Goal: Task Accomplishment & Management: Use online tool/utility

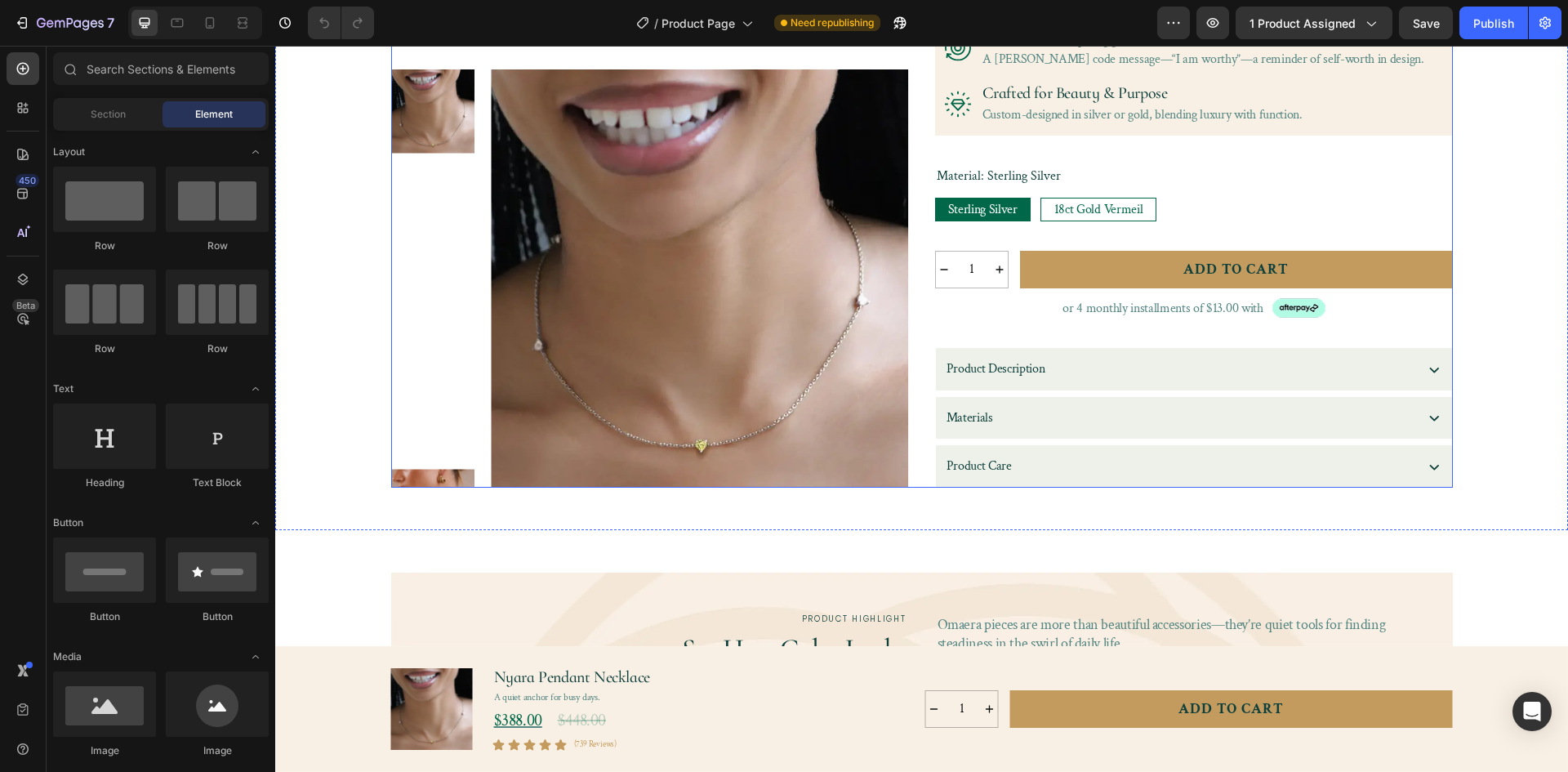
scroll to position [327, 0]
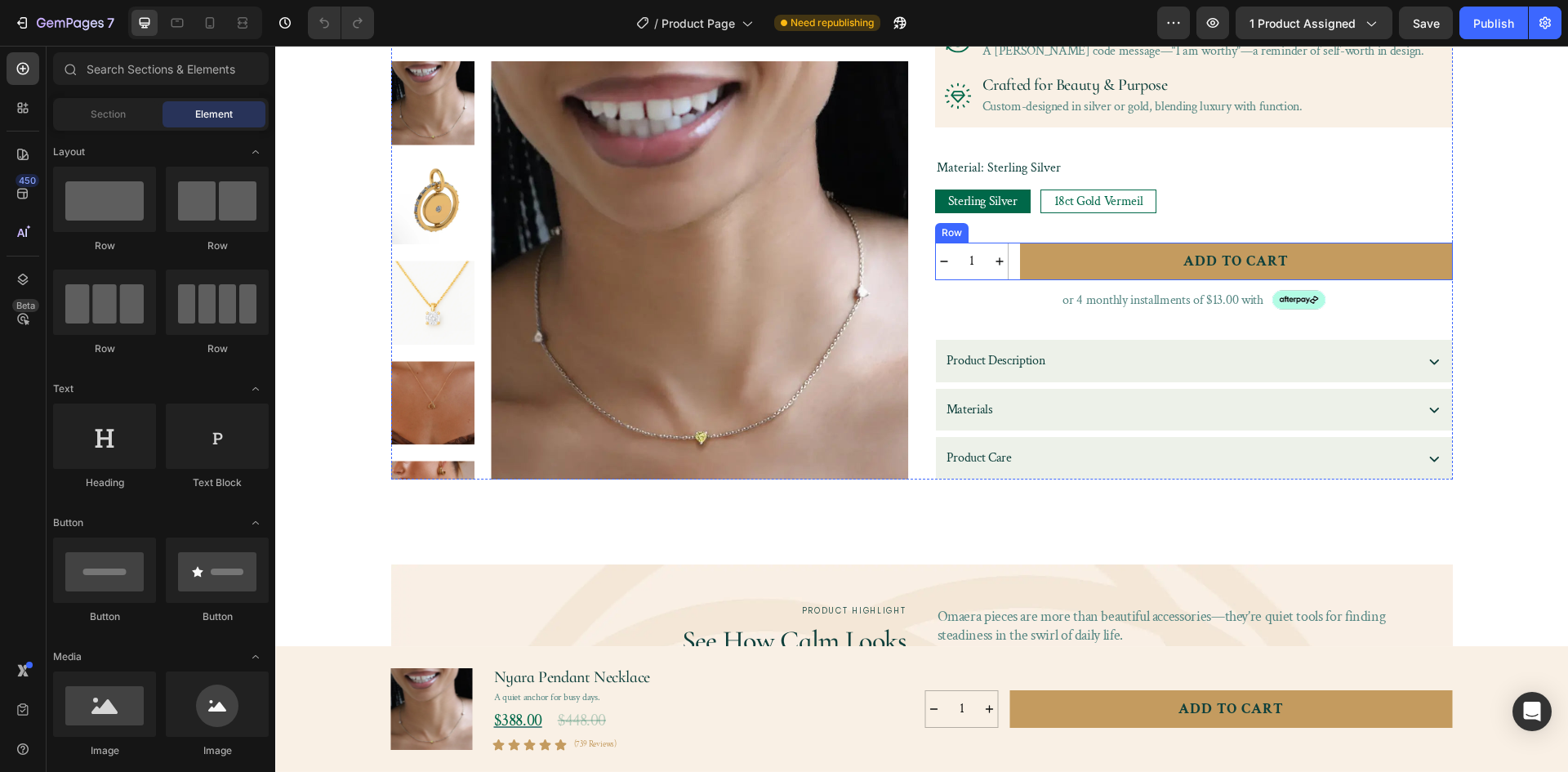
click at [1007, 261] on div "1 Product Quantity Add to Cart Add to Cart Row" at bounding box center [1194, 261] width 518 height 38
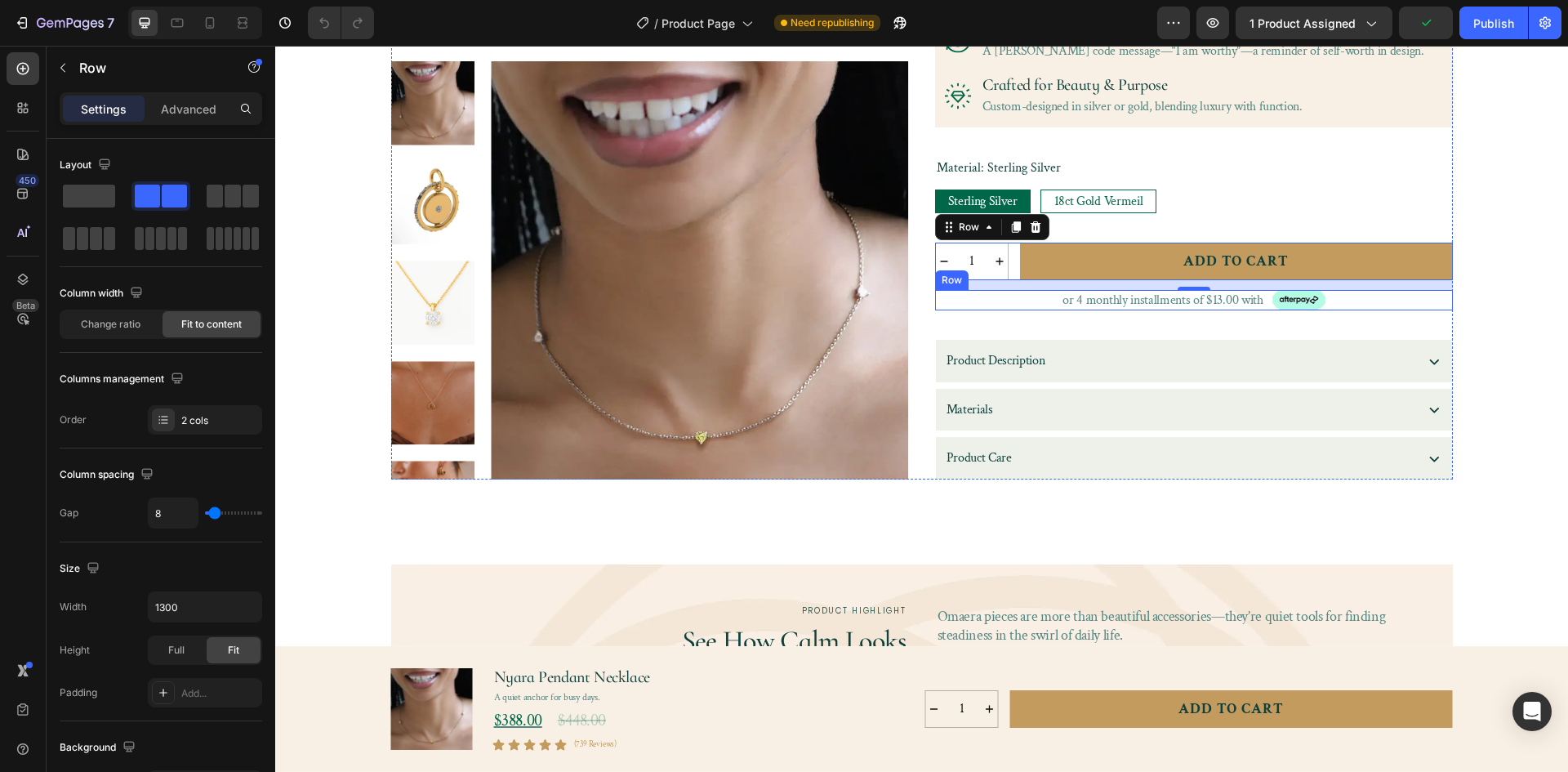
click at [1020, 300] on div "or 4 monthly installments of $13.00 with Text Block Image Row" at bounding box center [1194, 300] width 518 height 21
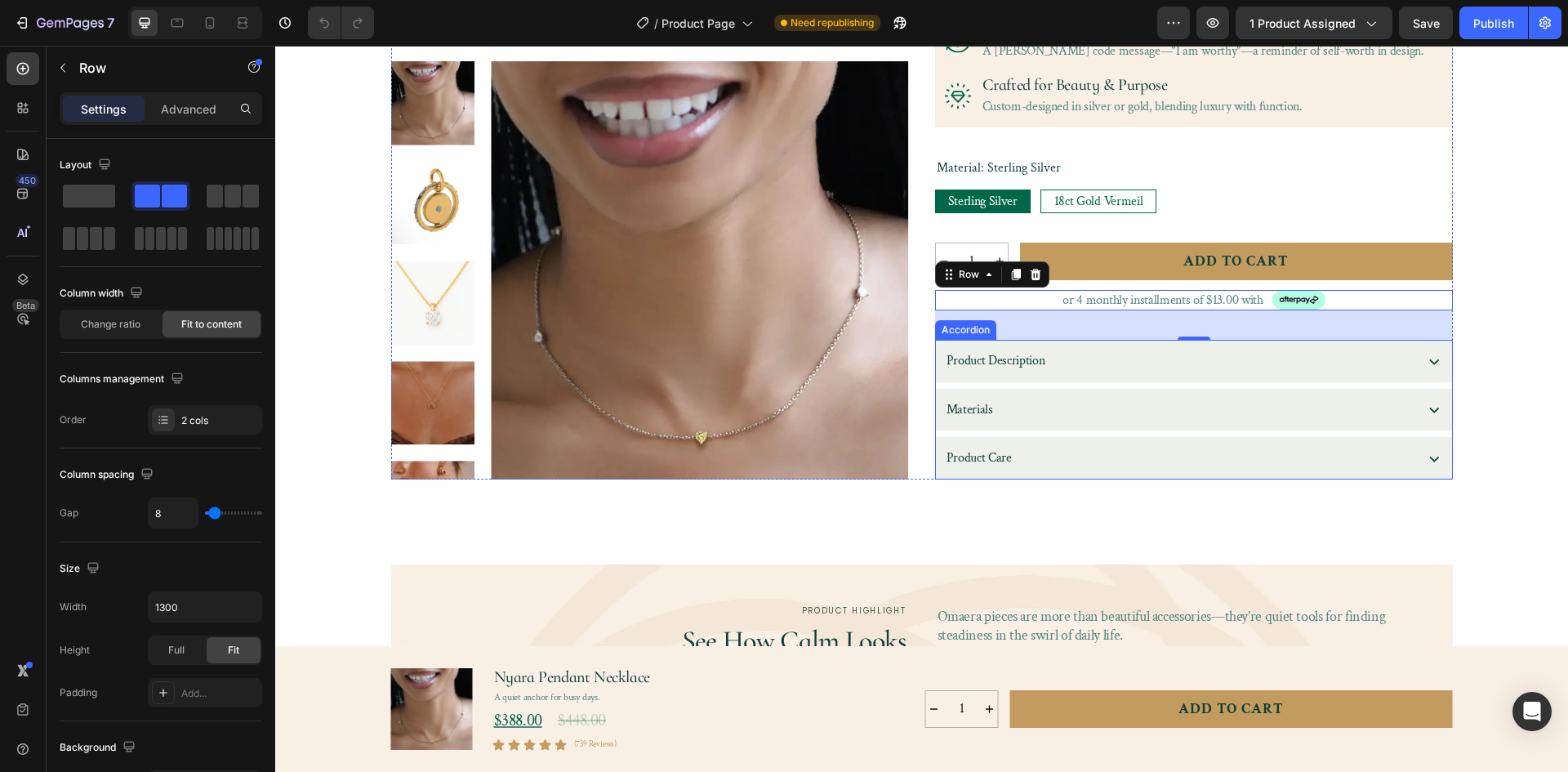
click at [1188, 382] on div "Product Description" at bounding box center [1194, 361] width 516 height 42
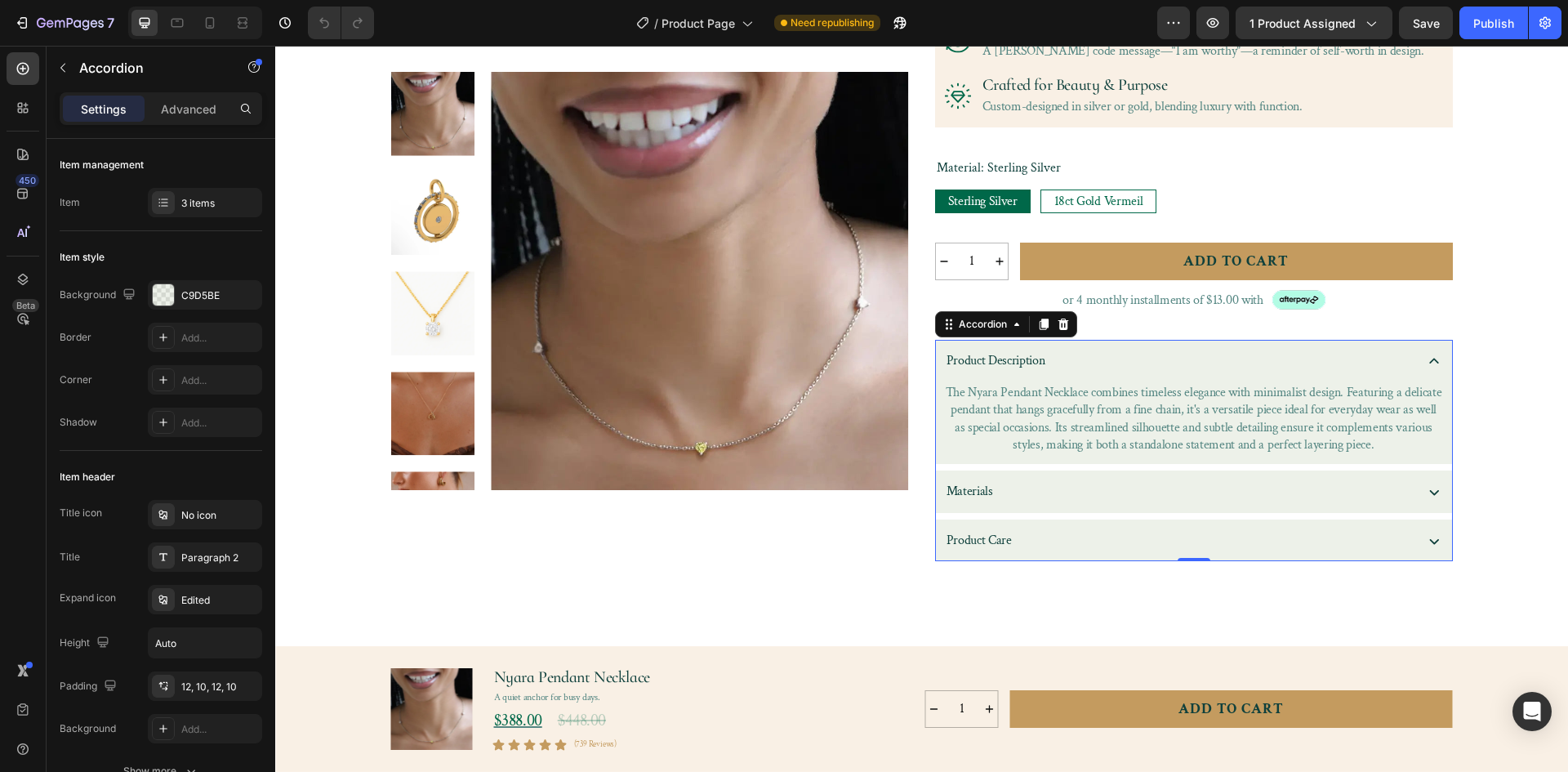
click at [1197, 362] on div "Product Description" at bounding box center [1177, 361] width 467 height 22
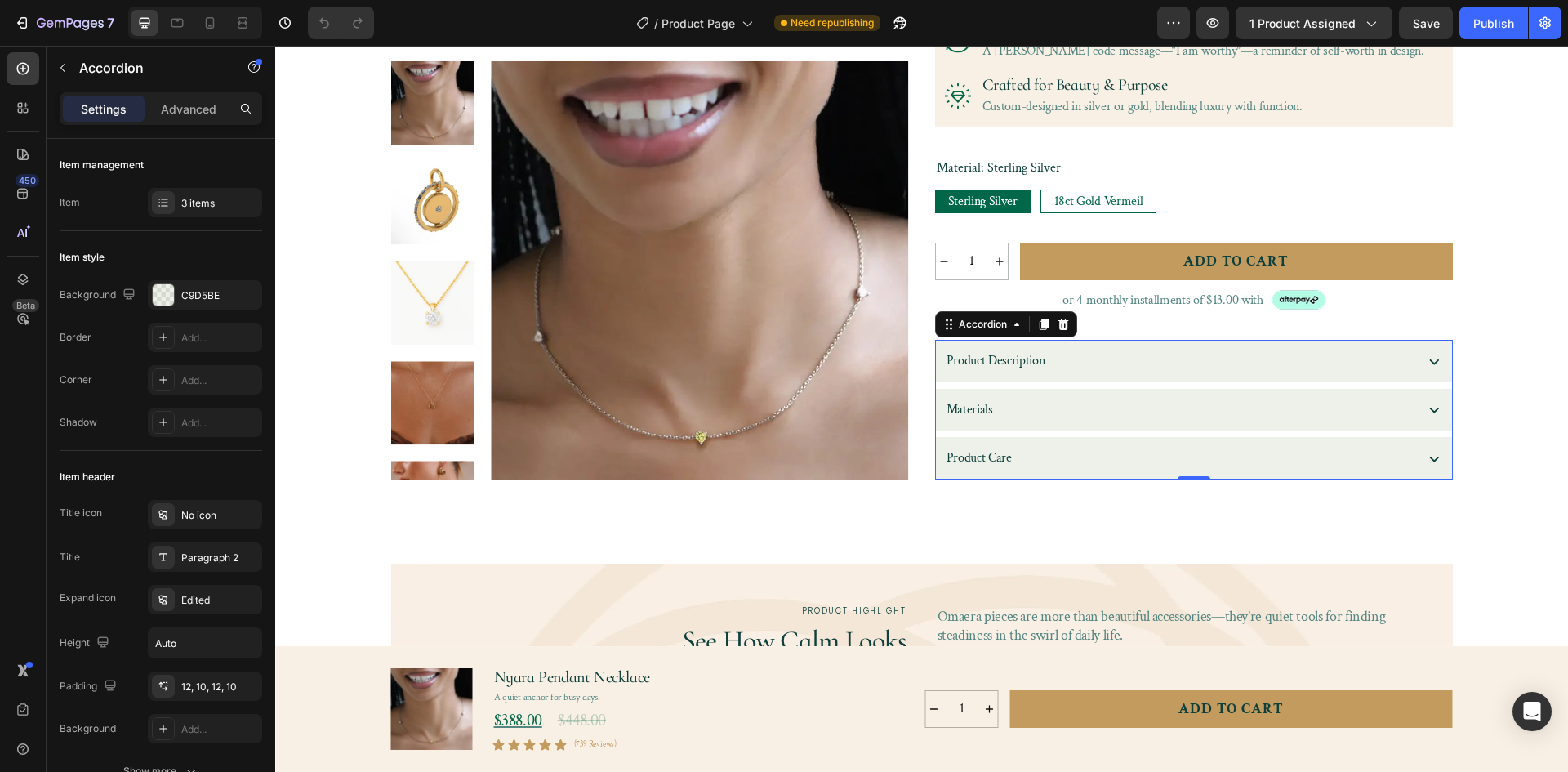
click at [1197, 362] on div "Product Description" at bounding box center [1177, 361] width 467 height 22
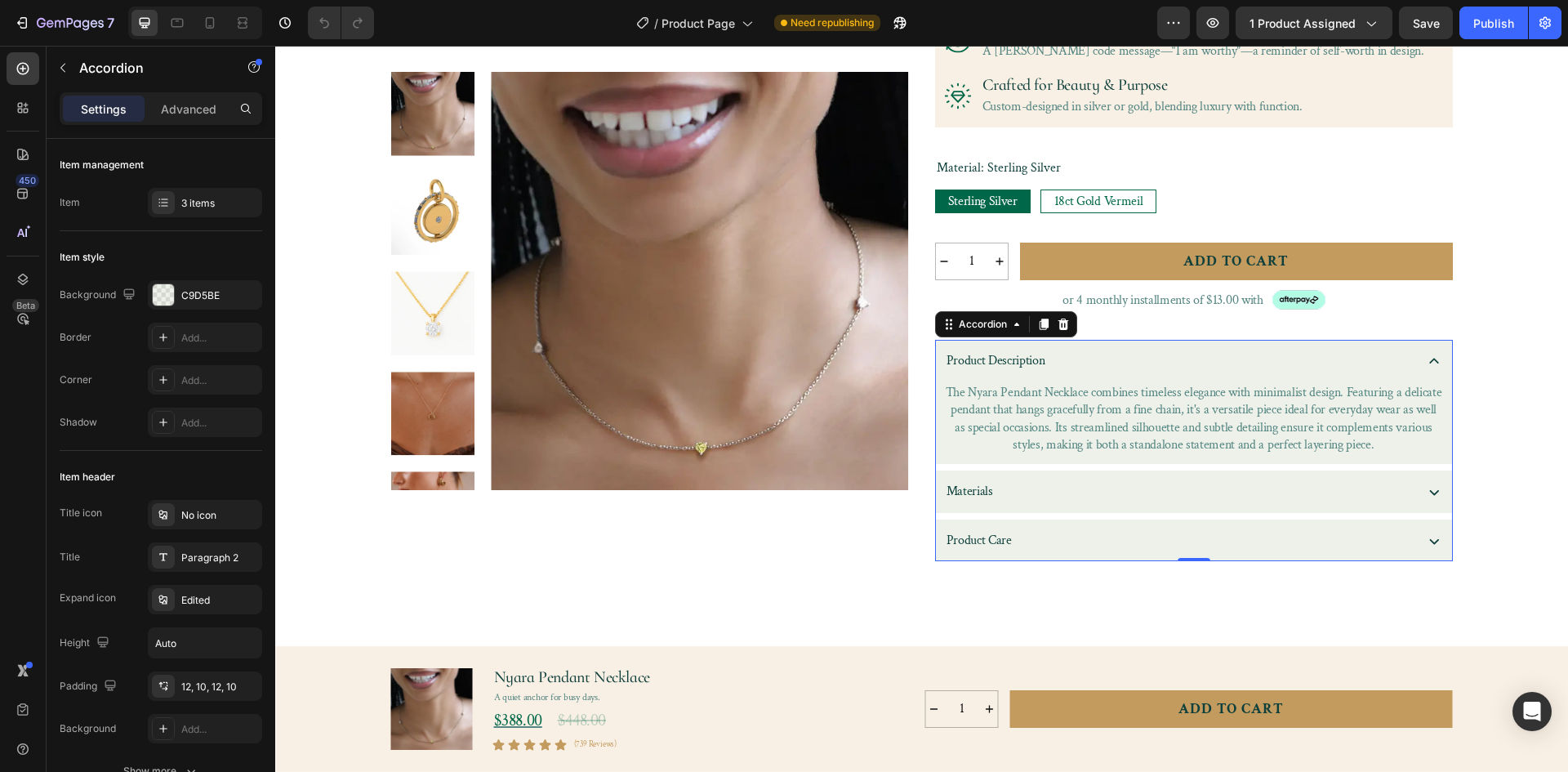
click at [1156, 479] on div "Materials" at bounding box center [1194, 491] width 516 height 42
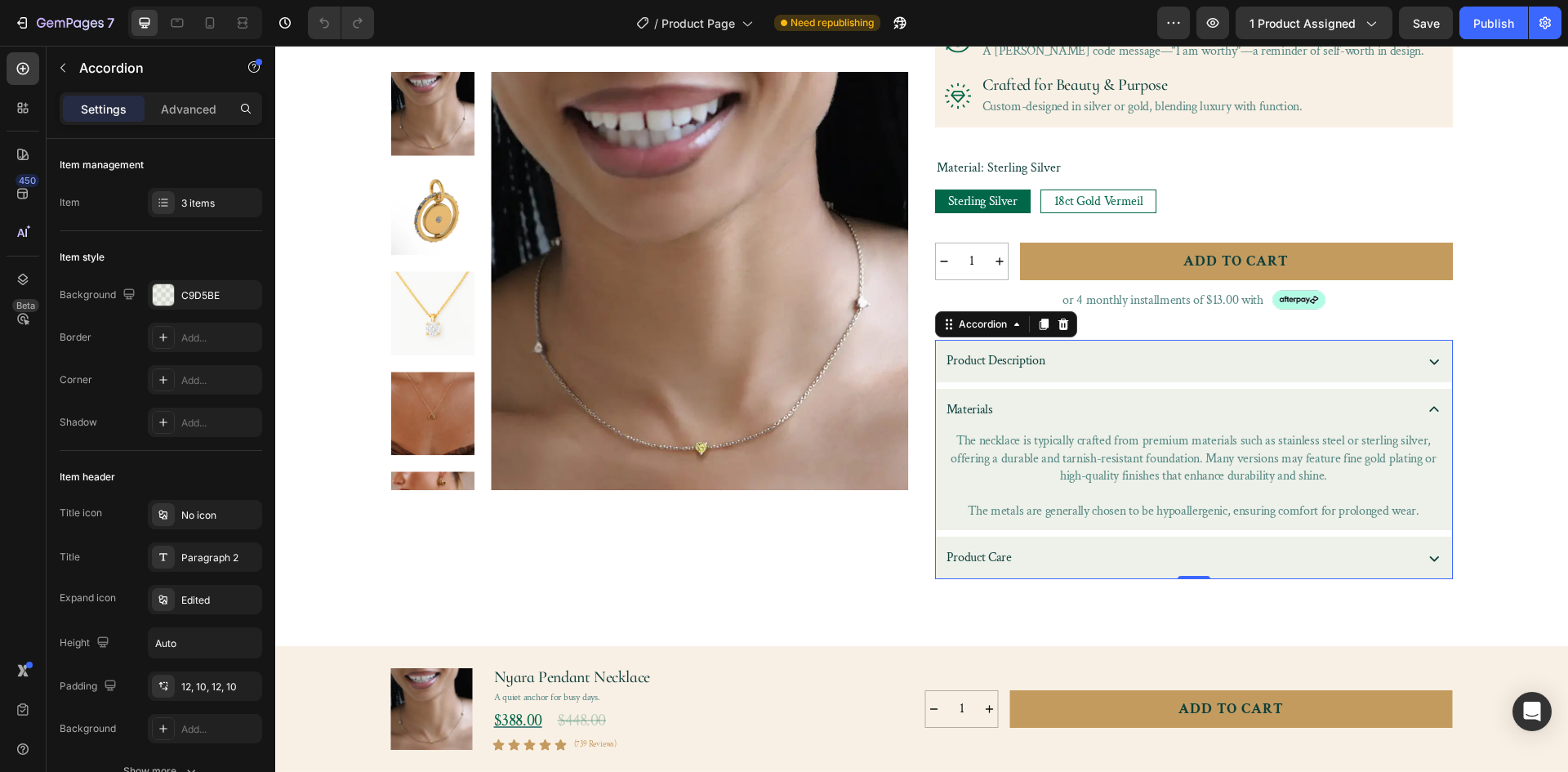
click at [1176, 361] on div "Product Description" at bounding box center [1177, 361] width 467 height 22
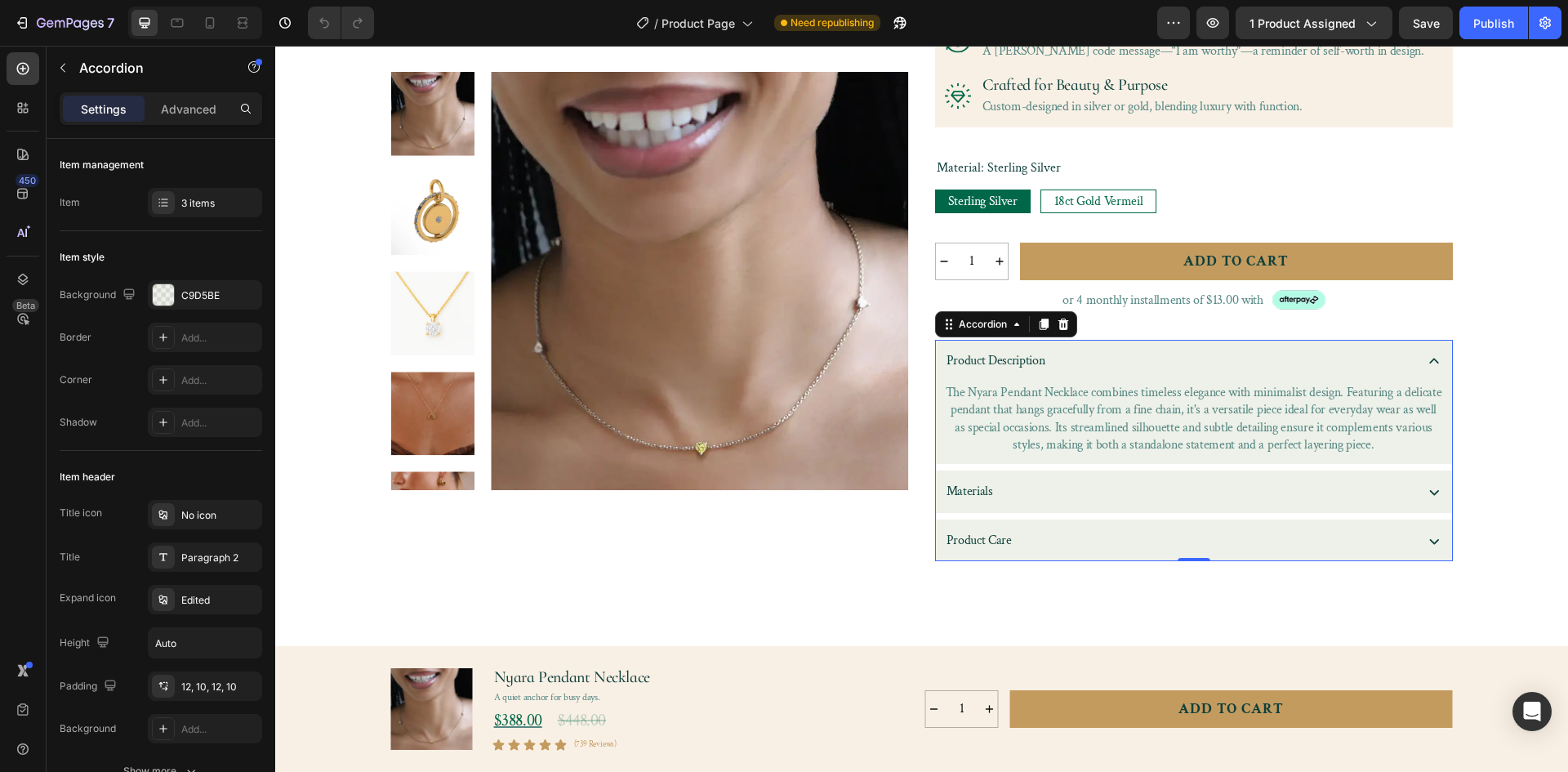
click at [1172, 356] on div "Product Description" at bounding box center [1177, 361] width 467 height 22
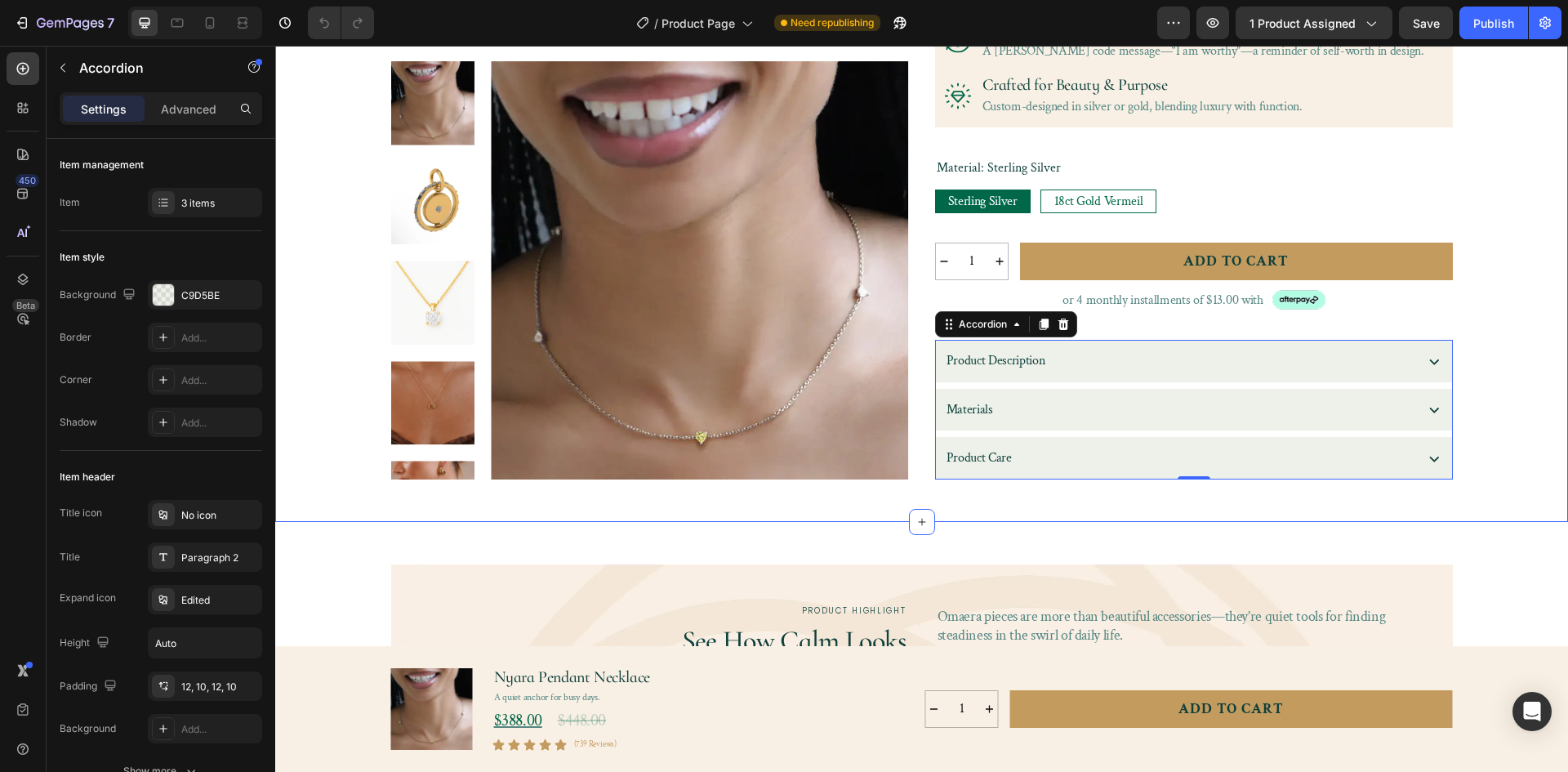
click at [1471, 378] on div "Product Images Nyara Pendant Necklace Product Title A quiet anchor for busy day…" at bounding box center [921, 137] width 1254 height 685
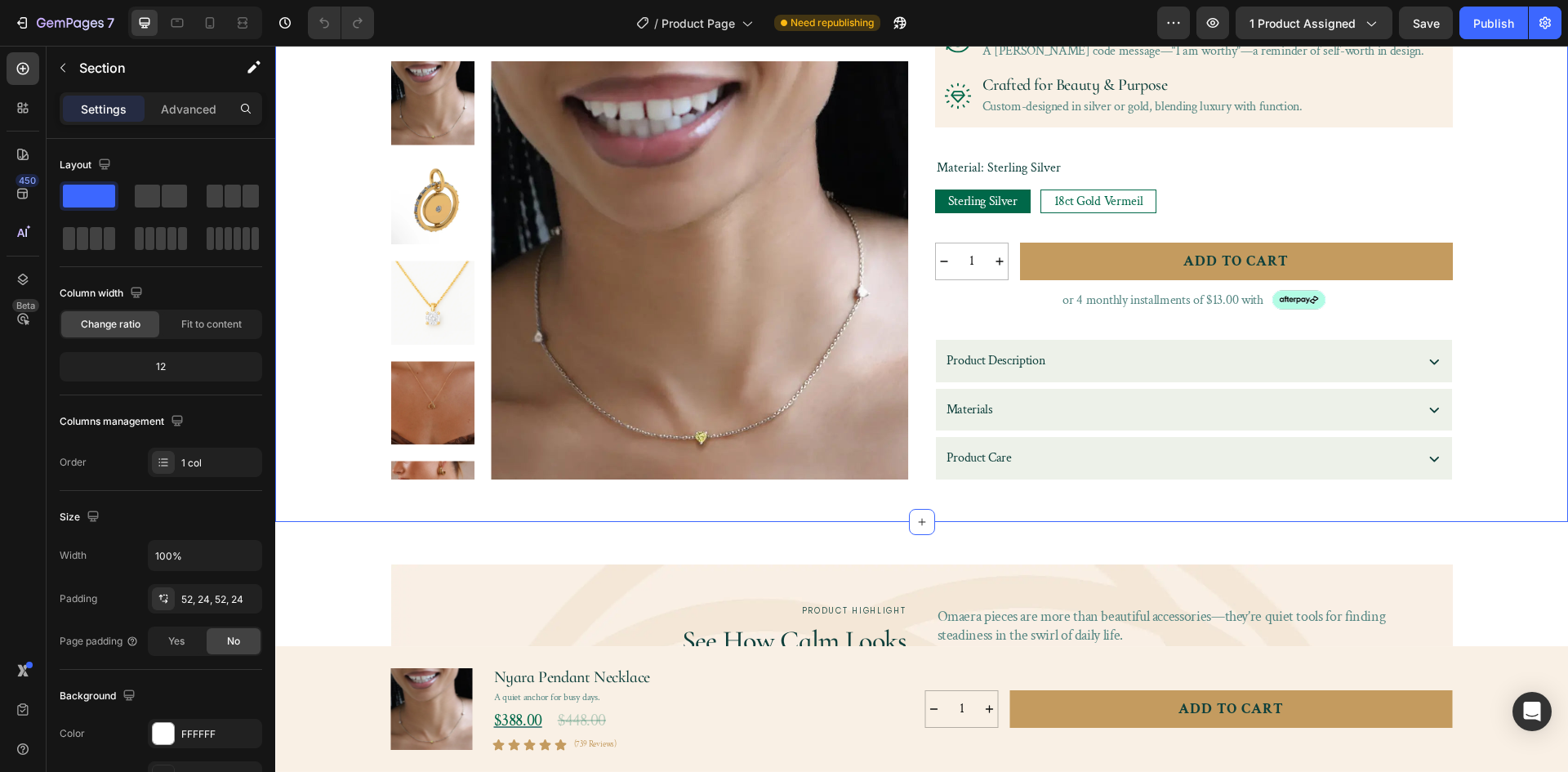
click at [1309, 375] on div "Product Description" at bounding box center [1194, 361] width 516 height 42
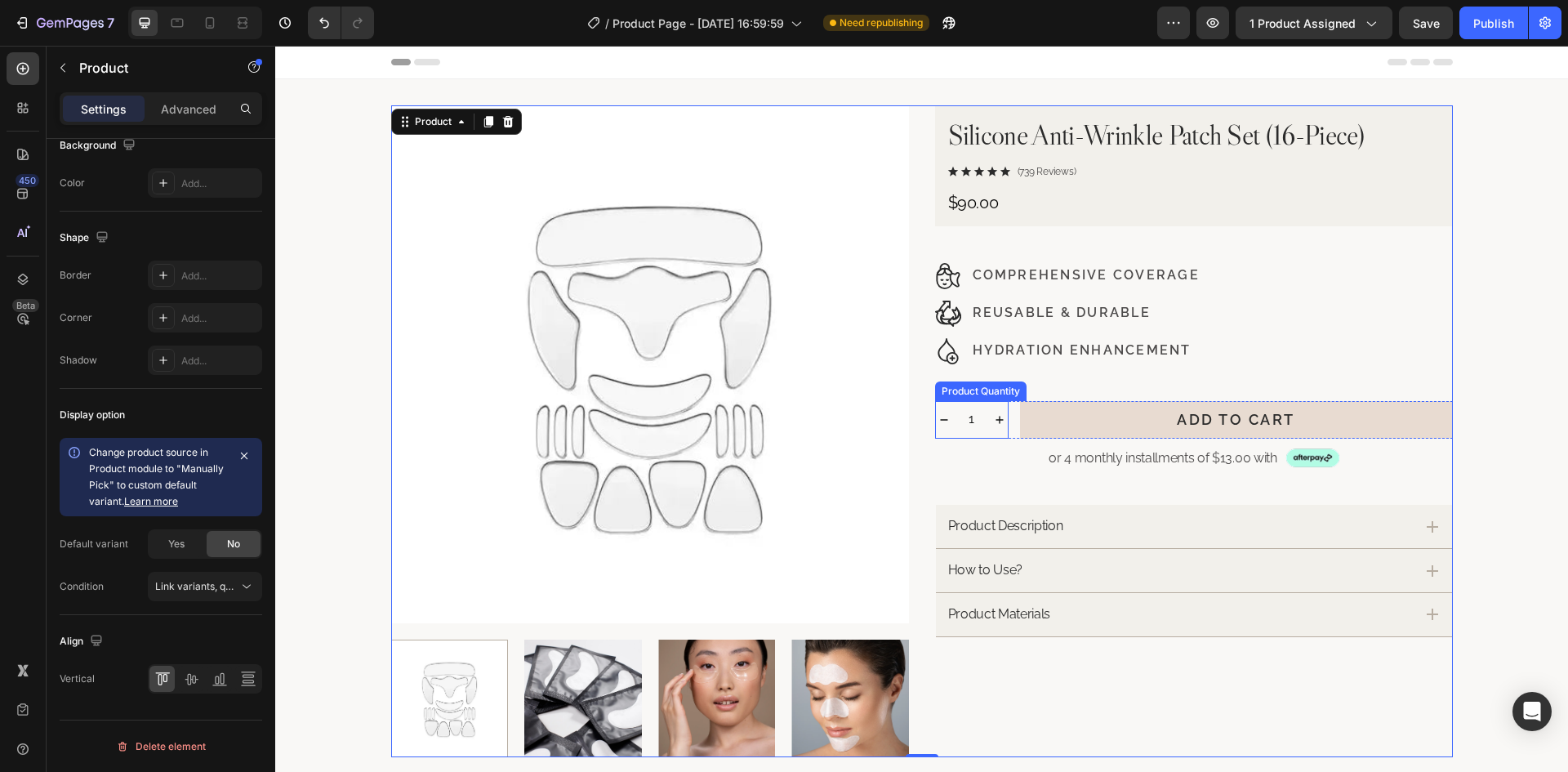
click at [977, 431] on input "1" at bounding box center [972, 420] width 40 height 36
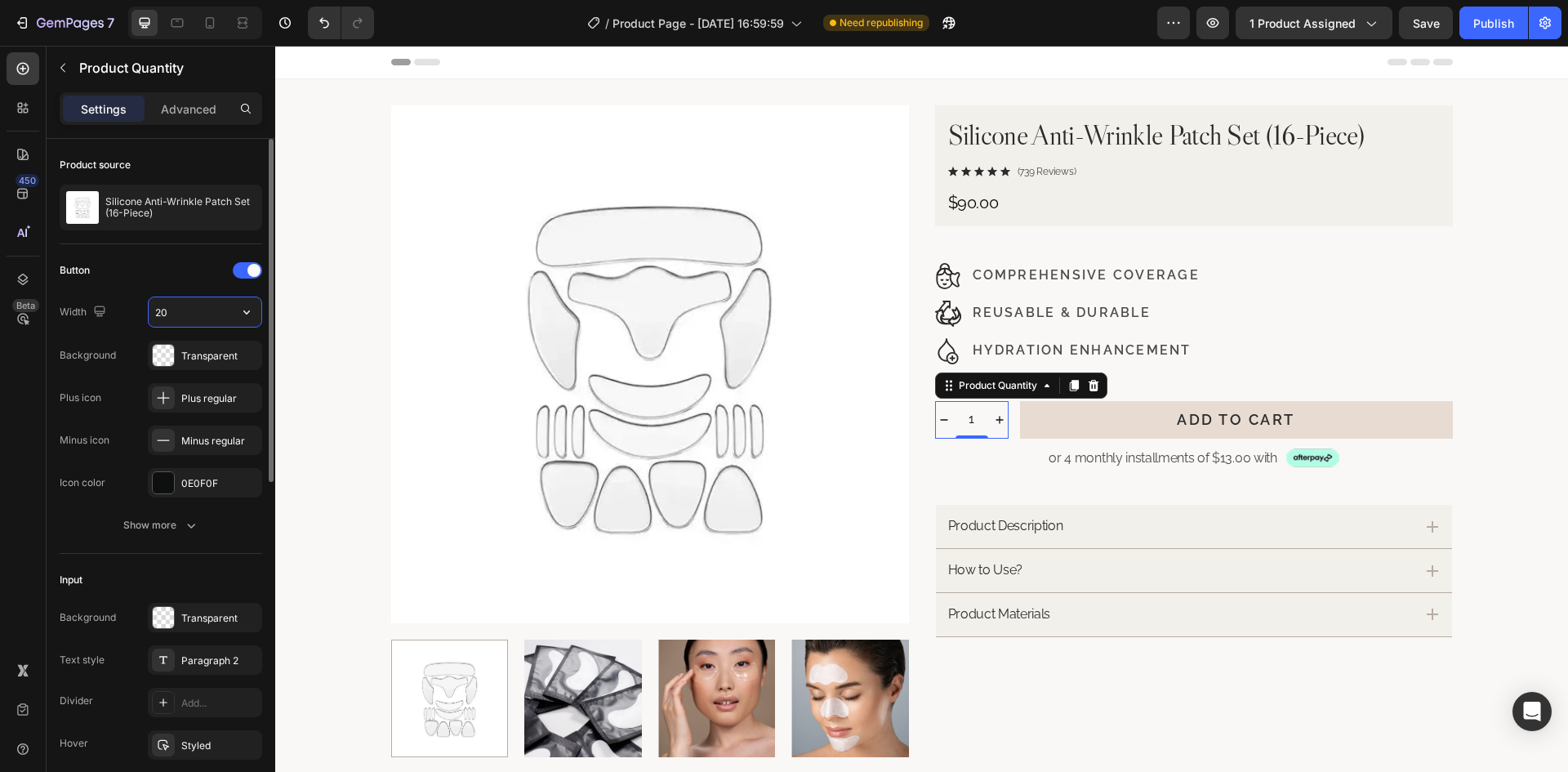
click at [214, 320] on input "20" at bounding box center [205, 312] width 113 height 30
type input "20"
click at [206, 409] on div "Plus regular" at bounding box center [206, 398] width 115 height 30
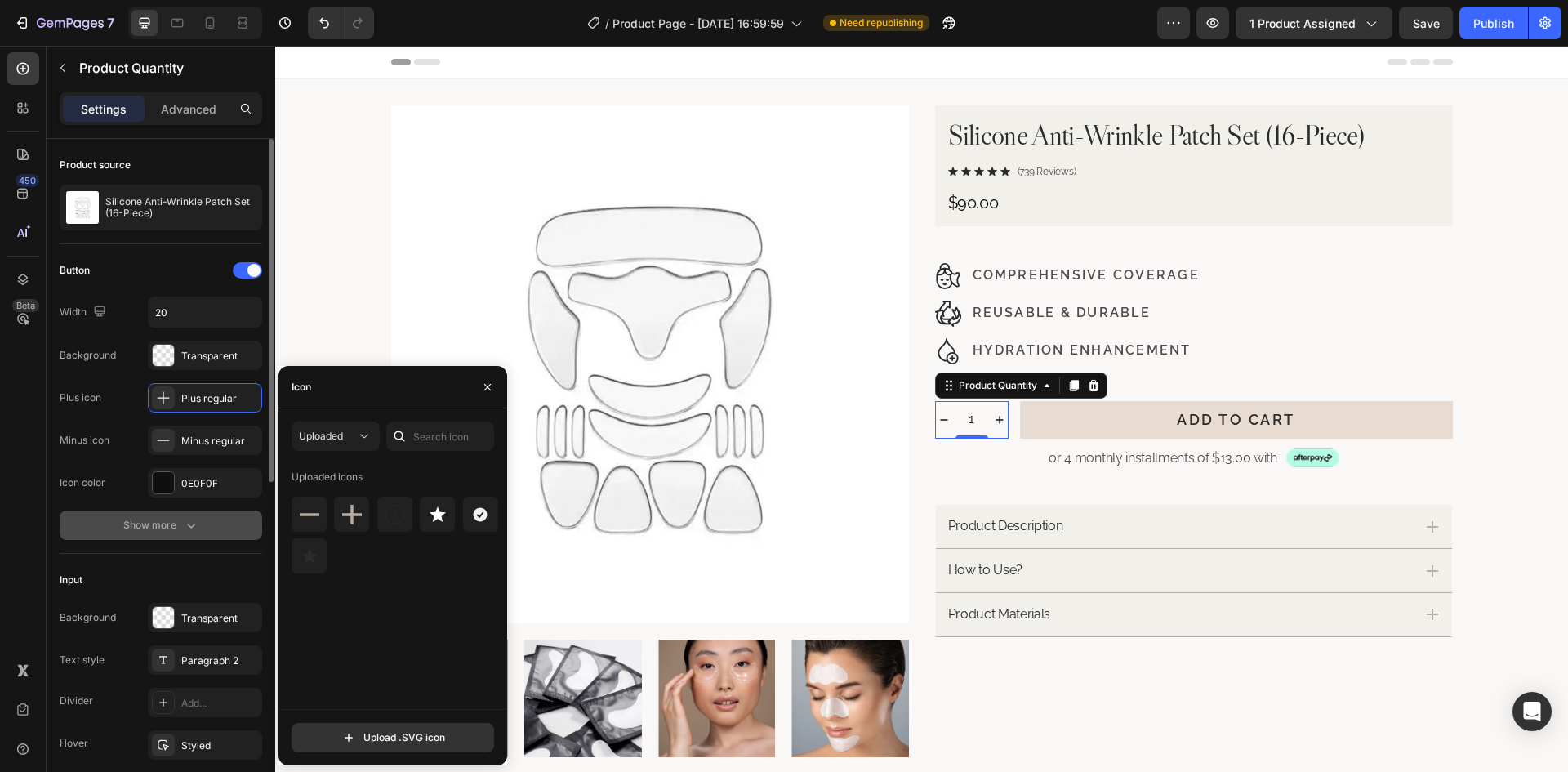
click at [186, 516] on button "Show more" at bounding box center [160, 526] width 203 height 30
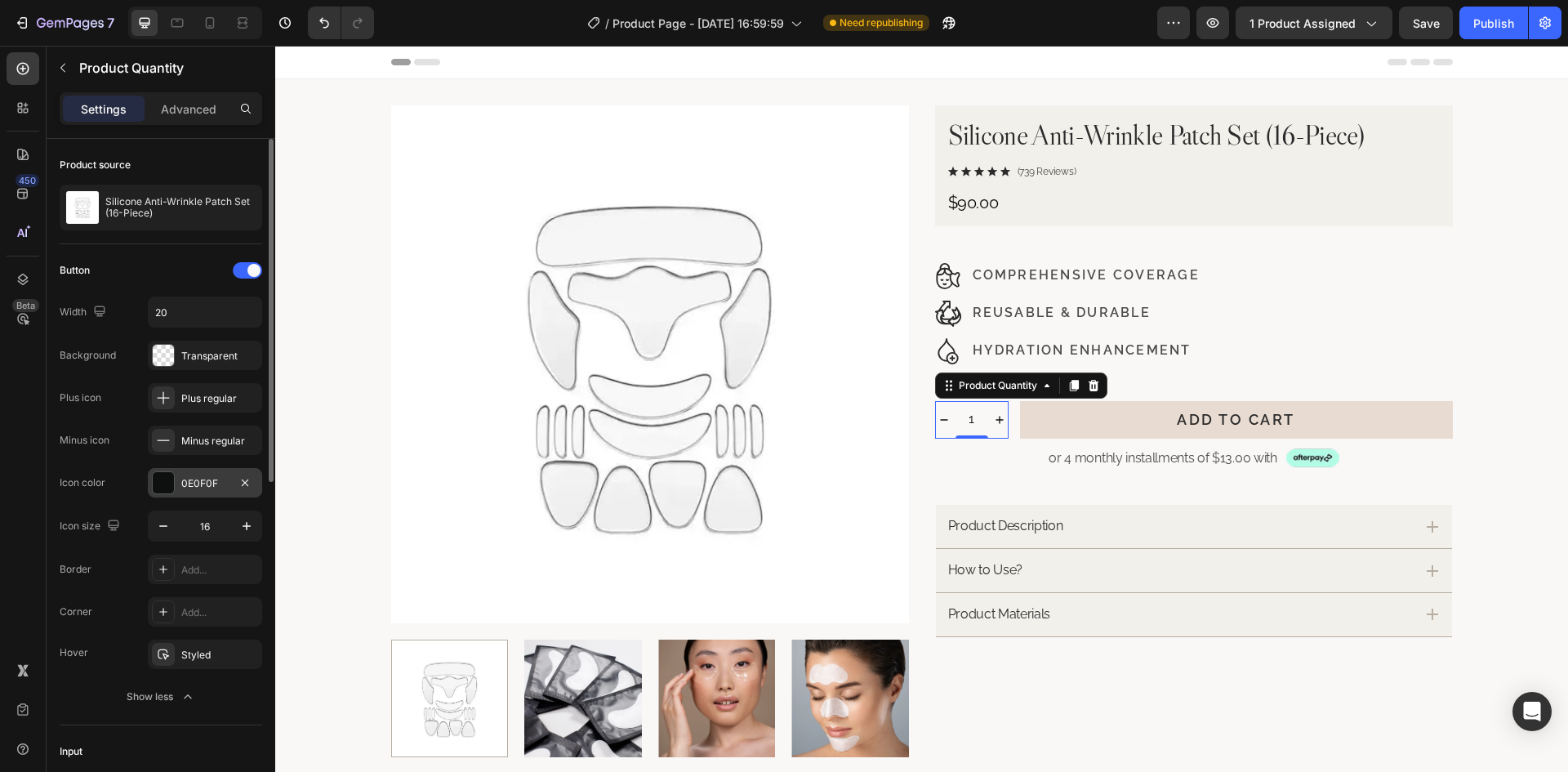
click at [202, 476] on div "0E0F0F" at bounding box center [205, 483] width 47 height 15
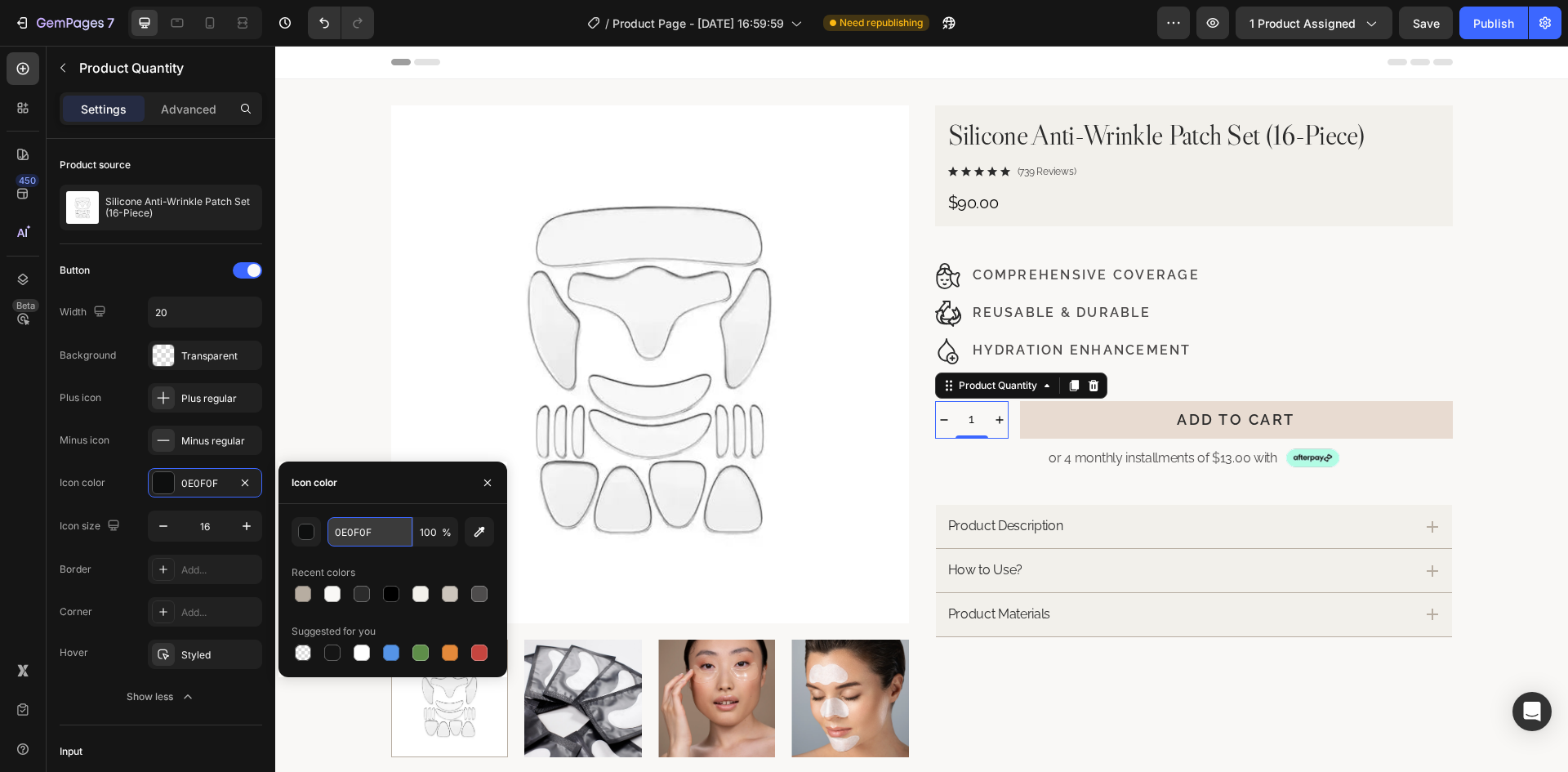
click at [393, 534] on input "0E0F0F" at bounding box center [370, 532] width 85 height 30
paste input "#010614"
type input "#010614"
click at [156, 529] on icon "button" at bounding box center [163, 526] width 17 height 17
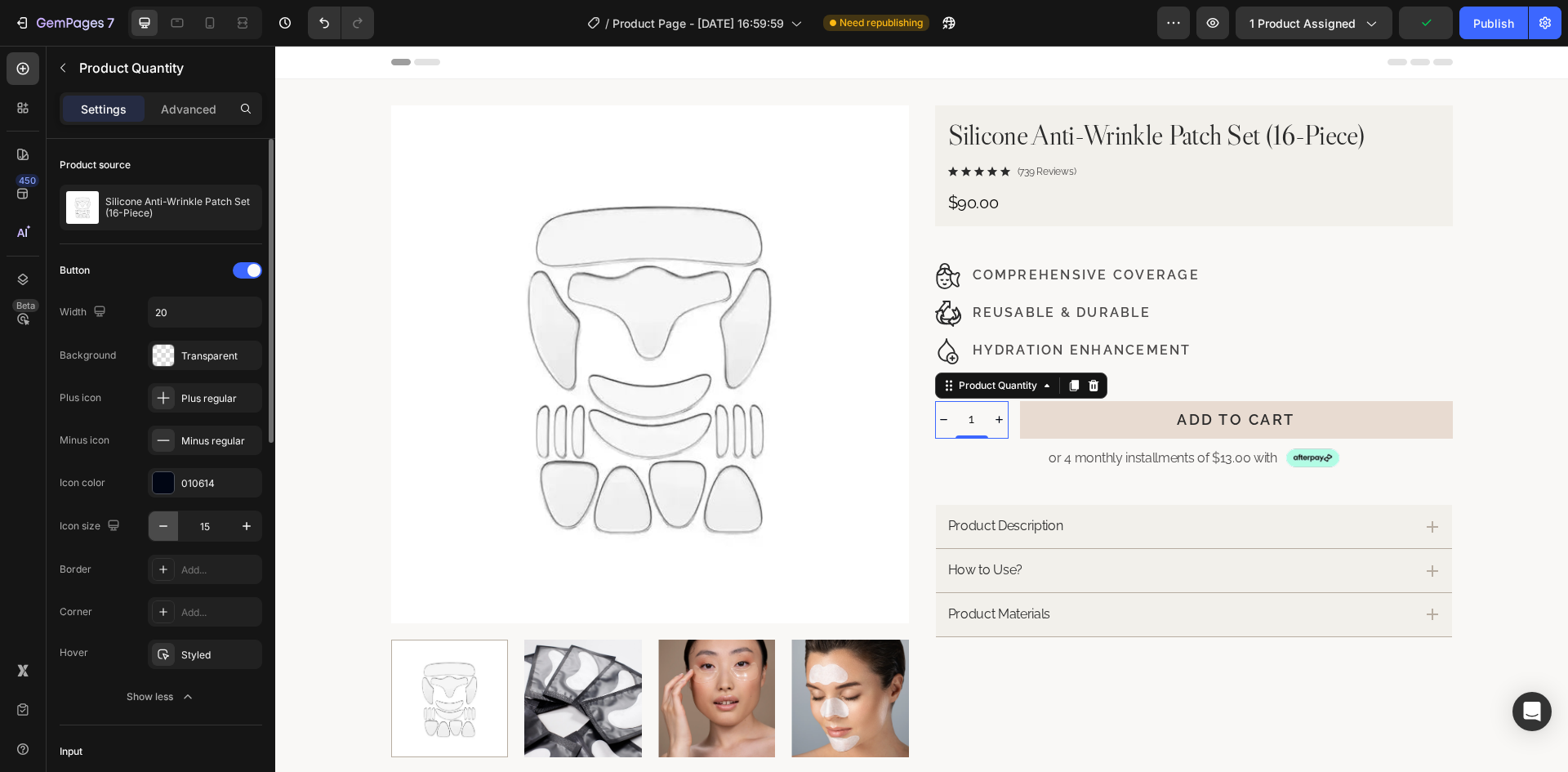
click at [156, 530] on icon "button" at bounding box center [163, 526] width 17 height 17
type input "13"
click at [1087, 482] on div "Silicone Anti-Wrinkle Patch Set (16-Piece) Product Title Icon Icon Icon Icon Ic…" at bounding box center [1194, 432] width 518 height 652
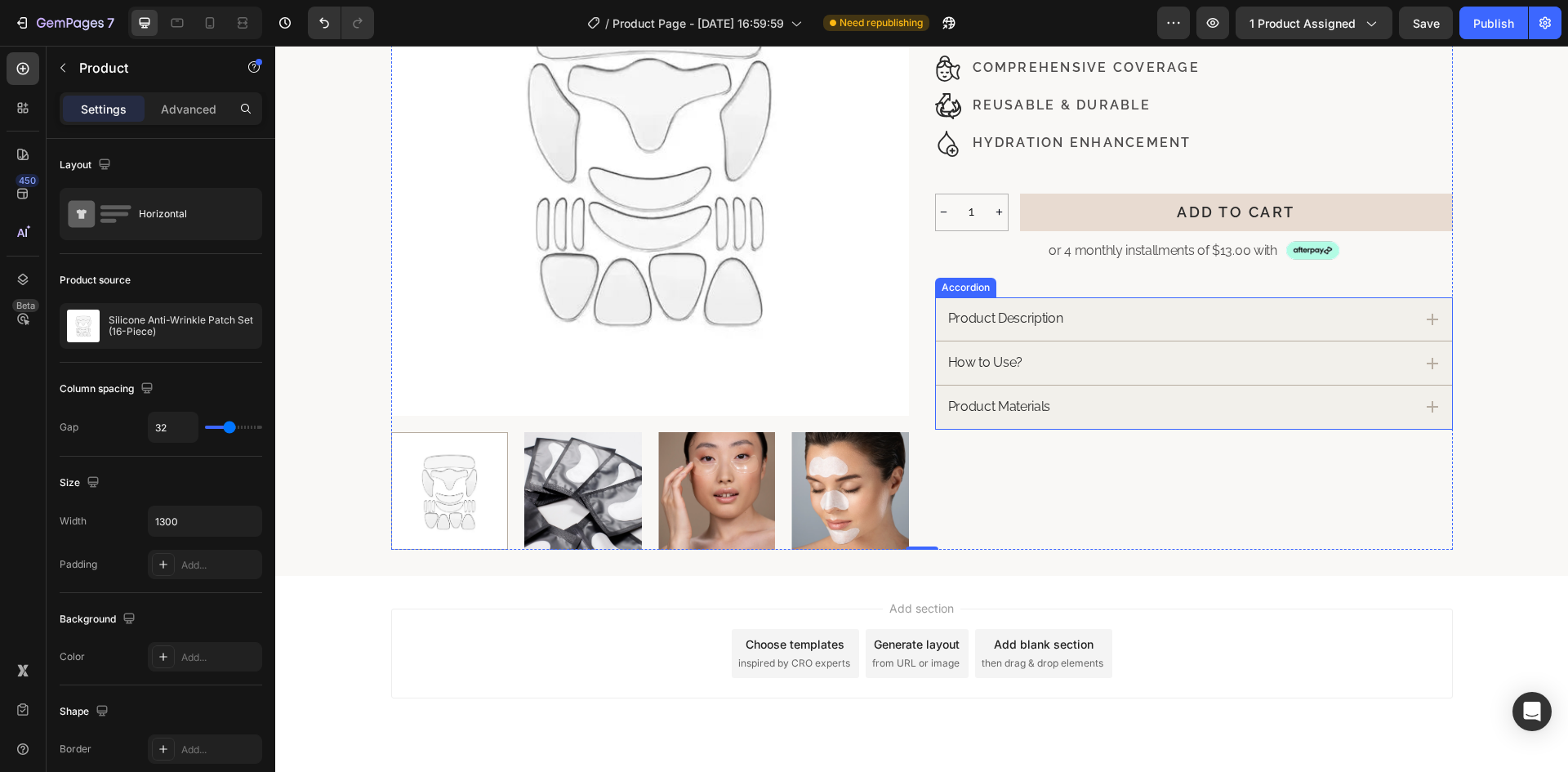
scroll to position [247, 0]
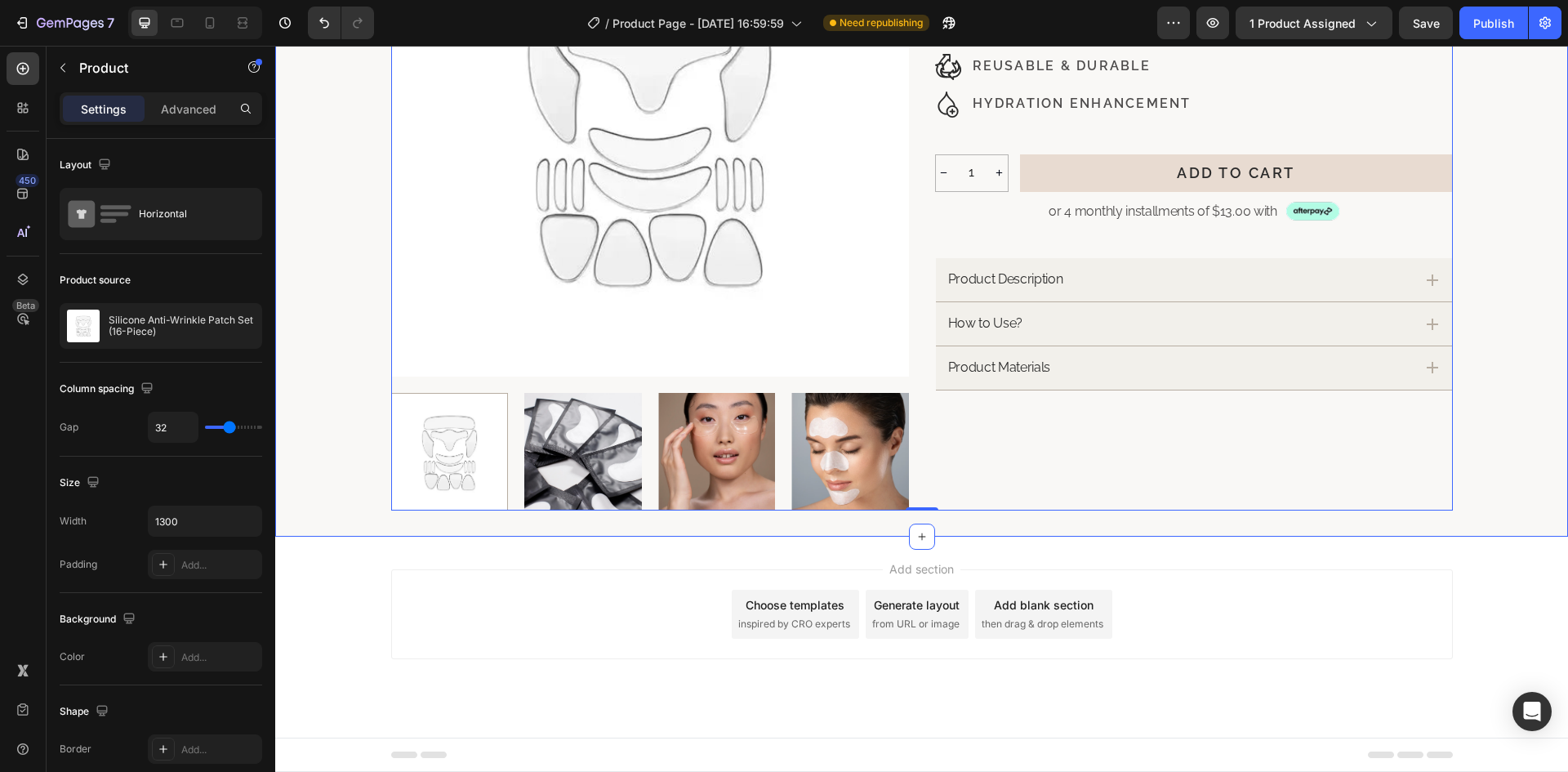
click at [1005, 521] on div "Product Images Silicone Anti-Wrinkle Patch Set (16-Piece) Product Title Icon Ic…" at bounding box center [922, 185] width 1292 height 704
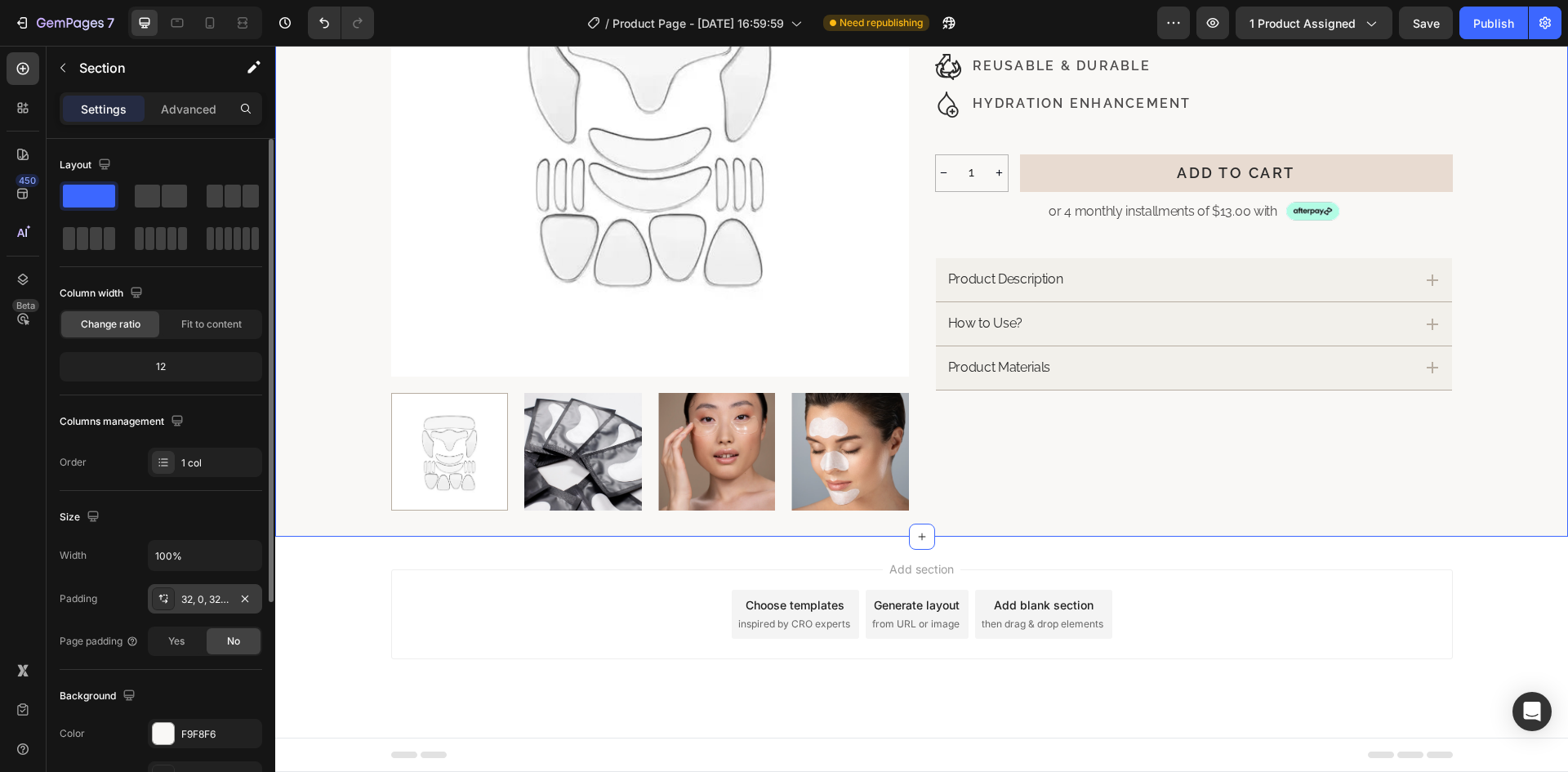
click at [202, 608] on div "32, 0, 32, 0" at bounding box center [206, 599] width 115 height 30
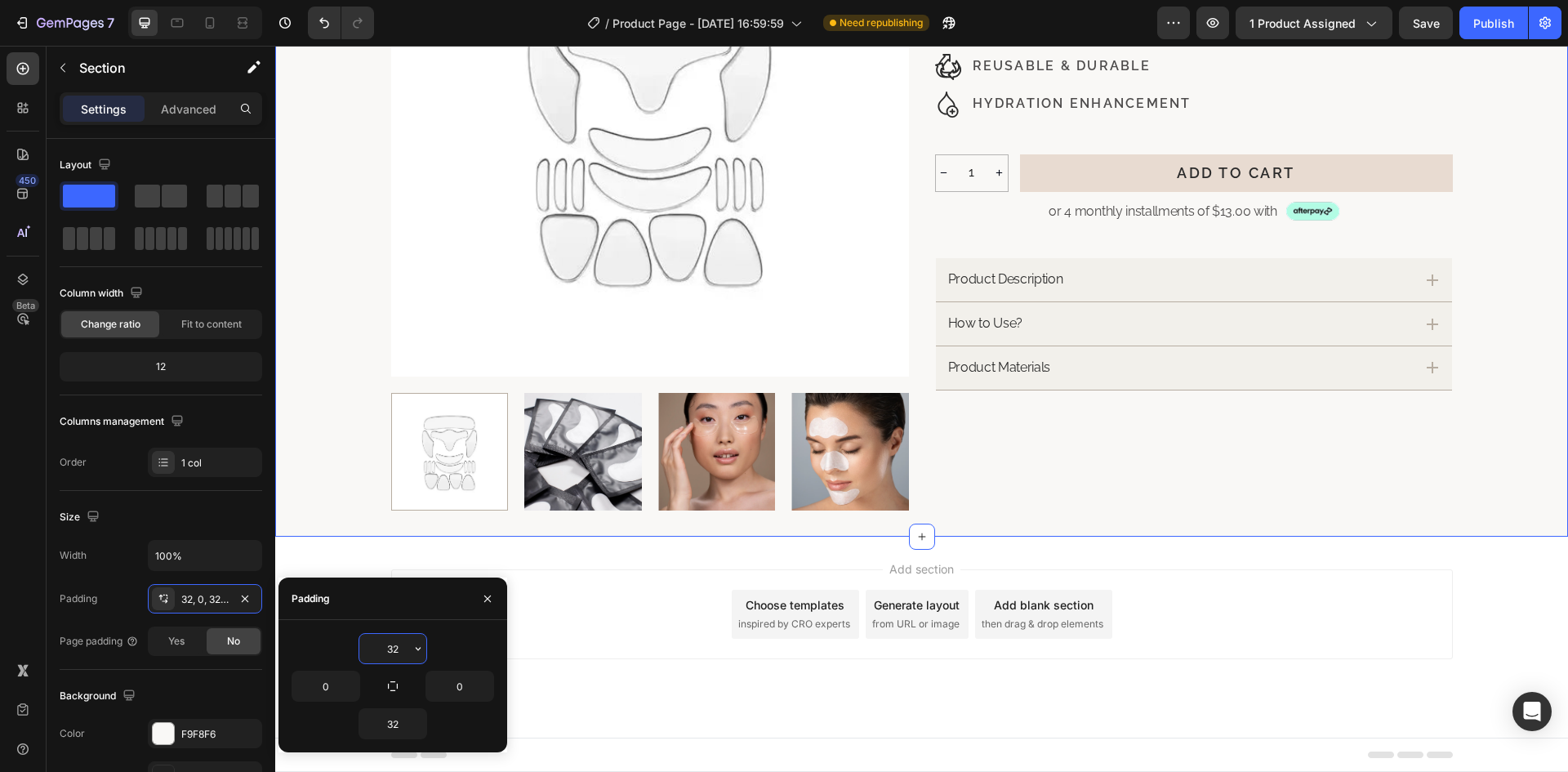
click at [402, 652] on input "32" at bounding box center [393, 648] width 67 height 30
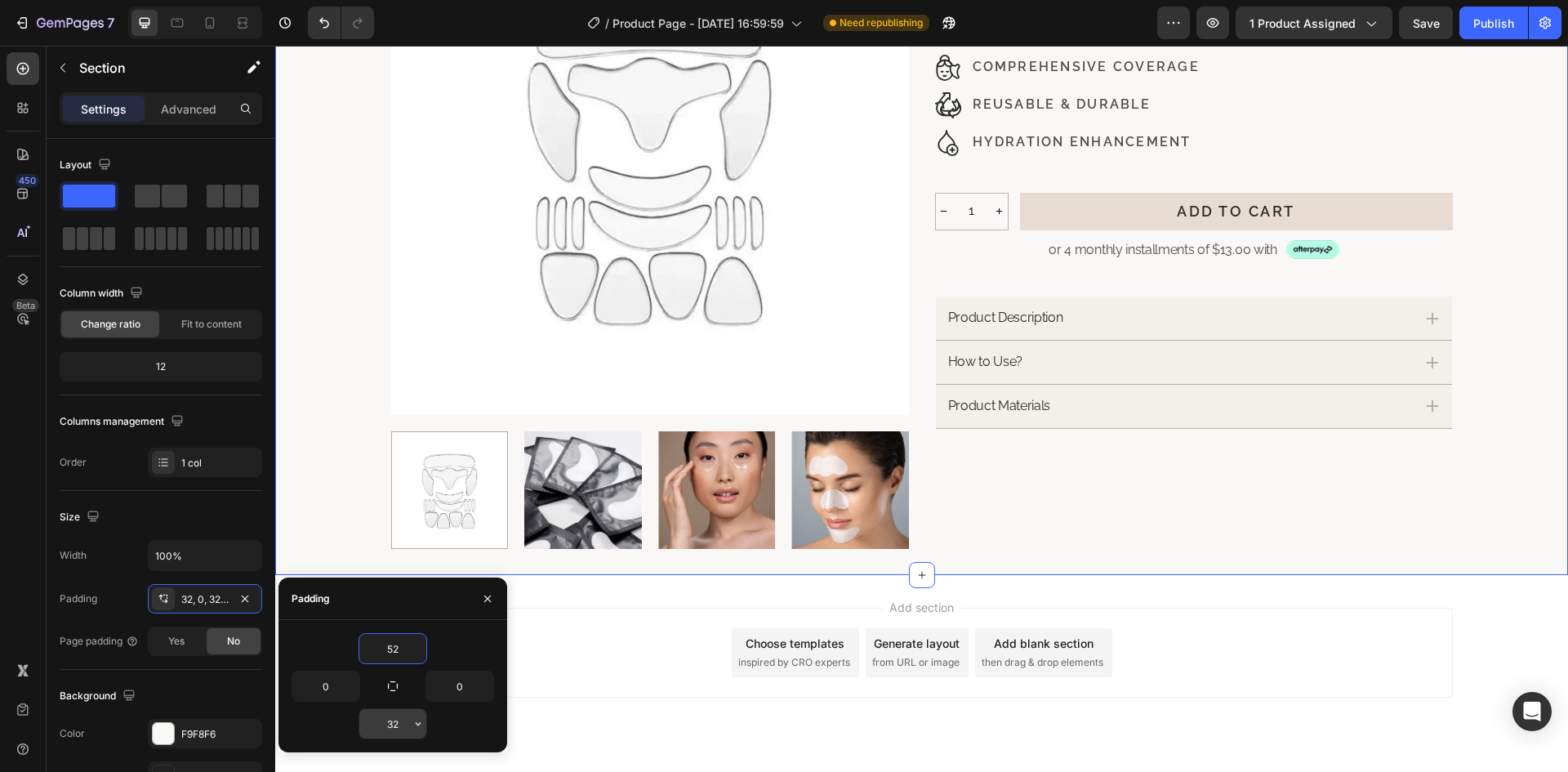
type input "52"
click at [388, 723] on input "32" at bounding box center [393, 724] width 67 height 30
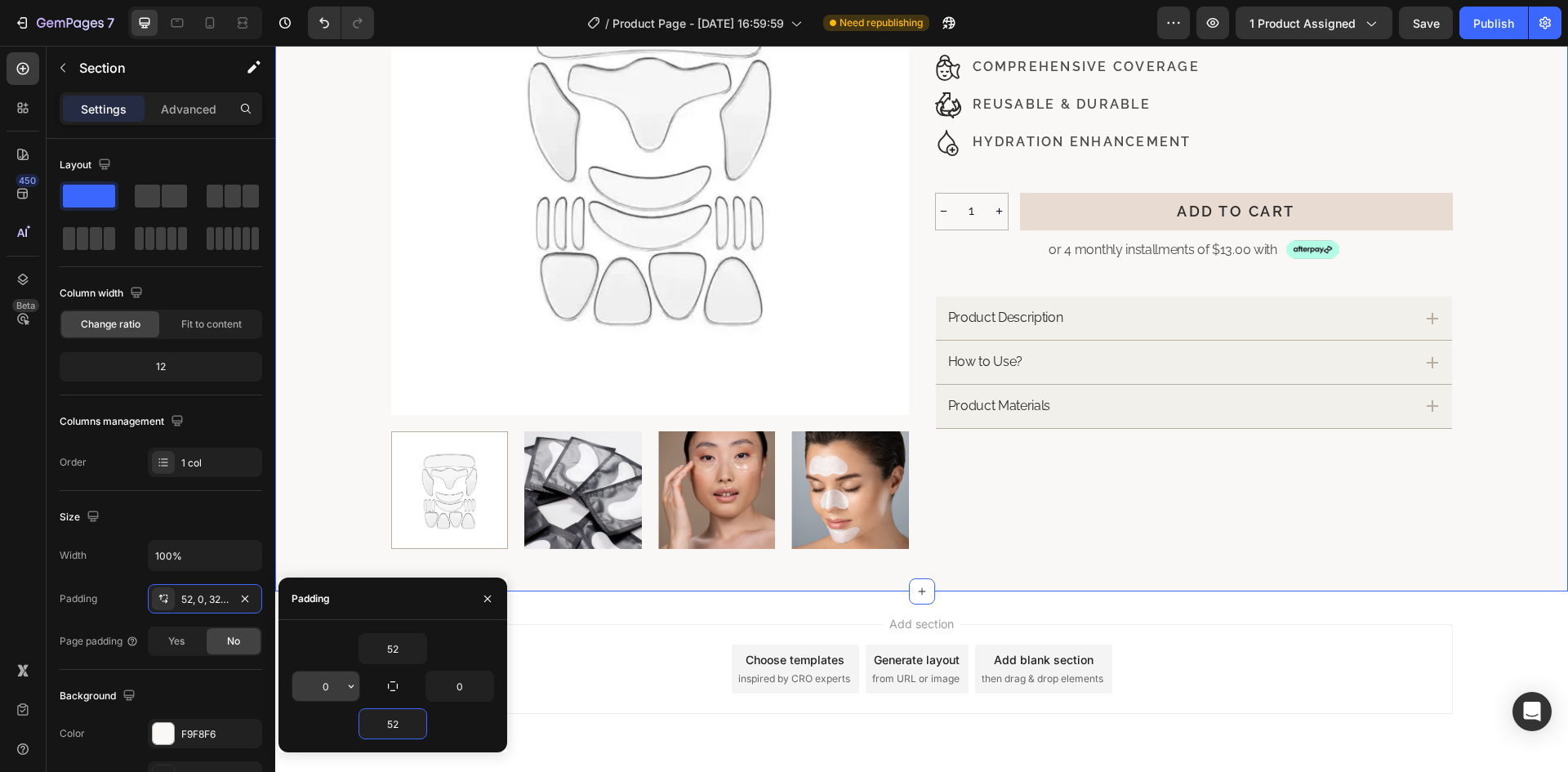
type input "52"
click at [303, 685] on input "0" at bounding box center [326, 686] width 67 height 30
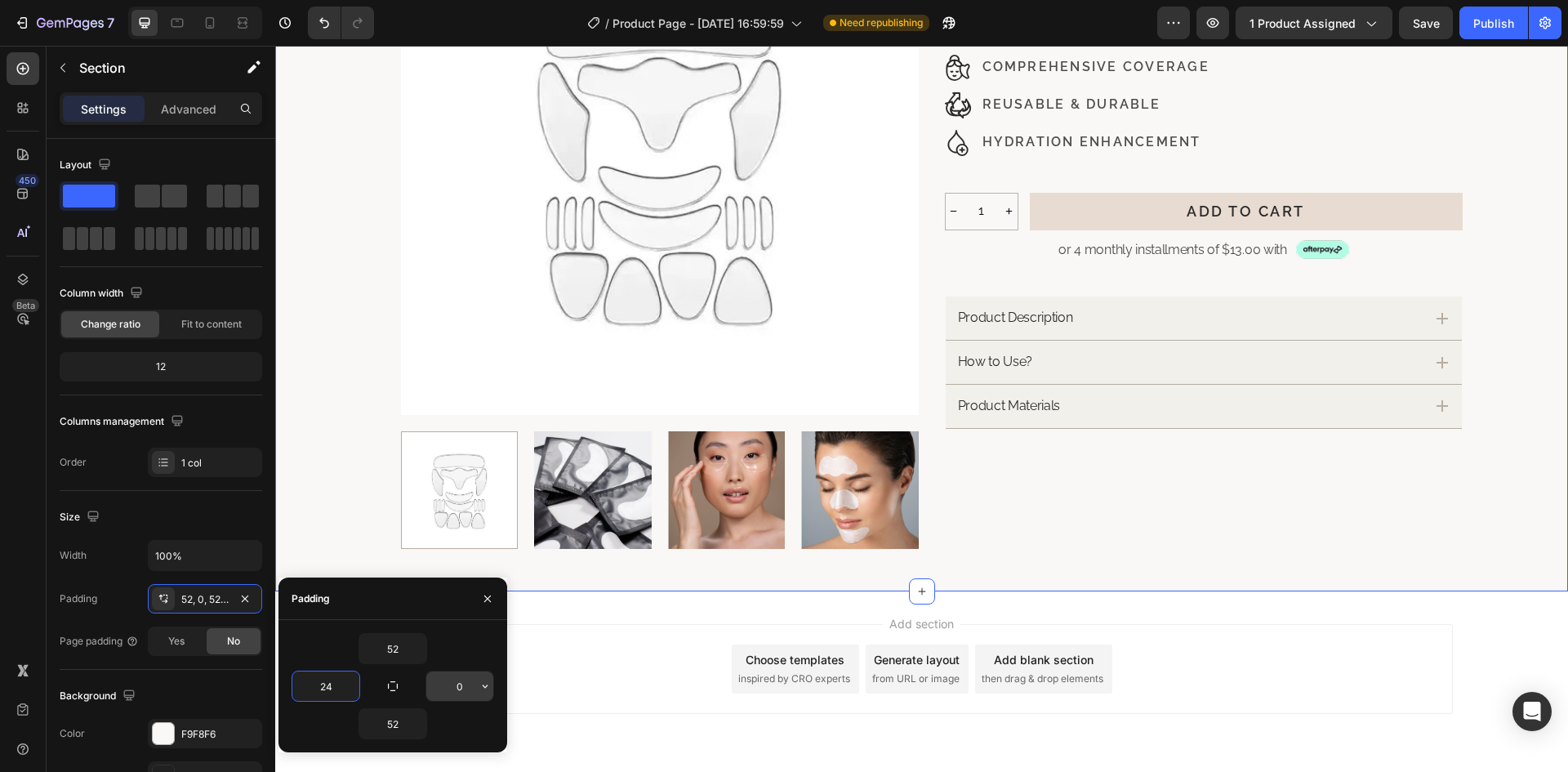
type input "24"
click at [462, 682] on input "0" at bounding box center [459, 686] width 67 height 30
type input "24"
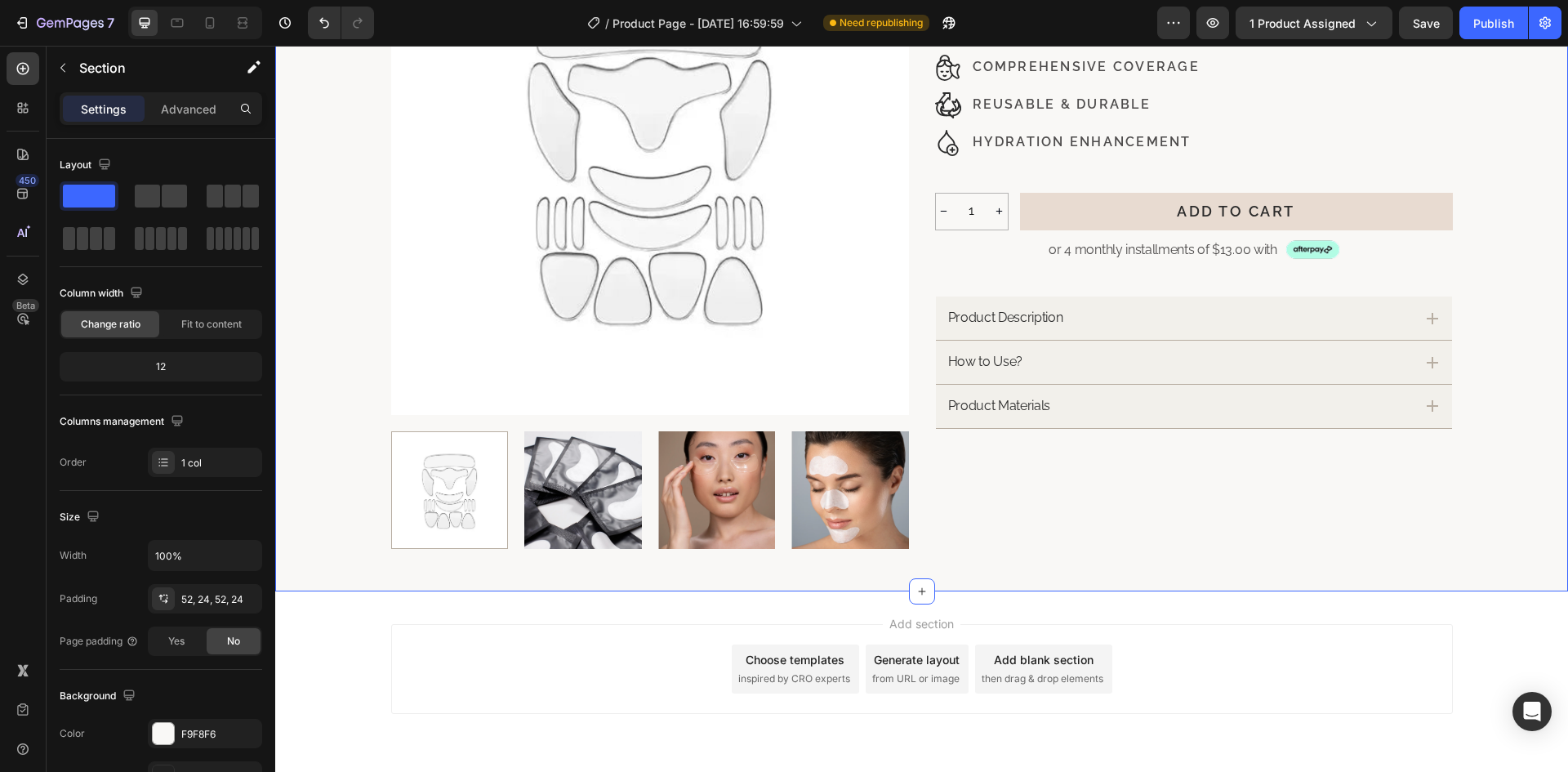
click at [1485, 449] on div "Product Images Silicone Anti-Wrinkle Patch Set (16-Piece) Product Title Icon Ic…" at bounding box center [921, 223] width 1254 height 652
click at [186, 15] on icon at bounding box center [177, 23] width 17 height 17
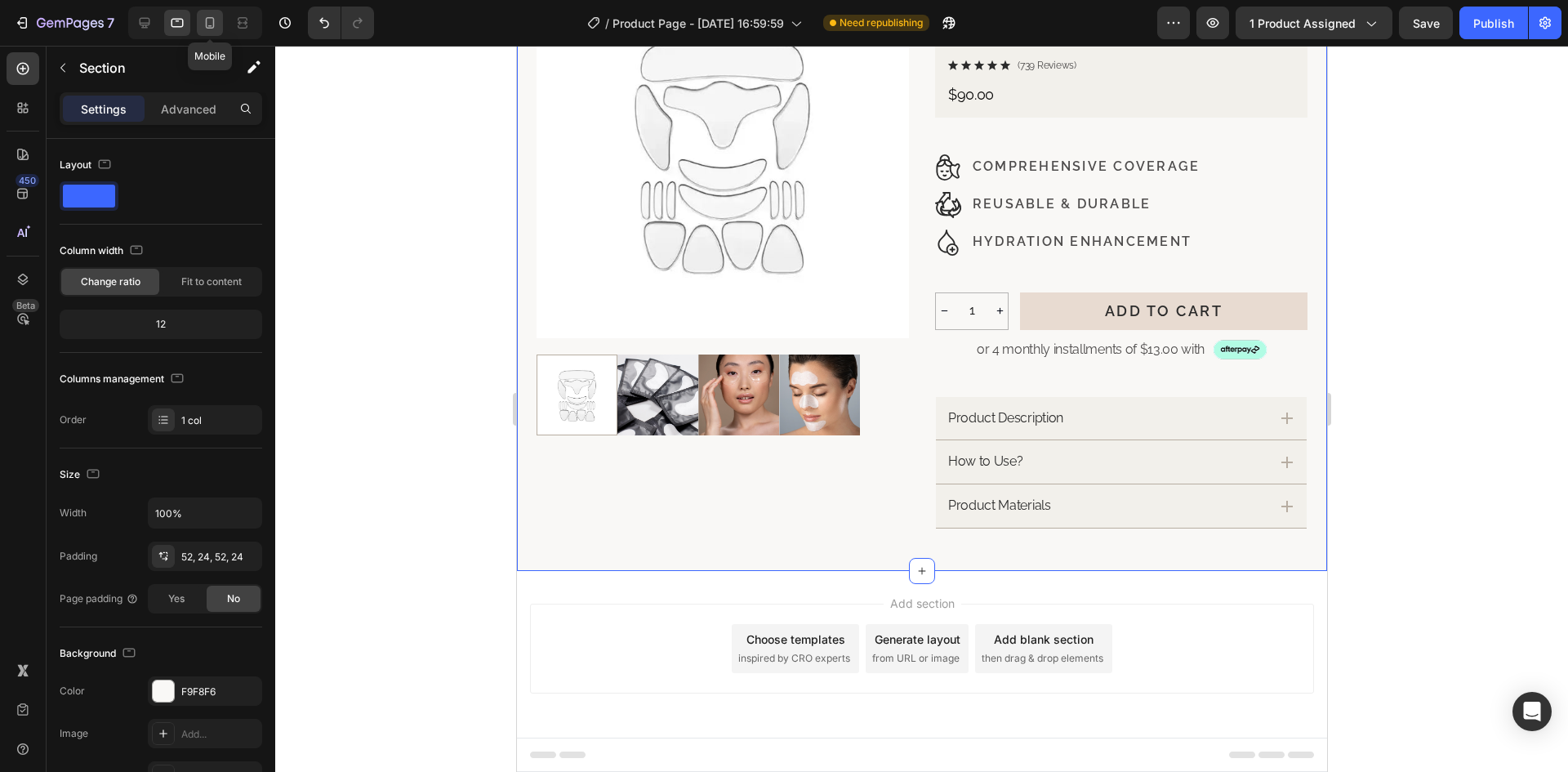
scroll to position [156, 0]
click at [216, 20] on icon at bounding box center [209, 23] width 17 height 17
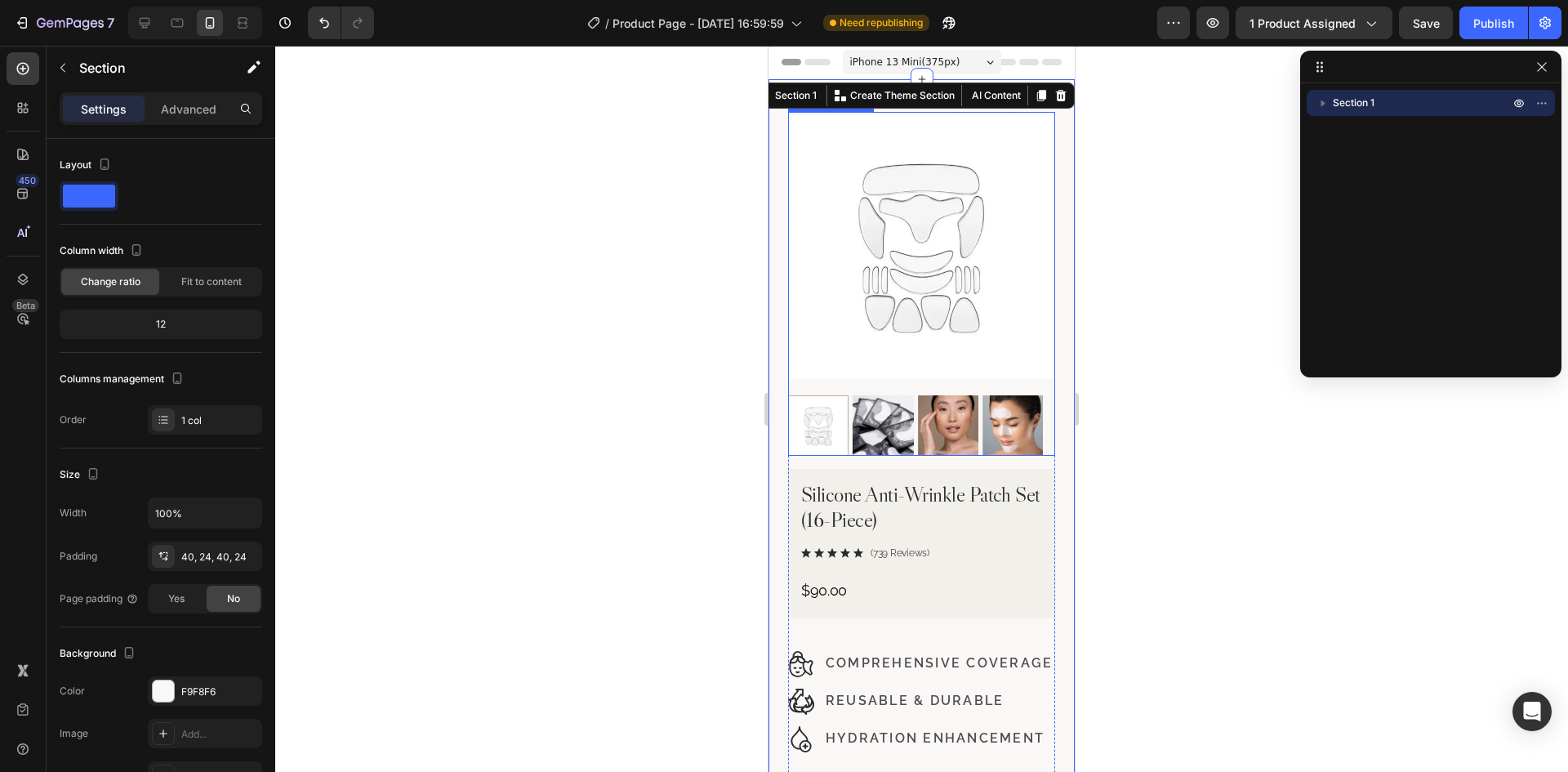
click at [963, 395] on img at bounding box center [948, 425] width 60 height 60
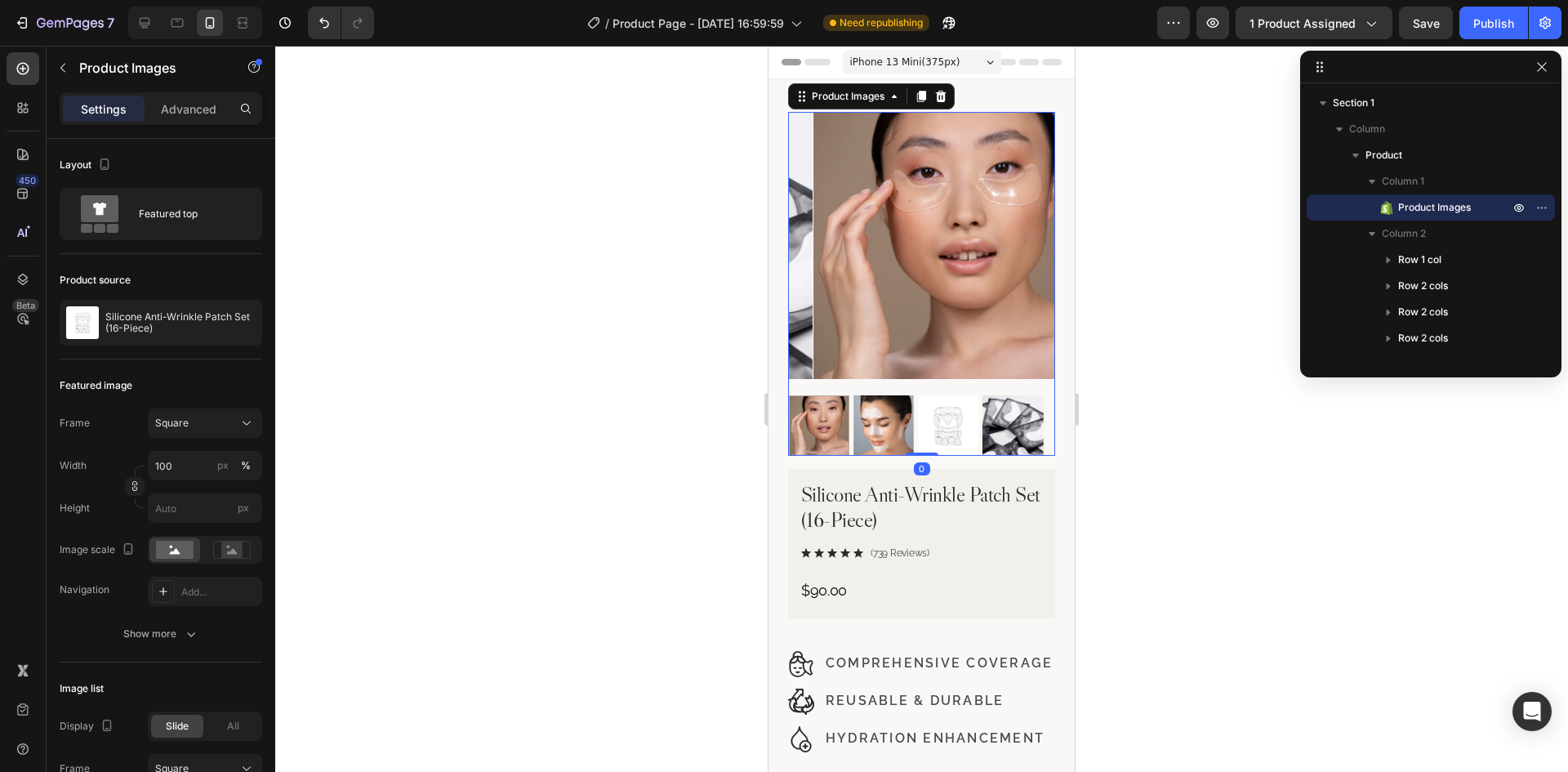
click at [966, 365] on img at bounding box center [946, 245] width 267 height 267
click at [964, 372] on div at bounding box center [922, 284] width 267 height 344
click at [158, 360] on div "Layout Featured top" at bounding box center [160, 511] width 203 height 303
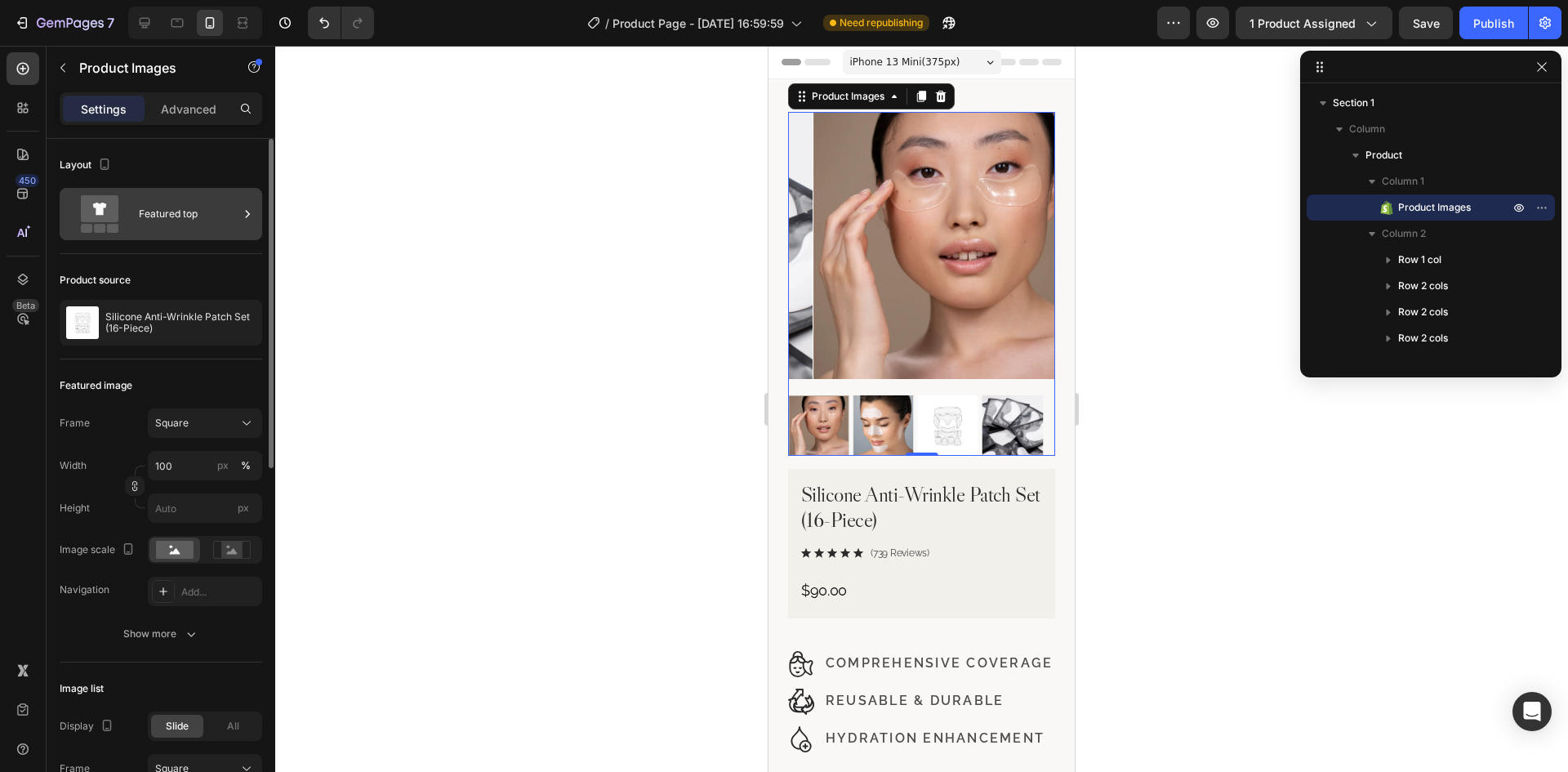
click at [164, 224] on div "Featured top" at bounding box center [189, 214] width 100 height 38
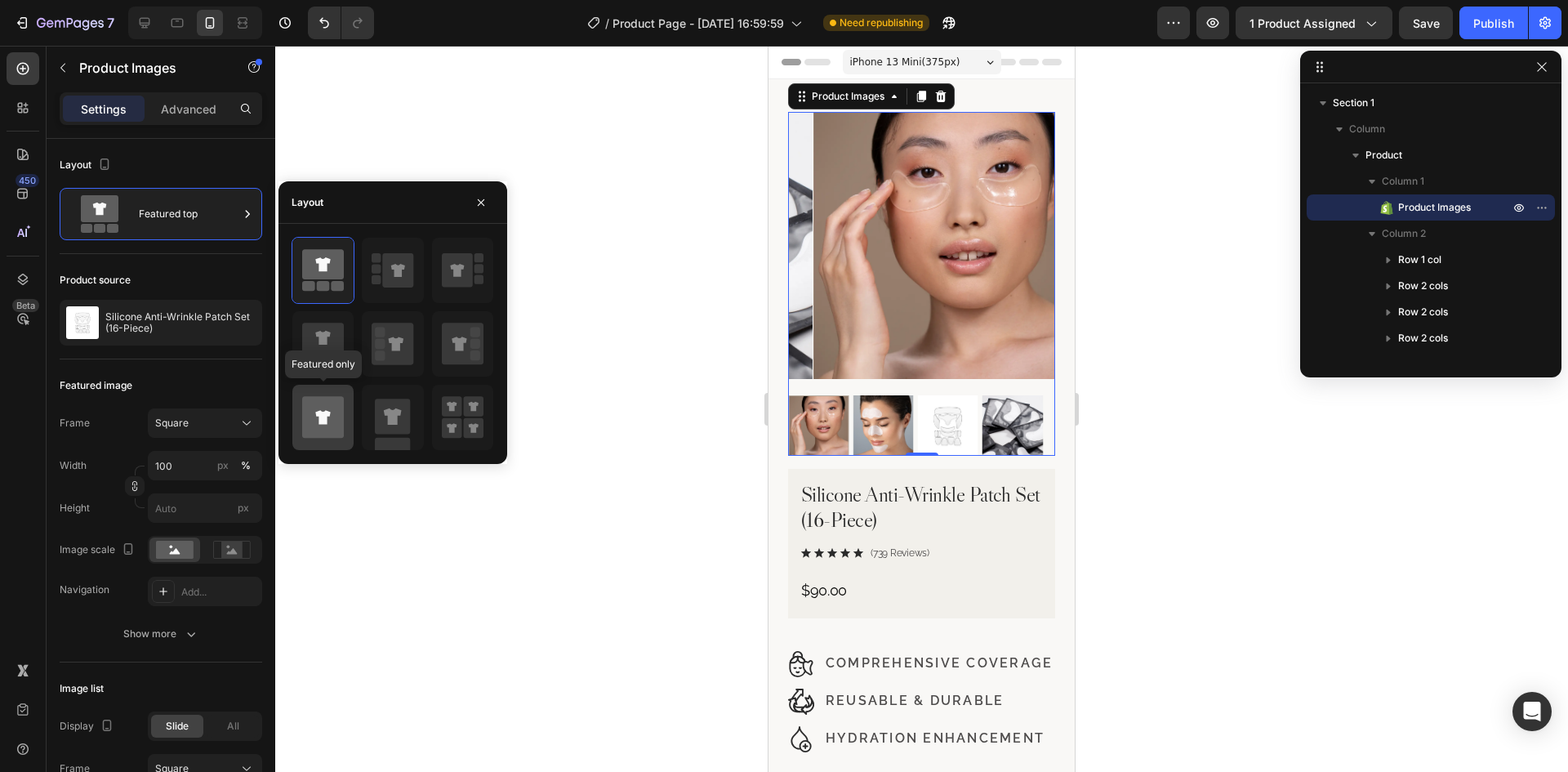
click at [313, 431] on icon at bounding box center [323, 417] width 41 height 42
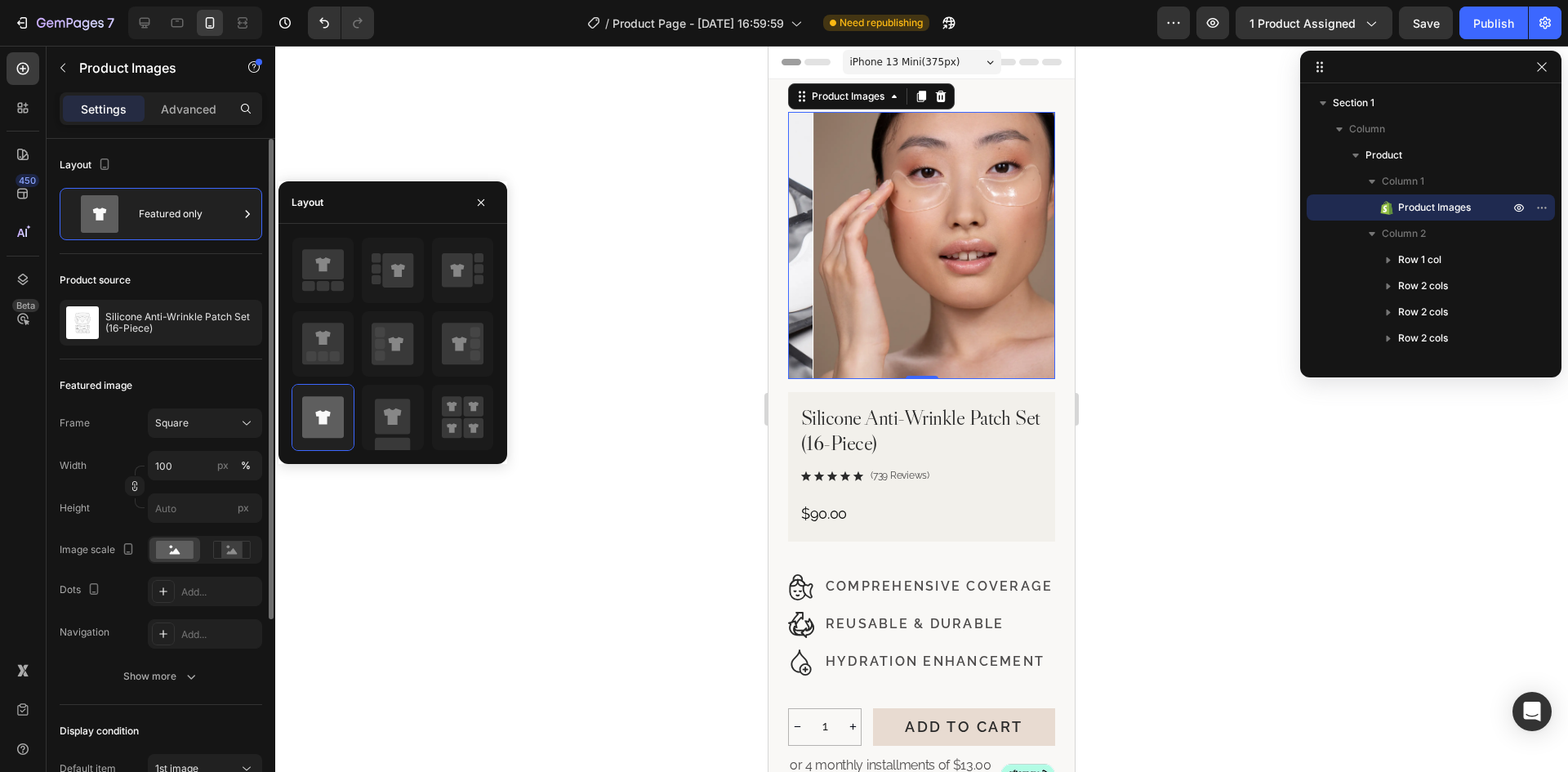
click at [149, 382] on div "Featured image" at bounding box center [160, 386] width 203 height 26
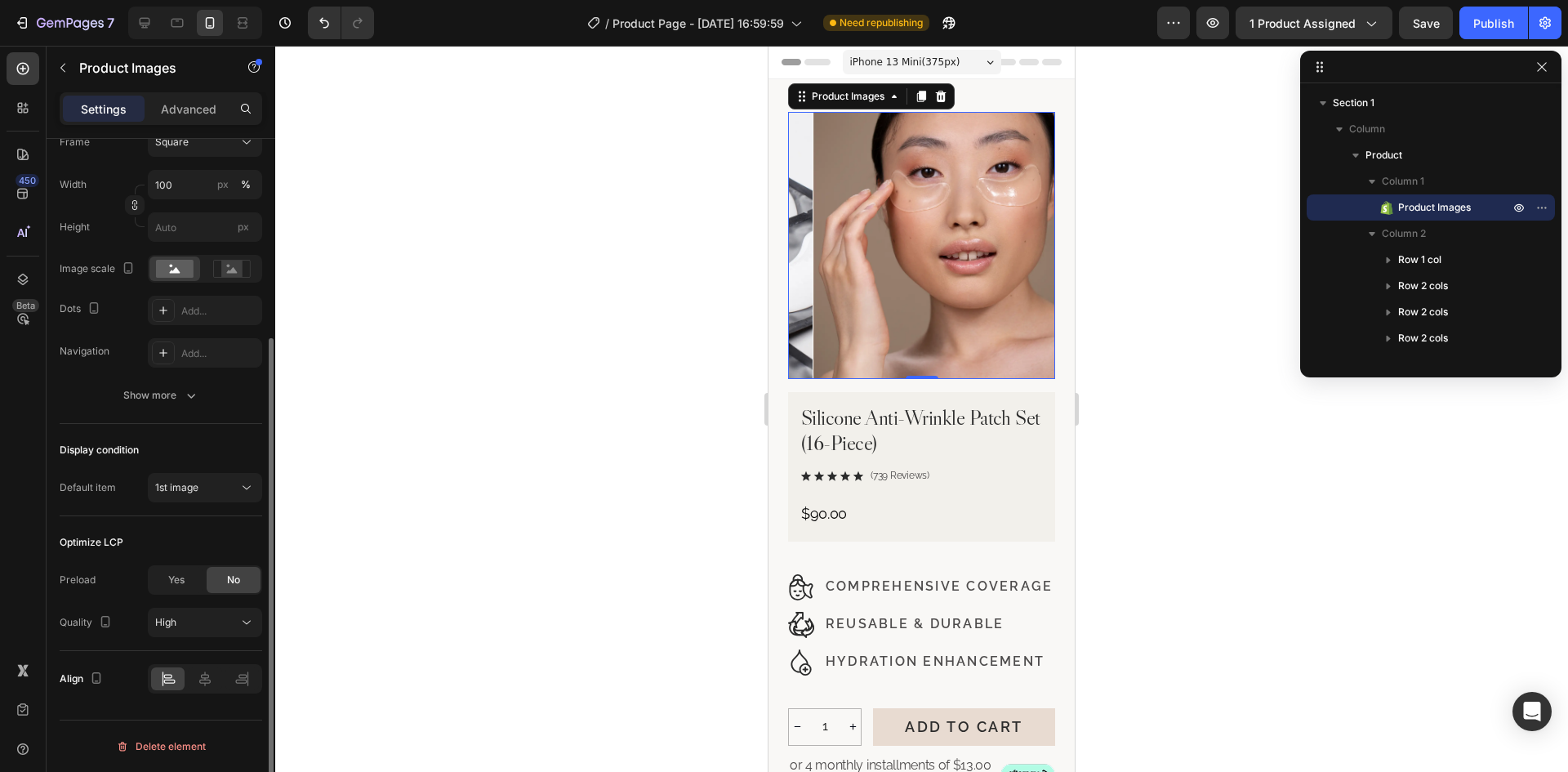
scroll to position [118, 0]
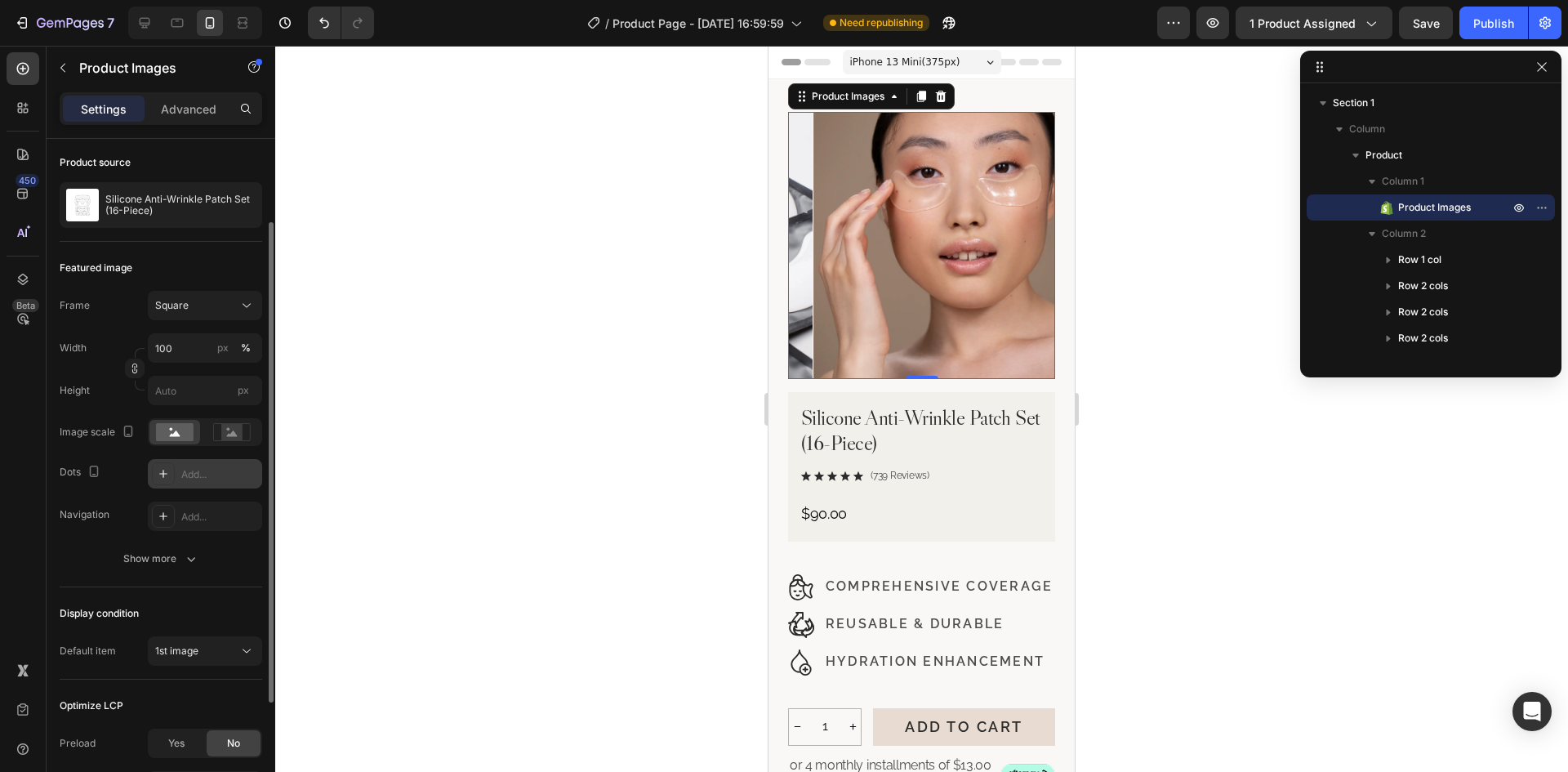
click at [227, 470] on div "Add..." at bounding box center [219, 474] width 77 height 15
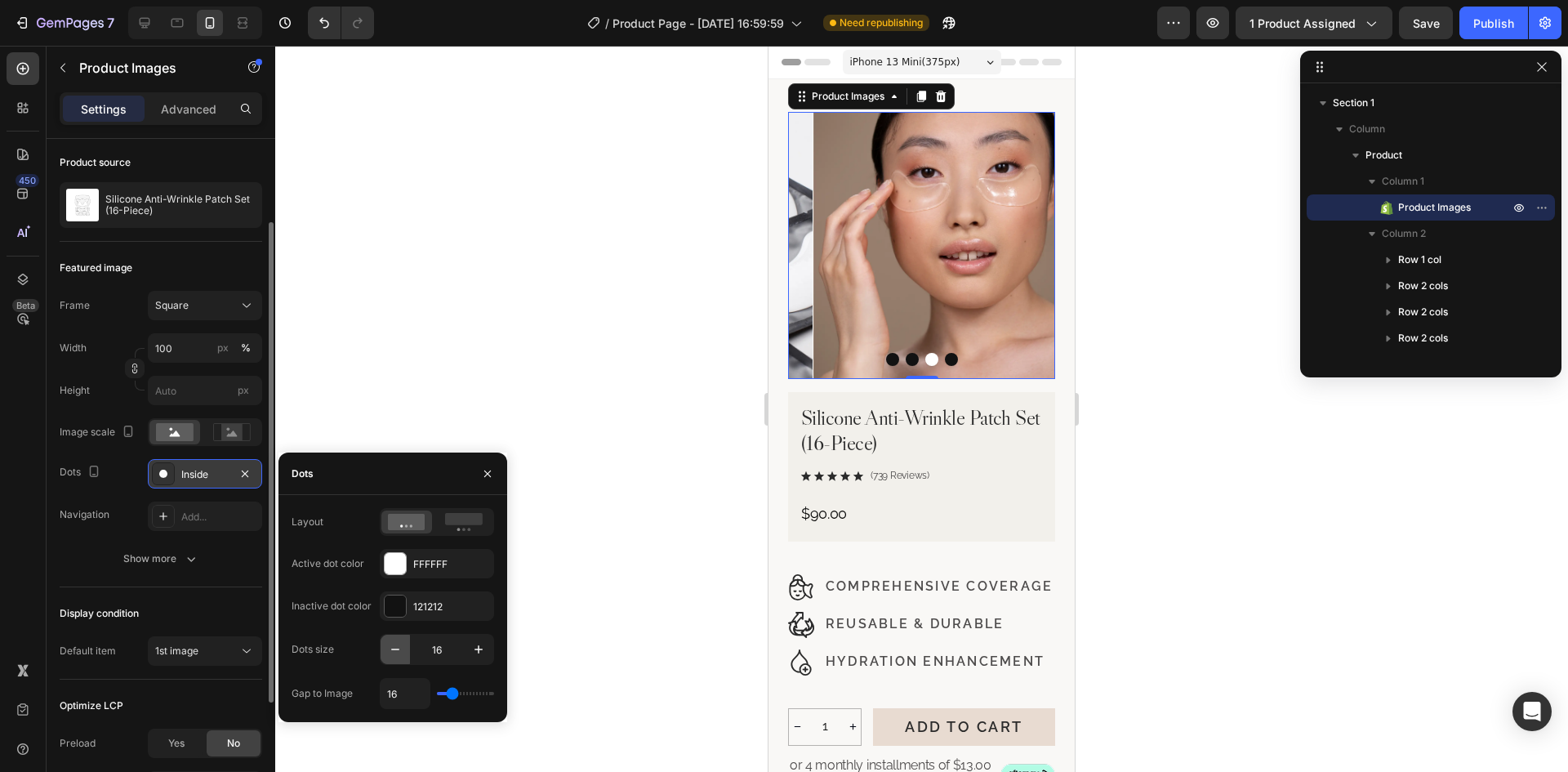
click at [392, 656] on icon "button" at bounding box center [395, 649] width 17 height 17
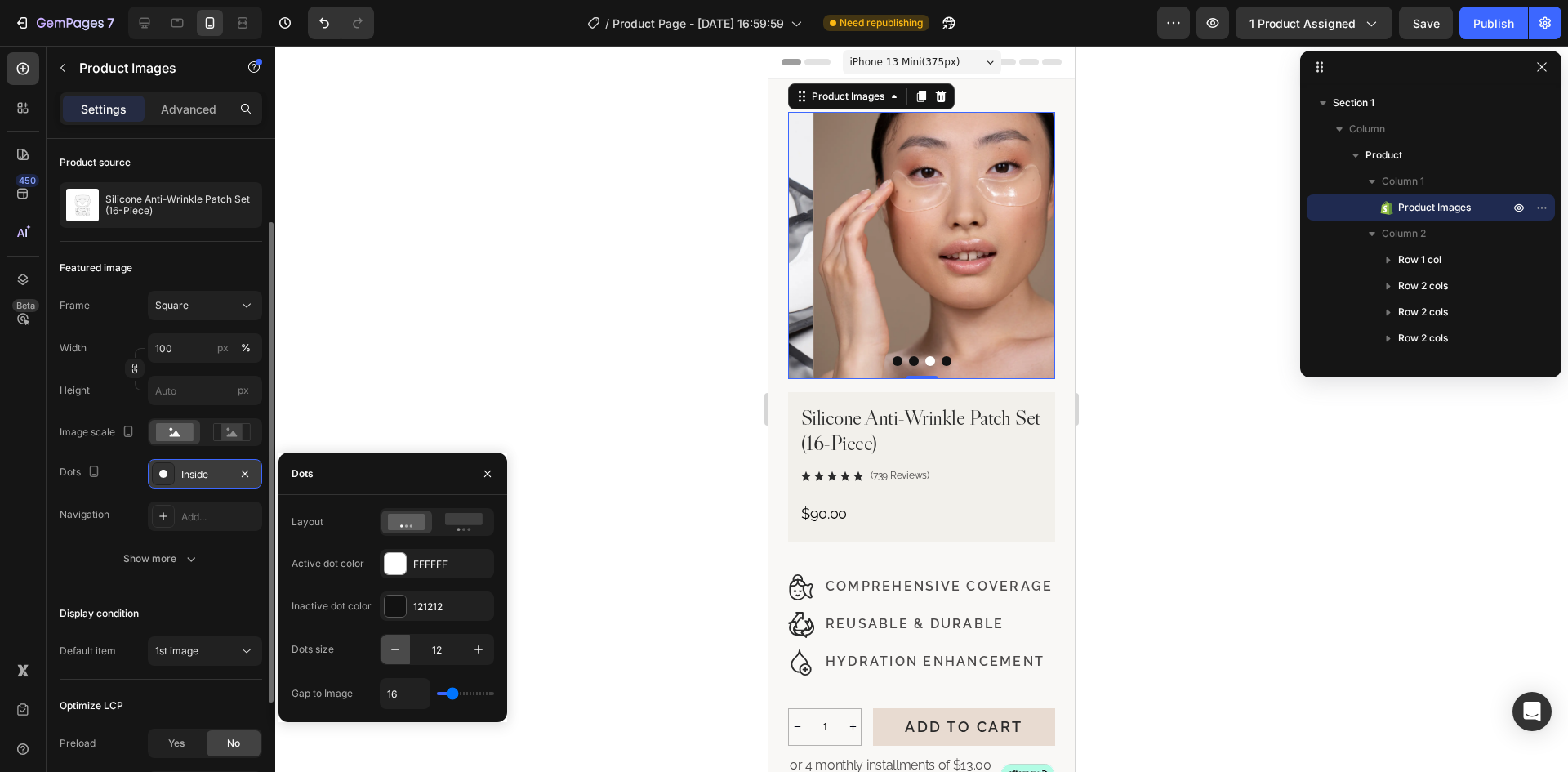
click at [392, 656] on icon "button" at bounding box center [395, 649] width 17 height 17
type input "7"
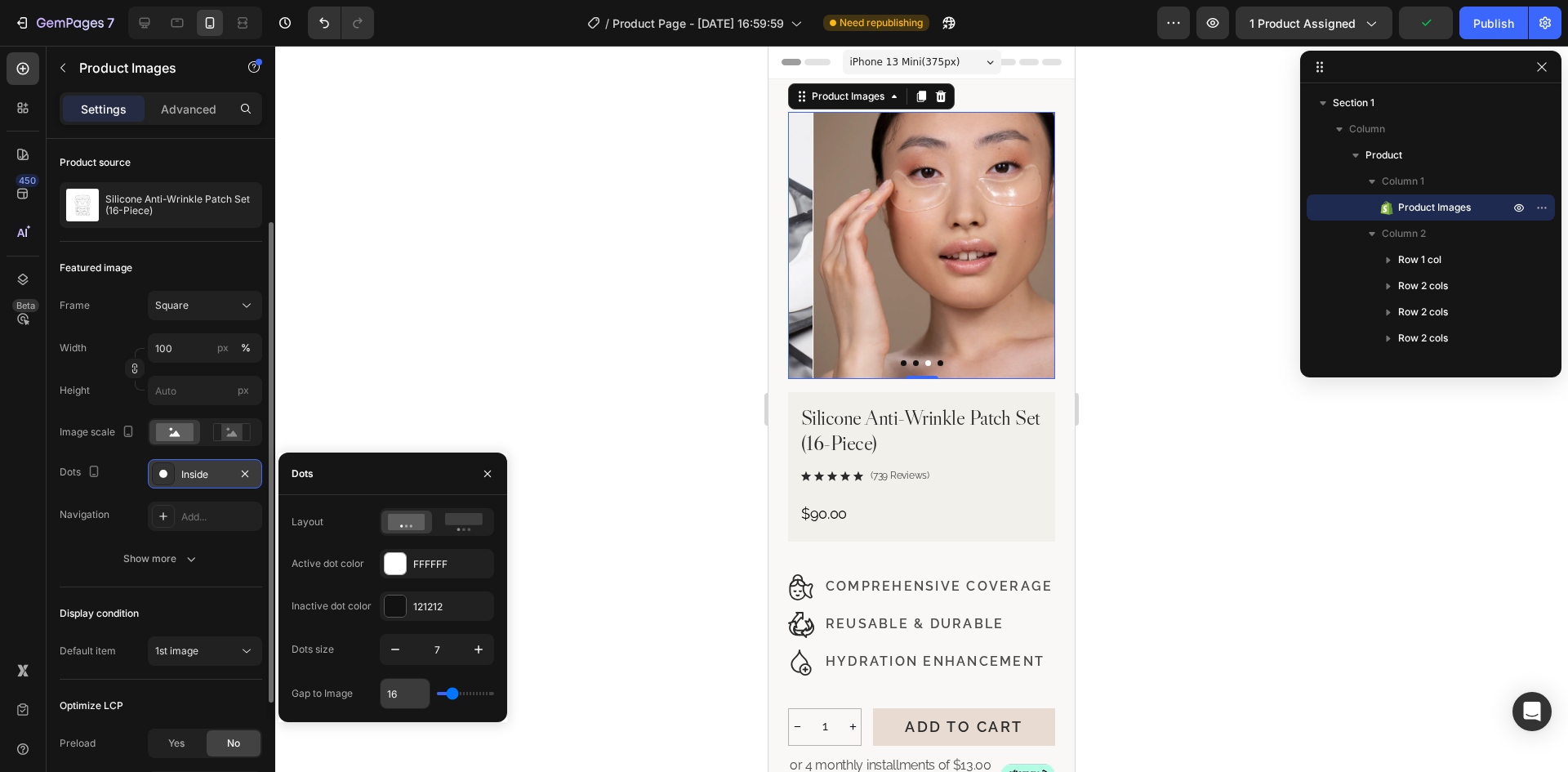
click at [397, 697] on input "16" at bounding box center [405, 694] width 49 height 30
type input "1"
type input "12"
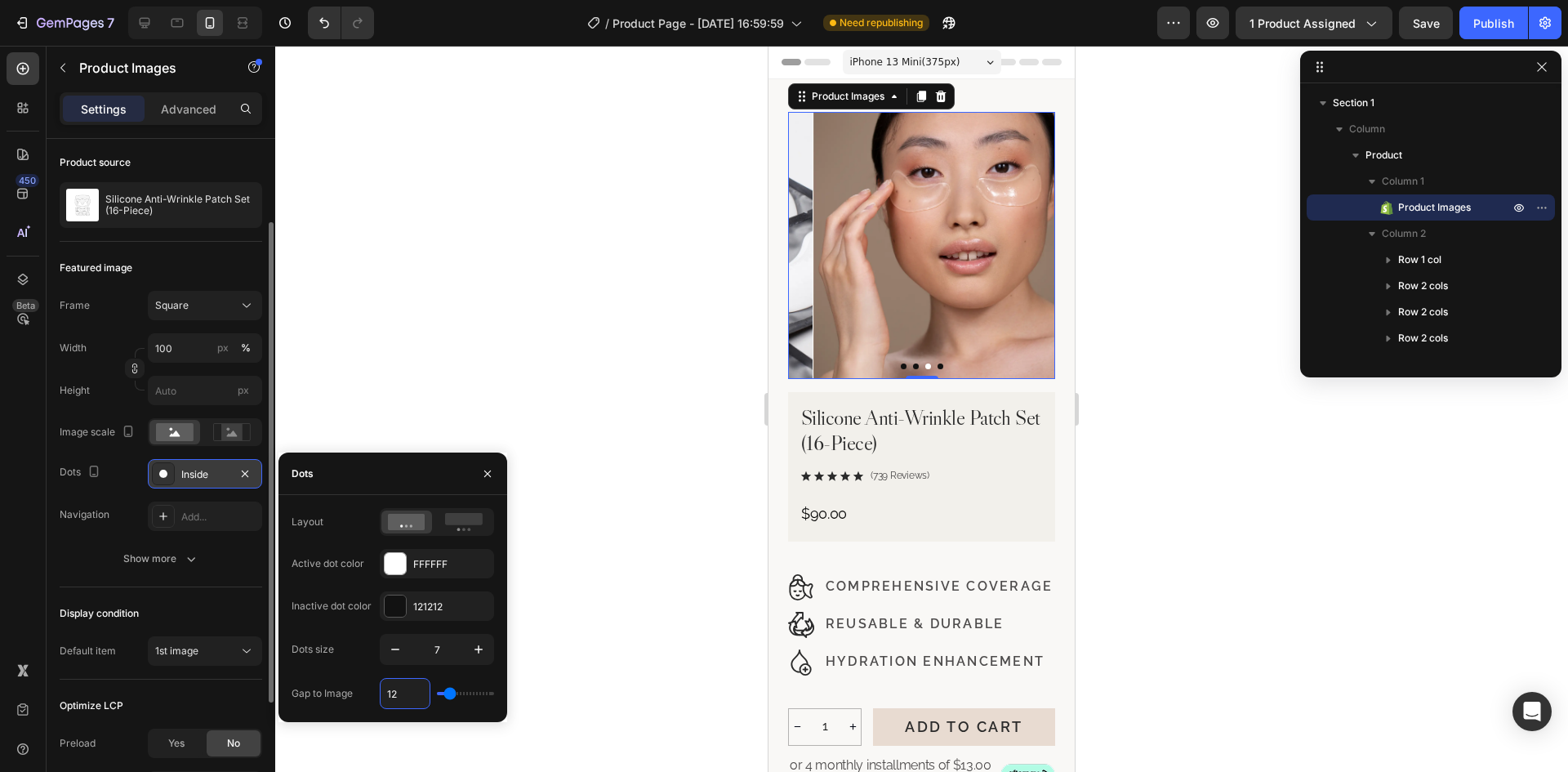
type input "12"
click at [421, 600] on div "121212" at bounding box center [437, 607] width 47 height 15
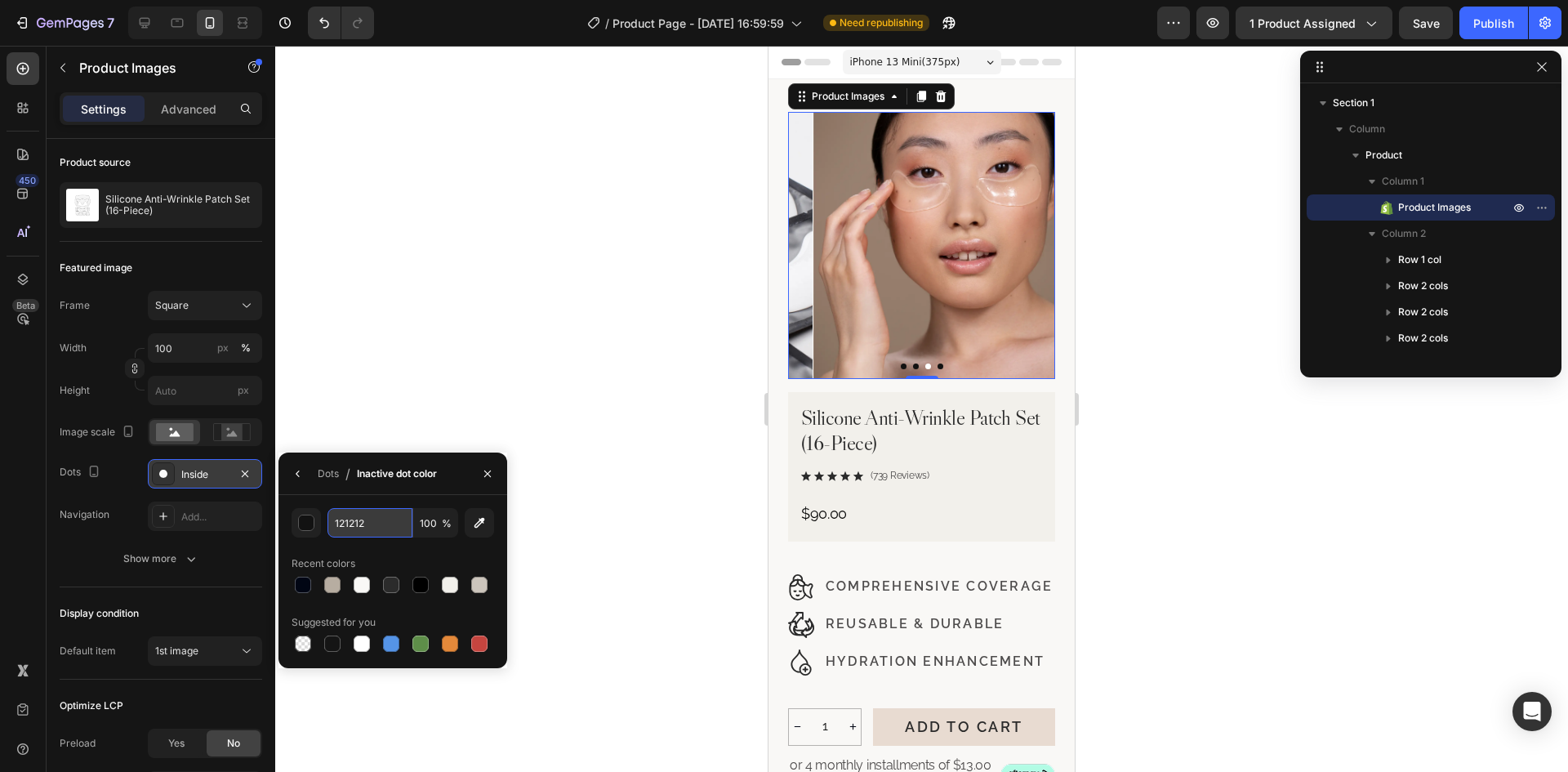
click at [386, 529] on input "121212" at bounding box center [370, 523] width 85 height 30
paste input "#2B2B2B"
type input "#2B2B2B"
click at [303, 478] on icon "button" at bounding box center [297, 473] width 13 height 13
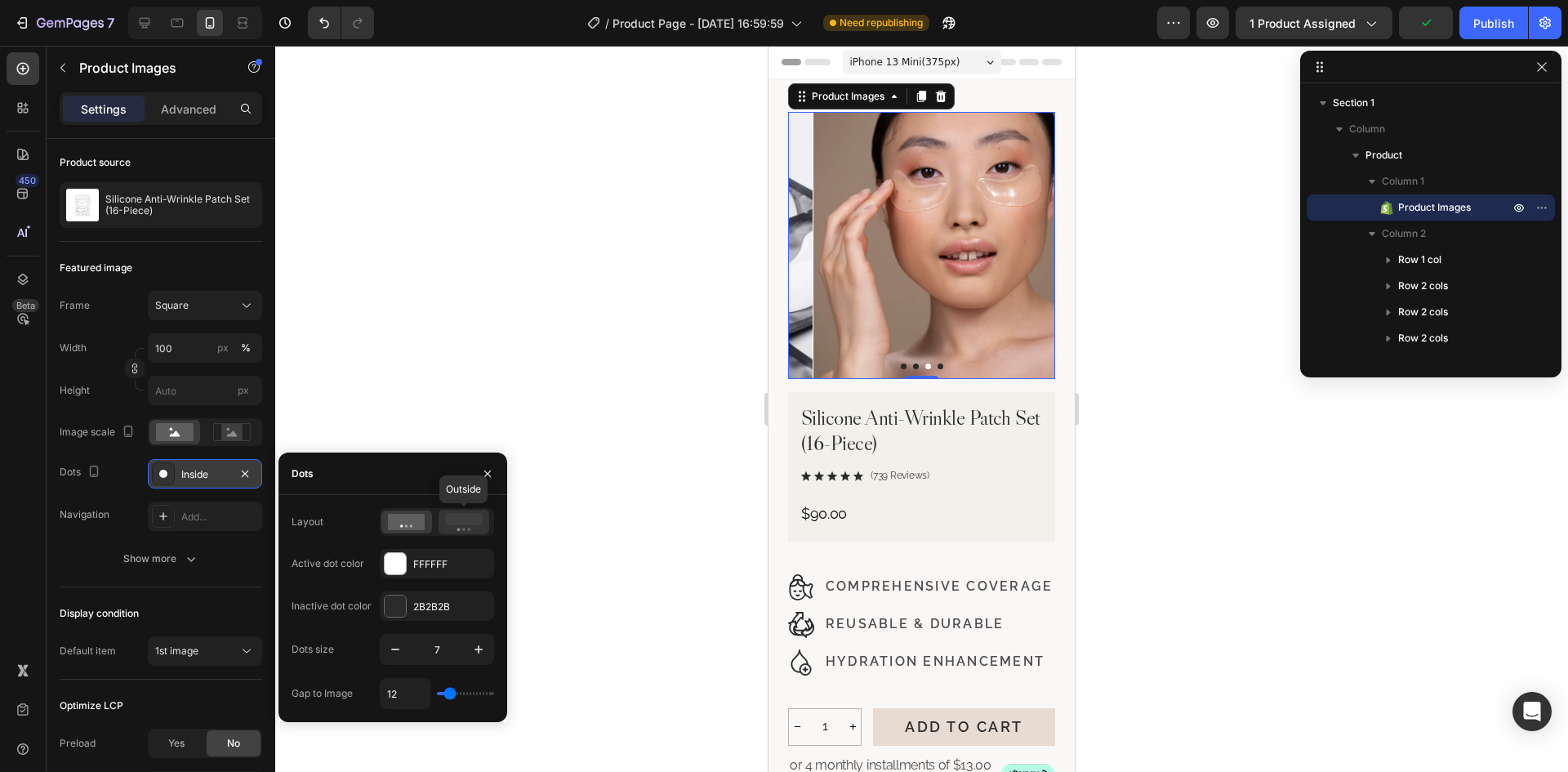
click at [458, 524] on rect at bounding box center [463, 519] width 38 height 12
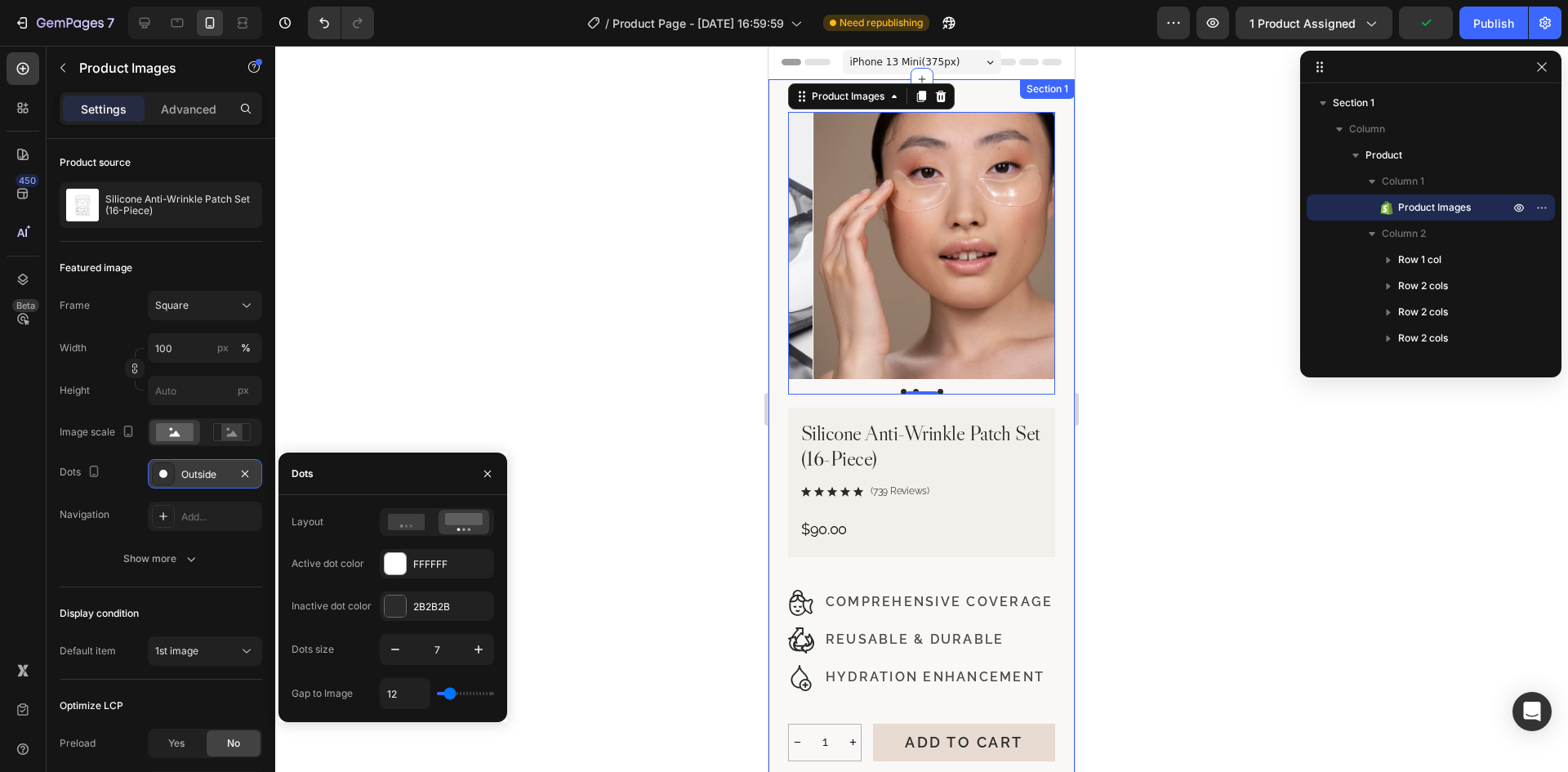
click at [1056, 388] on div "Product Images 0 Silicone Anti-Wrinkle Patch Set (16-Piece) Product Title Icon …" at bounding box center [922, 542] width 306 height 926
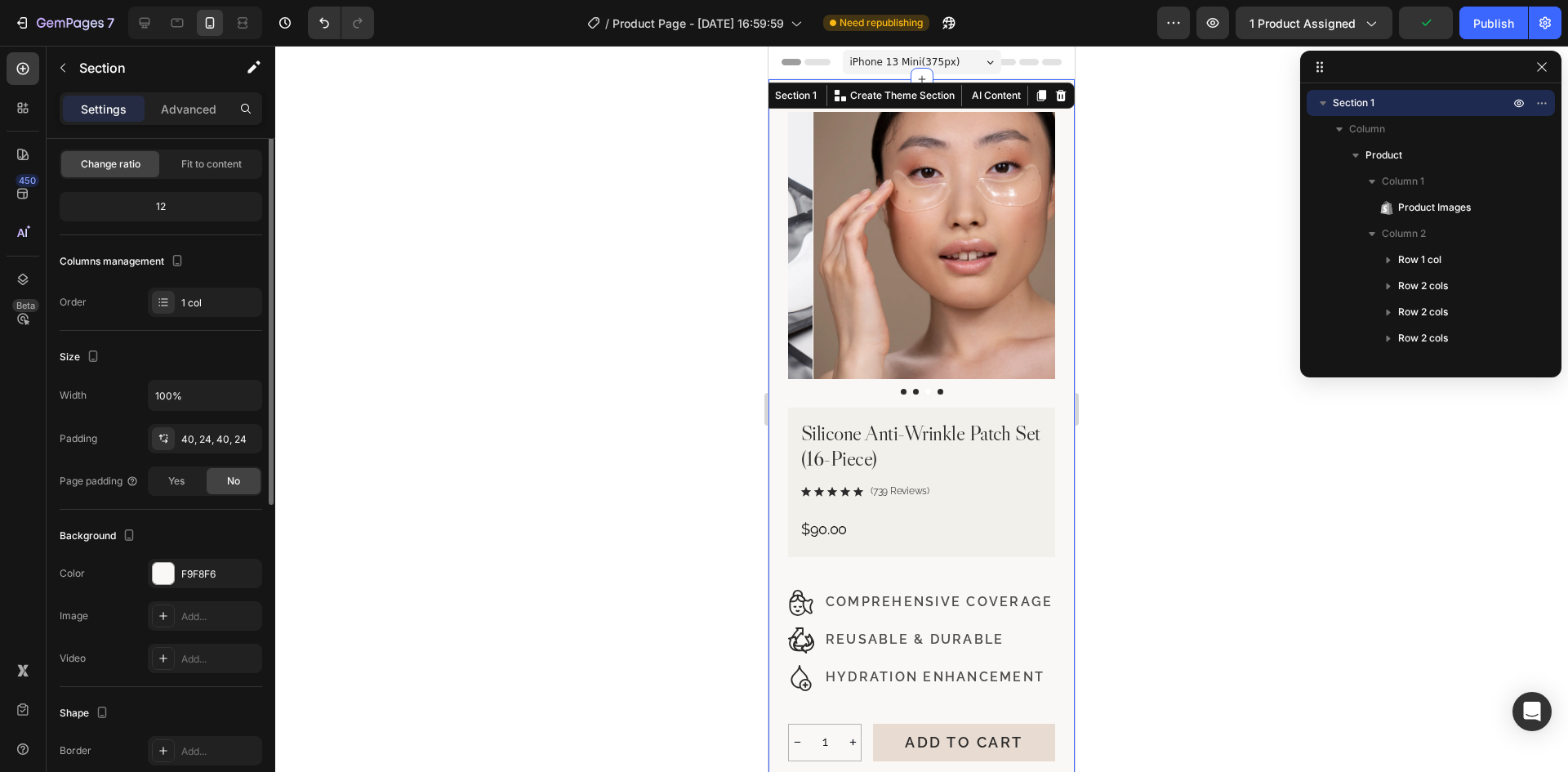
scroll to position [0, 0]
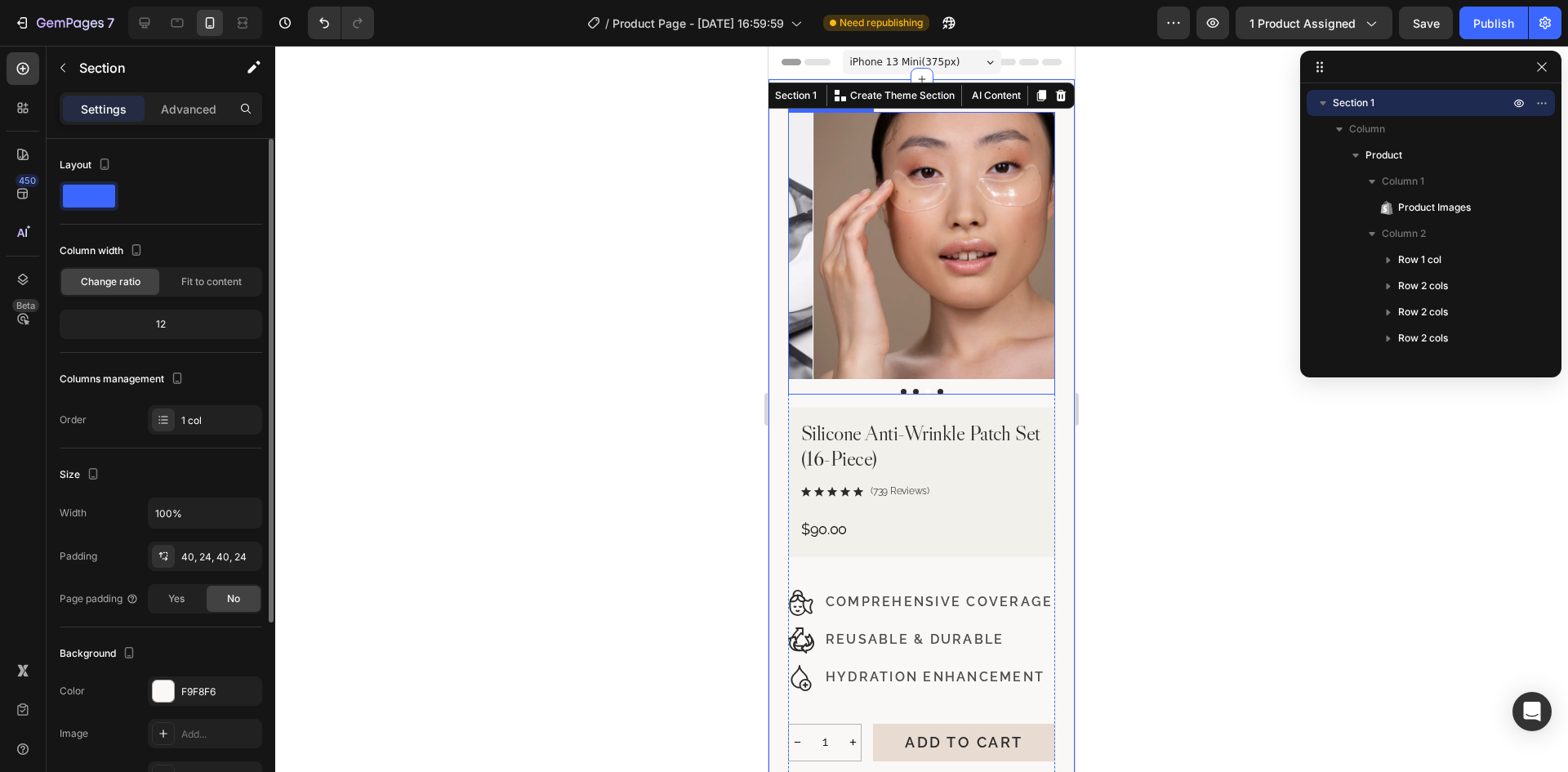
click at [991, 373] on div at bounding box center [922, 253] width 267 height 283
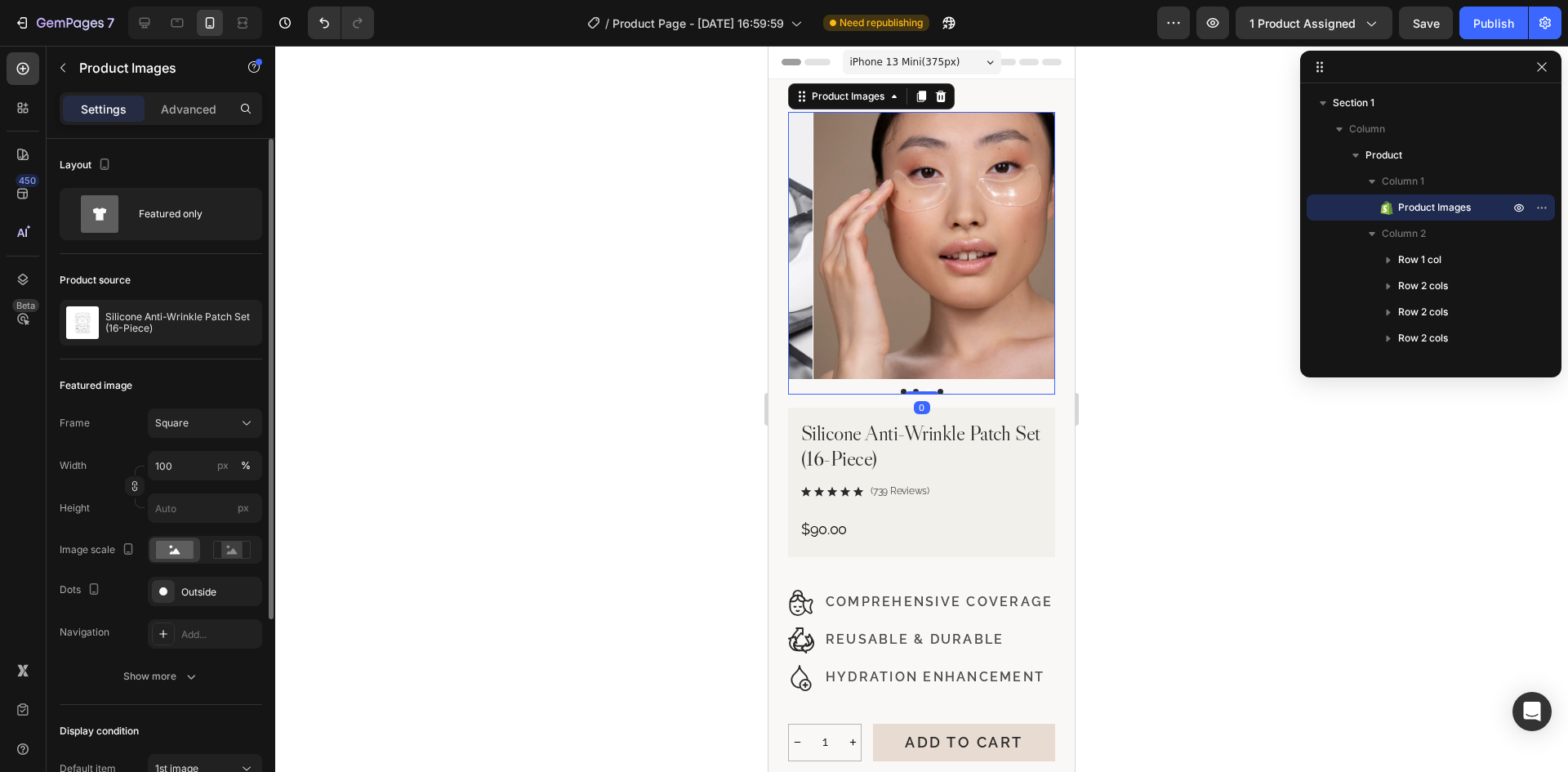
scroll to position [281, 0]
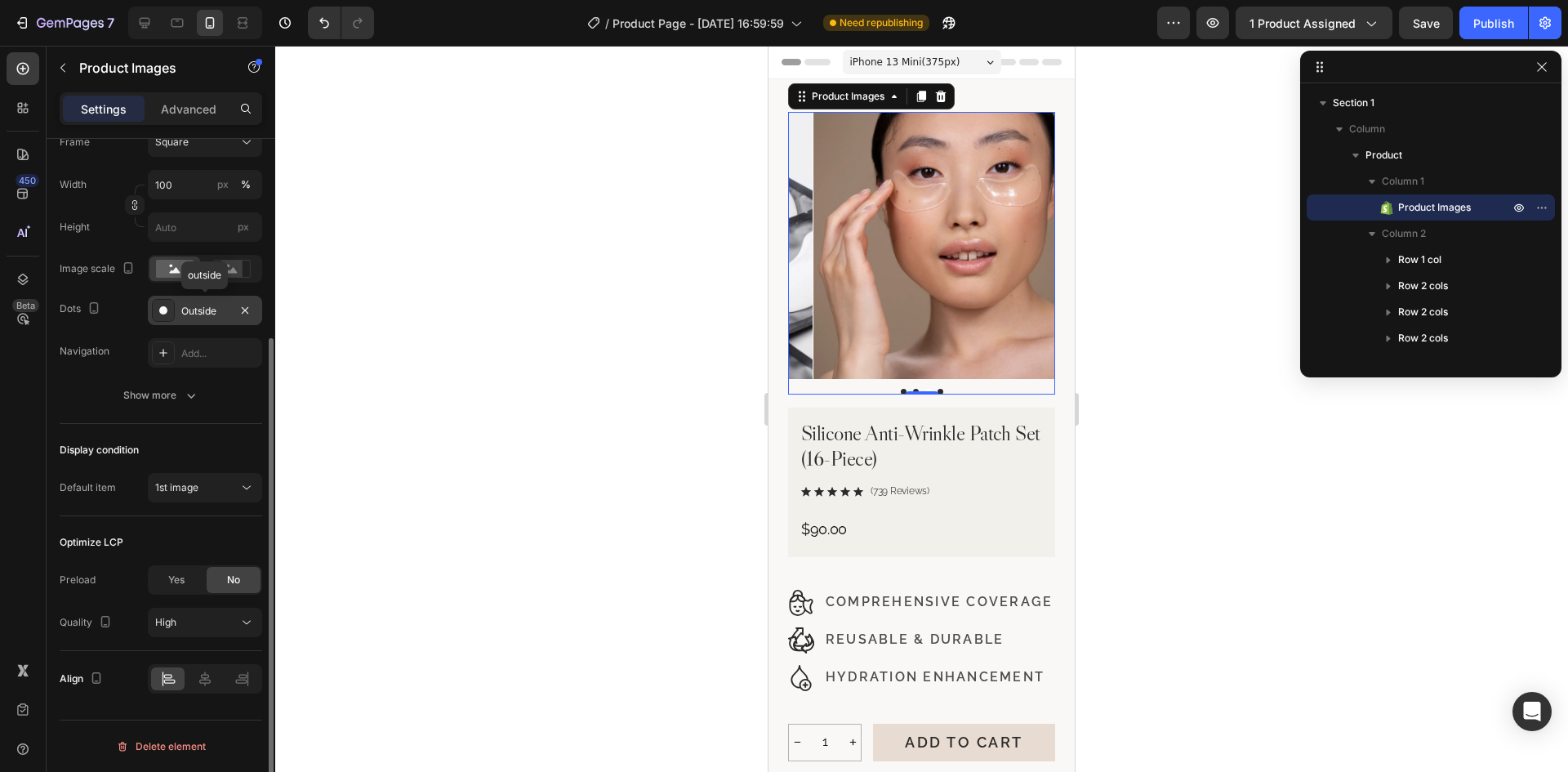
click at [185, 307] on div "Outside" at bounding box center [205, 310] width 47 height 15
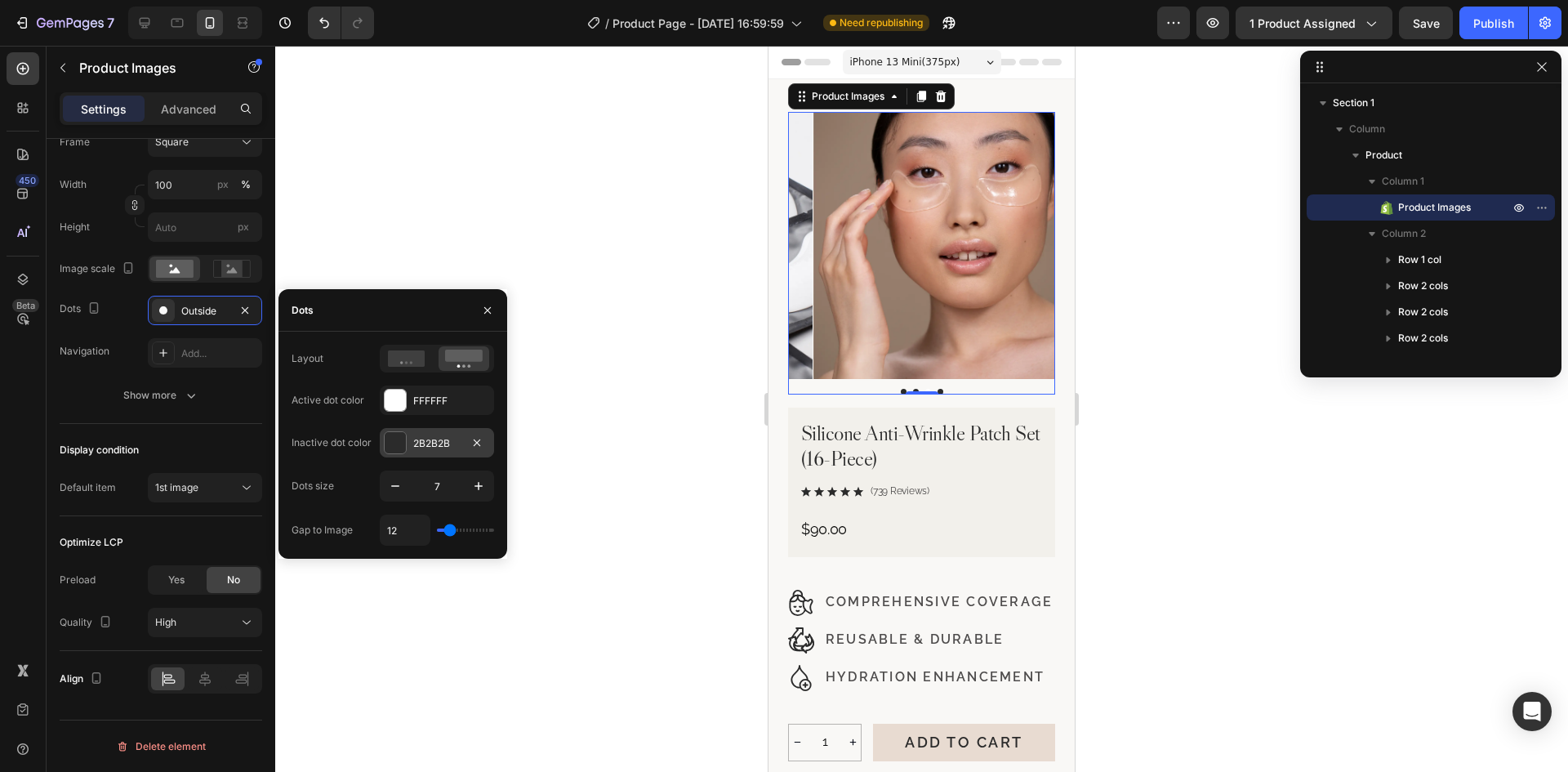
click at [436, 440] on div "2B2B2B" at bounding box center [437, 443] width 47 height 15
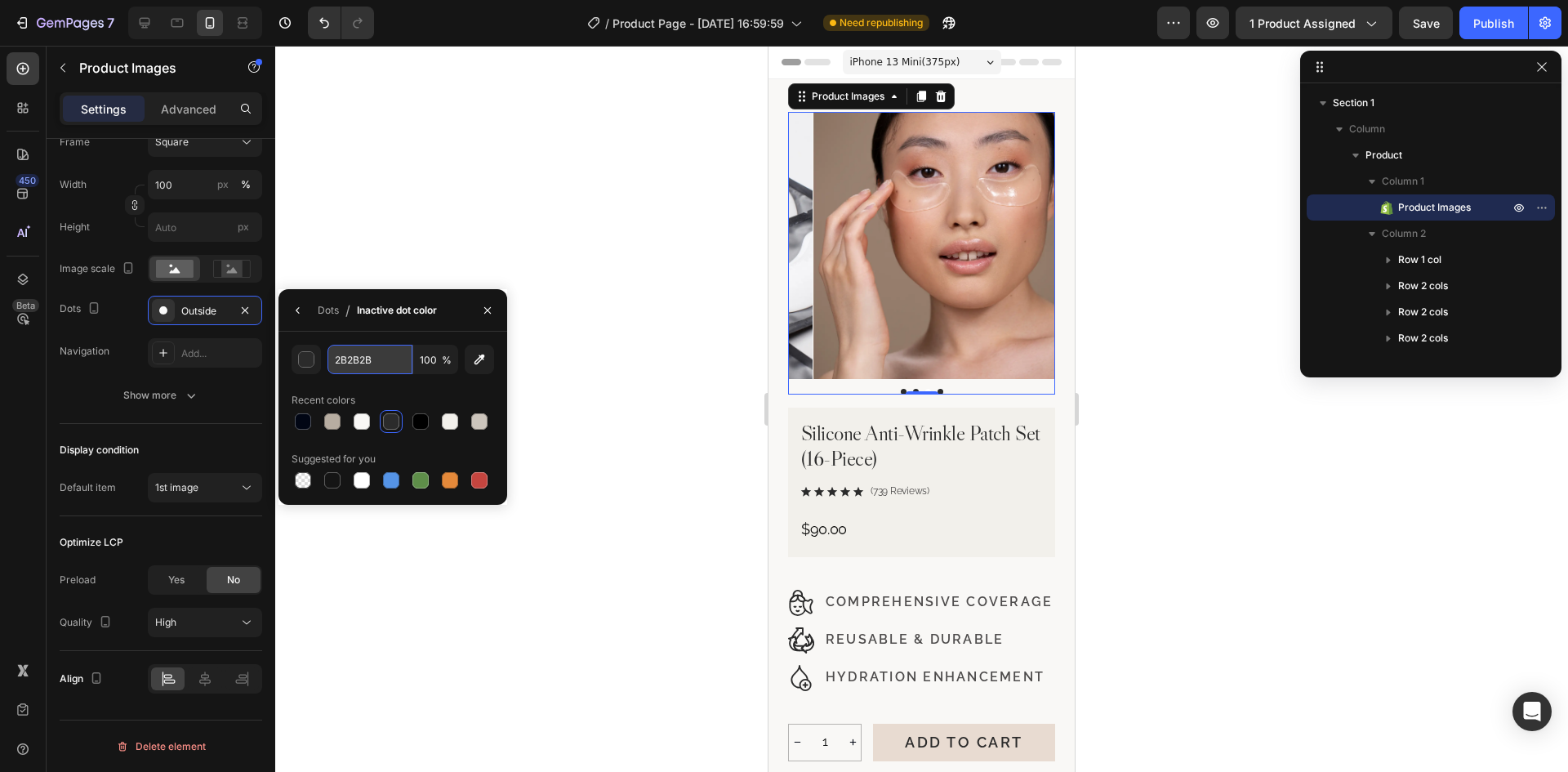
click at [384, 364] on input "2B2B2B" at bounding box center [370, 360] width 85 height 30
click at [361, 480] on div at bounding box center [362, 480] width 17 height 17
type input "FFFFFF"
click at [308, 315] on button "button" at bounding box center [297, 310] width 26 height 26
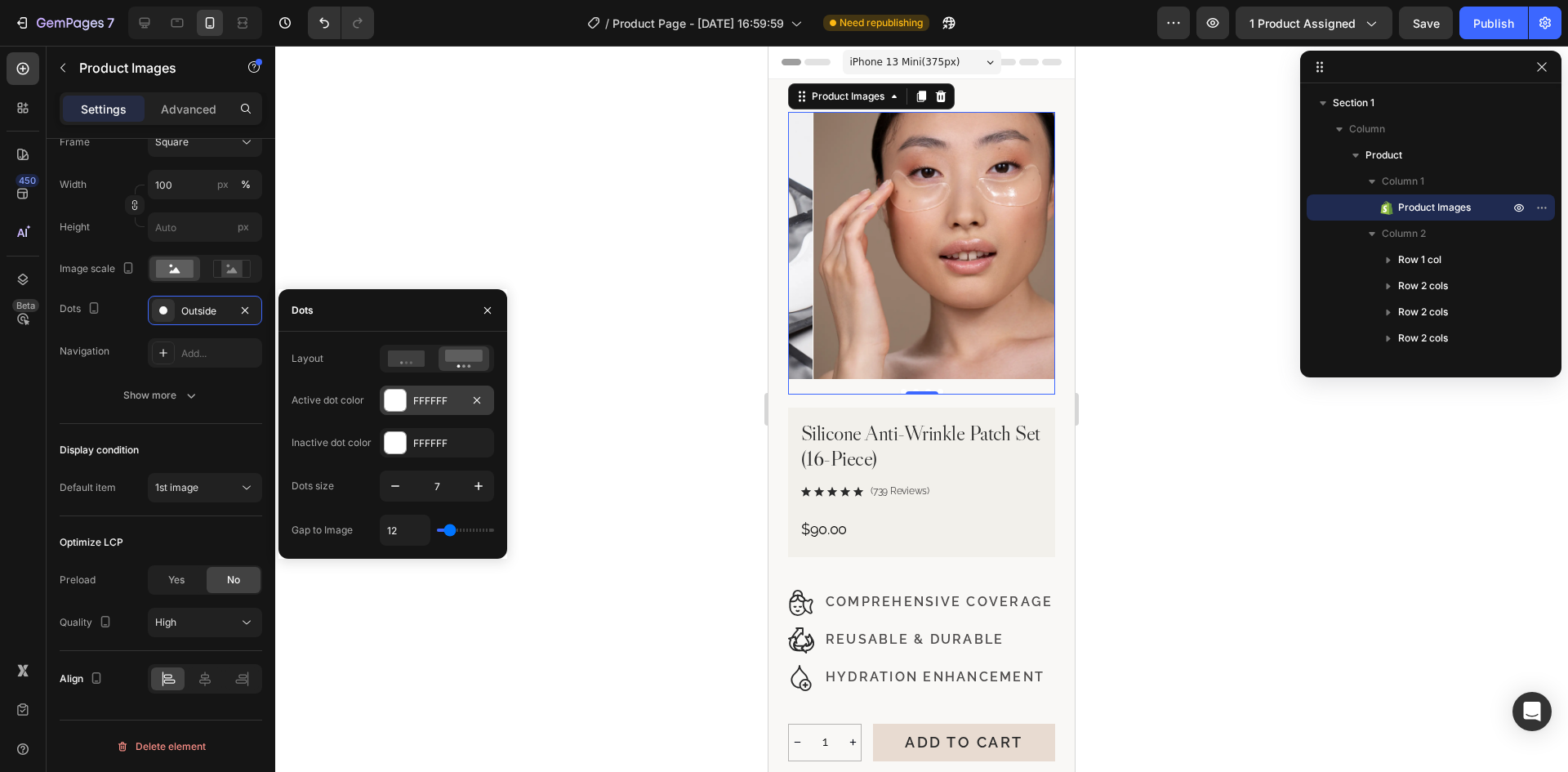
click at [428, 405] on div "FFFFFF" at bounding box center [437, 400] width 47 height 15
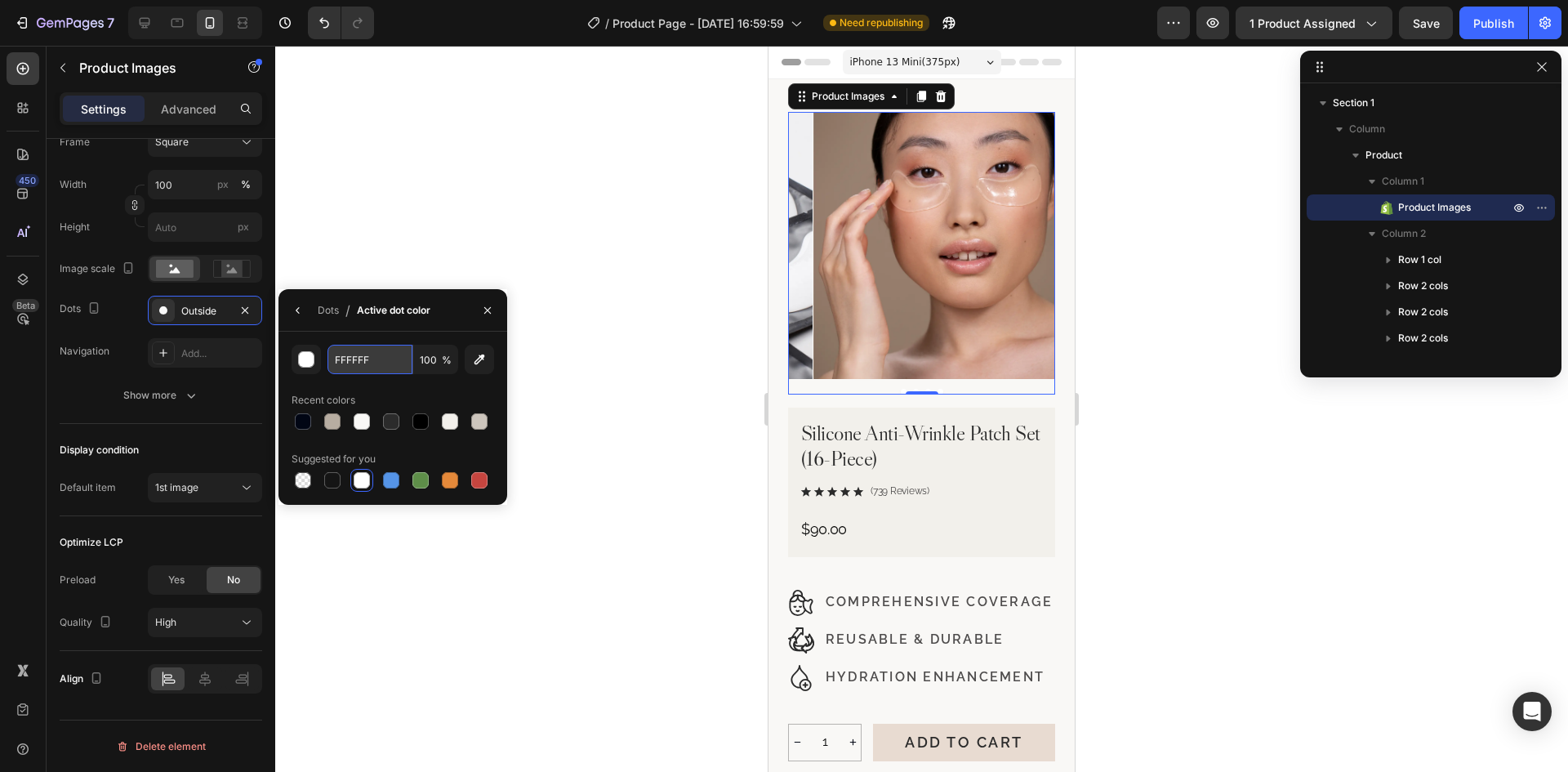
click at [375, 355] on input "FFFFFF" at bounding box center [370, 360] width 85 height 30
paste input "2B2B2B"
type input "2B2B2B"
click at [993, 388] on div at bounding box center [922, 391] width 267 height 6
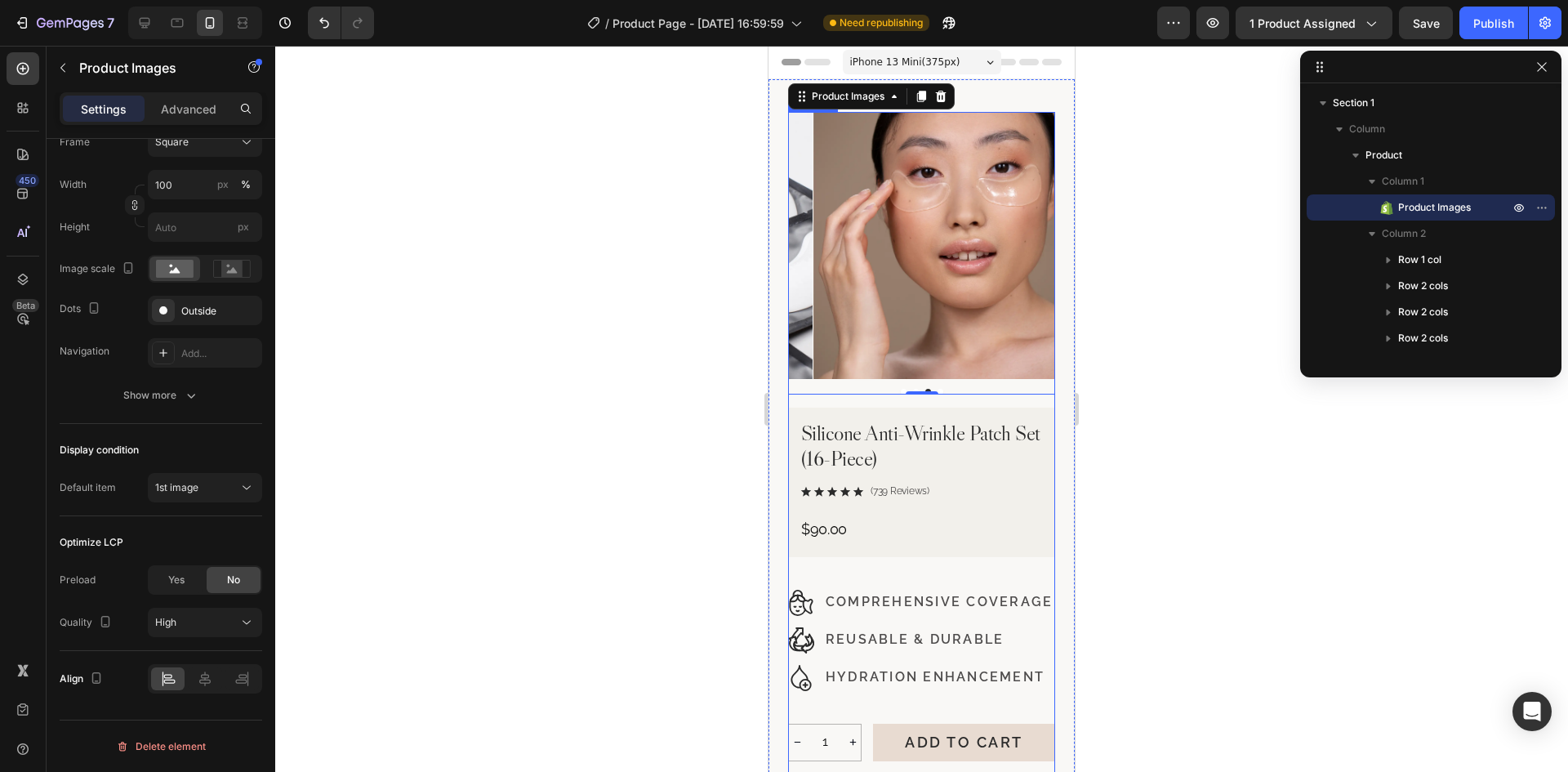
click at [1018, 393] on div "Product Images 0 Silicone Anti-Wrinkle Patch Set (16-Piece) Product Title Icon …" at bounding box center [922, 542] width 267 height 861
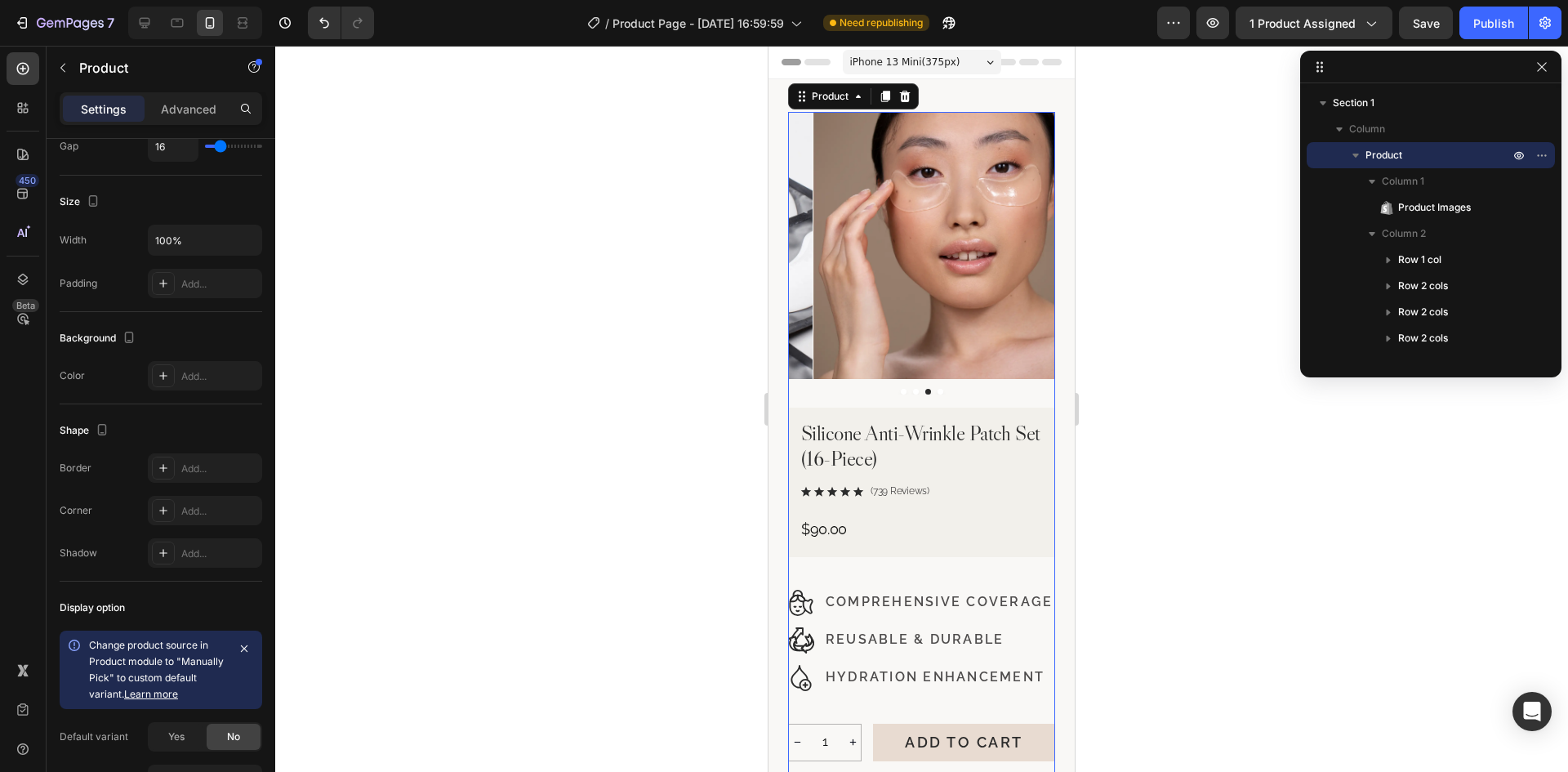
scroll to position [0, 0]
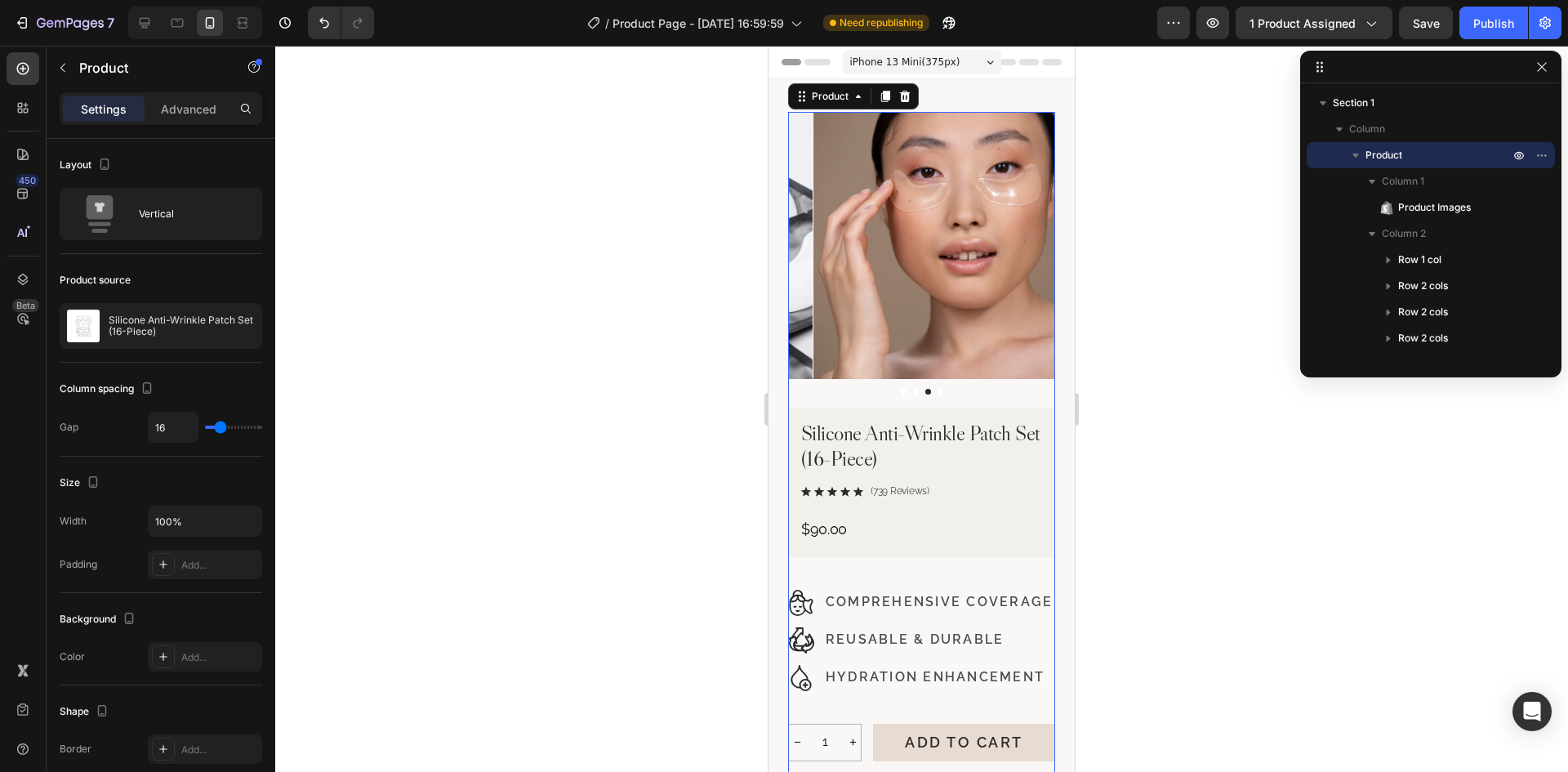
click at [939, 388] on div "Product Images Silicone Anti-Wrinkle Patch Set (16-Piece) Product Title Icon Ic…" at bounding box center [922, 542] width 267 height 861
click at [175, 426] on input "16" at bounding box center [173, 427] width 49 height 30
type input "3"
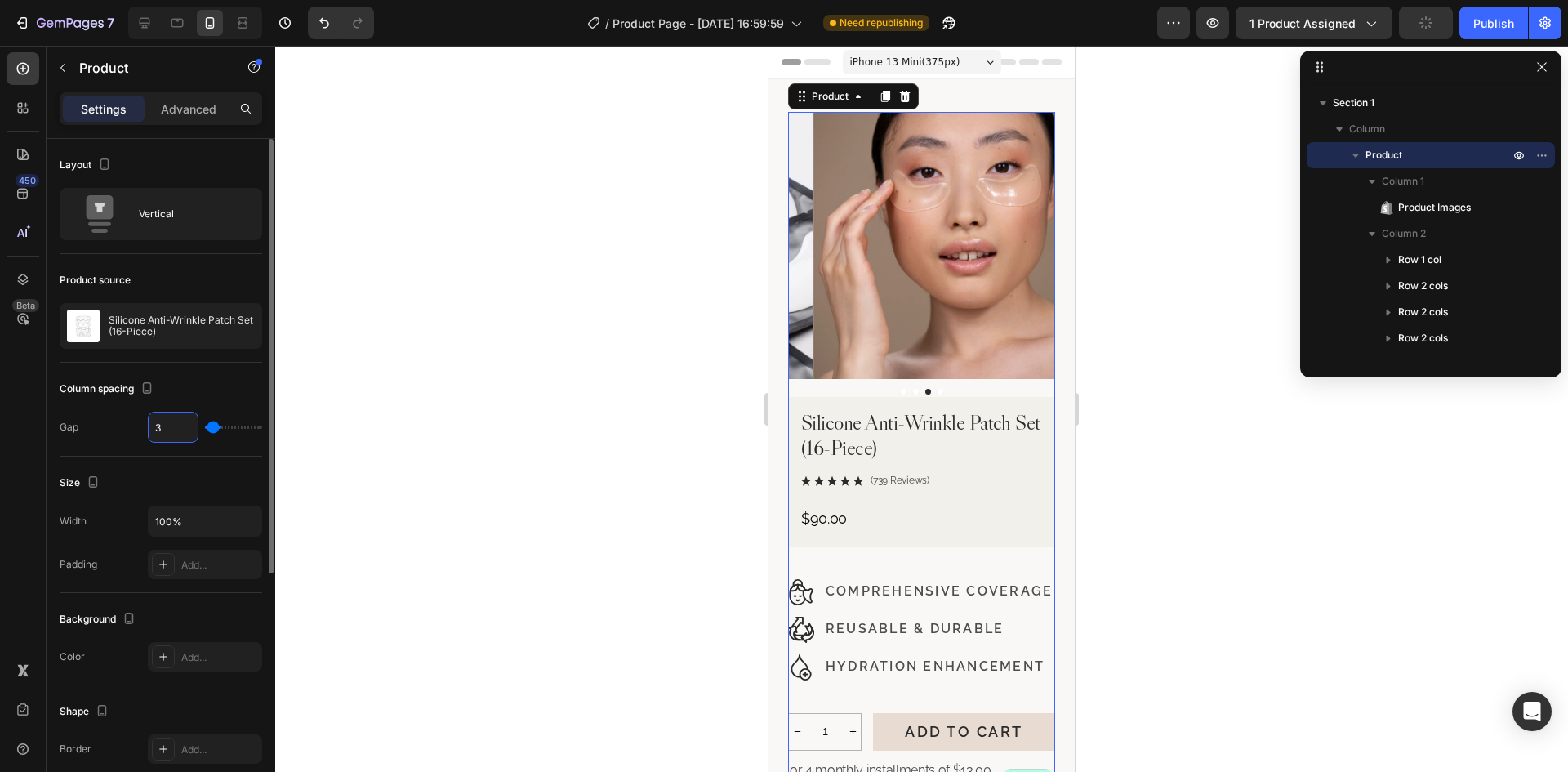
type input "32"
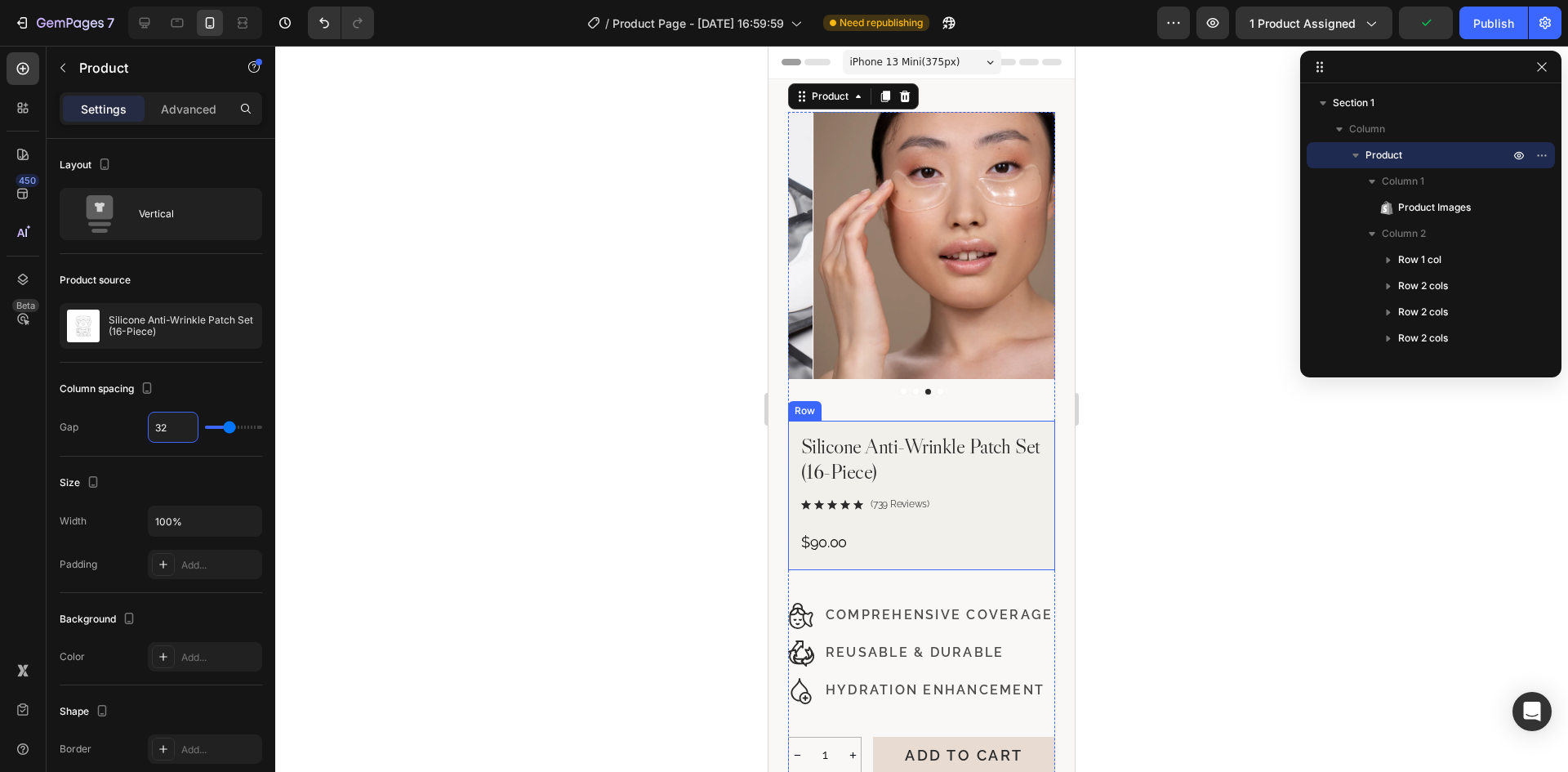
click at [1036, 426] on div "Silicone Anti-Wrinkle Patch Set (16-Piece) Product Title Icon Icon Icon Icon Ic…" at bounding box center [922, 495] width 267 height 149
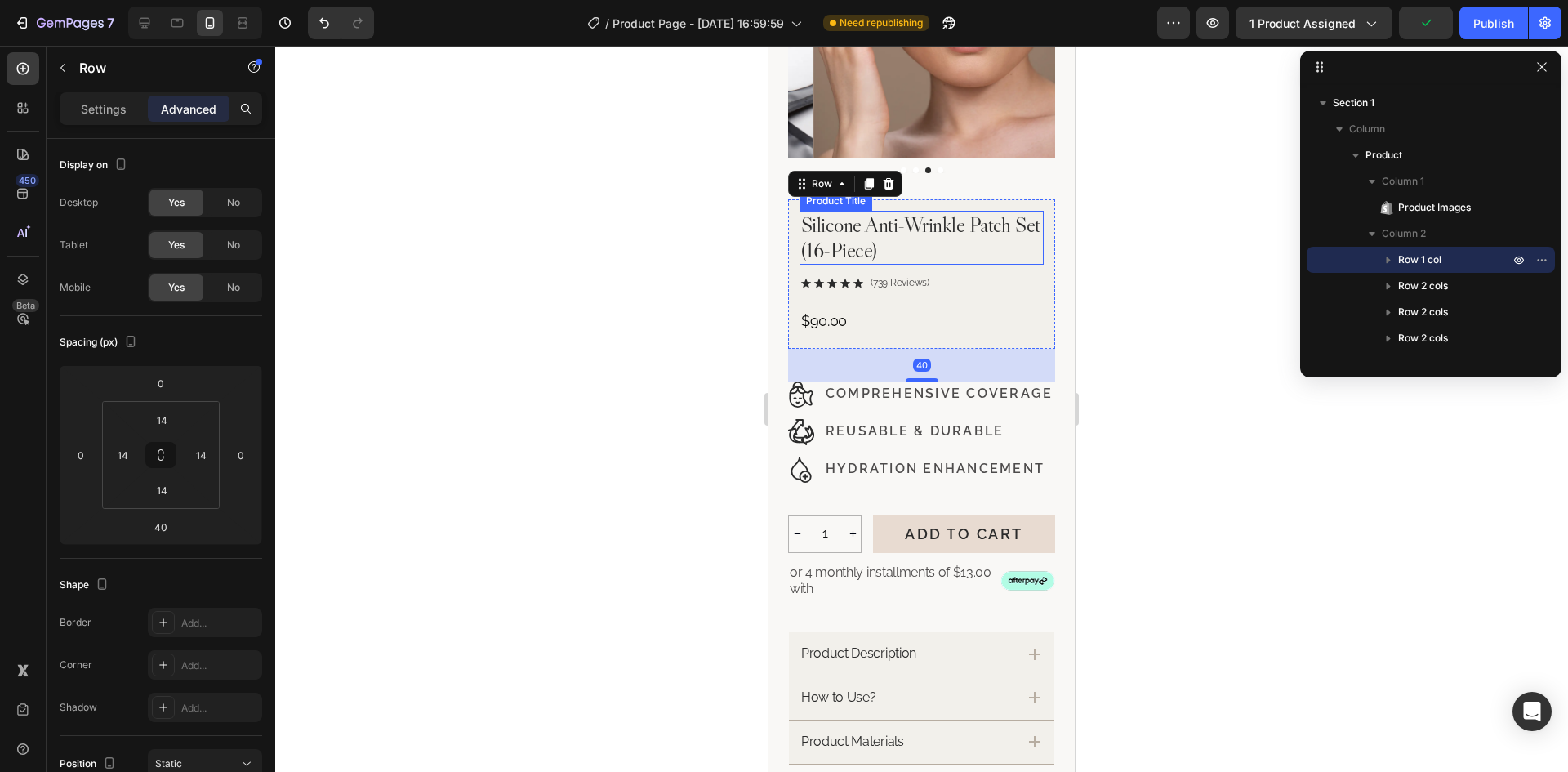
scroll to position [245, 0]
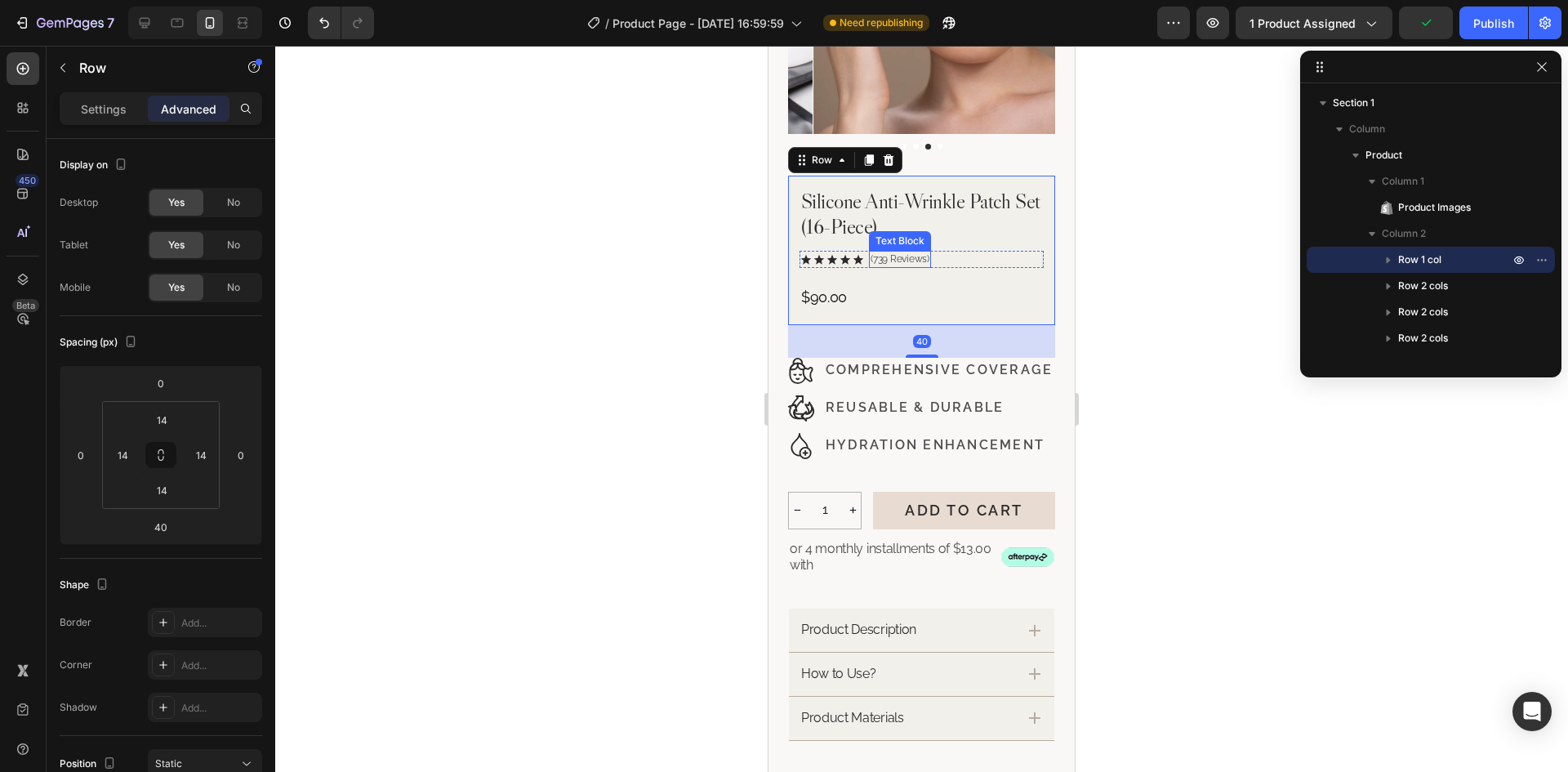
click at [903, 204] on h2 "Silicone Anti-Wrinkle Patch Set (16-Piece)" at bounding box center [921, 214] width 244 height 54
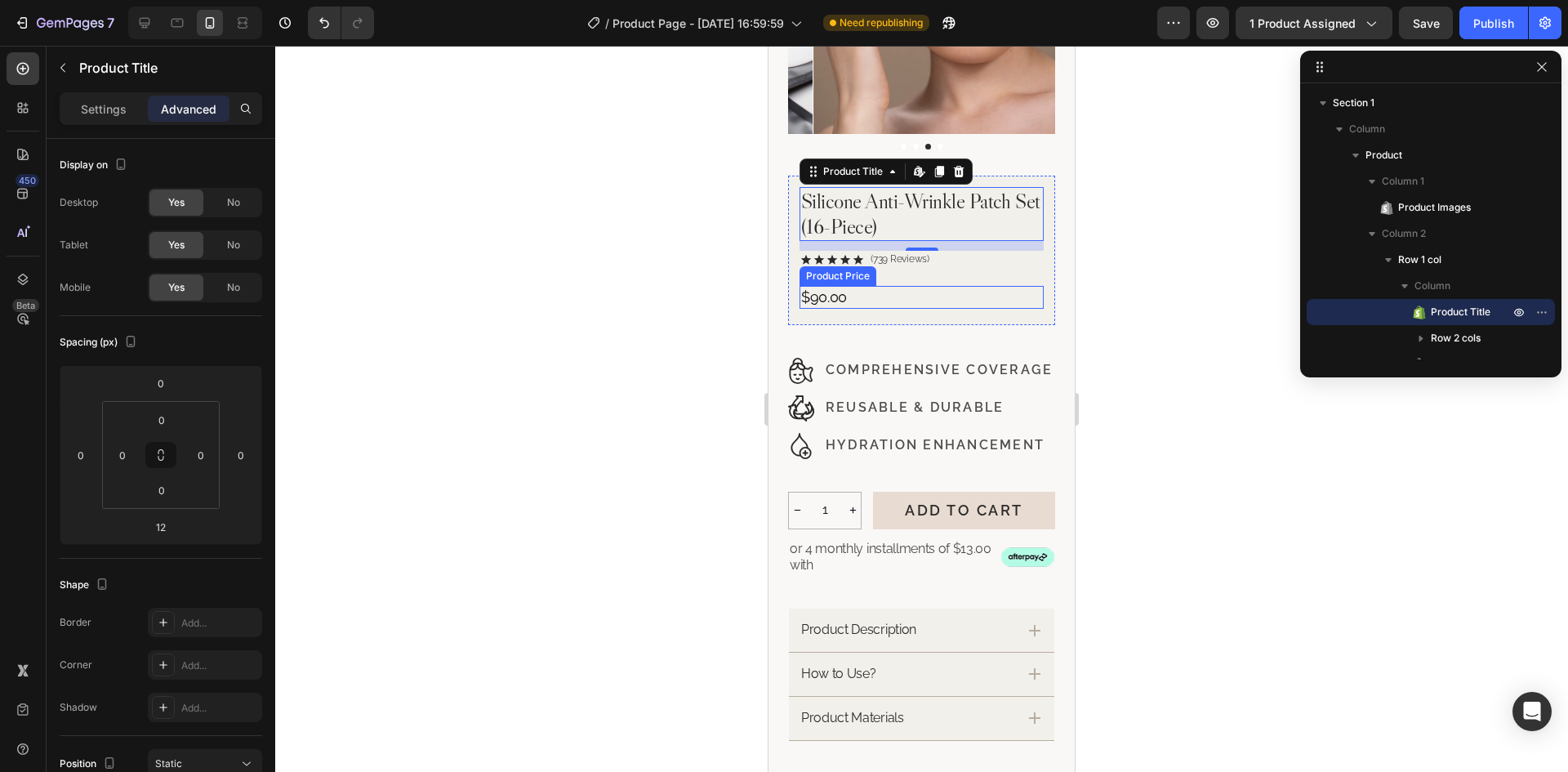
click at [898, 286] on div "$90.00" at bounding box center [921, 297] width 244 height 22
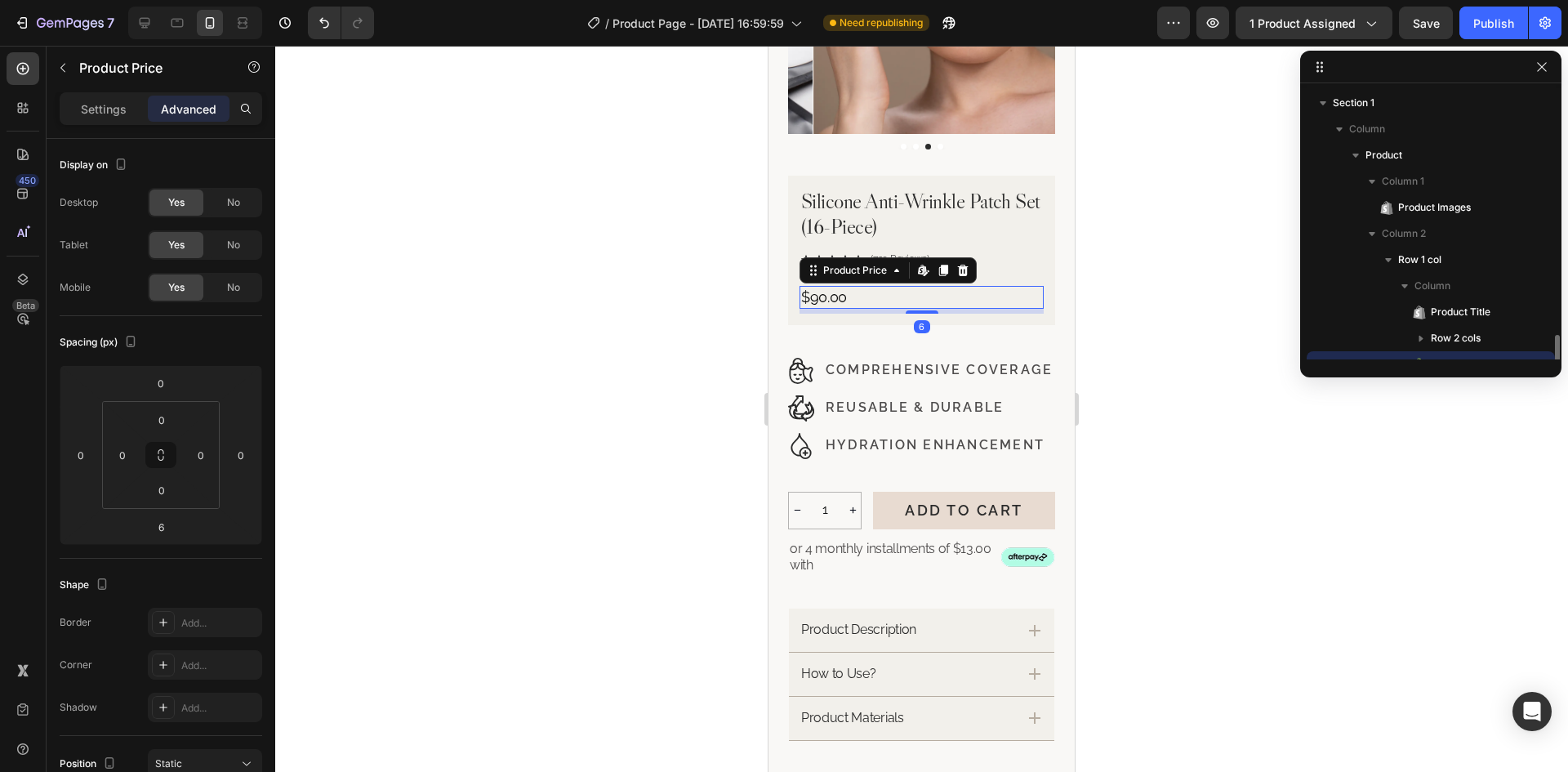
scroll to position [153, 0]
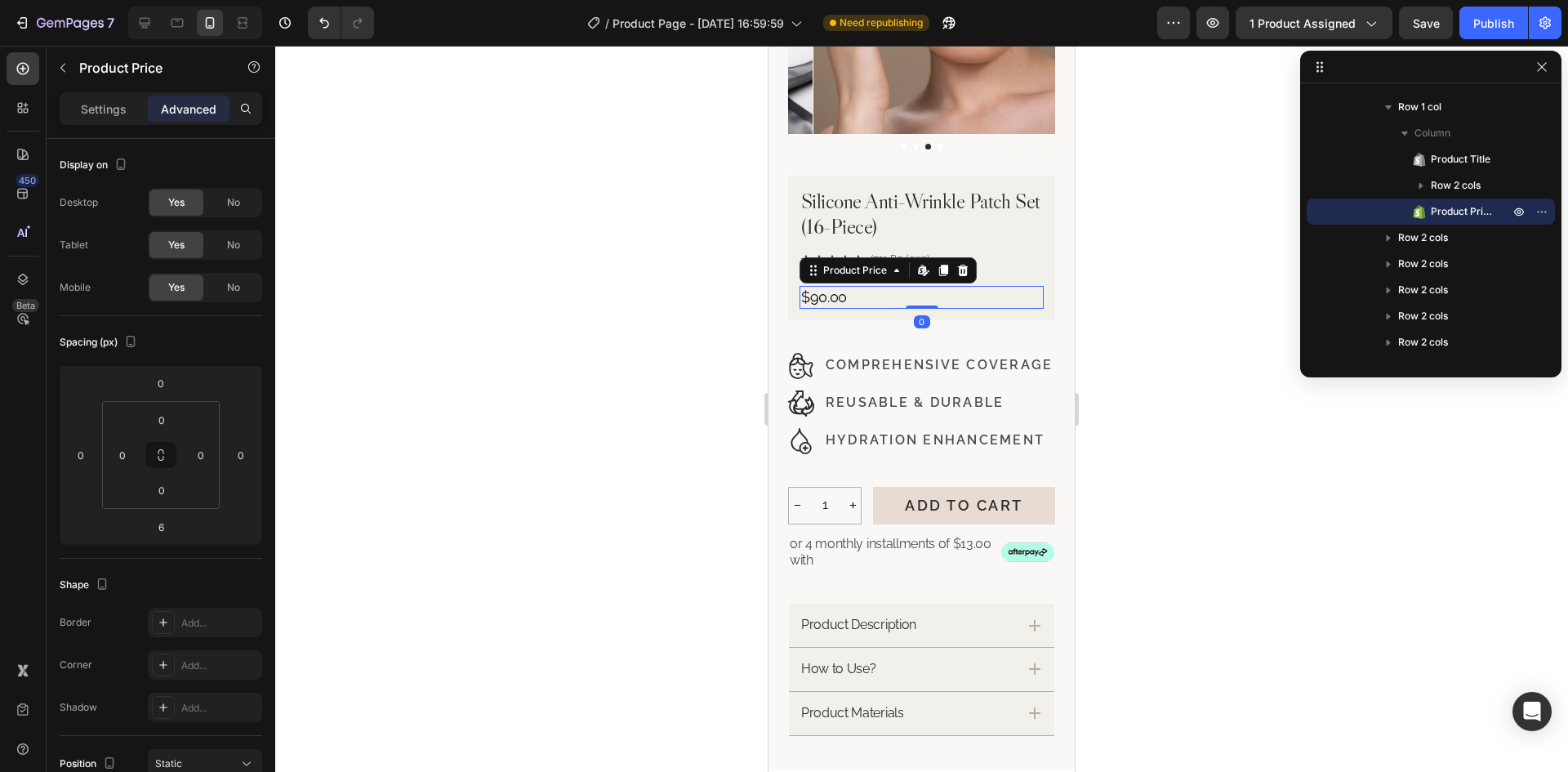
drag, startPoint x: 921, startPoint y: 300, endPoint x: 1020, endPoint y: 242, distance: 114.7
click at [944, 286] on div "$90.00 Product Price Edit content in Shopify 0 Product Price Edit content in Sh…" at bounding box center [921, 297] width 244 height 22
type input "0"
click at [1031, 236] on div "Silicone Anti-Wrinkle Patch Set (16-Piece) Product Title Icon Icon Icon Icon Ic…" at bounding box center [921, 247] width 244 height 122
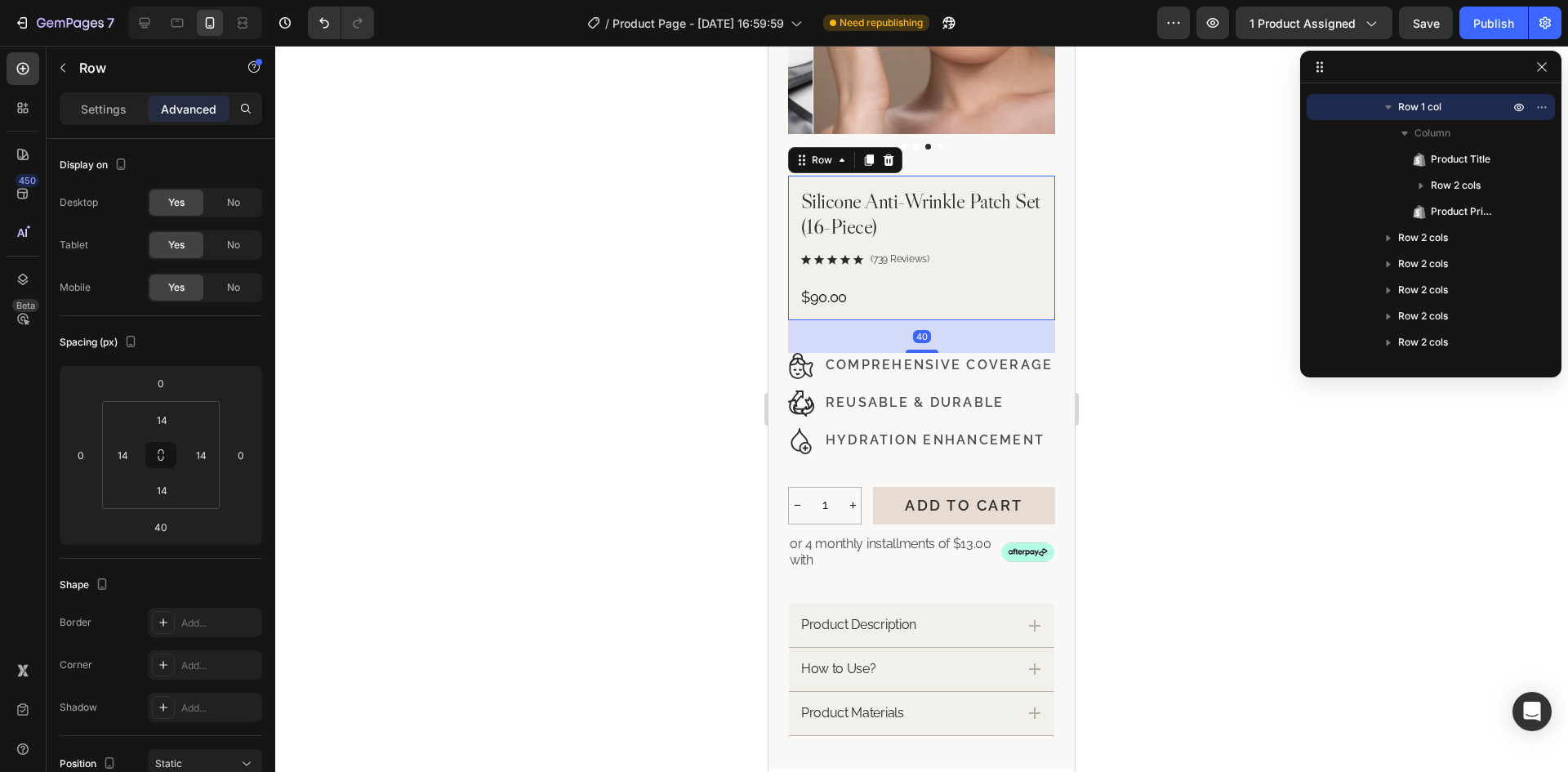
click at [1001, 254] on div "Icon Icon Icon Icon Icon Icon List (739 Reviews) Text Block Row" at bounding box center [921, 259] width 244 height 17
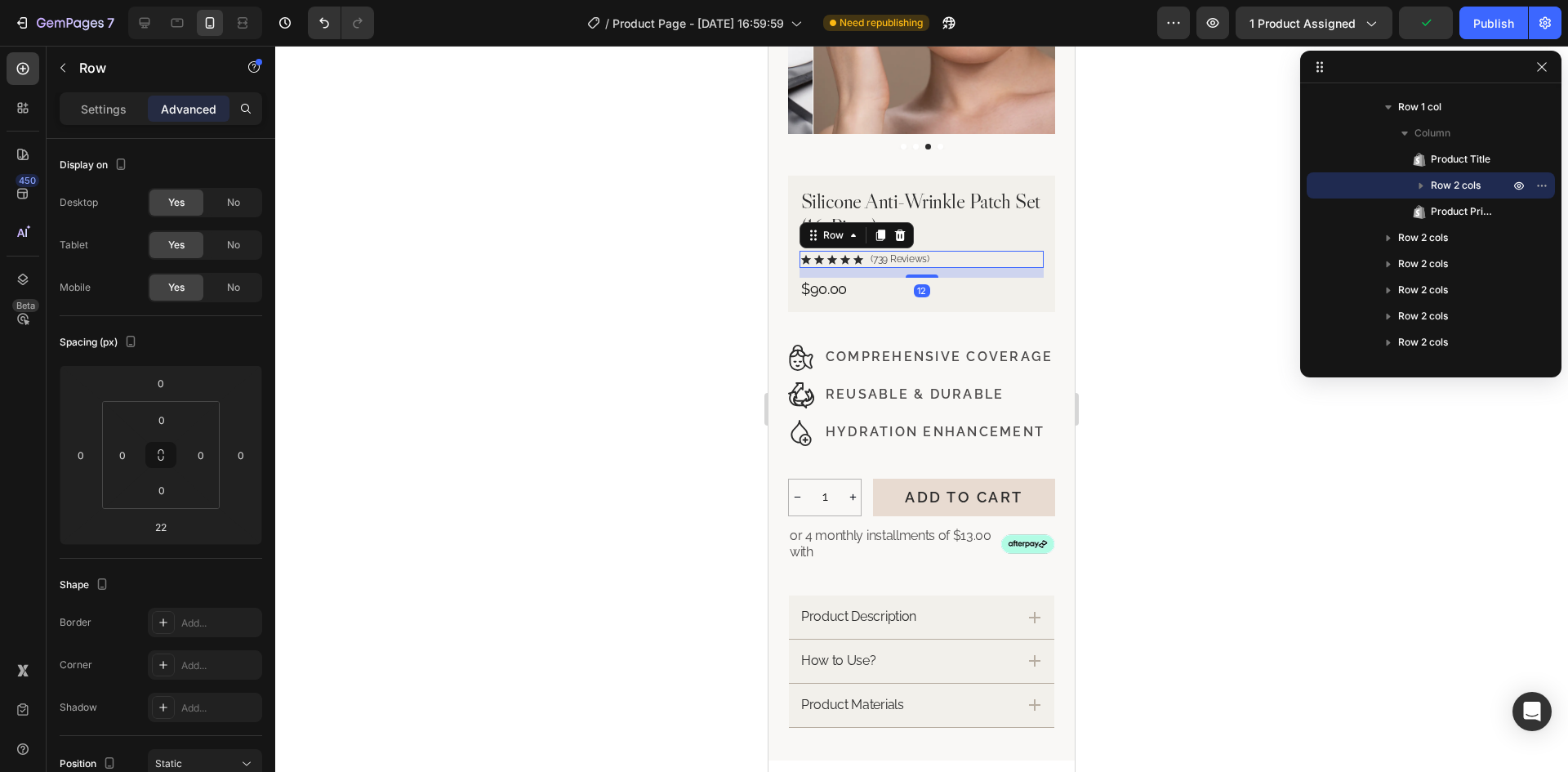
drag, startPoint x: 924, startPoint y: 272, endPoint x: 938, endPoint y: 264, distance: 16.1
click at [938, 268] on div "12" at bounding box center [921, 268] width 244 height 0
type input "12"
click at [977, 213] on h2 "Silicone Anti-Wrinkle Patch Set (16-Piece)" at bounding box center [921, 214] width 244 height 54
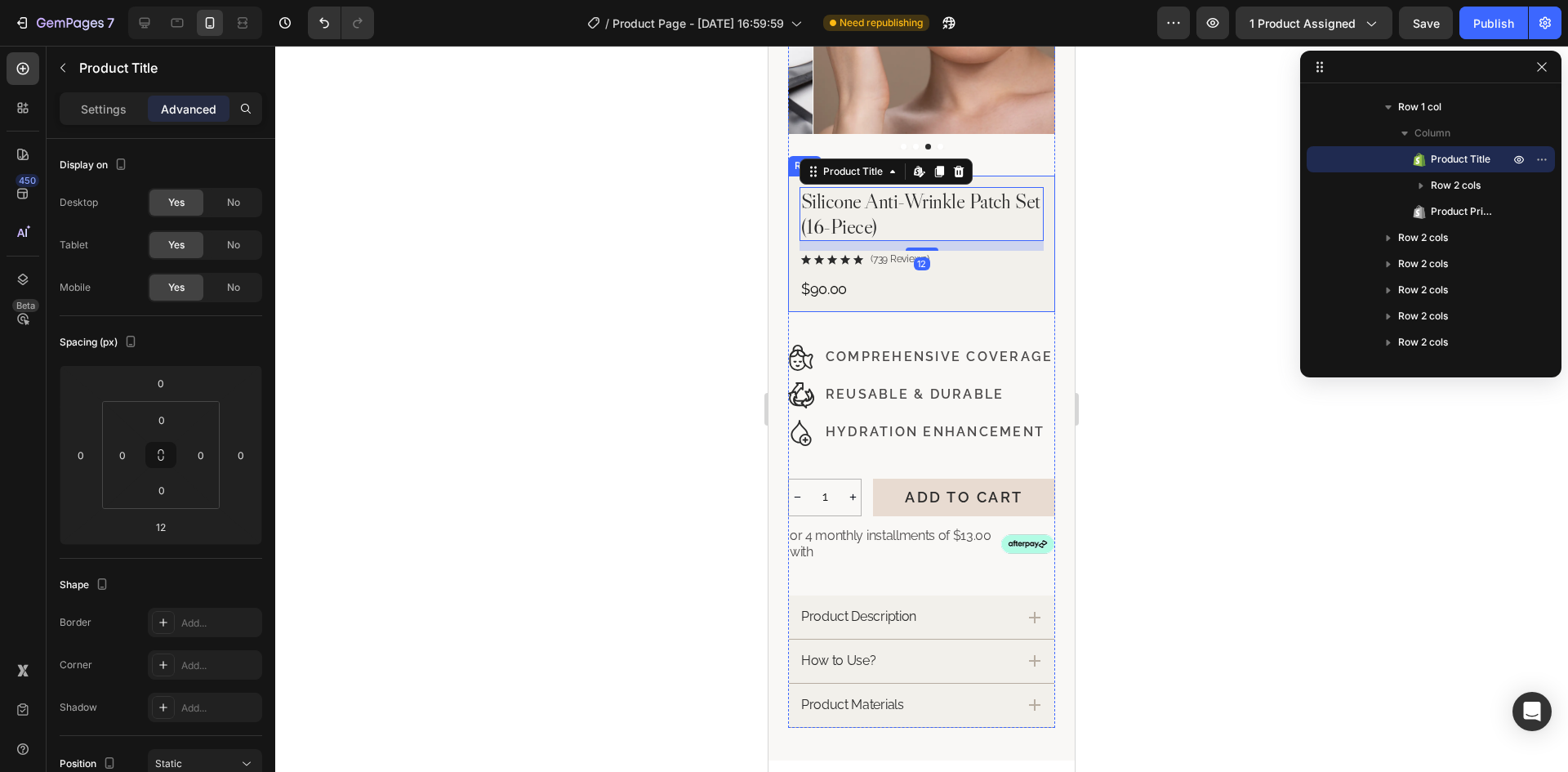
click at [1033, 258] on div "Silicone Anti-Wrinkle Patch Set (16-Piece) Product Title Edit content in Shopif…" at bounding box center [922, 244] width 267 height 136
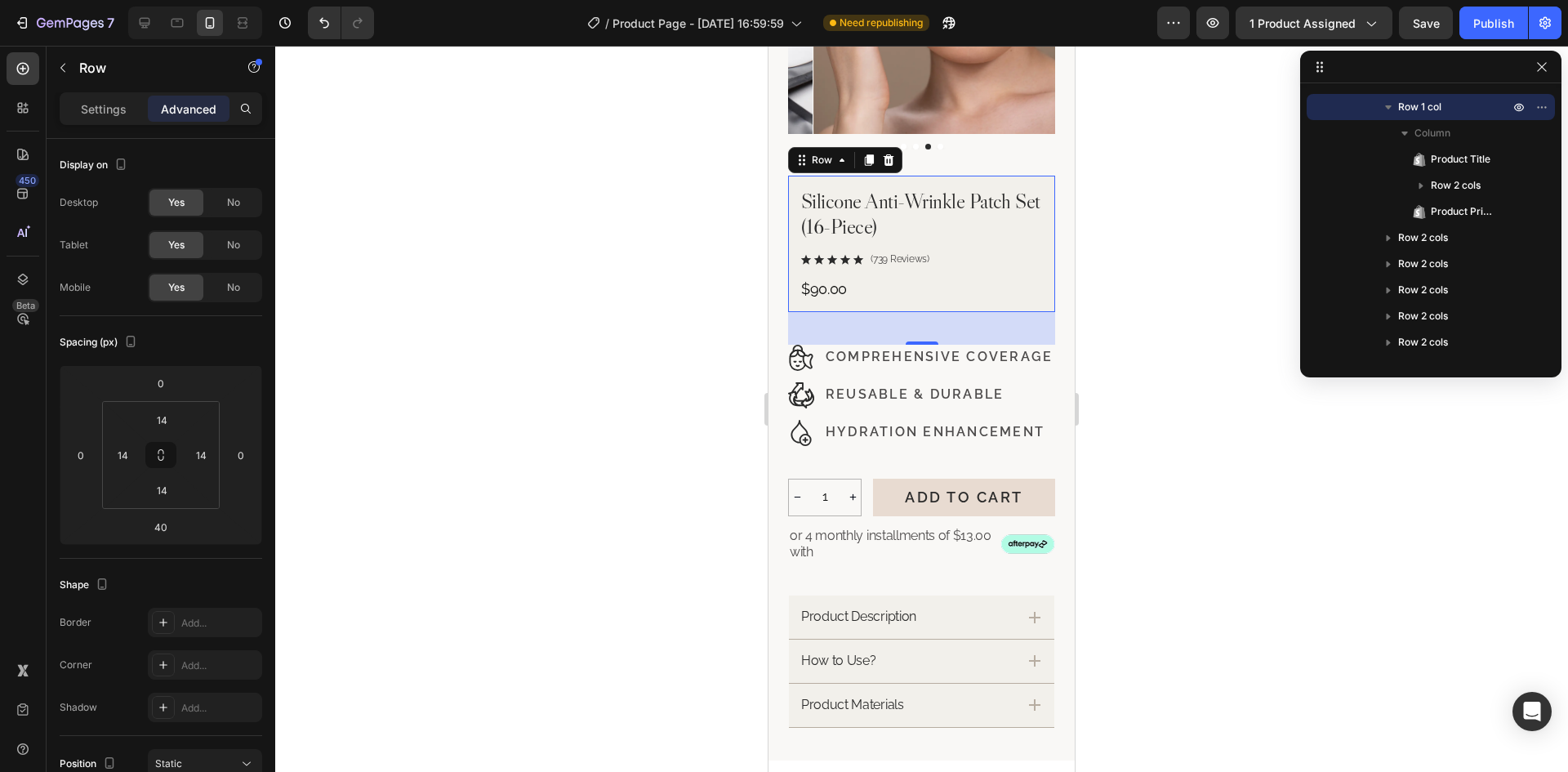
click at [1034, 245] on div "Silicone Anti-Wrinkle Patch Set (16-Piece) Product Title Icon Icon Icon Icon Ic…" at bounding box center [922, 244] width 267 height 136
click at [1049, 296] on div "Product Images Silicone Anti-Wrinkle Patch Set (16-Piece) Product Title Icon Ic…" at bounding box center [922, 297] width 306 height 926
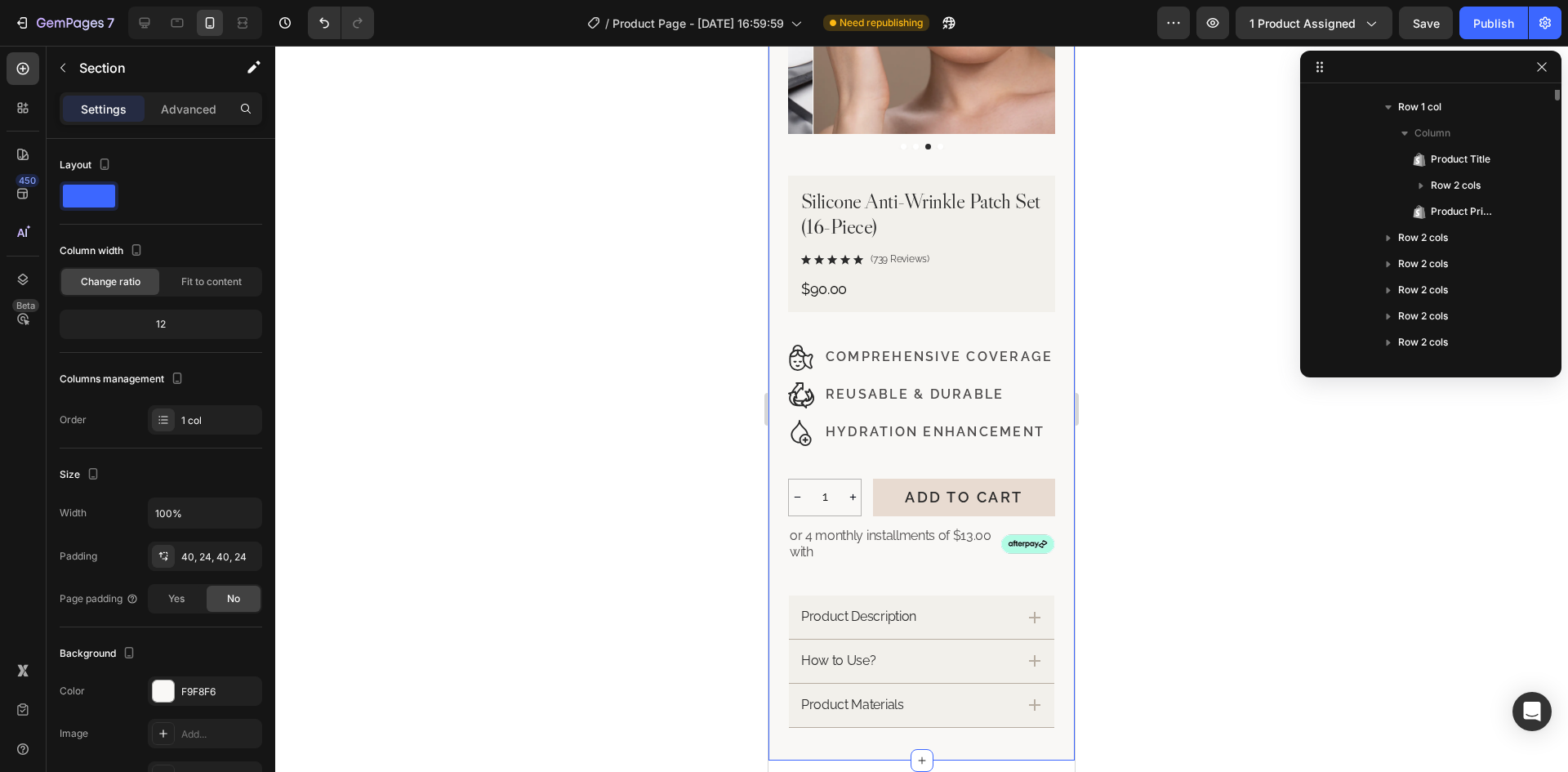
scroll to position [0, 0]
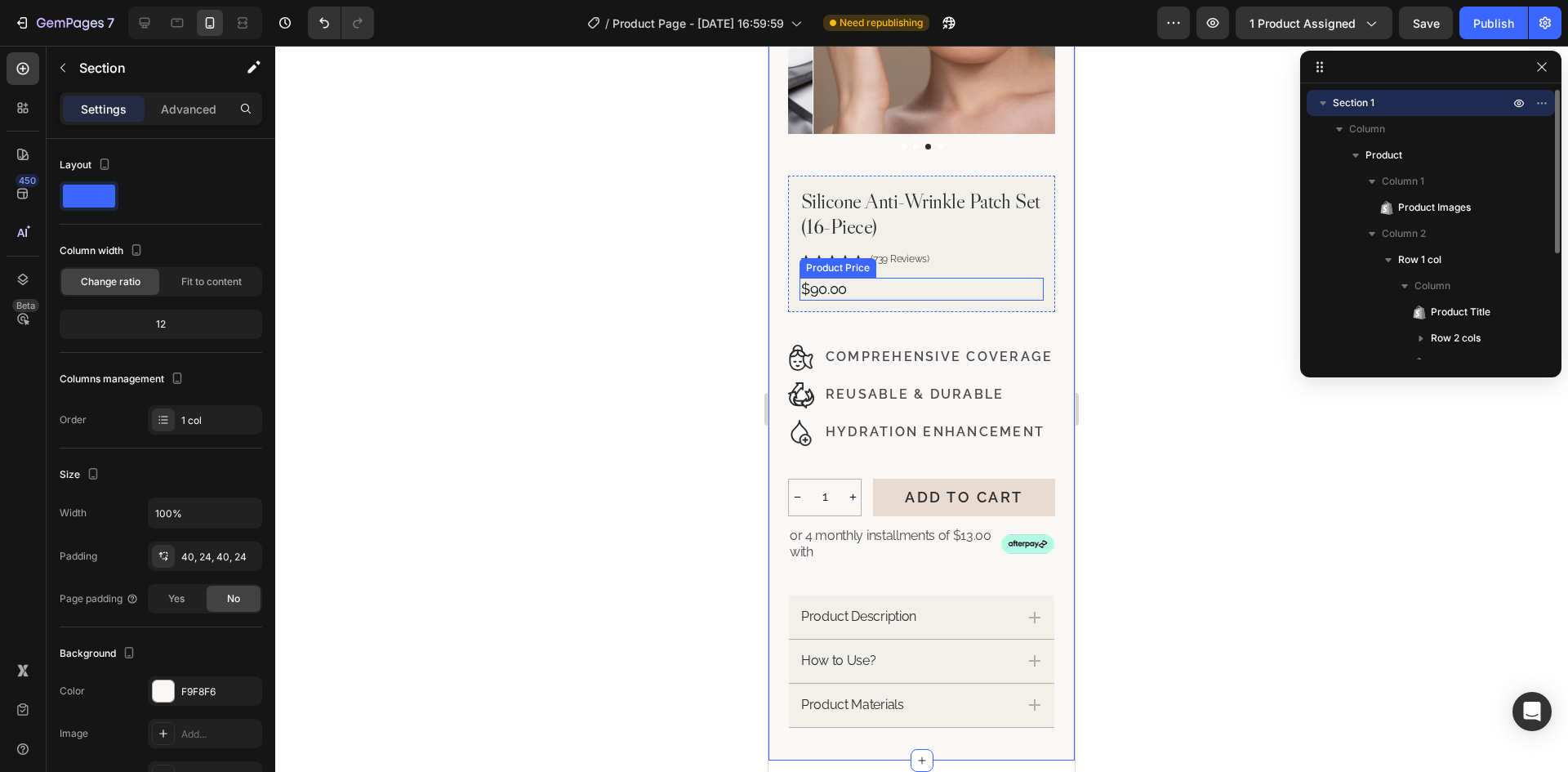
click at [955, 278] on div "$90.00" at bounding box center [921, 289] width 244 height 22
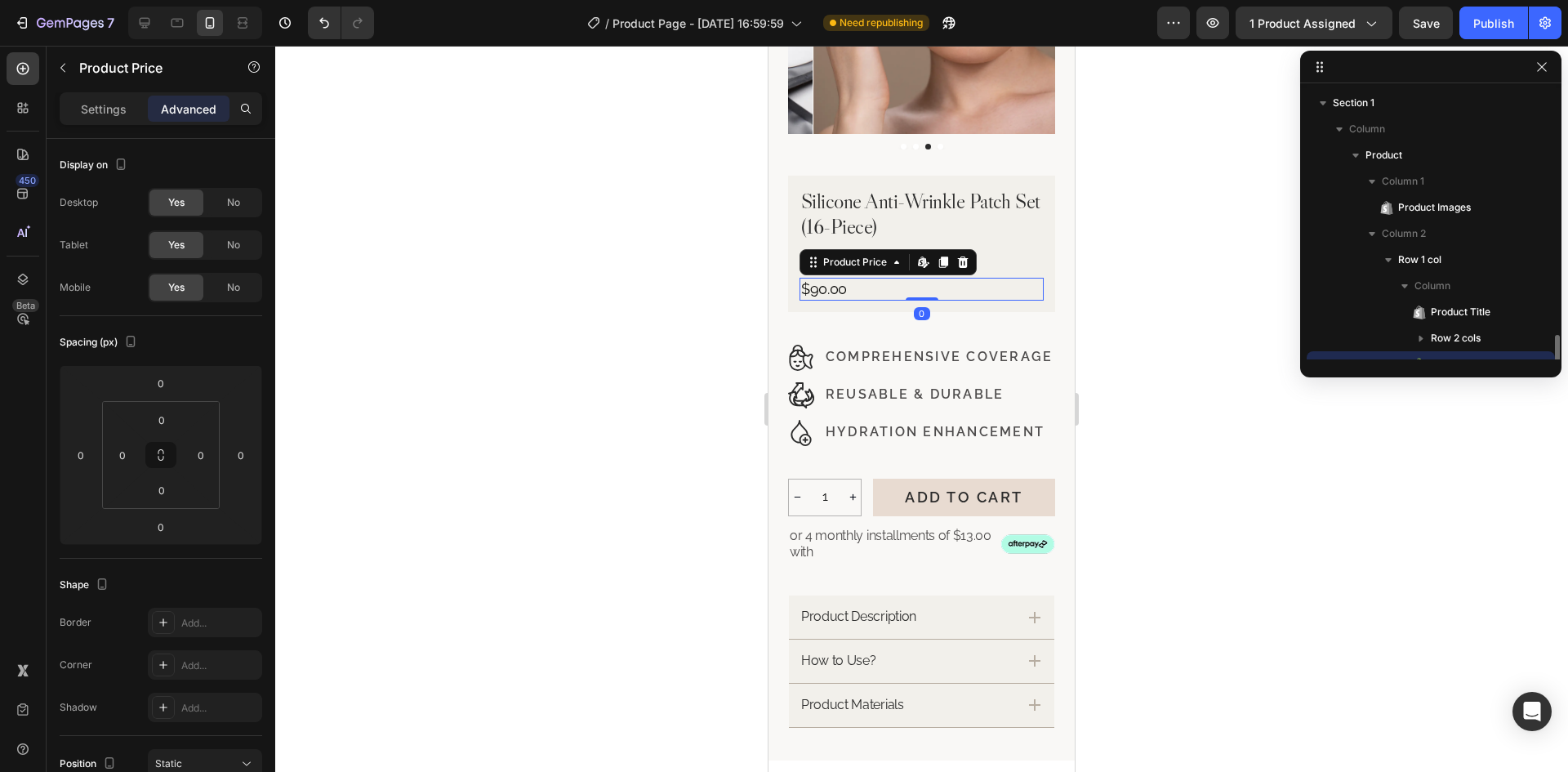
scroll to position [153, 0]
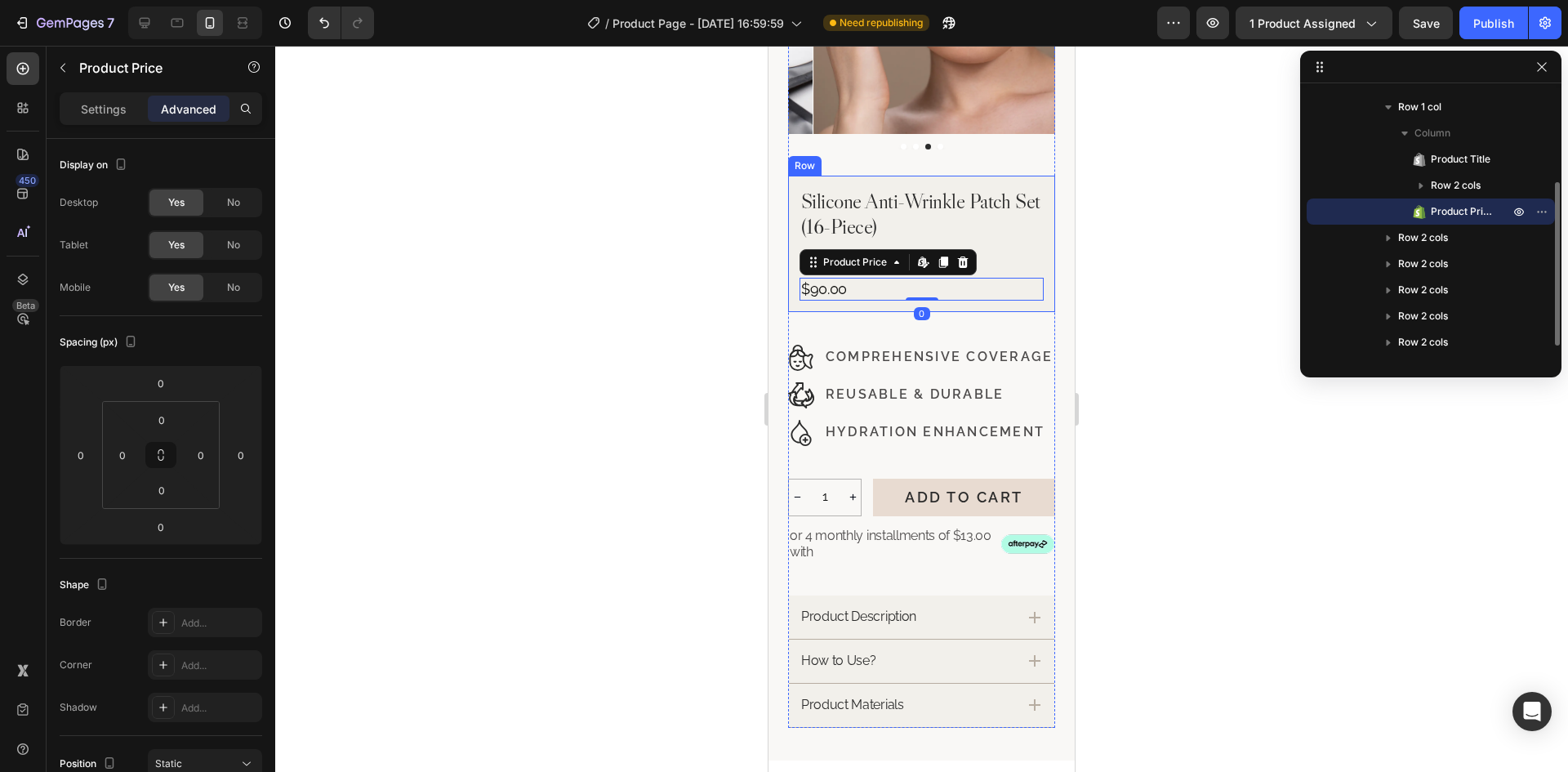
click at [982, 299] on div "Silicone Anti-Wrinkle Patch Set (16-Piece) Product Title Icon Icon Icon Icon Ic…" at bounding box center [922, 244] width 267 height 136
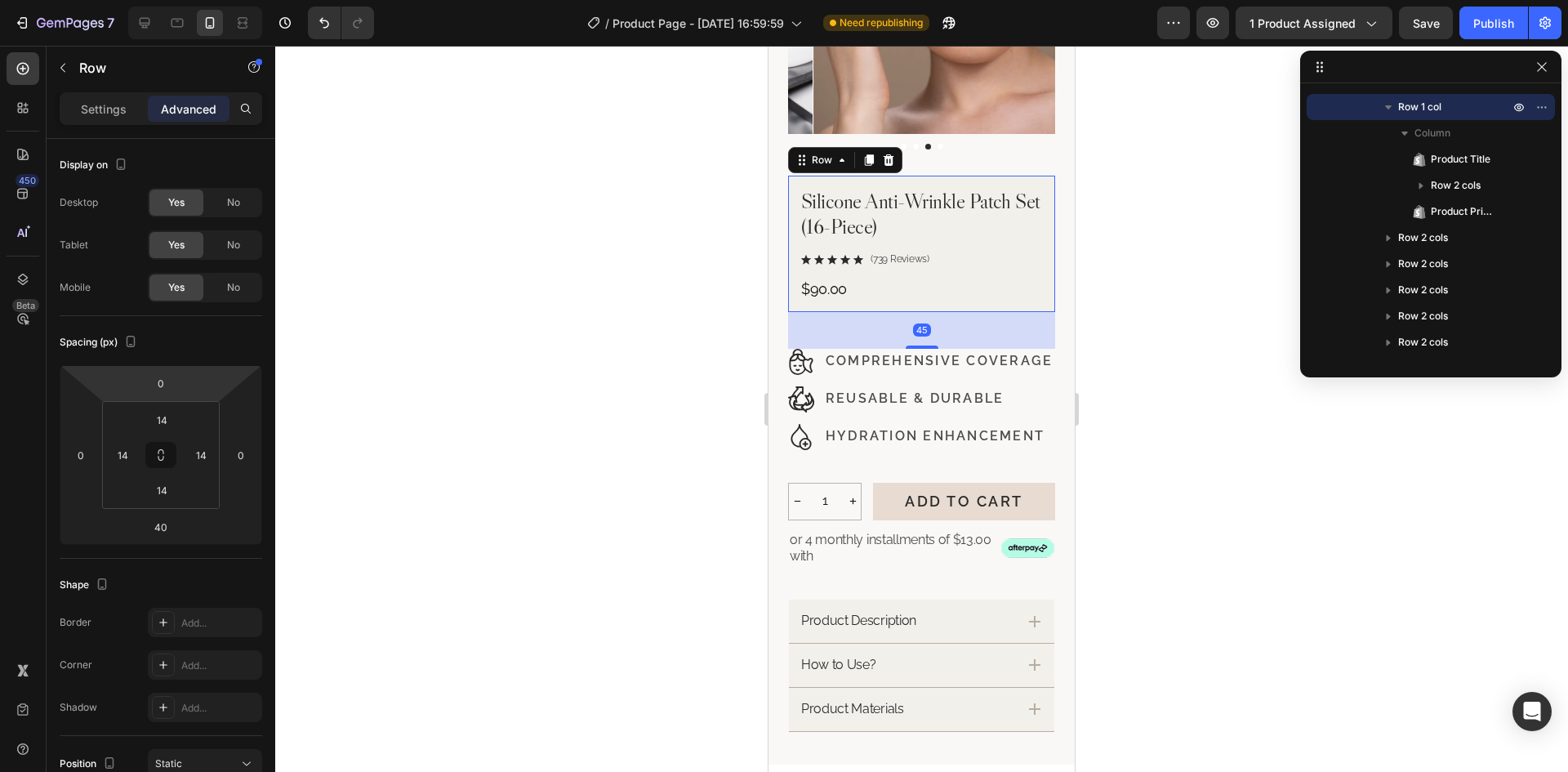
drag, startPoint x: 928, startPoint y: 331, endPoint x: 953, endPoint y: 335, distance: 25.3
click at [953, 312] on div "45" at bounding box center [922, 312] width 267 height 0
type input "45"
click at [822, 365] on div "Image Comprehensive Coverage Text Block Row" at bounding box center [922, 362] width 267 height 26
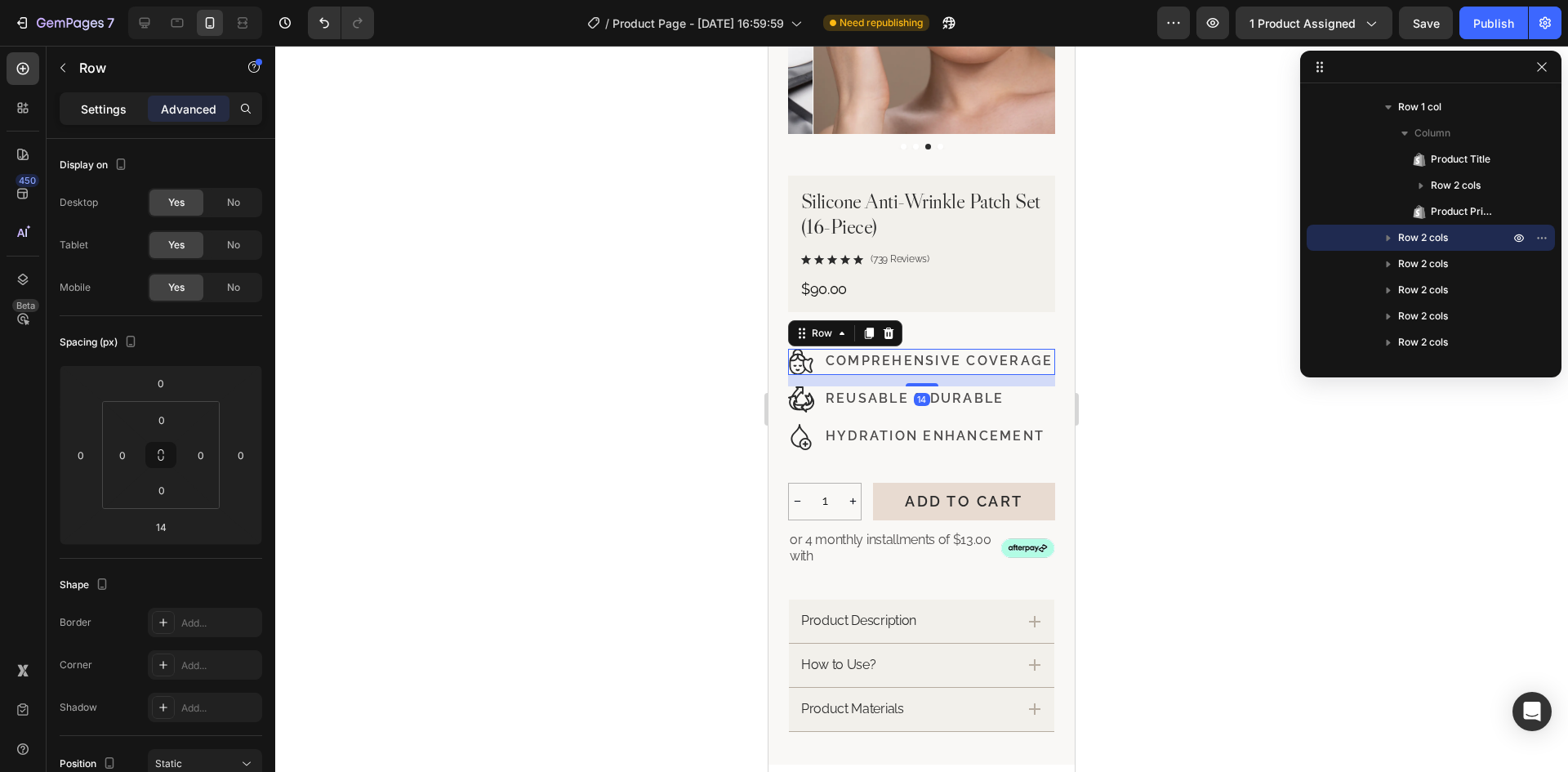
click at [101, 107] on p "Settings" at bounding box center [104, 109] width 45 height 17
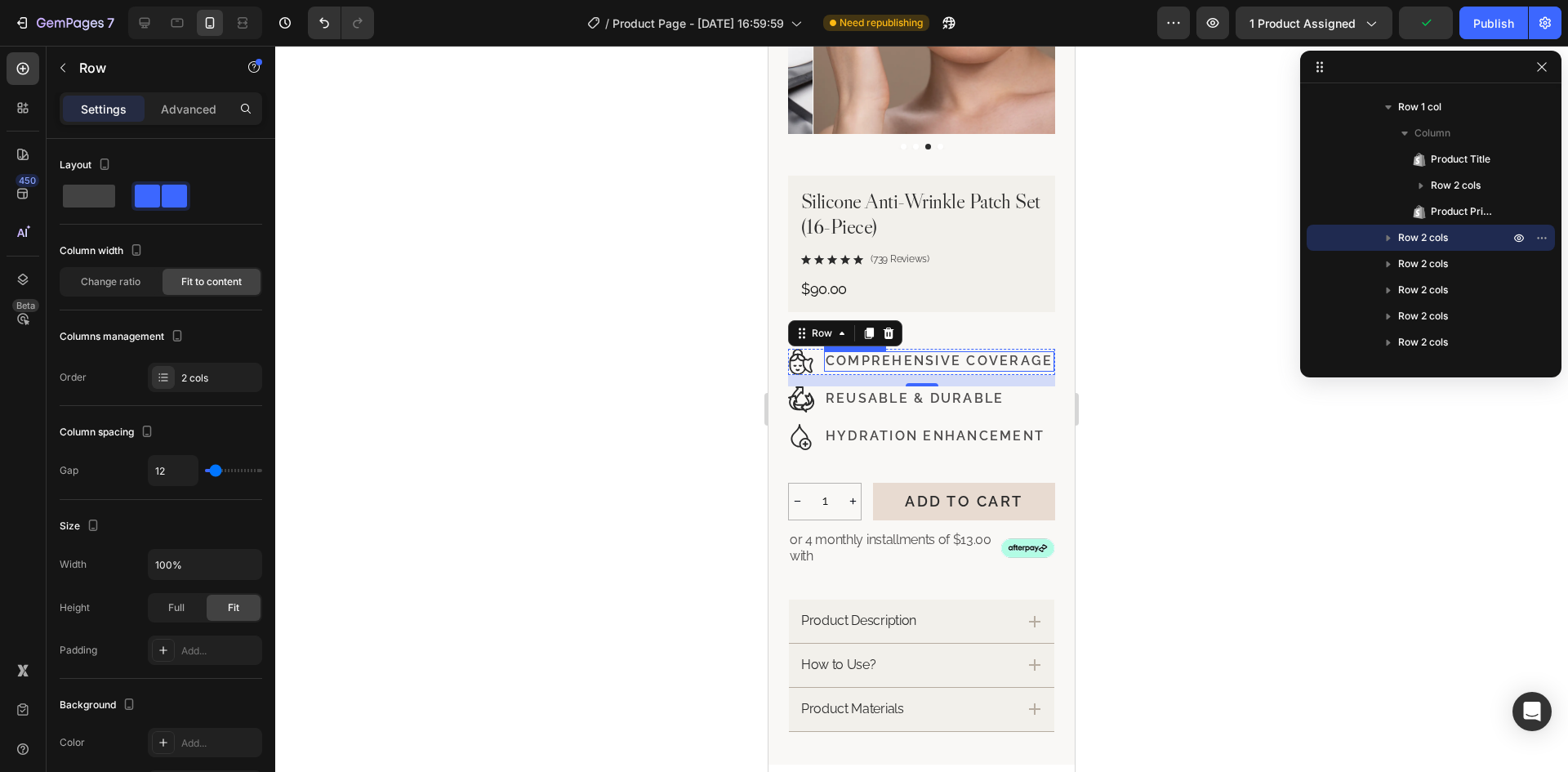
click at [930, 353] on p "Comprehensive Coverage" at bounding box center [940, 361] width 227 height 17
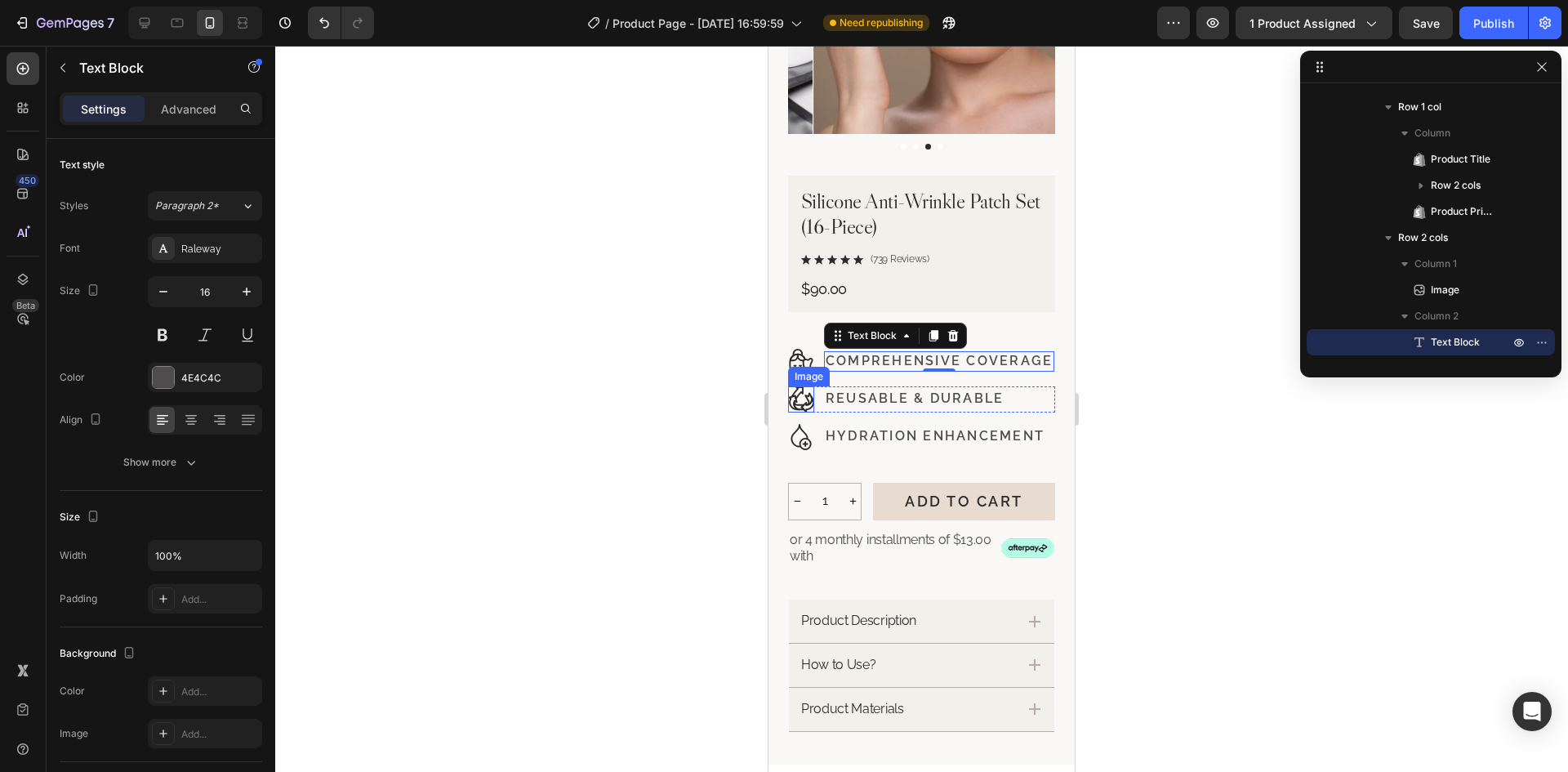
click at [812, 405] on img at bounding box center [801, 399] width 26 height 26
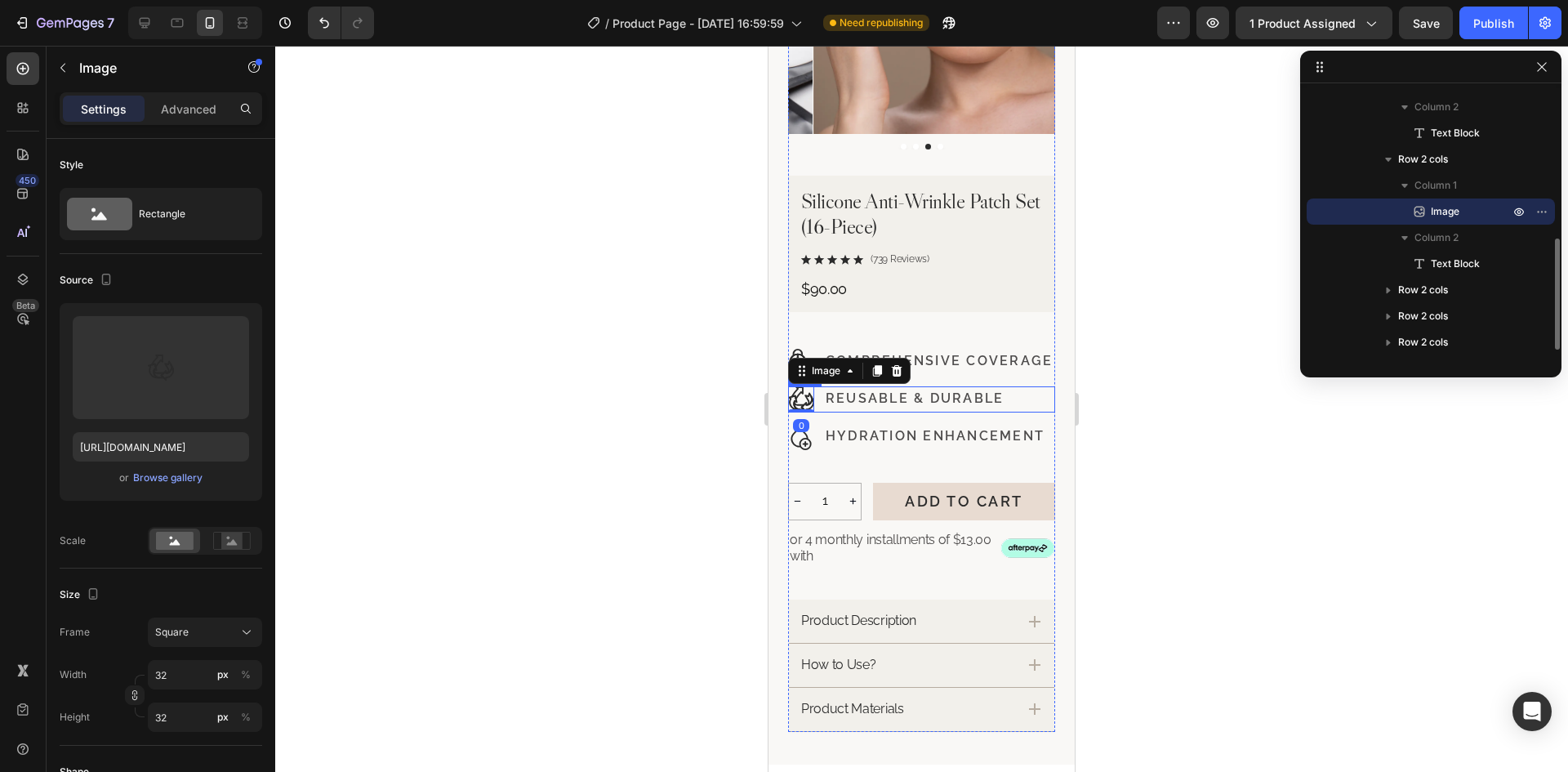
click at [817, 402] on div "Image 0 Reusable & Durable Text Block Row" at bounding box center [922, 399] width 267 height 26
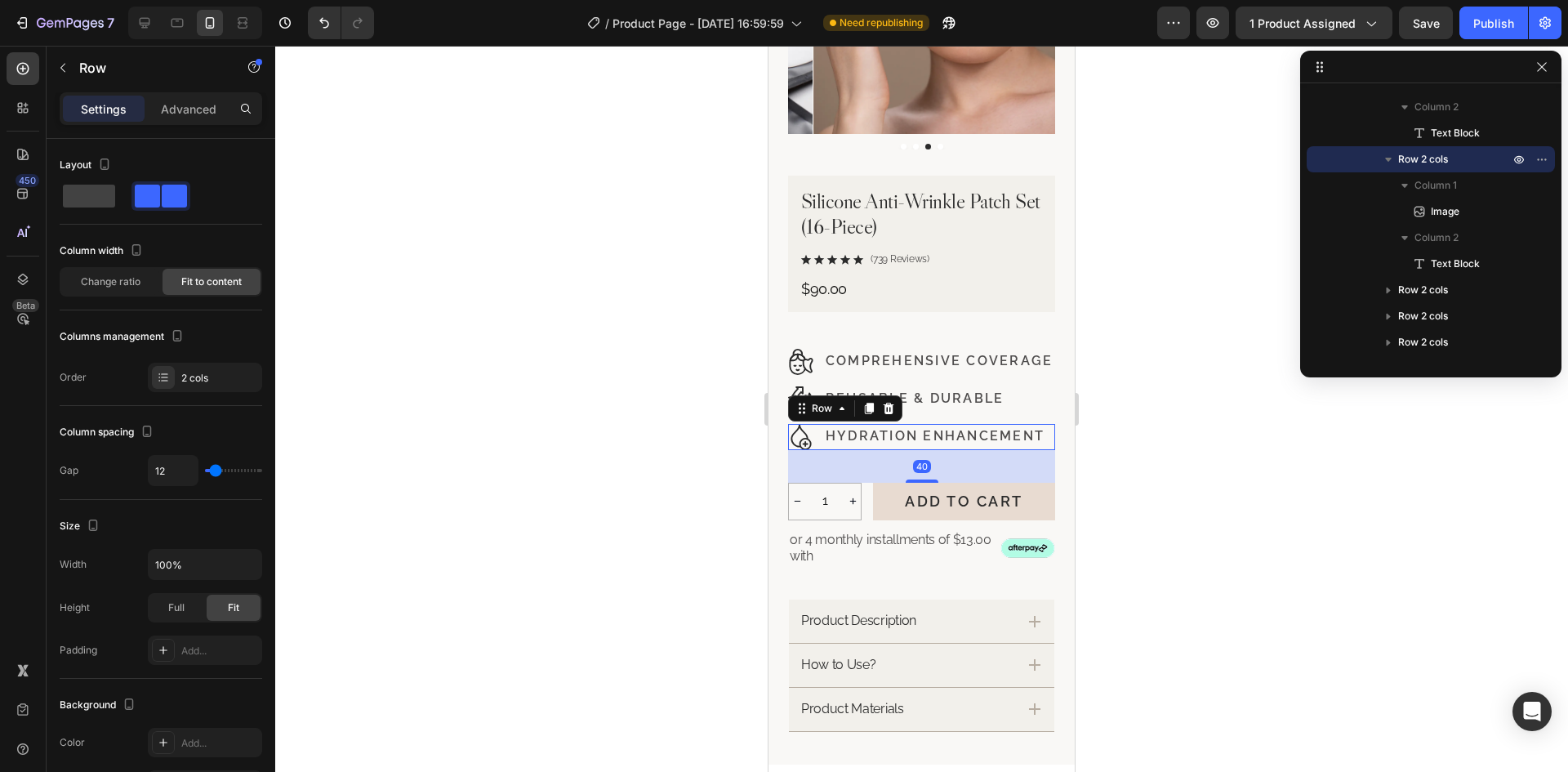
click at [815, 448] on div "Image Hydration Enhancement Text Block Row 40" at bounding box center [922, 437] width 267 height 26
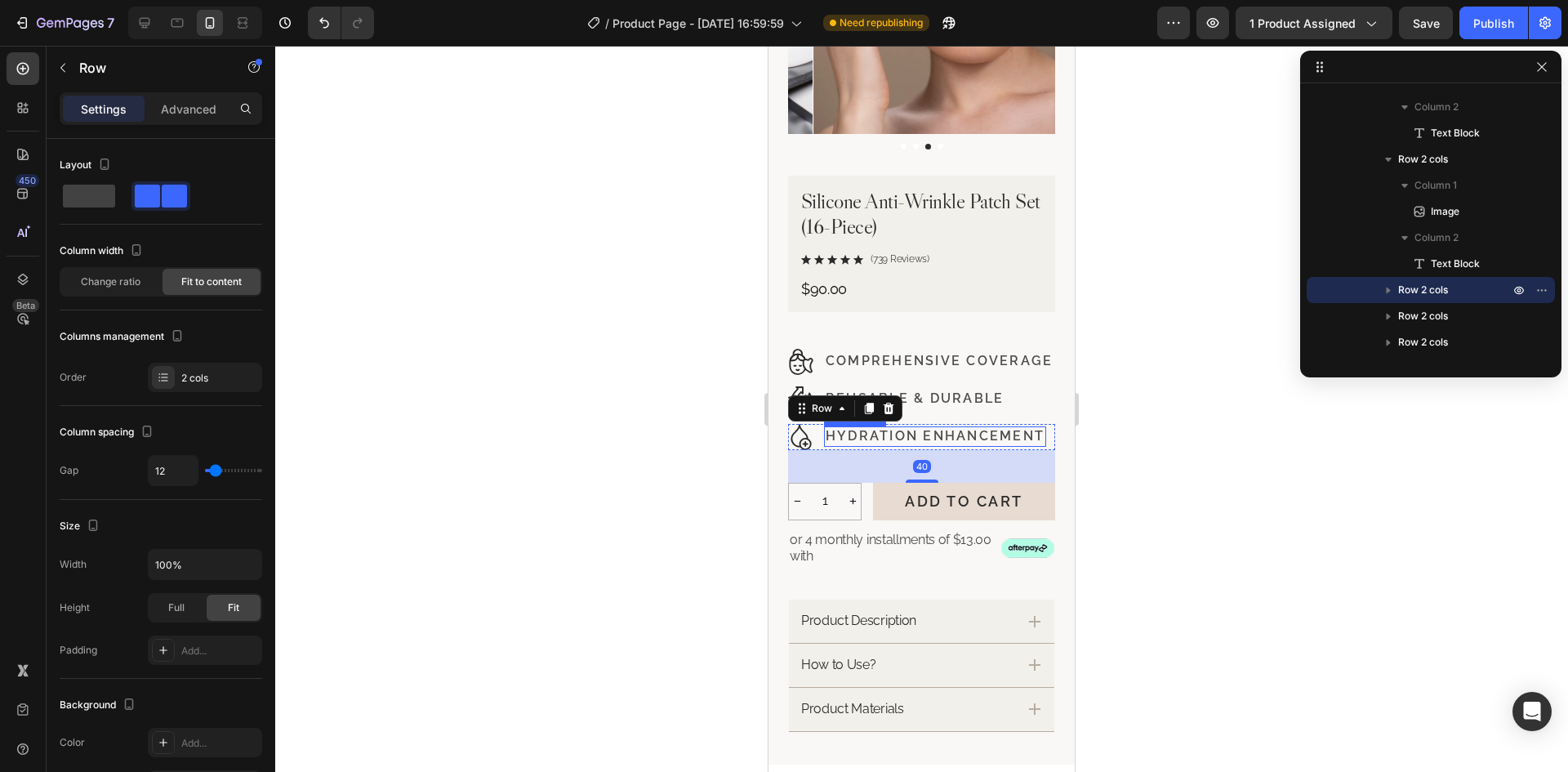
click at [884, 443] on p "Hydration Enhancement" at bounding box center [936, 436] width 219 height 17
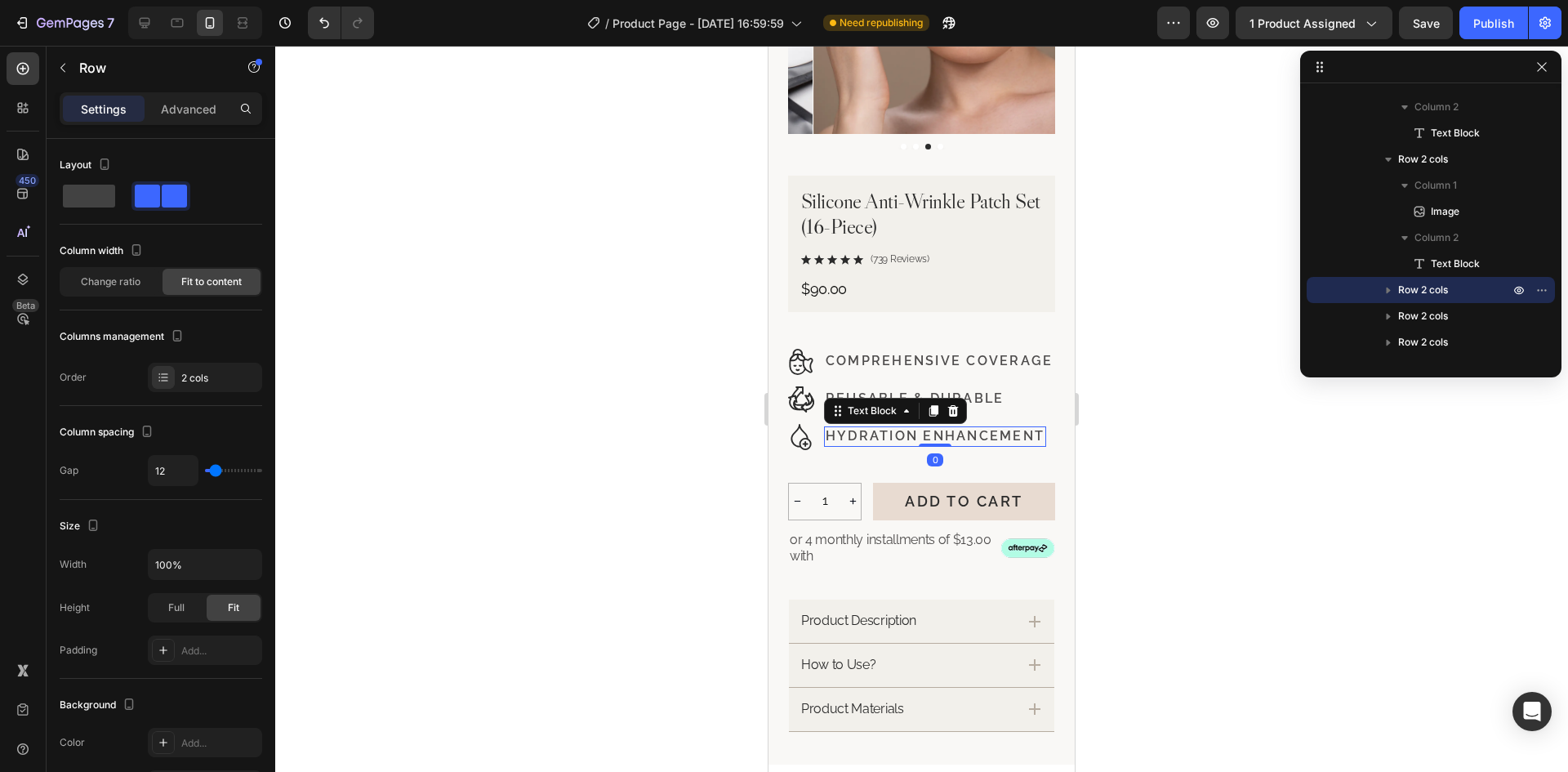
scroll to position [488, 0]
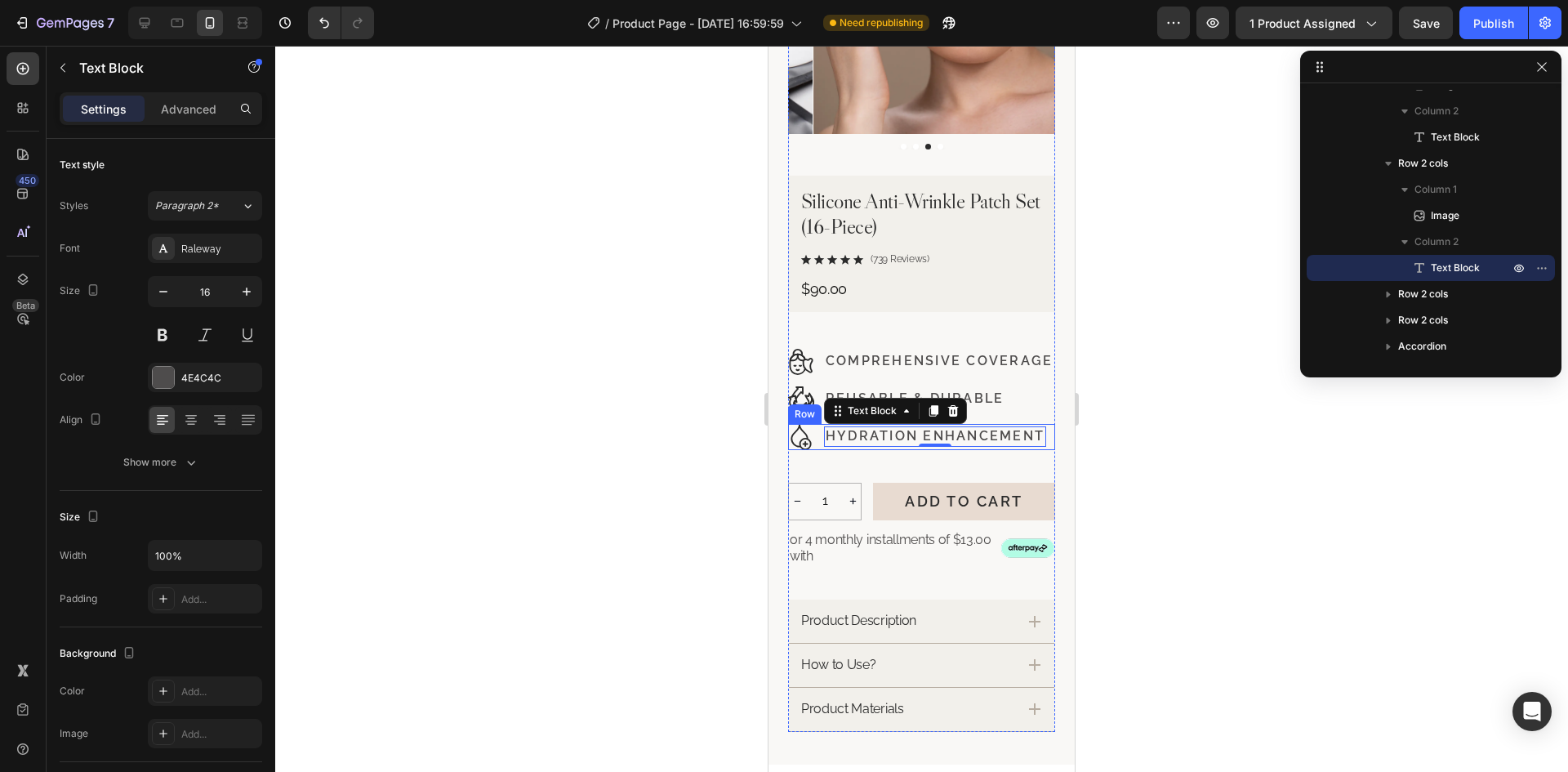
click at [817, 436] on div "Image Hydration Enhancement Text Block 0 Row" at bounding box center [922, 437] width 267 height 26
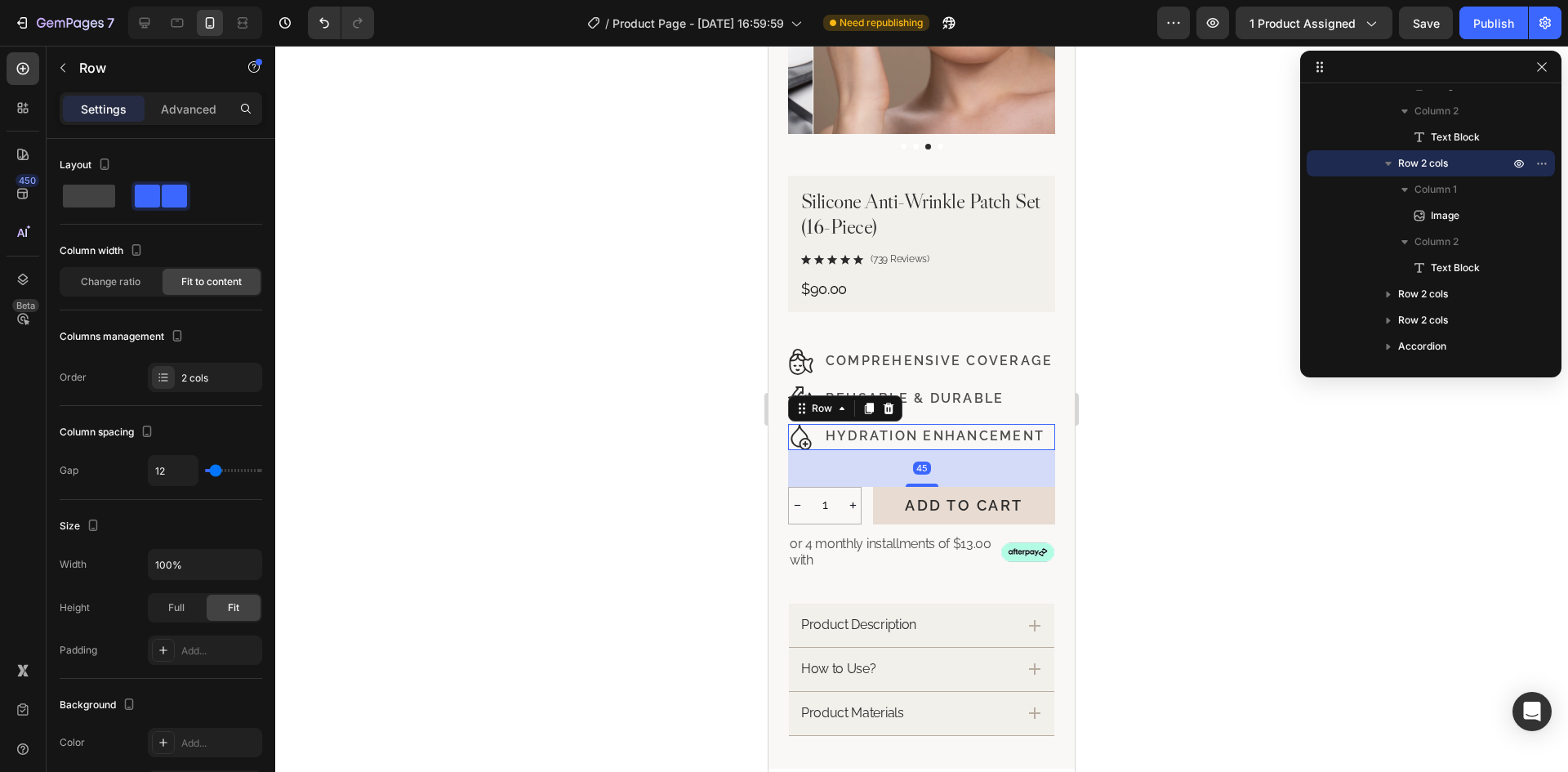
drag, startPoint x: 927, startPoint y: 488, endPoint x: 937, endPoint y: 492, distance: 10.8
click at [937, 450] on div "45" at bounding box center [922, 450] width 267 height 0
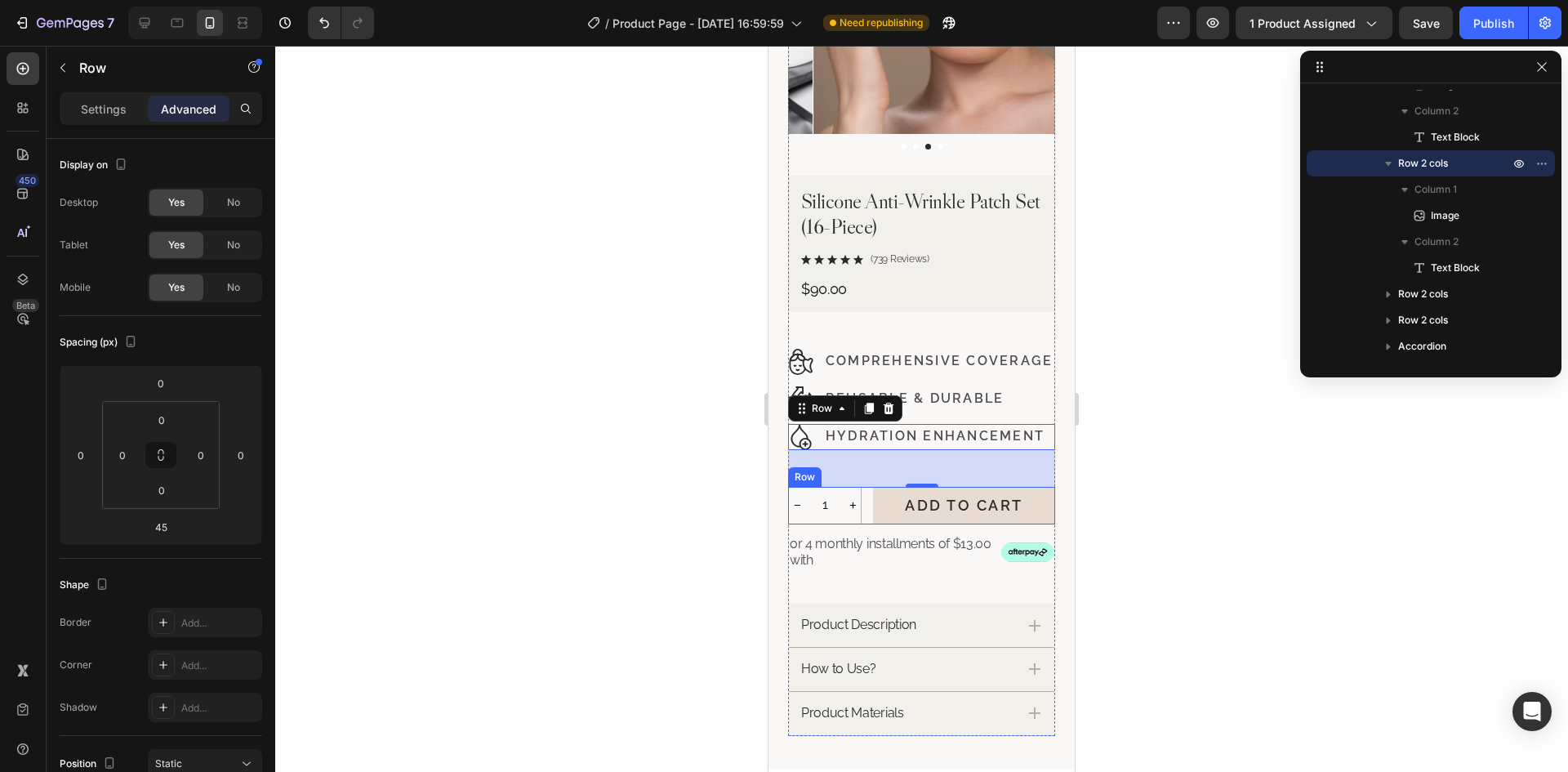
click at [870, 517] on div "1 Product Quantity Add to Cart Add to Cart Row" at bounding box center [922, 506] width 267 height 38
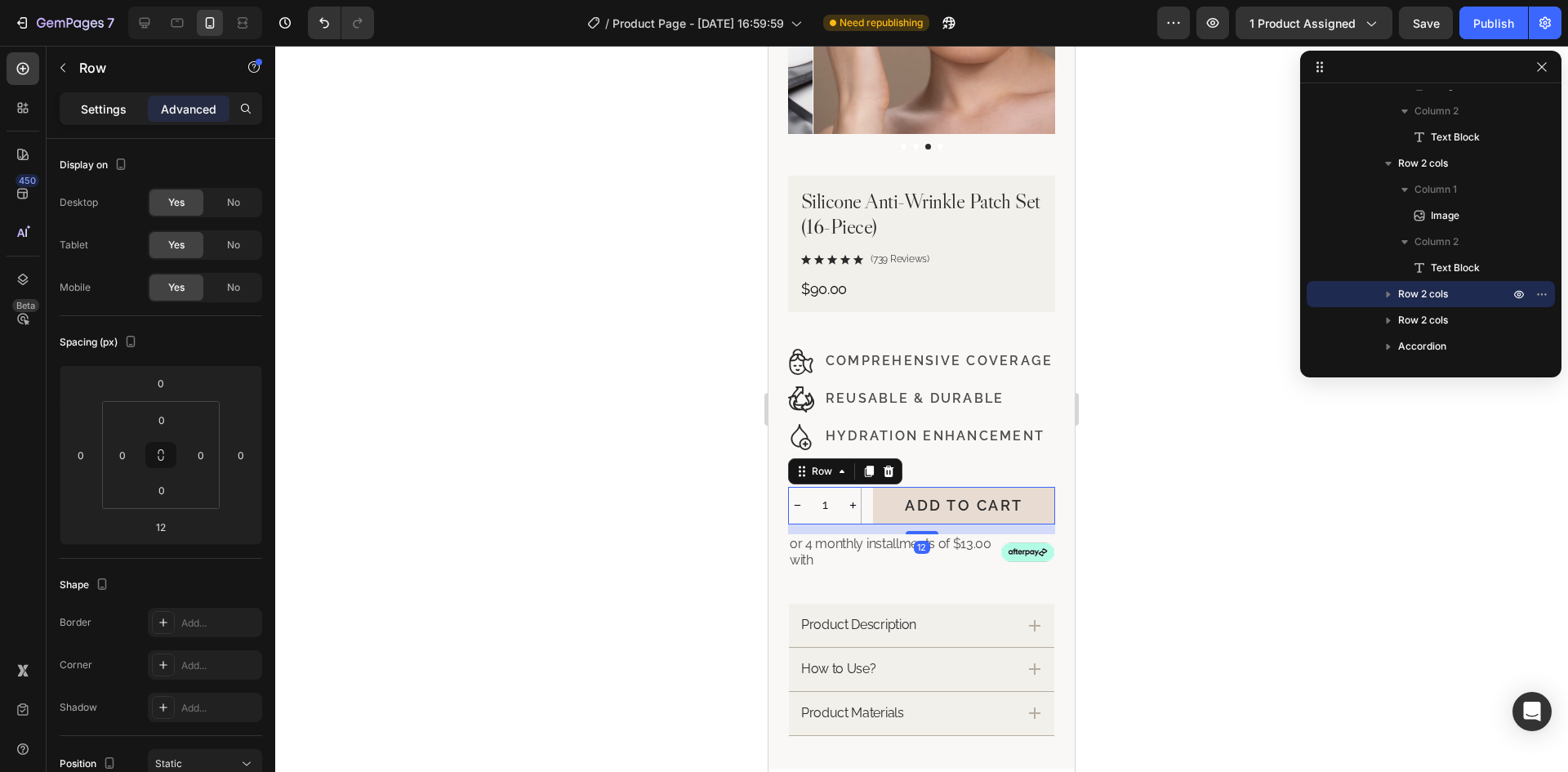
click at [121, 97] on div "Settings" at bounding box center [104, 109] width 82 height 26
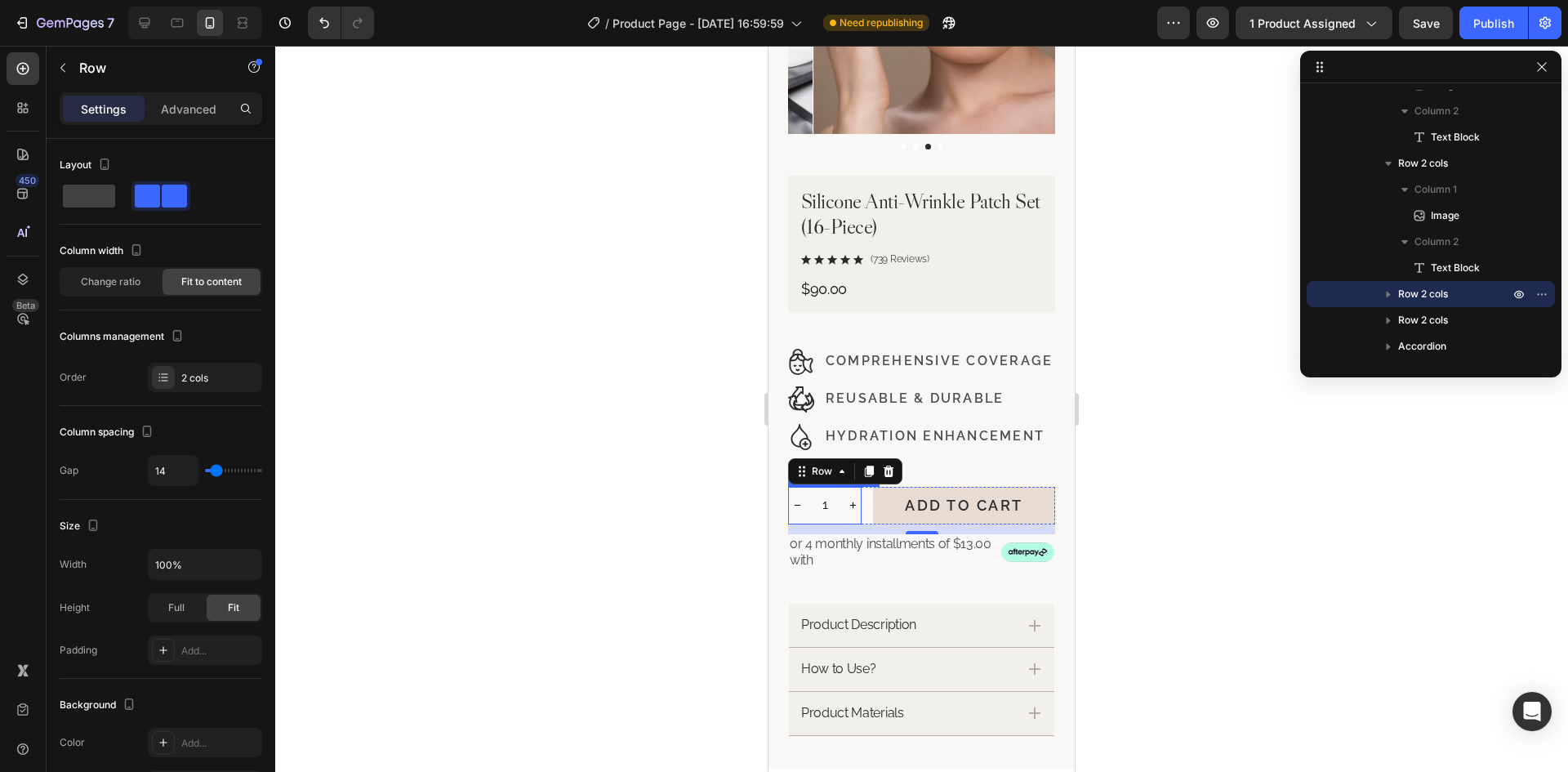
click at [841, 518] on input "1" at bounding box center [825, 505] width 40 height 36
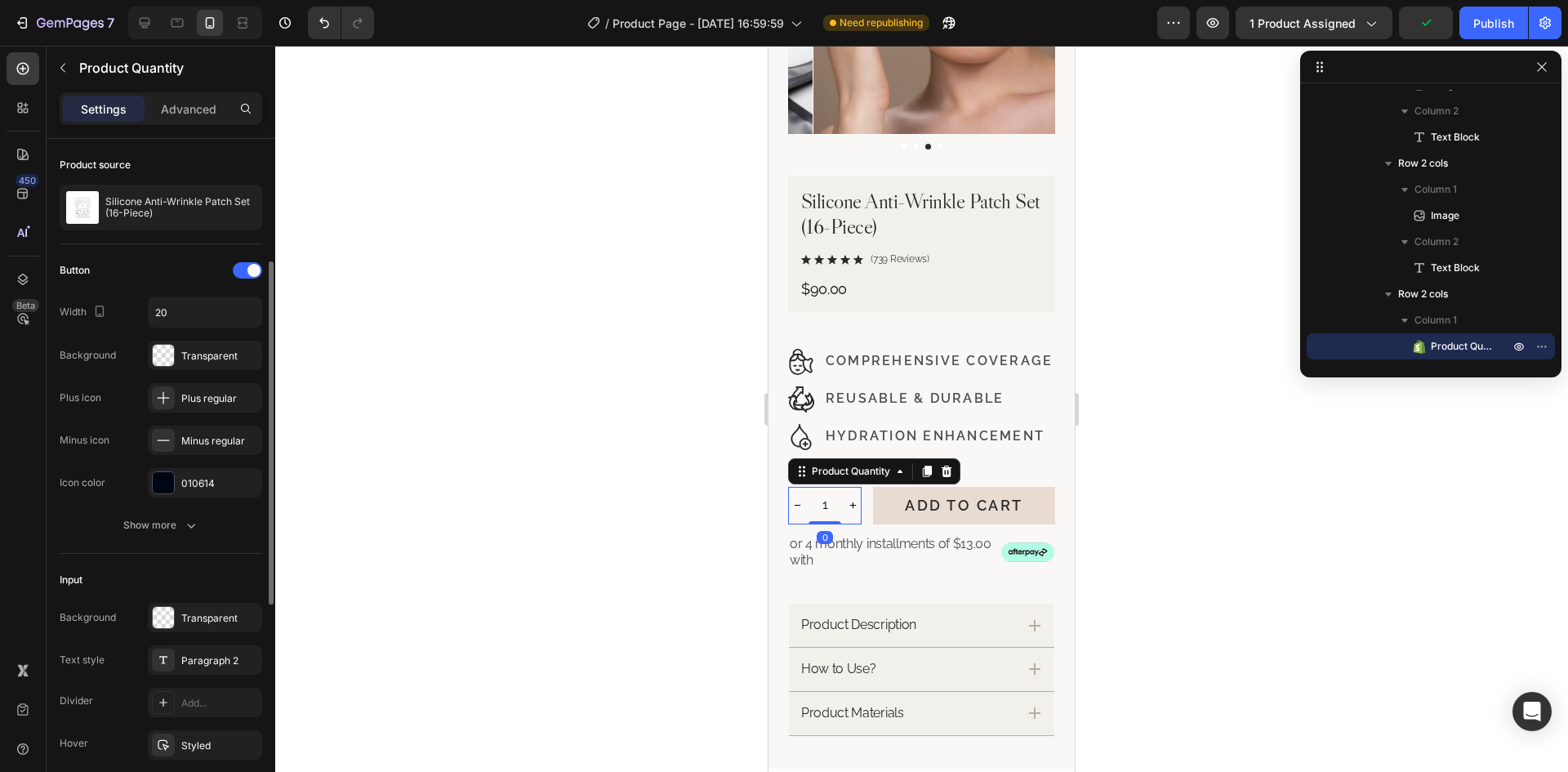
scroll to position [490, 0]
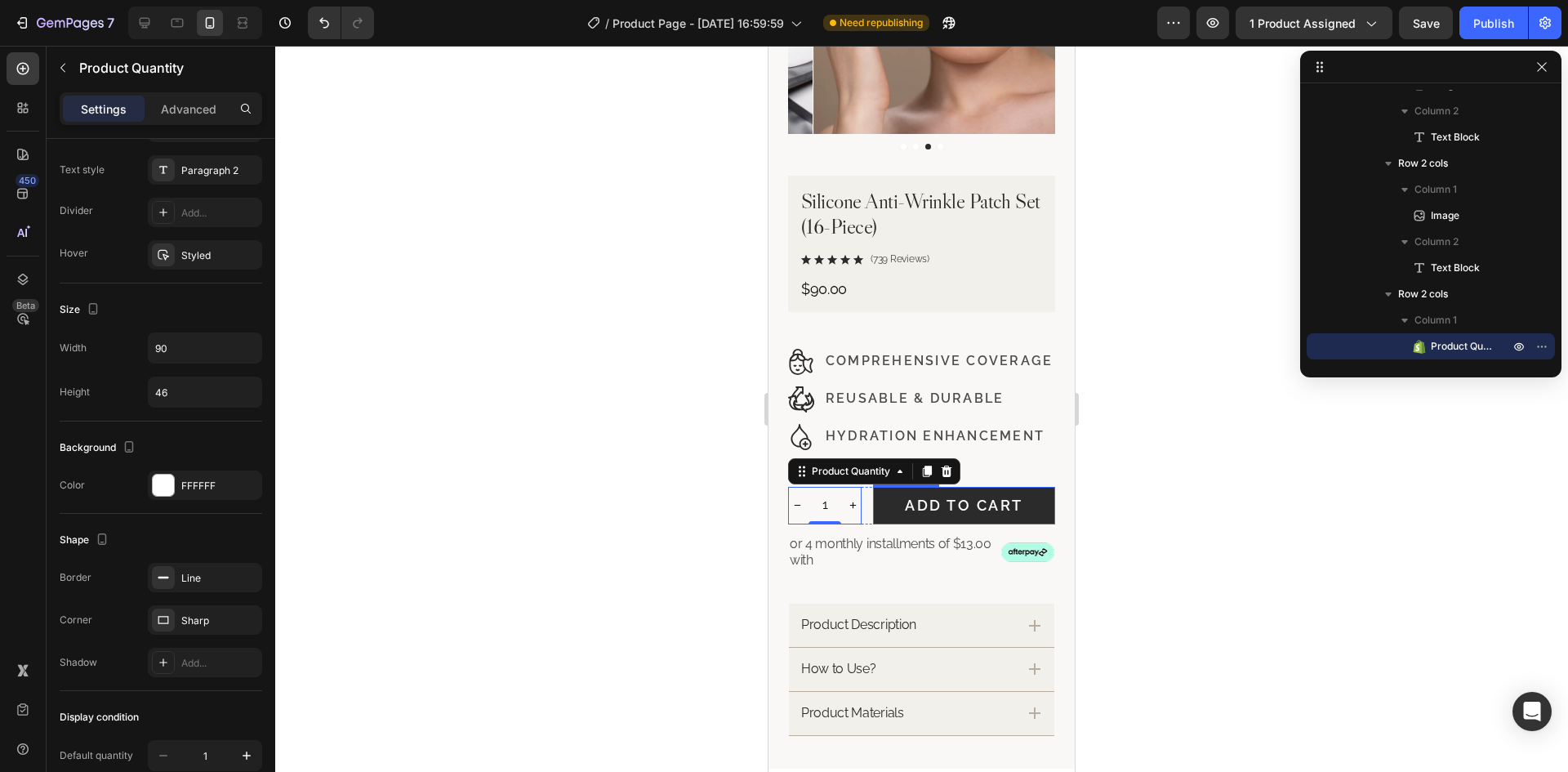
click at [892, 517] on button "Add to Cart" at bounding box center [964, 506] width 182 height 38
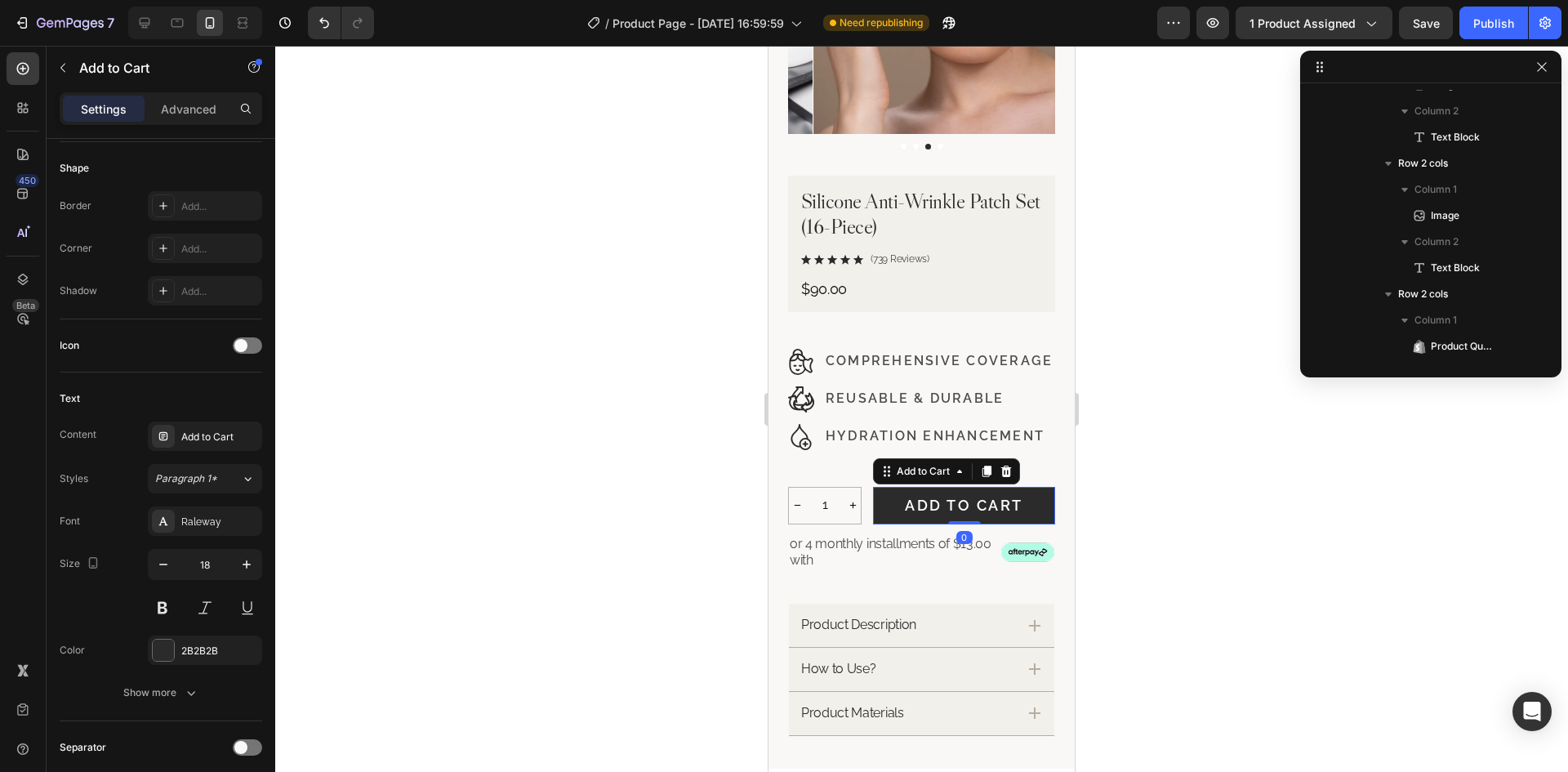
scroll to position [0, 0]
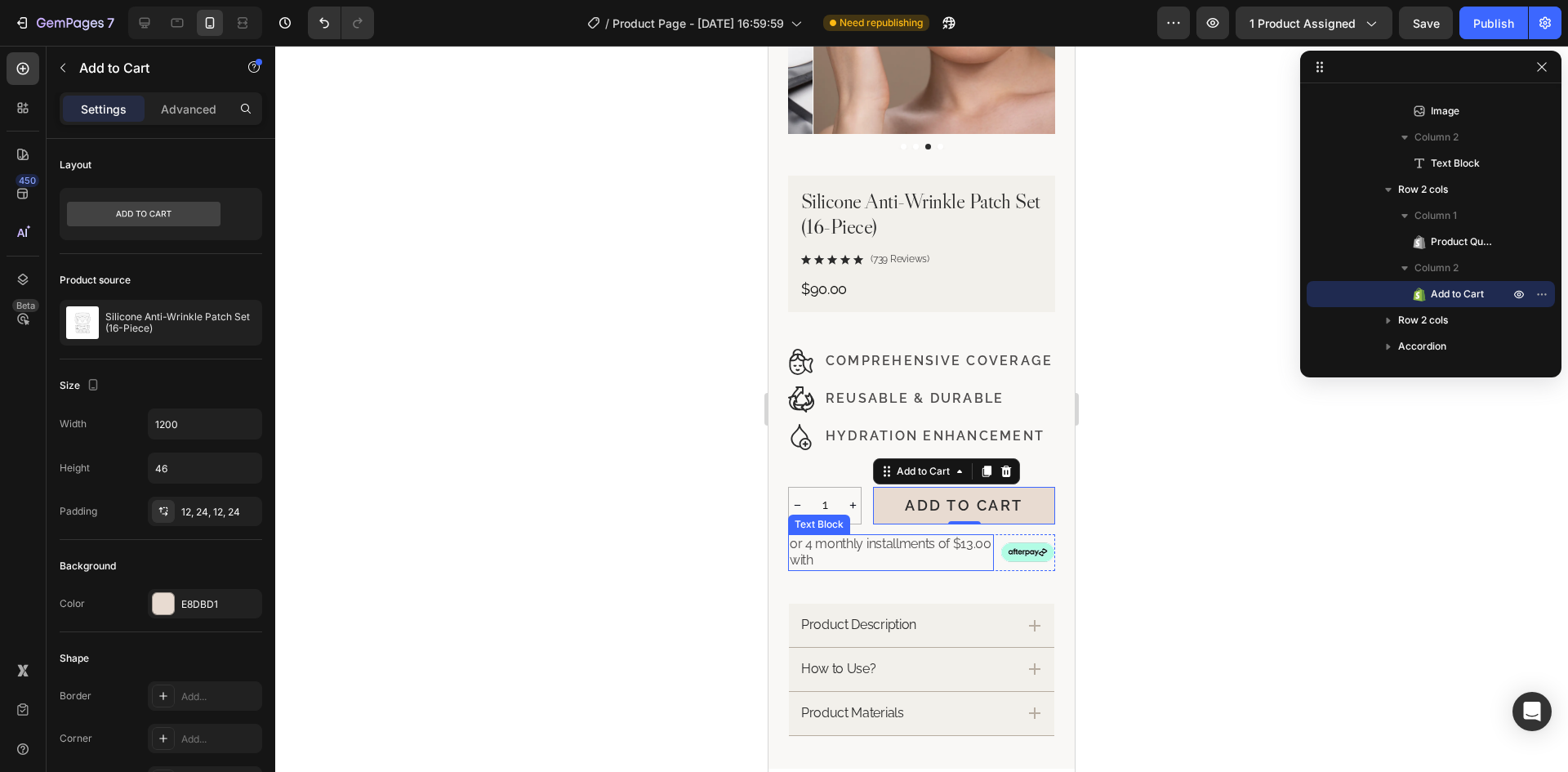
click at [936, 557] on p "or 4 monthly installments of $13.00 with" at bounding box center [890, 553] width 203 height 35
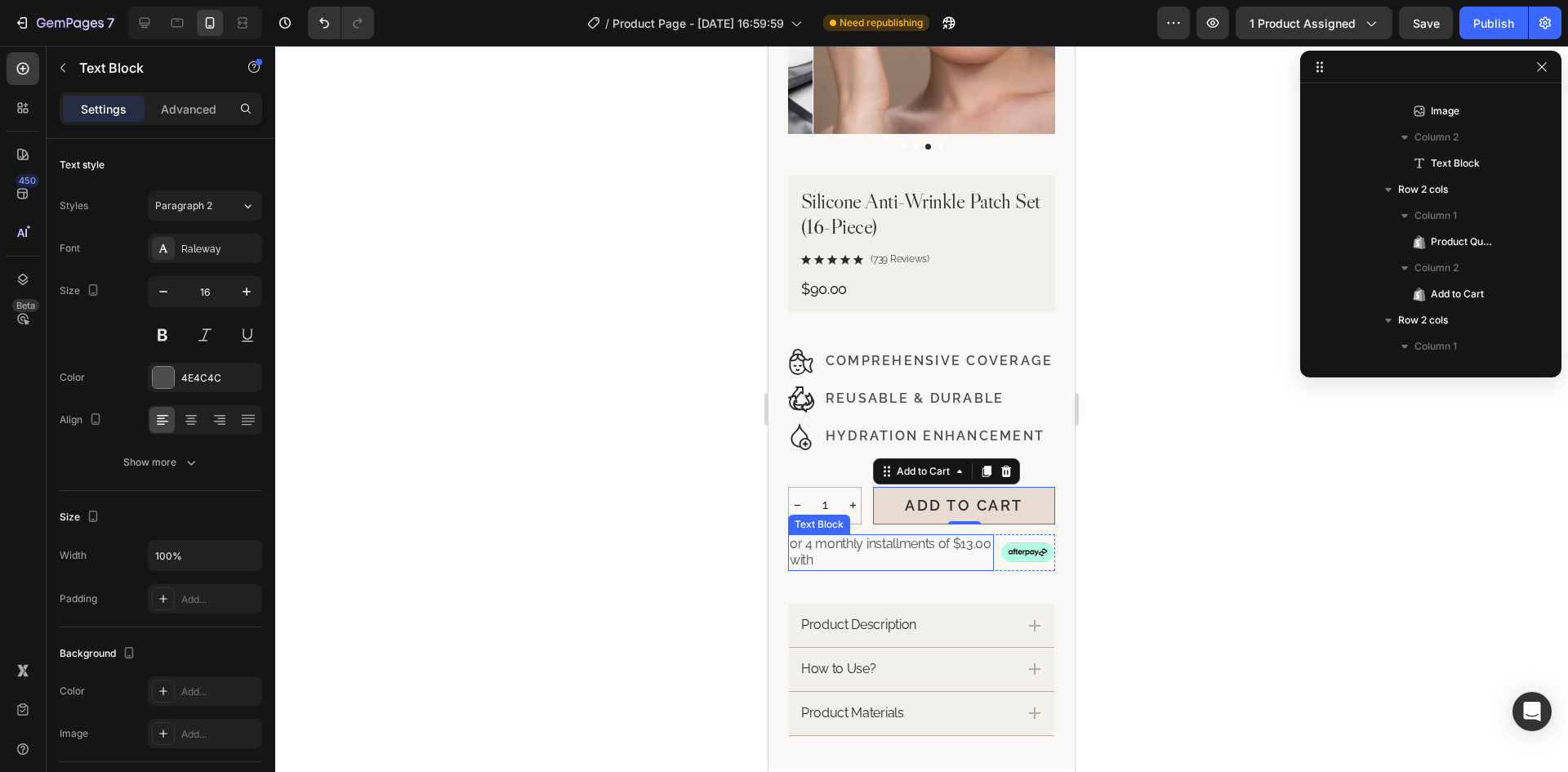
scroll to position [698, 0]
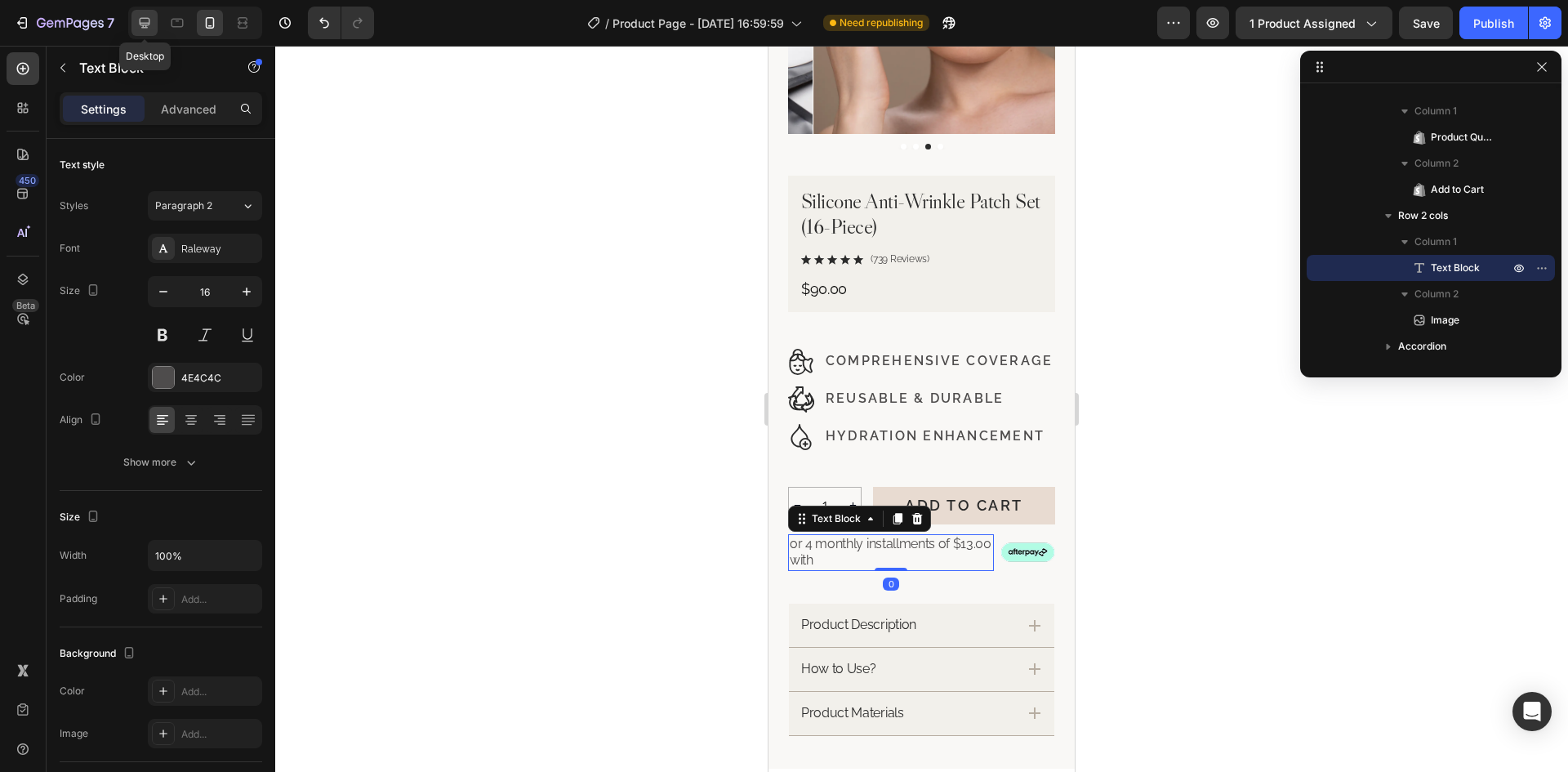
click at [148, 22] on icon at bounding box center [144, 23] width 17 height 17
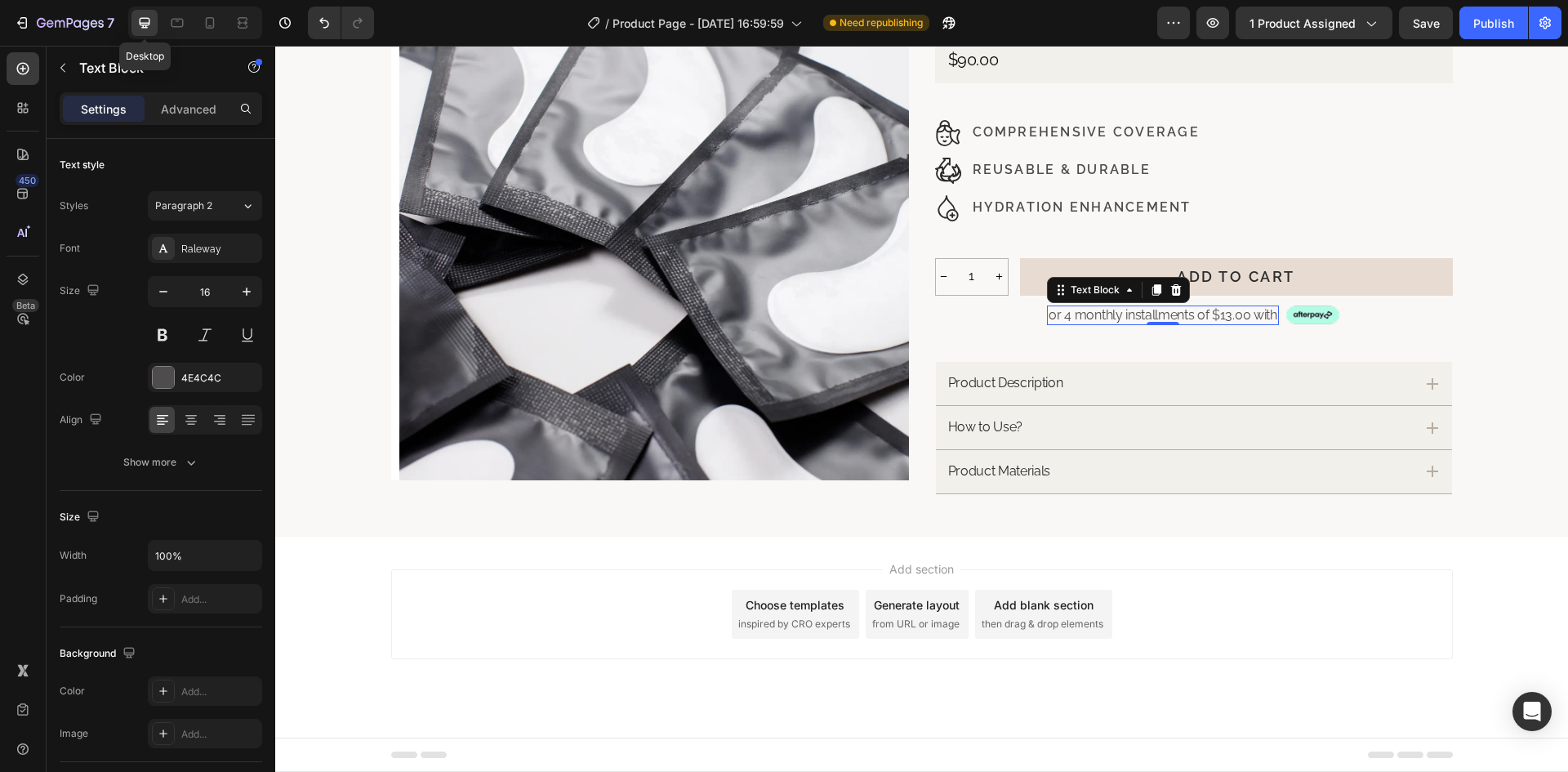
scroll to position [125, 0]
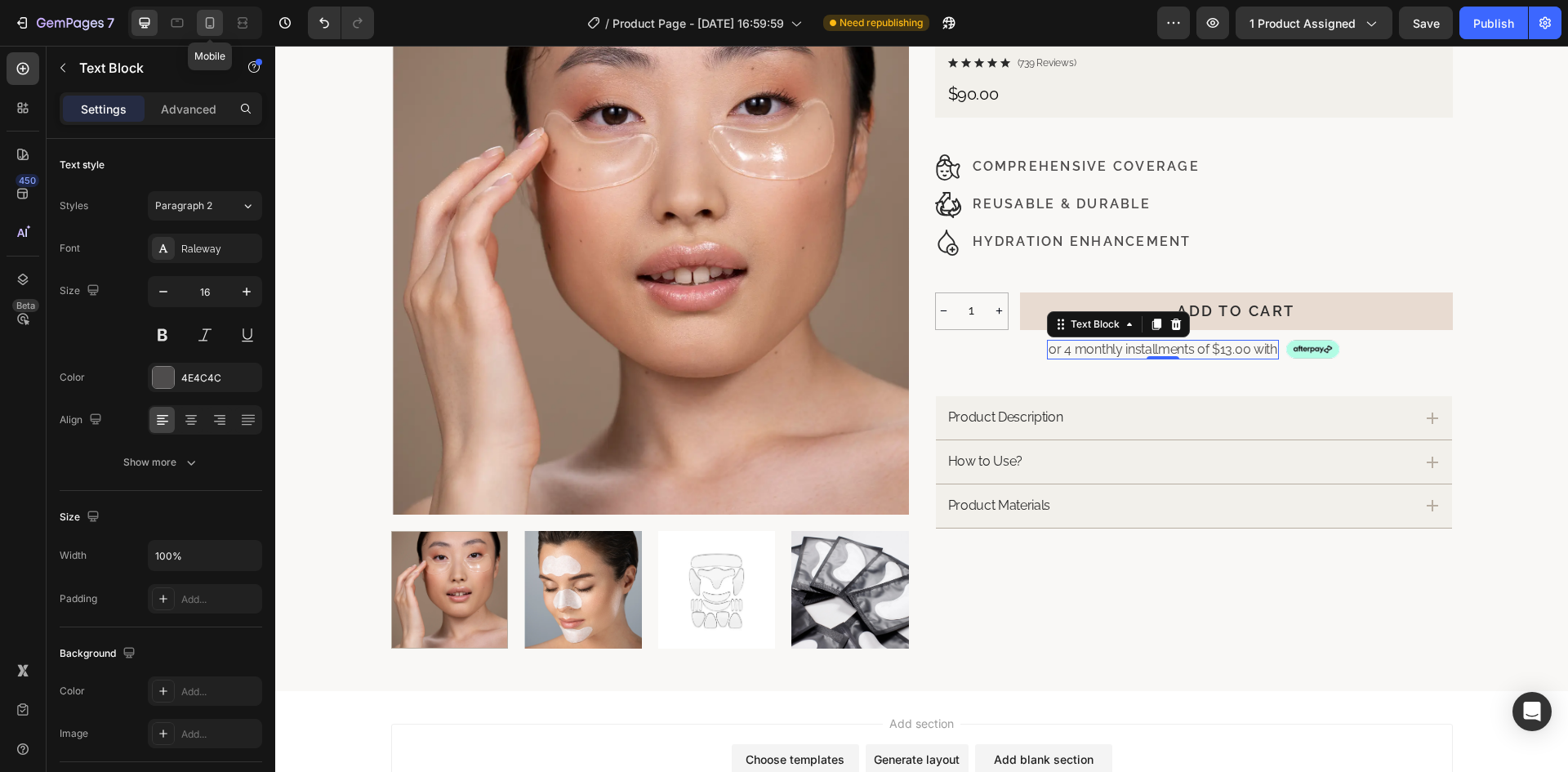
click at [219, 10] on div at bounding box center [209, 23] width 26 height 26
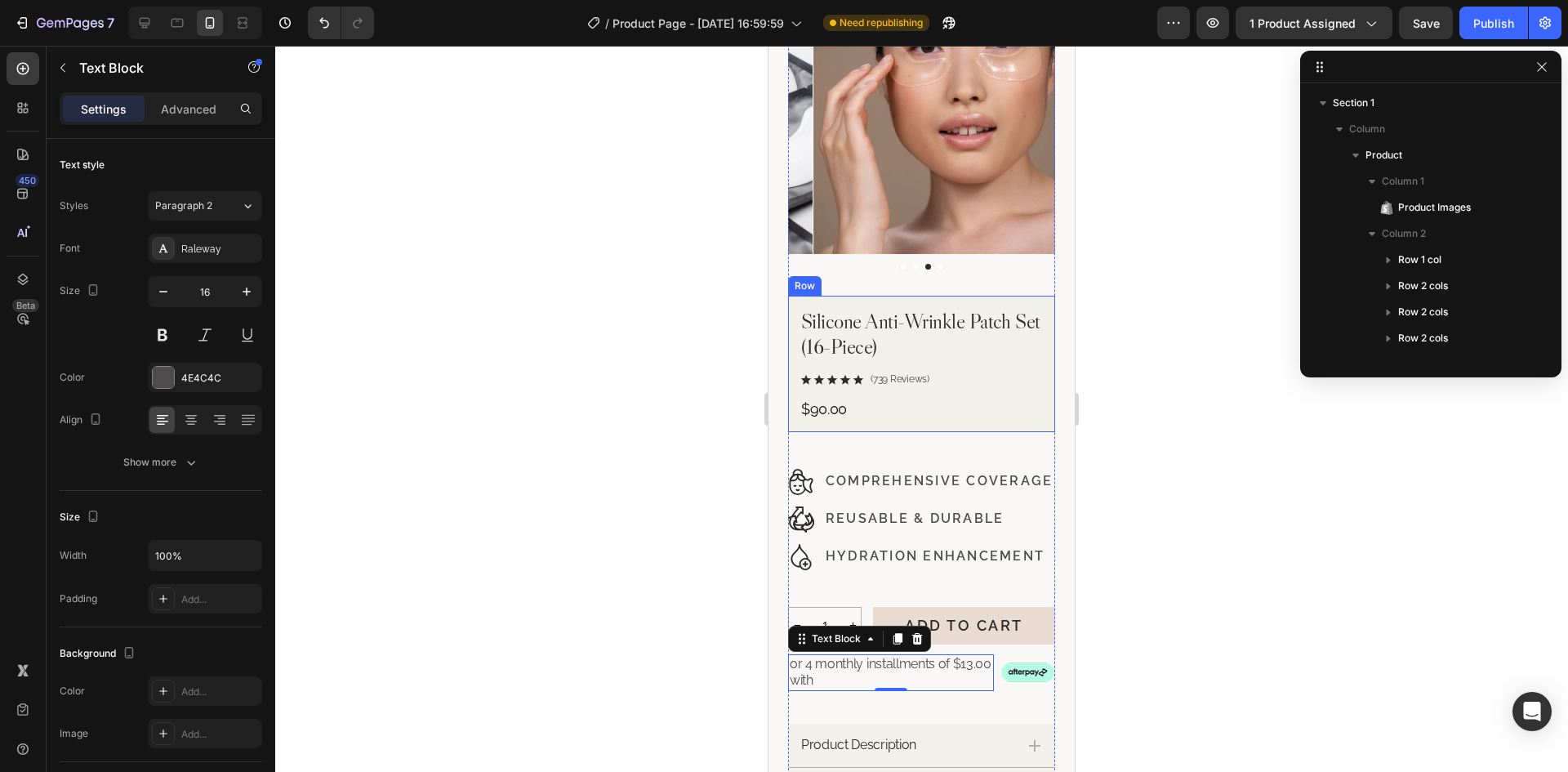
scroll to position [598, 0]
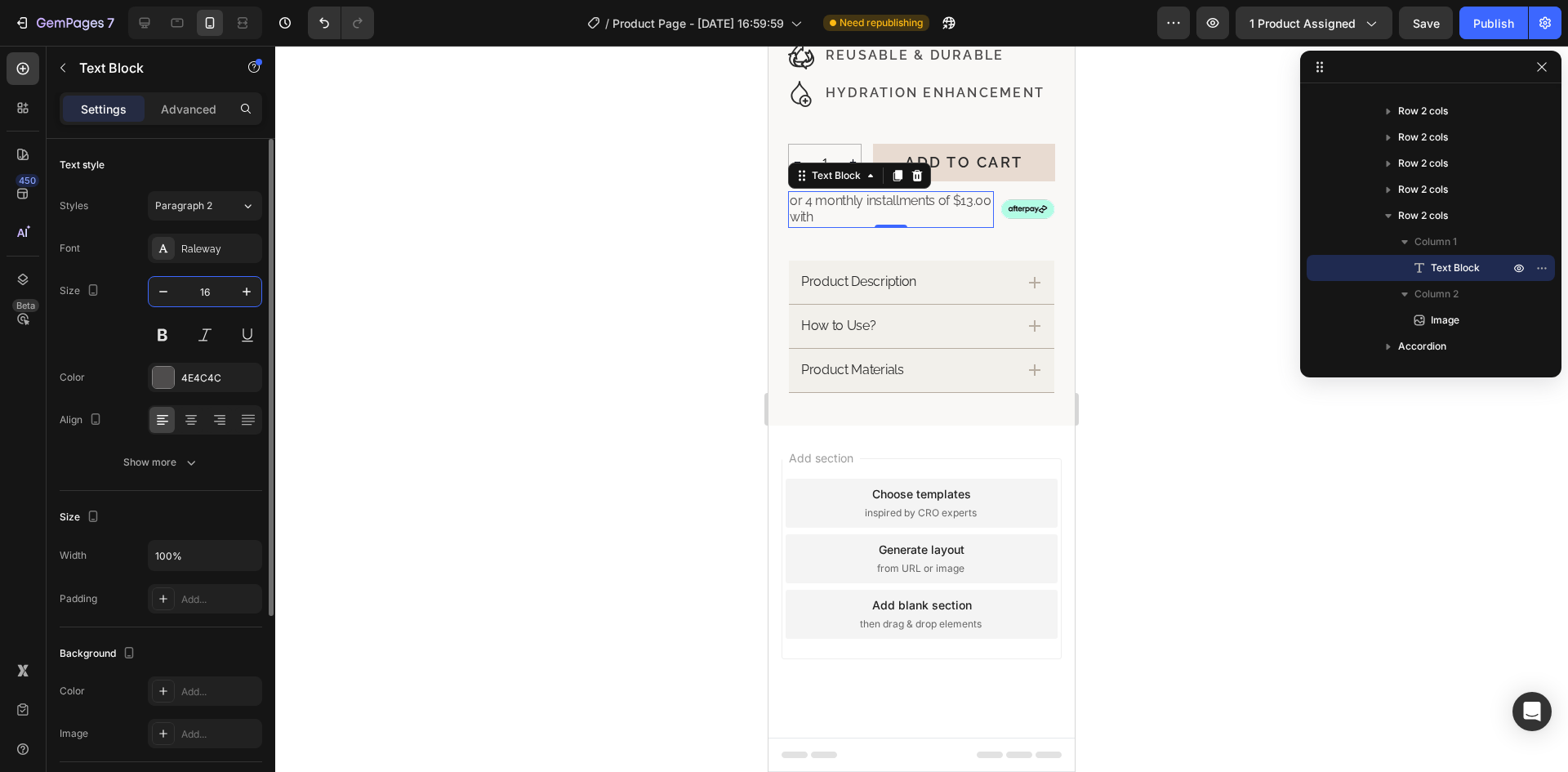
click at [212, 300] on input "16" at bounding box center [205, 292] width 54 height 30
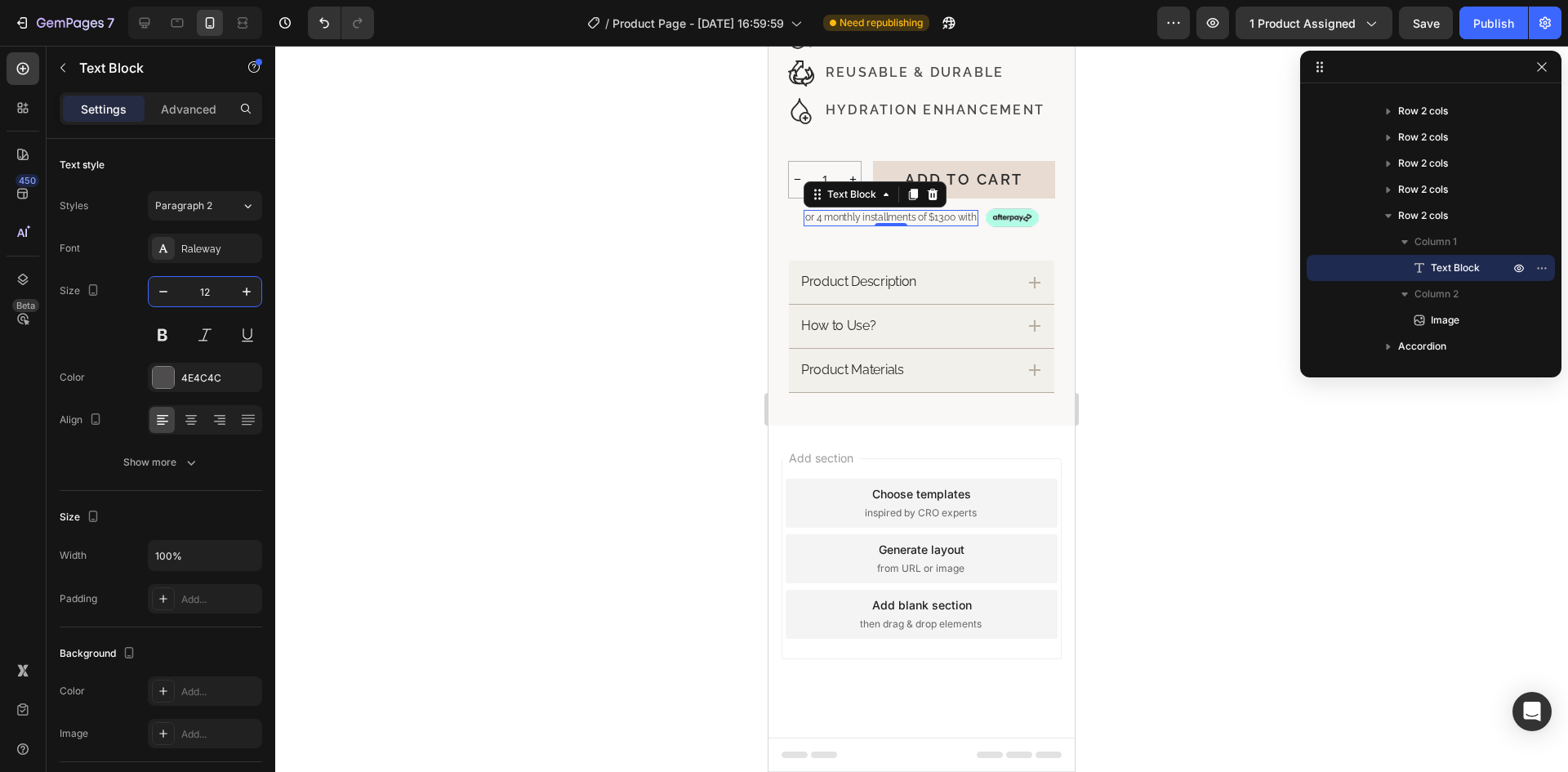
scroll to position [581, 0]
type input "12"
click at [1040, 218] on div "or 4 monthly installments of $13.00 with Text Block 0 Image Row" at bounding box center [922, 218] width 267 height 21
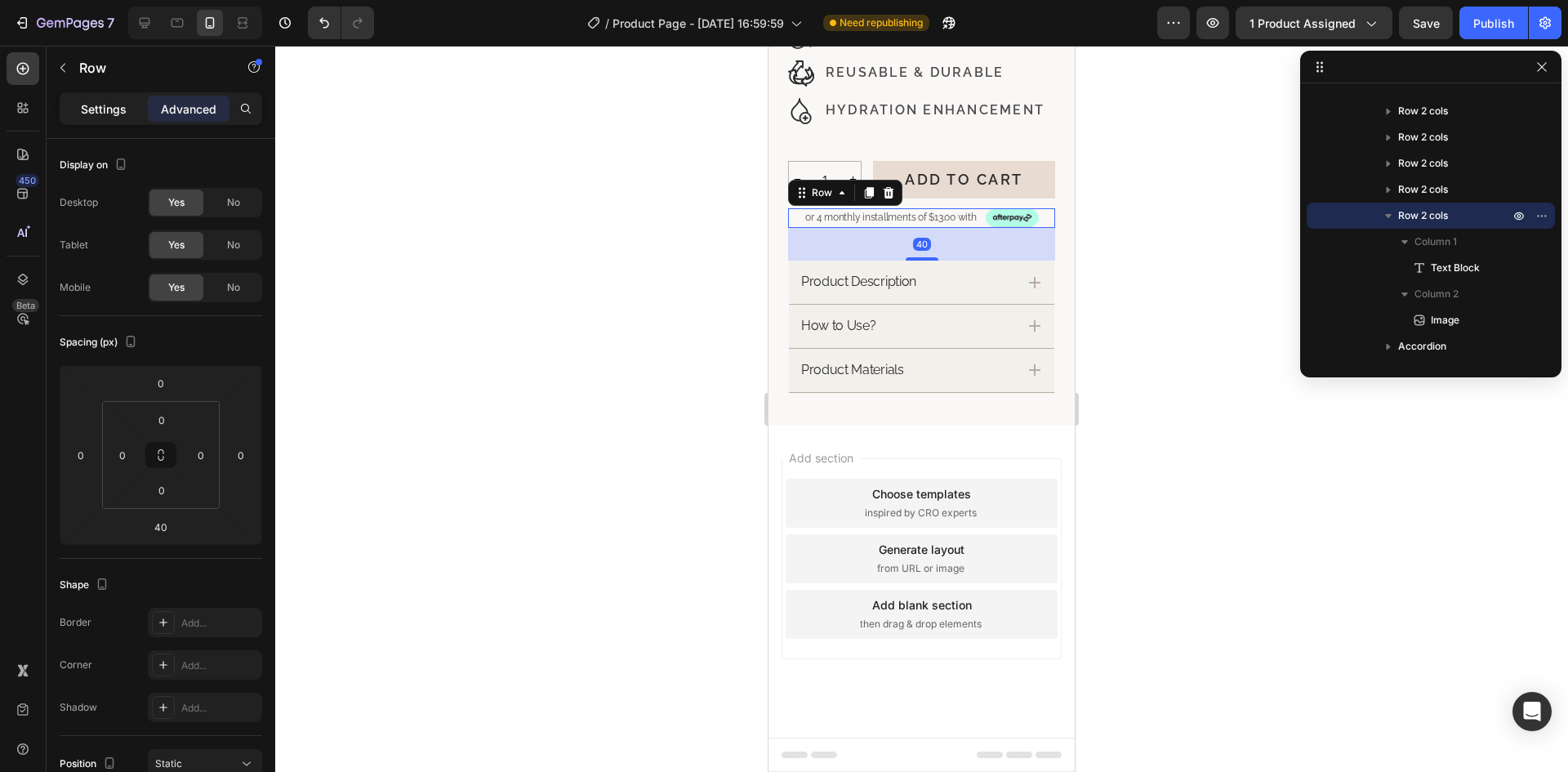
click at [105, 103] on p "Settings" at bounding box center [104, 109] width 45 height 17
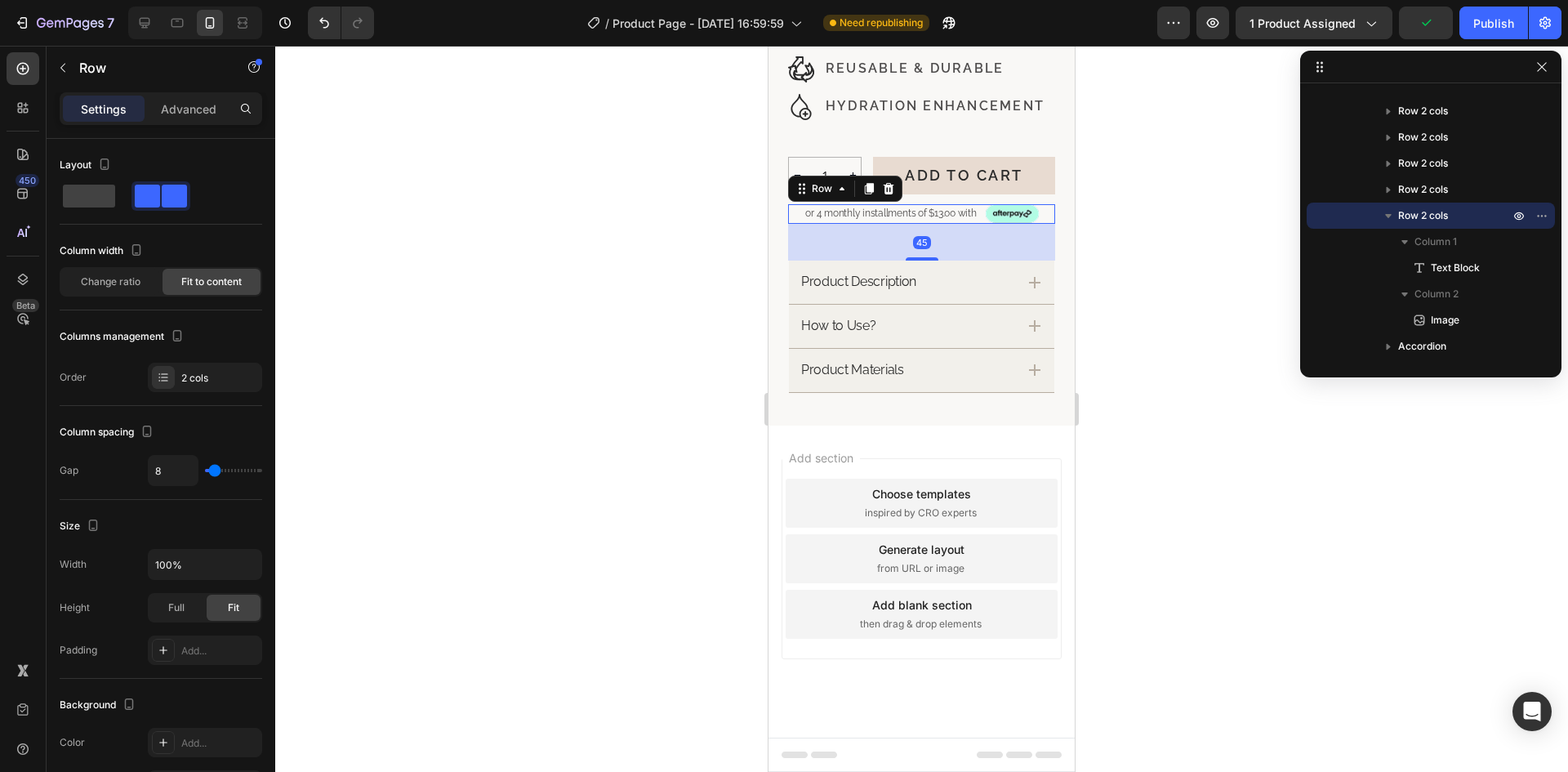
scroll to position [585, 0]
drag, startPoint x: 927, startPoint y: 260, endPoint x: 935, endPoint y: 264, distance: 8.9
click at [935, 264] on div "Silicone Anti-Wrinkle Patch Set (16-Piece) Product Title Icon Icon Icon Icon Ic…" at bounding box center [922, 120] width 267 height 548
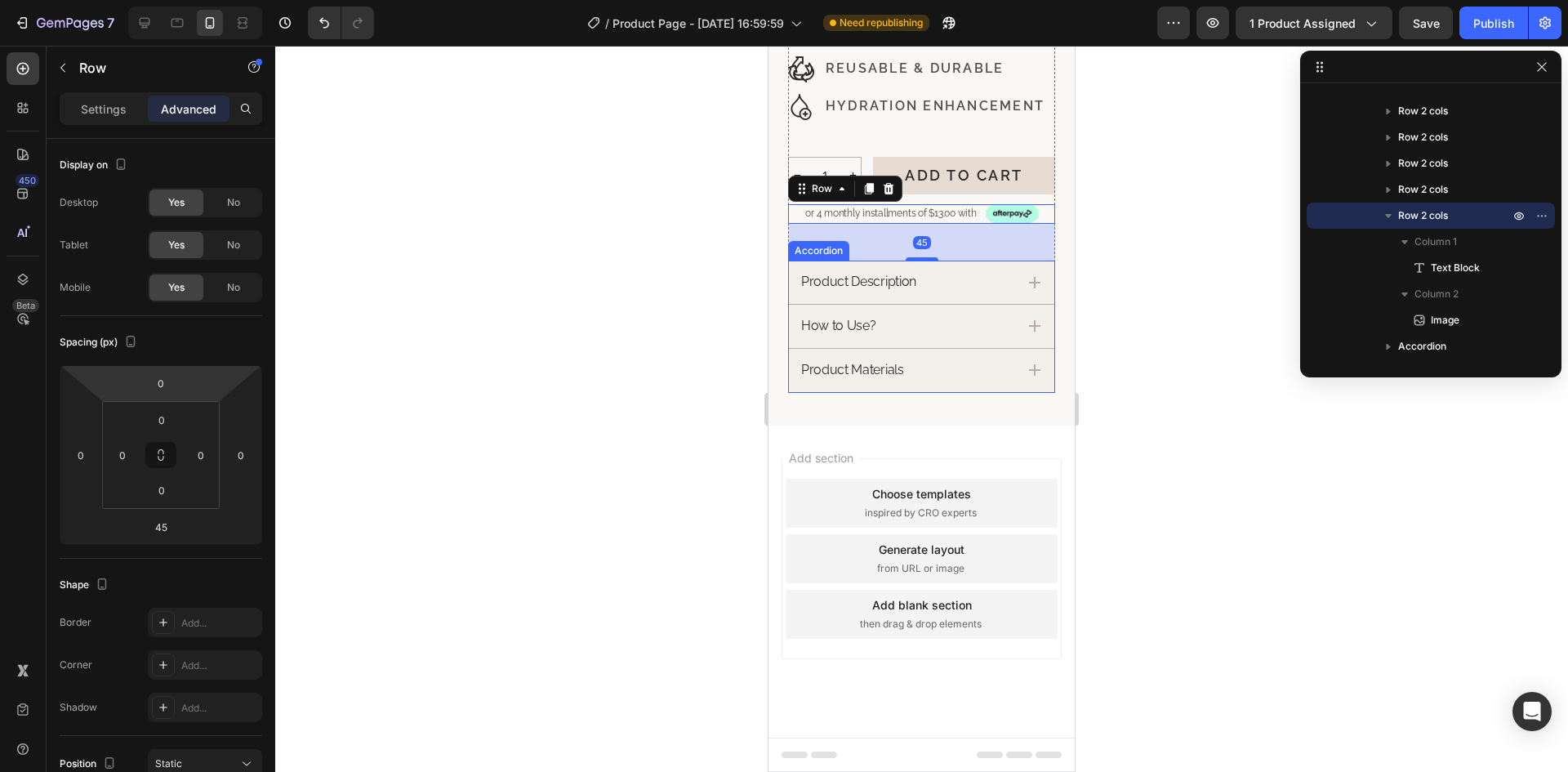
click at [955, 290] on div "Product Description" at bounding box center [907, 282] width 217 height 22
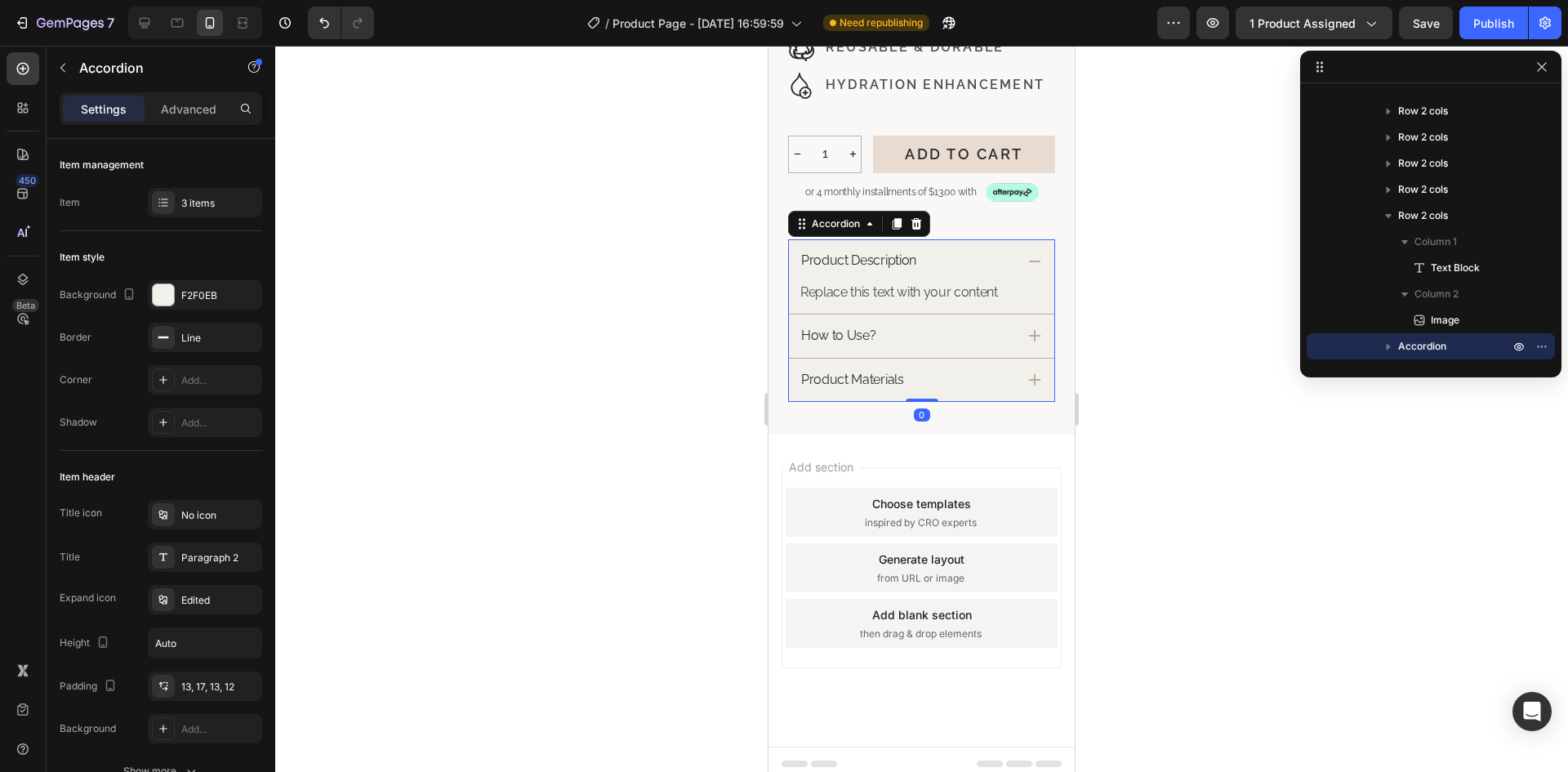
scroll to position [598, 0]
click at [976, 264] on div "Product Description" at bounding box center [907, 259] width 217 height 22
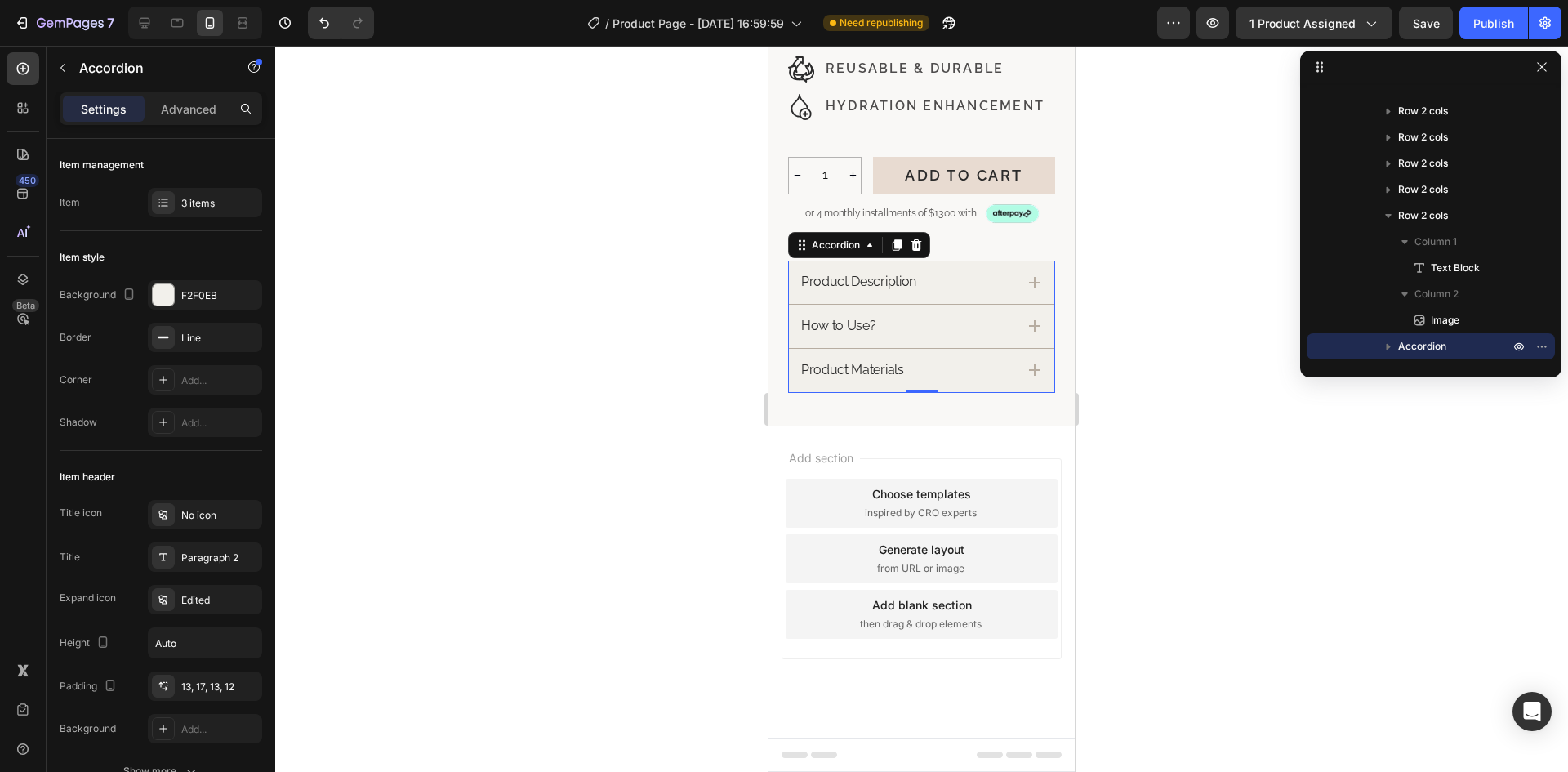
click at [968, 283] on div "Product Description" at bounding box center [907, 282] width 217 height 22
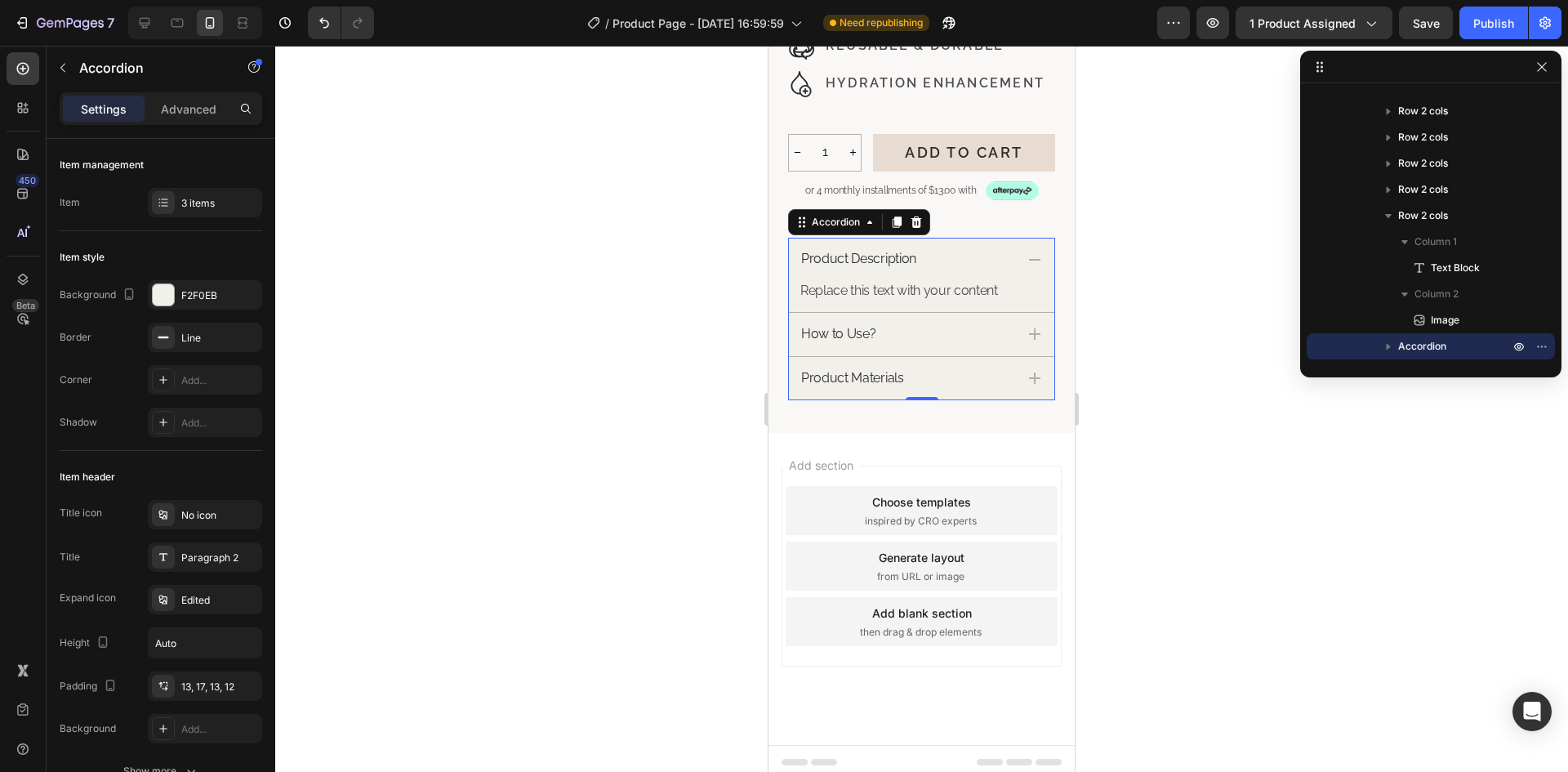
click at [972, 271] on div "Product Description" at bounding box center [907, 259] width 217 height 22
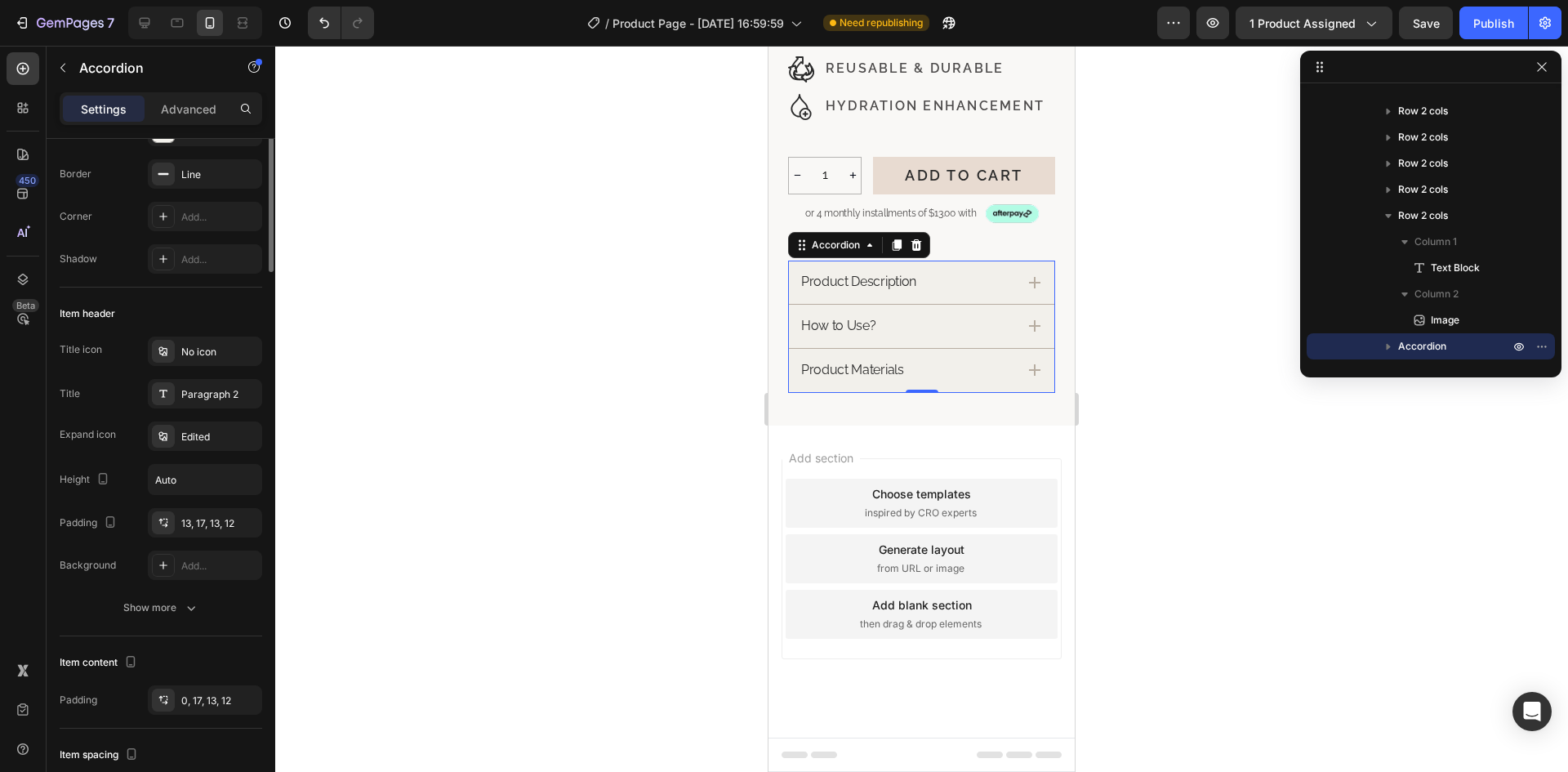
scroll to position [327, 0]
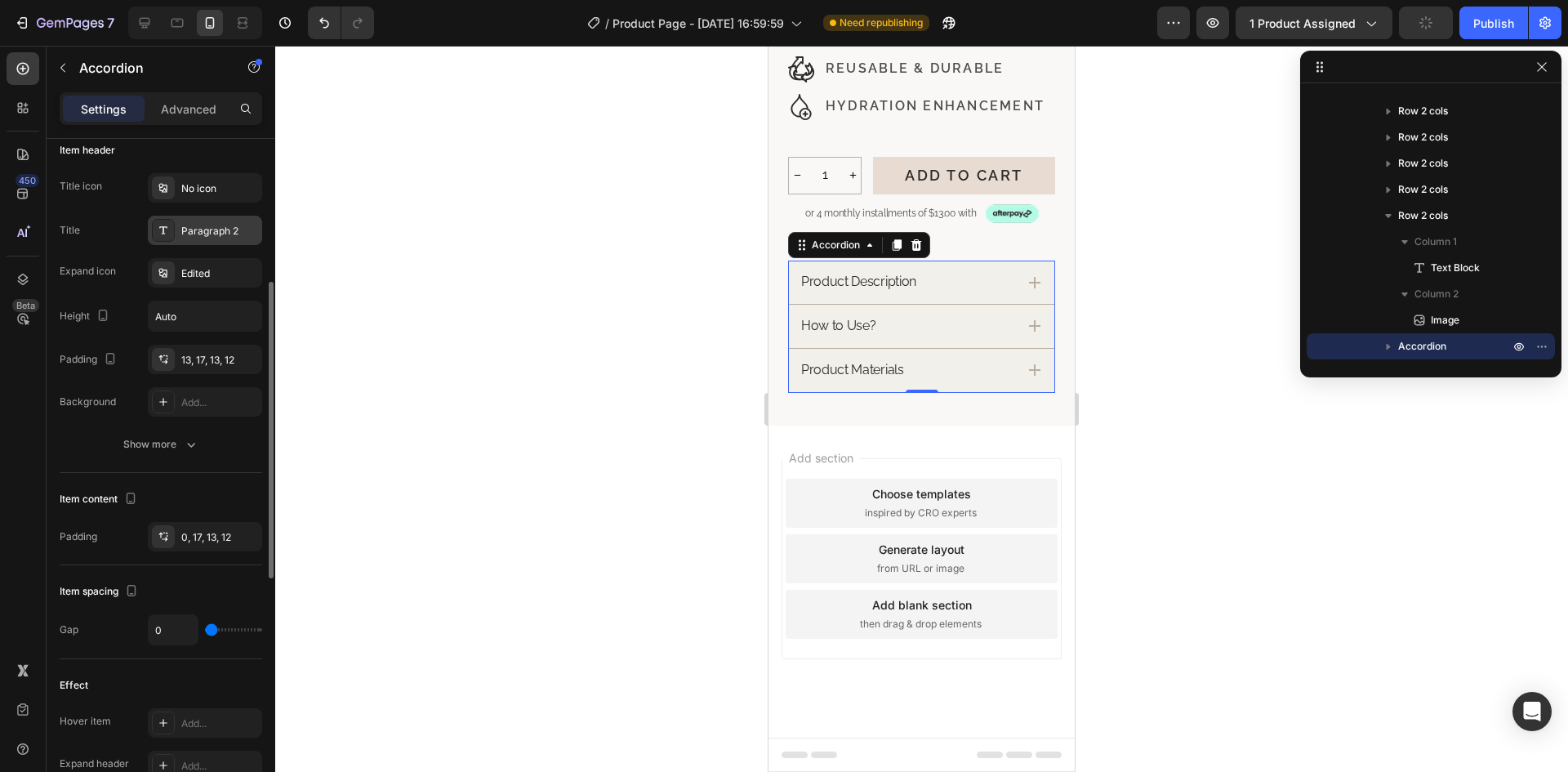
click at [217, 235] on div "Paragraph 2" at bounding box center [219, 230] width 77 height 15
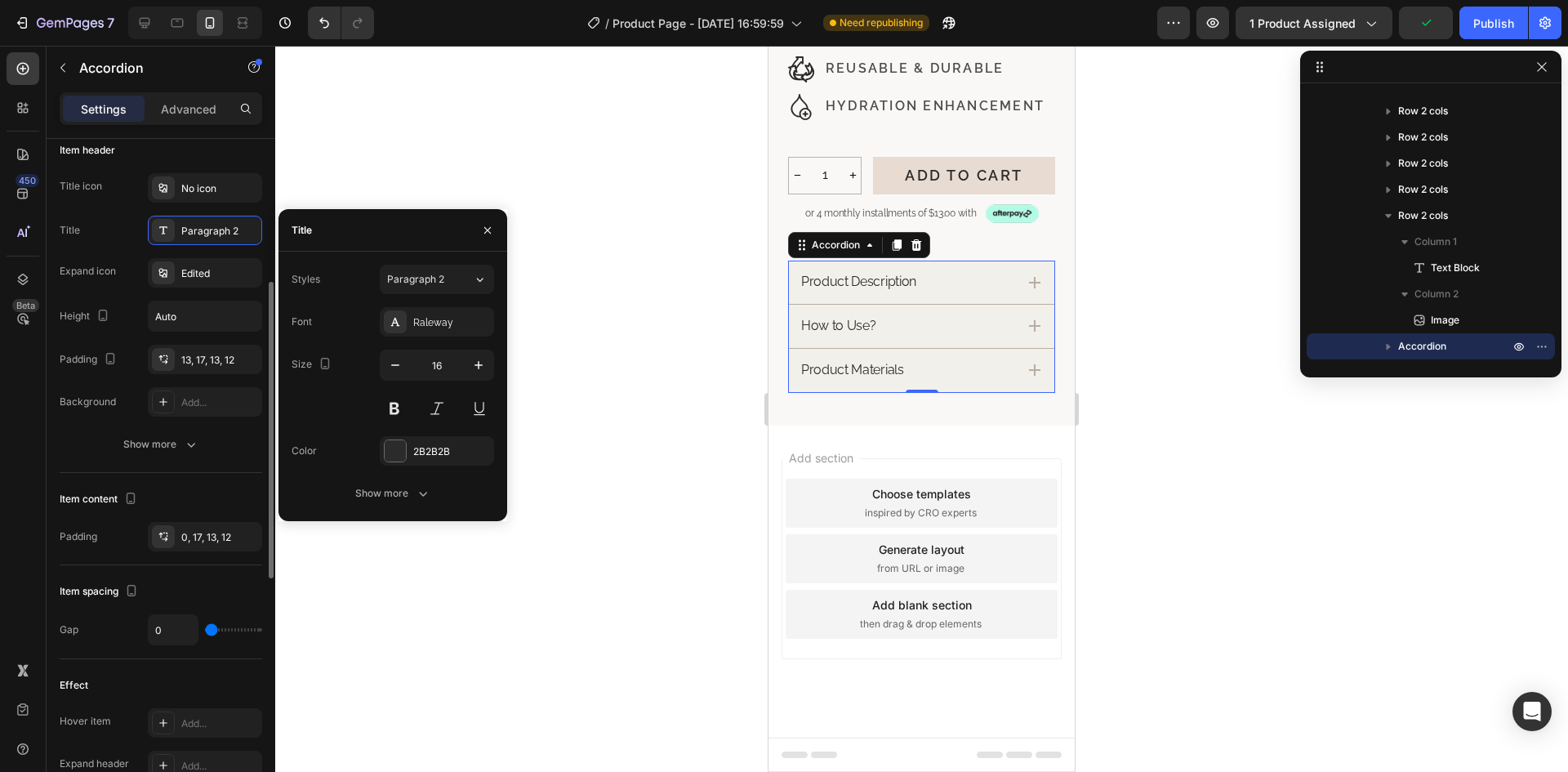
click at [112, 237] on div "Title Paragraph 2" at bounding box center [160, 230] width 203 height 30
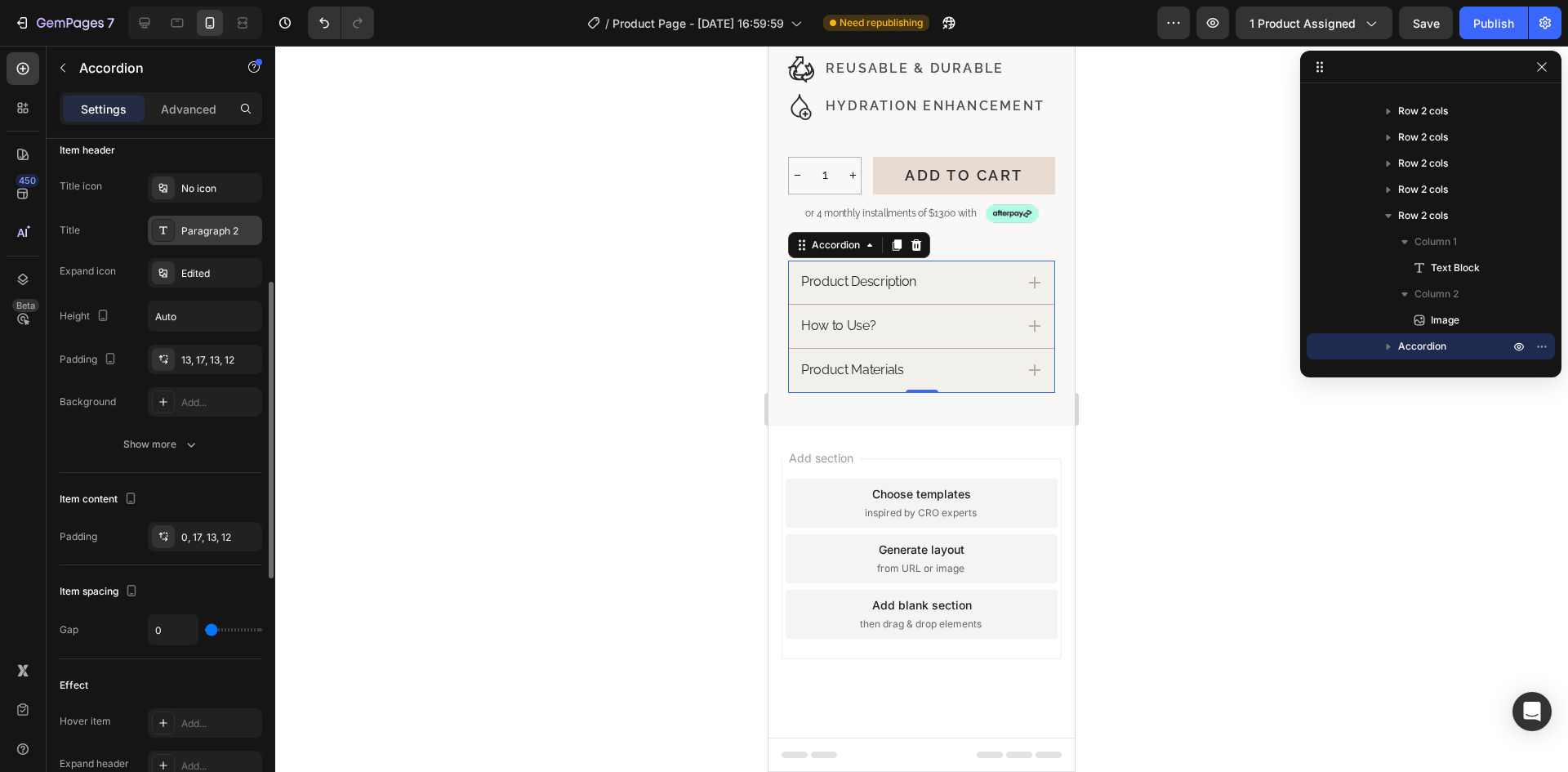
click at [237, 233] on div "Paragraph 2" at bounding box center [219, 230] width 77 height 15
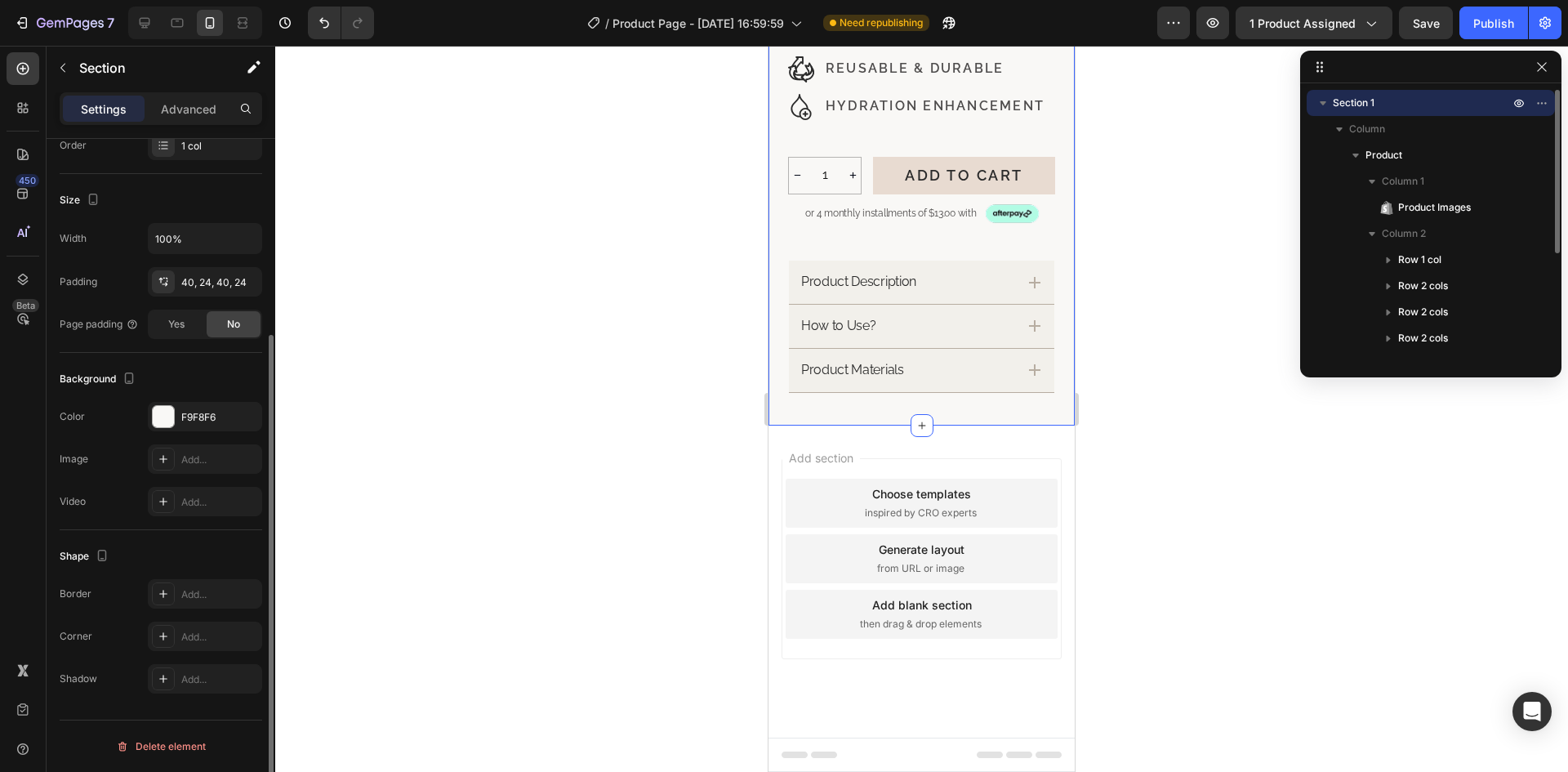
scroll to position [0, 0]
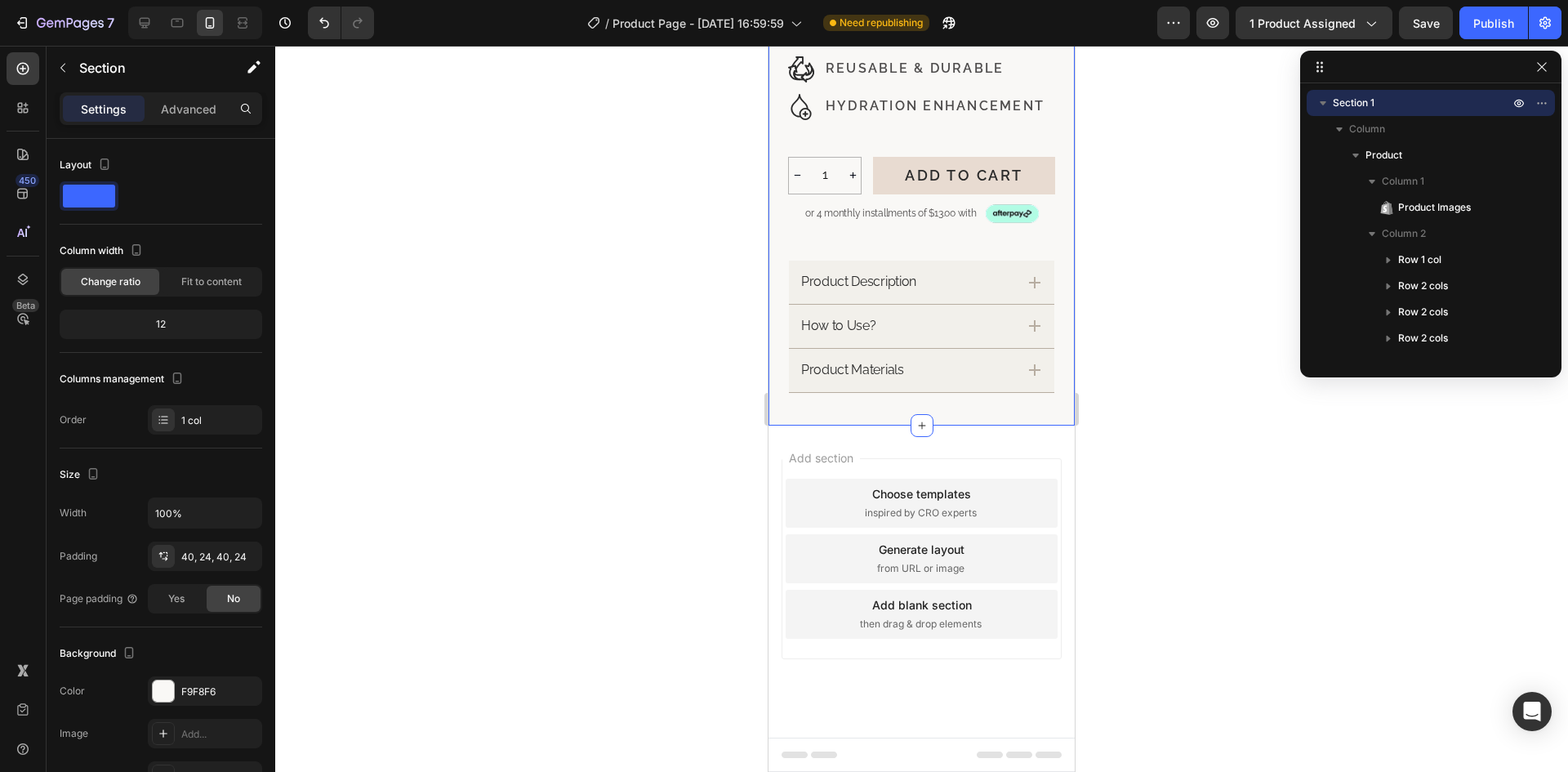
click at [208, 563] on div "40, 24, 40, 24" at bounding box center [205, 557] width 47 height 15
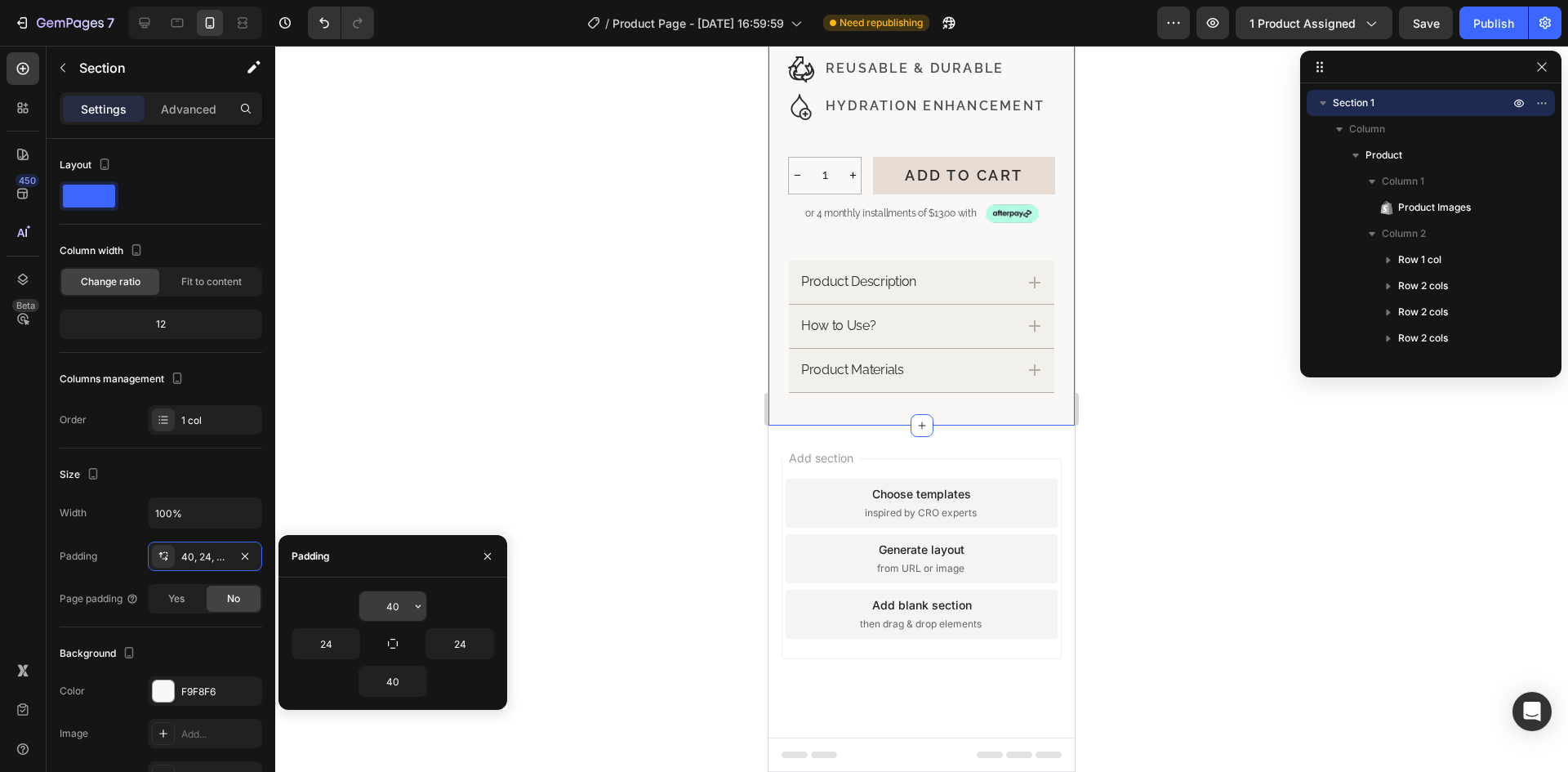
click at [388, 608] on input "40" at bounding box center [393, 606] width 67 height 30
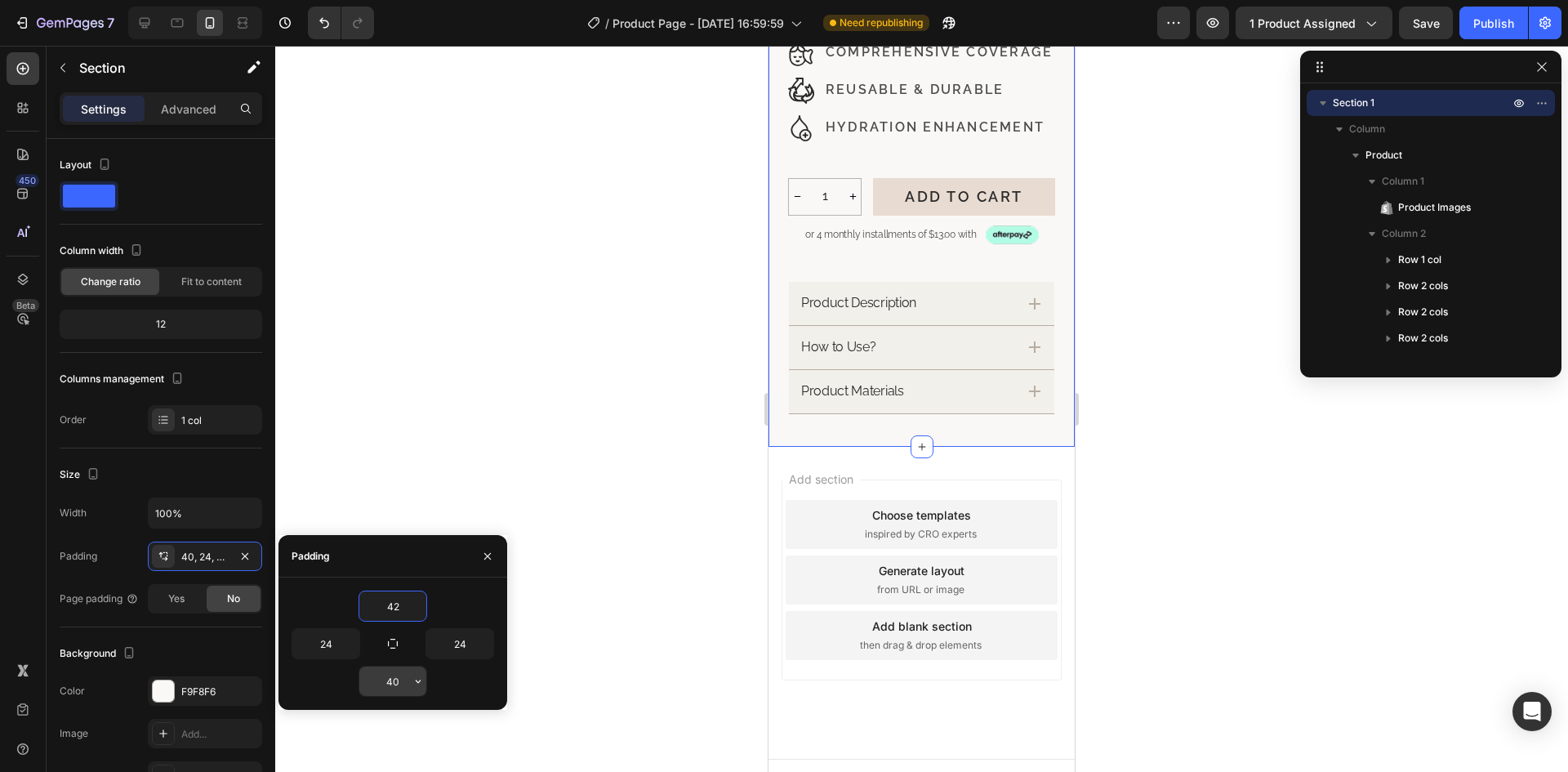
type input "42"
click at [401, 678] on input "40" at bounding box center [393, 681] width 67 height 30
type input "42"
click at [232, 472] on div "Size" at bounding box center [160, 474] width 203 height 26
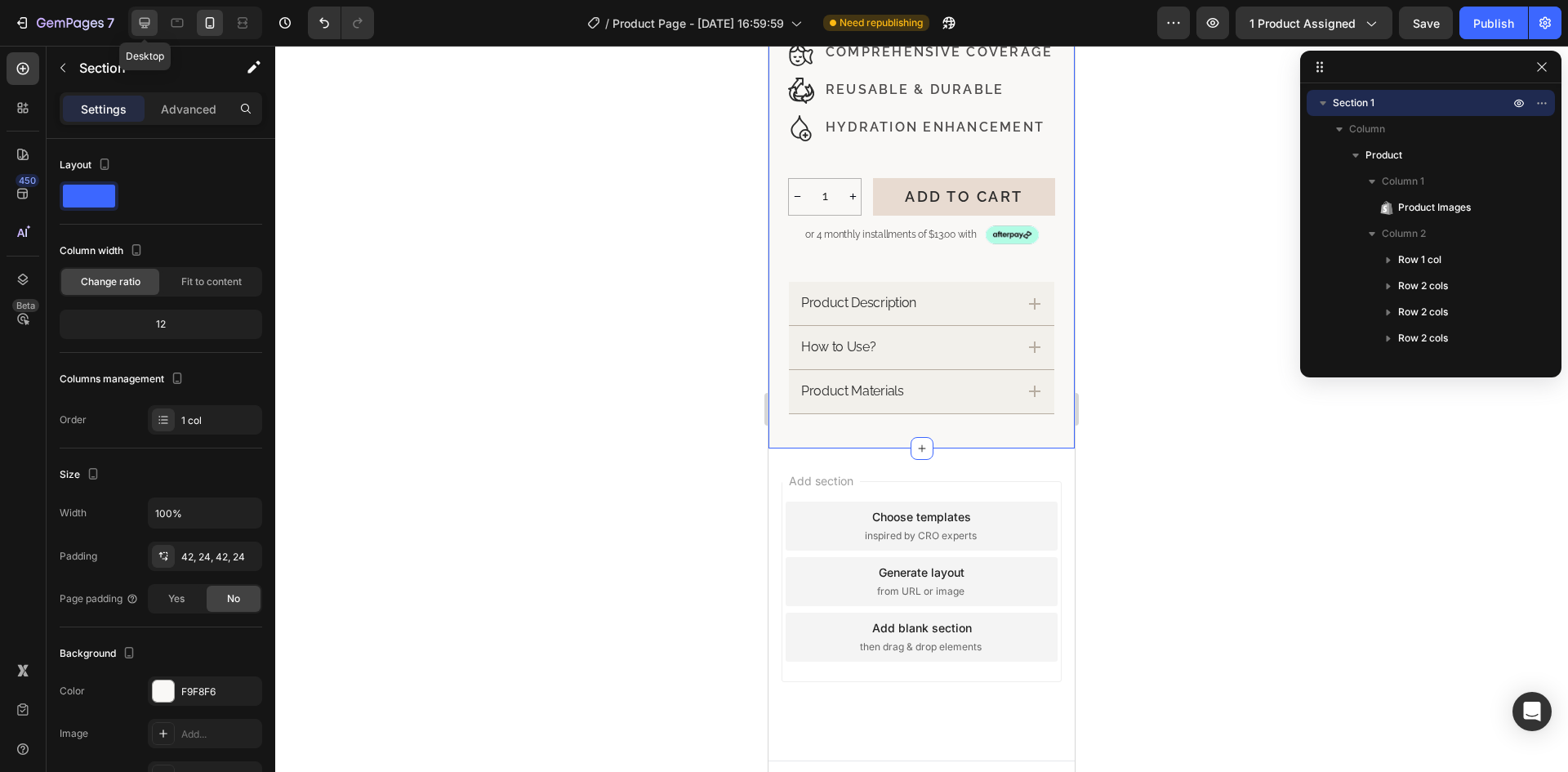
click at [151, 36] on div at bounding box center [144, 23] width 26 height 26
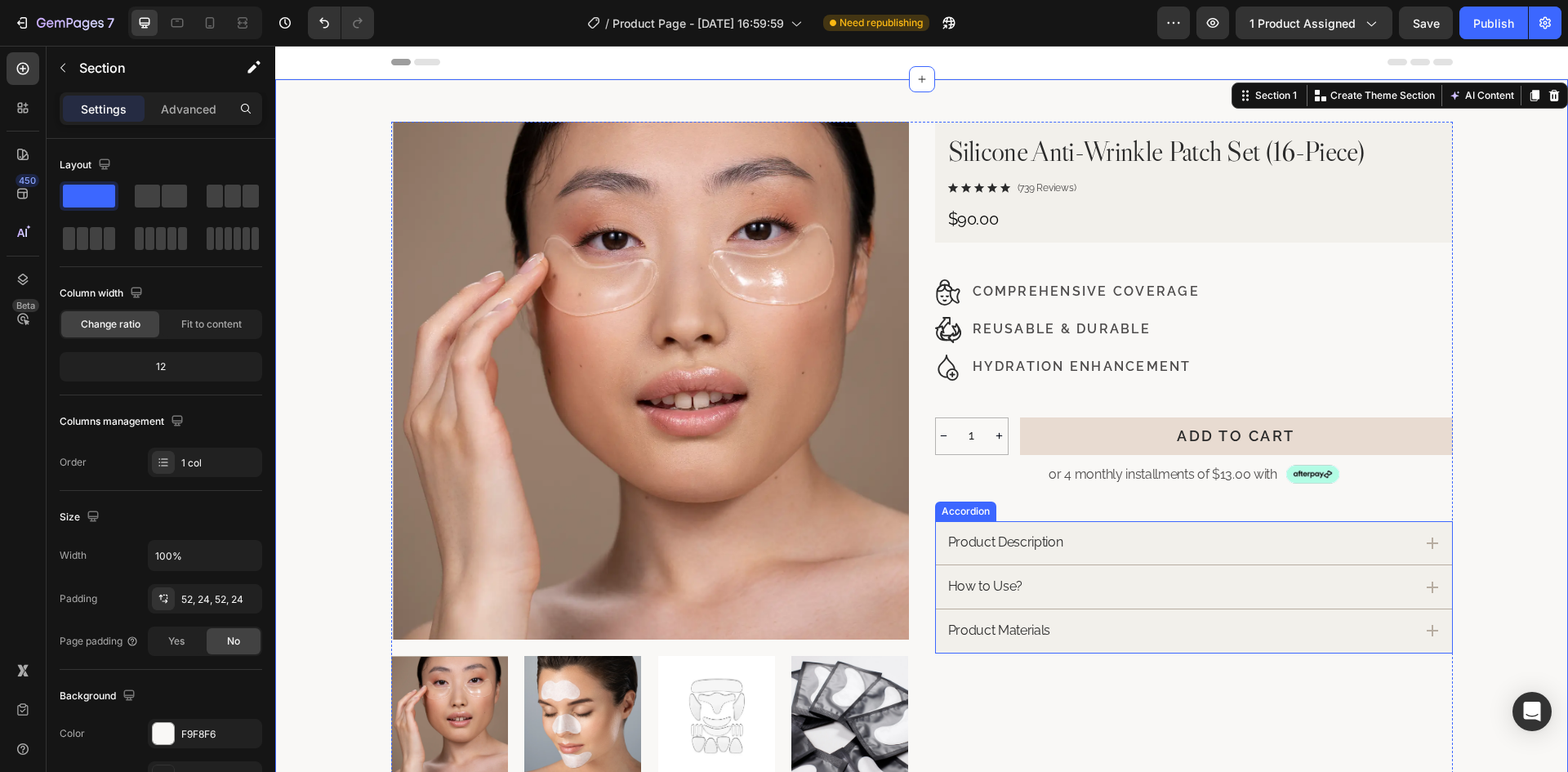
scroll to position [280, 0]
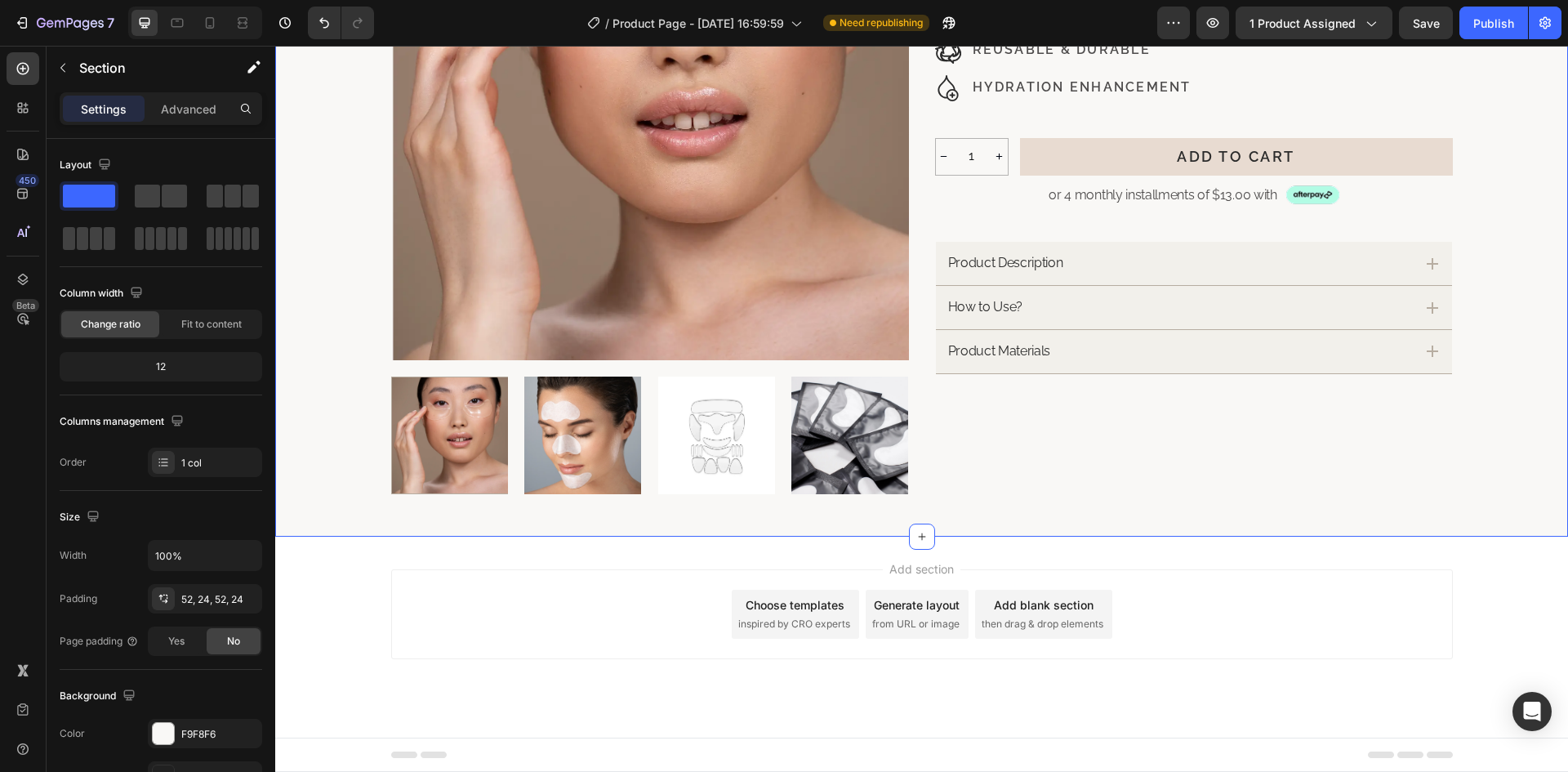
click at [1004, 545] on div "Add section Choose templates inspired by CRO experts Generate layout from URL o…" at bounding box center [922, 637] width 1292 height 201
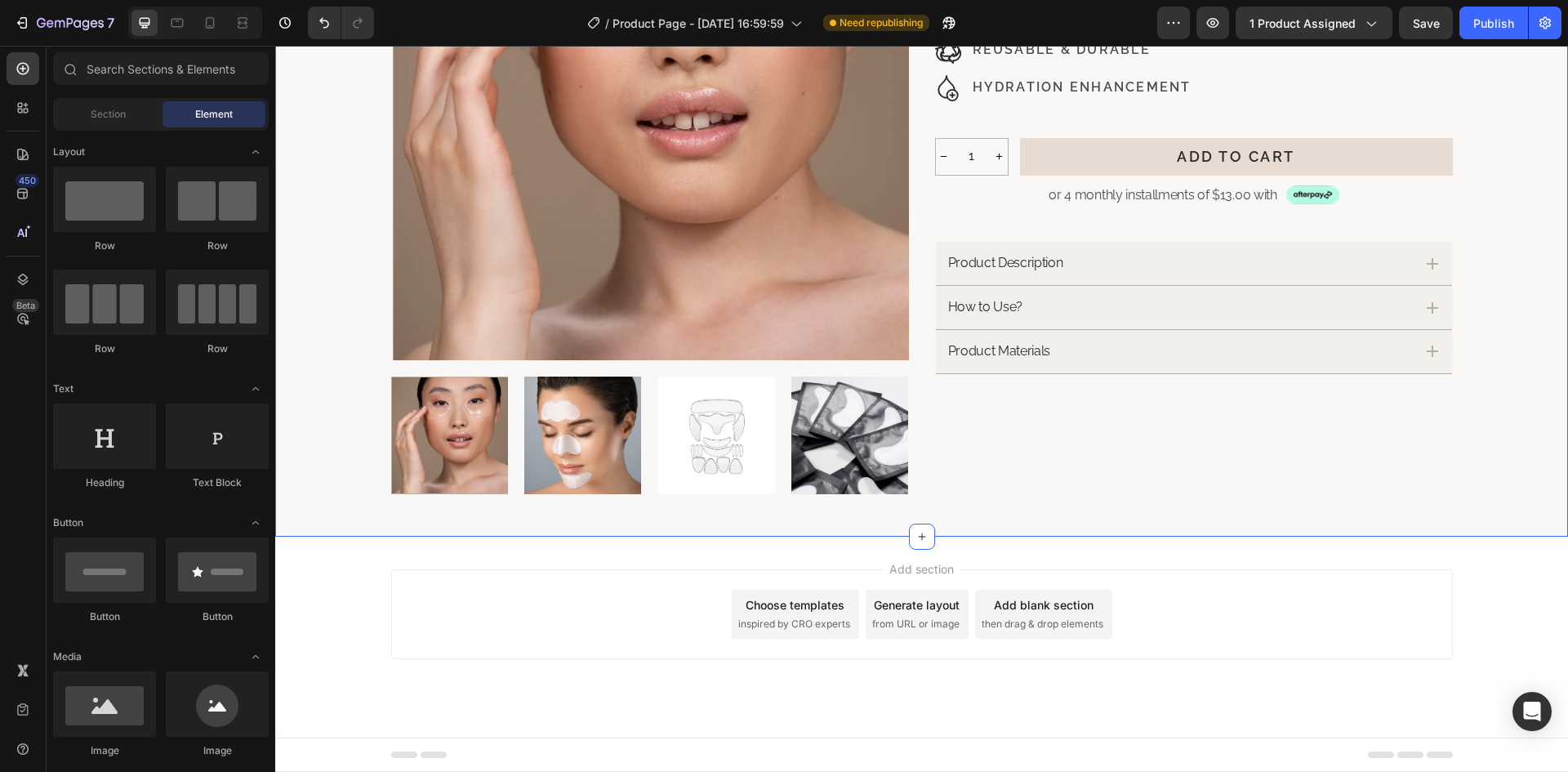
click at [1015, 516] on div "Product Images Silicone Anti-Wrinkle Patch Set (16-Piece) Product Title Icon Ic…" at bounding box center [922, 168] width 1292 height 737
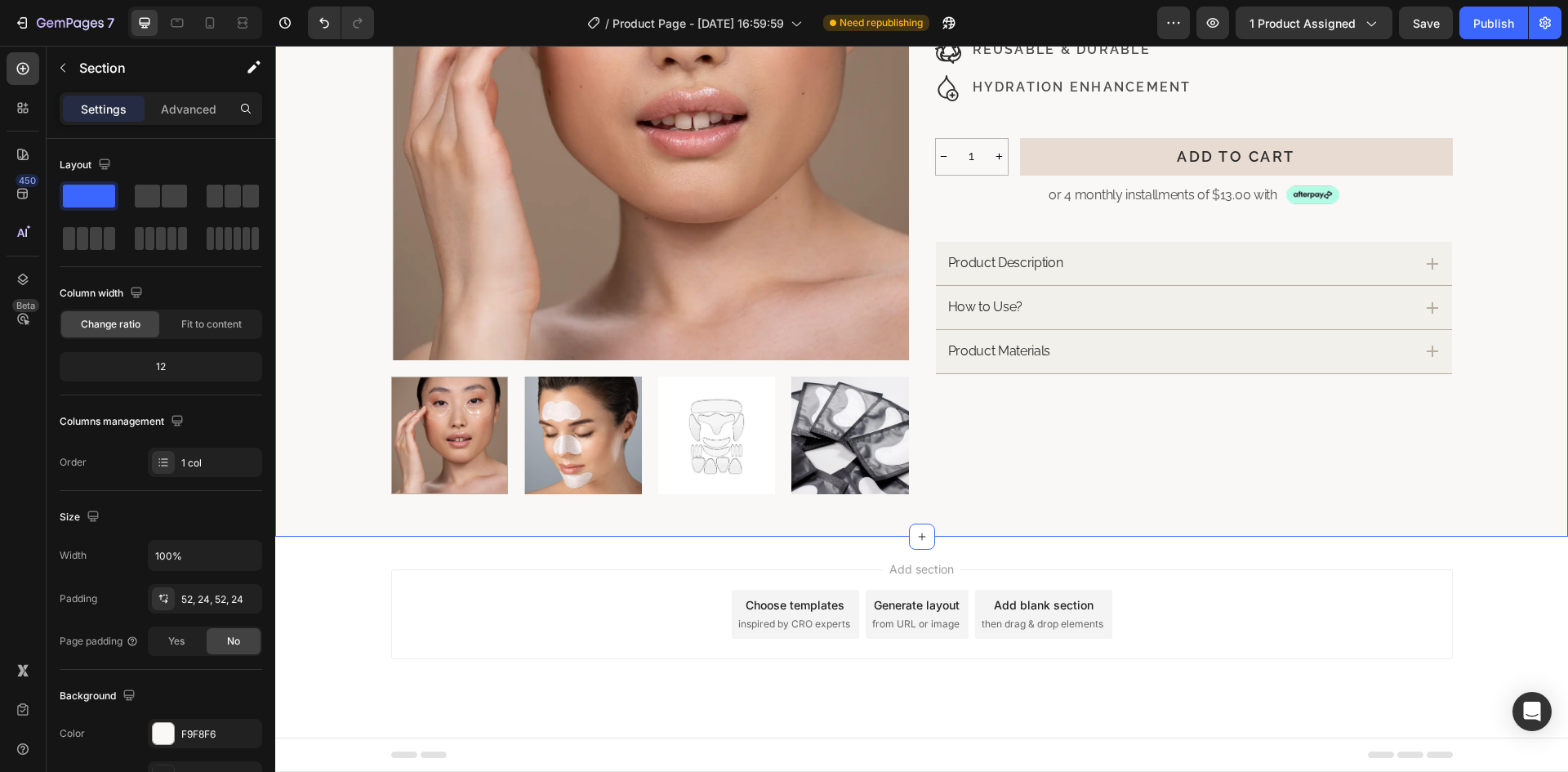
click at [999, 507] on div "Product Images Silicone Anti-Wrinkle Patch Set (16-Piece) Product Title Icon Ic…" at bounding box center [922, 168] width 1292 height 737
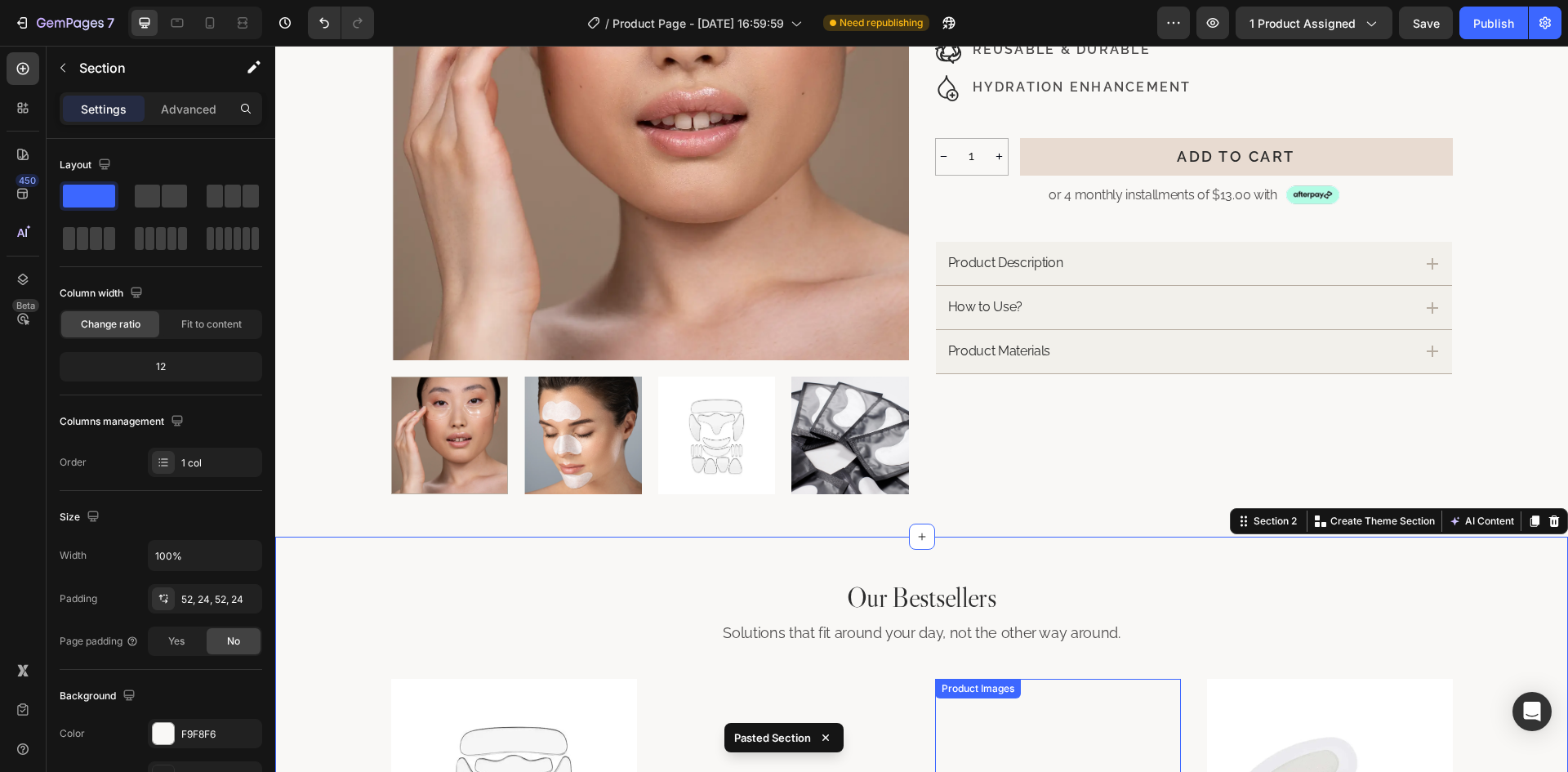
scroll to position [714, 0]
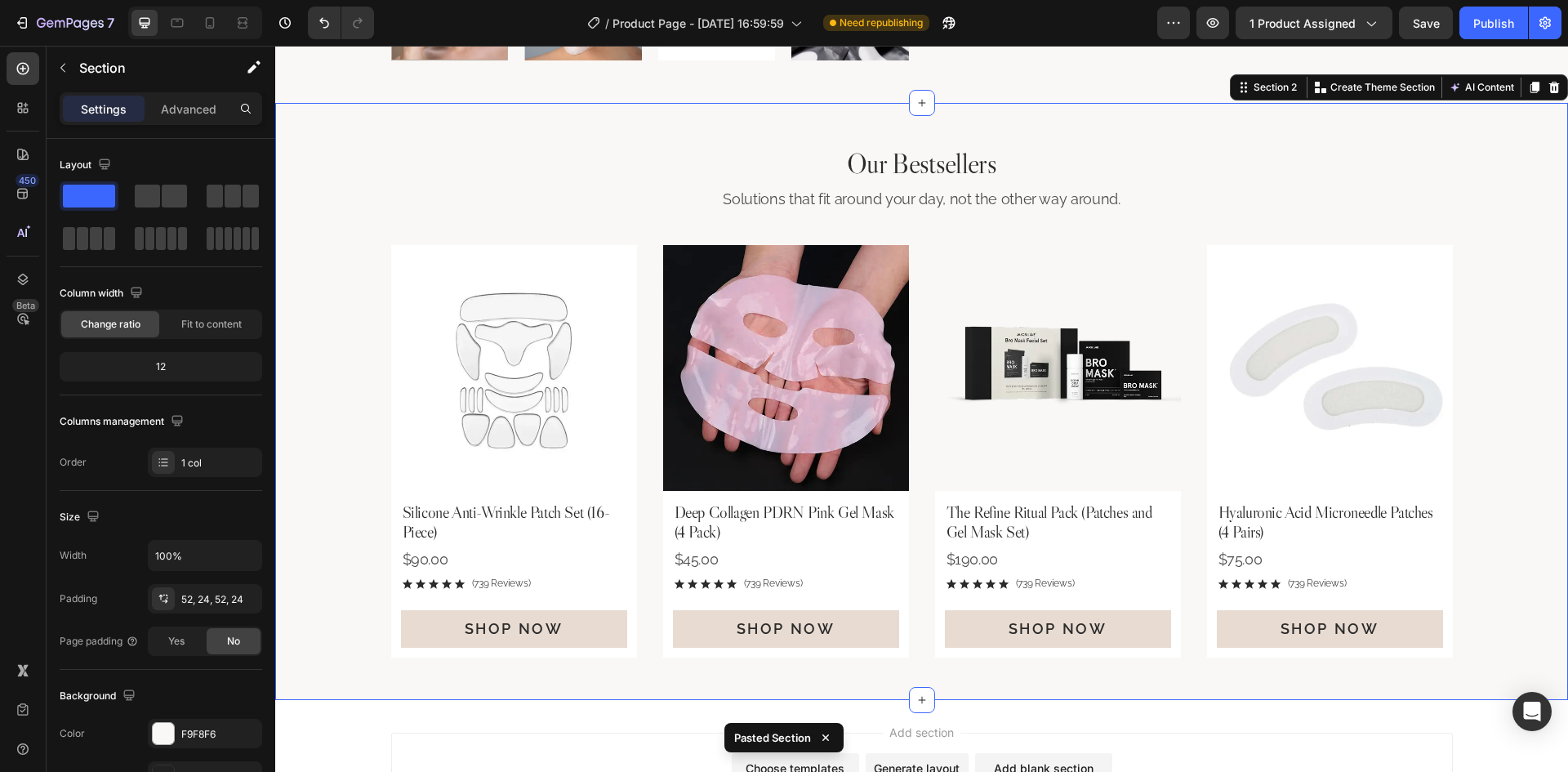
click at [1049, 125] on div "Our Bestsellers Heading Solutions that fit around your day, not the other way a…" at bounding box center [922, 401] width 1292 height 597
click at [1547, 89] on icon at bounding box center [1553, 87] width 13 height 13
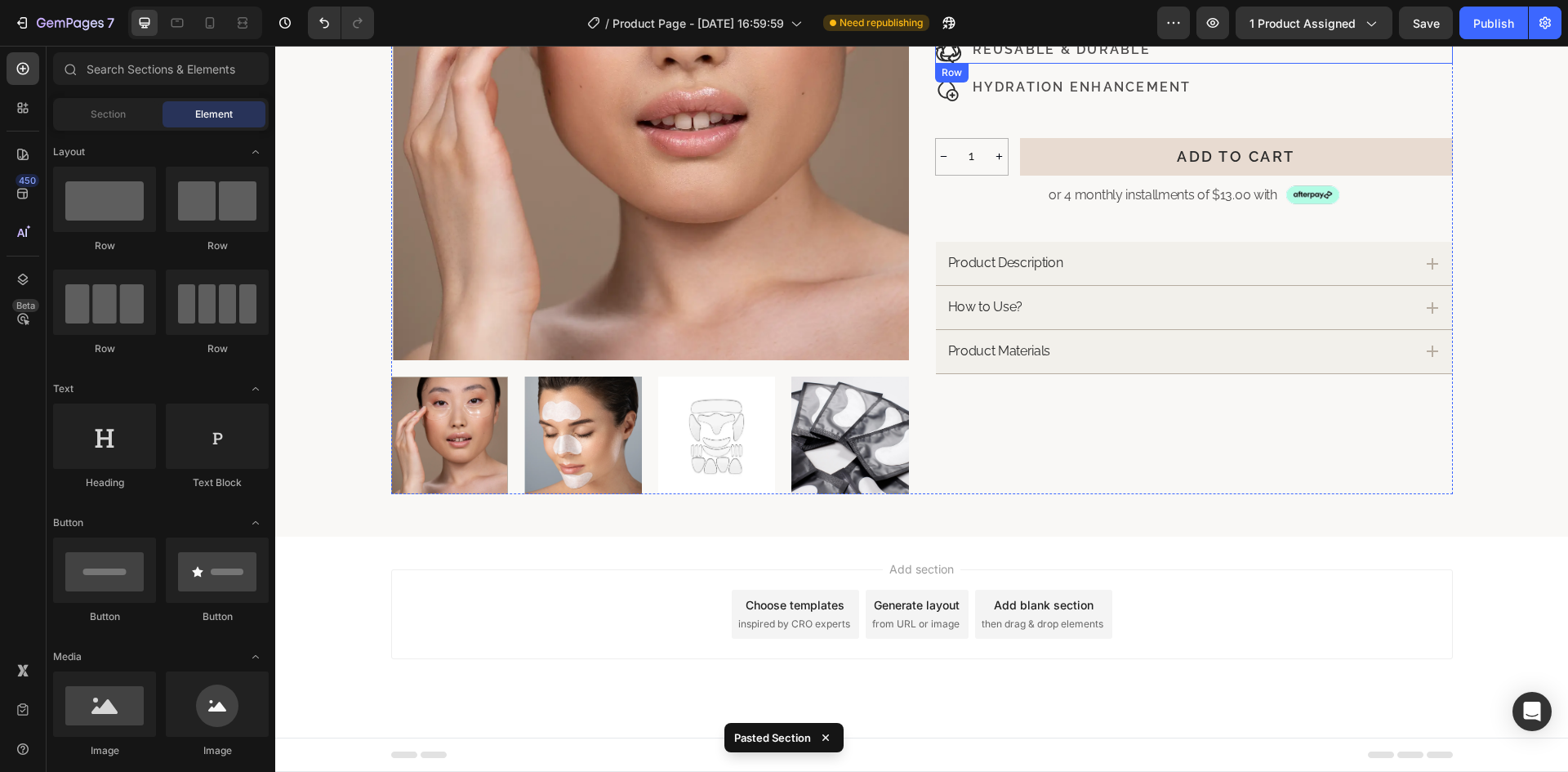
scroll to position [280, 0]
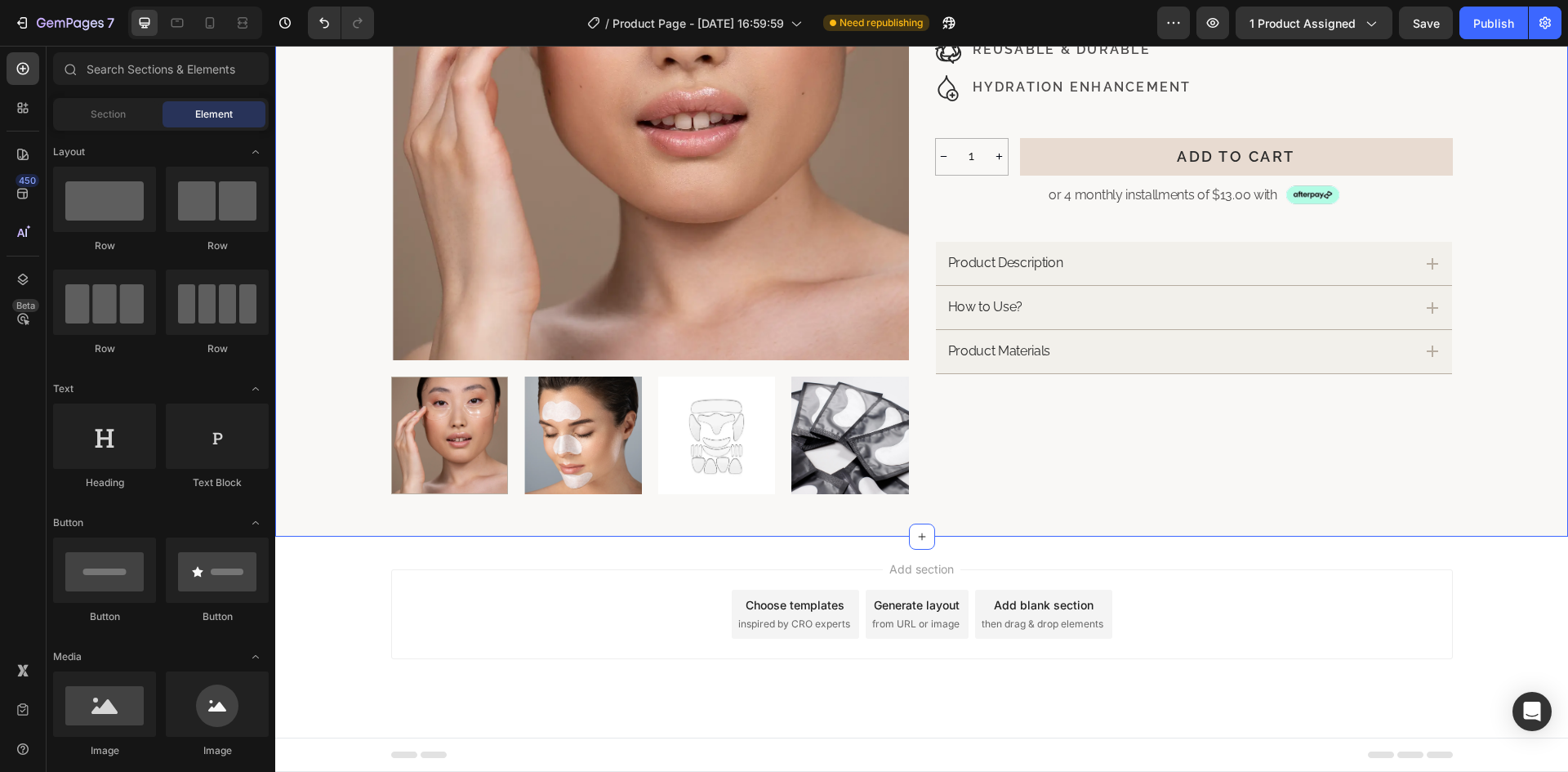
click at [935, 503] on div "Product Images Silicone Anti-Wrinkle Patch Set (16-Piece) Product Title Icon Ic…" at bounding box center [922, 168] width 1292 height 737
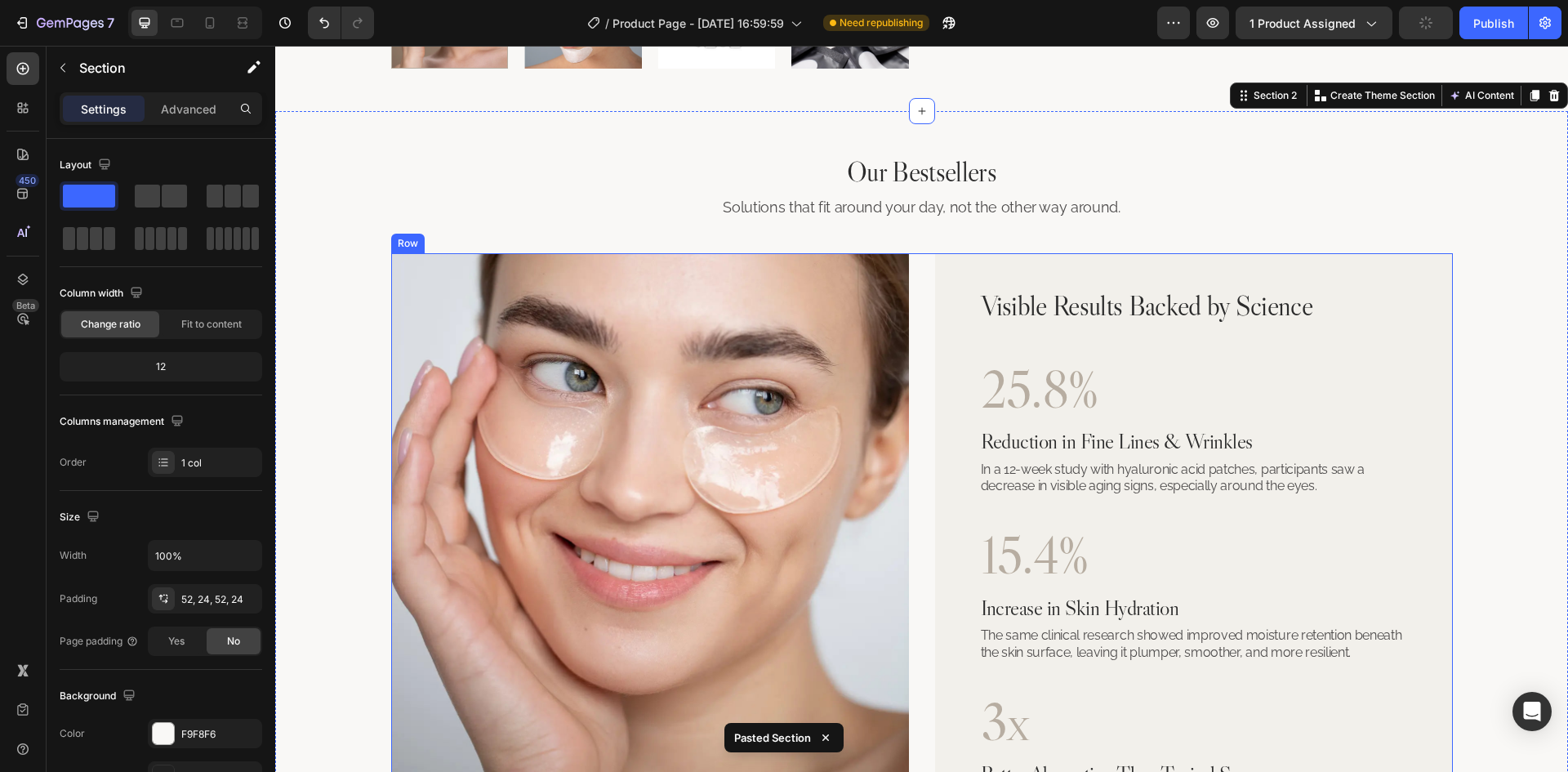
scroll to position [714, 0]
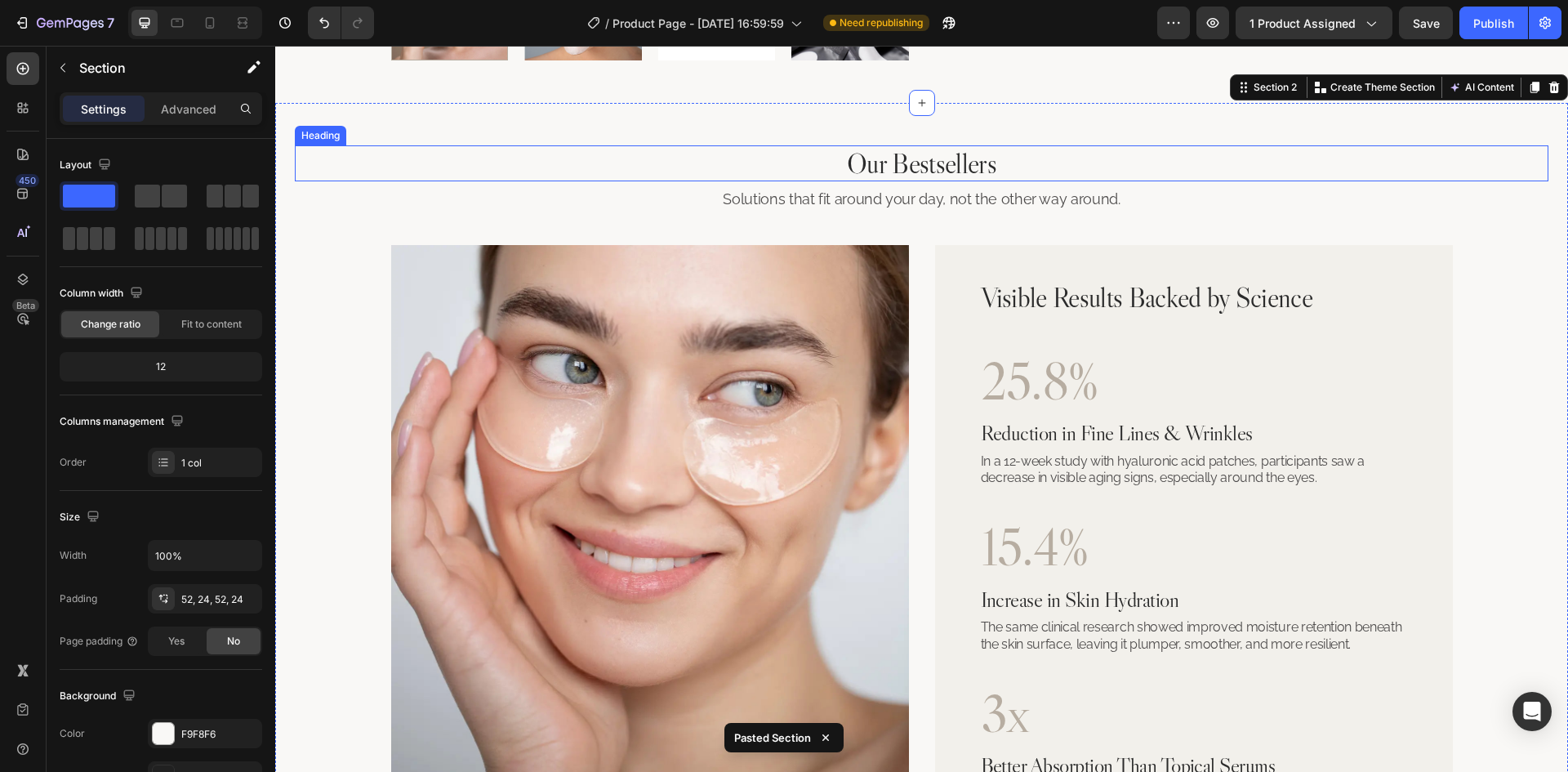
click at [922, 167] on h2 "Our Bestsellers" at bounding box center [921, 163] width 1254 height 37
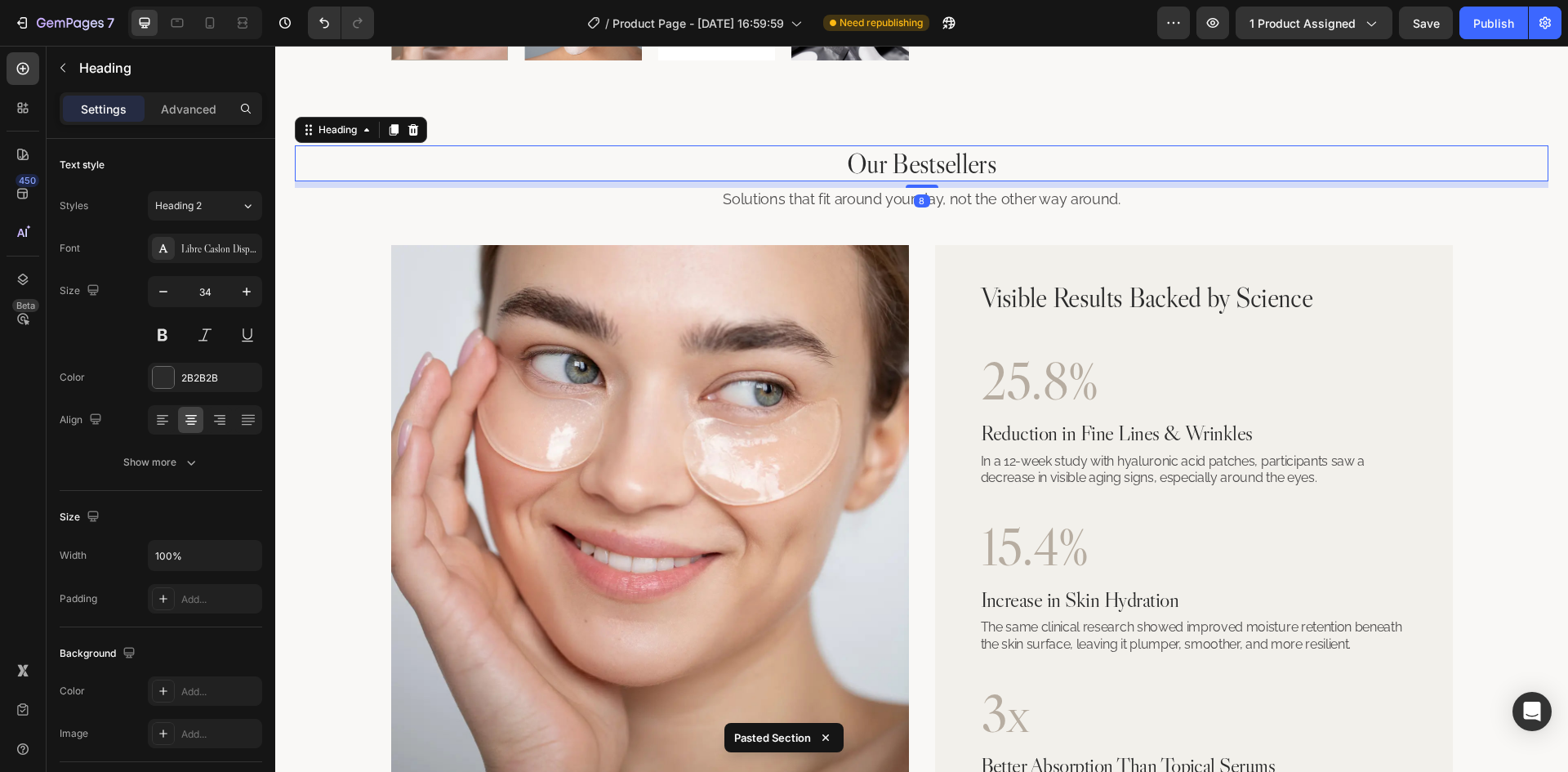
click at [922, 166] on h2 "Our Bestsellers" at bounding box center [921, 163] width 1254 height 37
click at [922, 166] on p "Our Bestsellers" at bounding box center [921, 164] width 1250 height 34
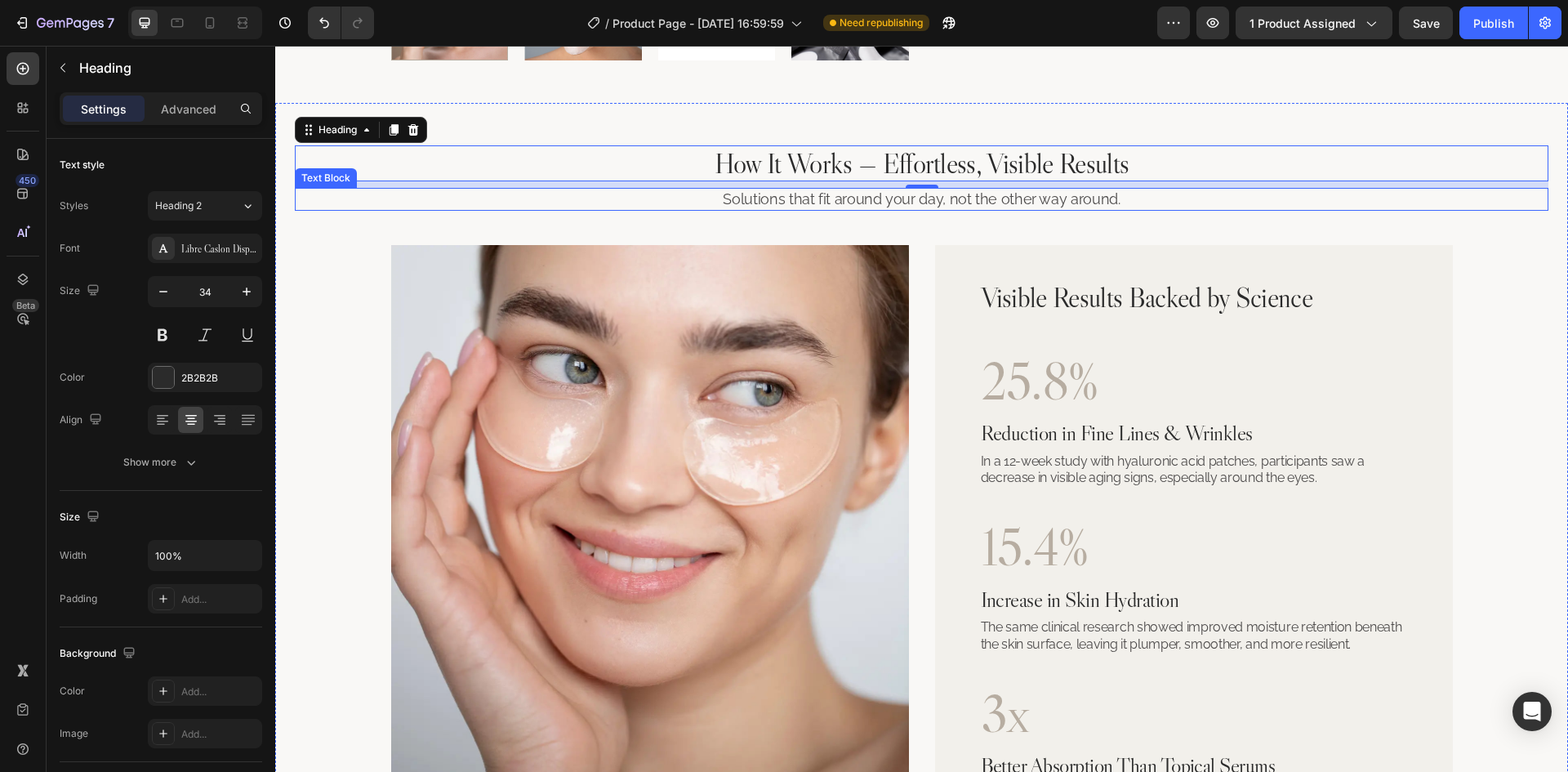
click at [979, 201] on p "Solutions that fit around your day, not the other way around." at bounding box center [921, 199] width 1250 height 19
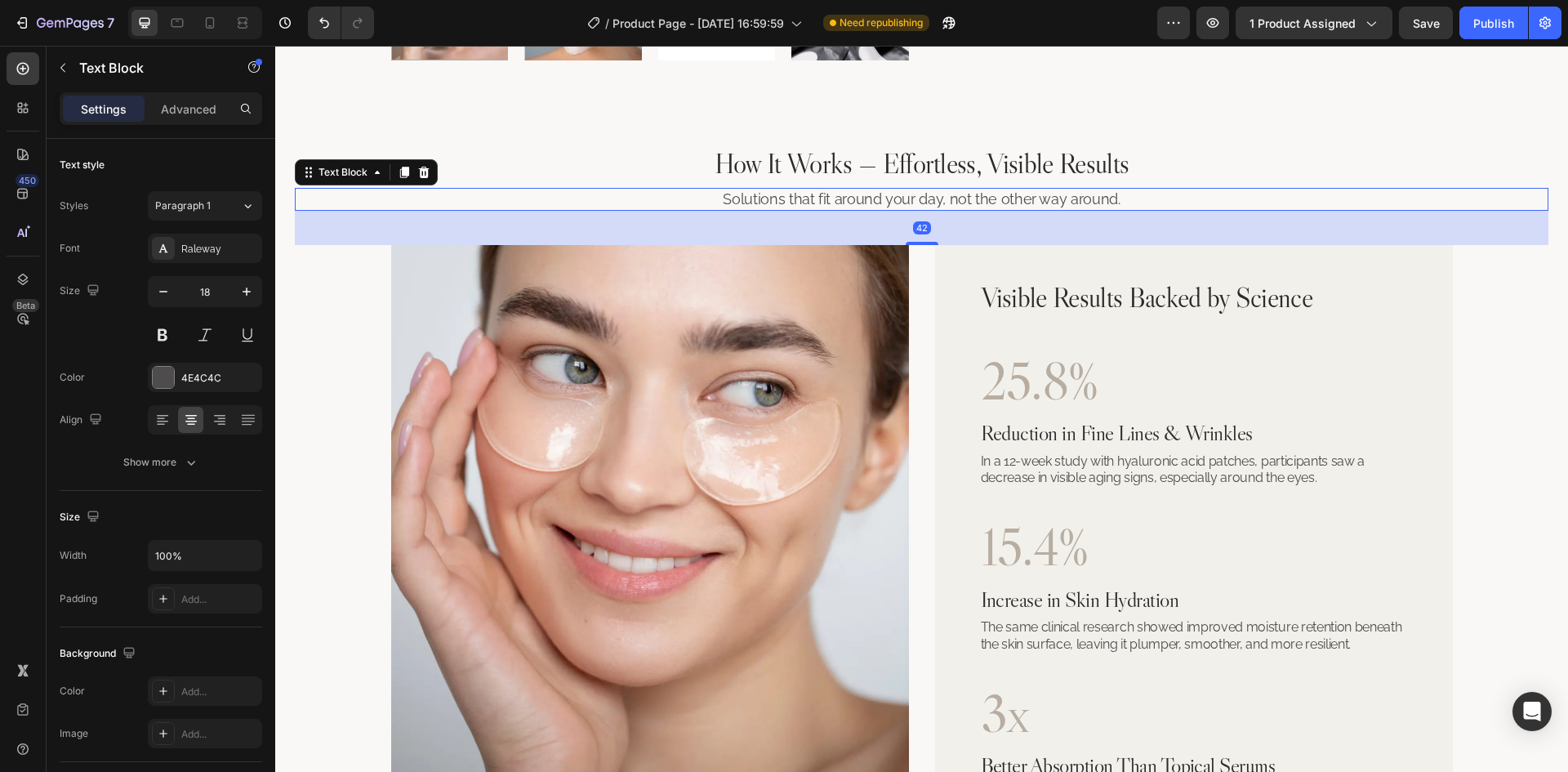
click at [979, 201] on p "Solutions that fit around your day, not the other way around." at bounding box center [921, 199] width 1250 height 19
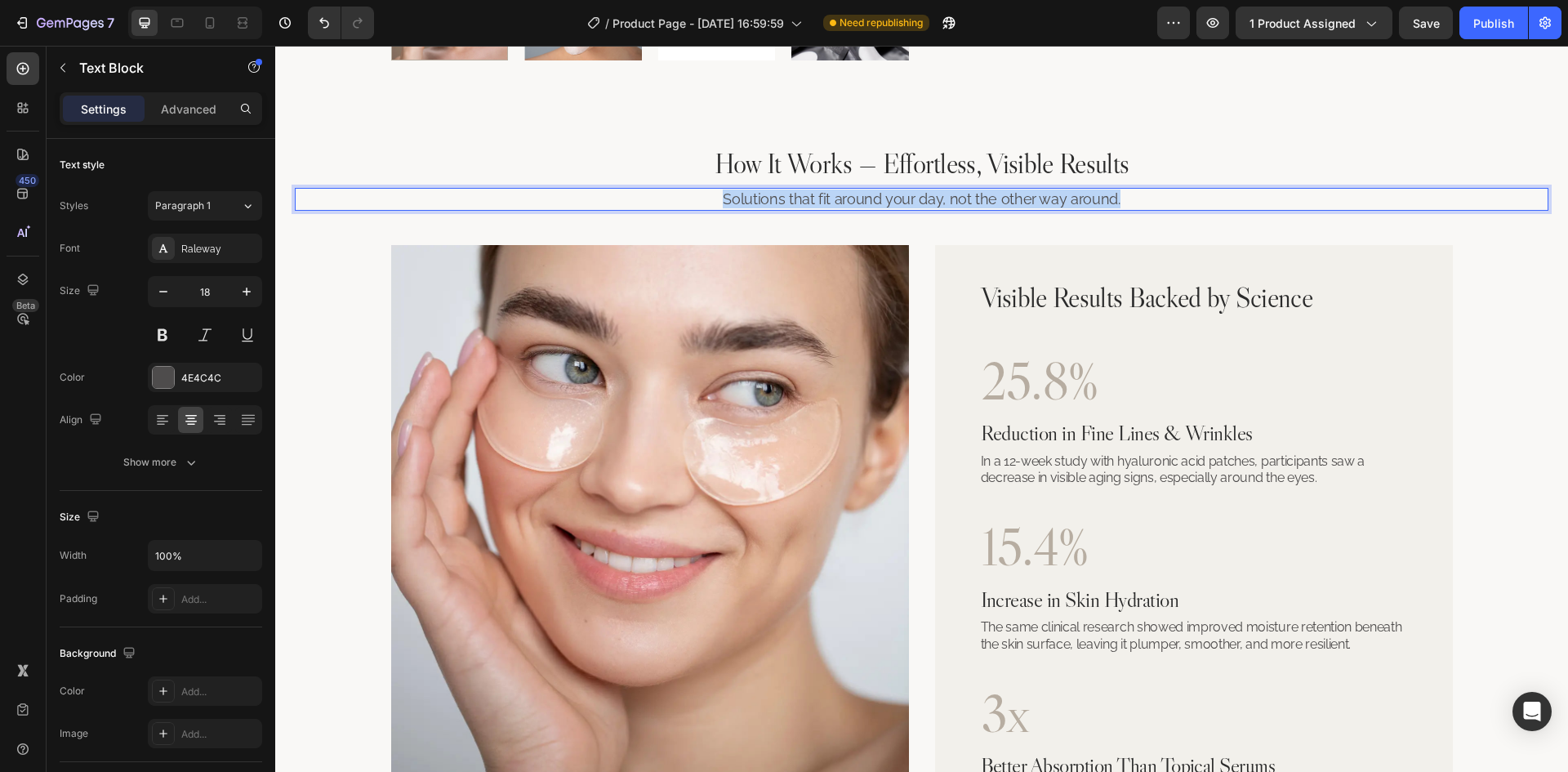
click at [979, 201] on p "Solutions that fit around your day, not the other way around." at bounding box center [921, 199] width 1250 height 19
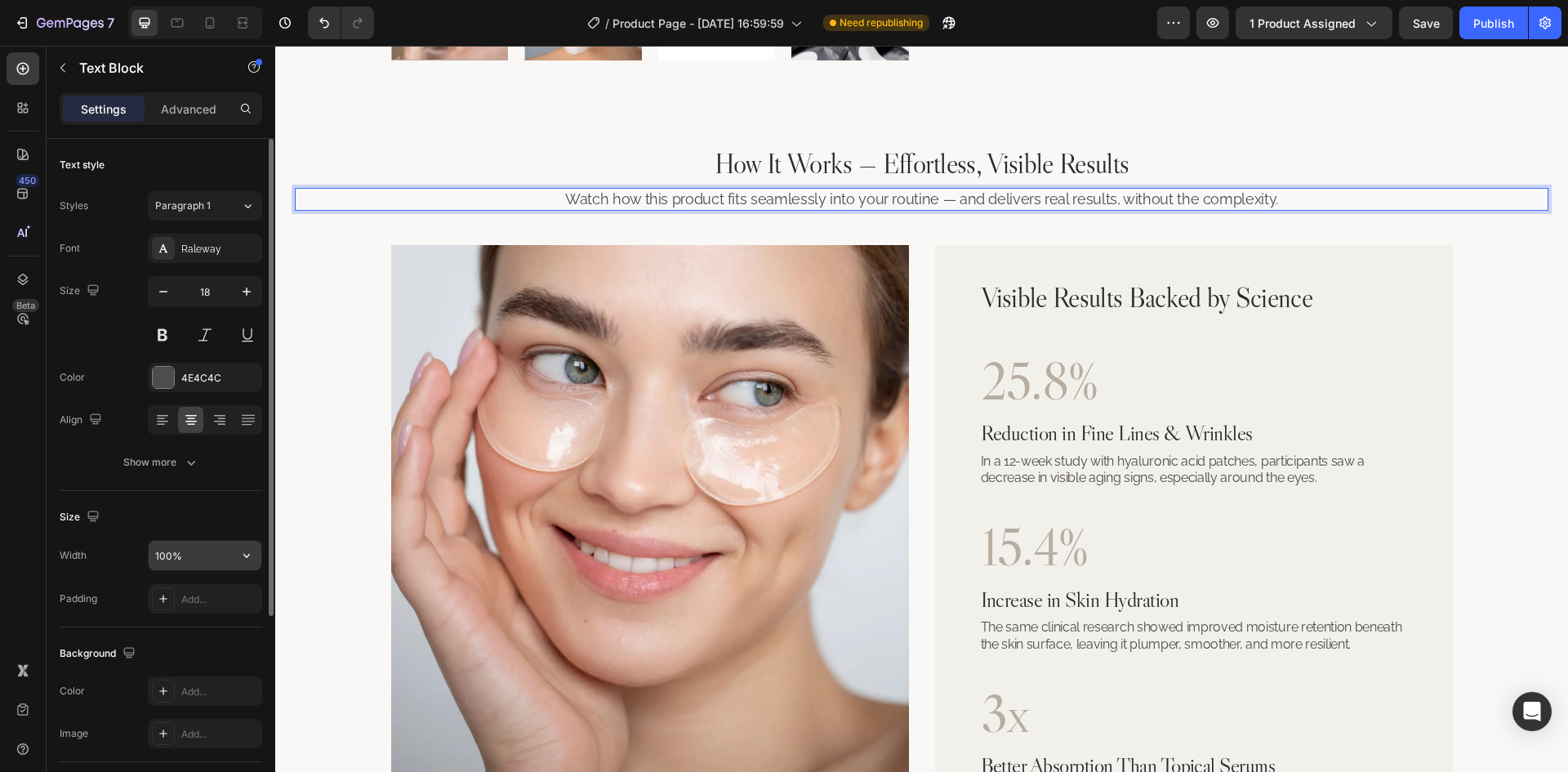
click at [213, 546] on input "100%" at bounding box center [205, 556] width 113 height 30
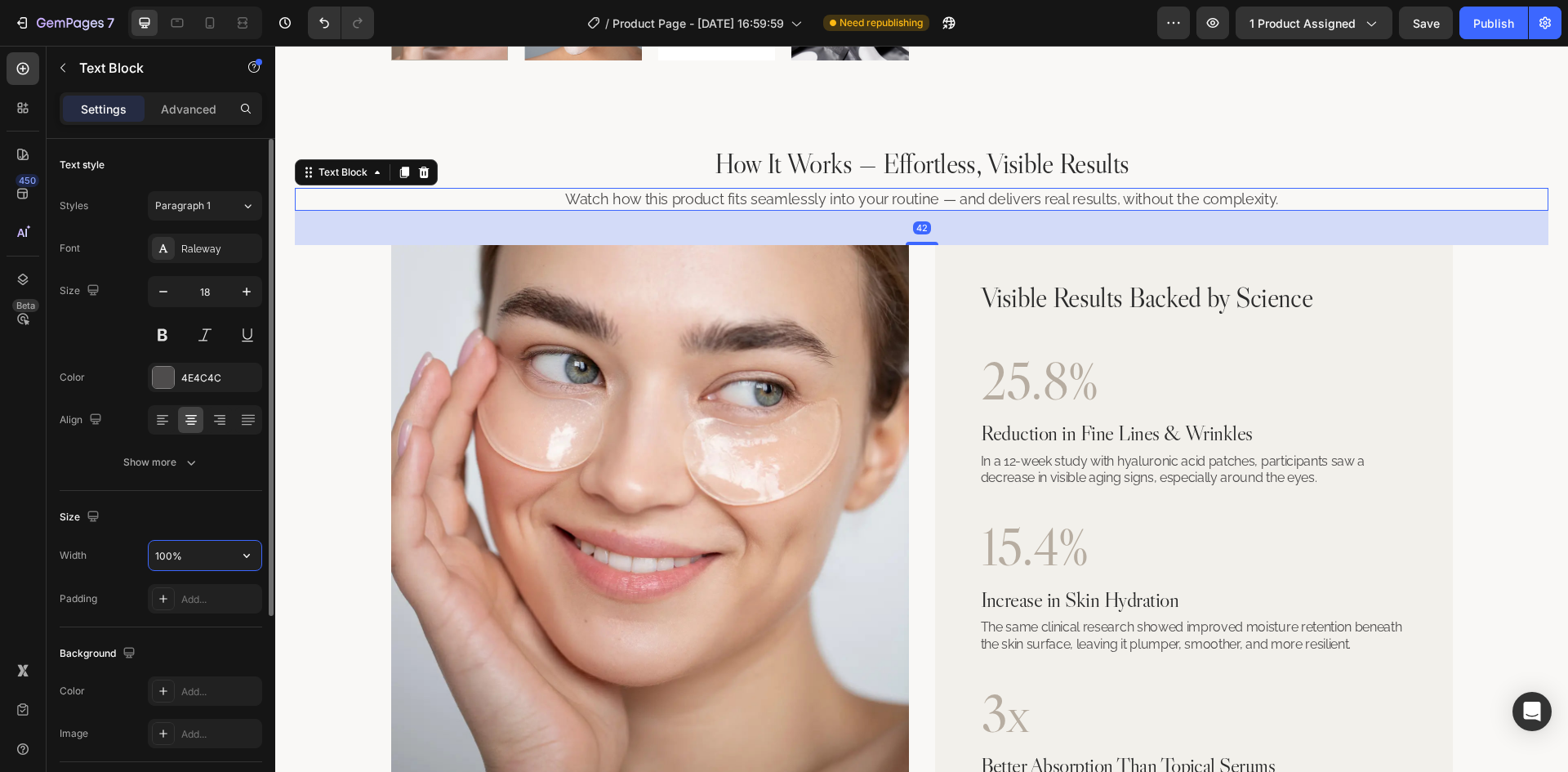
click at [213, 546] on input "100%" at bounding box center [205, 556] width 113 height 30
click at [207, 565] on input "100%" at bounding box center [205, 556] width 113 height 30
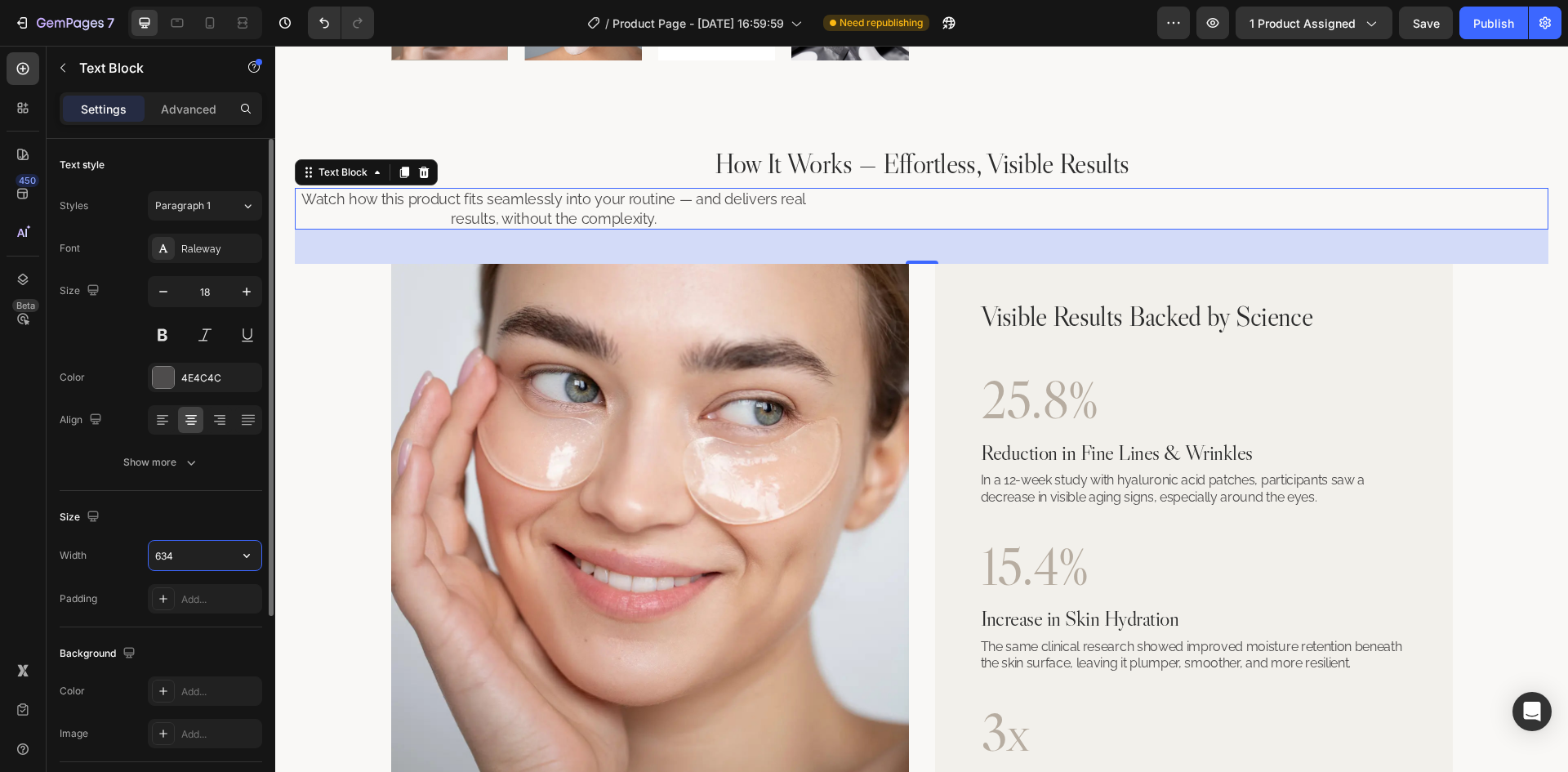
type input "634"
click at [229, 628] on div "Text style Styles Paragraph 1 Font Raleway Size 18 Color 4E4C4C Align Show more" at bounding box center [160, 695] width 203 height 134
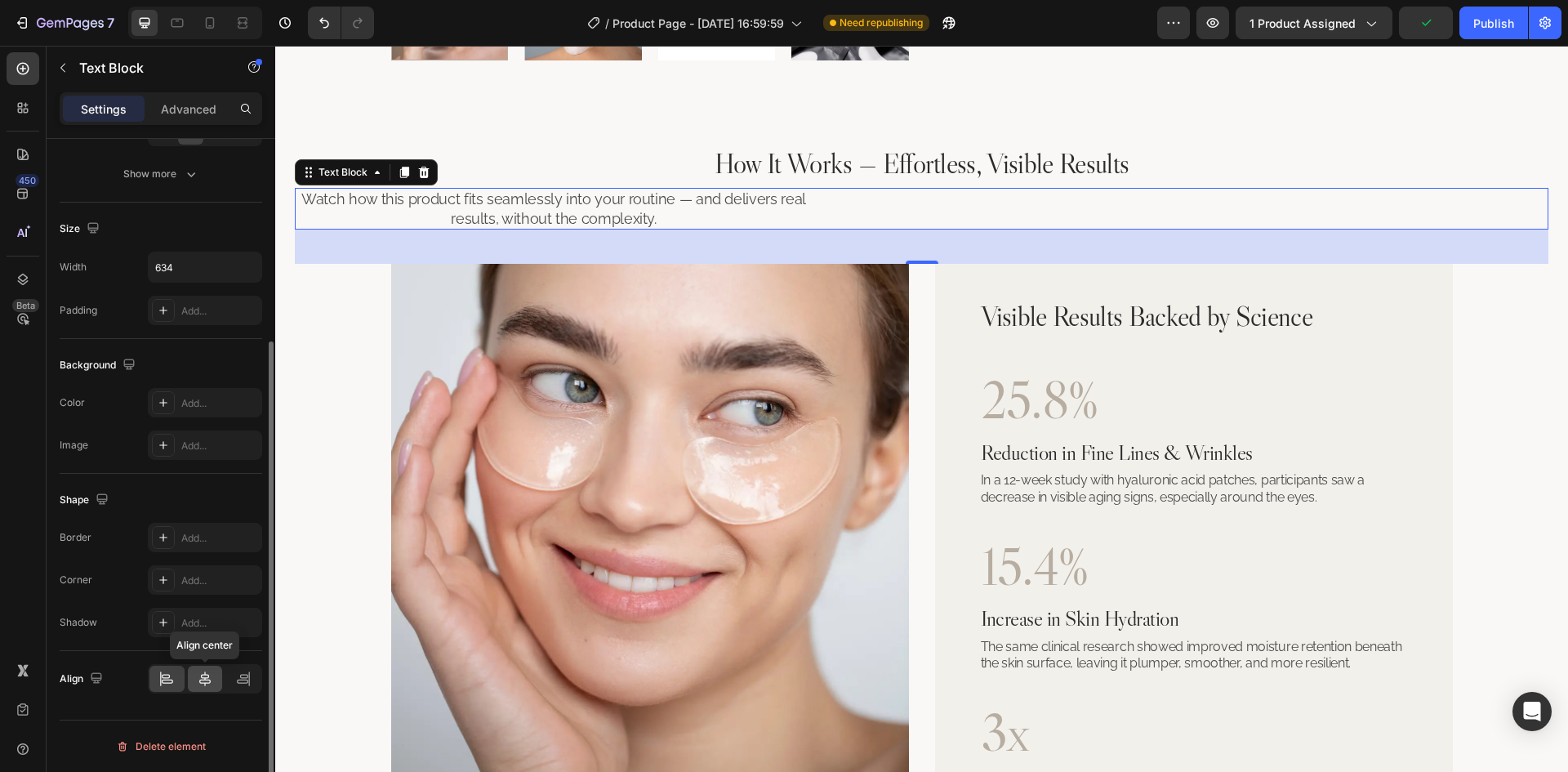
click at [211, 685] on icon at bounding box center [205, 679] width 17 height 17
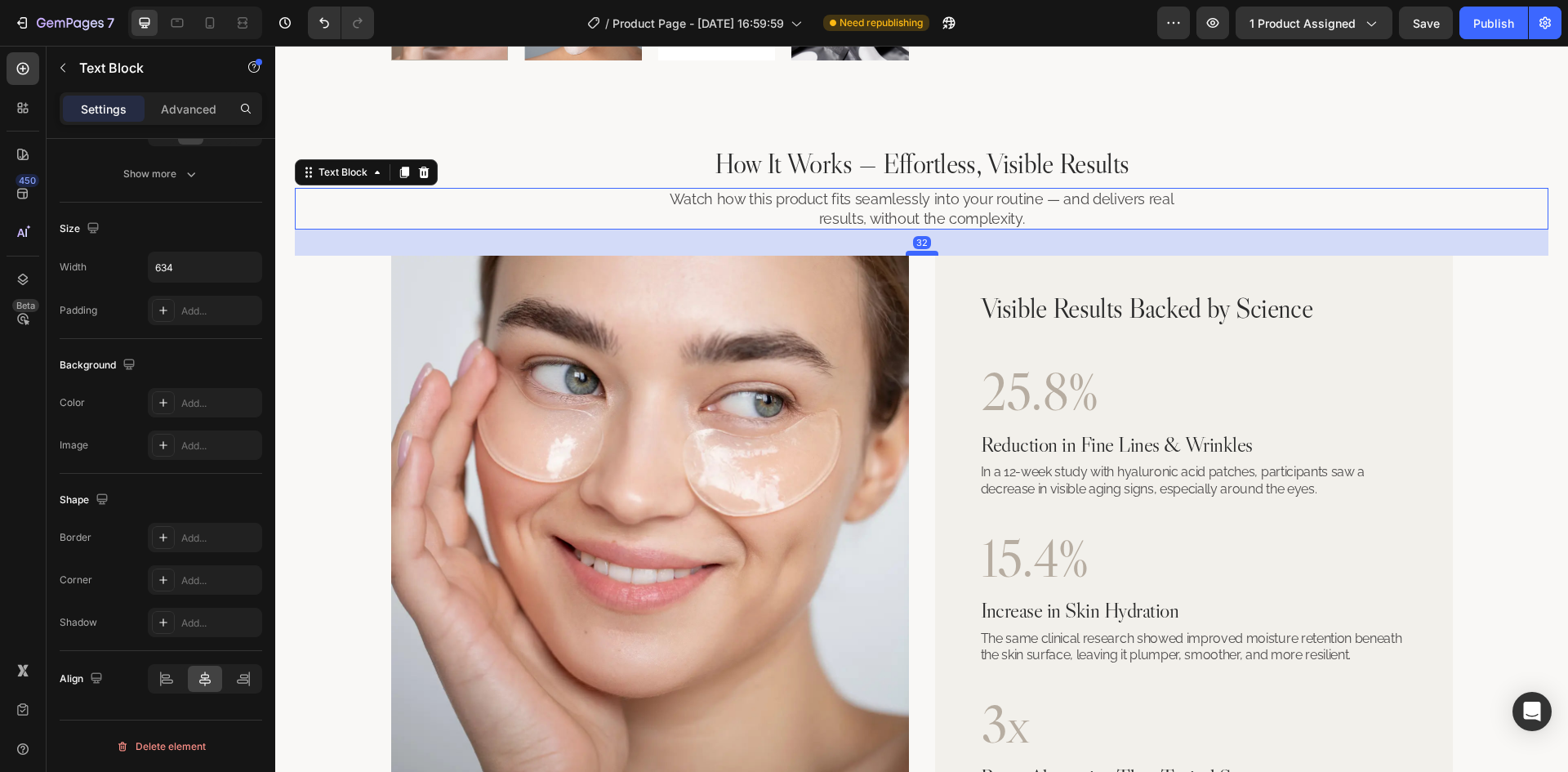
drag, startPoint x: 919, startPoint y: 261, endPoint x: 929, endPoint y: 253, distance: 12.8
click at [929, 253] on div at bounding box center [922, 253] width 33 height 5
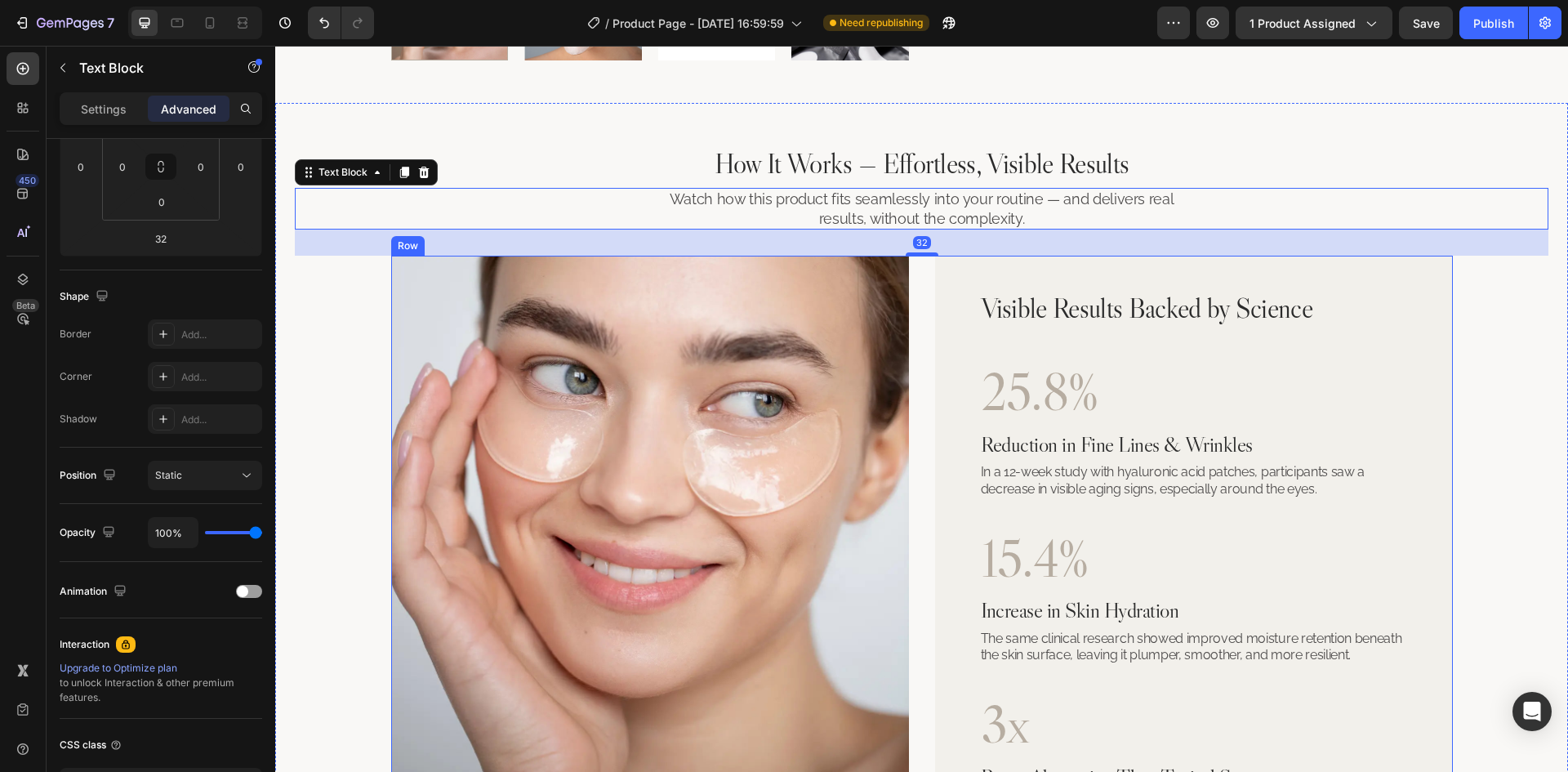
click at [916, 296] on div "Image Visible Results Backed by Science Heading 25.8% Heading Reduction in Fine…" at bounding box center [922, 561] width 1062 height 611
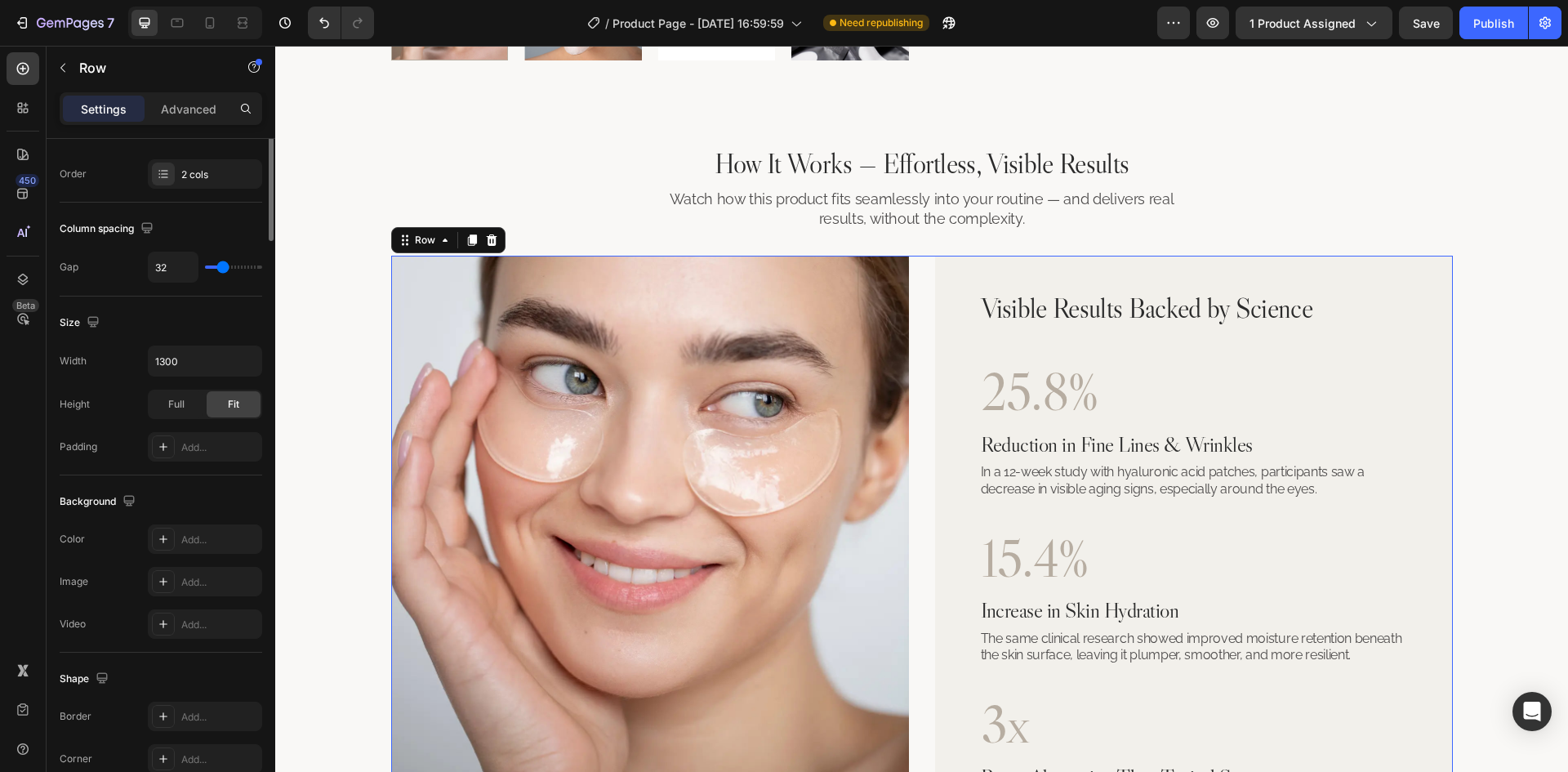
scroll to position [0, 0]
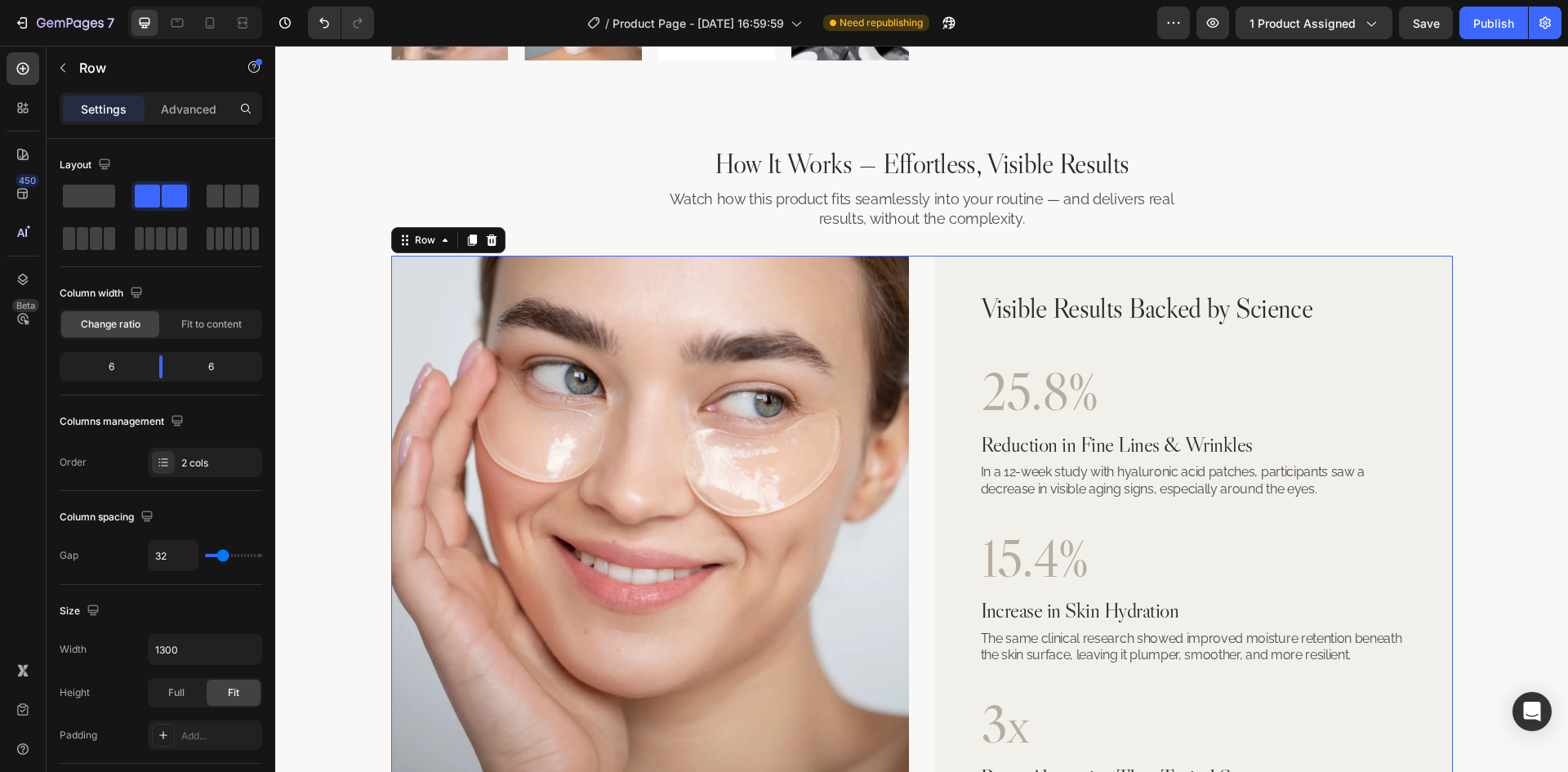
click at [486, 240] on icon at bounding box center [491, 240] width 11 height 12
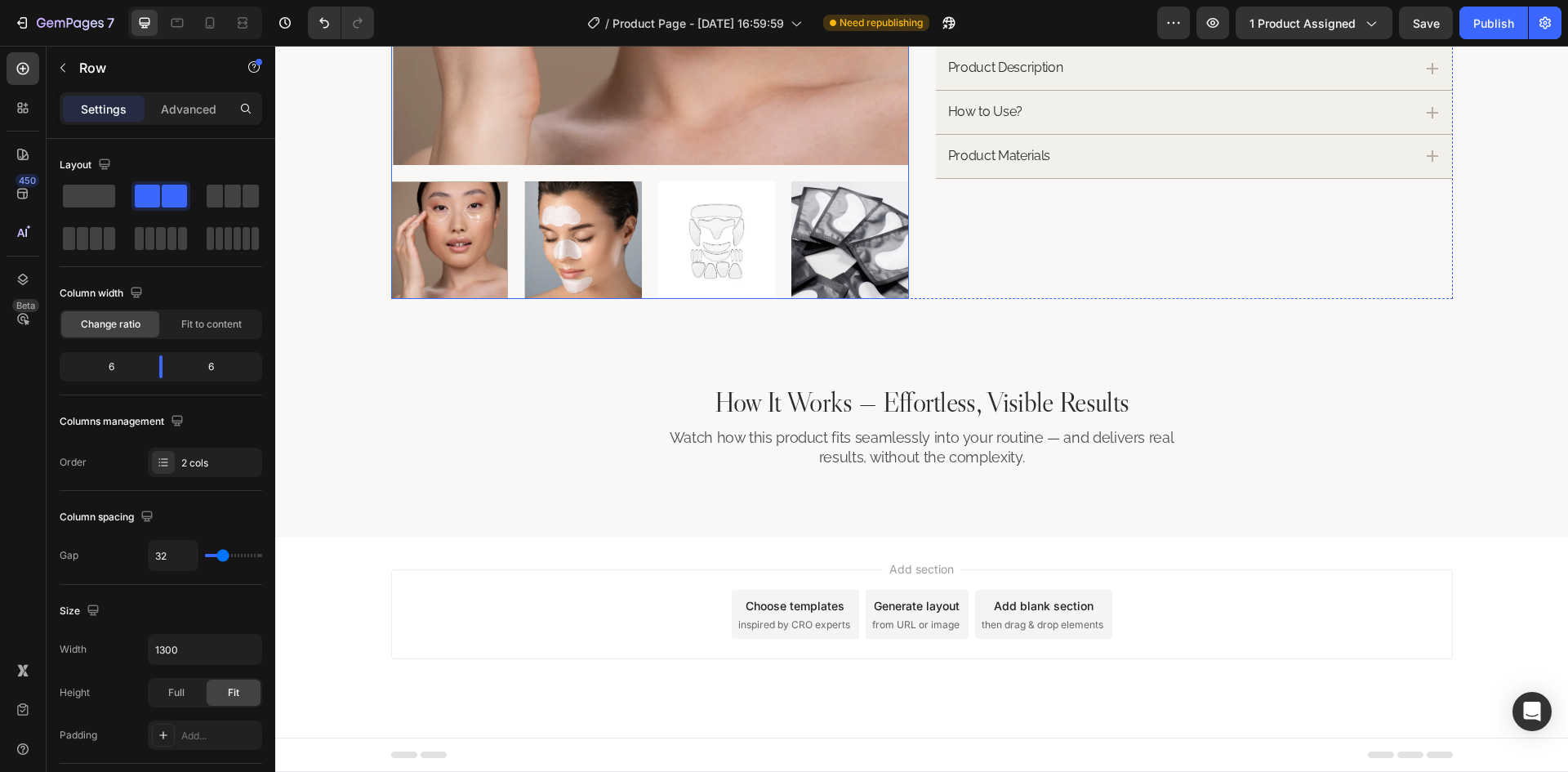
scroll to position [474, 0]
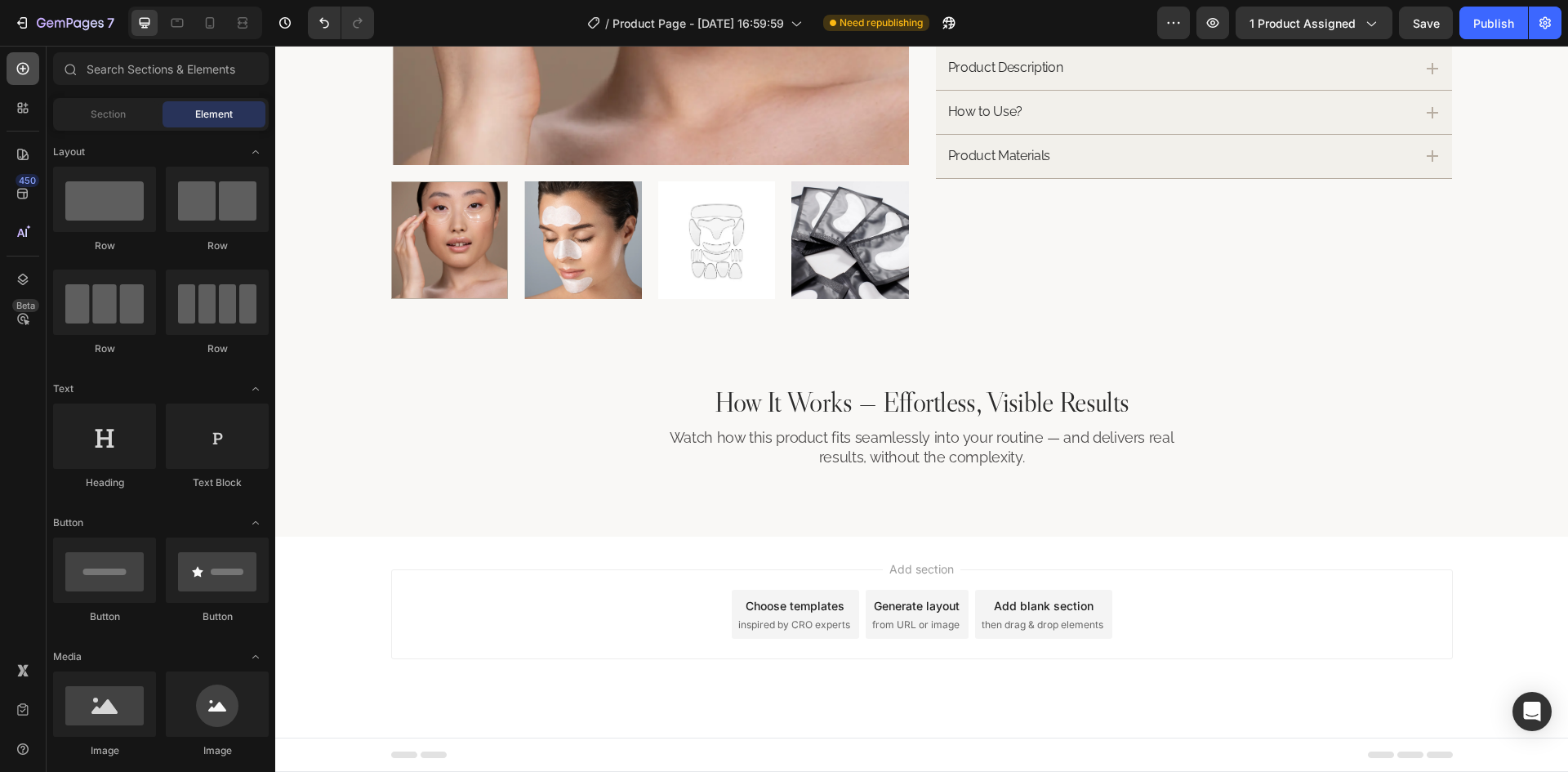
click at [23, 64] on icon at bounding box center [23, 68] width 17 height 17
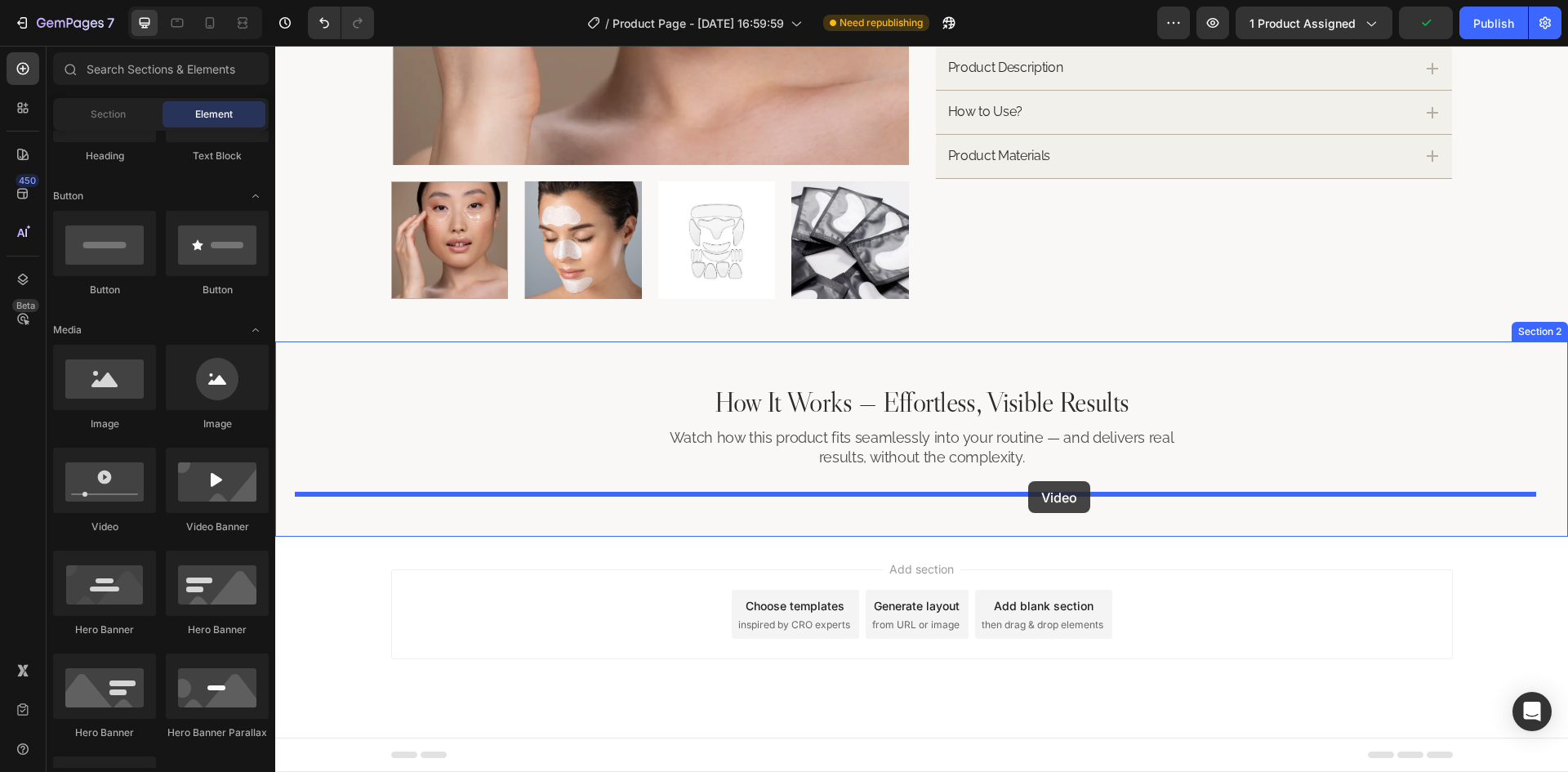
drag, startPoint x: 386, startPoint y: 538, endPoint x: 1029, endPoint y: 481, distance: 645.5
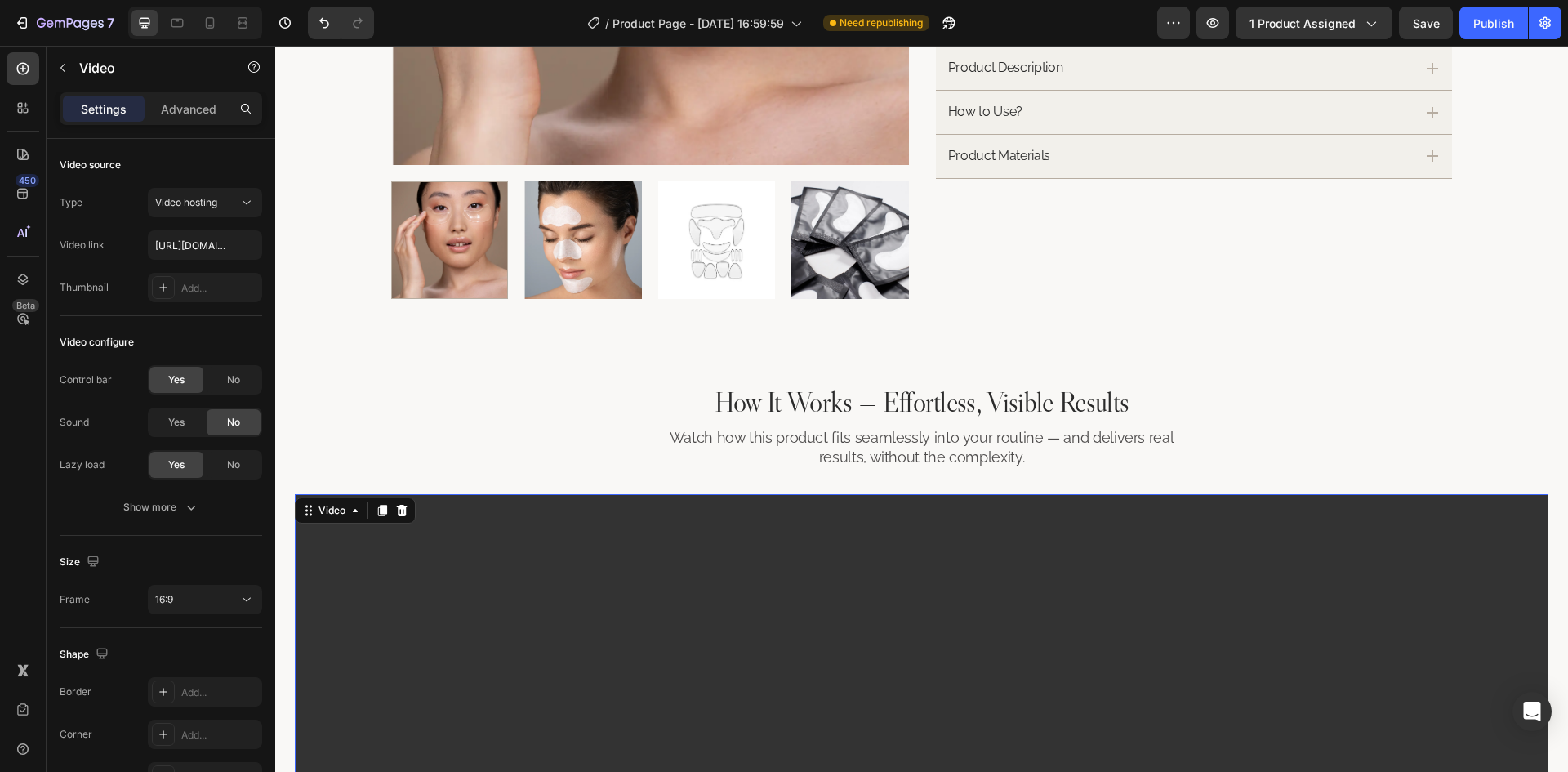
drag, startPoint x: 33, startPoint y: 72, endPoint x: 39, endPoint y: 90, distance: 19.0
click at [33, 72] on div at bounding box center [23, 68] width 33 height 33
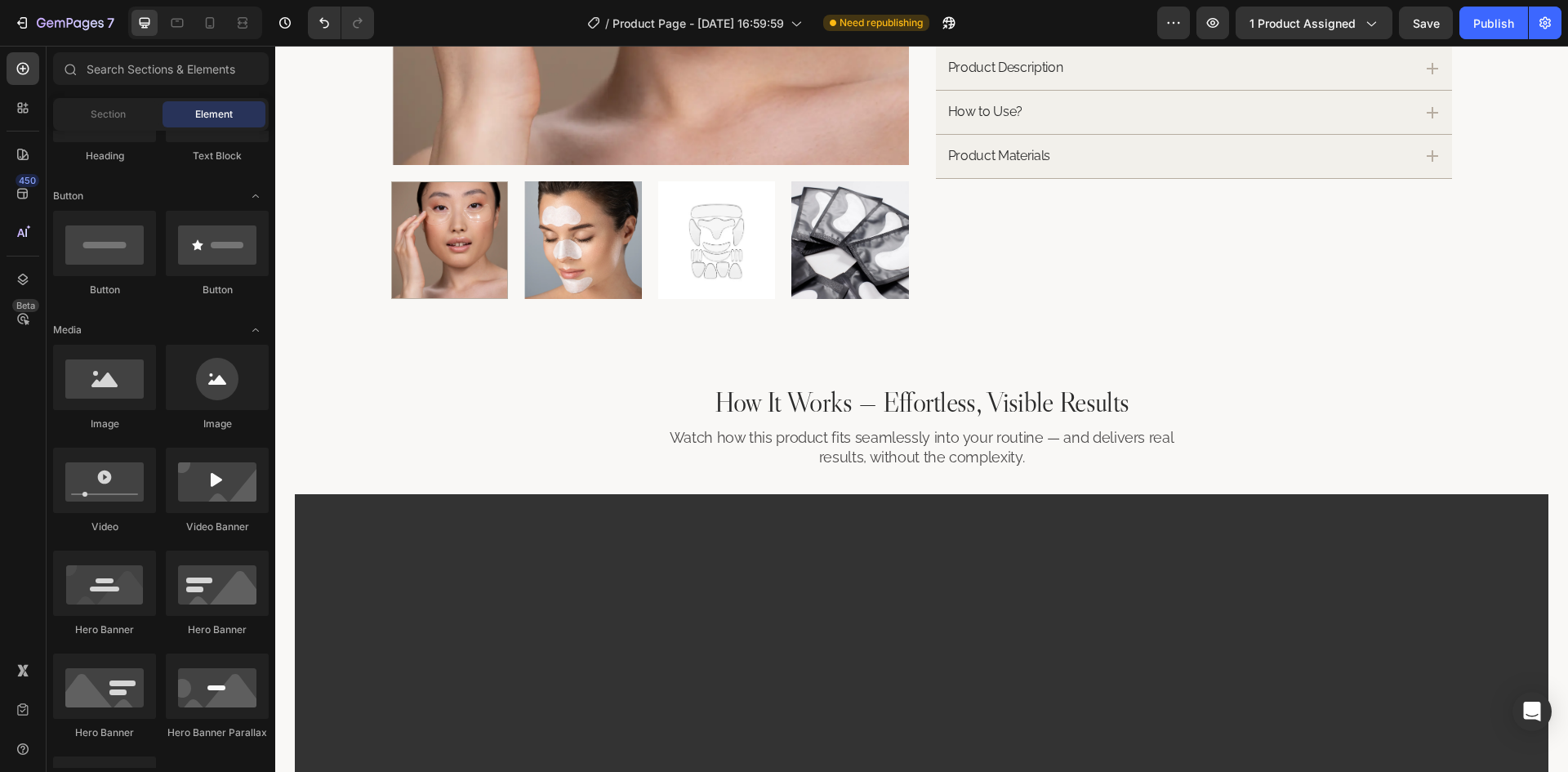
scroll to position [0, 0]
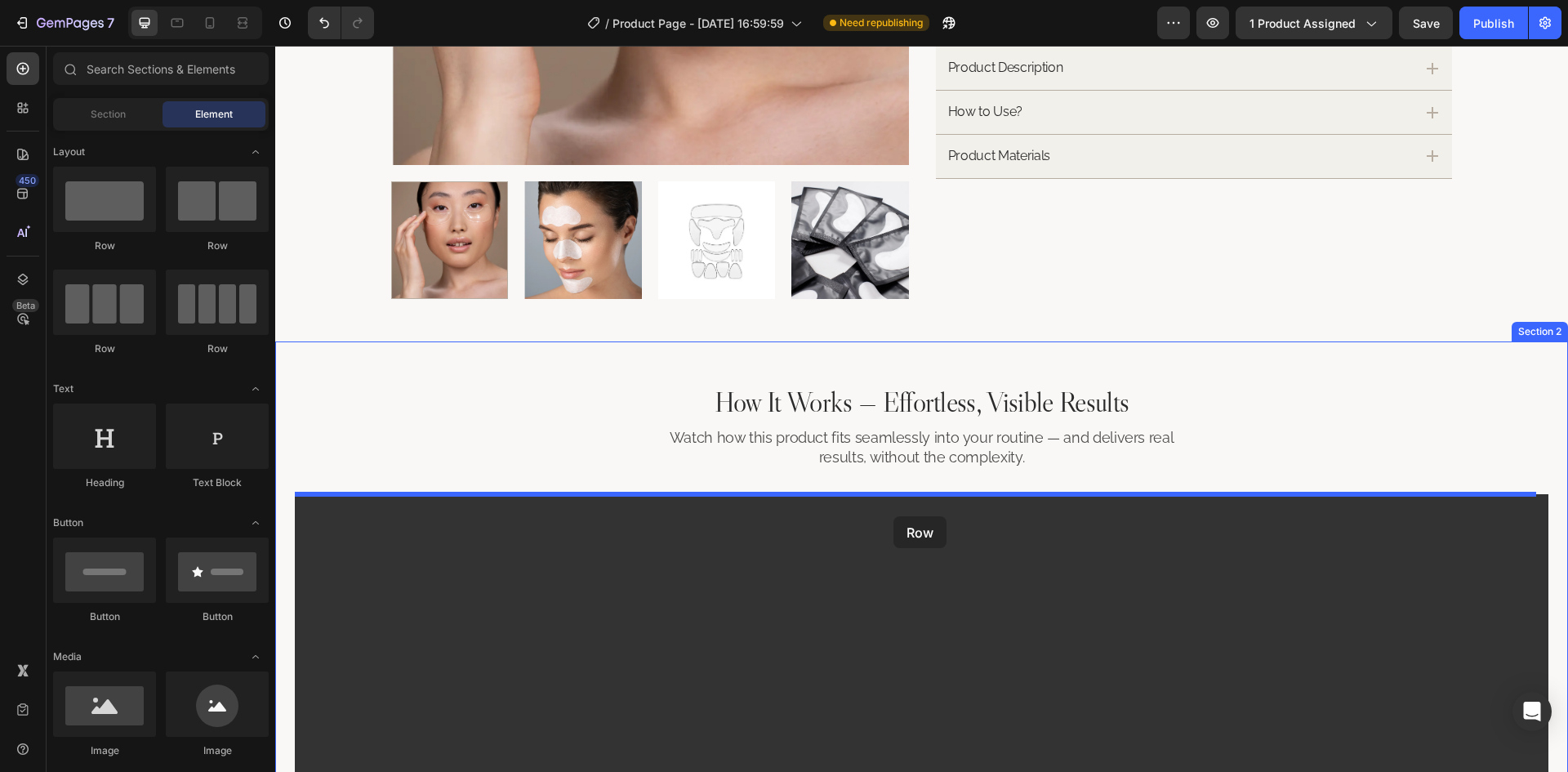
drag, startPoint x: 379, startPoint y: 265, endPoint x: 893, endPoint y: 516, distance: 572.0
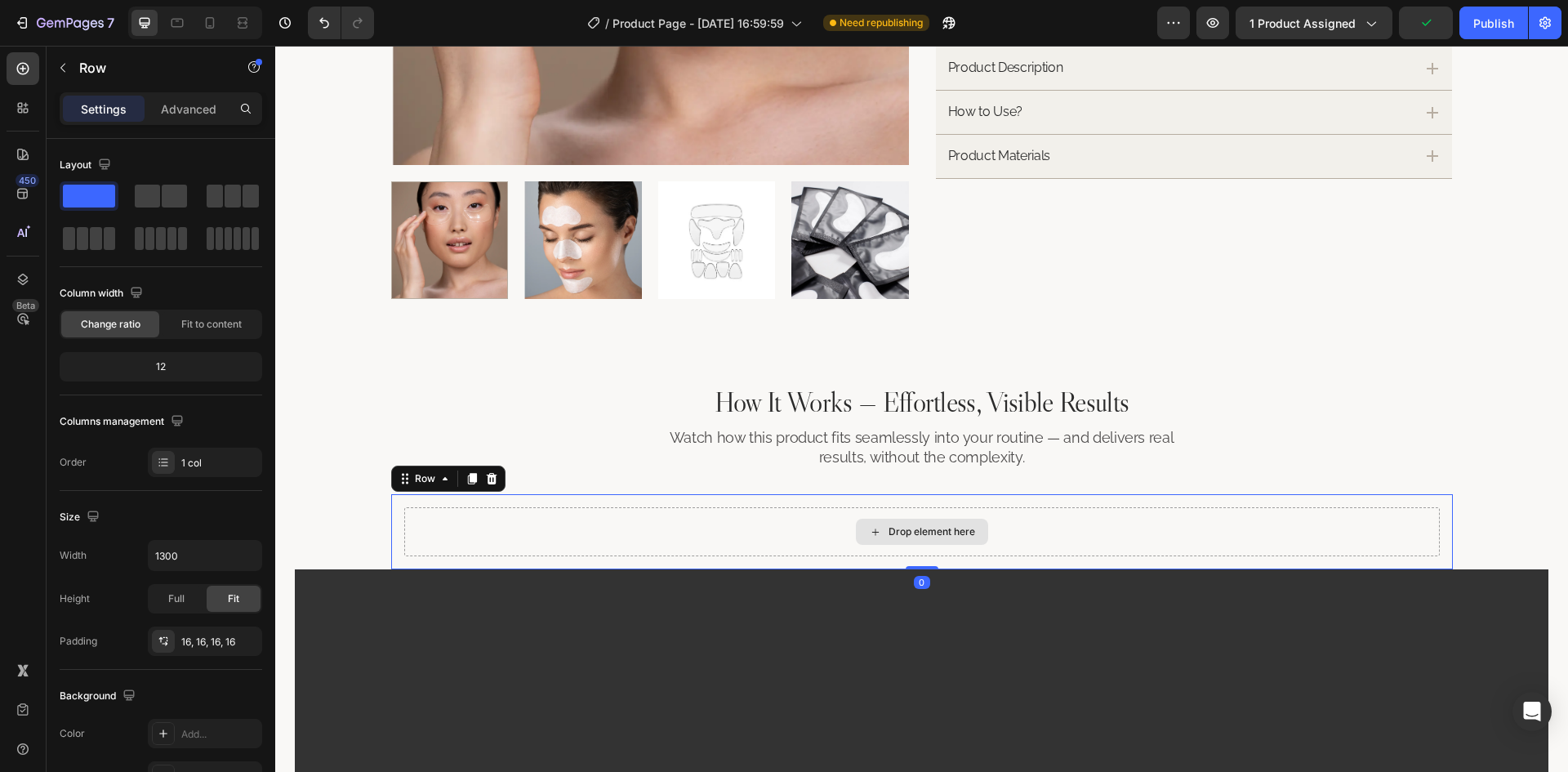
drag, startPoint x: 915, startPoint y: 593, endPoint x: 944, endPoint y: 525, distance: 73.9
click at [944, 525] on div "Drop element here Row 0" at bounding box center [922, 532] width 1062 height 75
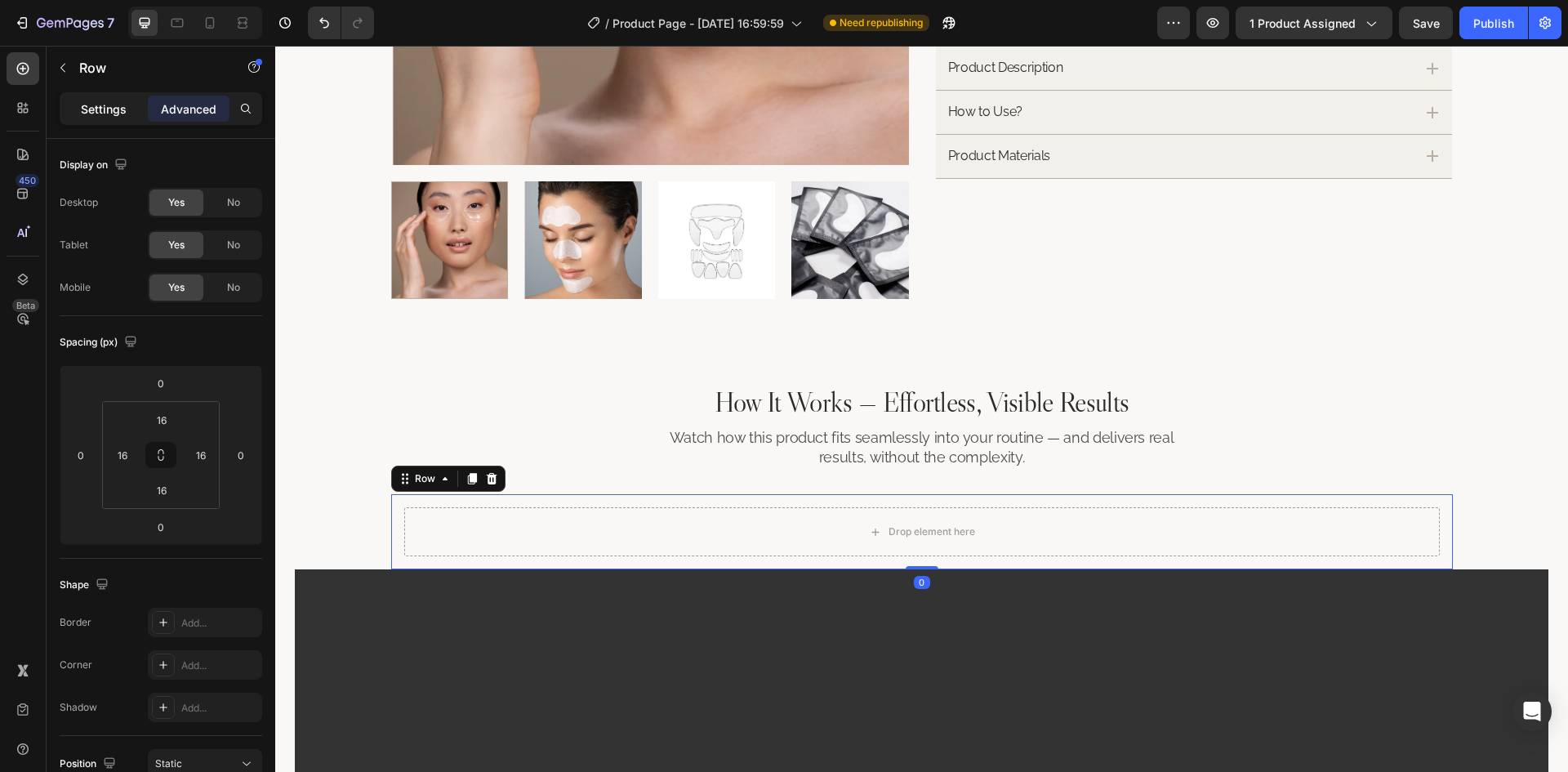
click at [127, 110] on div "Settings" at bounding box center [104, 109] width 82 height 26
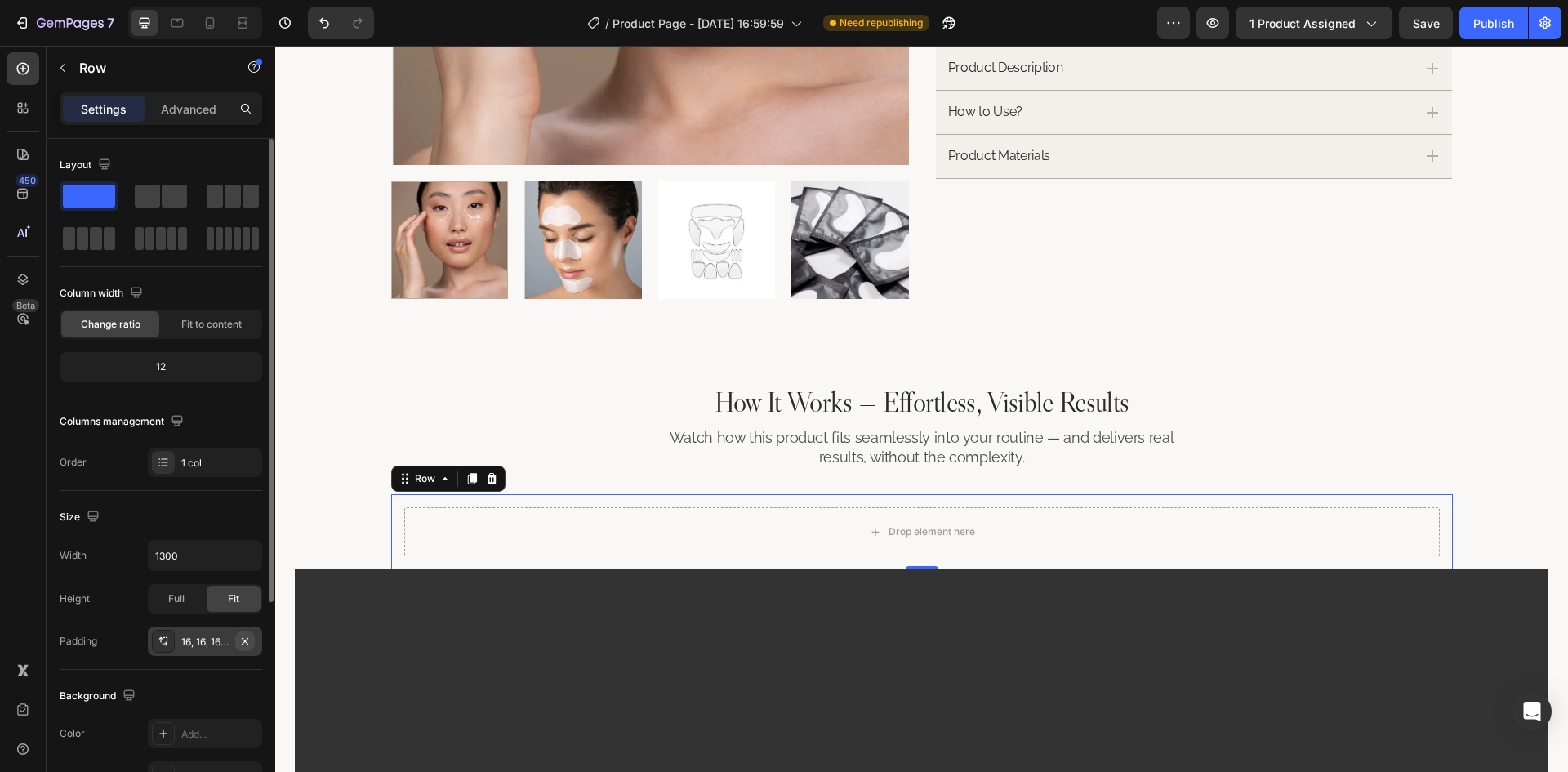
click at [250, 643] on icon "button" at bounding box center [244, 641] width 13 height 13
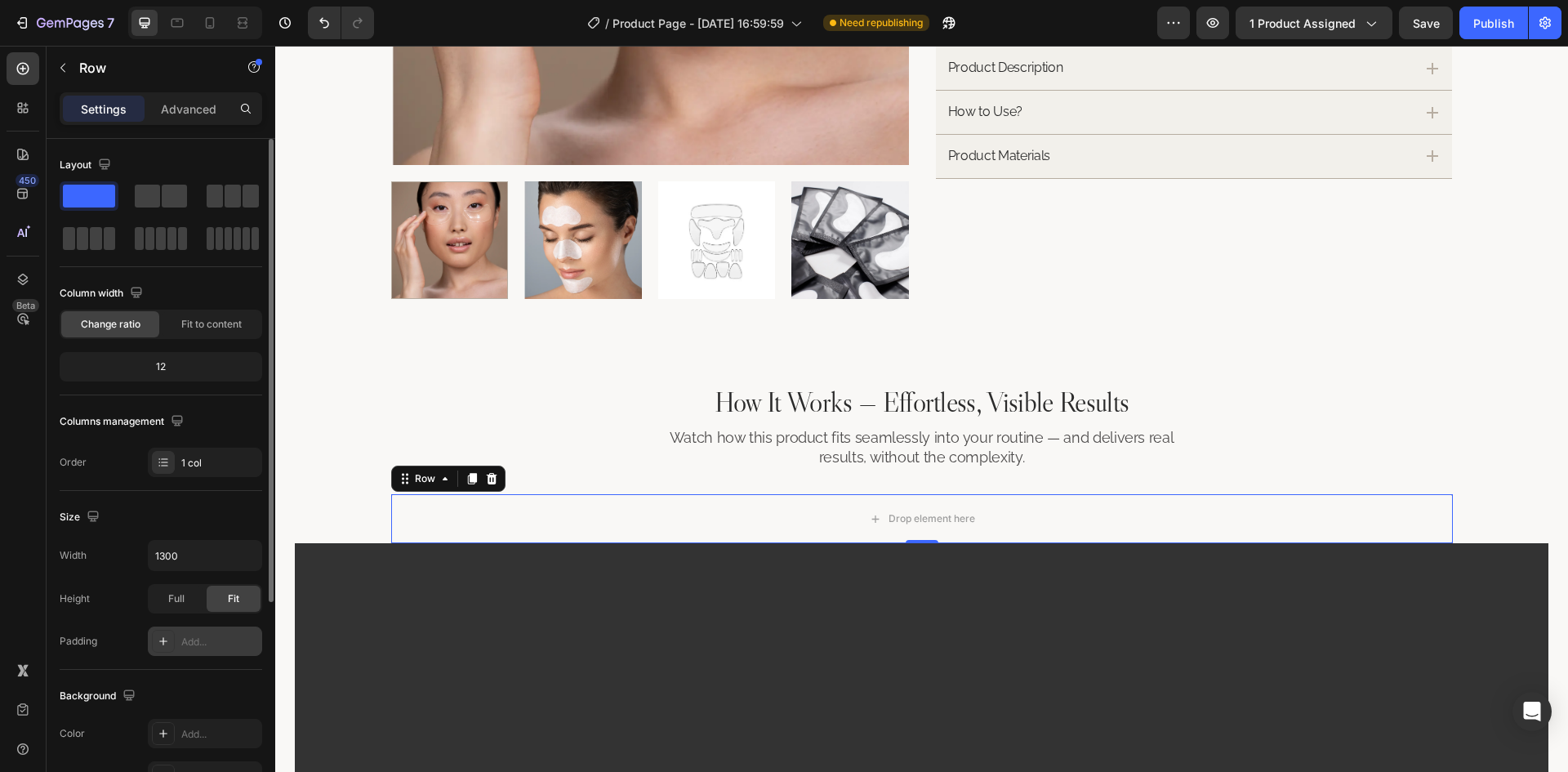
click at [200, 533] on div "Size Width 1300 Height Full Fit Padding Add..." at bounding box center [160, 580] width 203 height 179
click at [197, 558] on input "1300" at bounding box center [205, 556] width 113 height 30
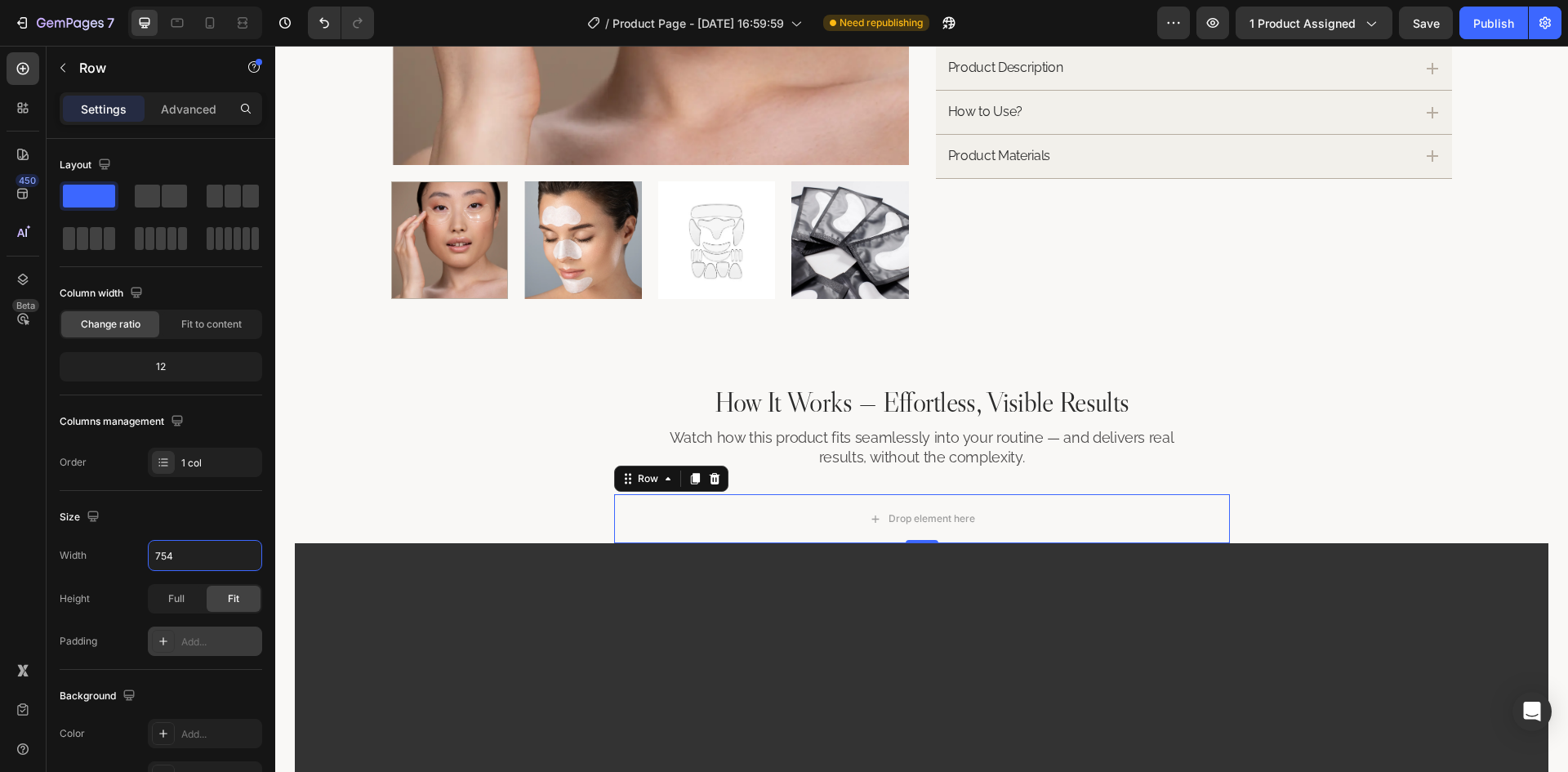
type input "754"
click at [210, 505] on div "Size" at bounding box center [160, 517] width 203 height 26
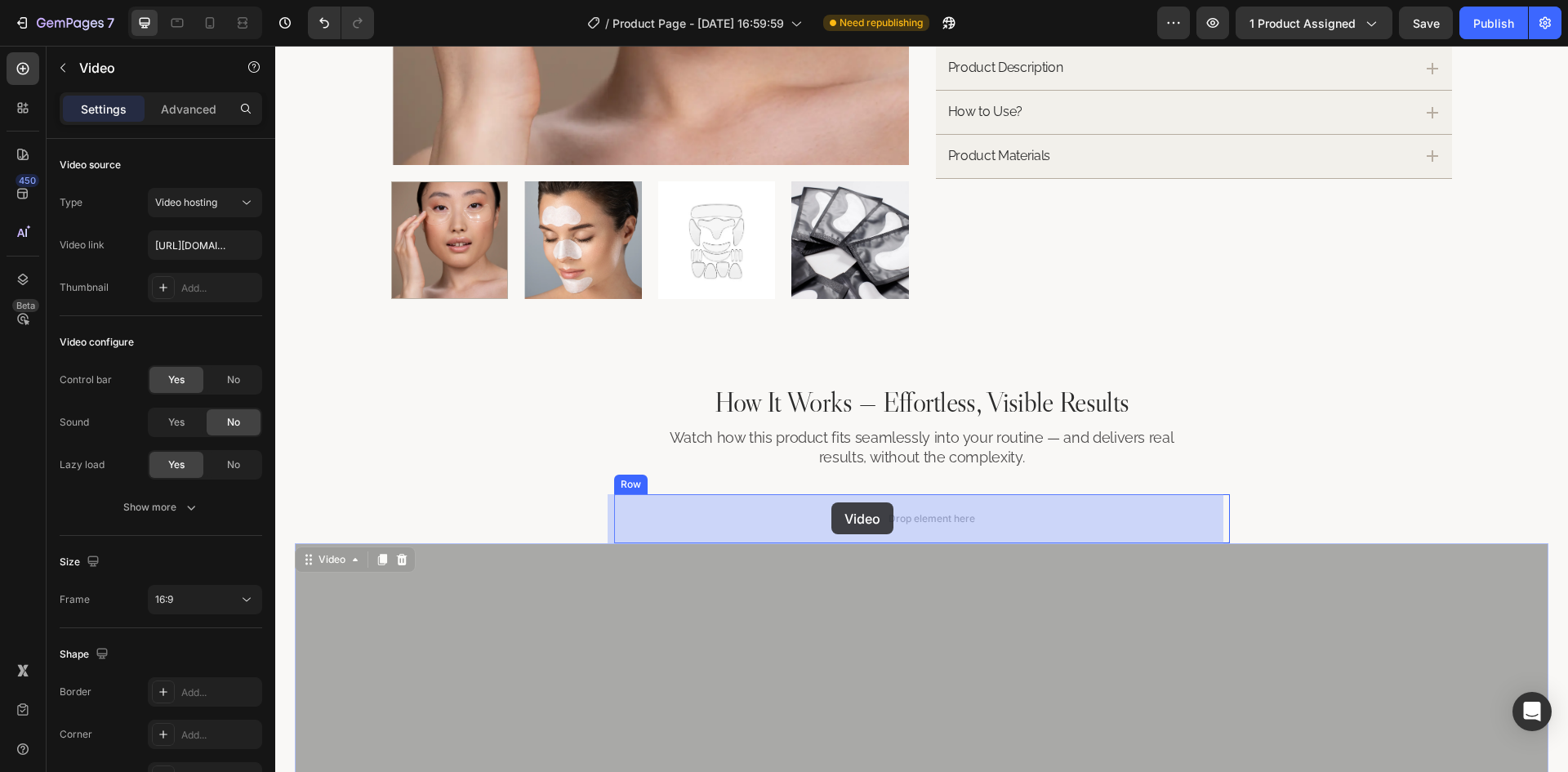
drag, startPoint x: 796, startPoint y: 628, endPoint x: 818, endPoint y: 540, distance: 90.7
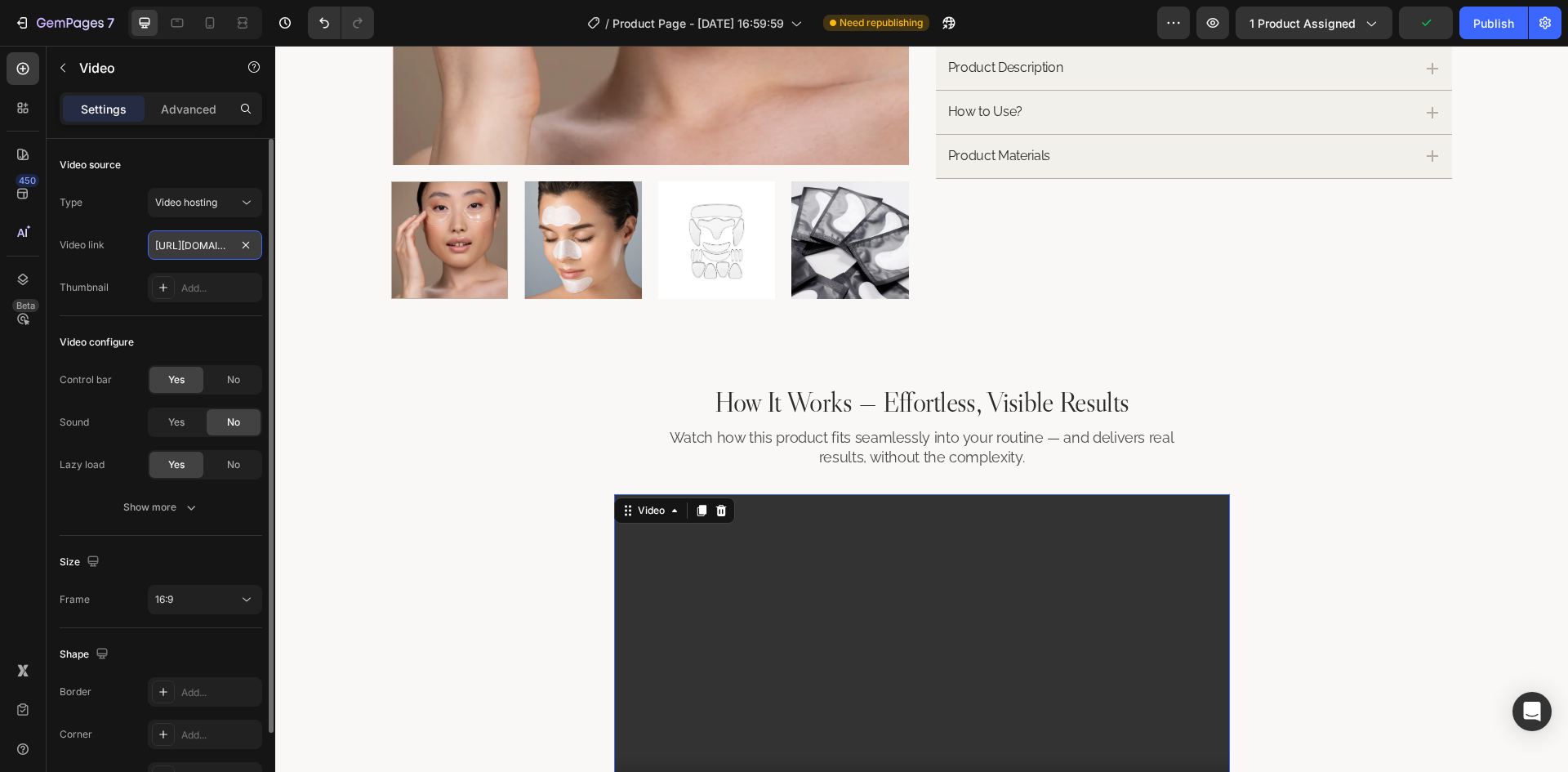
click at [198, 243] on input "[URL][DOMAIN_NAME]" at bounding box center [206, 245] width 115 height 30
paste input "09344186e14340a186cab3507025fad4"
type input "[URL][DOMAIN_NAME]"
click at [177, 332] on div "Video configure" at bounding box center [160, 342] width 203 height 26
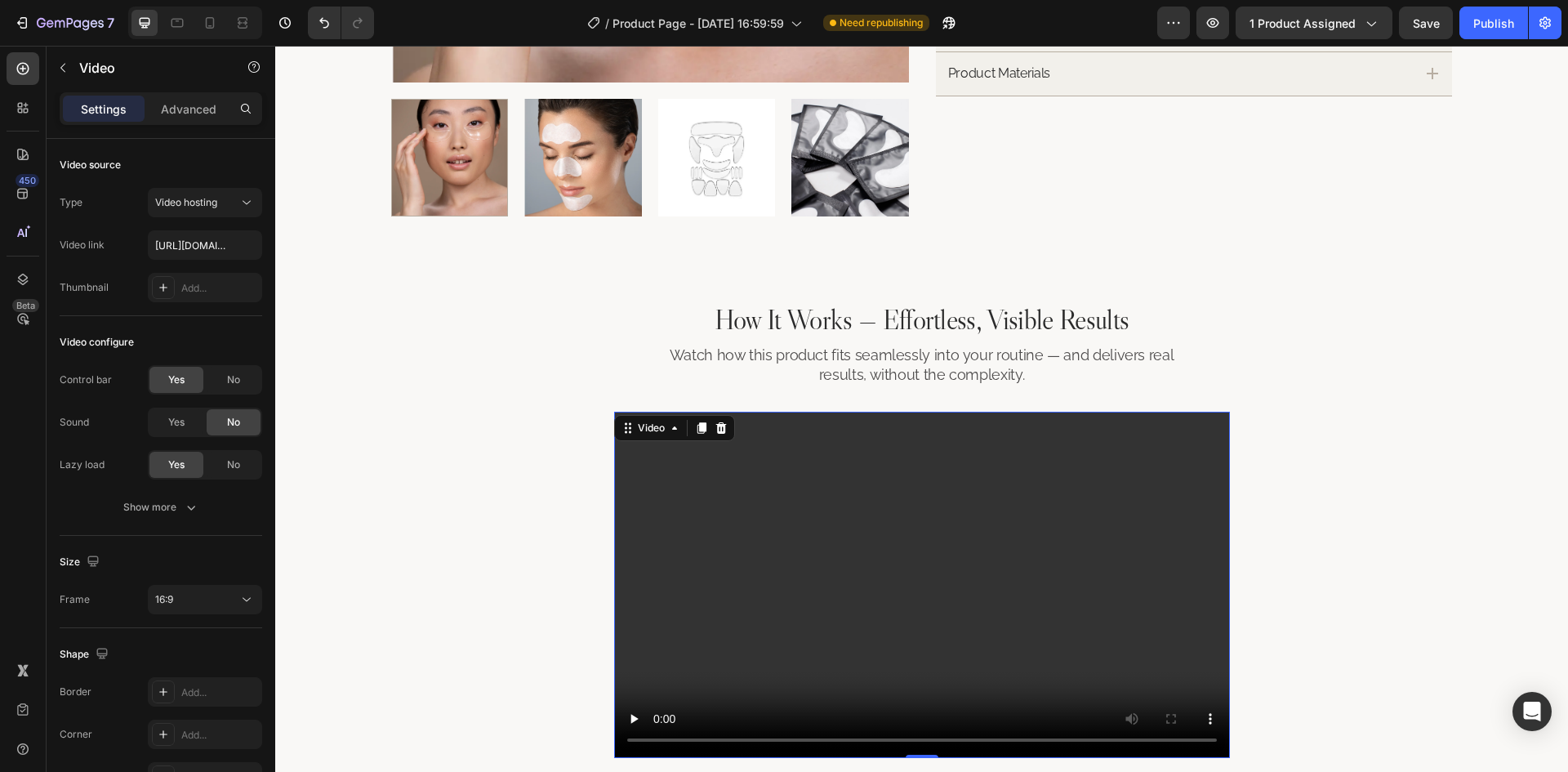
scroll to position [720, 0]
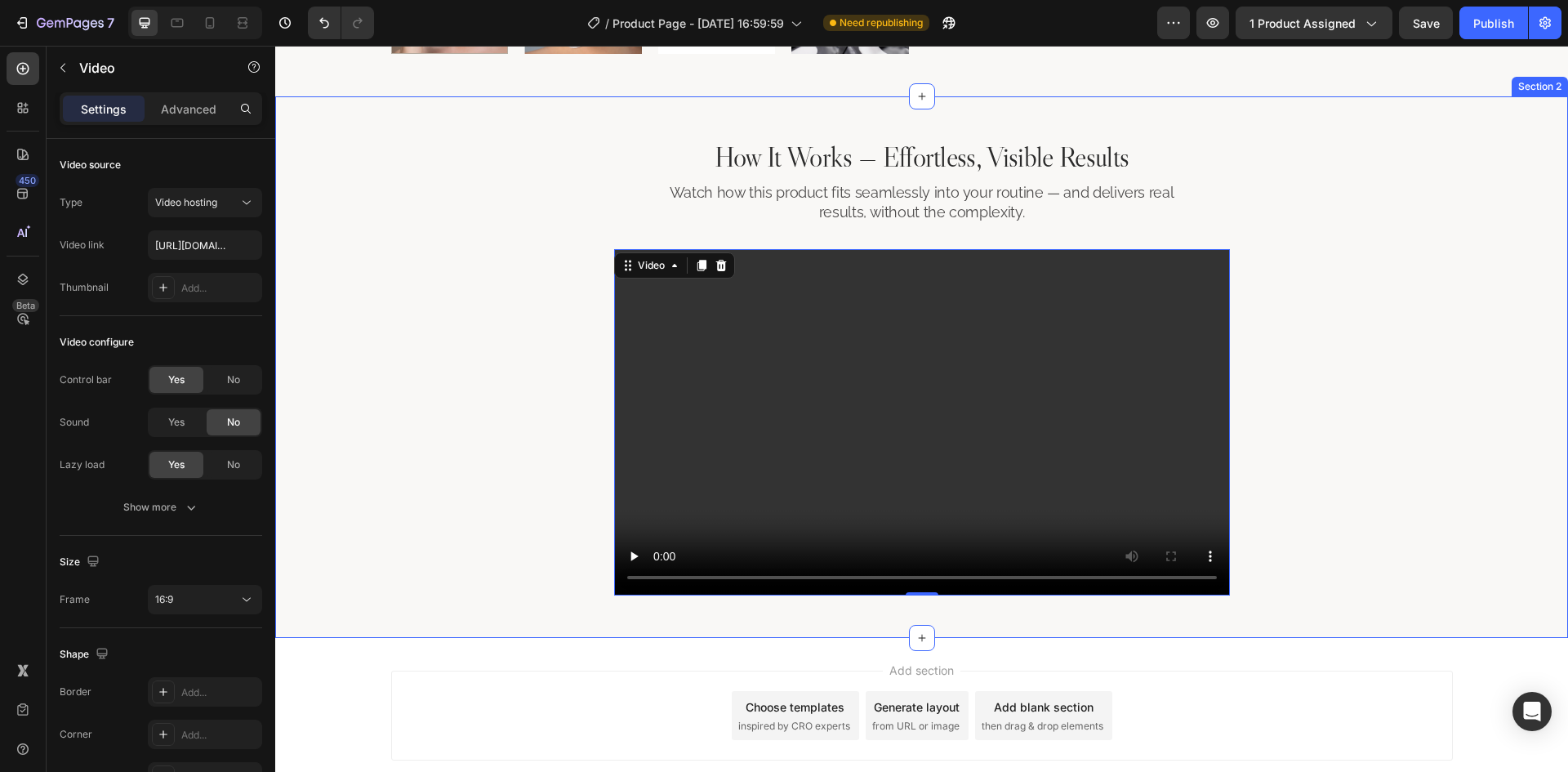
click at [1376, 270] on div "How It Works — Effortless, Visible Results Heading Watch how this product fits …" at bounding box center [921, 368] width 1254 height 458
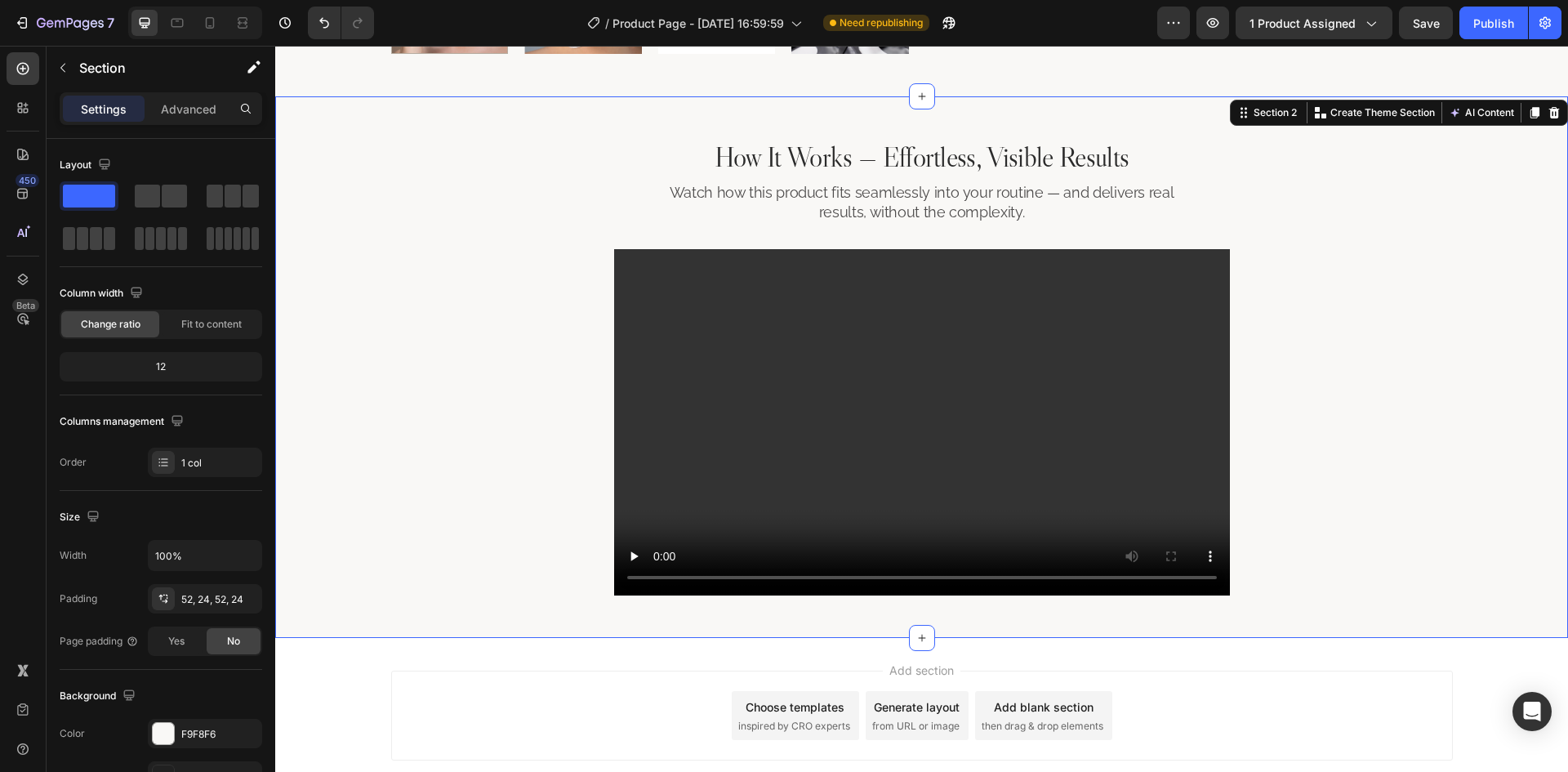
click at [1329, 497] on div "How It Works — Effortless, Visible Results Heading Watch how this product fits …" at bounding box center [921, 368] width 1254 height 458
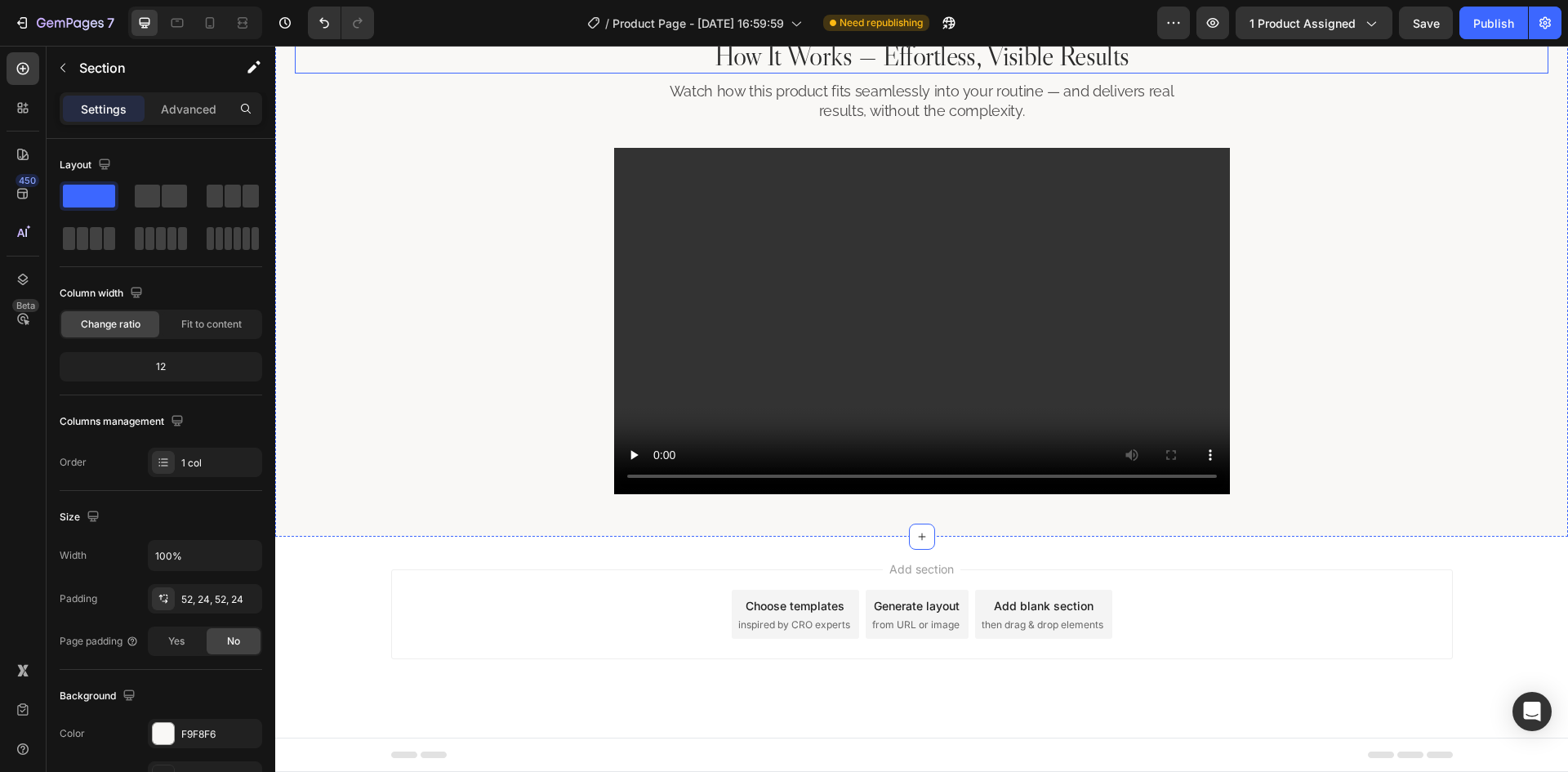
scroll to position [412, 0]
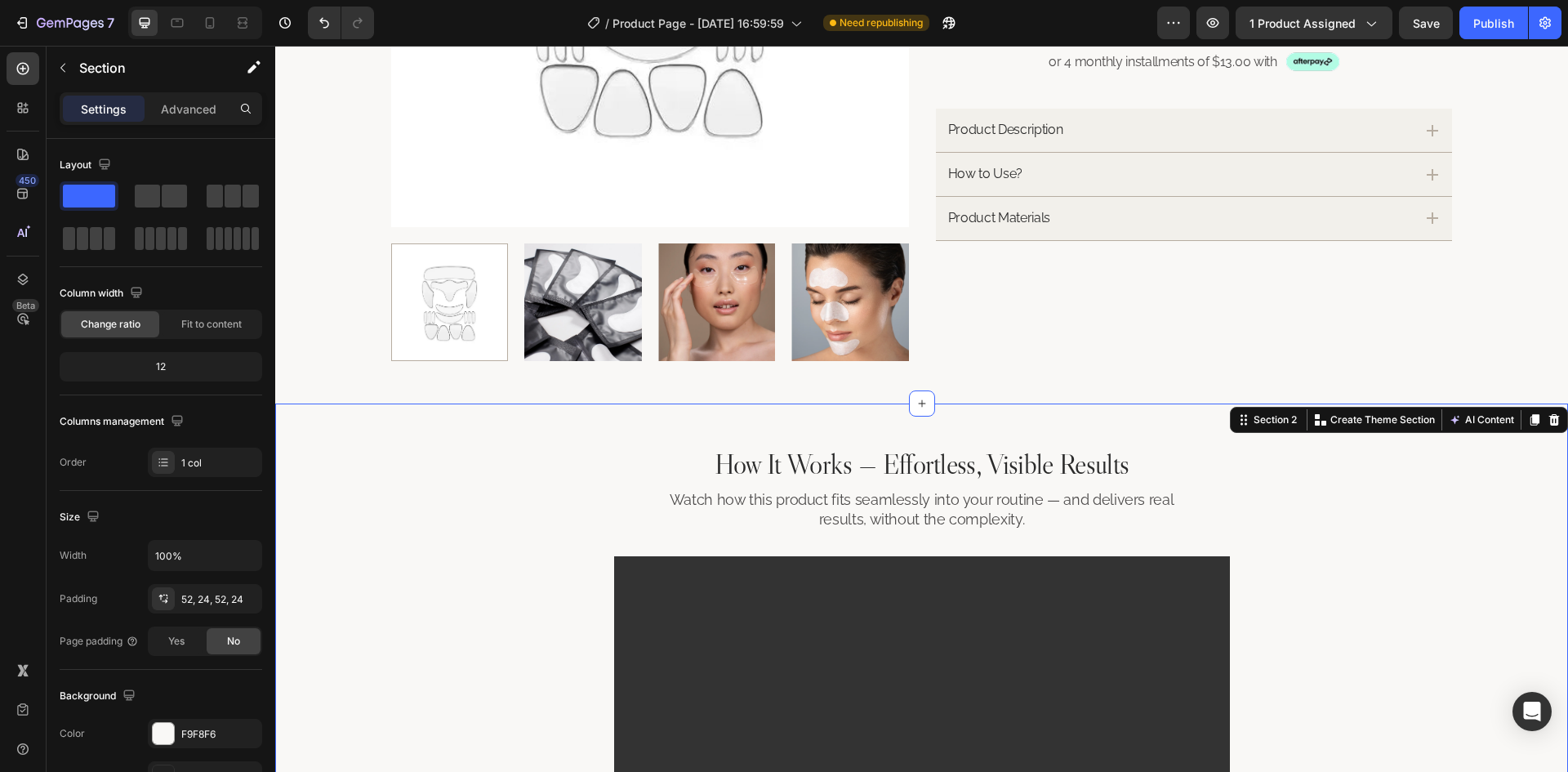
click at [457, 434] on div "How It Works — Effortless, Visible Results Heading Watch how this product fits …" at bounding box center [922, 674] width 1292 height 543
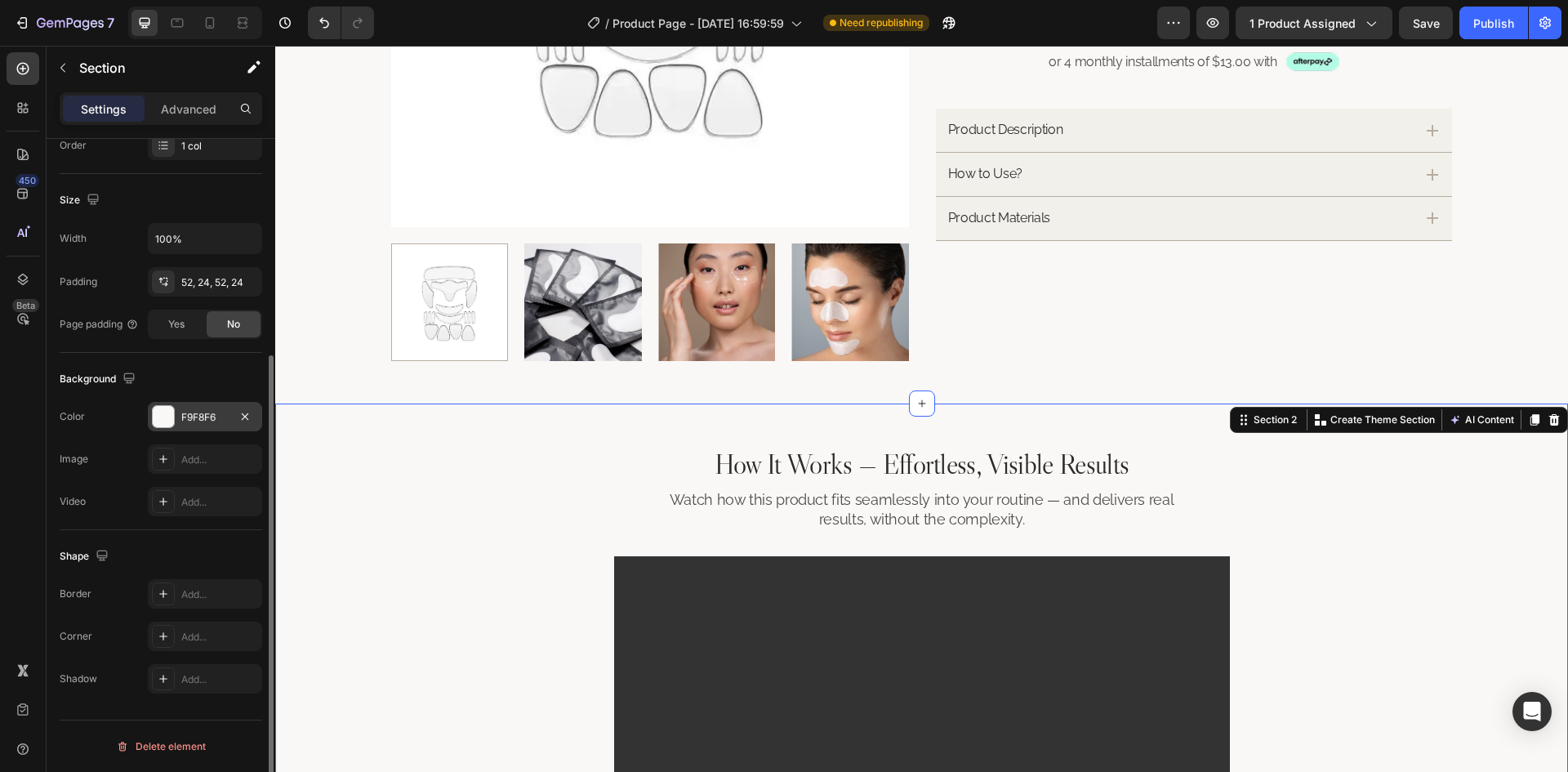
click at [213, 414] on div "F9F8F6" at bounding box center [205, 417] width 47 height 15
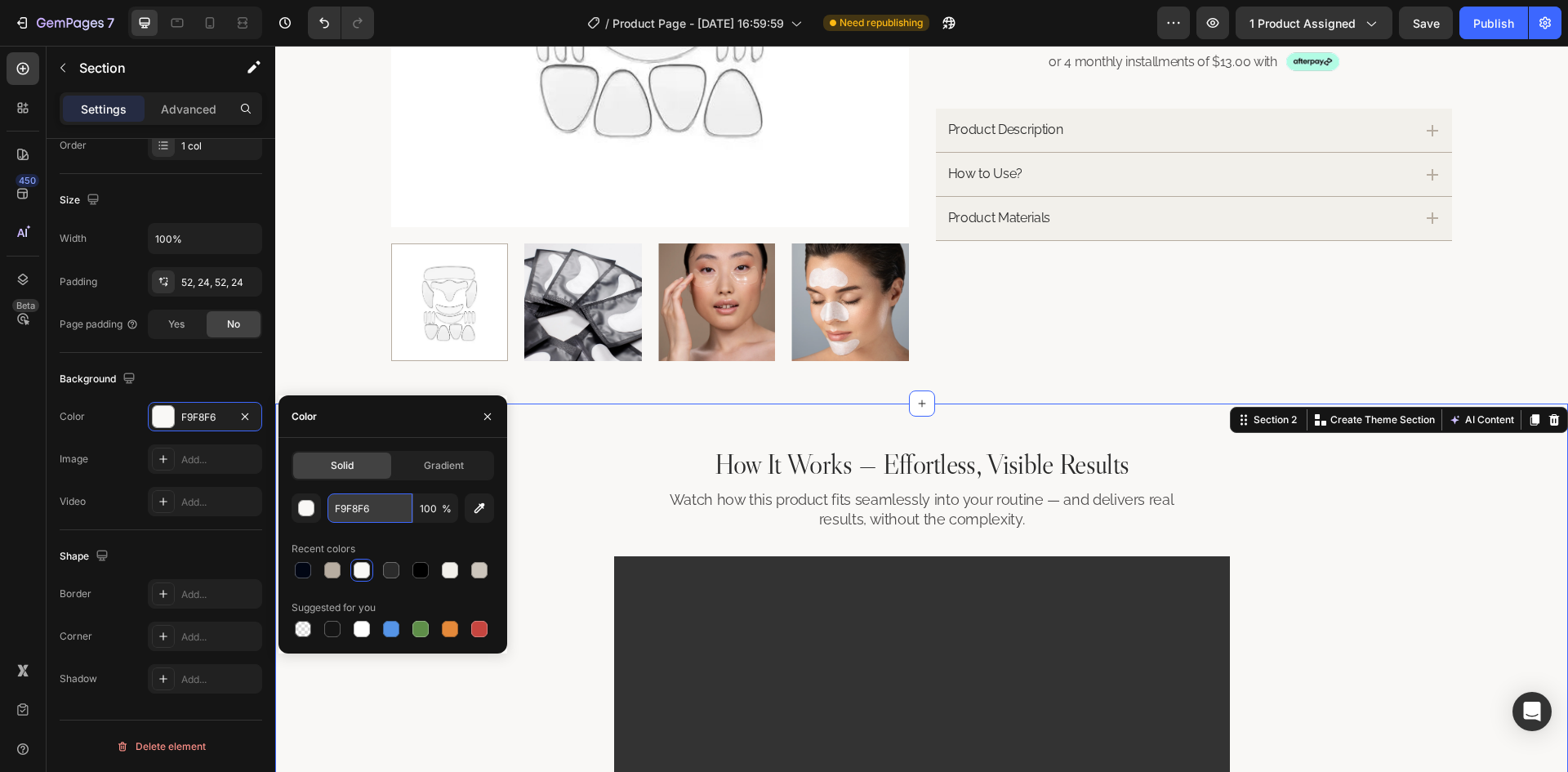
click at [377, 513] on input "F9F8F6" at bounding box center [370, 508] width 85 height 30
paste input "#E8DBD1"
type input "#E8DBD1"
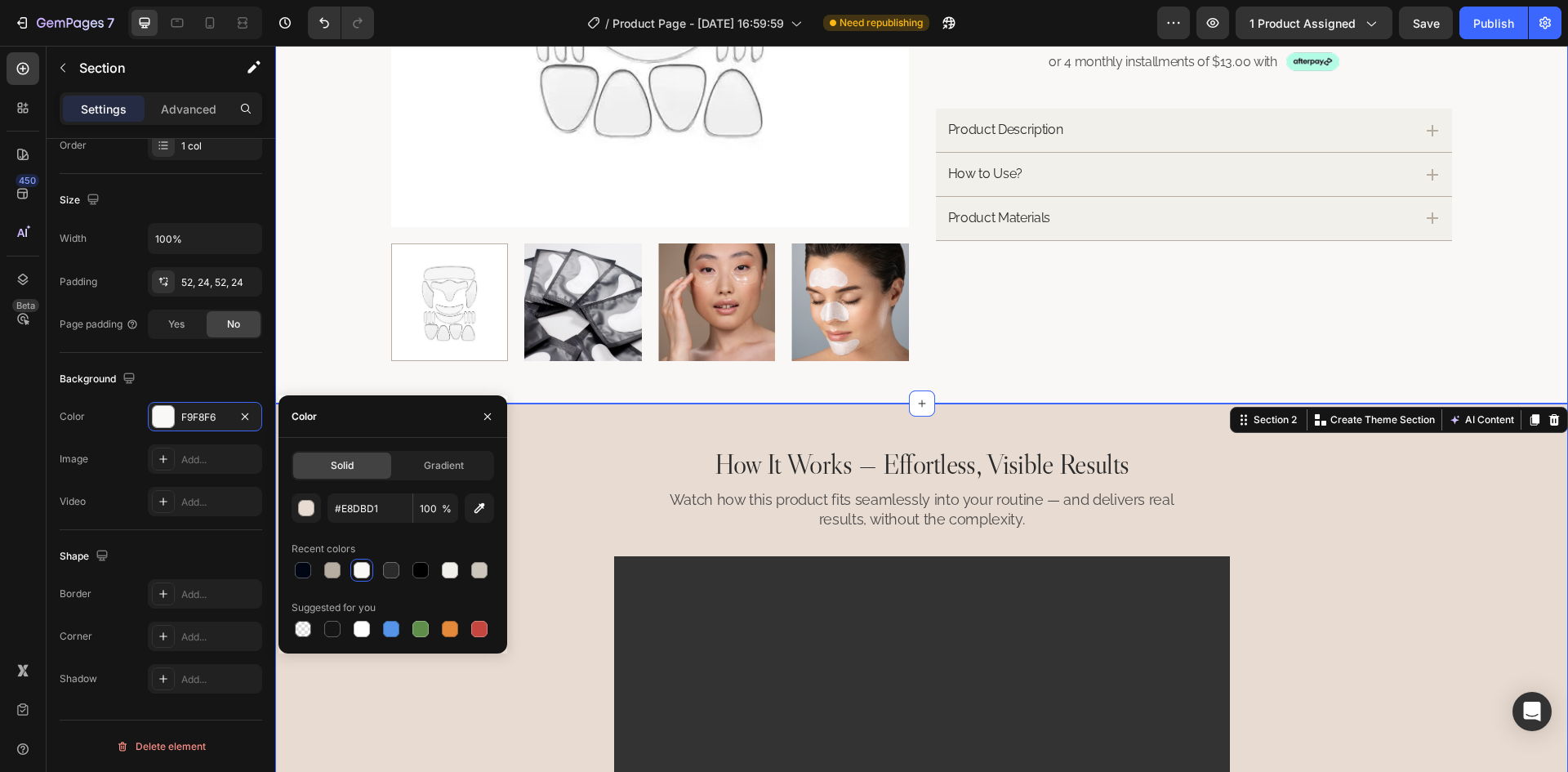
click at [1230, 372] on div "Product Images Silicone Anti-Wrinkle Patch Set (16-Piece) Product Title Icon Ic…" at bounding box center [922, 36] width 1292 height 737
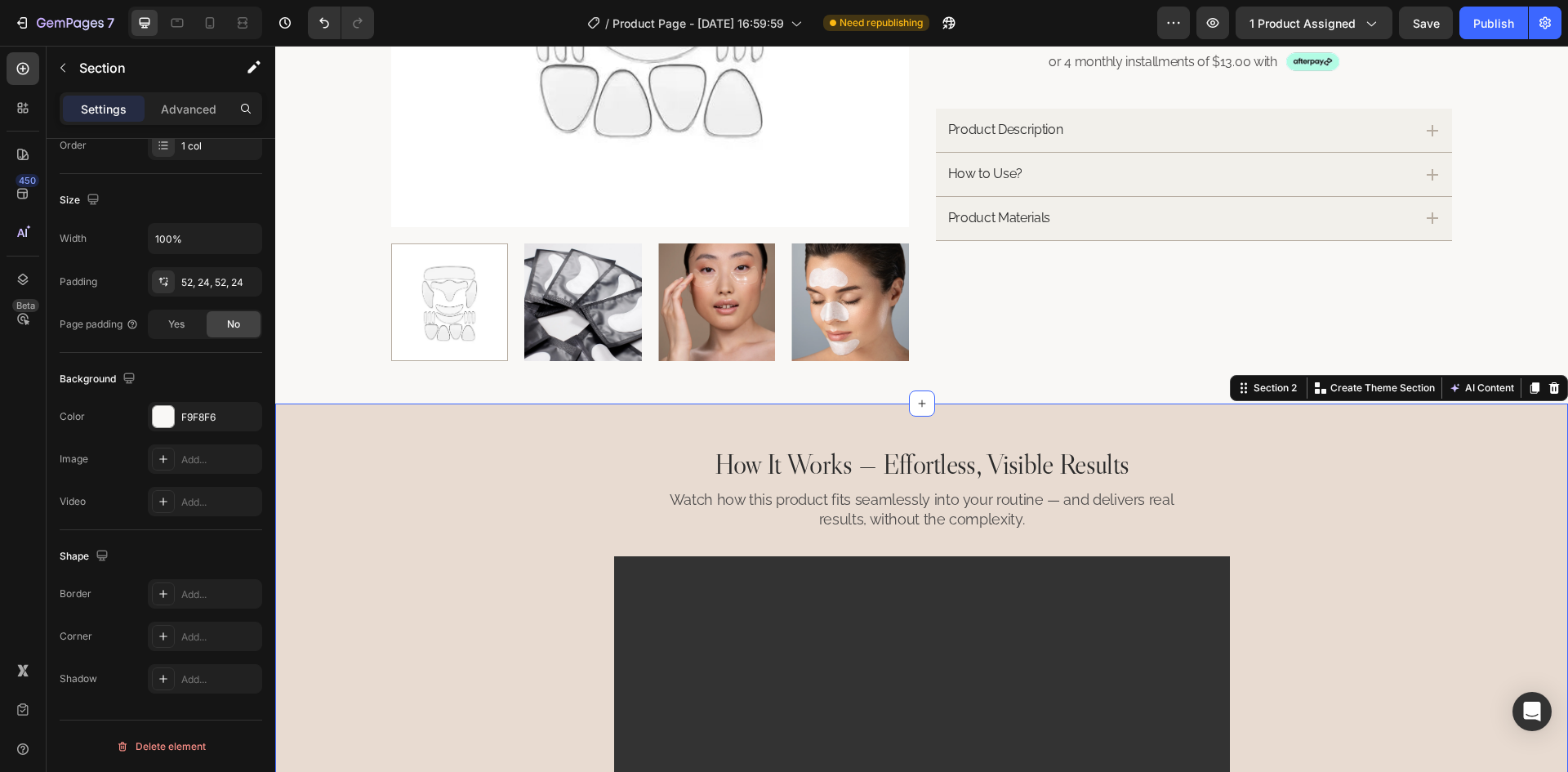
click at [1012, 428] on div "How It Works — Effortless, Visible Results Heading Watch how this product fits …" at bounding box center [922, 674] width 1292 height 543
click at [206, 21] on icon at bounding box center [209, 23] width 9 height 12
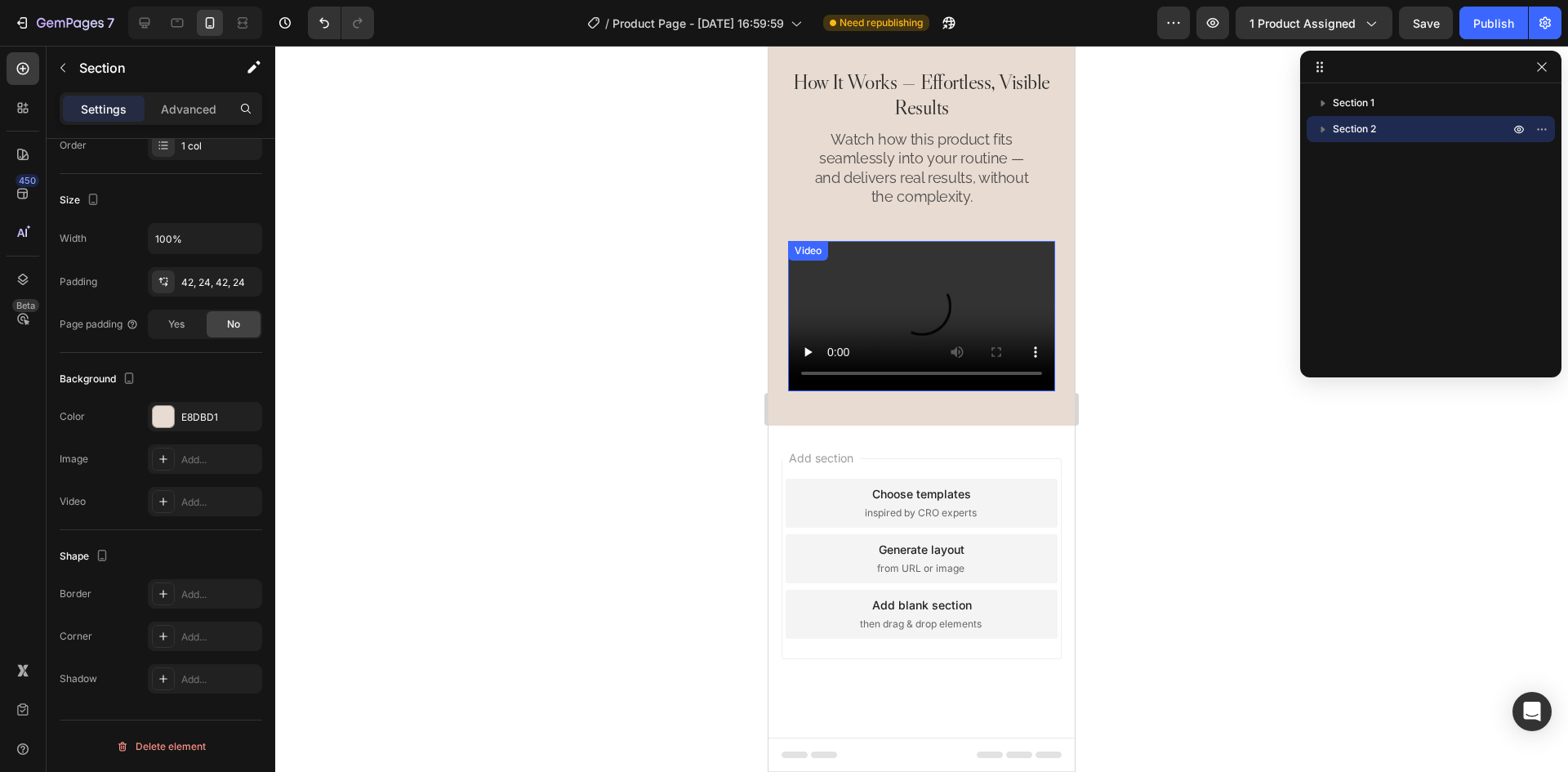
scroll to position [805, 0]
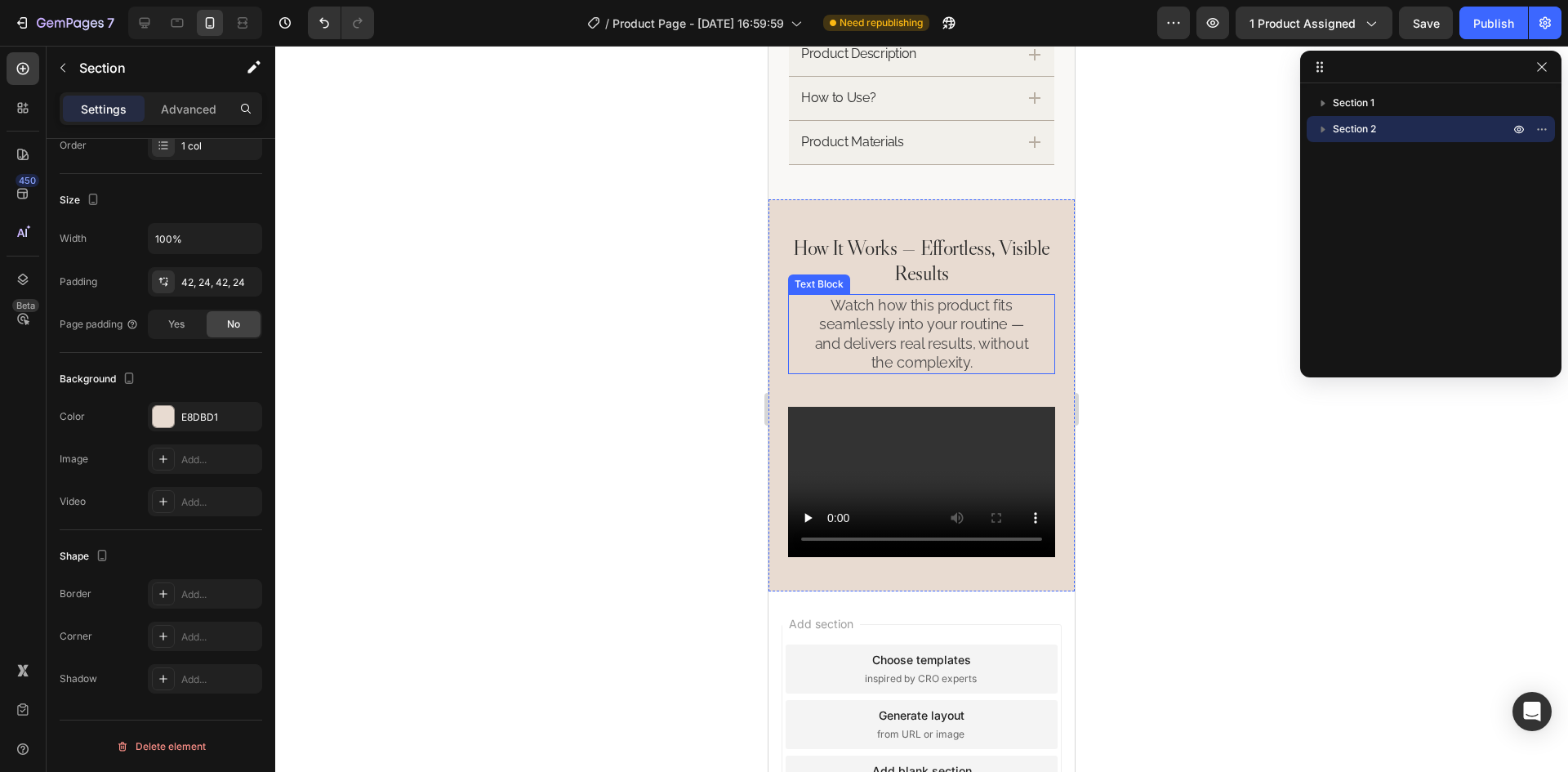
click at [989, 328] on p "Watch how this product fits seamlessly into your routine — and delivers real re…" at bounding box center [921, 334] width 224 height 77
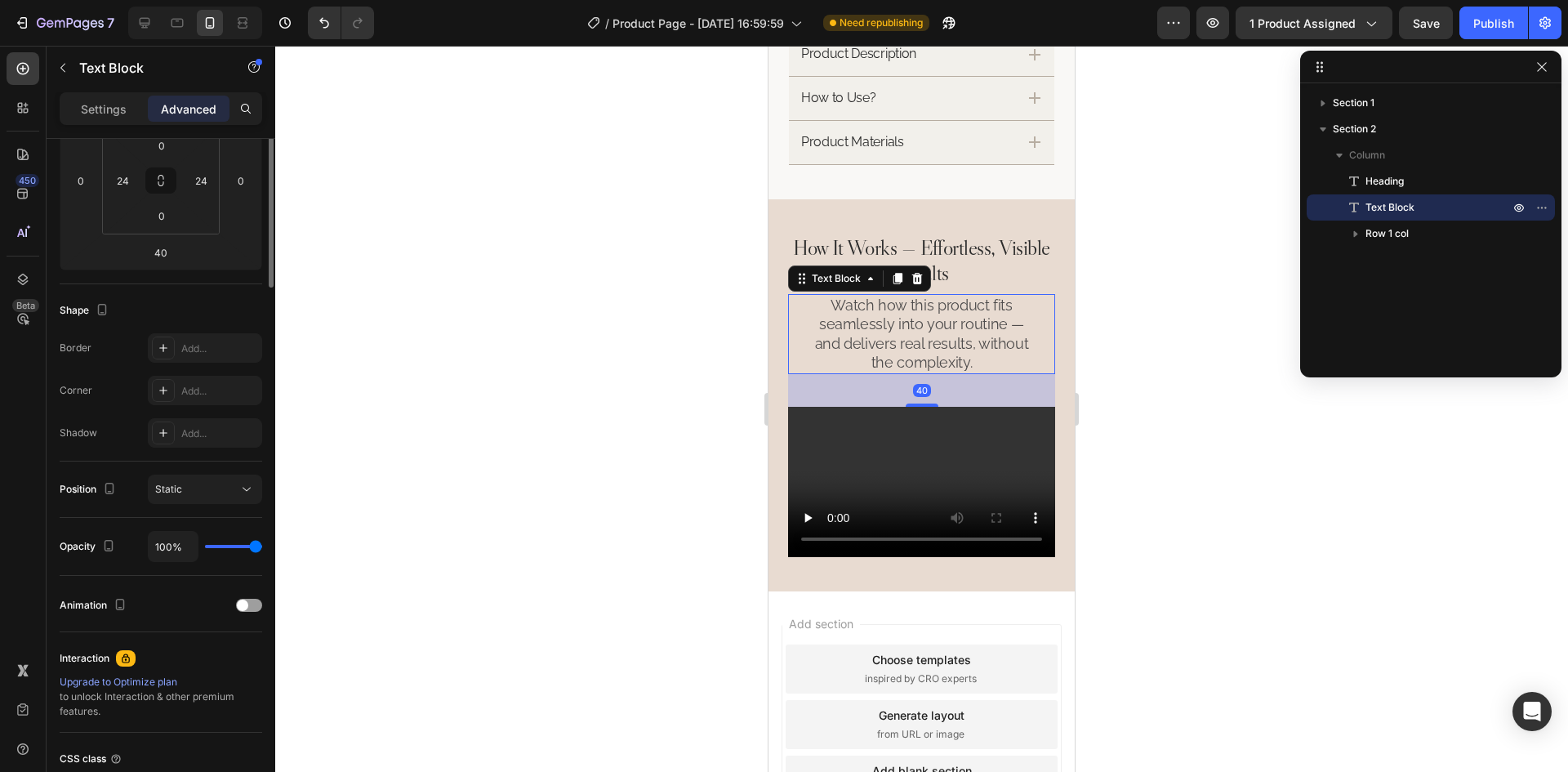
scroll to position [0, 0]
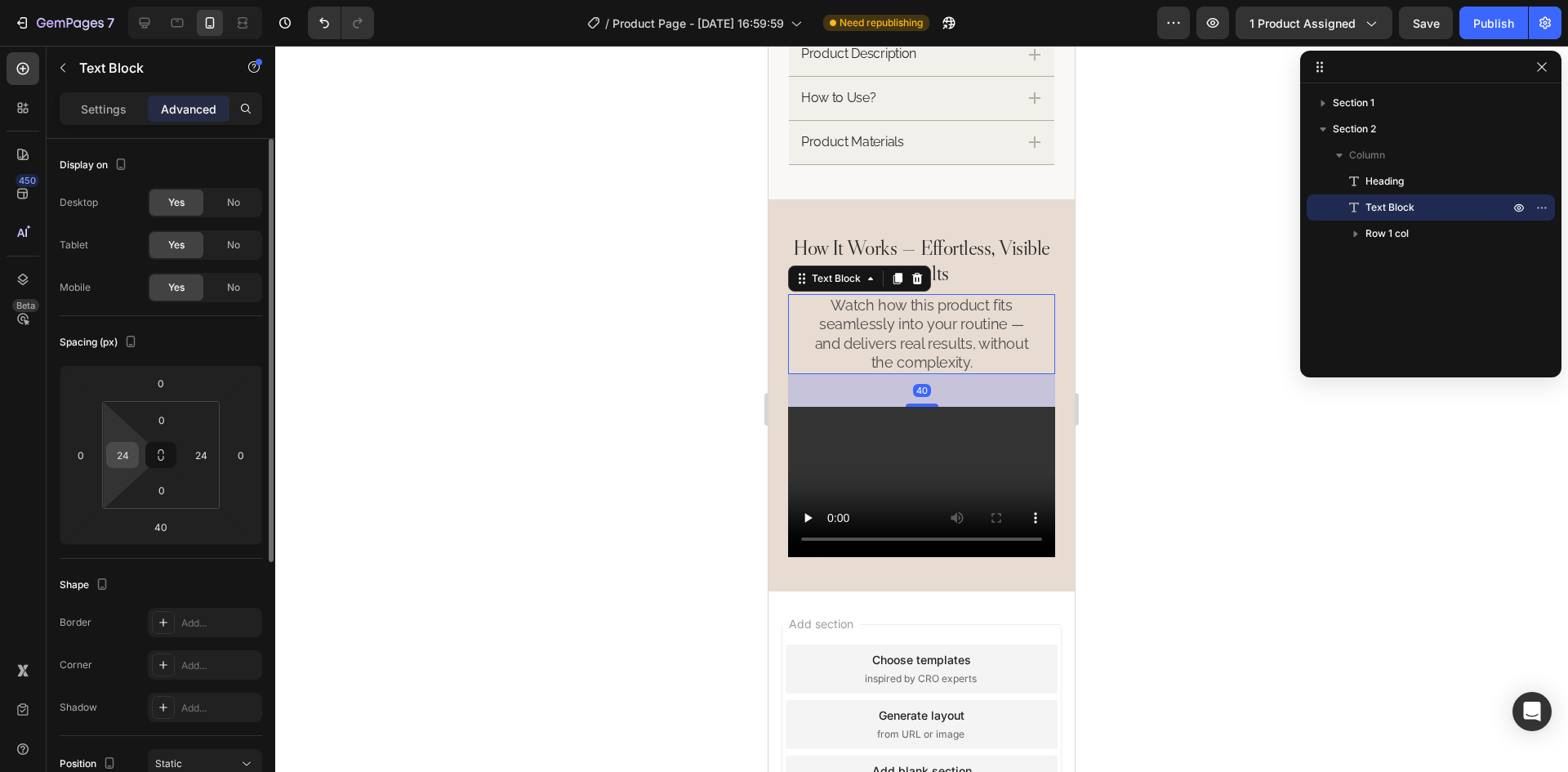
click at [131, 455] on input "24" at bounding box center [123, 455] width 25 height 25
type input "0"
click at [201, 460] on input "24" at bounding box center [201, 455] width 25 height 25
type input "0"
click at [226, 346] on div "Spacing (px)" at bounding box center [160, 342] width 203 height 26
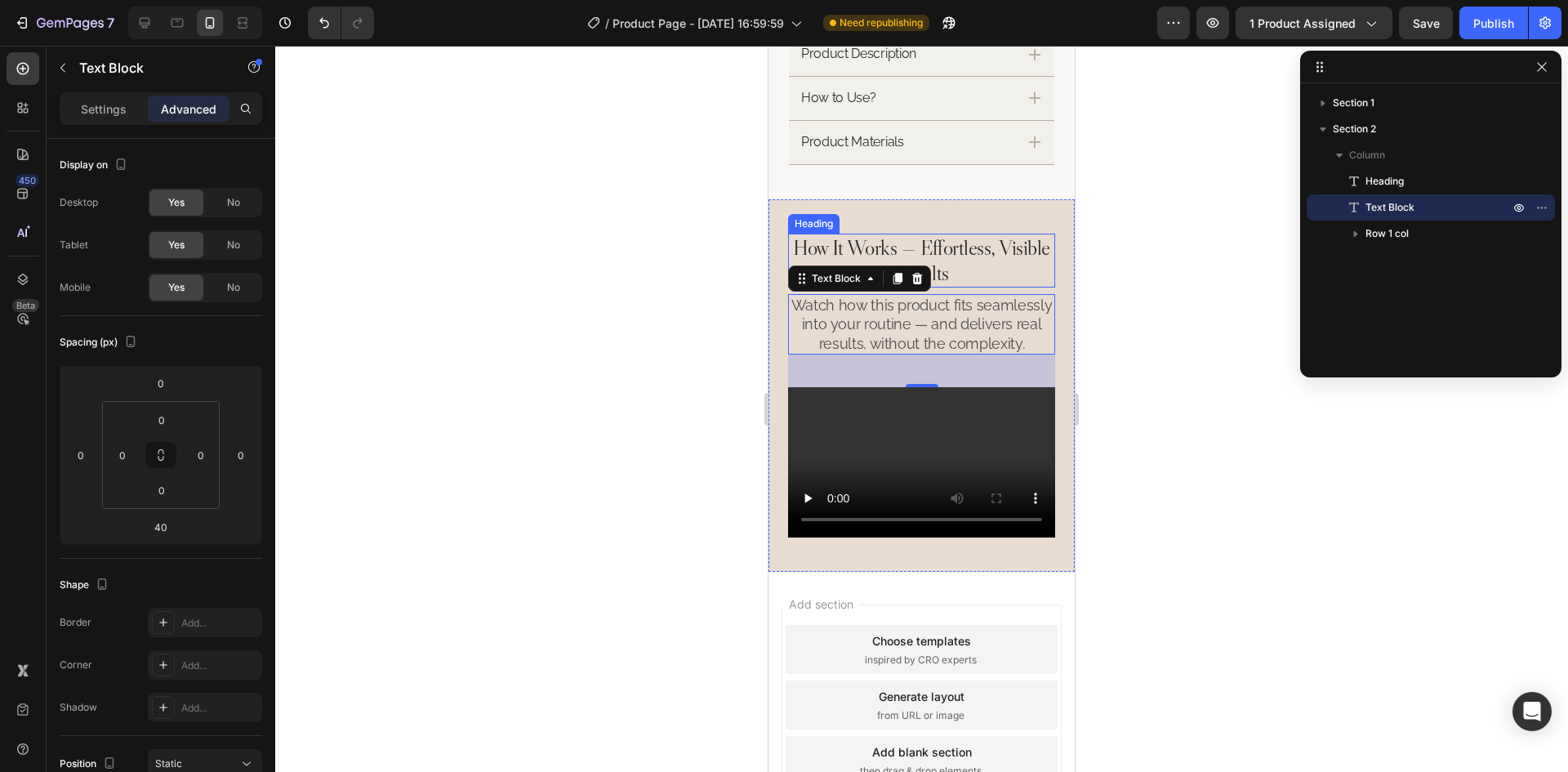
click at [975, 250] on h2 "How It Works — Effortless, Visible Results" at bounding box center [922, 260] width 267 height 54
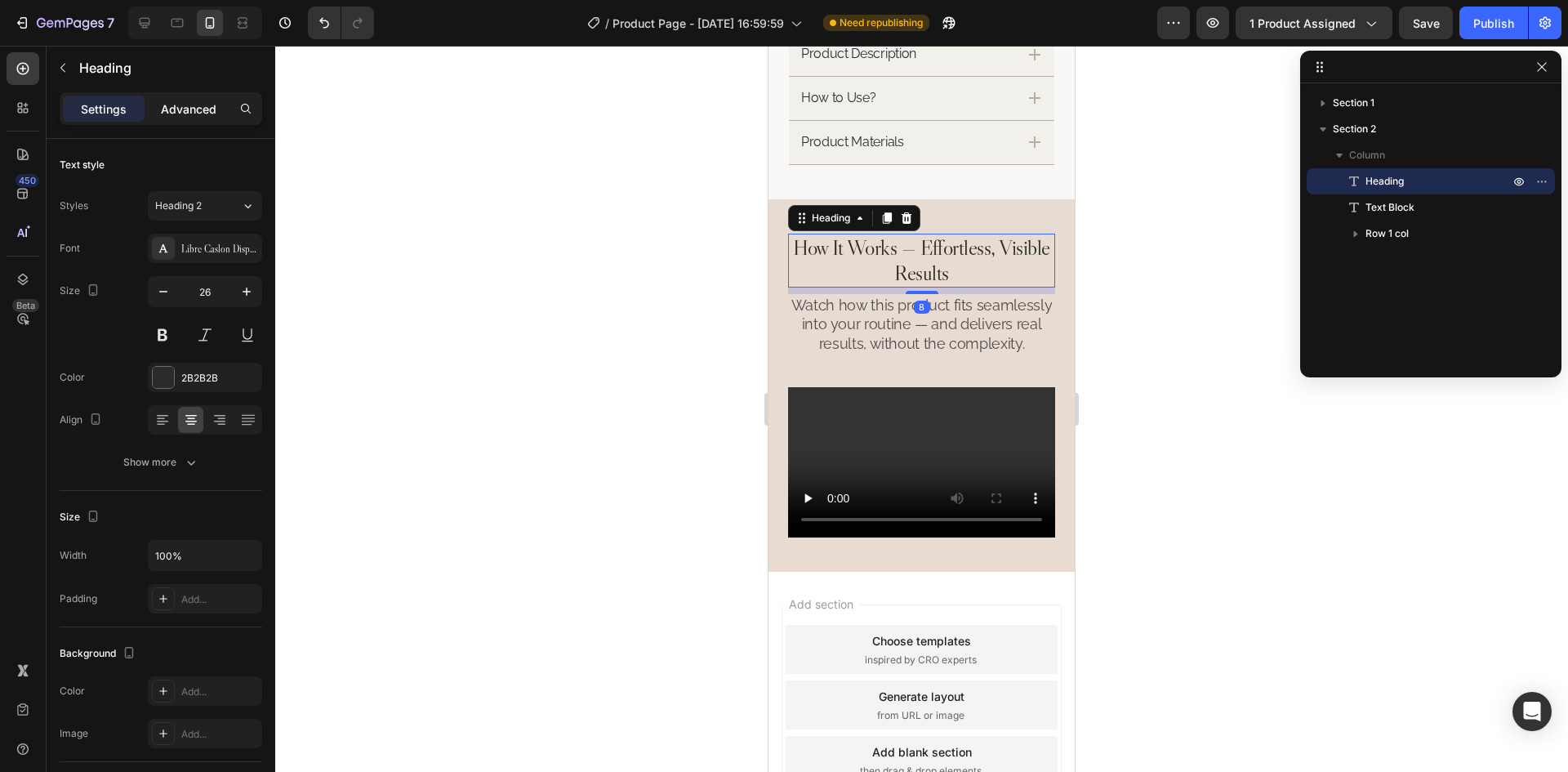
click at [202, 105] on p "Advanced" at bounding box center [189, 109] width 55 height 17
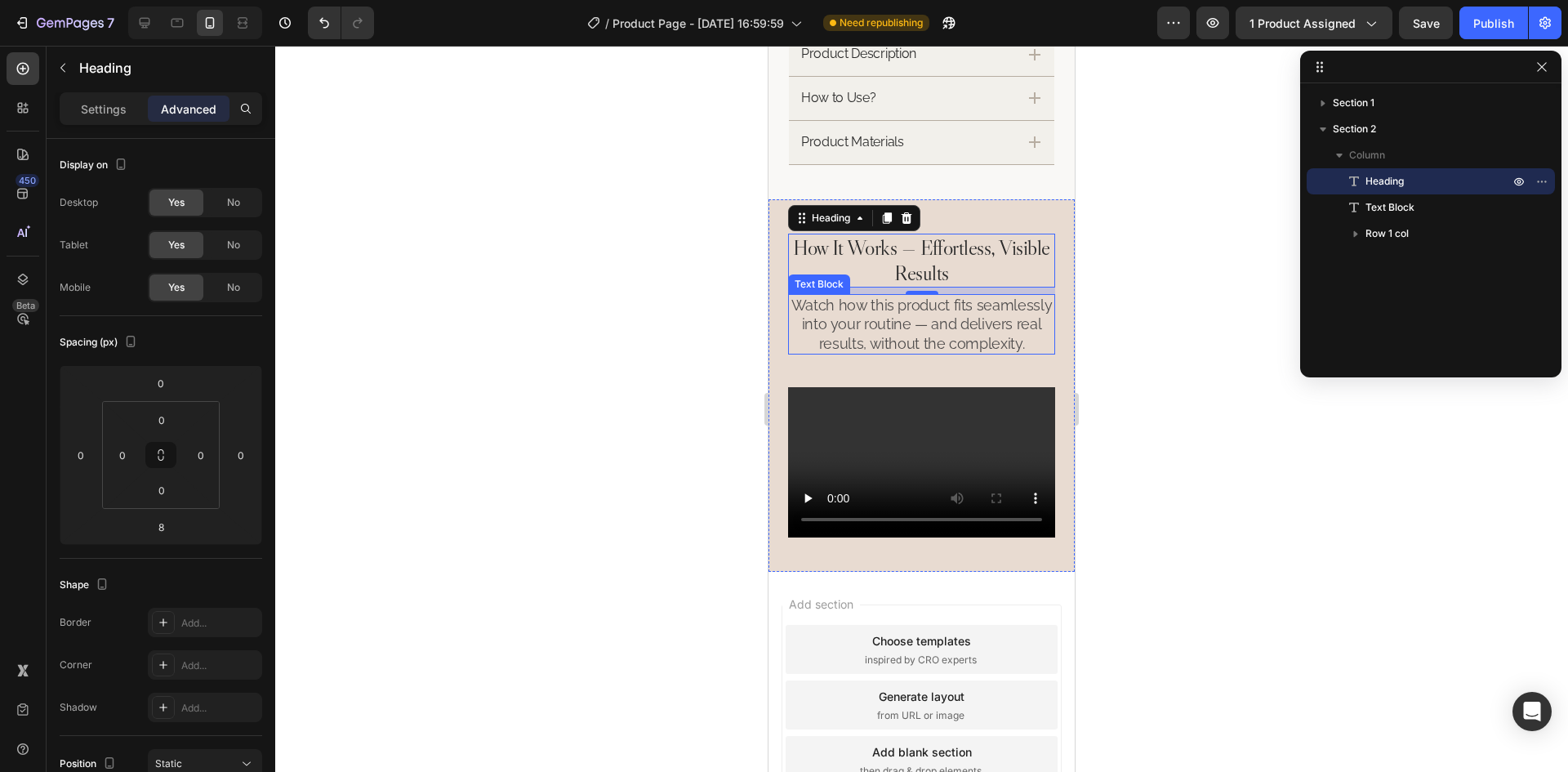
click at [942, 336] on p "Watch how this product fits seamlessly into your routine — and delivers real re…" at bounding box center [921, 324] width 264 height 57
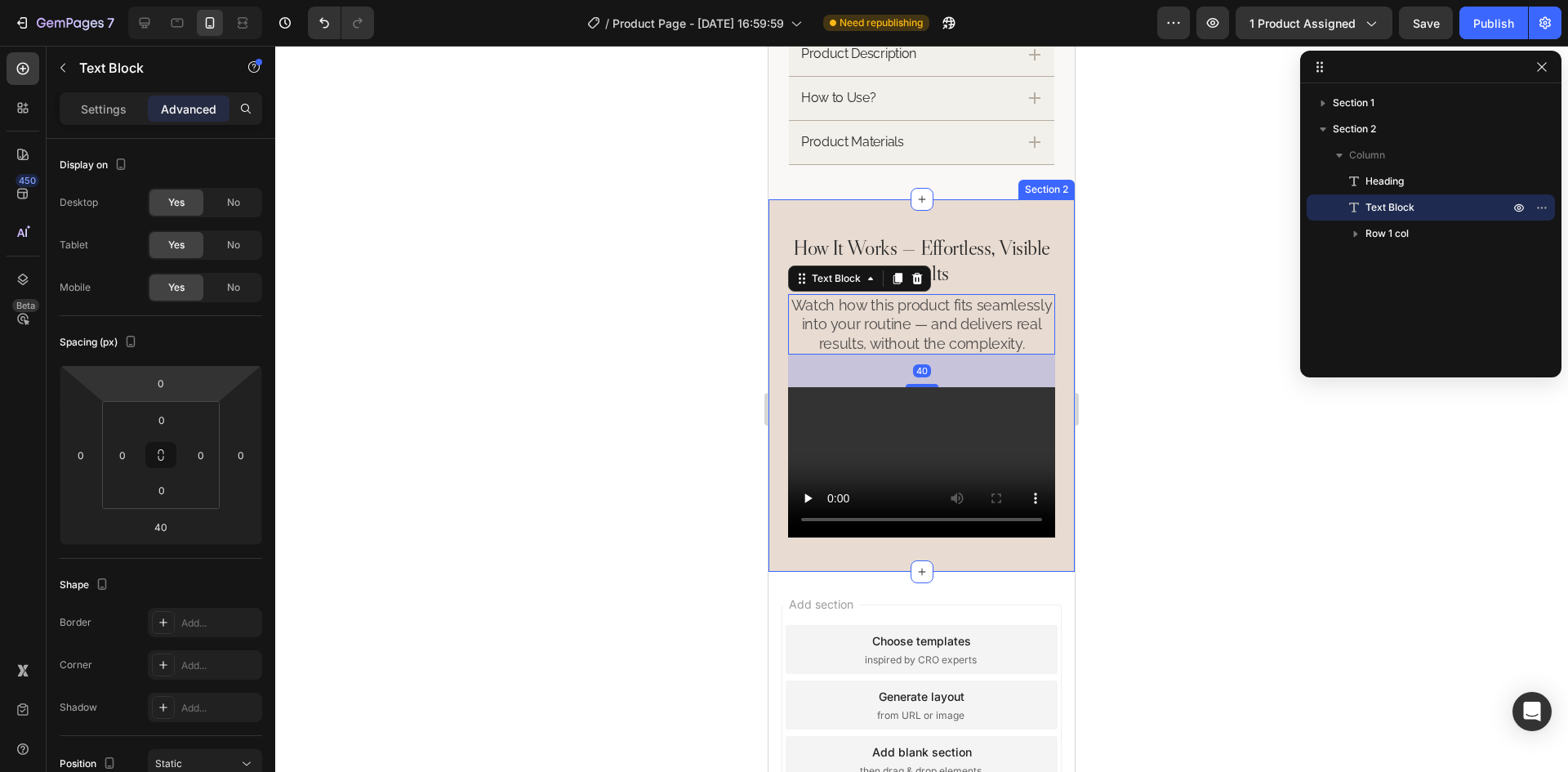
click at [1049, 291] on div "How It Works — Effortless, Visible Results Heading Watch how this product fits …" at bounding box center [922, 386] width 306 height 374
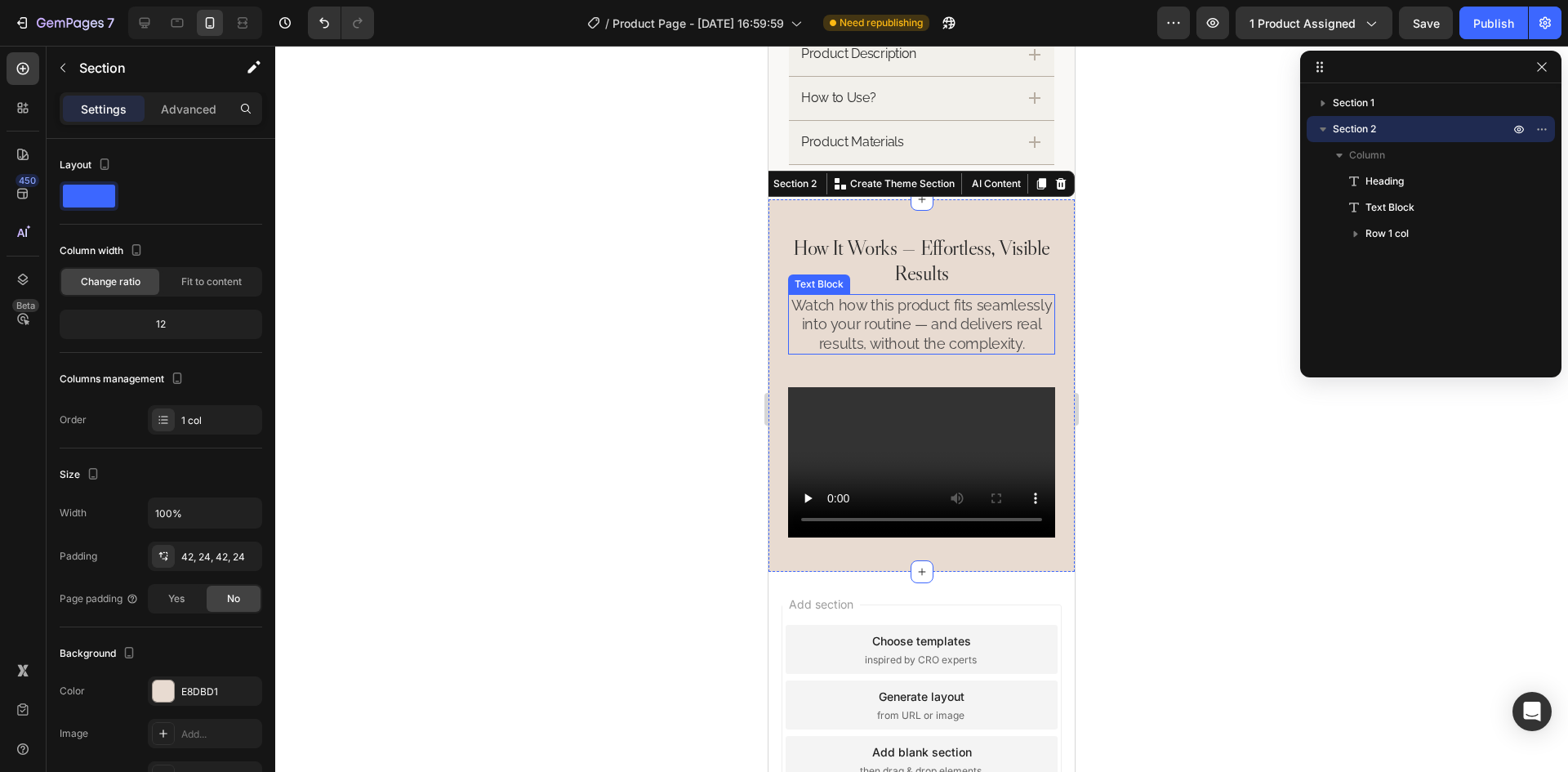
drag, startPoint x: 946, startPoint y: 359, endPoint x: 947, endPoint y: 430, distance: 71.0
click at [946, 353] on p "Watch how this product fits seamlessly into your routine — and delivers real re…" at bounding box center [921, 324] width 264 height 57
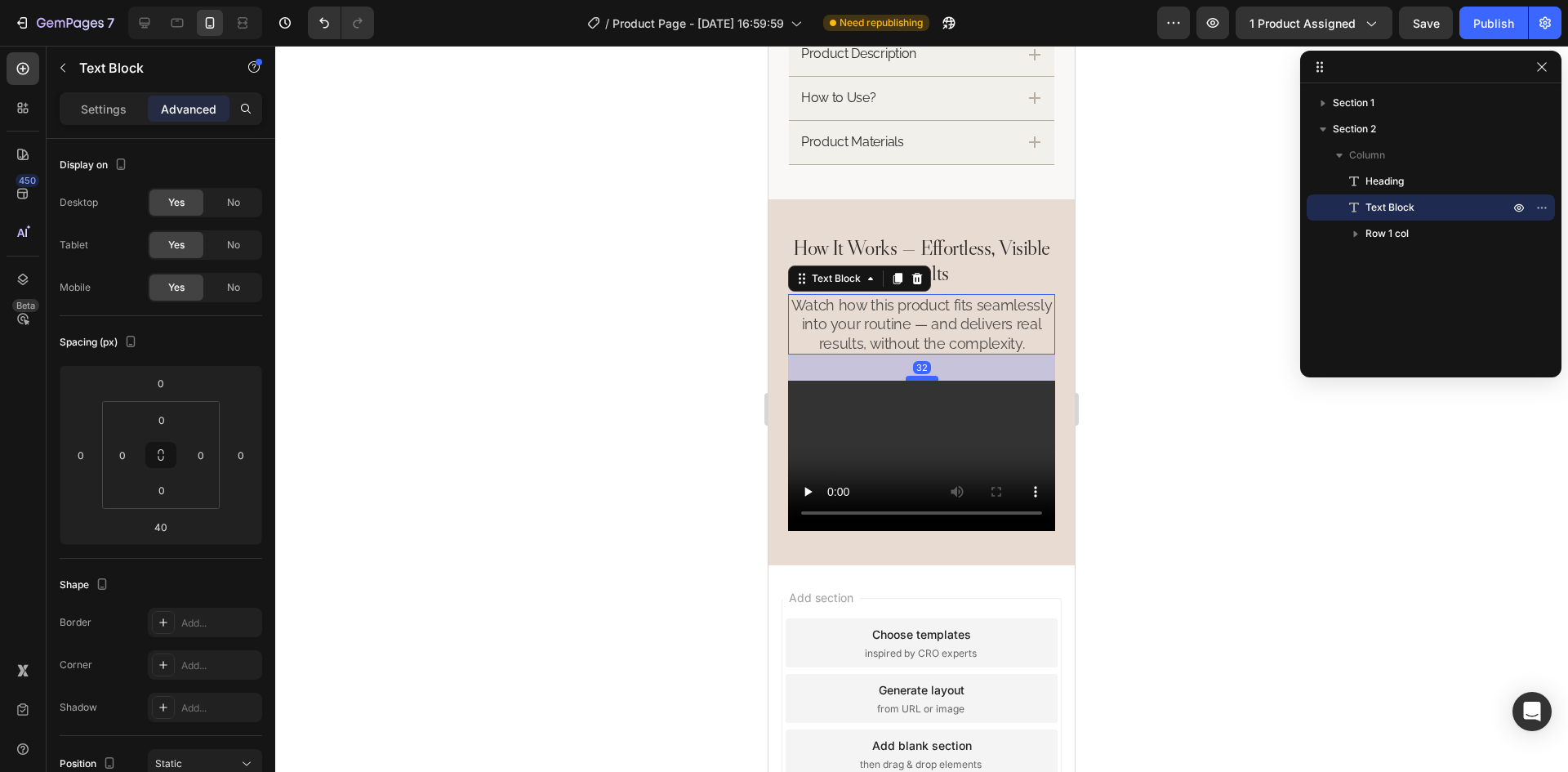
drag, startPoint x: 922, startPoint y: 415, endPoint x: 929, endPoint y: 408, distance: 9.9
click at [929, 381] on div at bounding box center [922, 378] width 33 height 5
type input "32"
click at [1057, 402] on div "How It Works — Effortless, Visible Results Heading Watch how this product fits …" at bounding box center [922, 383] width 306 height 367
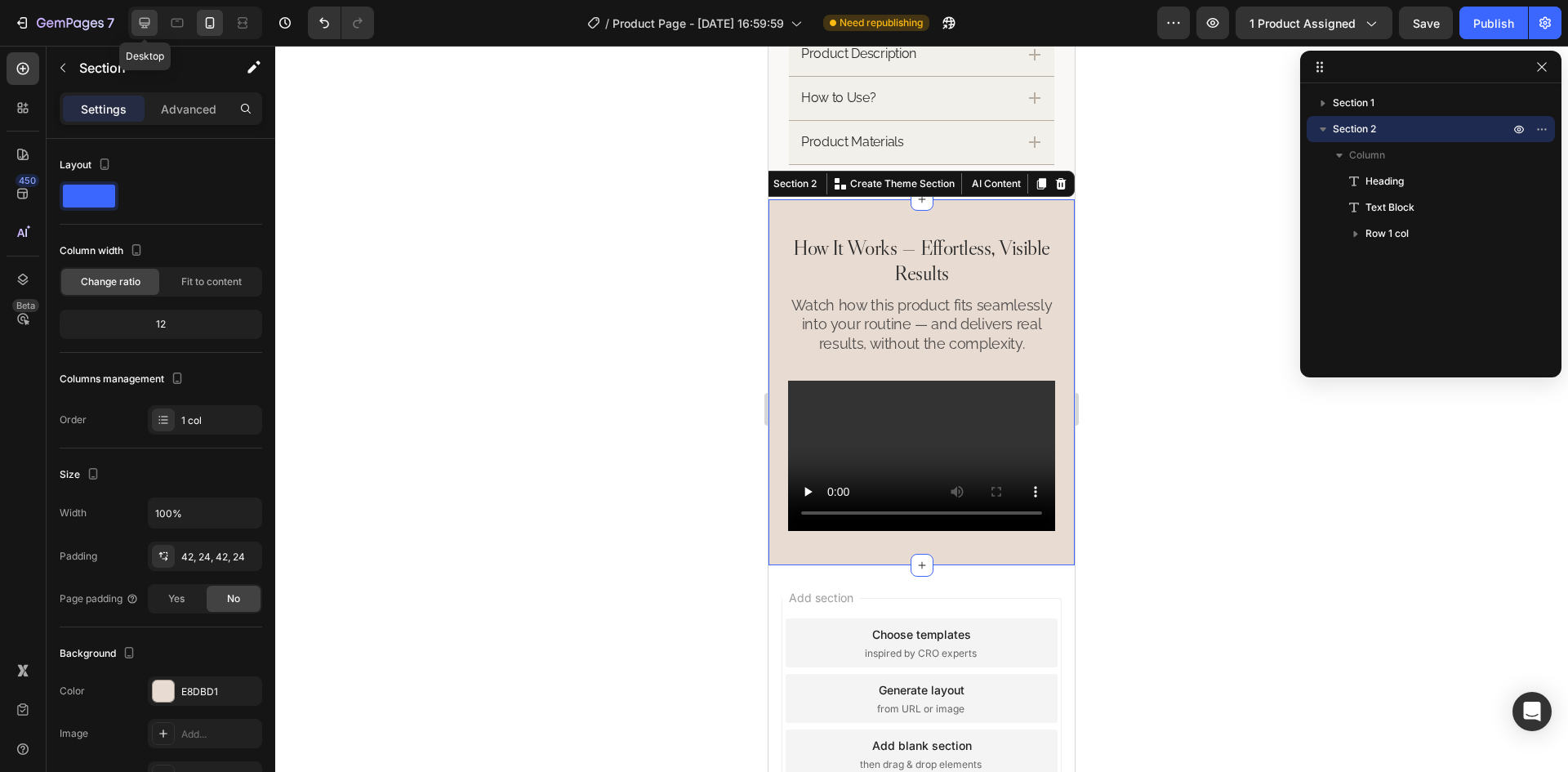
click at [147, 21] on icon at bounding box center [144, 23] width 17 height 17
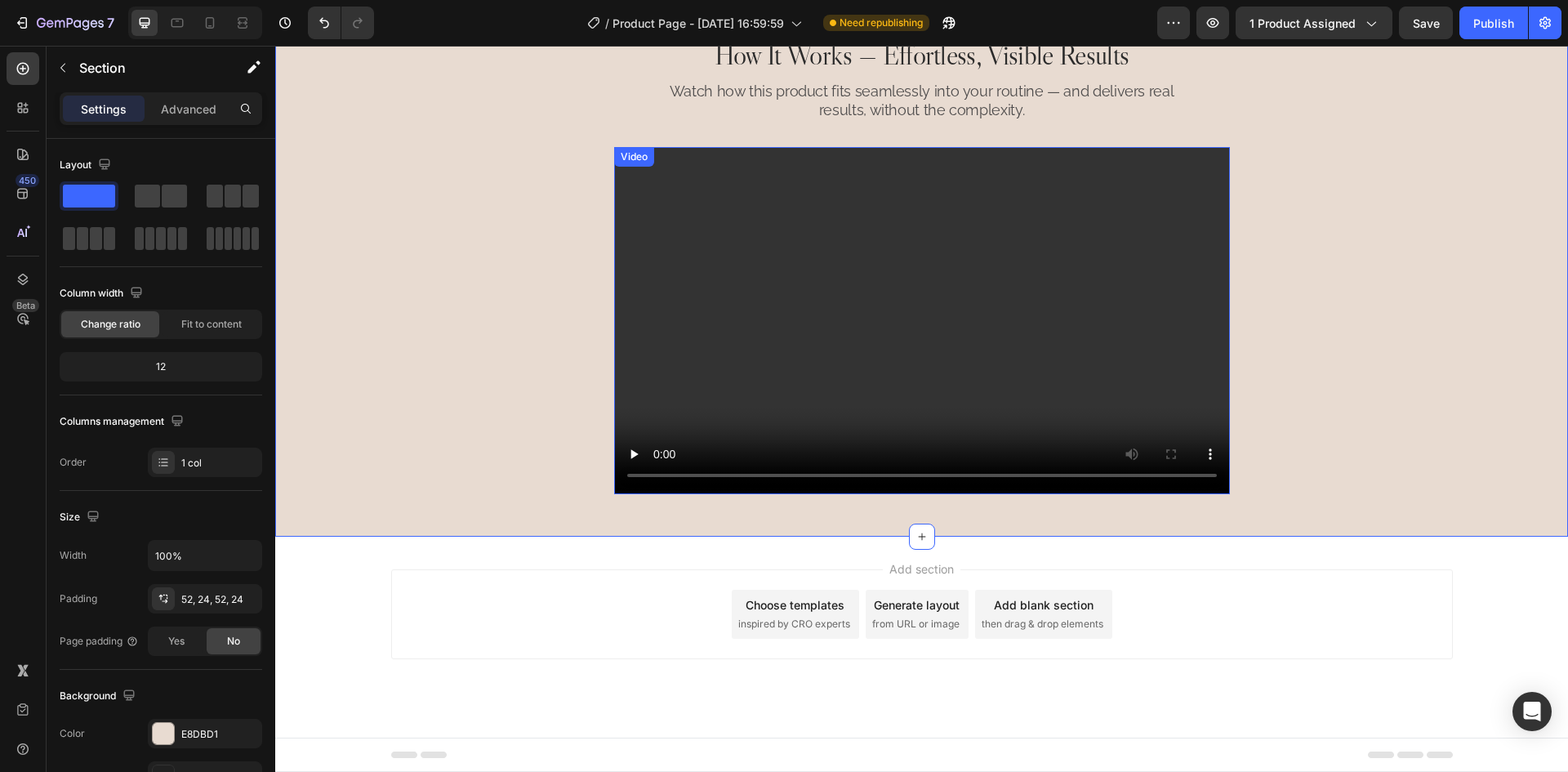
scroll to position [701, 0]
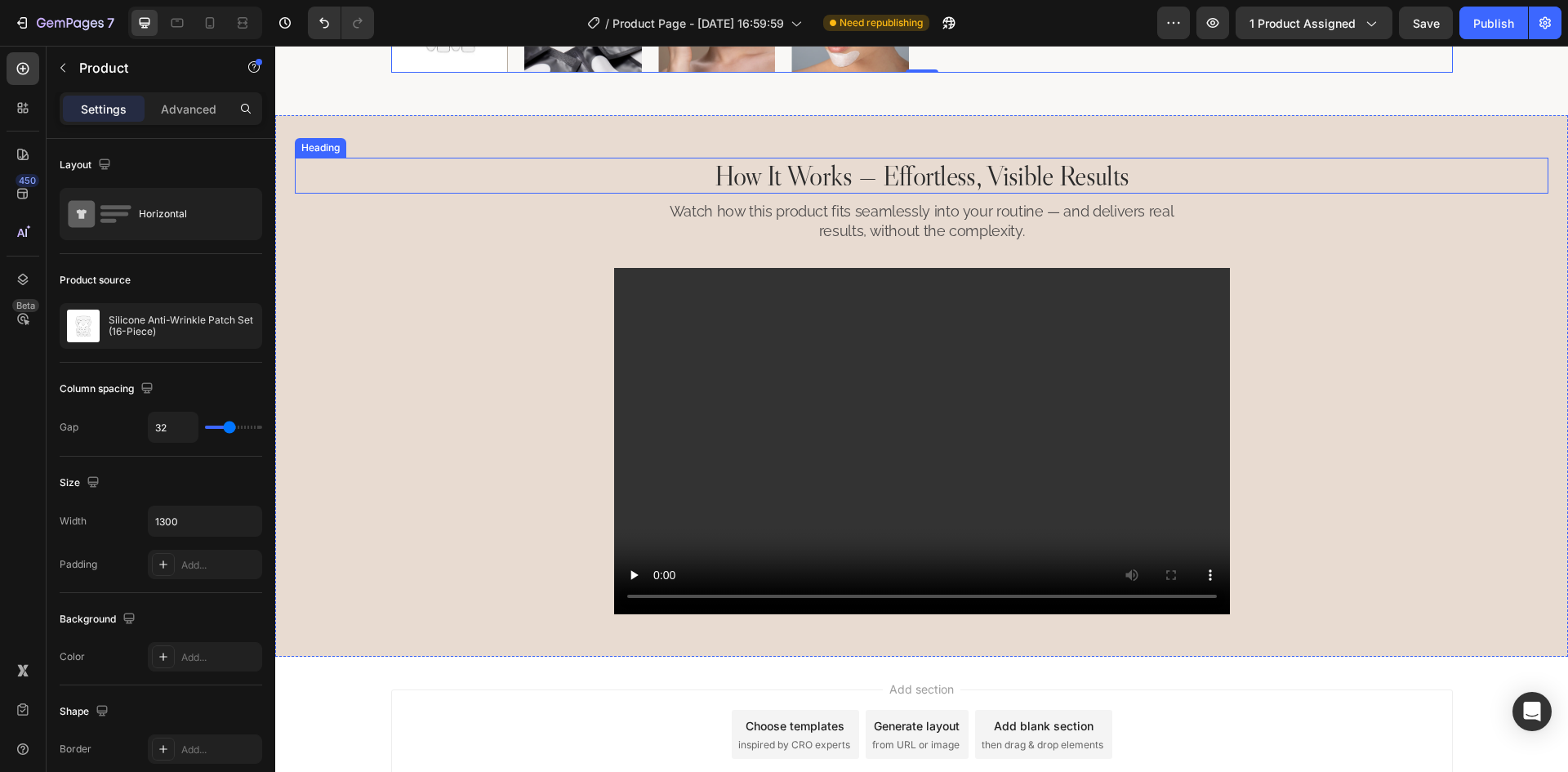
scroll to position [593, 0]
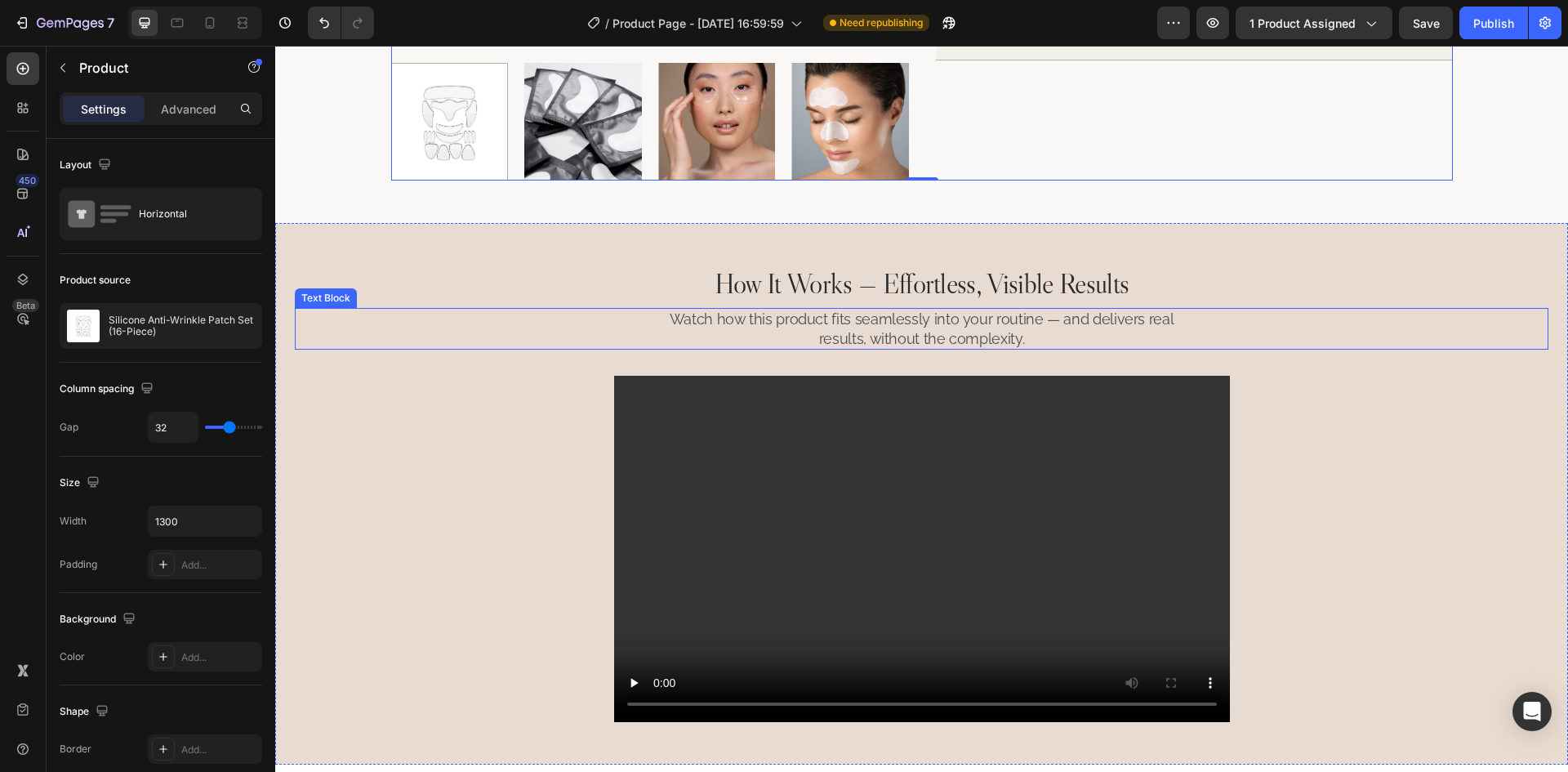
click at [1005, 334] on p "Watch how this product fits seamlessly into your routine — and delivers real re…" at bounding box center [922, 328] width 515 height 39
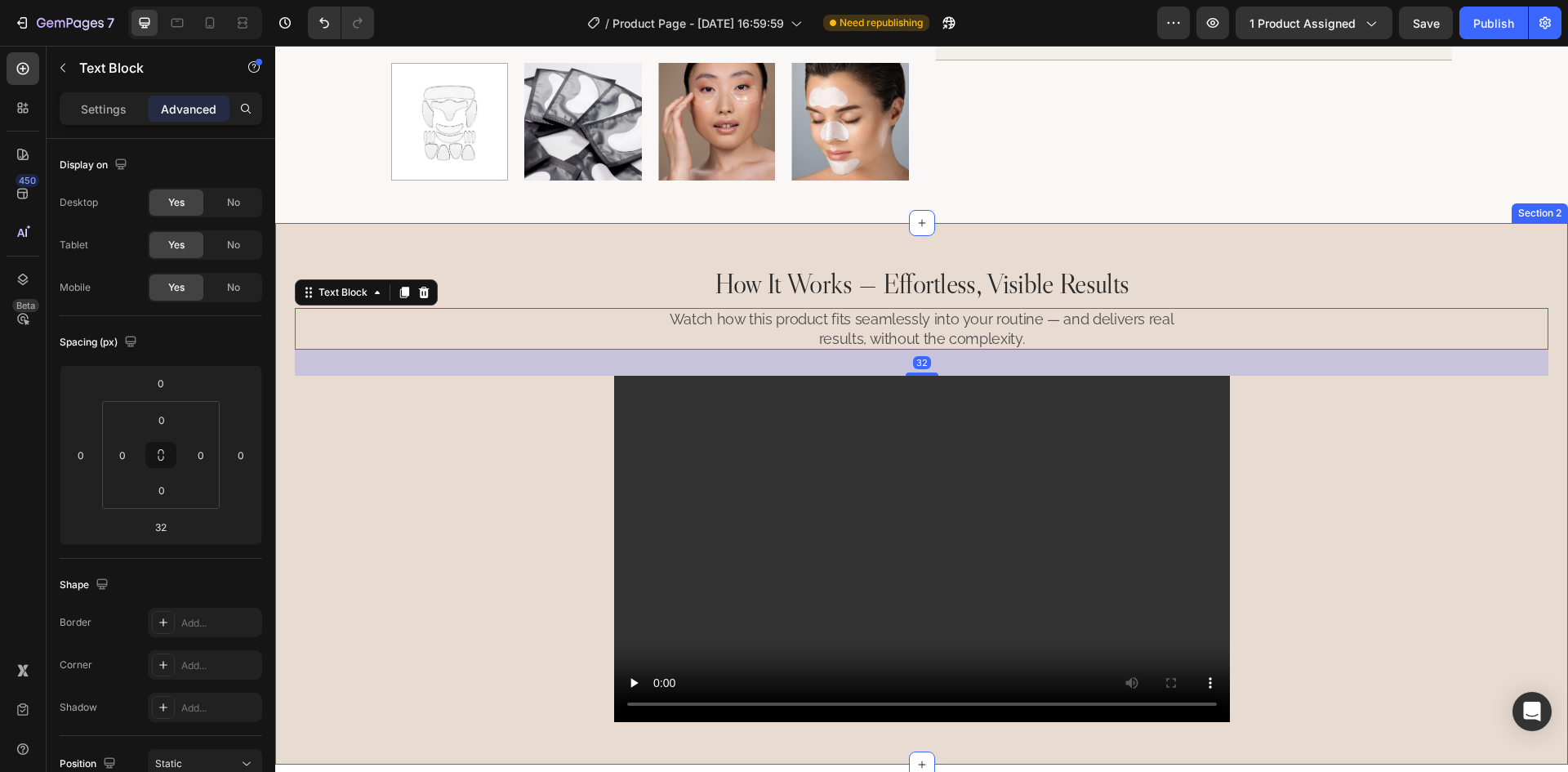
click at [1414, 511] on div "How It Works — Effortless, Visible Results Heading Watch how this product fits …" at bounding box center [921, 494] width 1254 height 458
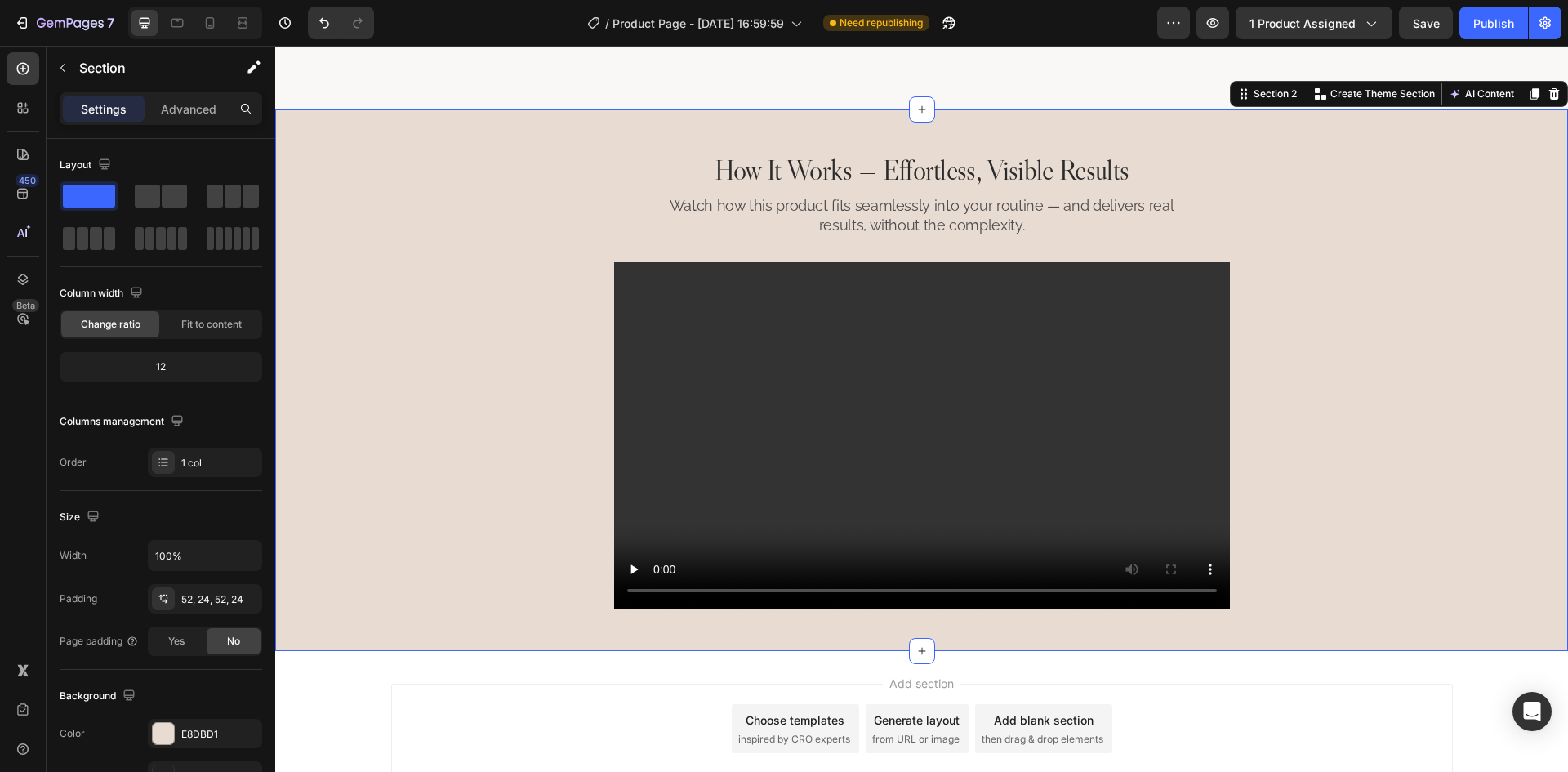
scroll to position [821, 0]
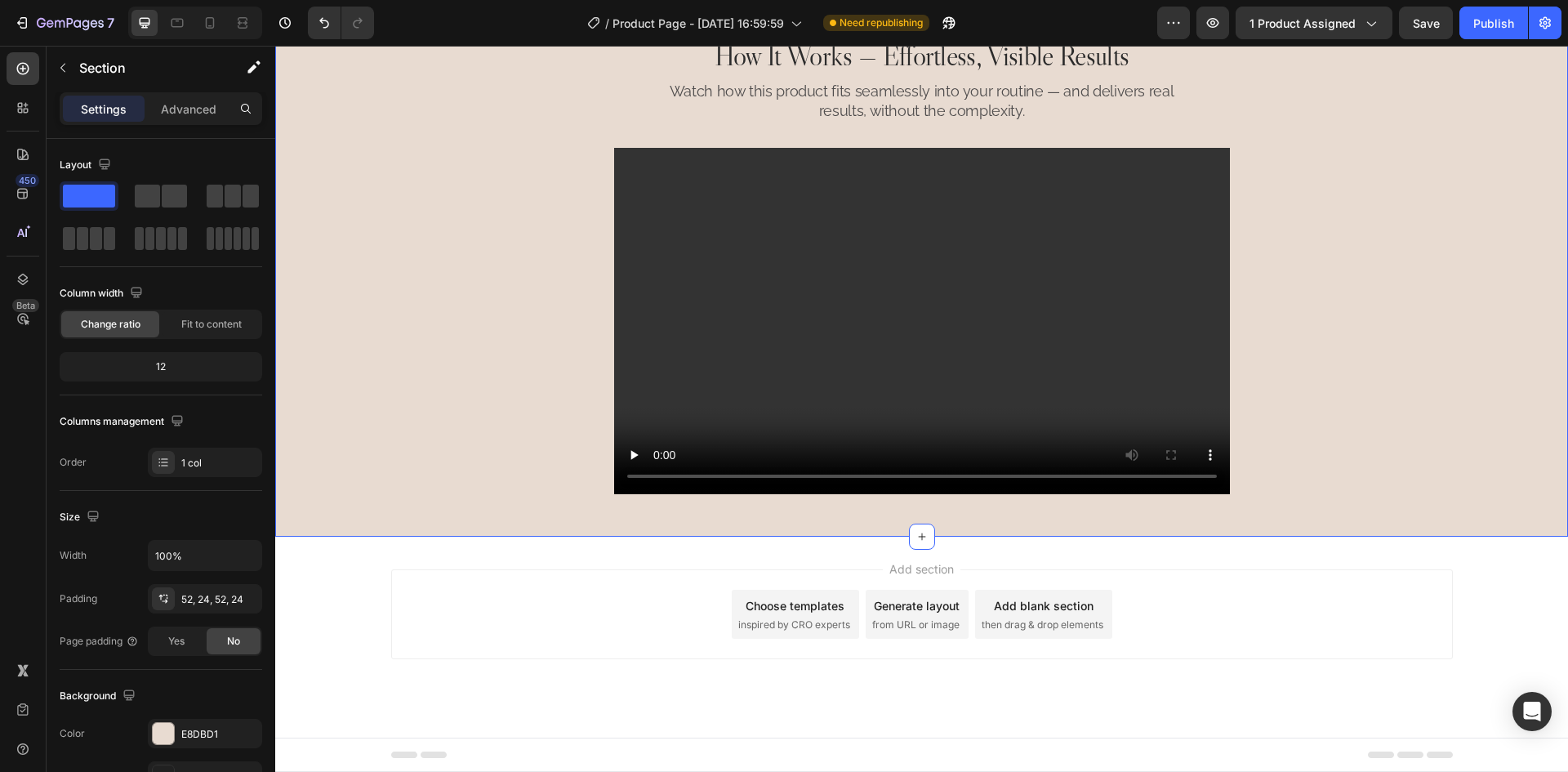
click at [1030, 516] on div "How It Works — Effortless, Visible Results Heading Watch how this product fits …" at bounding box center [922, 266] width 1292 height 543
click at [1192, 522] on div "How It Works — Effortless, Visible Results Heading Watch how this product fits …" at bounding box center [922, 266] width 1292 height 543
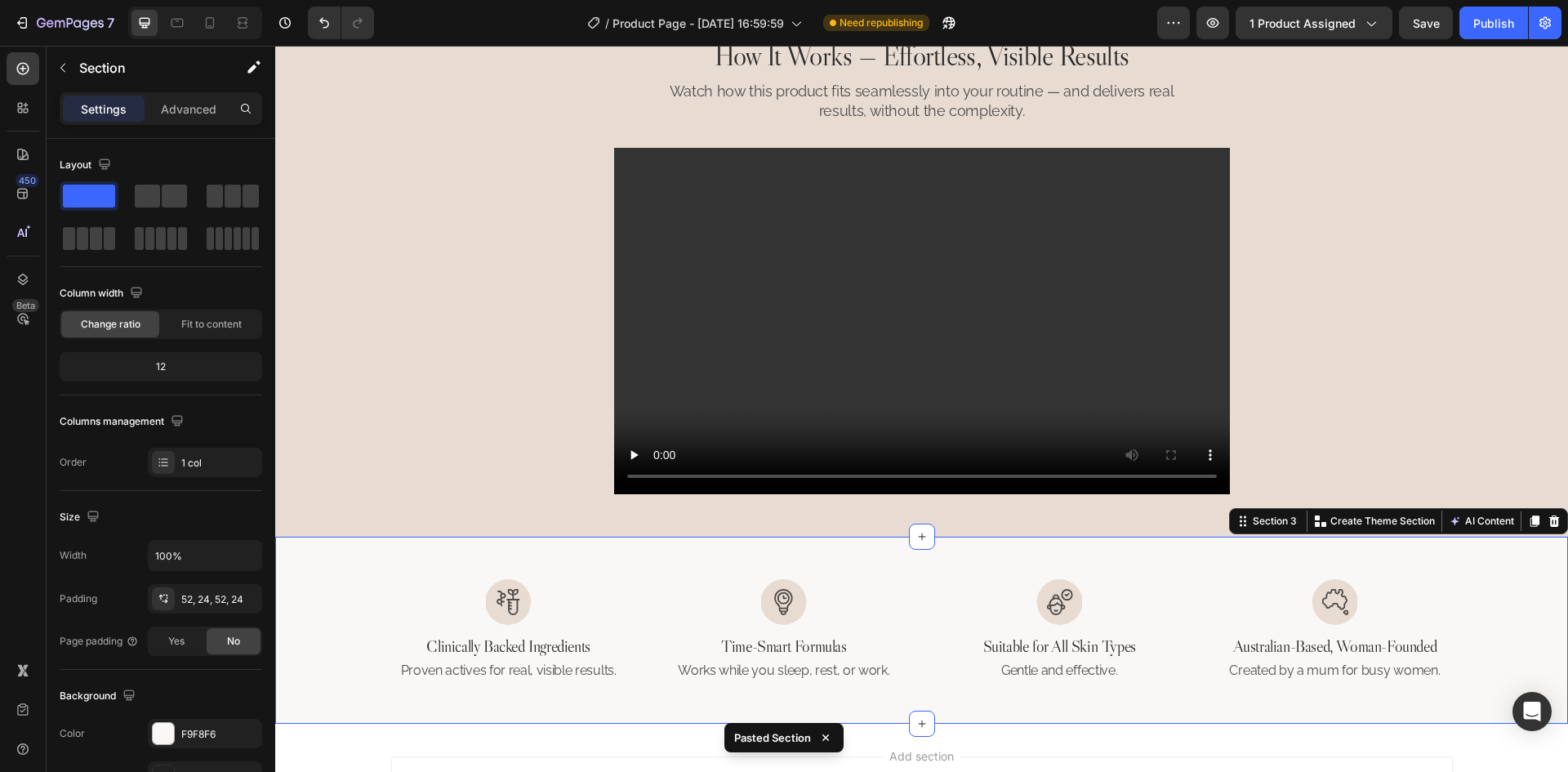
scroll to position [1008, 0]
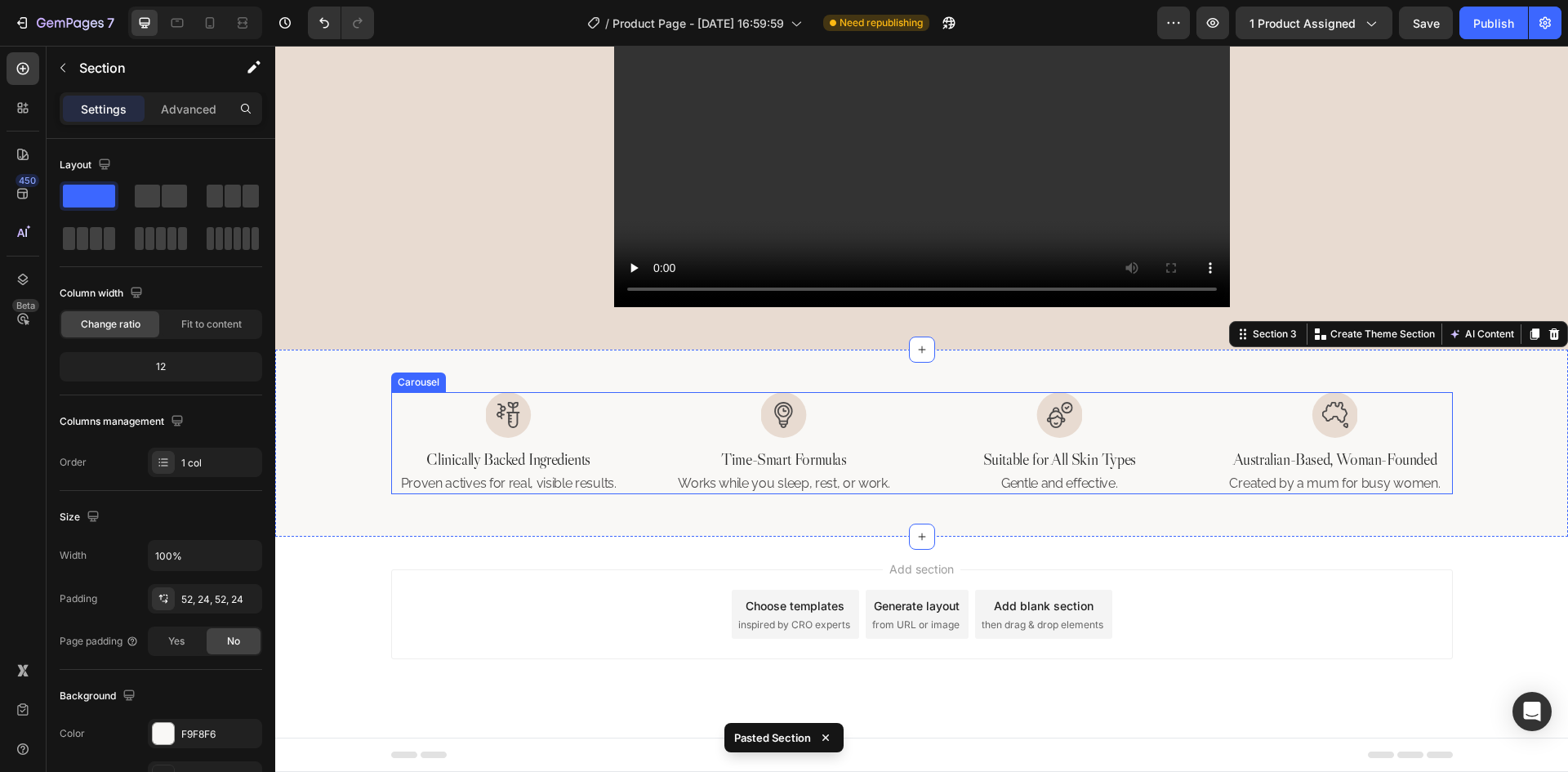
click at [630, 443] on div "Image Clinically Backed Ingredients Heading Proven actives for real, visible re…" at bounding box center [922, 443] width 1062 height 102
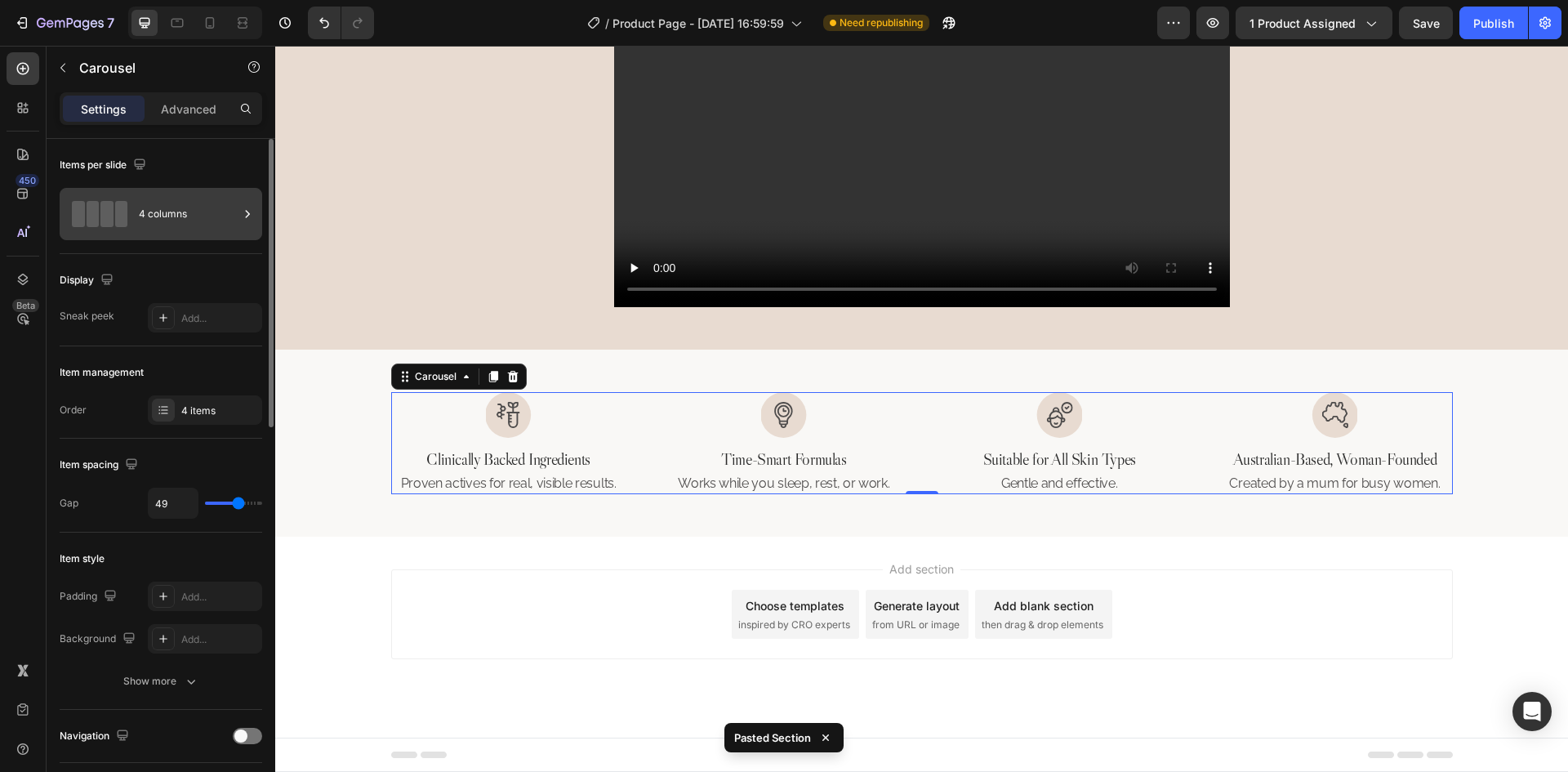
click at [181, 215] on div "4 columns" at bounding box center [189, 214] width 100 height 38
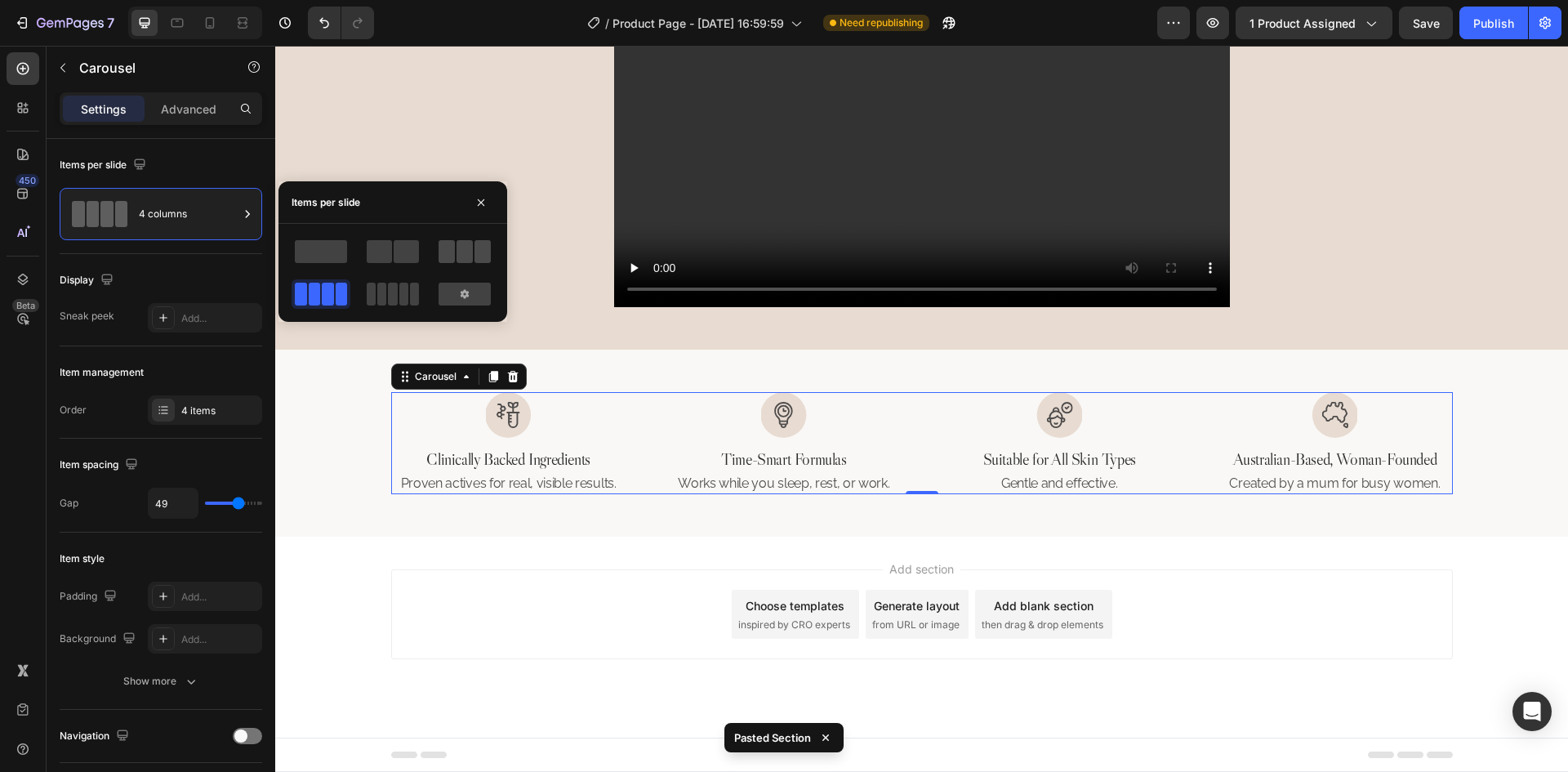
click at [448, 258] on span at bounding box center [447, 251] width 17 height 23
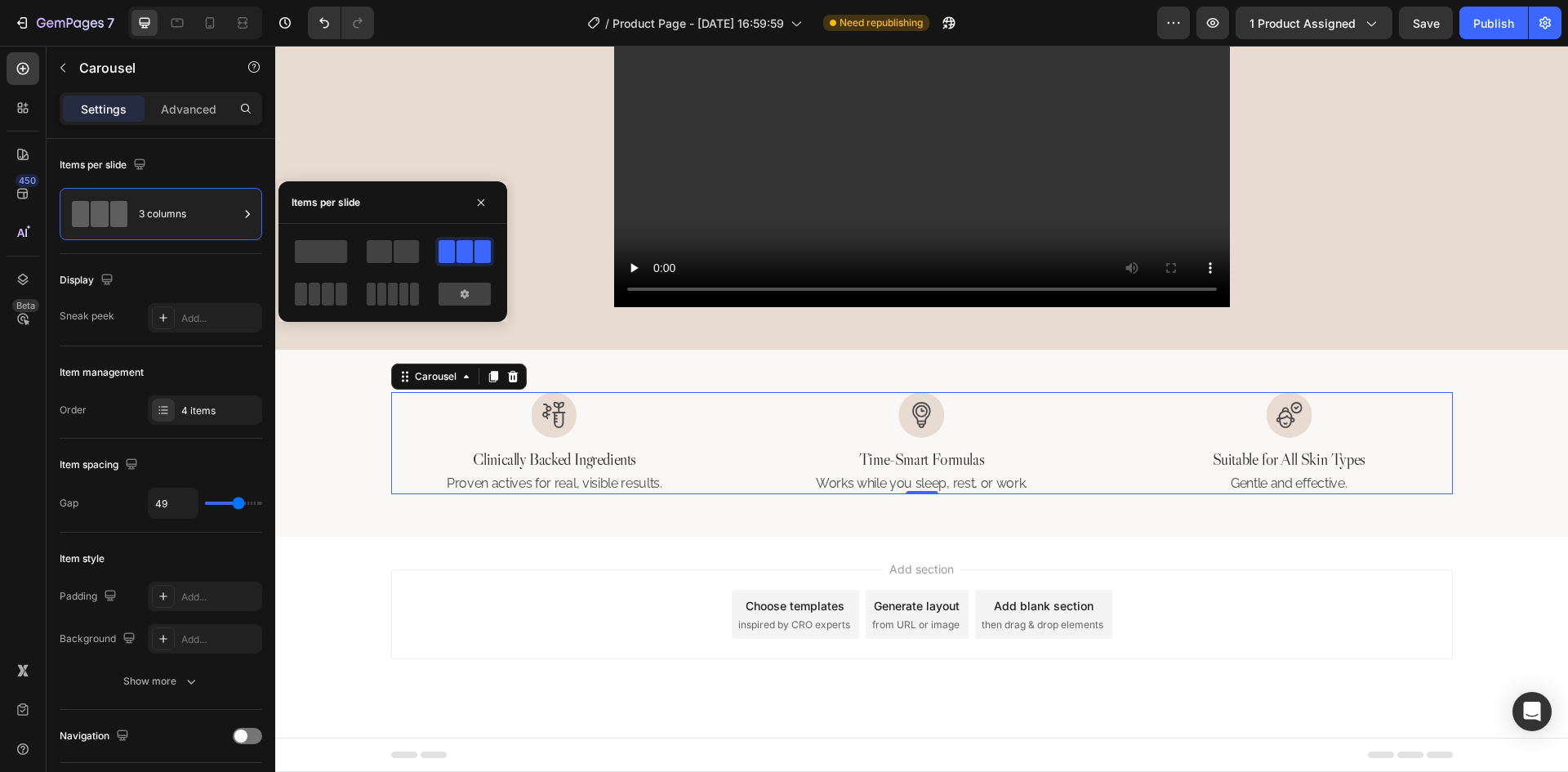
click at [700, 455] on h2 "Clinically Backed Ingredients" at bounding box center [554, 459] width 327 height 23
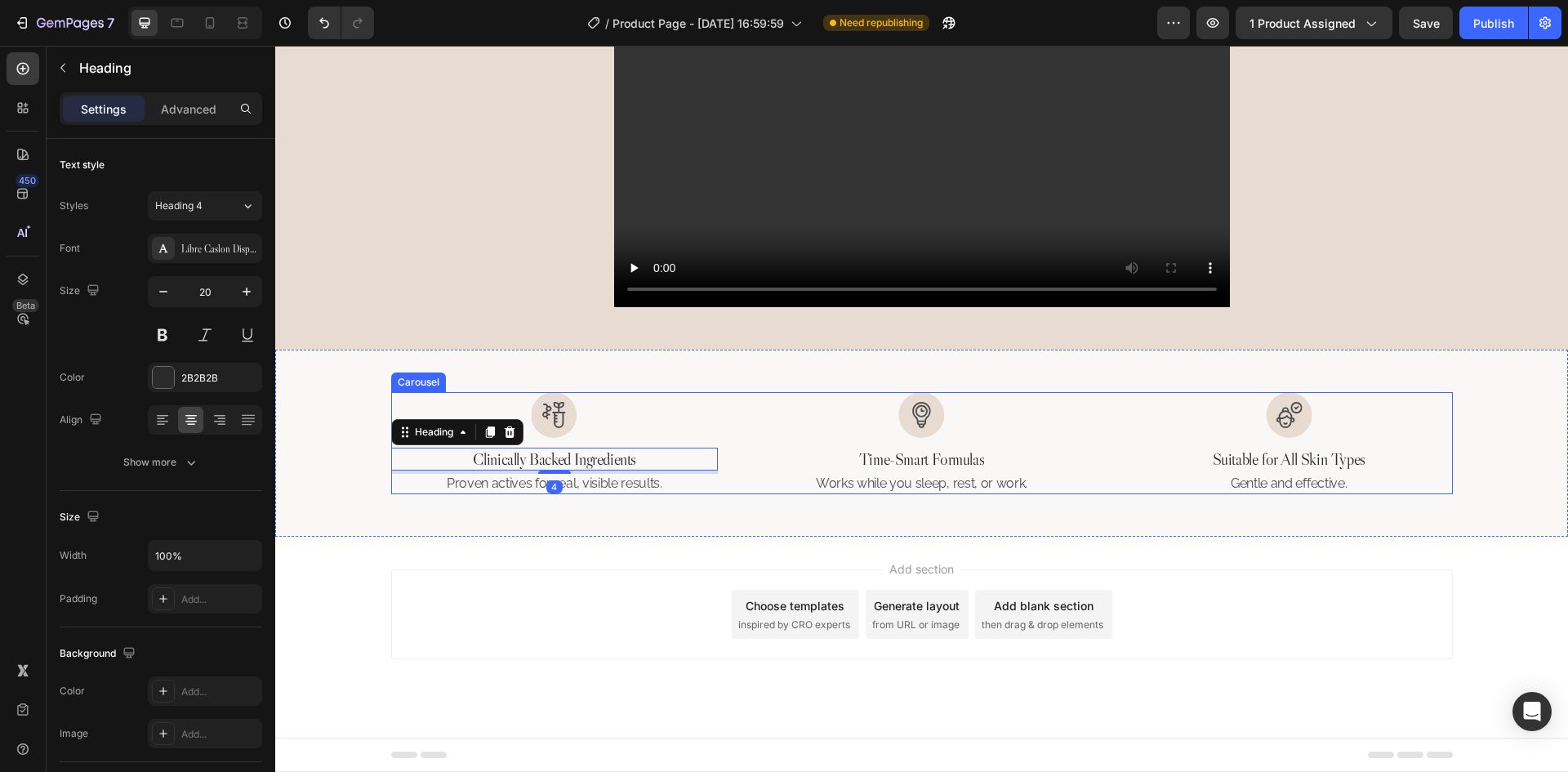
click at [736, 434] on div "Image Clinically Backed Ingredients Heading 4 Proven actives for real, visible …" at bounding box center [922, 443] width 1062 height 102
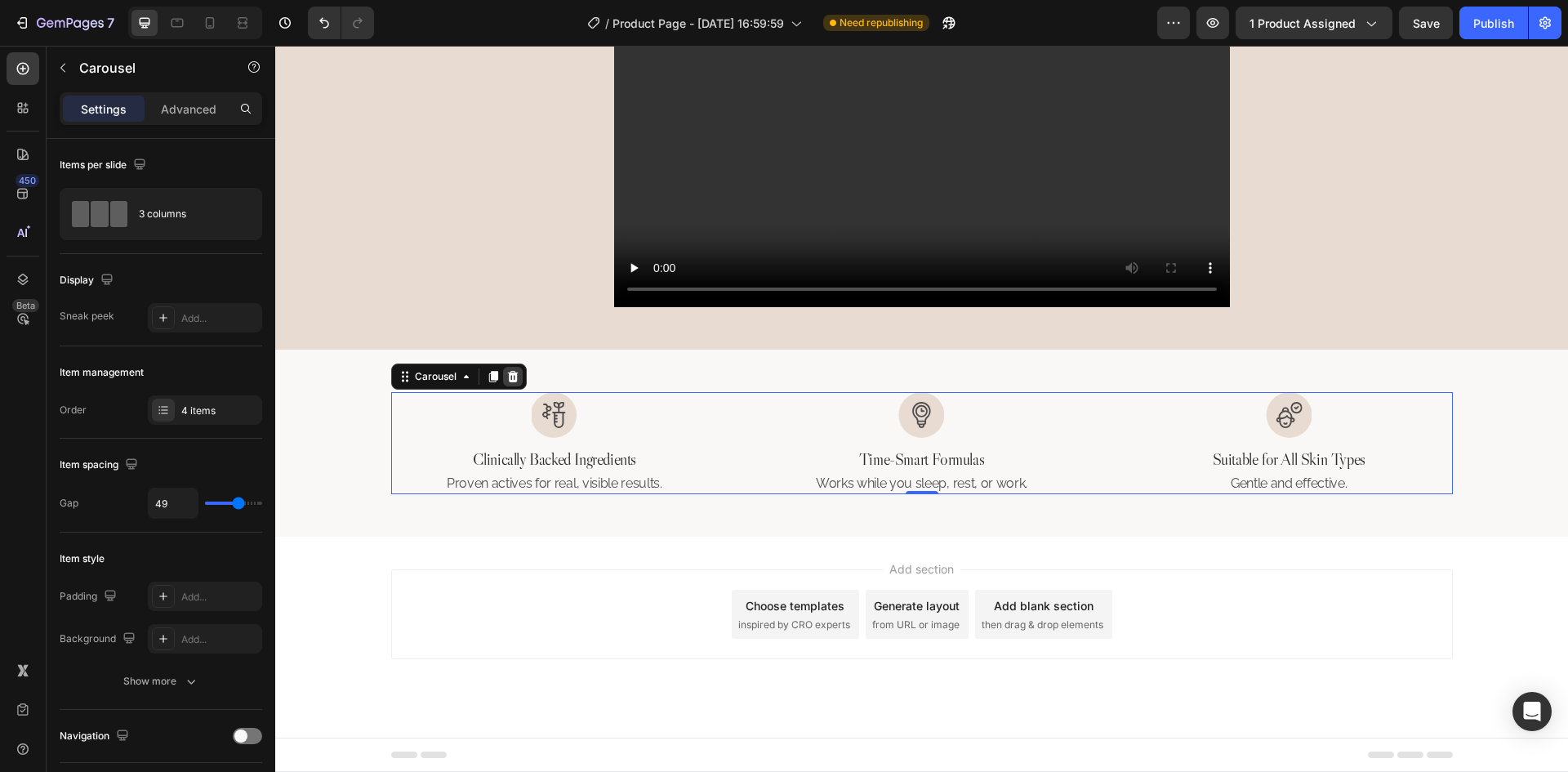
click at [513, 380] on icon at bounding box center [512, 376] width 13 height 13
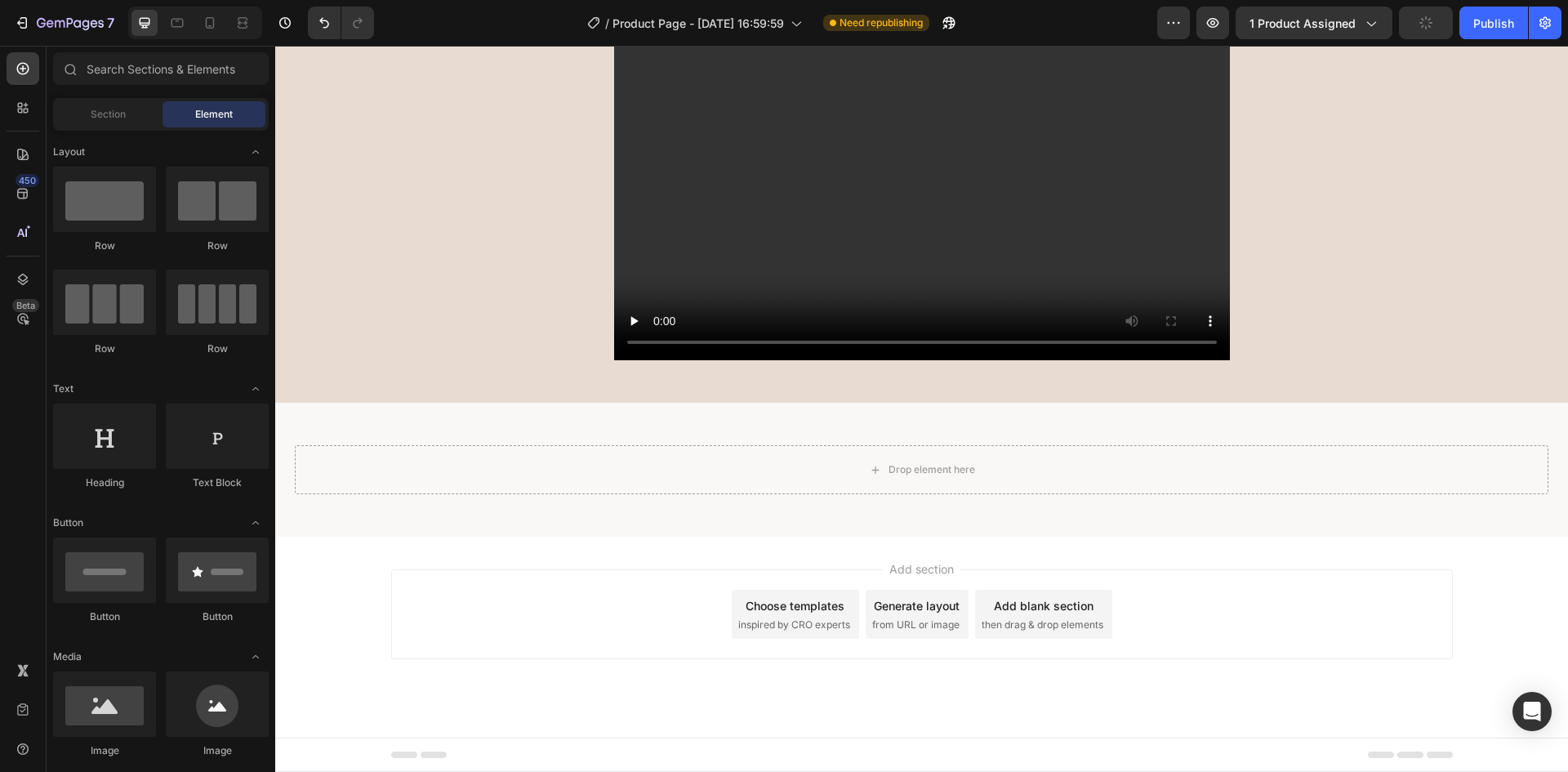
scroll to position [955, 0]
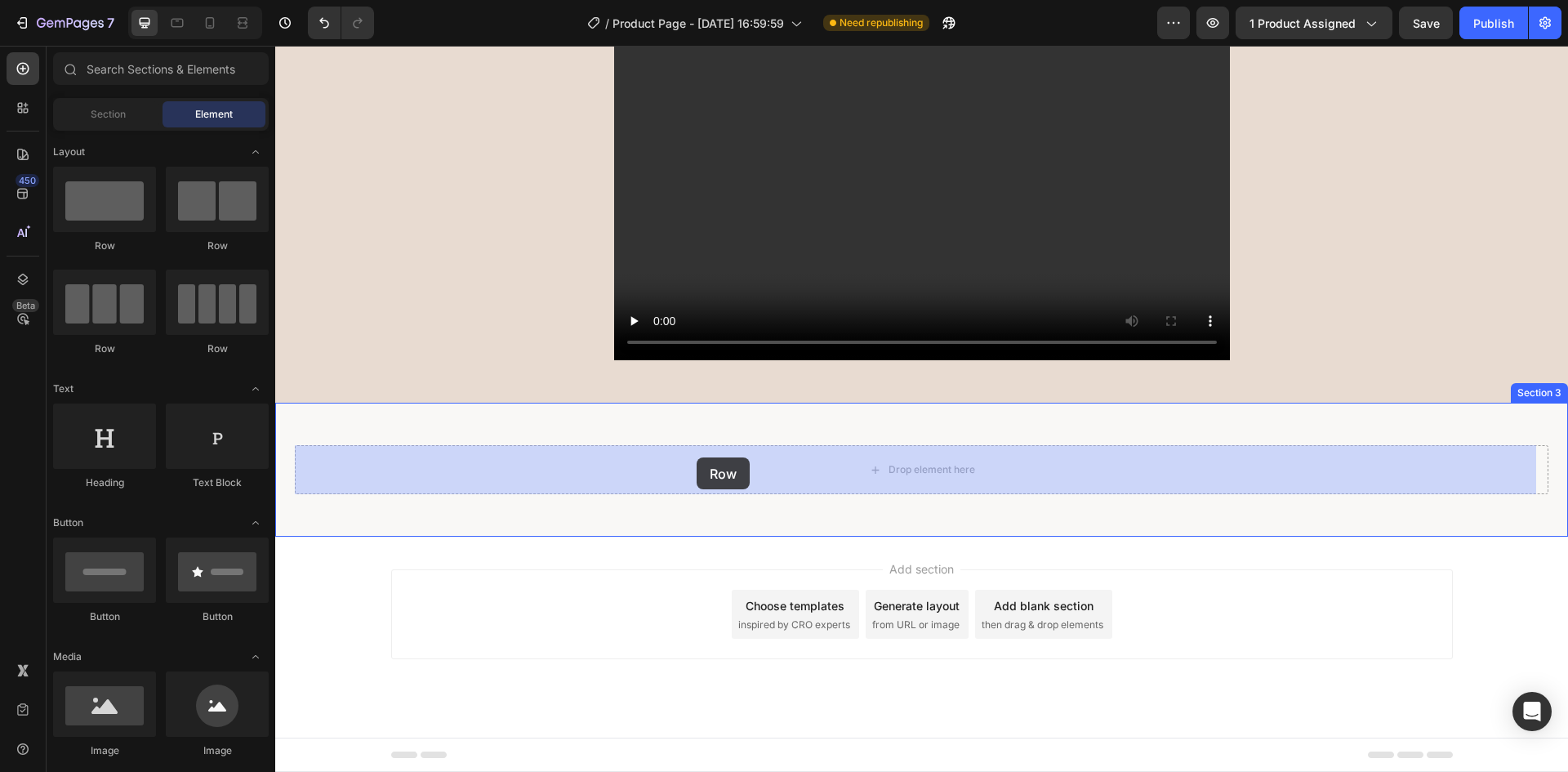
drag, startPoint x: 390, startPoint y: 357, endPoint x: 699, endPoint y: 462, distance: 326.4
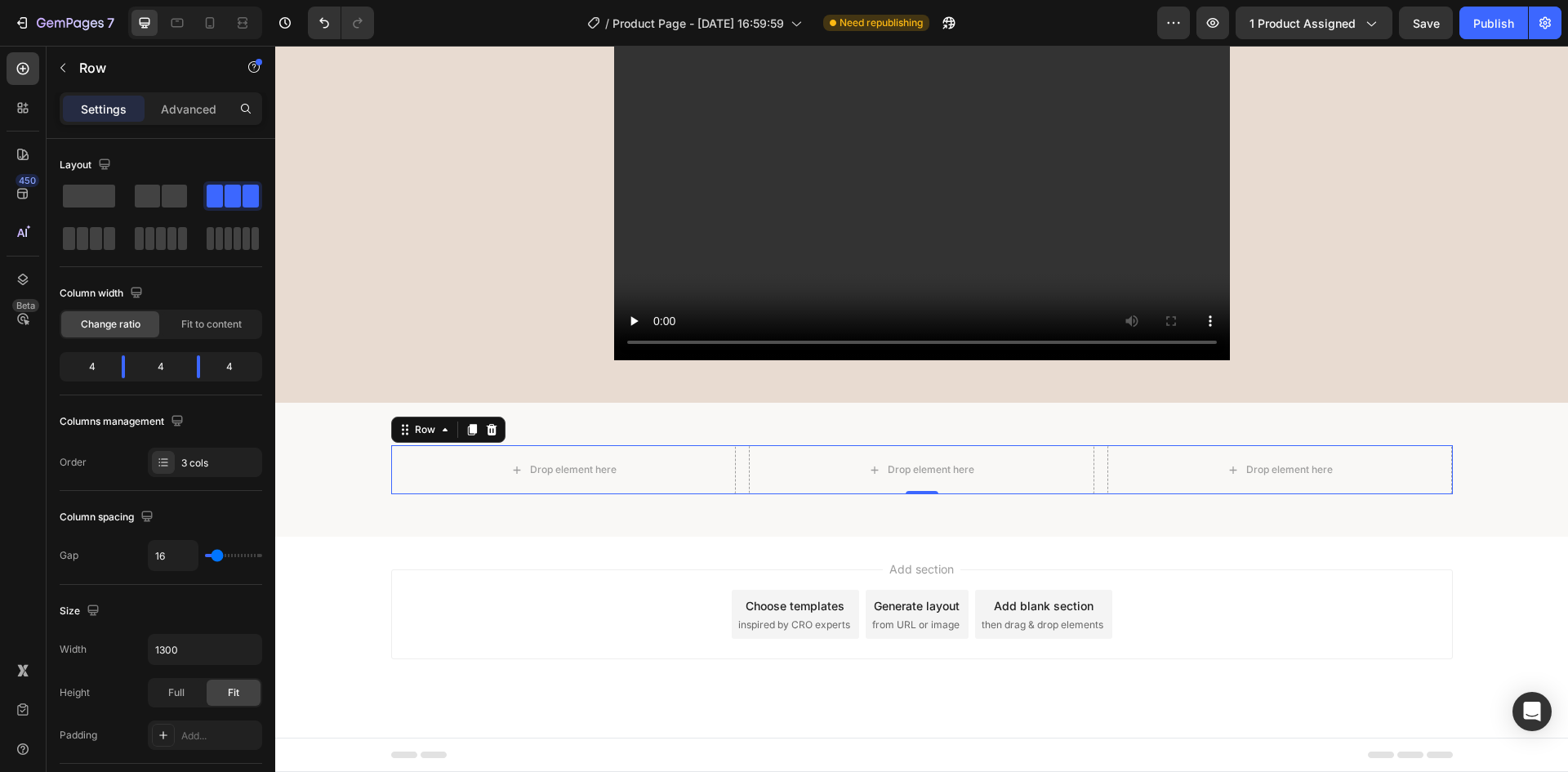
click at [739, 468] on div "Drop element here Drop element here Drop element here Row 0" at bounding box center [922, 470] width 1062 height 49
click at [174, 565] on input "16" at bounding box center [173, 556] width 49 height 30
type input "3"
type input "32"
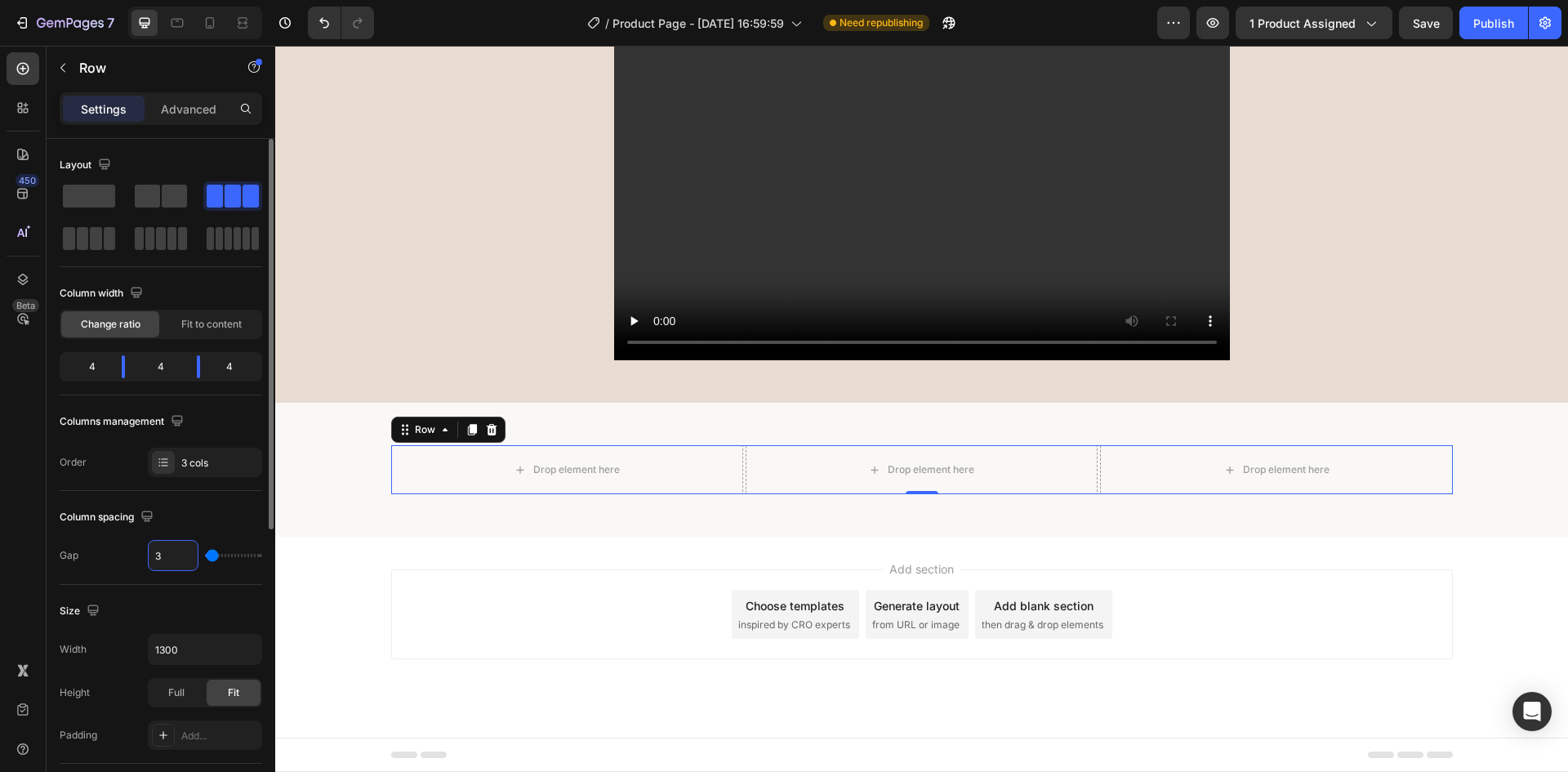
type input "32"
click at [209, 514] on div "Column spacing" at bounding box center [160, 517] width 203 height 26
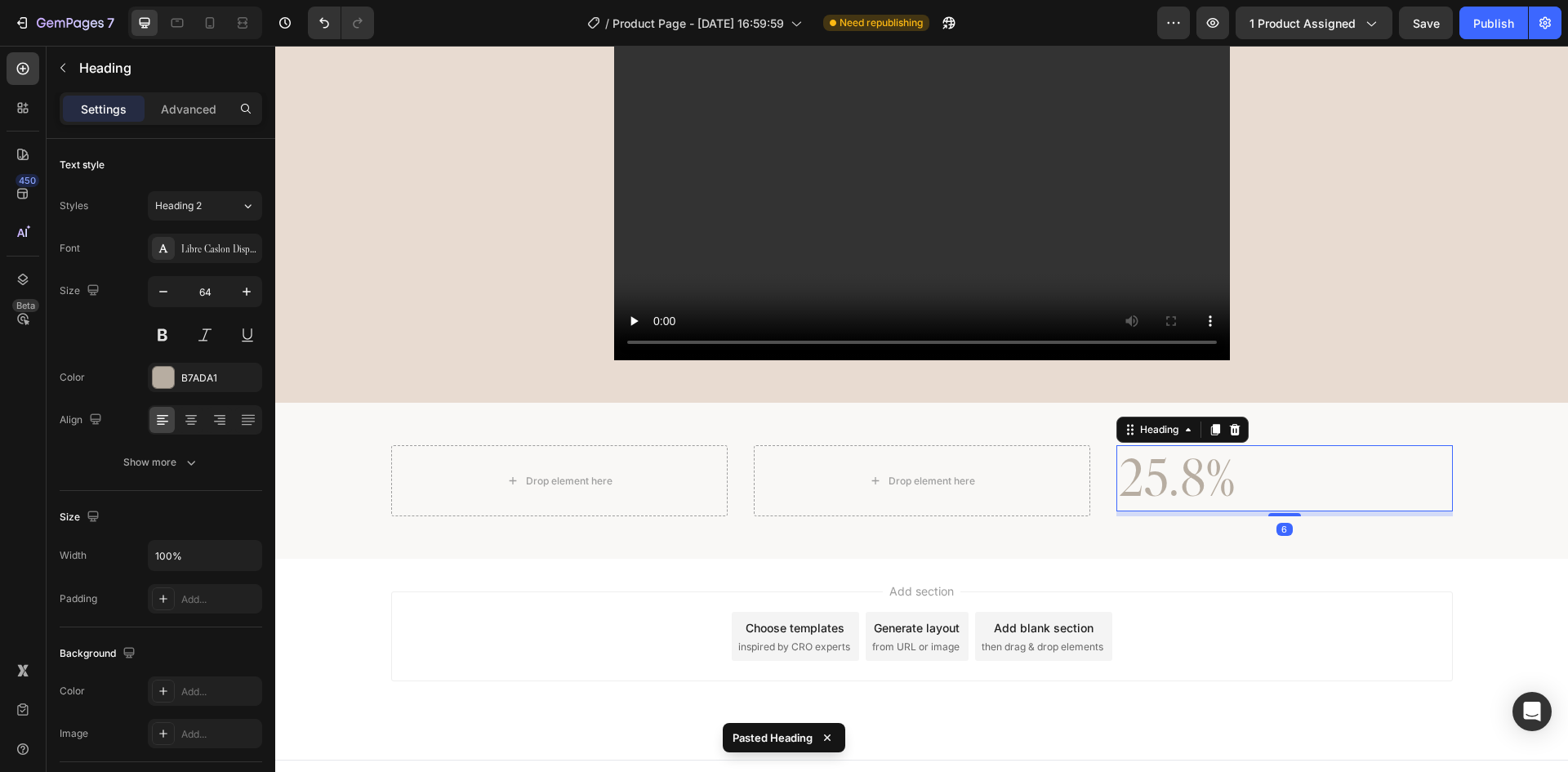
scroll to position [978, 0]
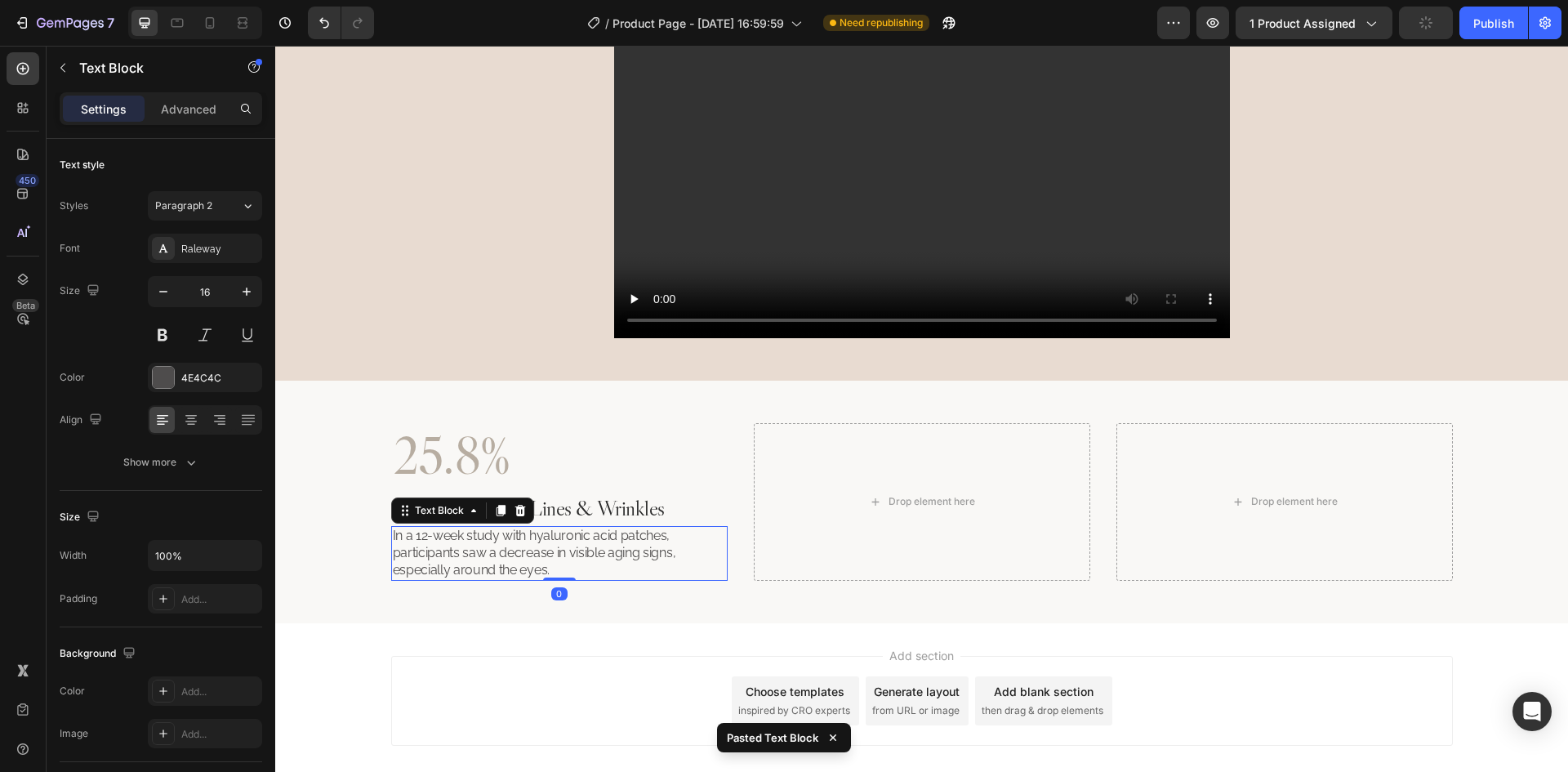
drag, startPoint x: 565, startPoint y: 605, endPoint x: 339, endPoint y: 610, distance: 226.1
click at [574, 568] on div "In a 12-week study with hyaluronic acid patches, participants saw a decrease in…" at bounding box center [559, 553] width 337 height 54
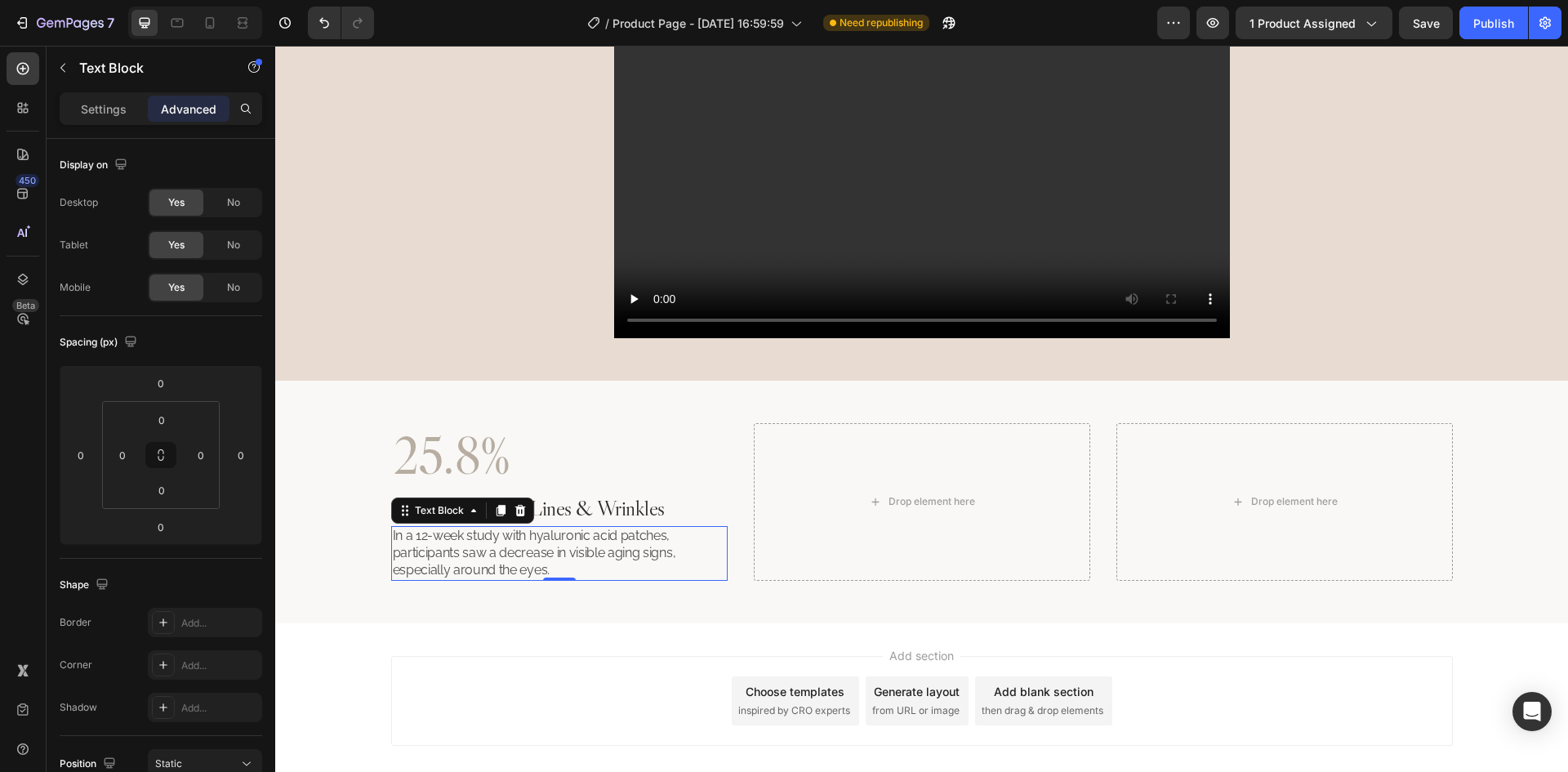
click at [577, 542] on p "In a 12-week study with hyaluronic acid patches, participants saw a decrease in…" at bounding box center [559, 553] width 333 height 50
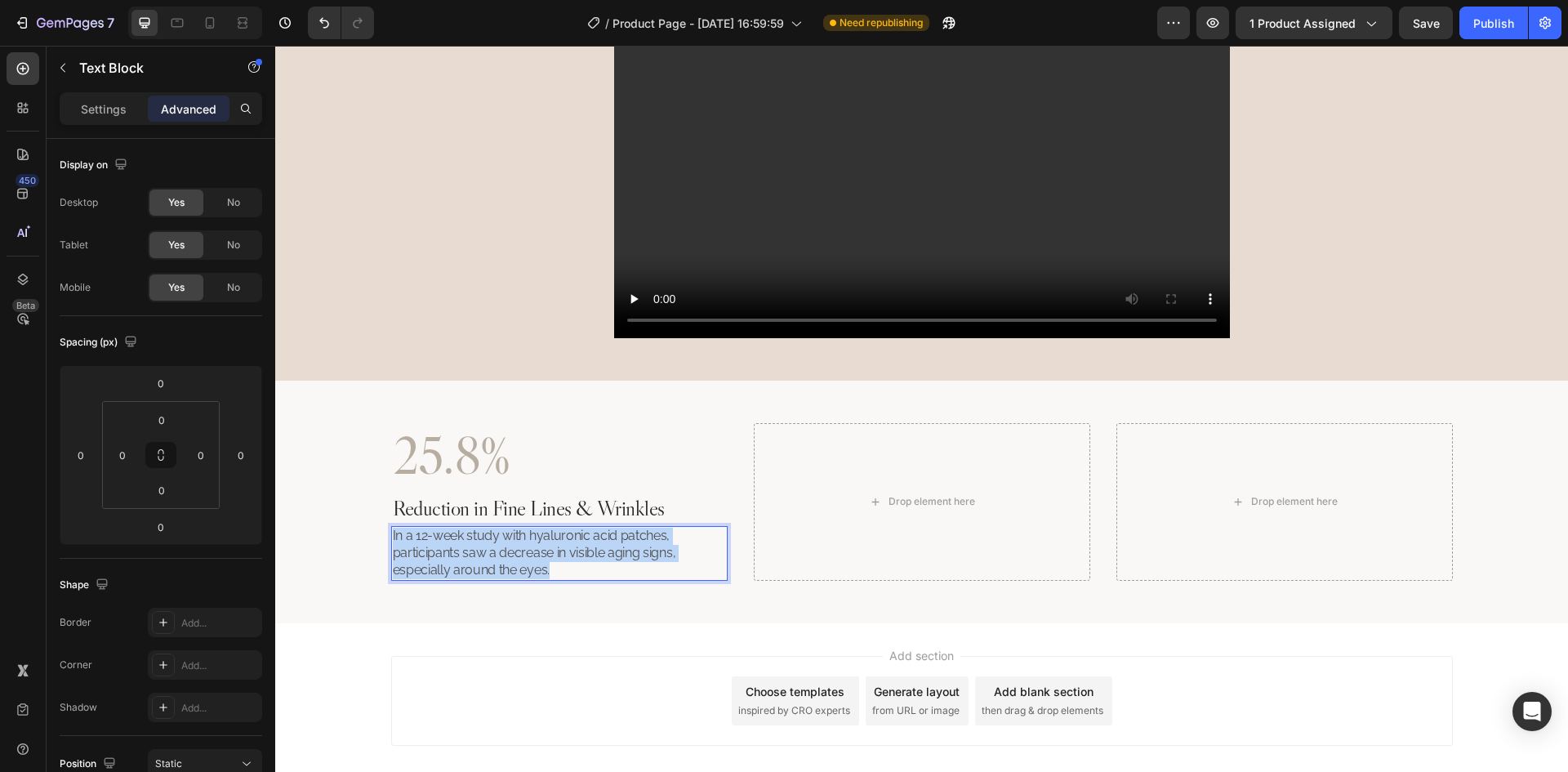
click at [577, 542] on p "In a 12-week study with hyaluronic acid patches, participants saw a decrease in…" at bounding box center [559, 553] width 333 height 50
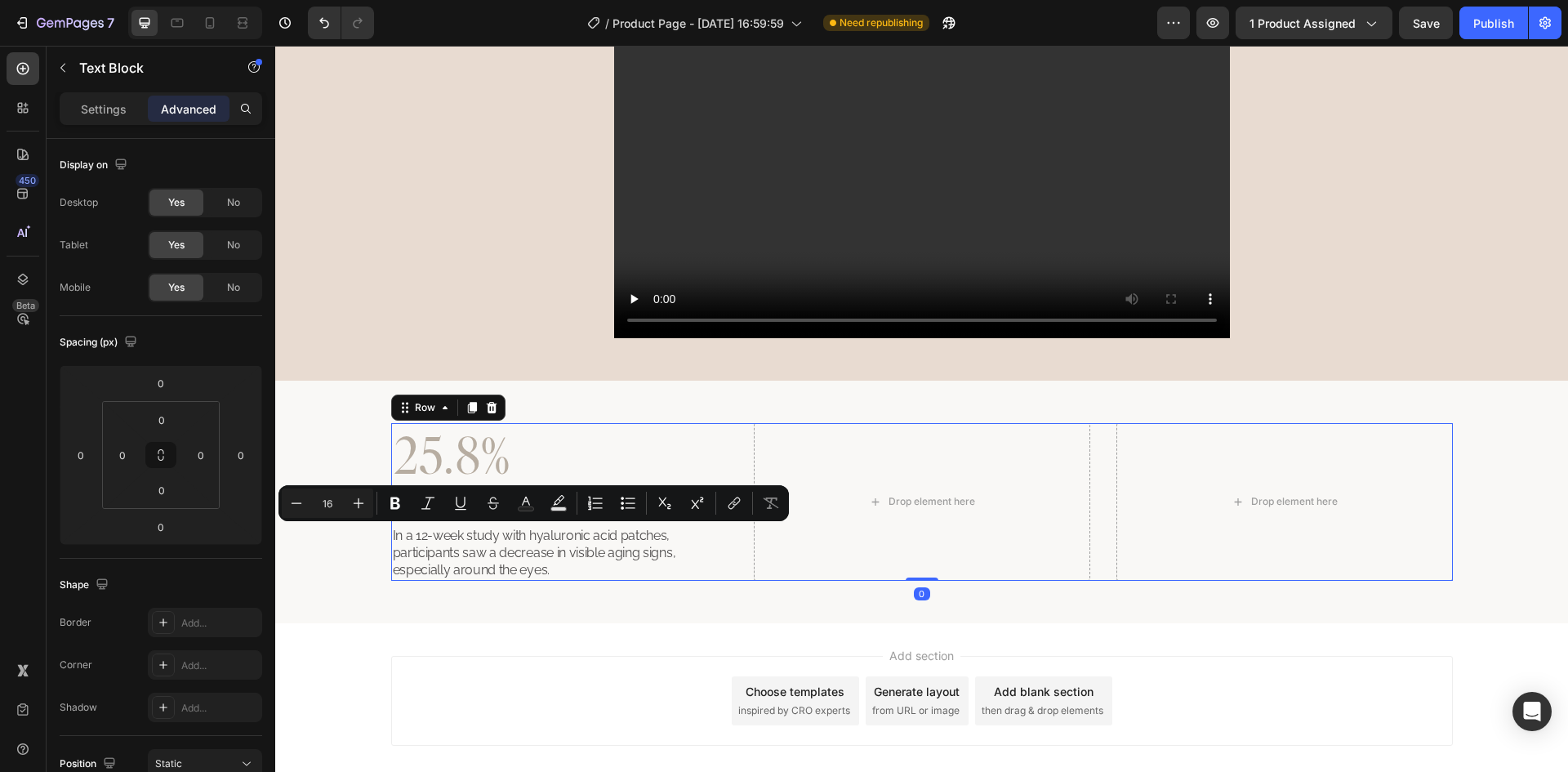
click at [742, 576] on div "25.8% Heading Reduction in Fine Lines & Wrinkles Heading In a 12-week study wit…" at bounding box center [922, 501] width 1062 height 157
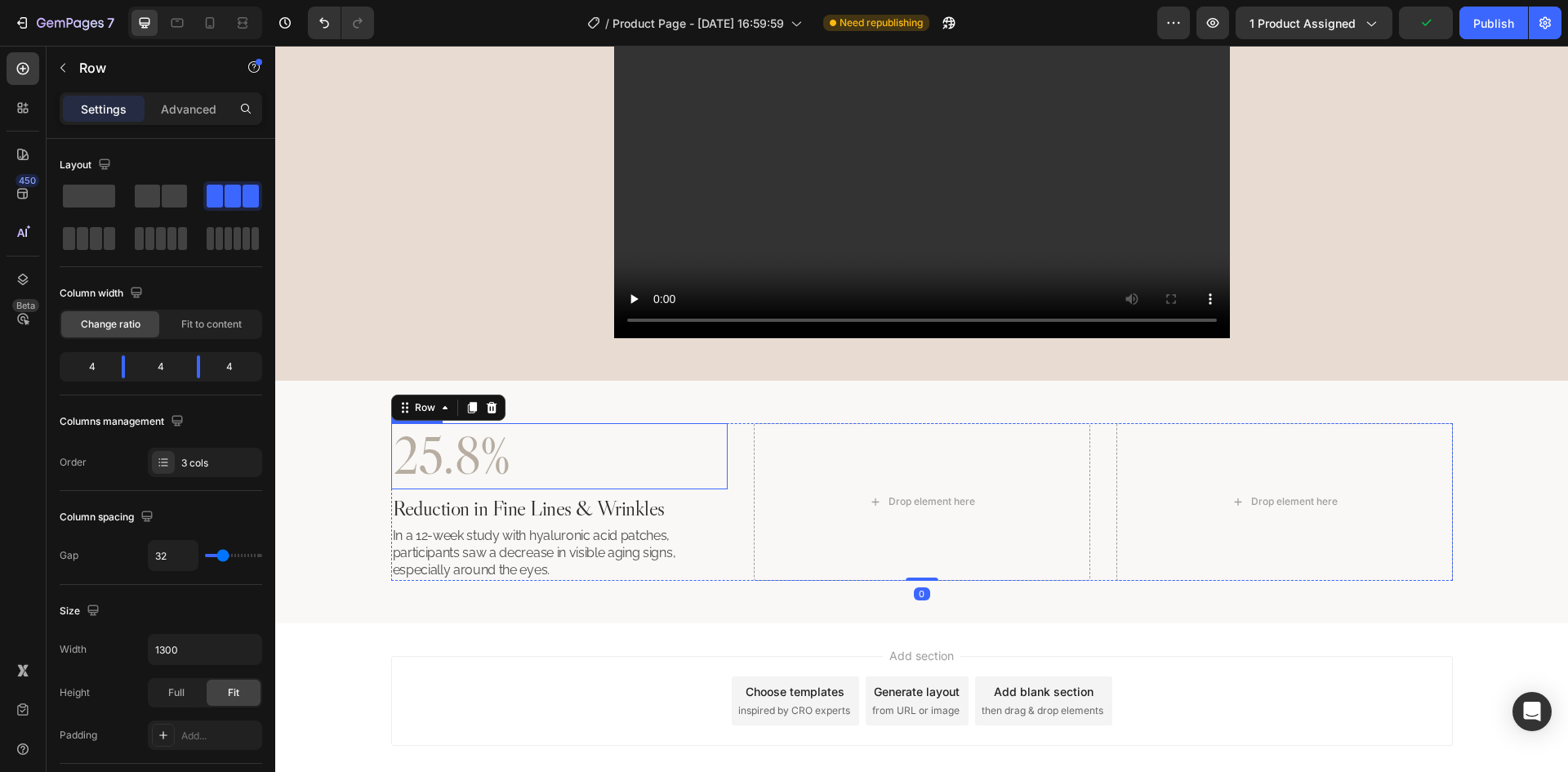
click at [454, 450] on h2 "25.8%" at bounding box center [559, 456] width 337 height 66
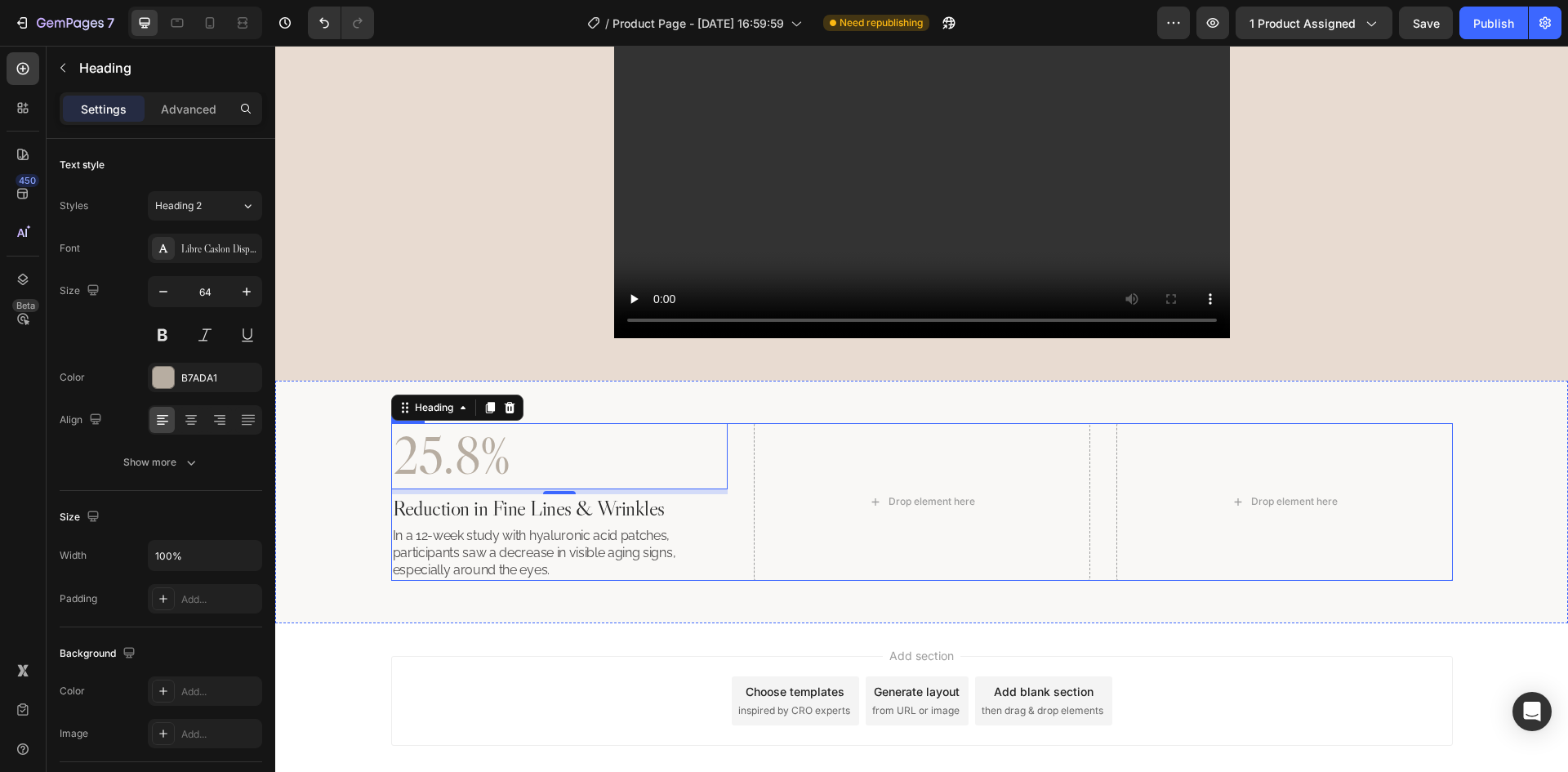
click at [739, 517] on div "25.8% Heading 6 Reduction in Fine Lines & Wrinkles Heading In a 12-week study w…" at bounding box center [922, 501] width 1062 height 157
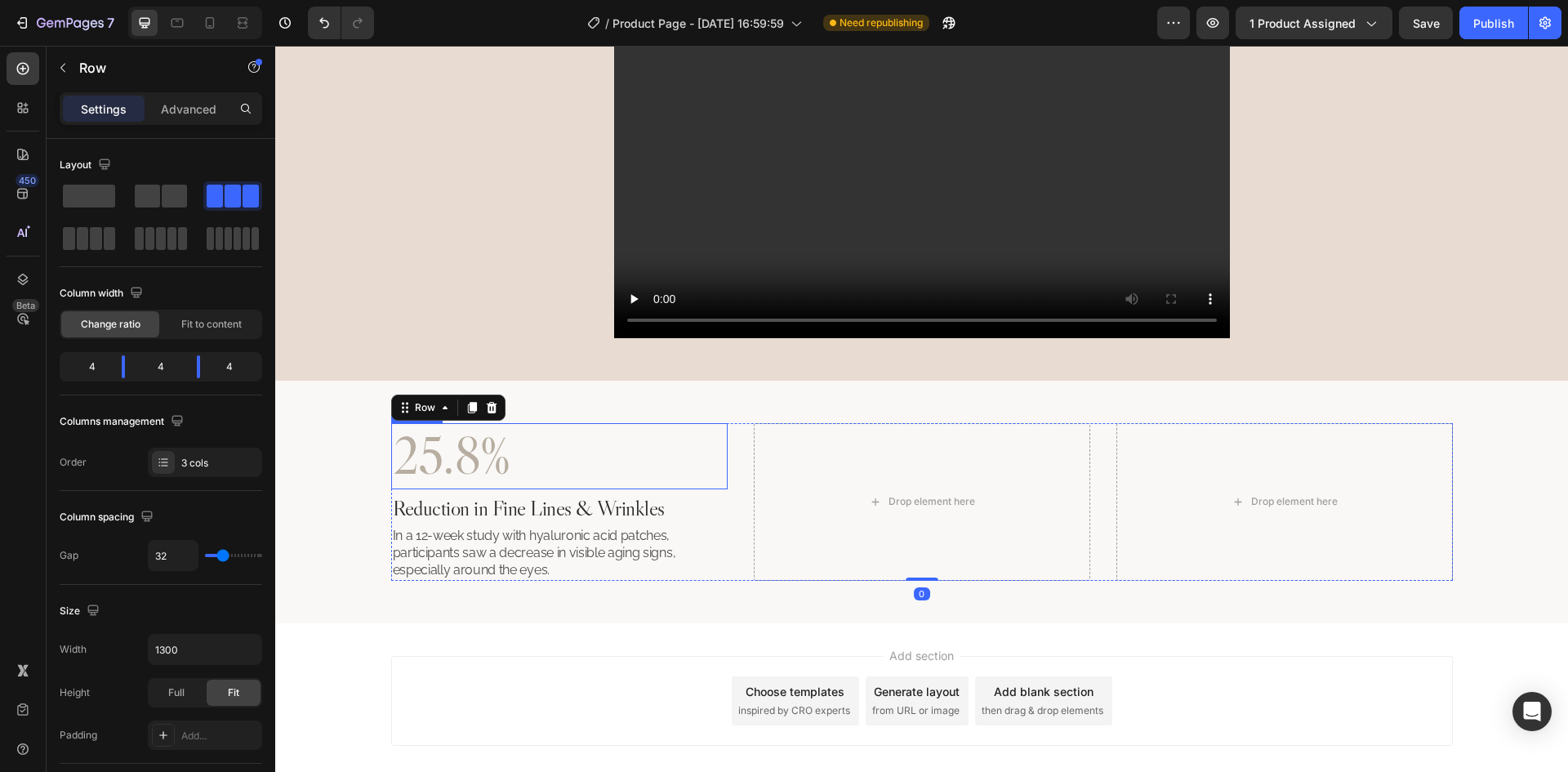
click at [642, 460] on h2 "25.8%" at bounding box center [559, 456] width 337 height 66
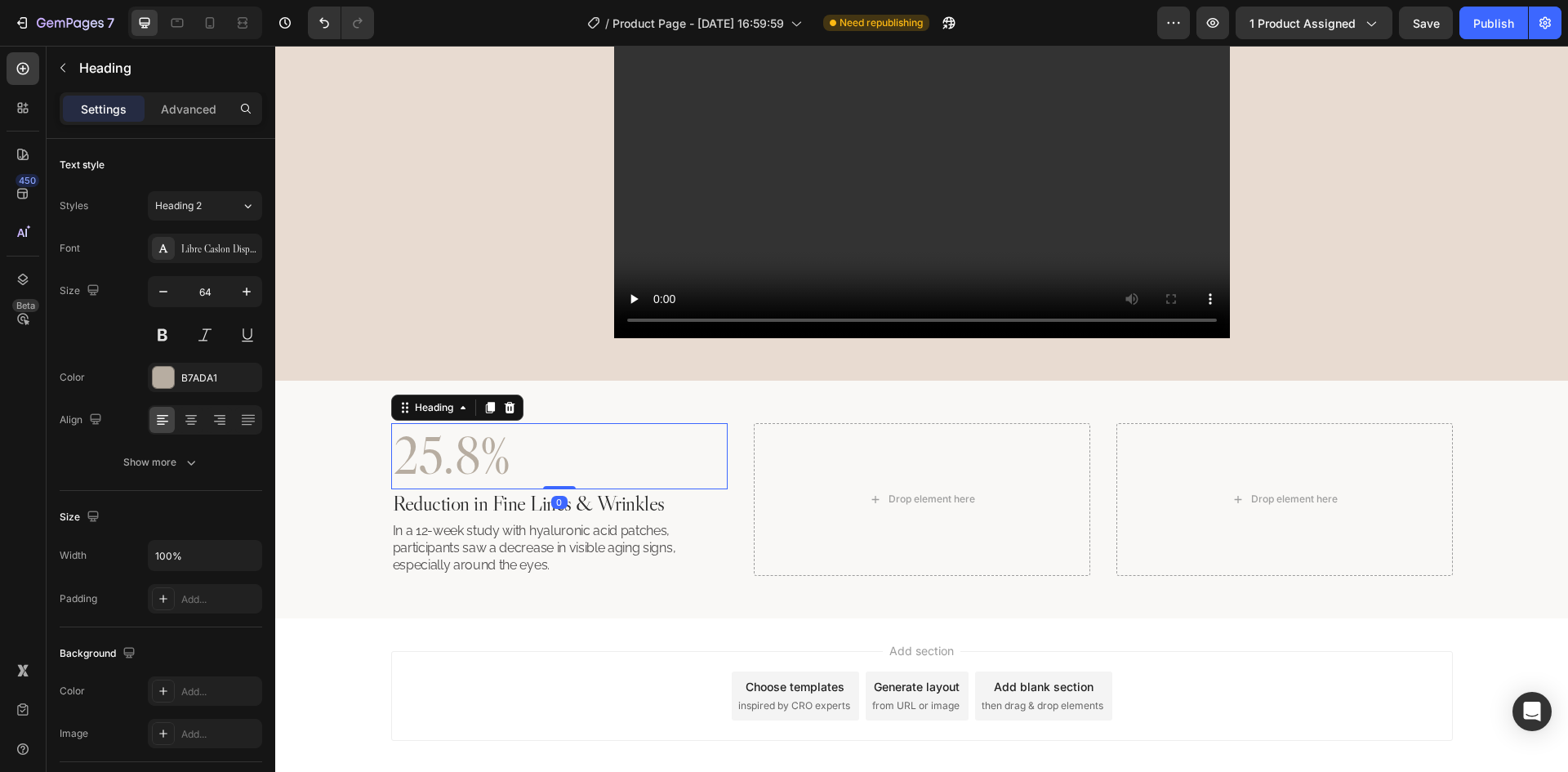
drag, startPoint x: 560, startPoint y: 492, endPoint x: 566, endPoint y: 477, distance: 16.2
click at [566, 477] on div "25.8% Heading 0" at bounding box center [559, 456] width 337 height 66
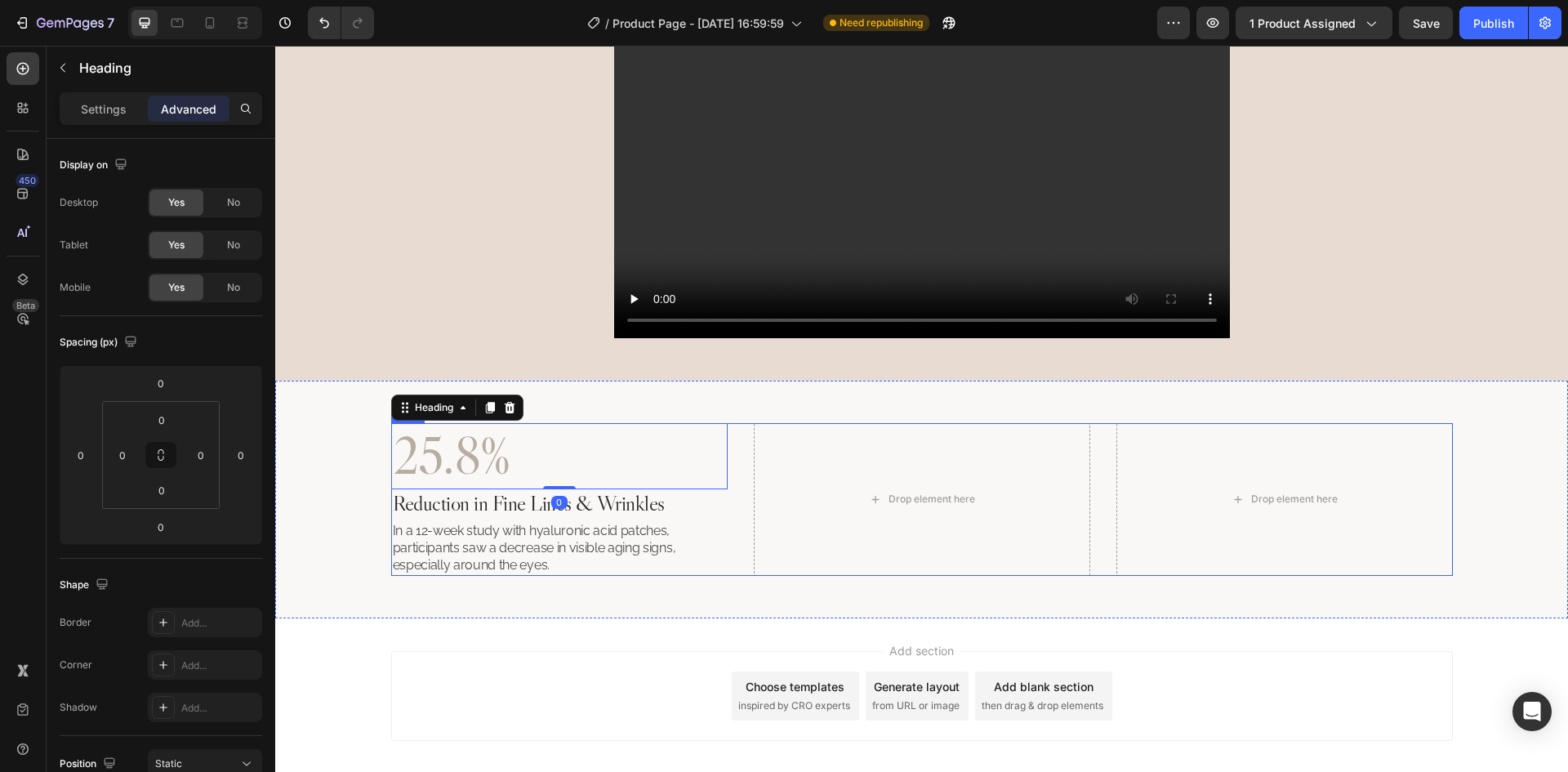
click at [736, 518] on div "25.8% Heading 0 Reduction in Fine Lines & Wrinkles Heading In a 12-week study w…" at bounding box center [922, 499] width 1062 height 152
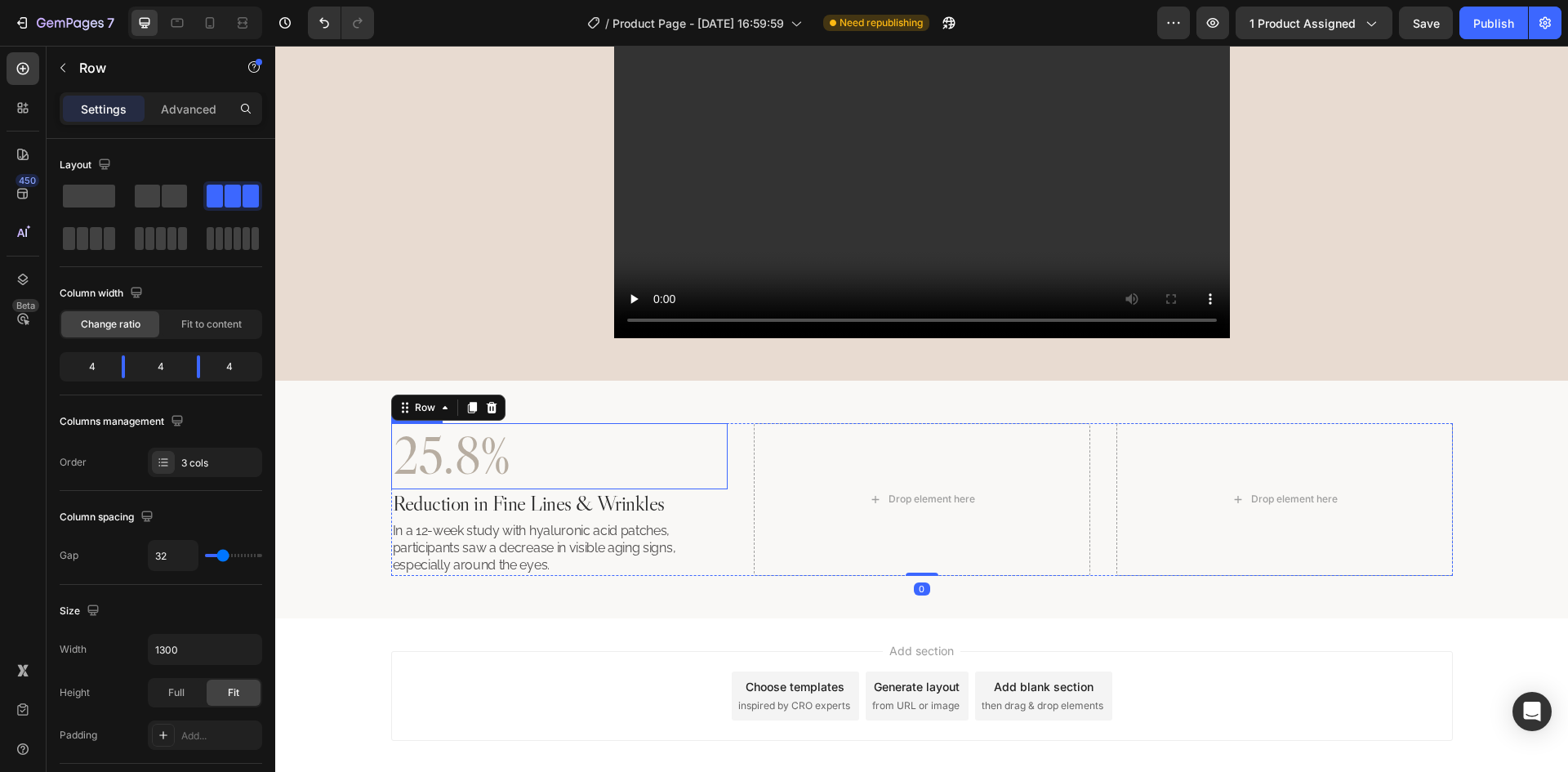
click at [549, 460] on h2 "25.8%" at bounding box center [559, 456] width 337 height 66
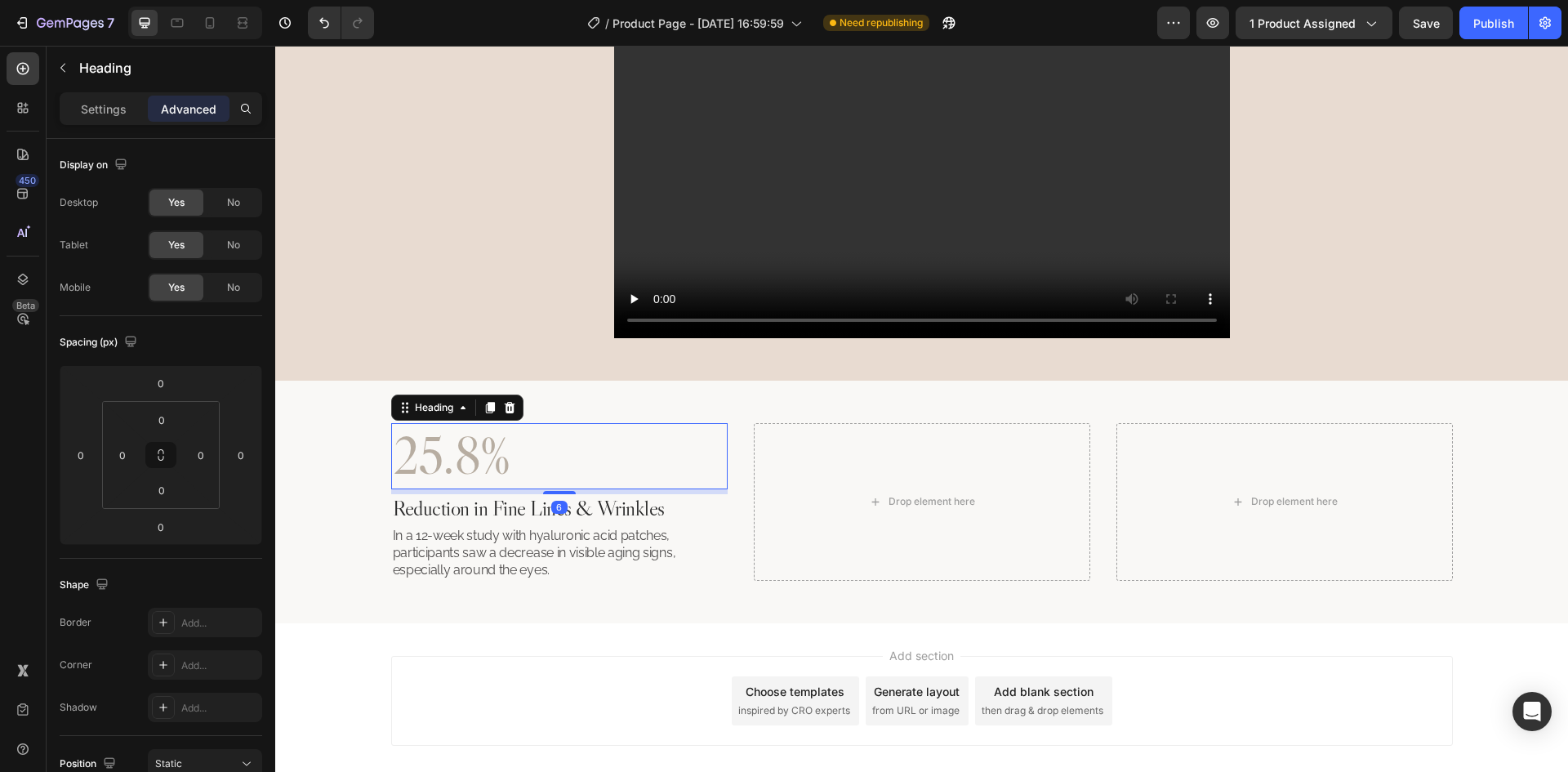
click at [567, 493] on div at bounding box center [559, 492] width 33 height 3
type input "6"
click at [732, 497] on div "25.8% Heading 6 Reduction in Fine Lines & Wrinkles Heading In a 12-week study w…" at bounding box center [922, 501] width 1062 height 157
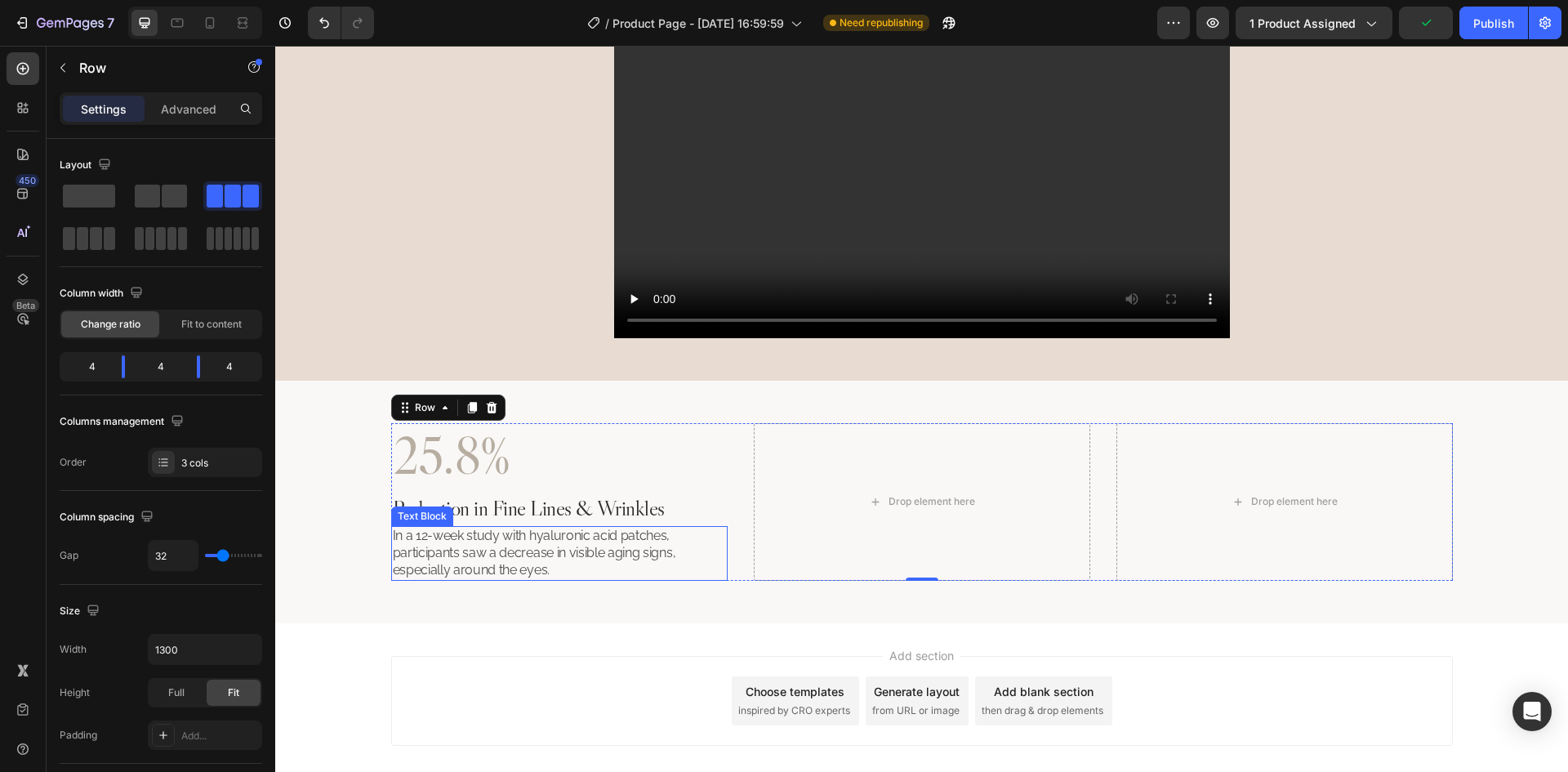
click at [530, 544] on p "In a 12-week study with hyaluronic acid patches, participants saw a decrease in…" at bounding box center [559, 553] width 333 height 50
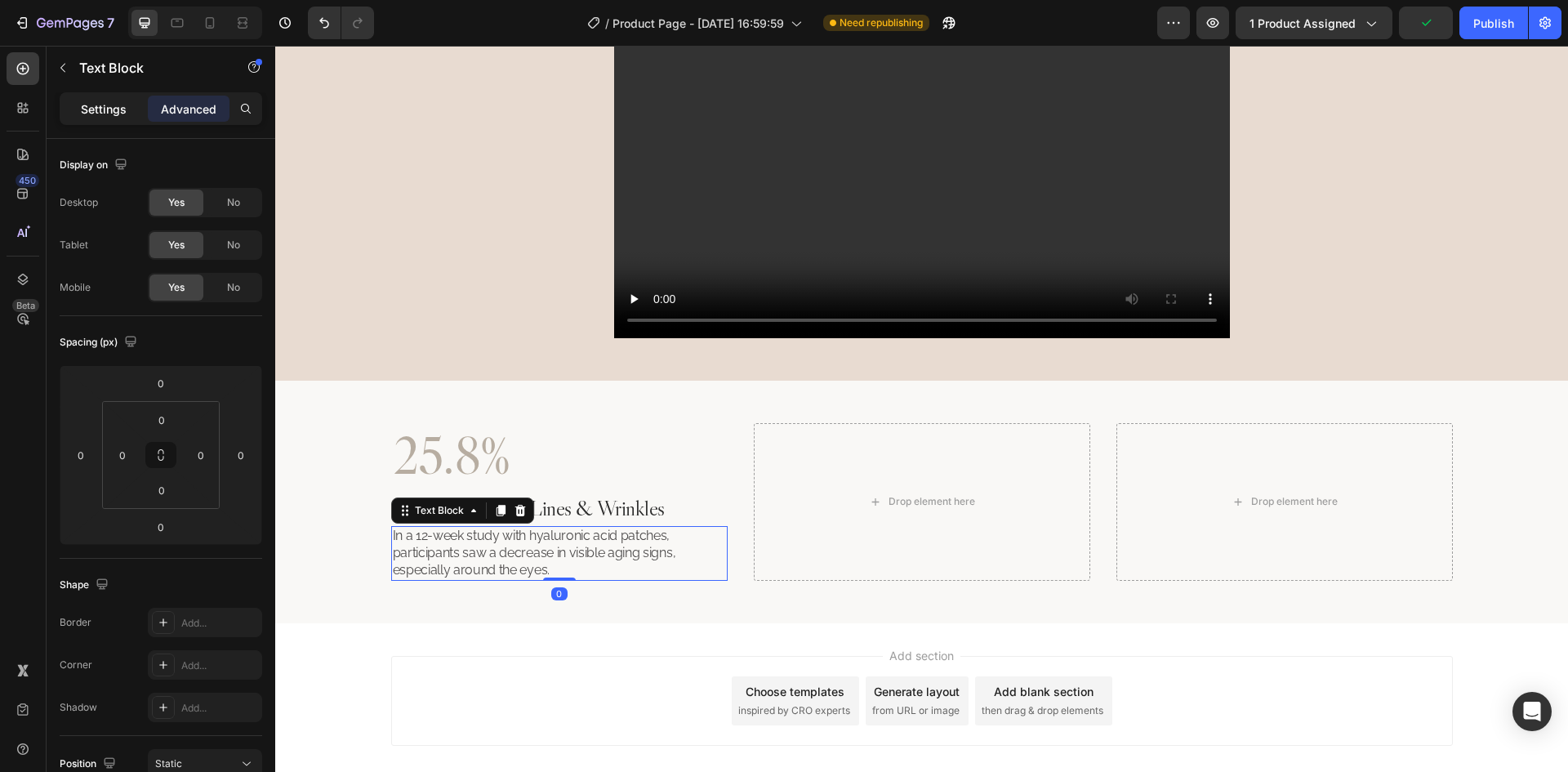
click at [103, 112] on p "Settings" at bounding box center [104, 109] width 45 height 17
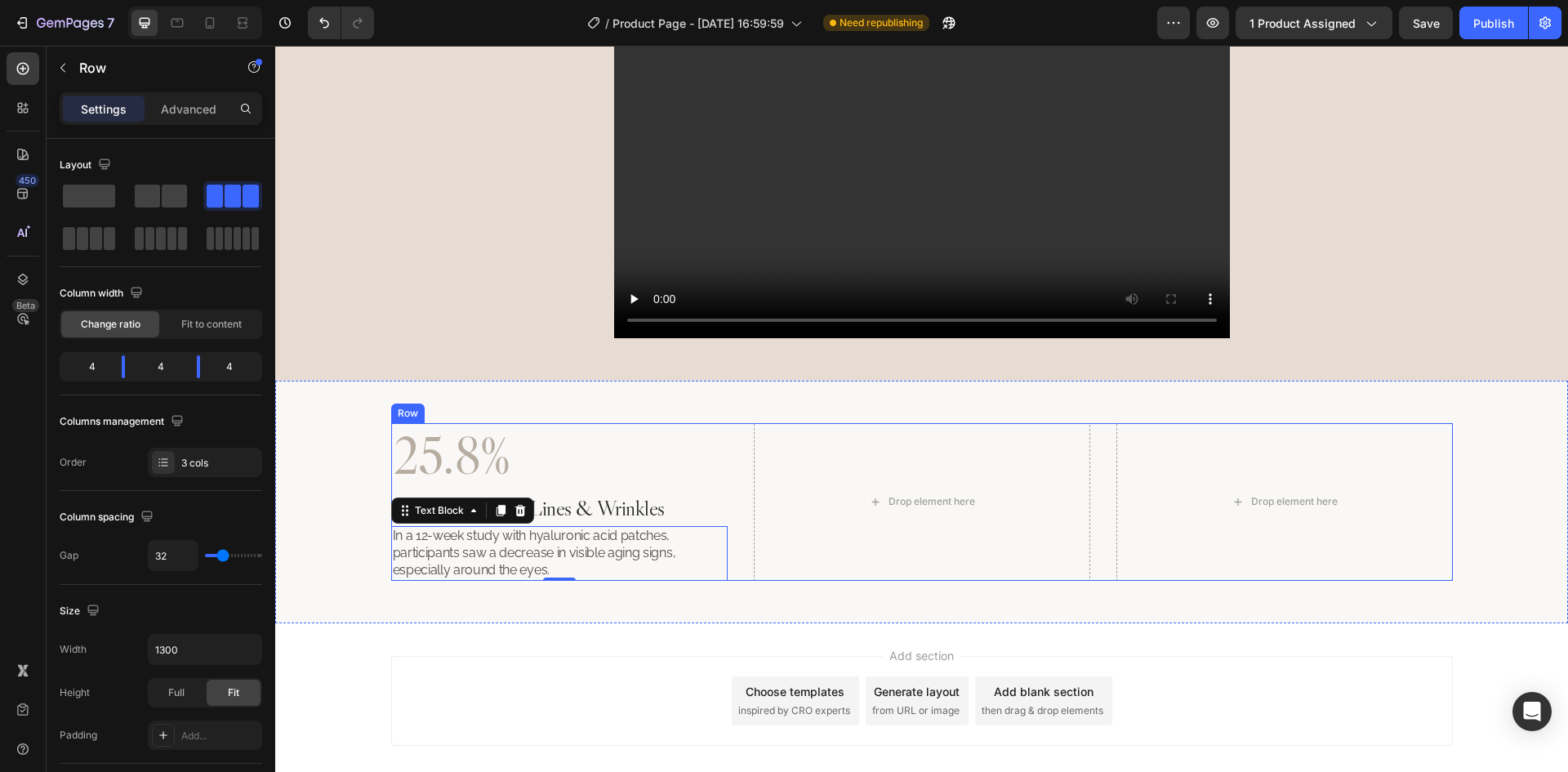
click at [742, 508] on div "25.8% Heading Reduction in Fine Lines & Wrinkles Heading In a 12-week study wit…" at bounding box center [922, 501] width 1062 height 157
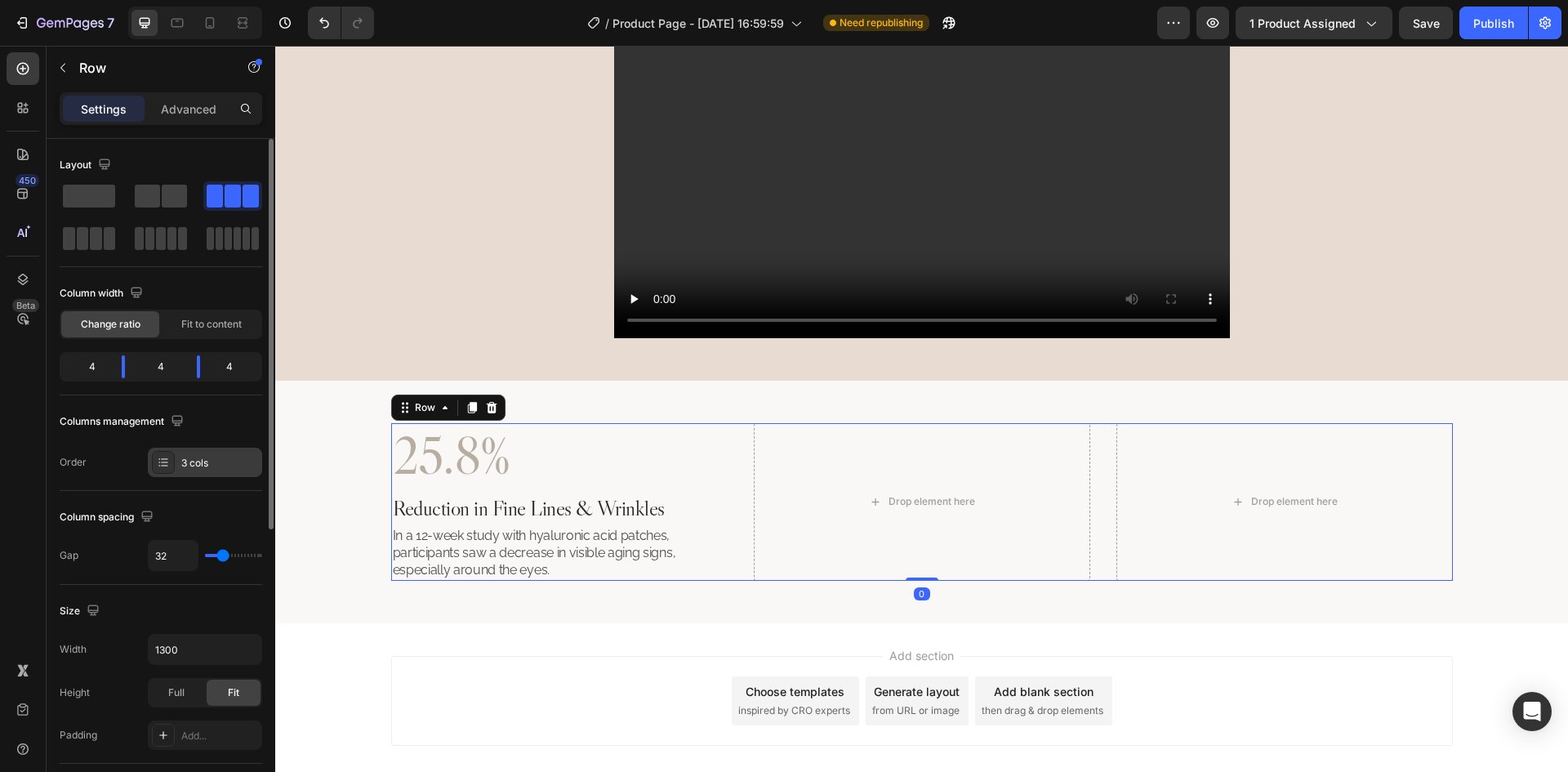
click at [196, 464] on div "3 cols" at bounding box center [219, 463] width 77 height 15
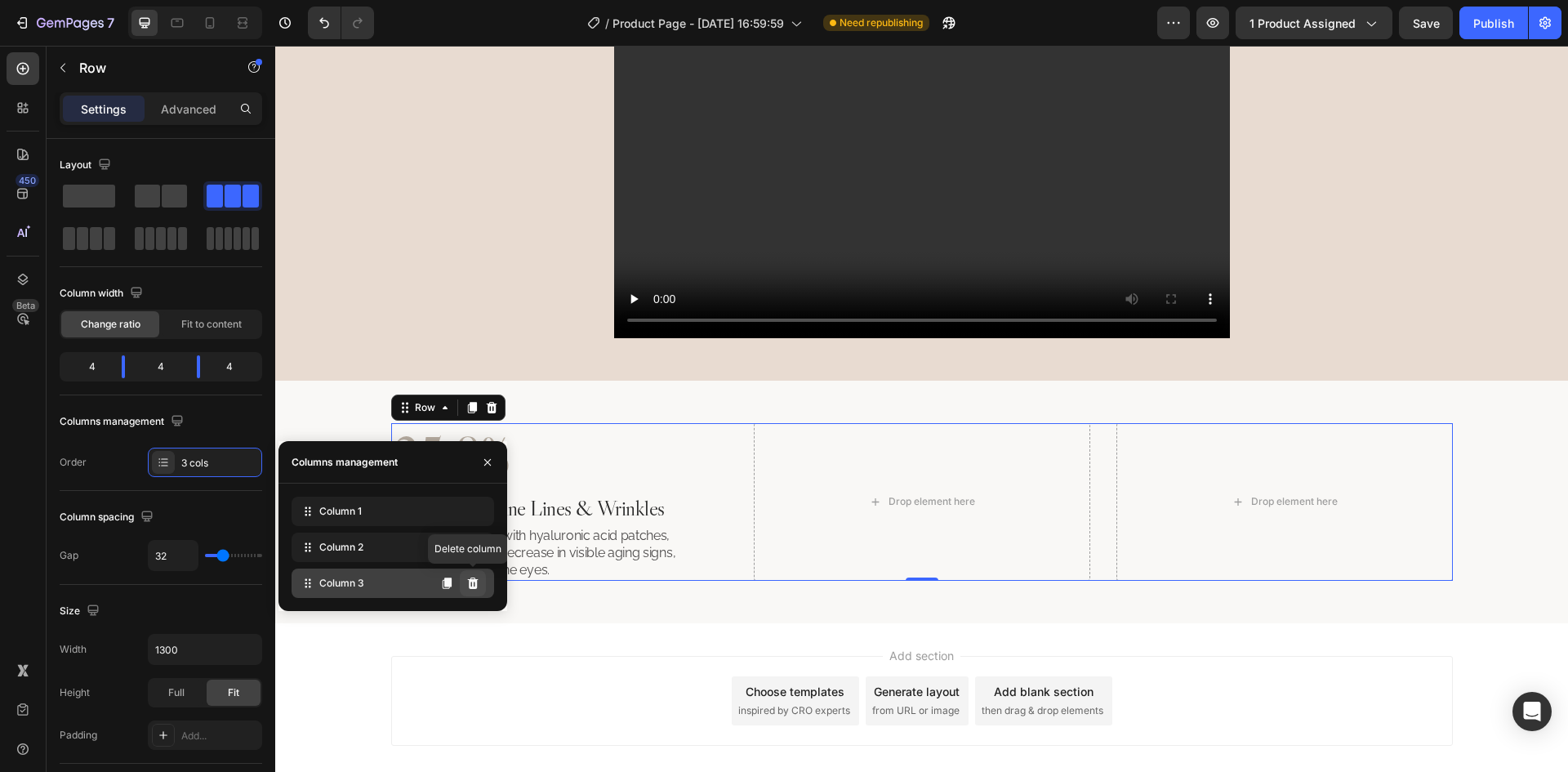
click at [475, 578] on icon at bounding box center [472, 583] width 13 height 13
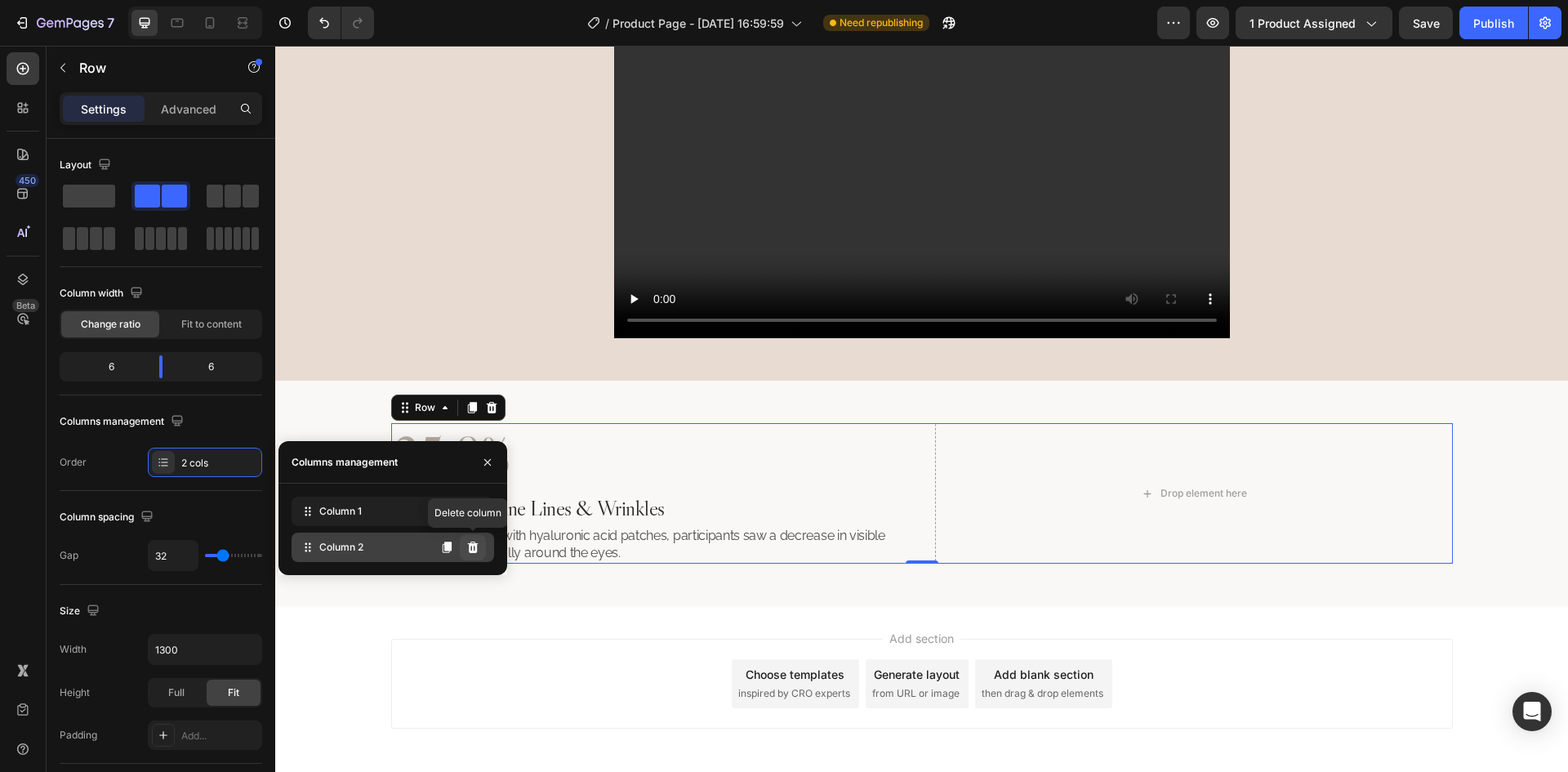
click at [475, 549] on icon at bounding box center [473, 548] width 11 height 12
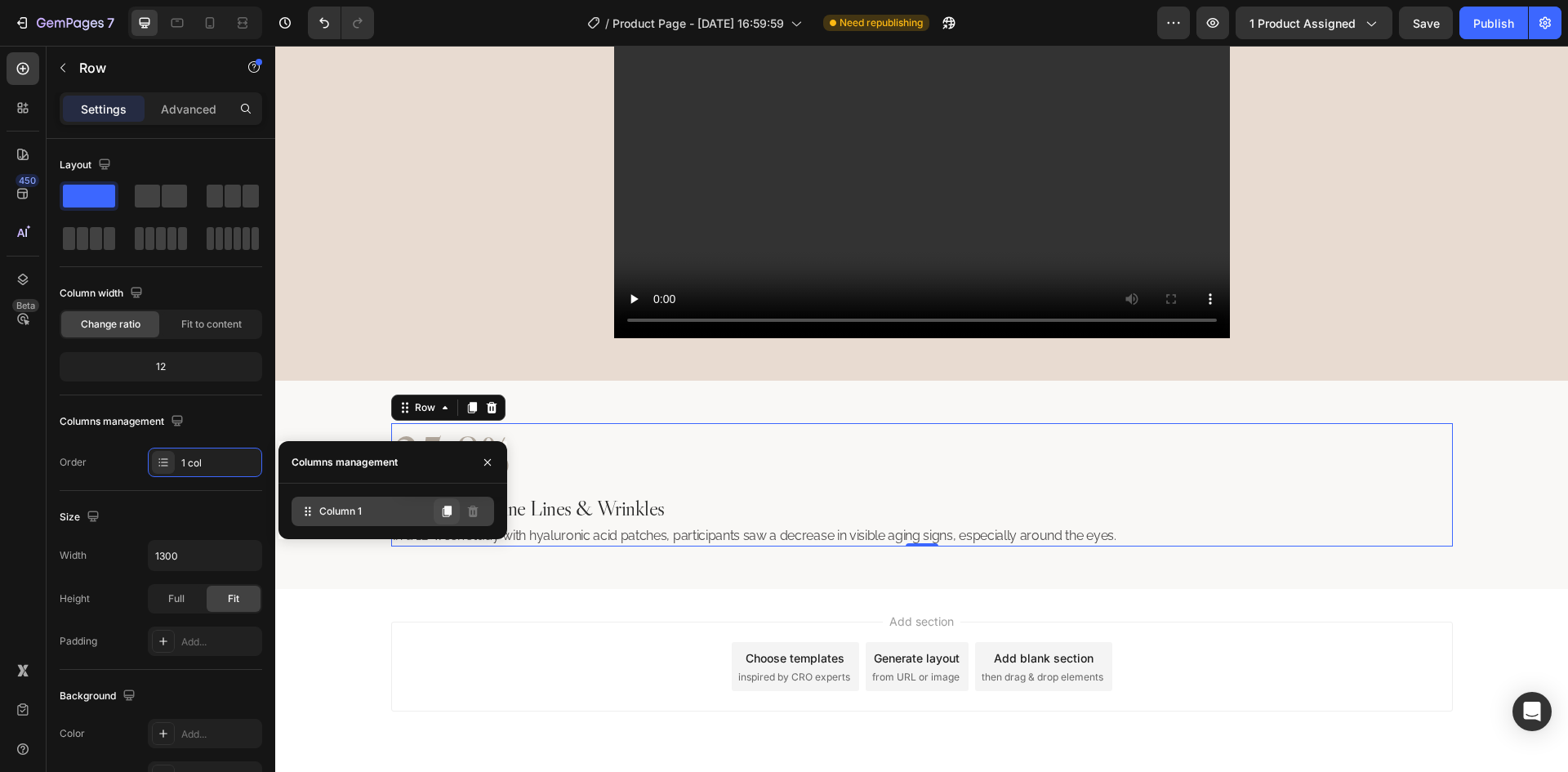
click at [448, 521] on button at bounding box center [447, 511] width 26 height 26
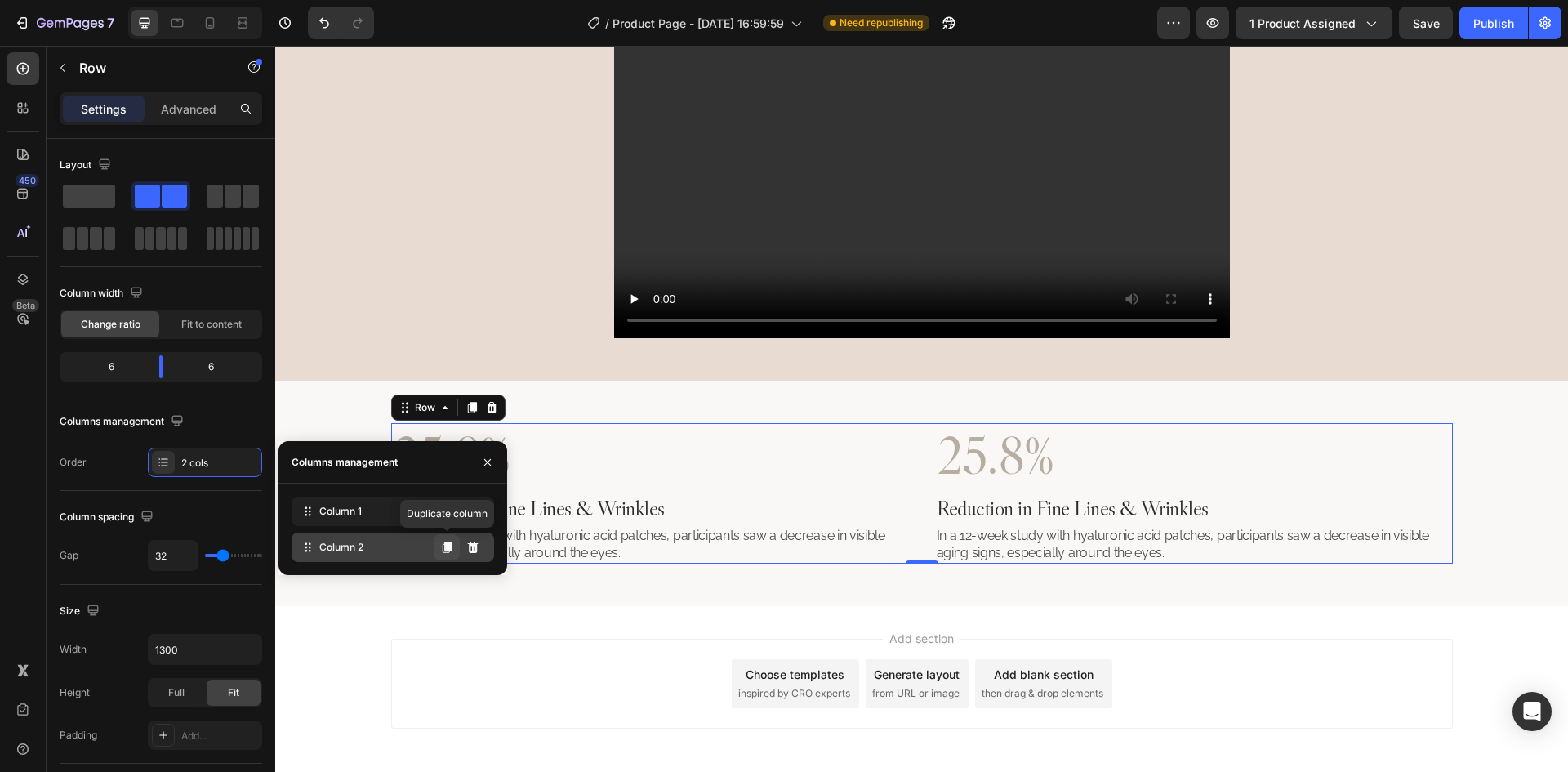
click at [443, 558] on button at bounding box center [447, 548] width 26 height 26
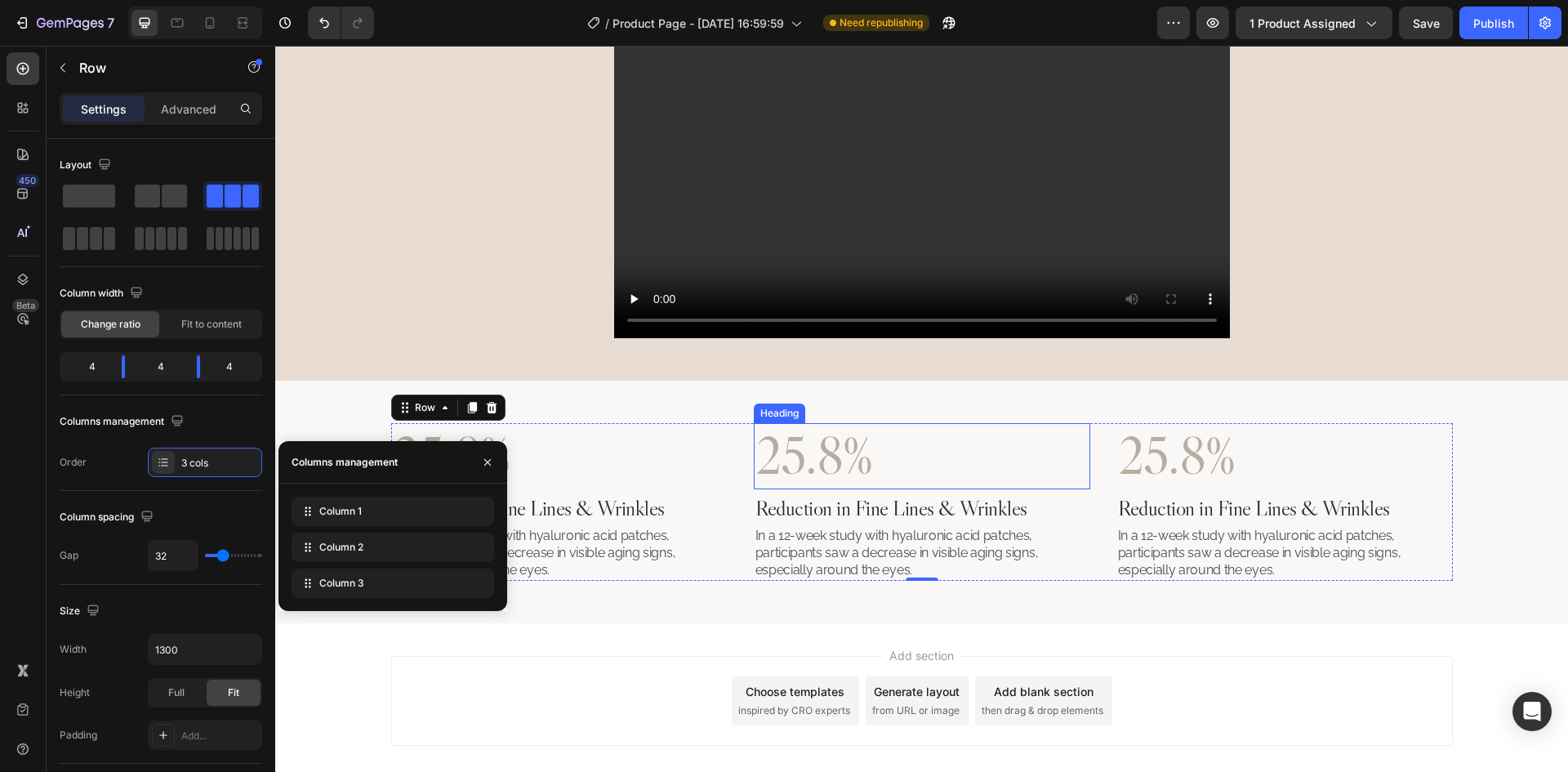
click at [824, 466] on h2 "25.8%" at bounding box center [922, 456] width 337 height 66
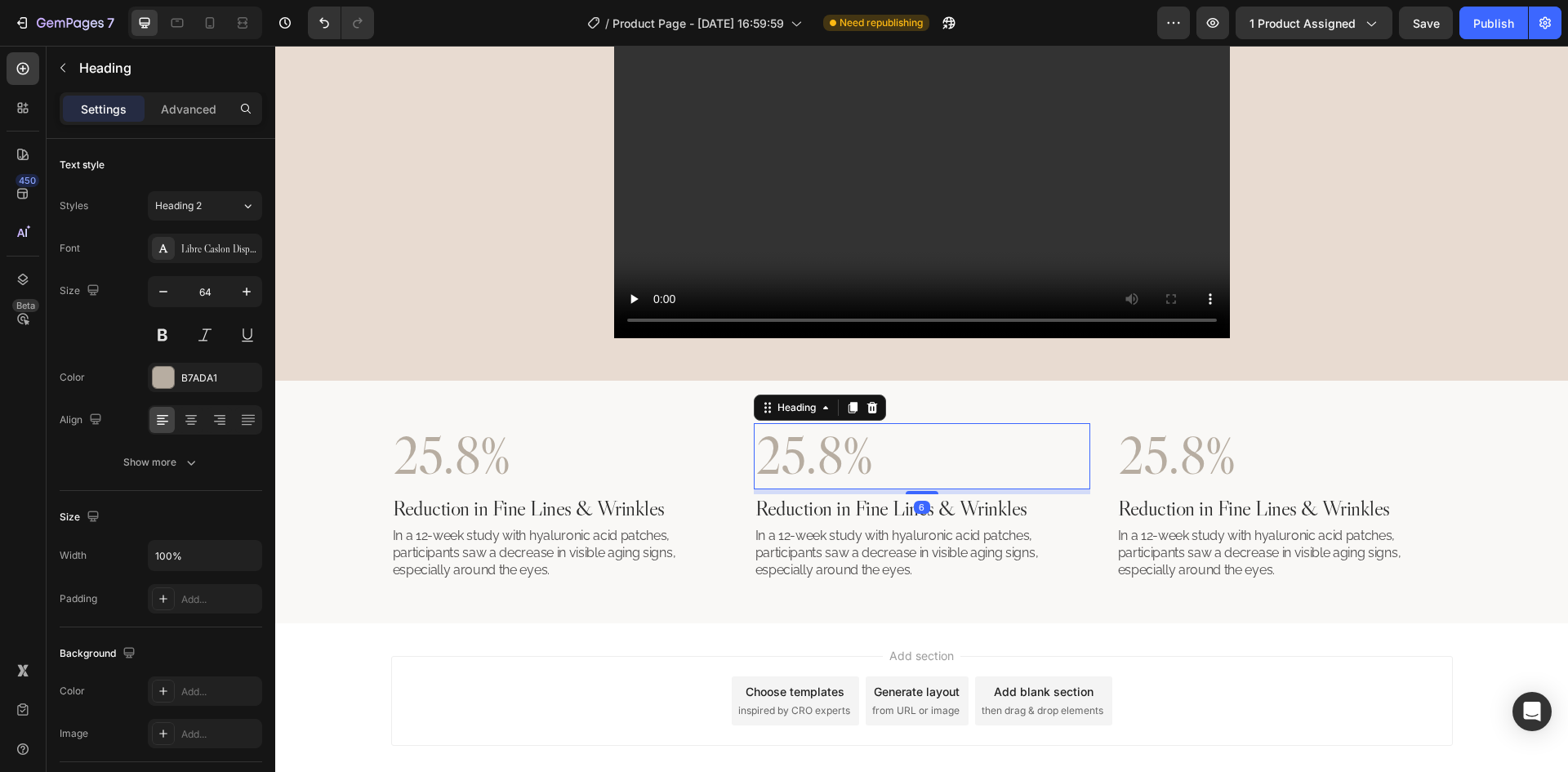
click at [824, 466] on h2 "25.8%" at bounding box center [922, 456] width 337 height 66
click at [824, 466] on p "25.8%" at bounding box center [922, 457] width 333 height 63
click at [879, 511] on h2 "Reduction in Fine Lines & Wrinkles" at bounding box center [922, 508] width 337 height 29
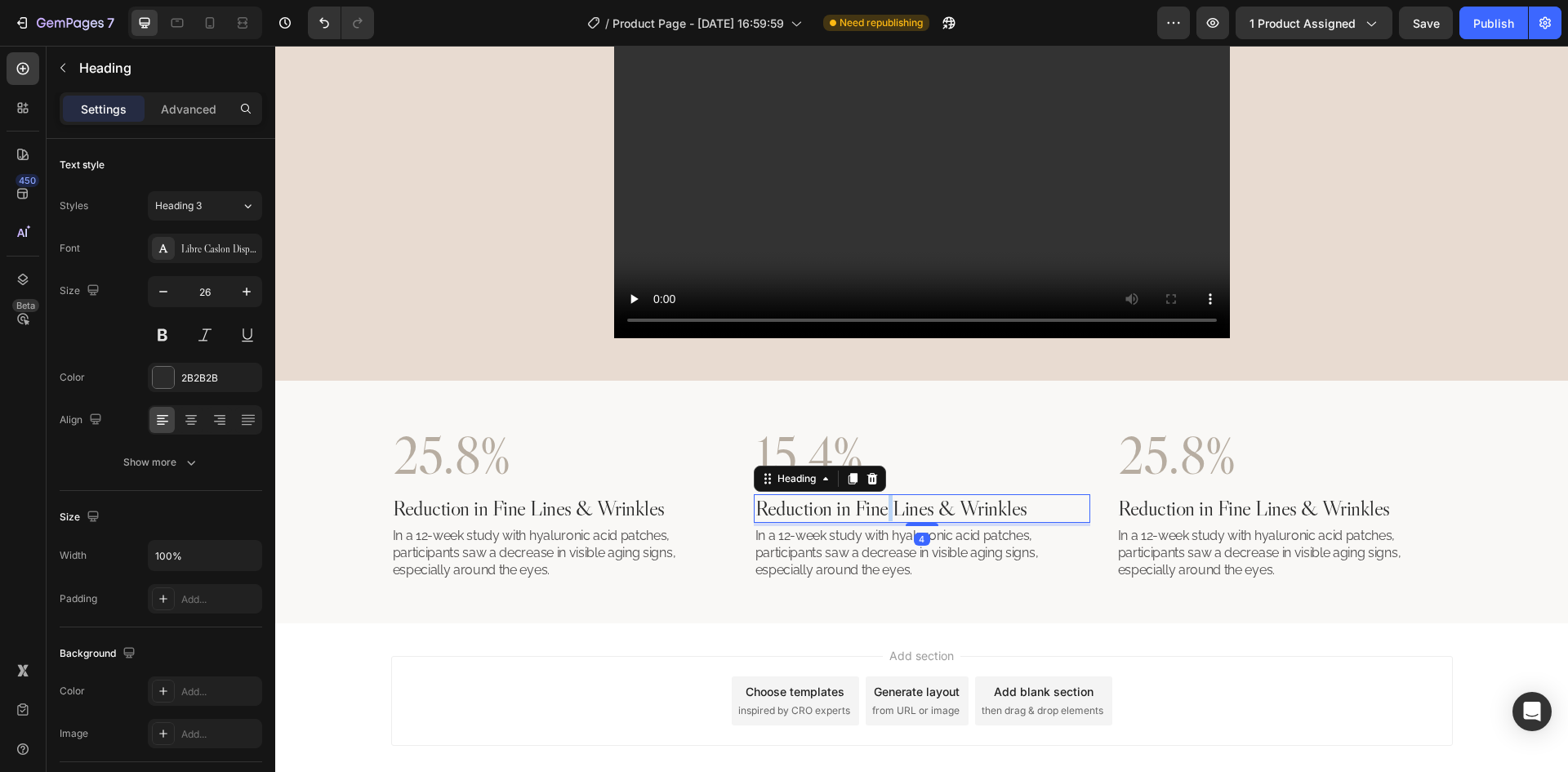
click at [879, 511] on h2 "Reduction in Fine Lines & Wrinkles" at bounding box center [922, 508] width 337 height 29
click at [879, 511] on p "Reduction in Fine Lines & Wrinkles" at bounding box center [922, 509] width 333 height 26
click at [916, 552] on p "In a 12-week study with hyaluronic acid patches, participants saw a decrease in…" at bounding box center [922, 553] width 333 height 50
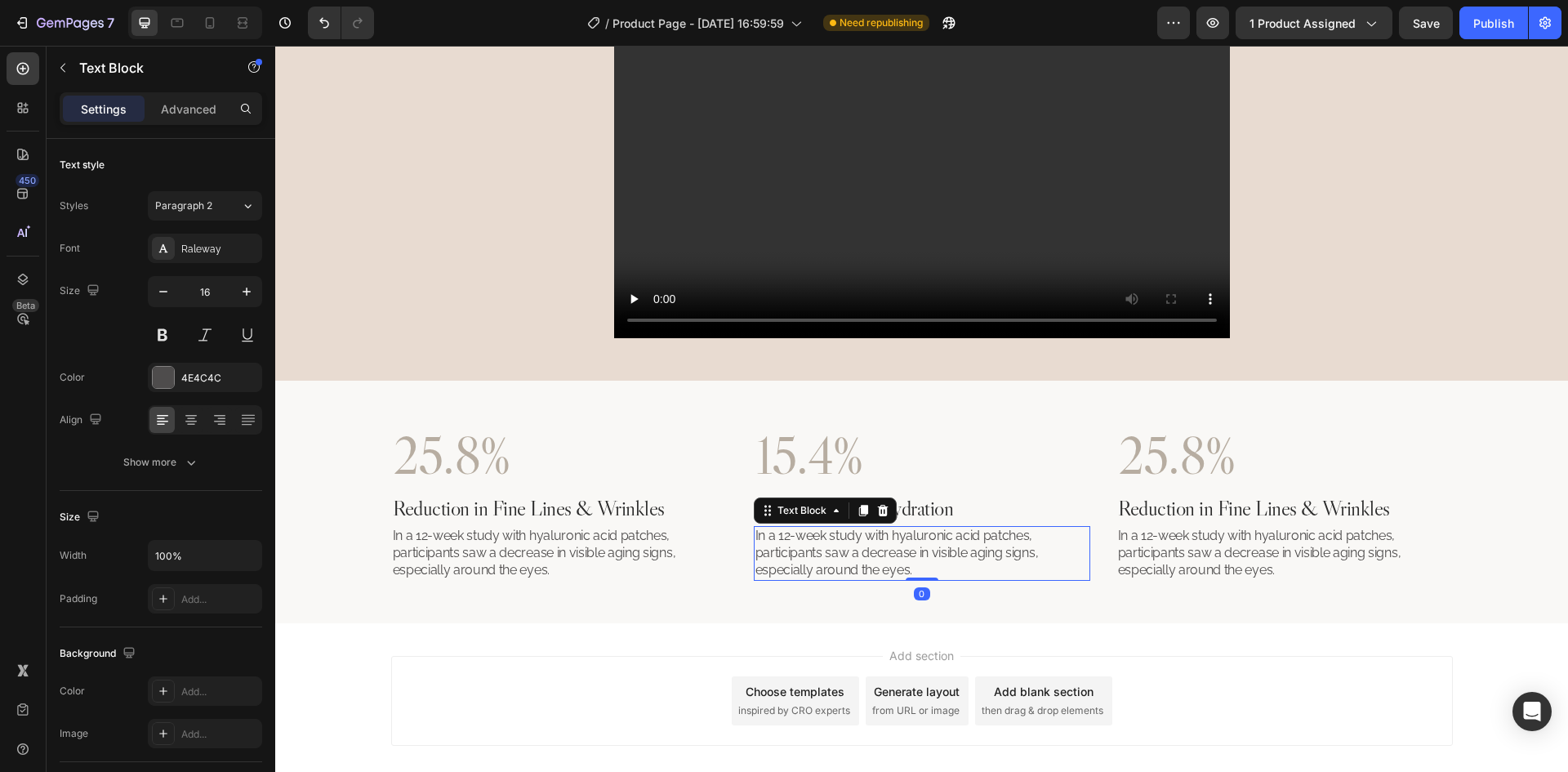
click at [916, 552] on p "In a 12-week study with hyaluronic acid patches, participants saw a decrease in…" at bounding box center [922, 553] width 333 height 50
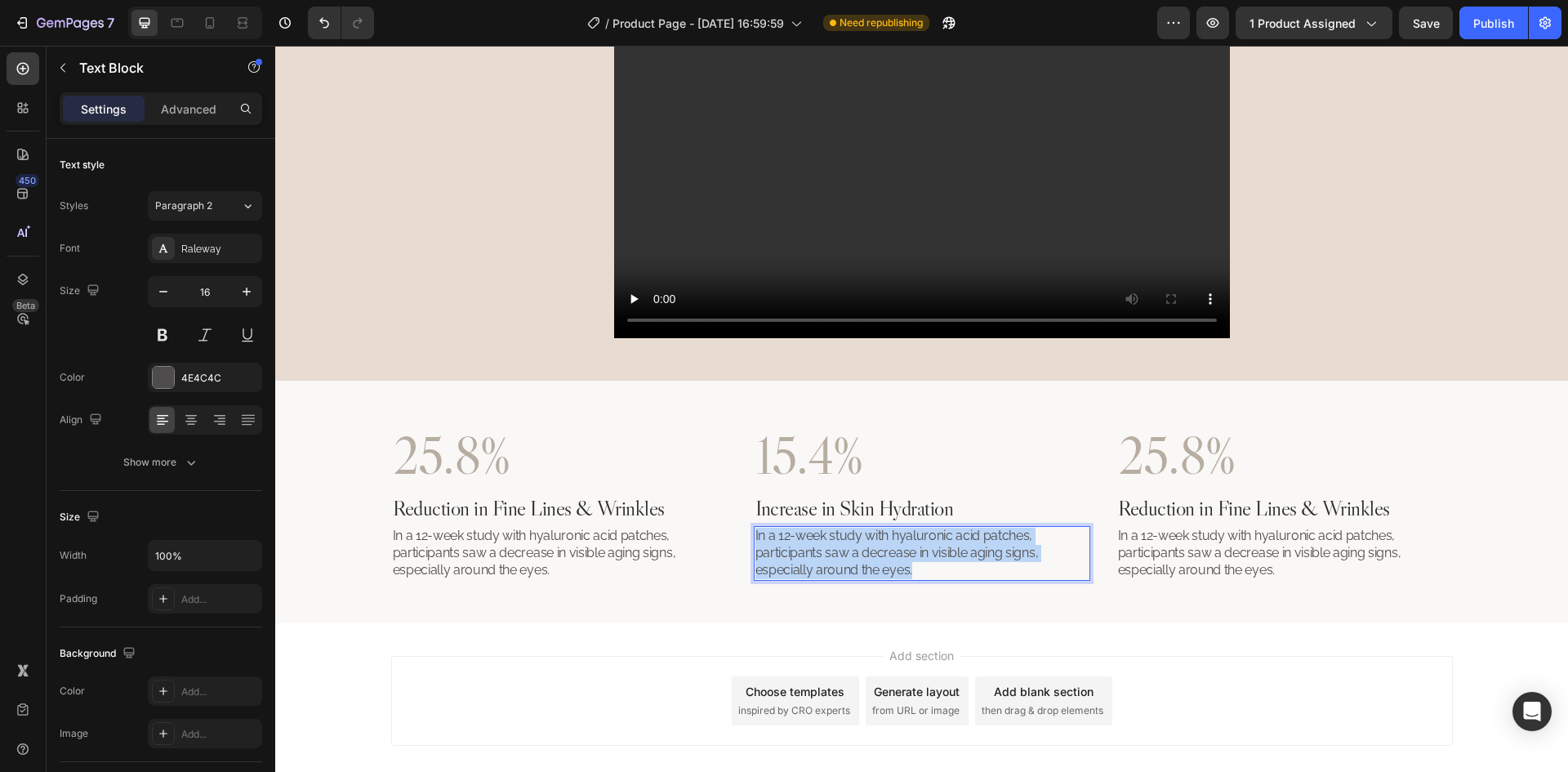
click at [916, 552] on p "In a 12-week study with hyaluronic acid patches, participants saw a decrease in…" at bounding box center [922, 553] width 333 height 50
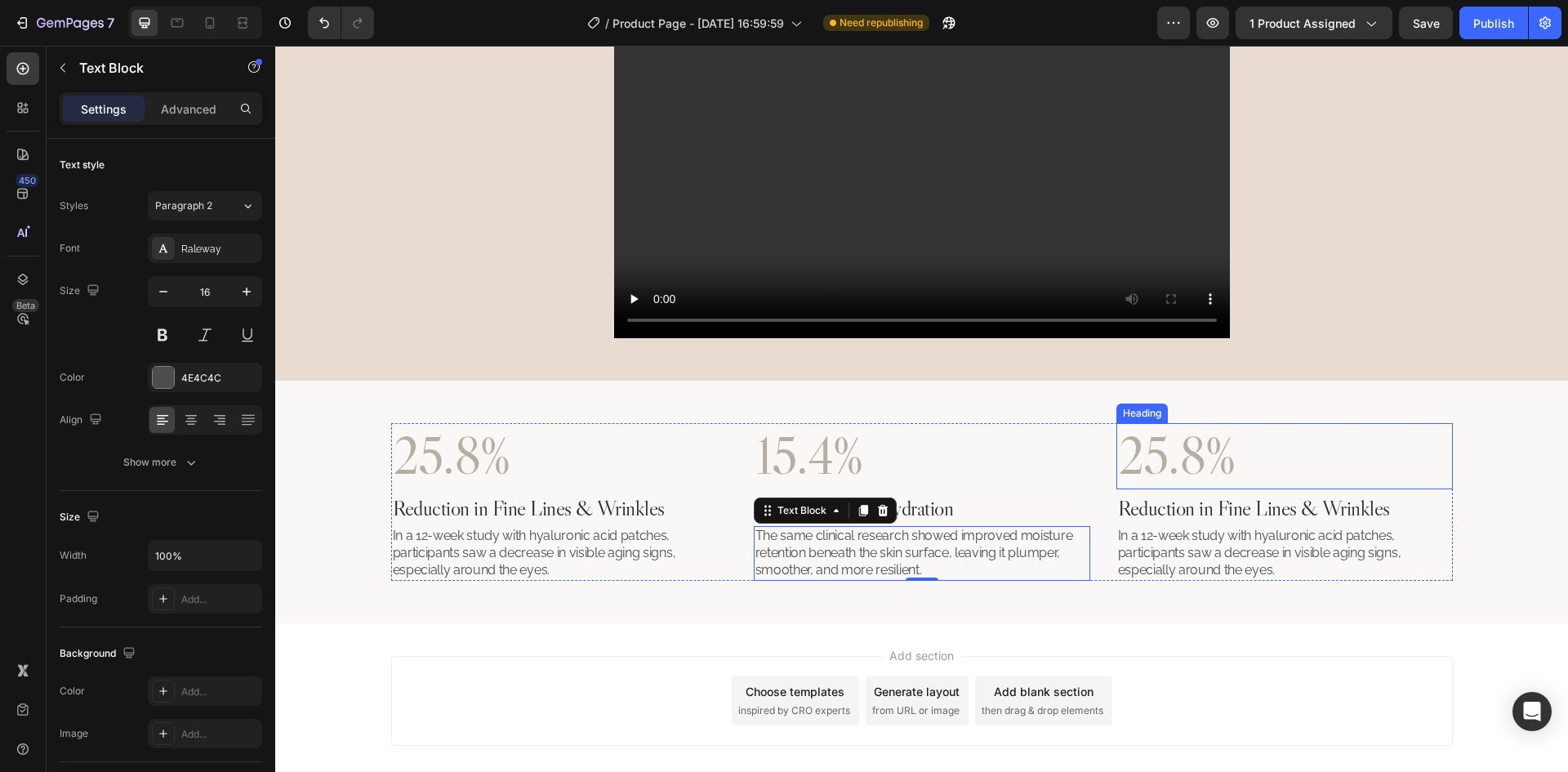
click at [1188, 459] on h2 "25.8%" at bounding box center [1284, 456] width 337 height 66
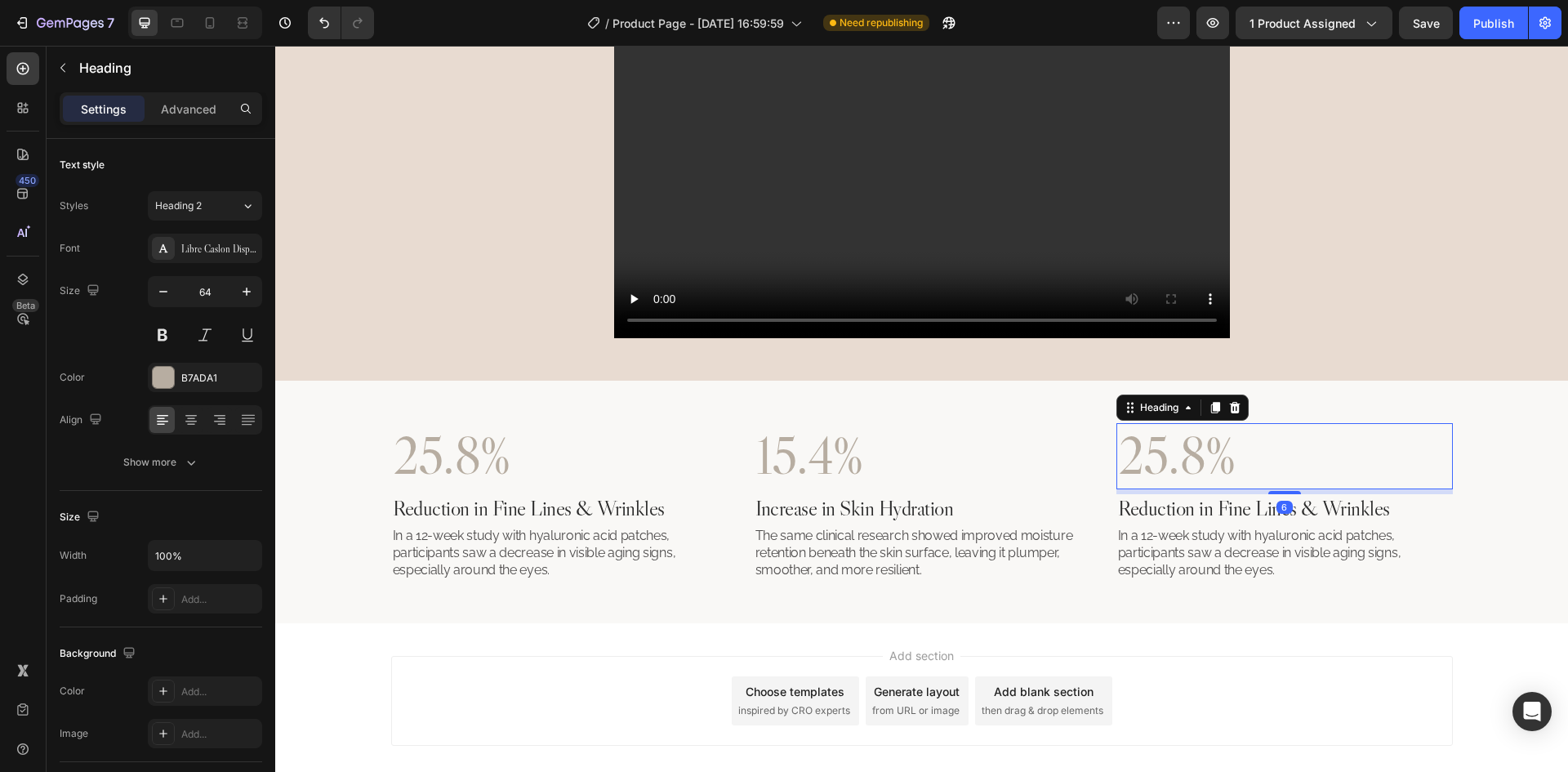
click at [1188, 459] on h2 "25.8%" at bounding box center [1284, 456] width 337 height 66
click at [1188, 459] on p "25.8%" at bounding box center [1284, 457] width 333 height 63
click at [1148, 514] on h2 "Reduction in Fine Lines & Wrinkles" at bounding box center [1284, 508] width 337 height 29
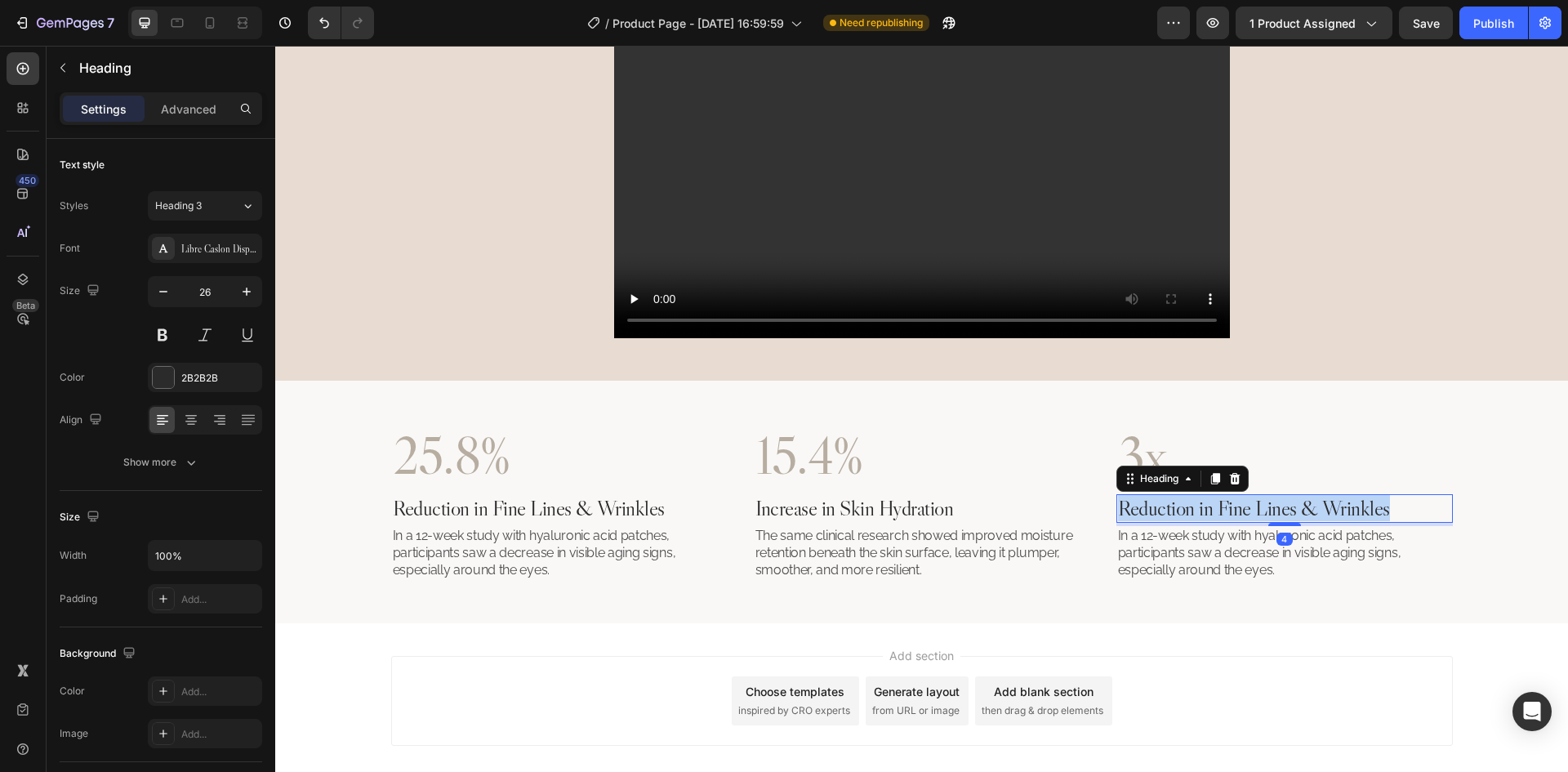
click at [1148, 514] on p "Reduction in Fine Lines & Wrinkles" at bounding box center [1284, 509] width 333 height 26
click at [1231, 553] on p "In a 12-week study with hyaluronic acid patches, participants saw a decrease in…" at bounding box center [1284, 553] width 333 height 50
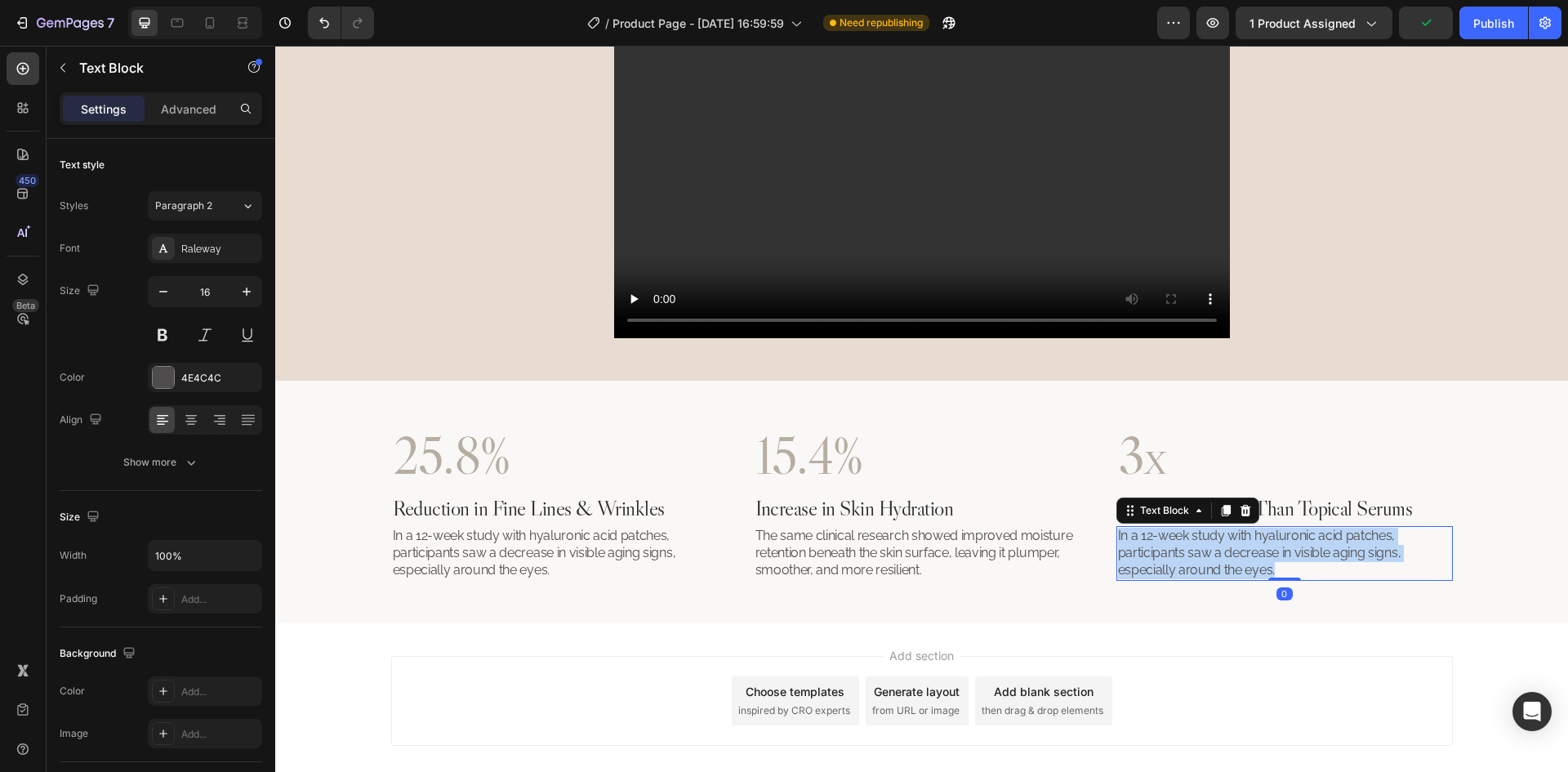
click at [1231, 553] on p "In a 12-week study with hyaluronic acid patches, participants saw a decrease in…" at bounding box center [1284, 553] width 333 height 50
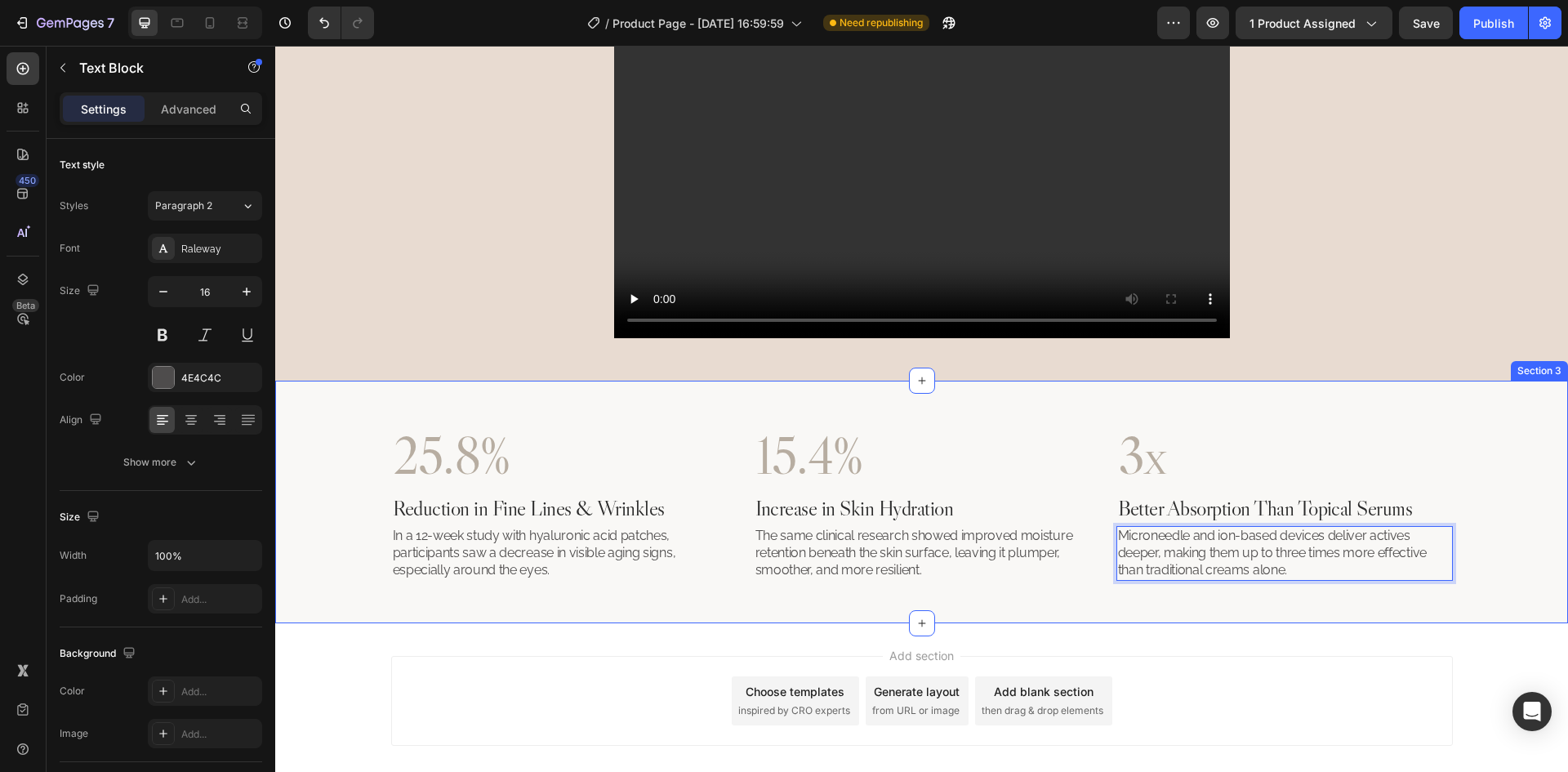
click at [1471, 552] on div "25.8% Heading Reduction in Fine Lines & Wrinkles Heading In a 12-week study wit…" at bounding box center [921, 501] width 1254 height 157
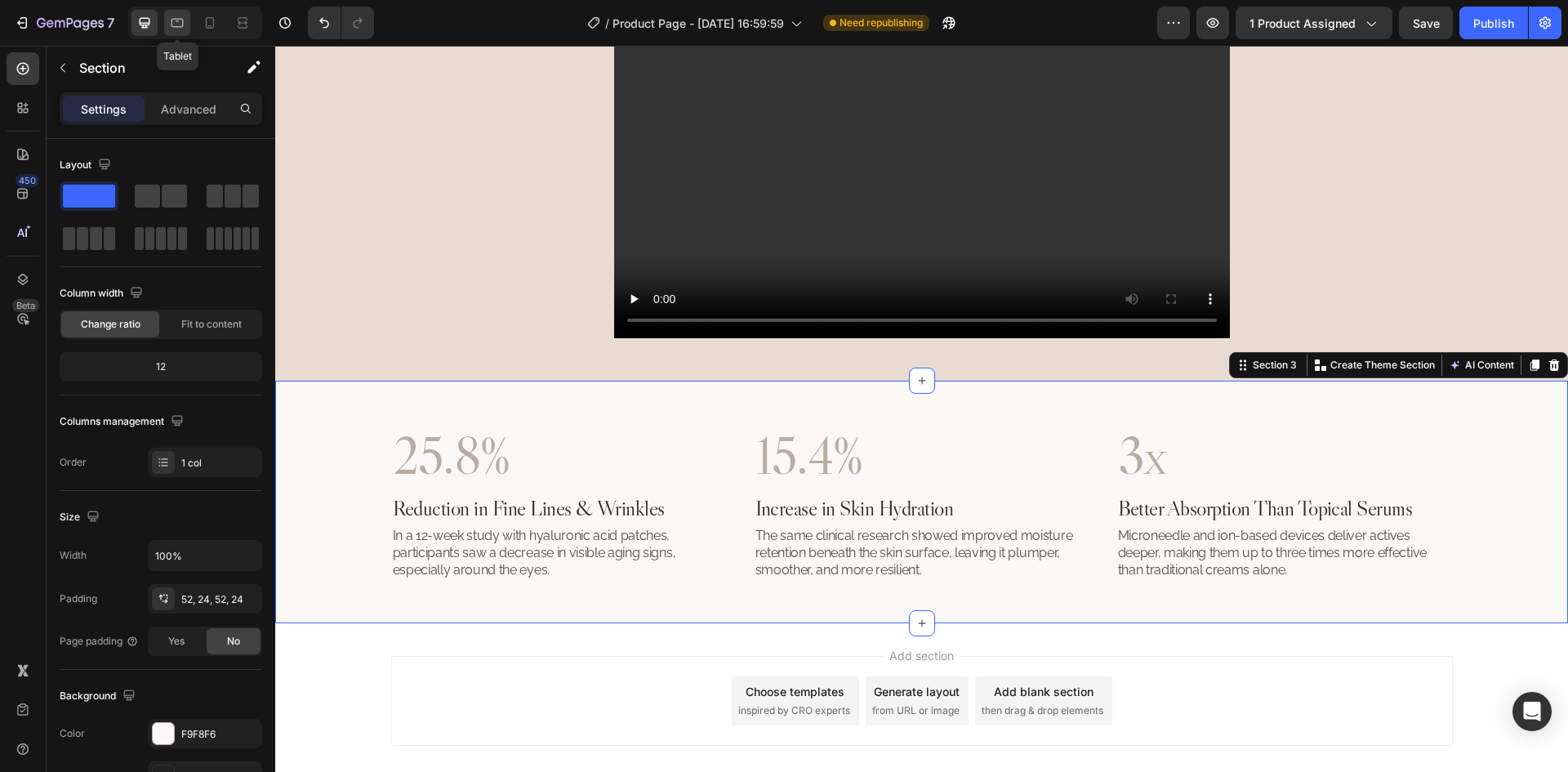
click at [182, 31] on icon at bounding box center [177, 23] width 17 height 17
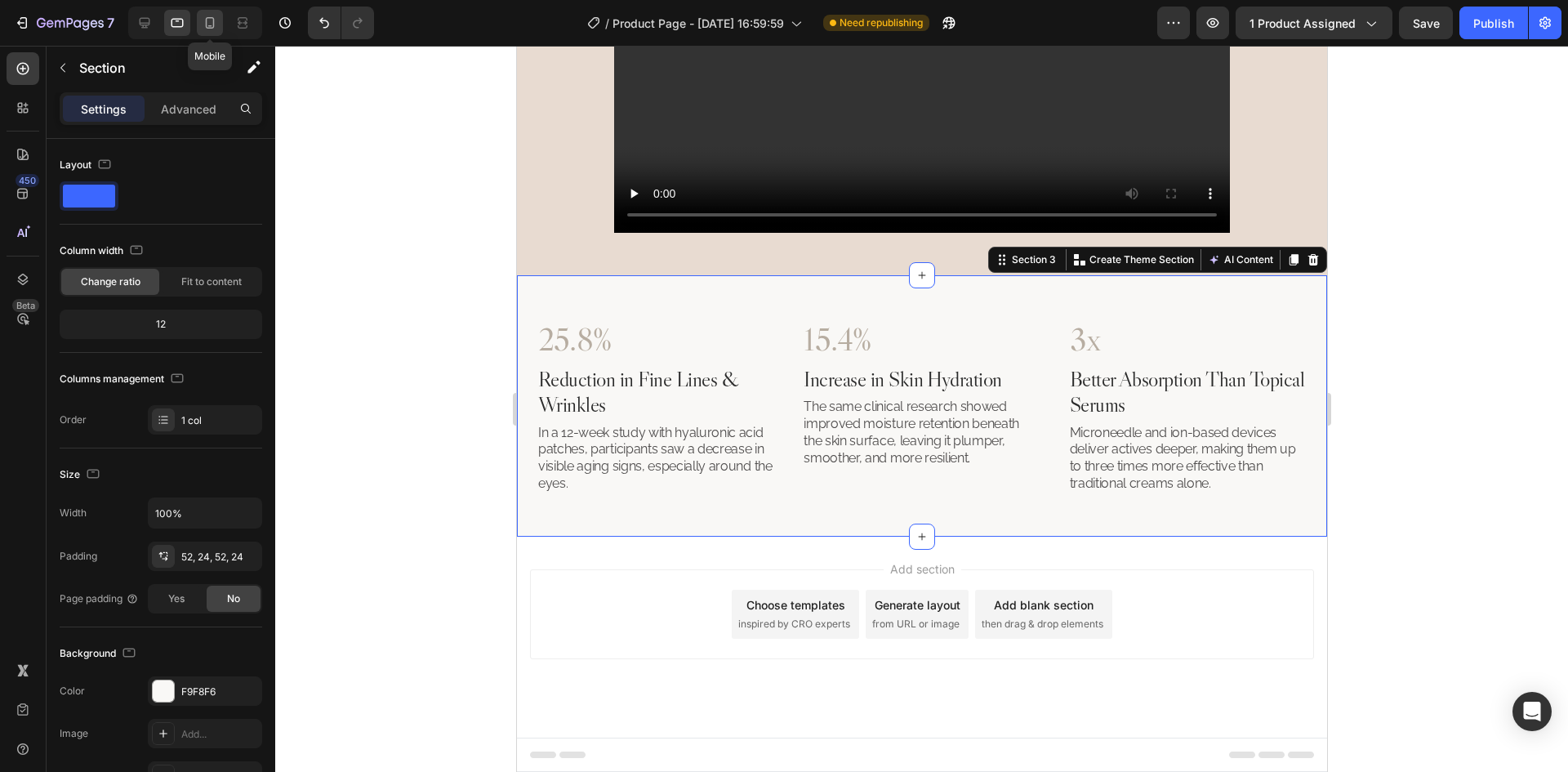
click at [209, 23] on icon at bounding box center [209, 23] width 17 height 17
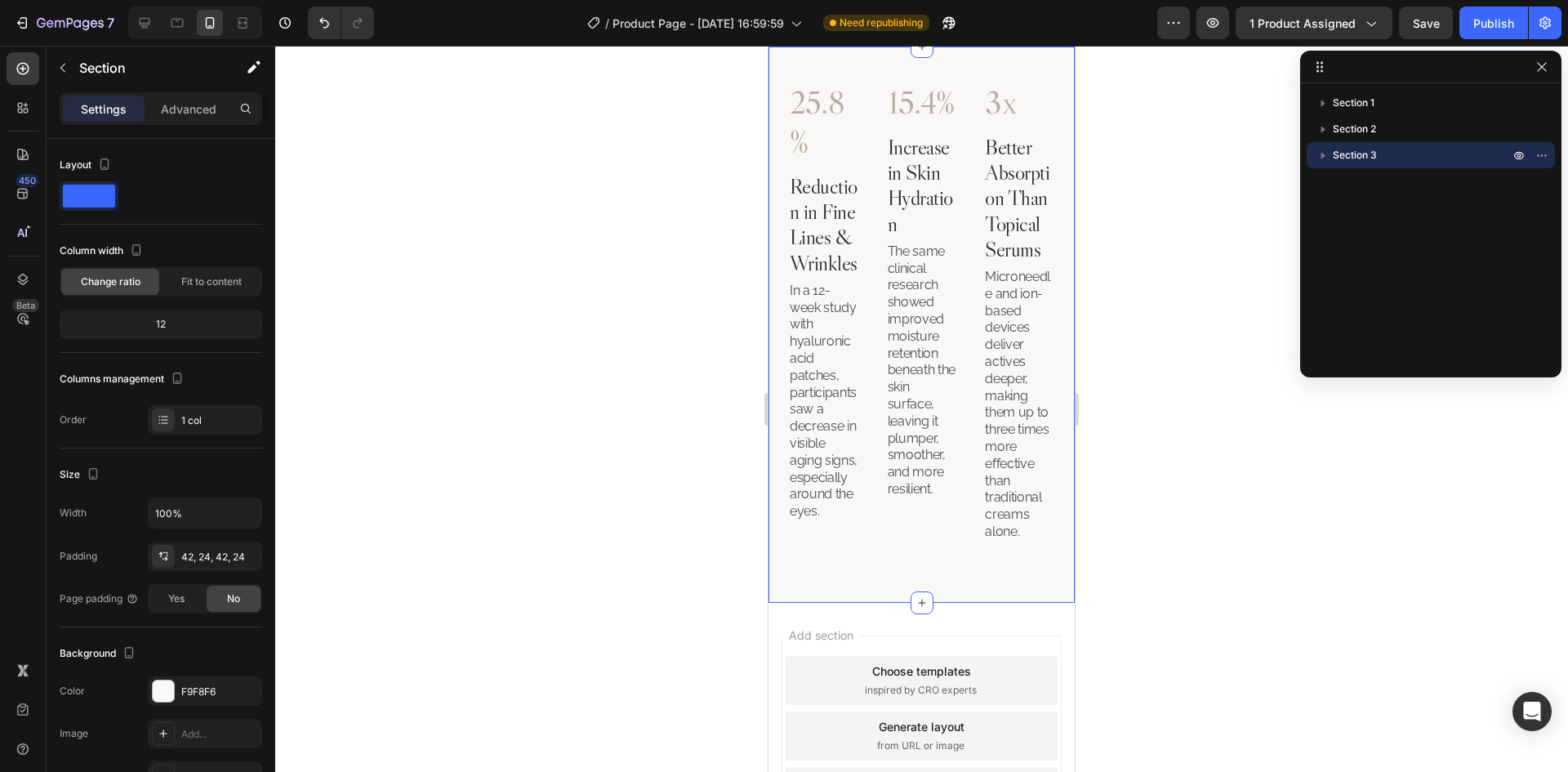
scroll to position [1075, 0]
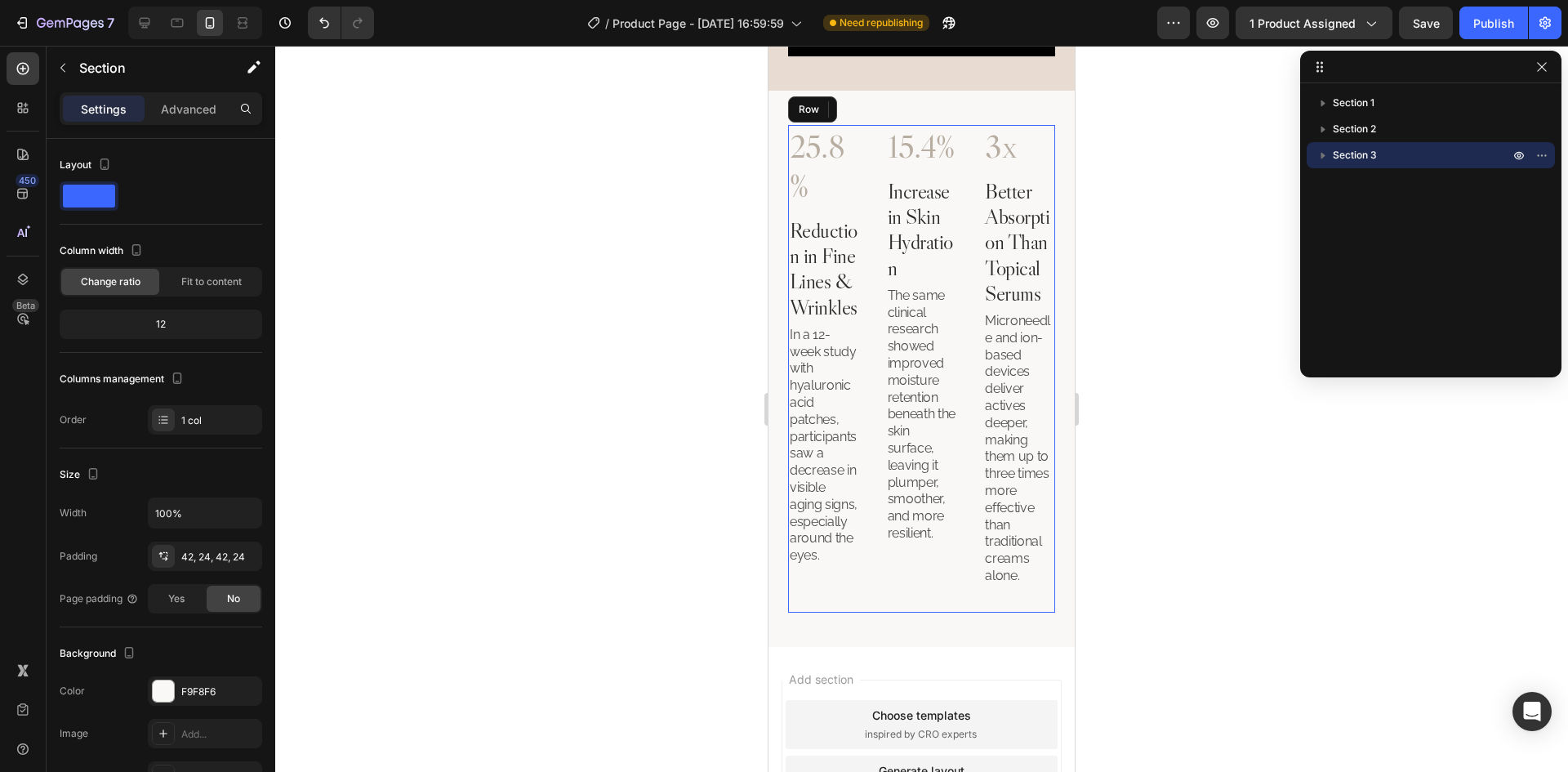
click at [955, 217] on div "25.8% Heading Reduction in Fine Lines & Wrinkles Heading In a 12-week study wit…" at bounding box center [922, 368] width 267 height 487
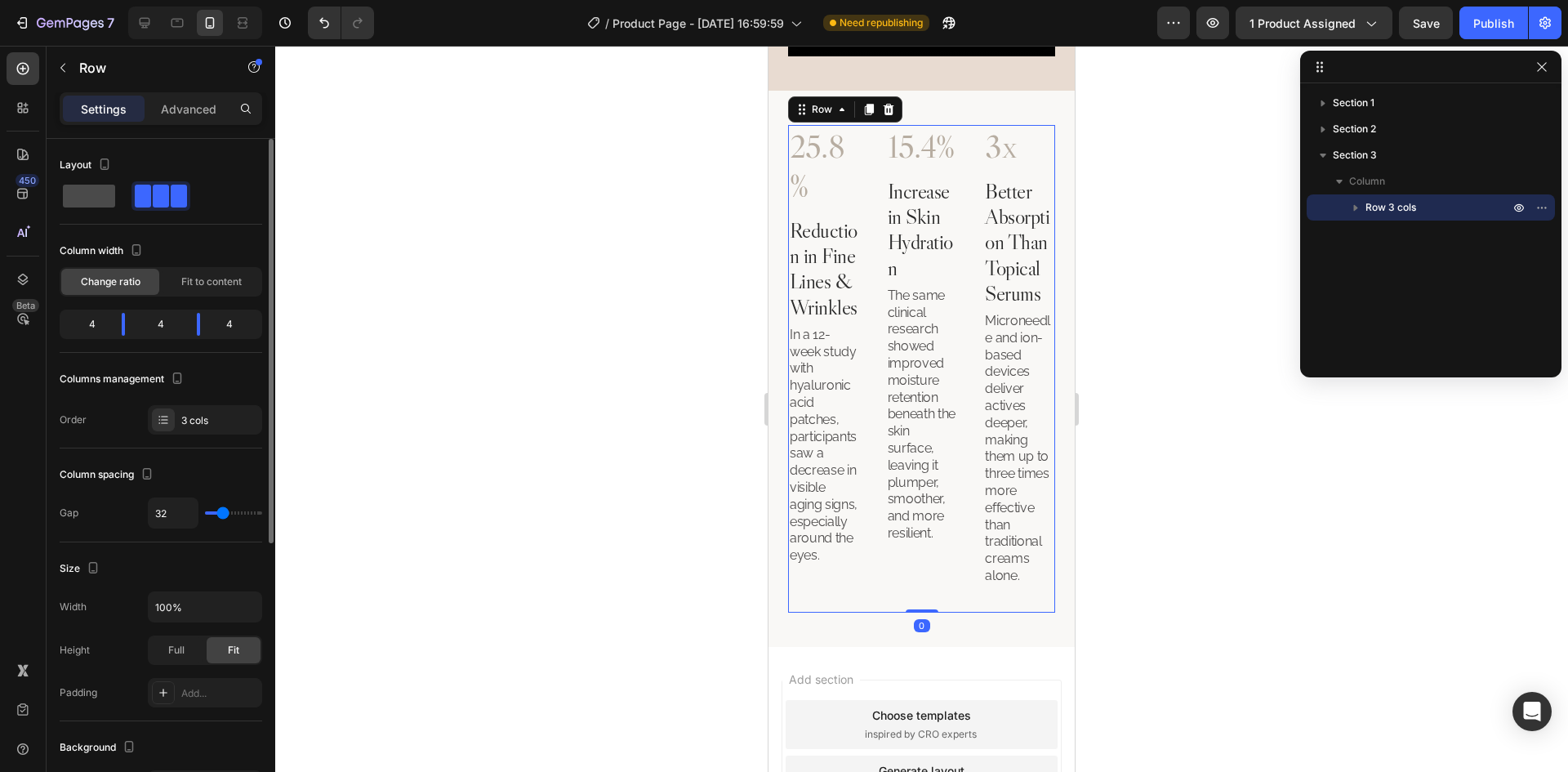
click at [93, 196] on span at bounding box center [89, 196] width 52 height 23
type input "16"
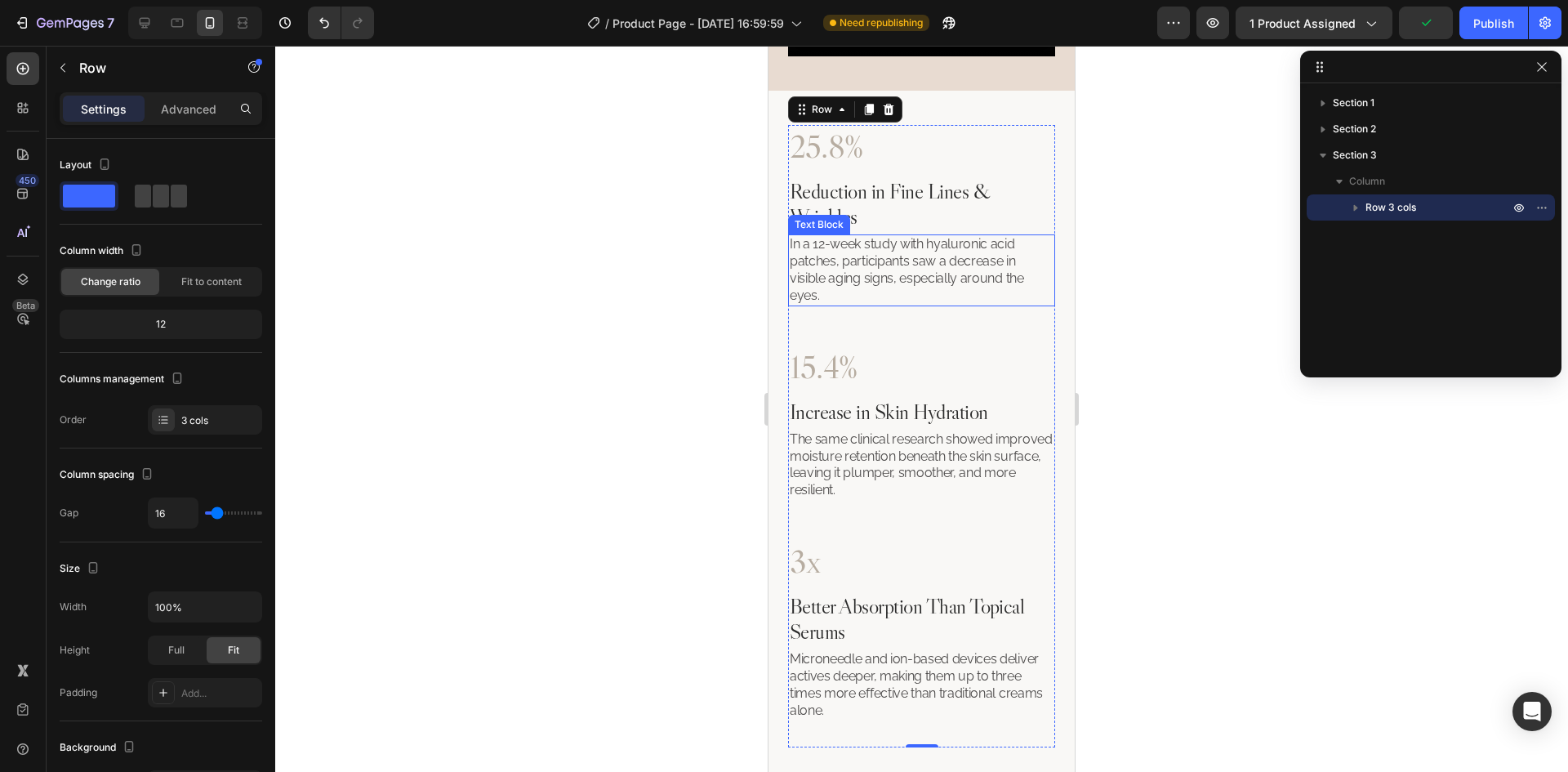
click at [908, 283] on p "In a 12-week study with hyaluronic acid patches, participants saw a decrease in…" at bounding box center [921, 270] width 264 height 68
click at [901, 356] on div "25.8% Heading Reduction in Fine Lines & Wrinkles Heading In a 12-week study wit…" at bounding box center [922, 436] width 267 height 623
click at [878, 372] on p "15.4%" at bounding box center [921, 367] width 264 height 40
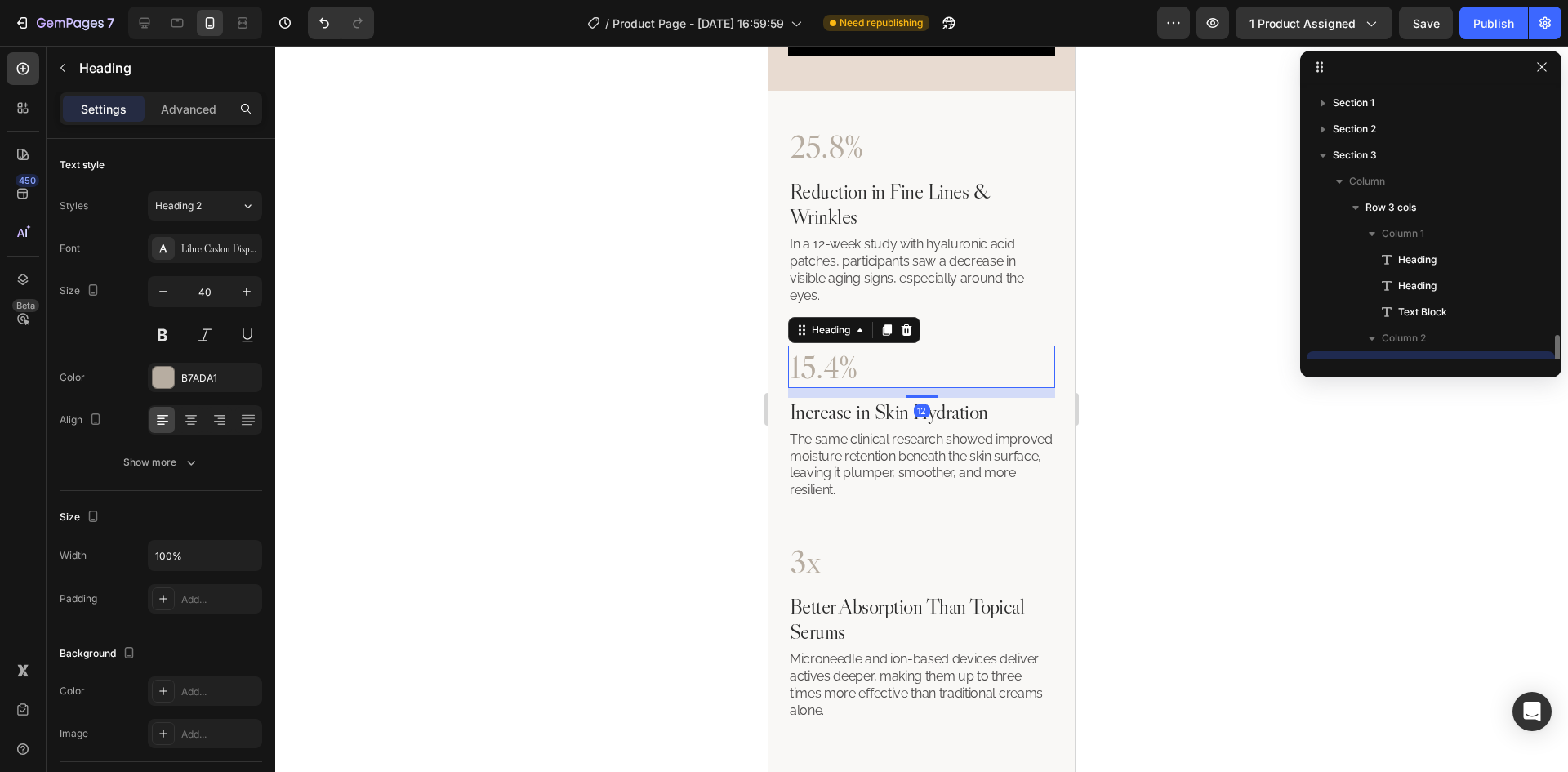
scroll to position [153, 0]
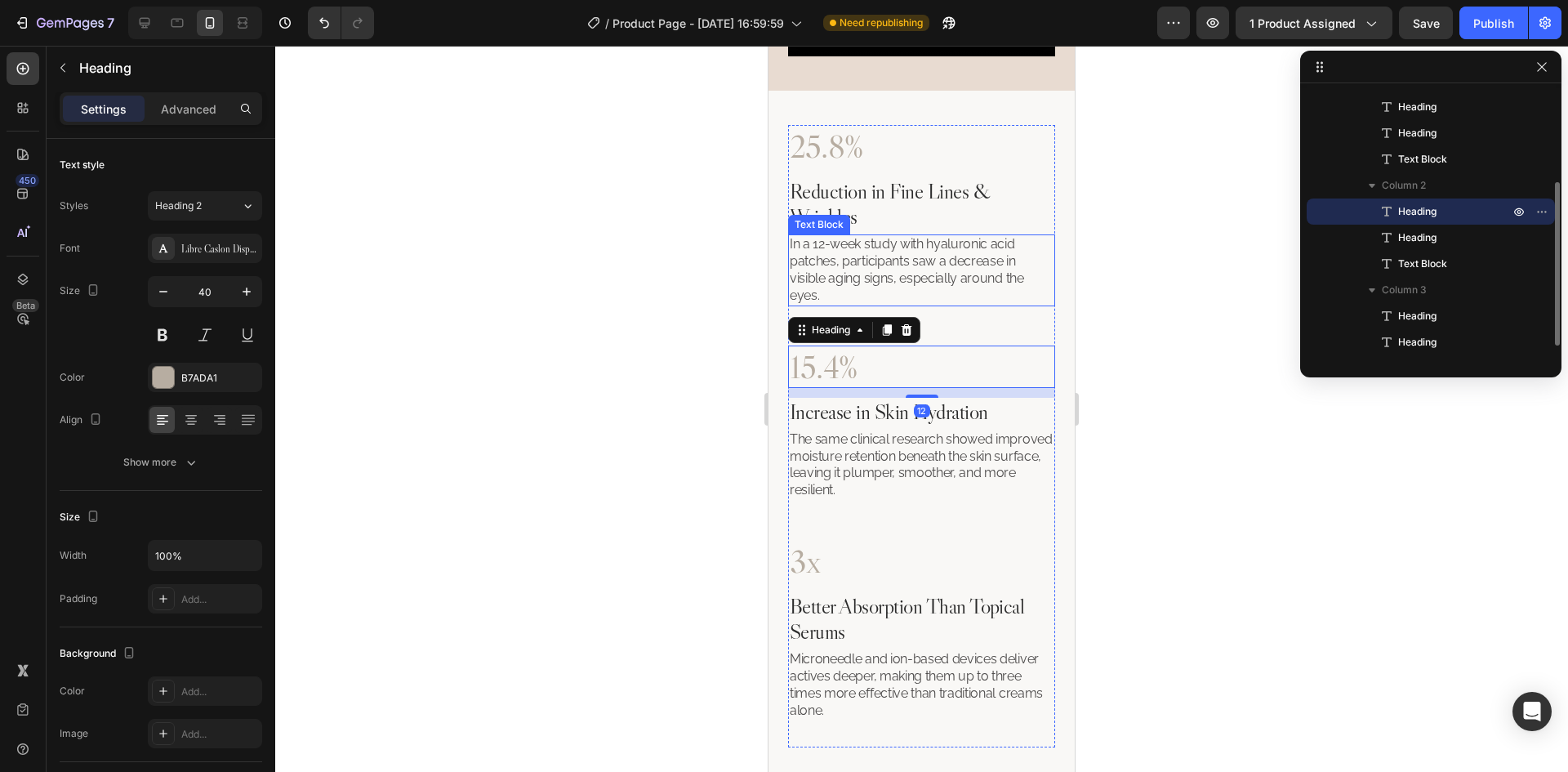
click at [935, 295] on p "In a 12-week study with hyaluronic acid patches, participants saw a decrease in…" at bounding box center [921, 270] width 264 height 68
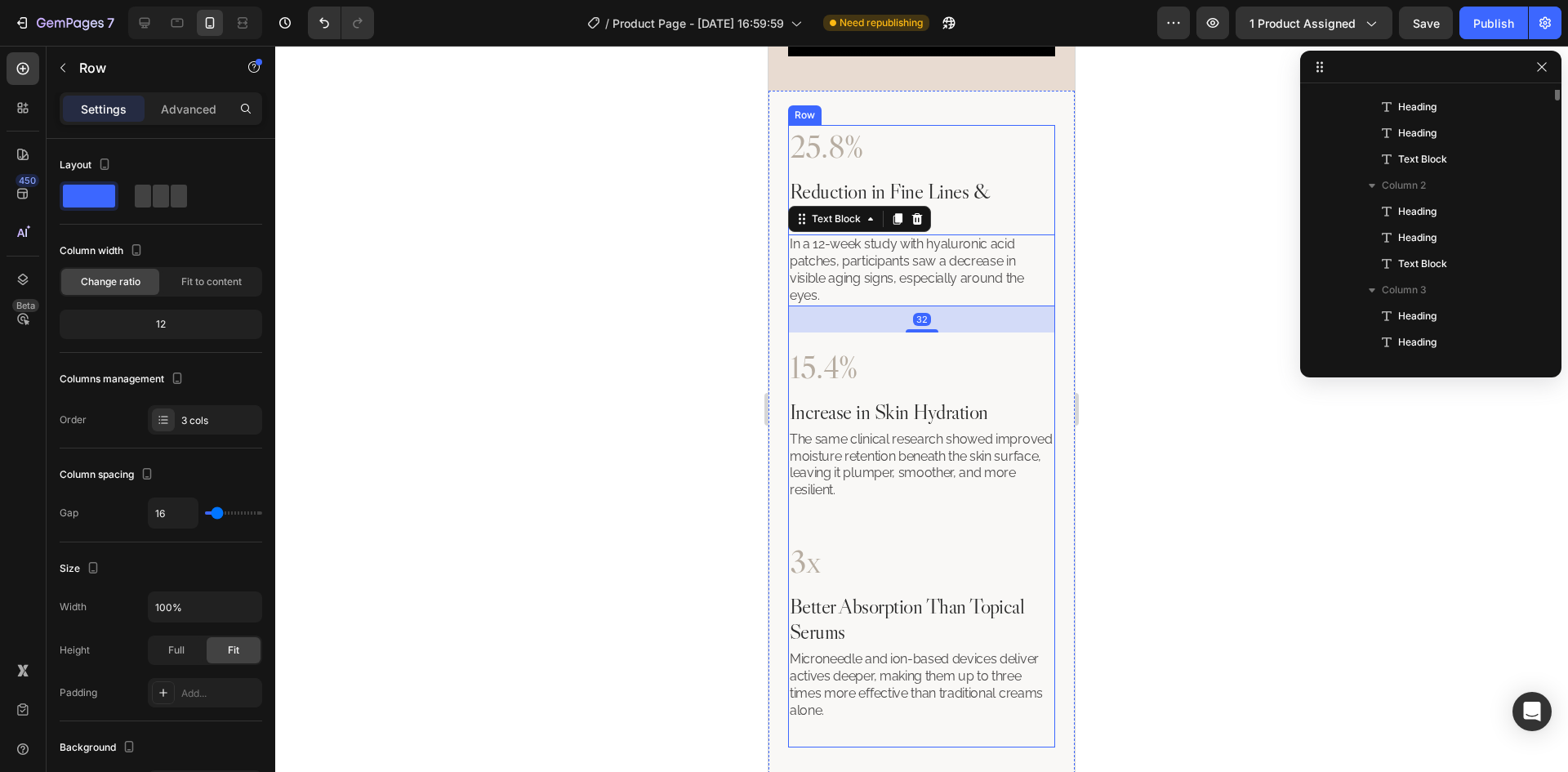
click at [889, 353] on div "25.8% Heading Reduction in Fine Lines & Wrinkles Heading In a 12-week study wit…" at bounding box center [922, 436] width 267 height 623
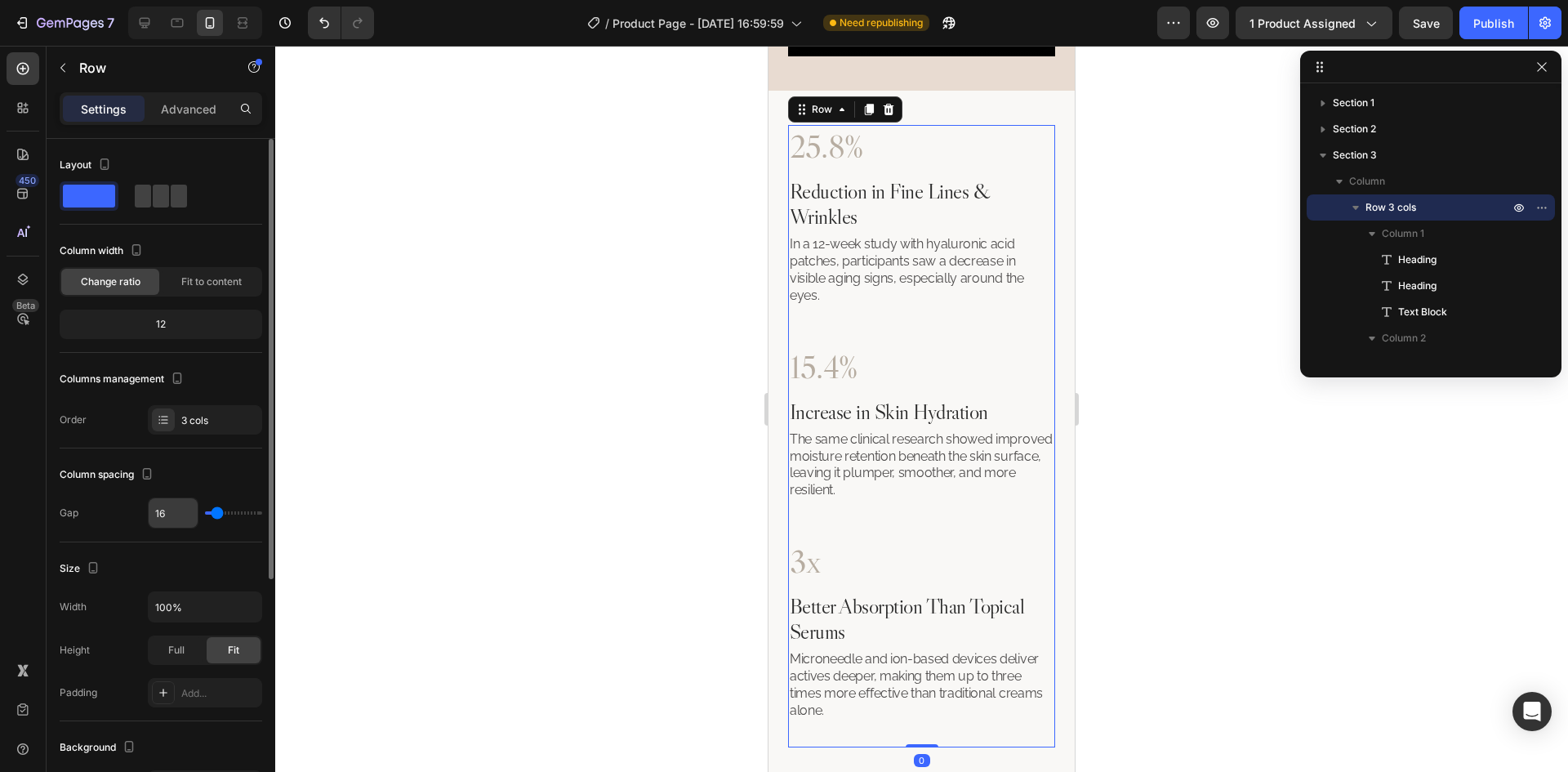
click at [164, 518] on input "16" at bounding box center [173, 513] width 49 height 30
type input "0"
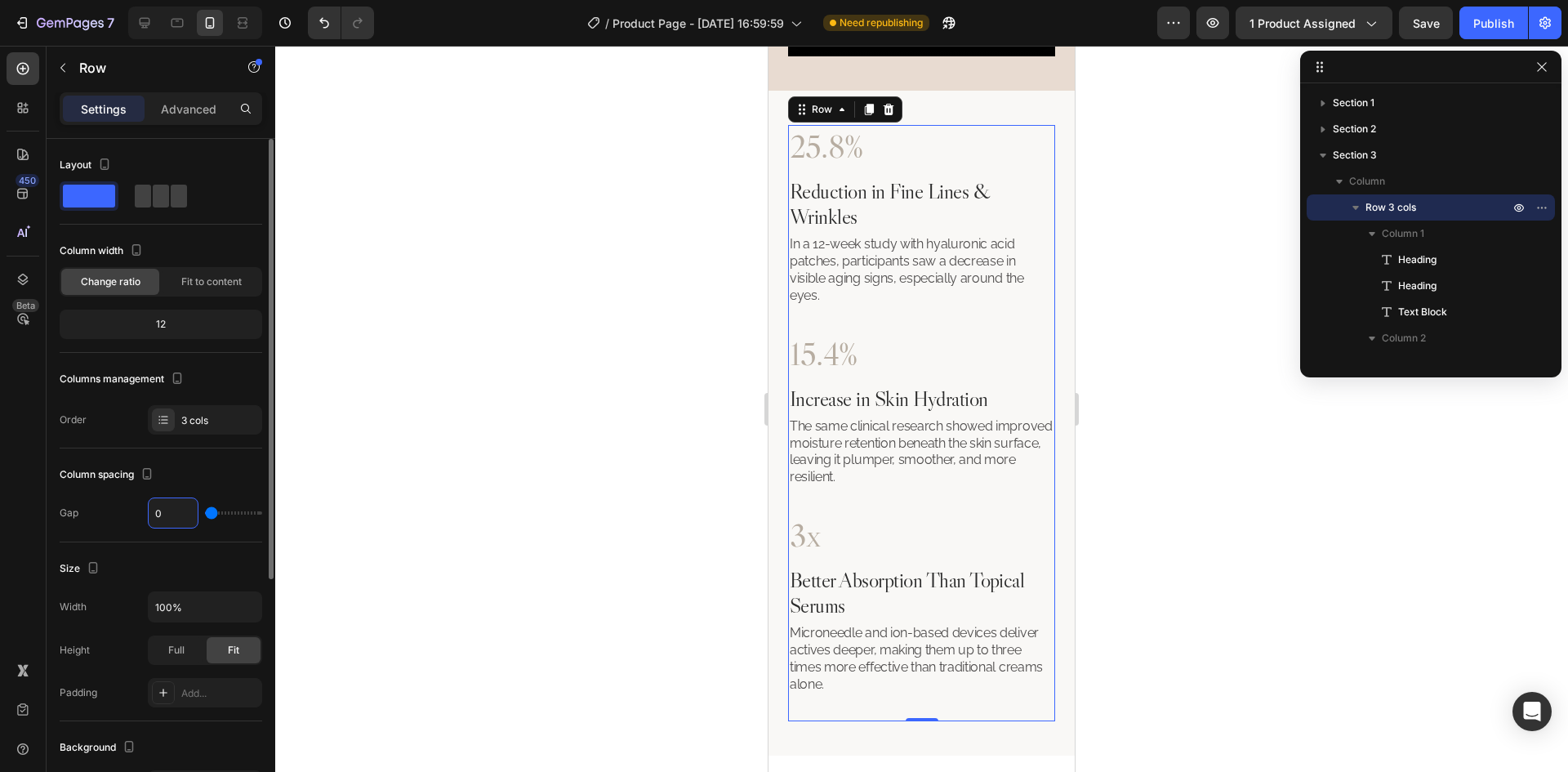
click at [187, 516] on input "0" at bounding box center [173, 513] width 49 height 30
click at [174, 517] on input "0" at bounding box center [173, 513] width 49 height 30
type input "3"
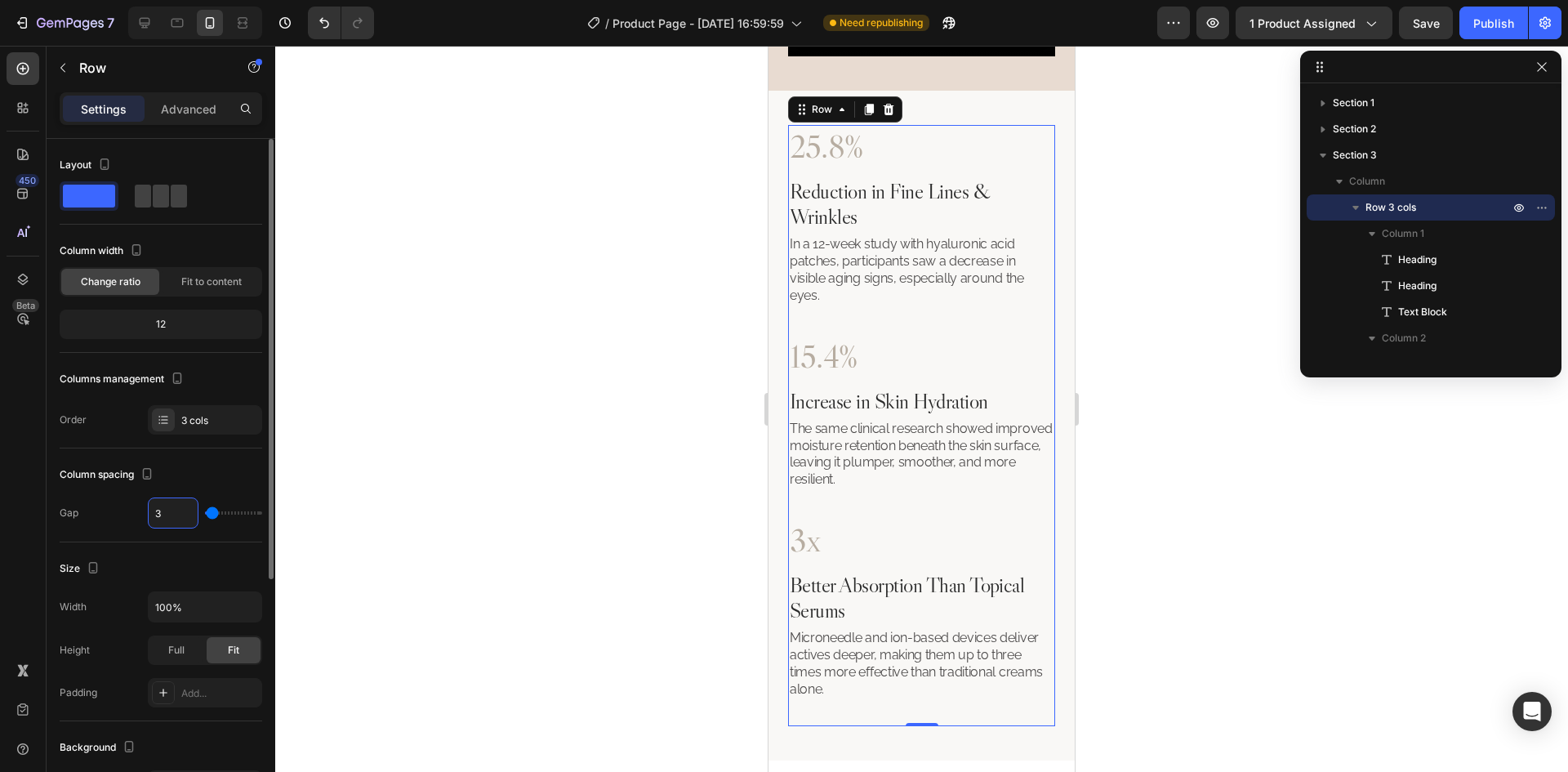
type input "32"
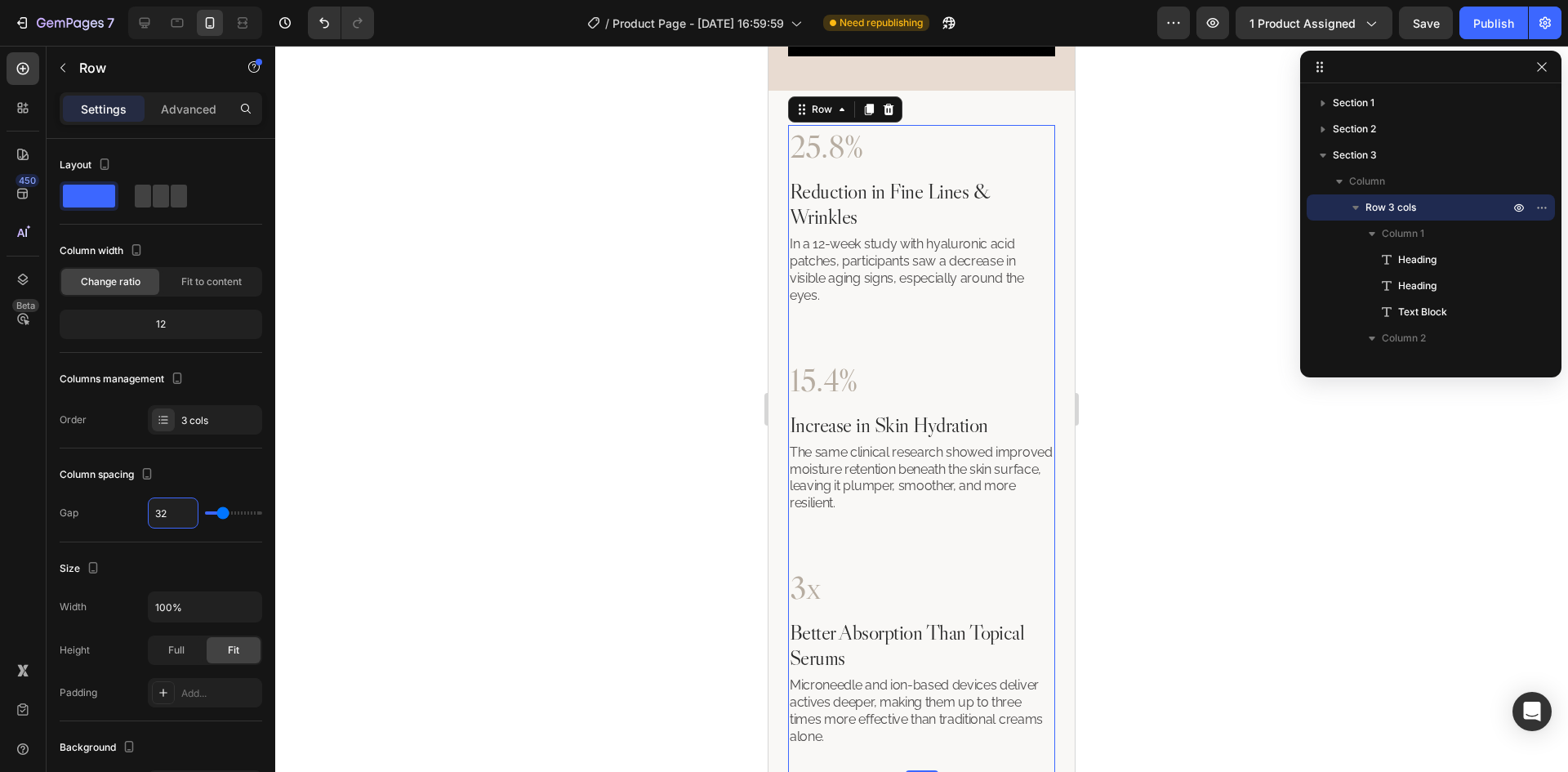
click at [972, 275] on p "In a 12-week study with hyaluronic acid patches, participants saw a decrease in…" at bounding box center [921, 270] width 264 height 68
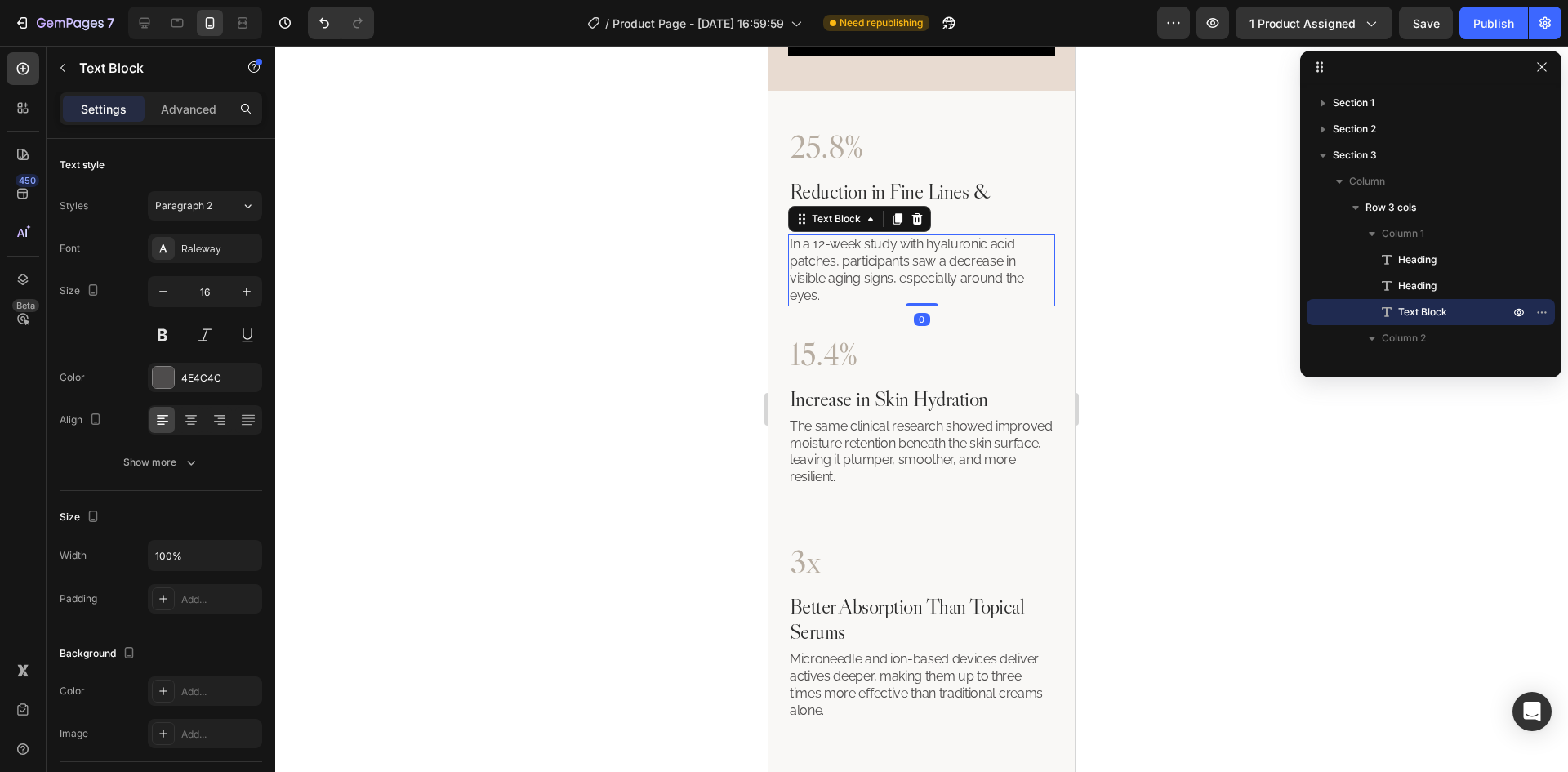
drag, startPoint x: 916, startPoint y: 344, endPoint x: 940, endPoint y: 302, distance: 48.4
click at [940, 302] on div "In a 12-week study with hyaluronic acid patches, participants saw a decrease in…" at bounding box center [922, 270] width 267 height 71
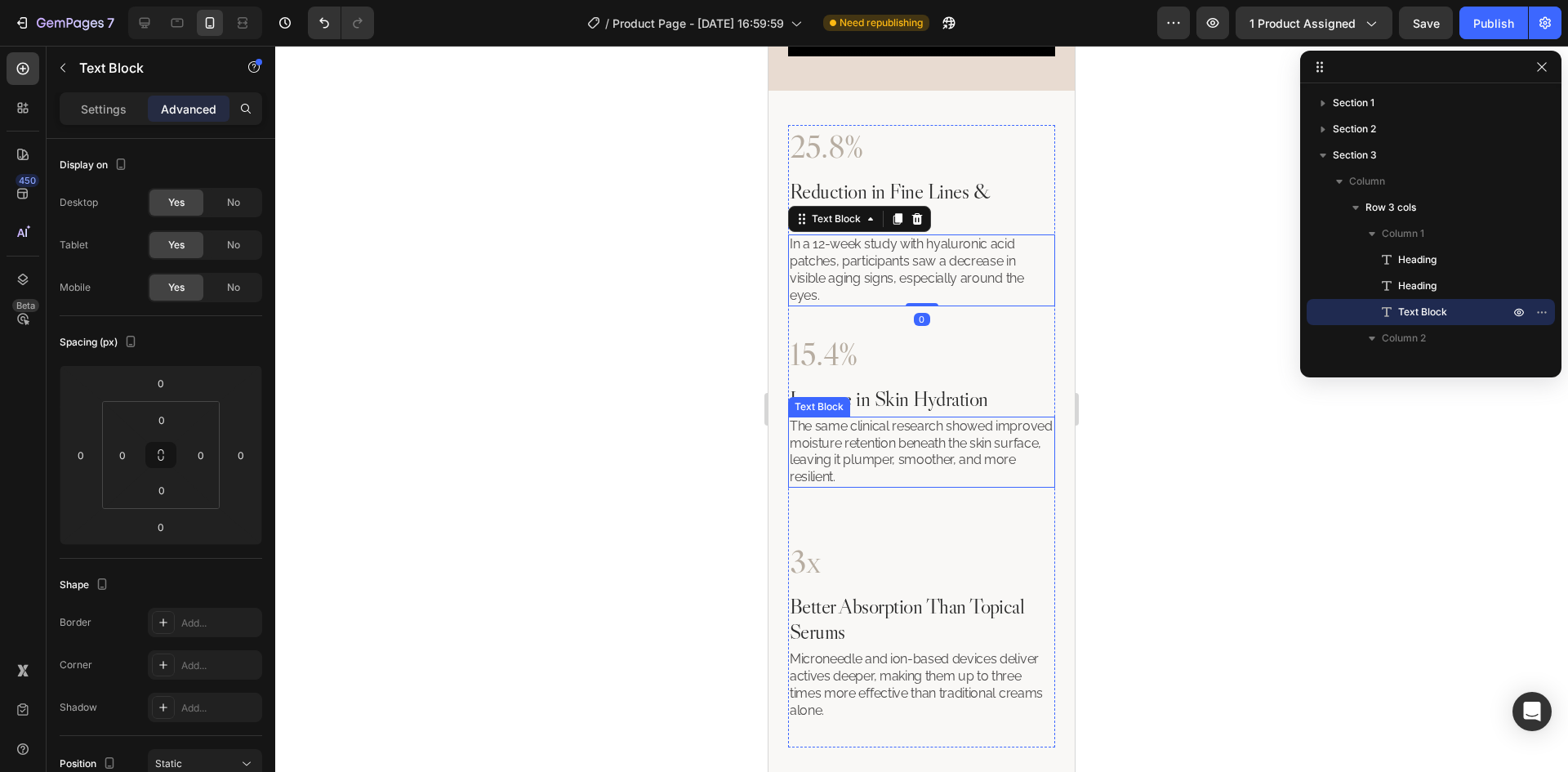
click at [935, 449] on p "The same clinical research showed improved moisture retention beneath the skin …" at bounding box center [921, 452] width 264 height 68
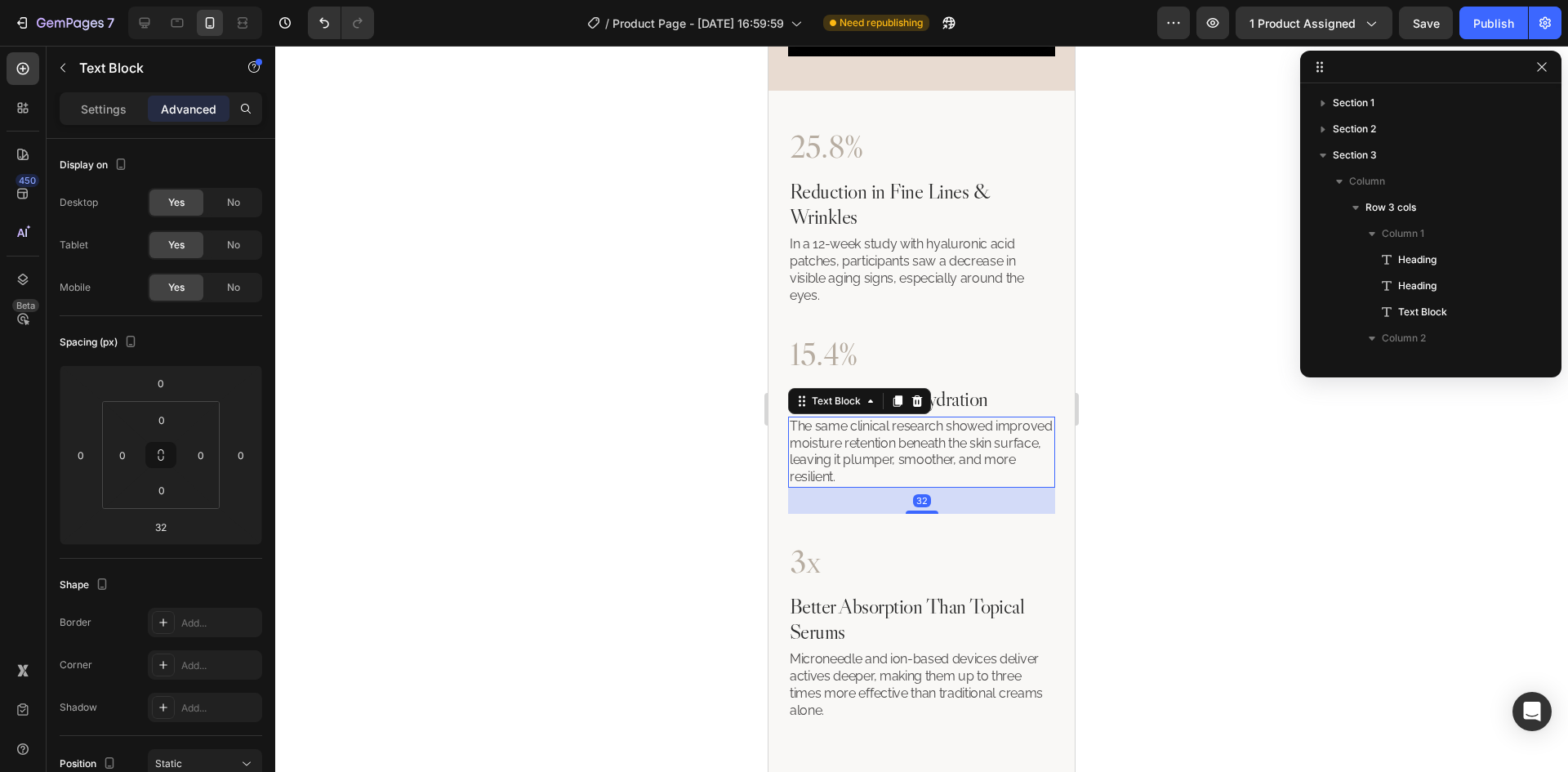
scroll to position [175, 0]
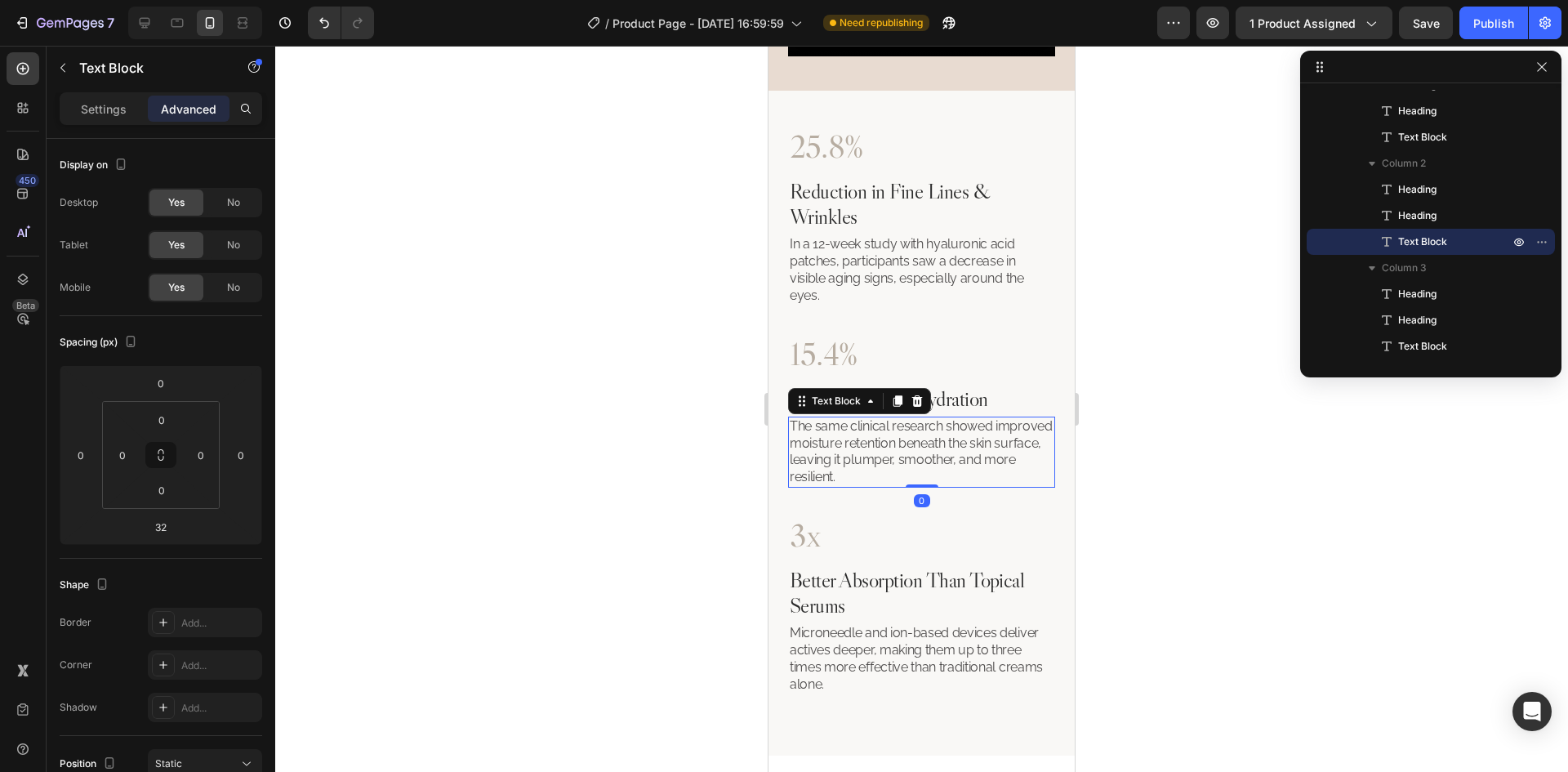
drag, startPoint x: 921, startPoint y: 523, endPoint x: 964, endPoint y: 435, distance: 97.9
click at [964, 435] on div "The same clinical research showed improved moisture retention beneath the skin …" at bounding box center [922, 453] width 267 height 71
type input "0"
click at [907, 525] on div "25.8% Heading Reduction in Fine Lines & Wrinkles Heading In a 12-week study wit…" at bounding box center [922, 422] width 267 height 596
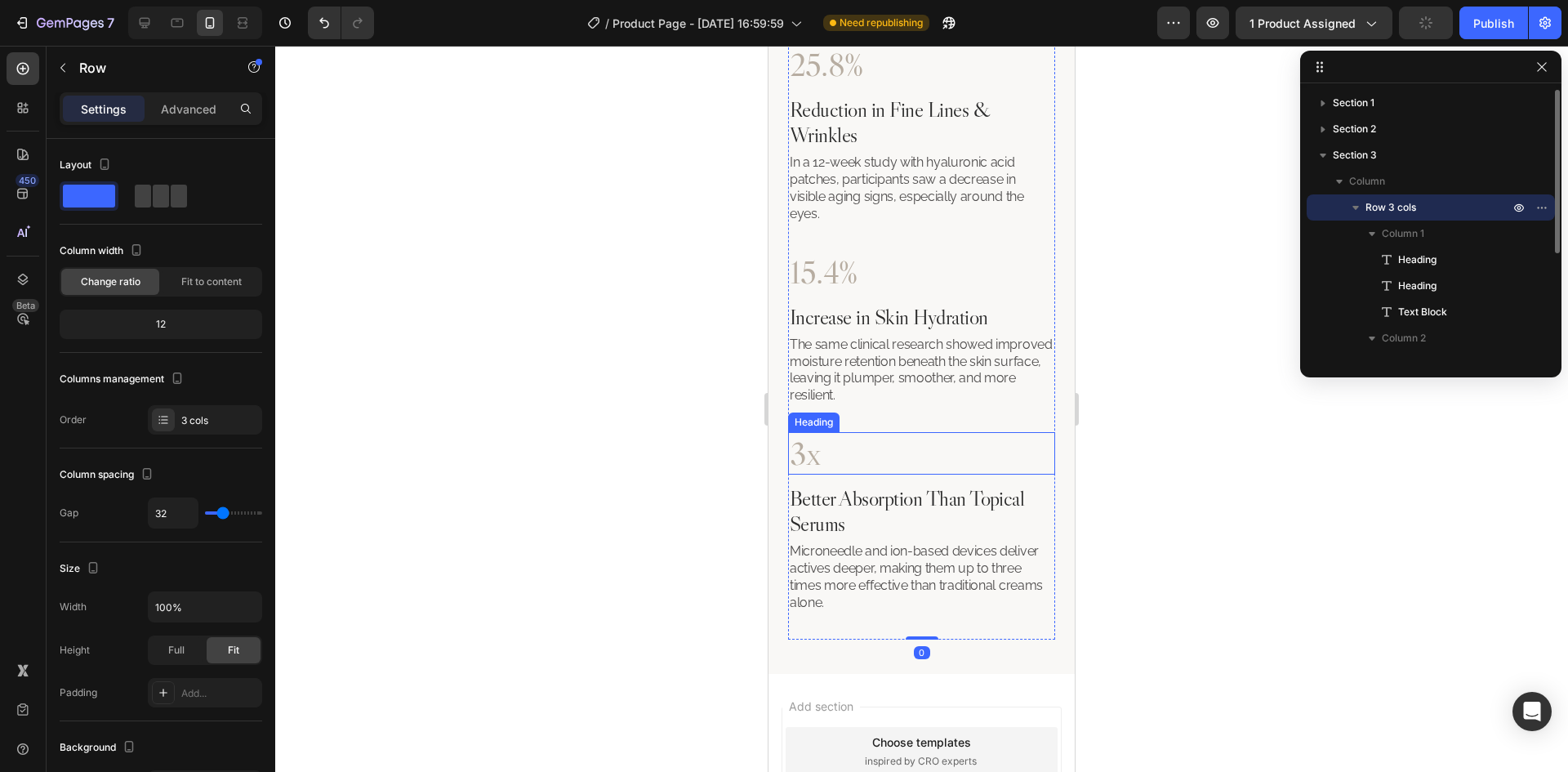
scroll to position [1321, 0]
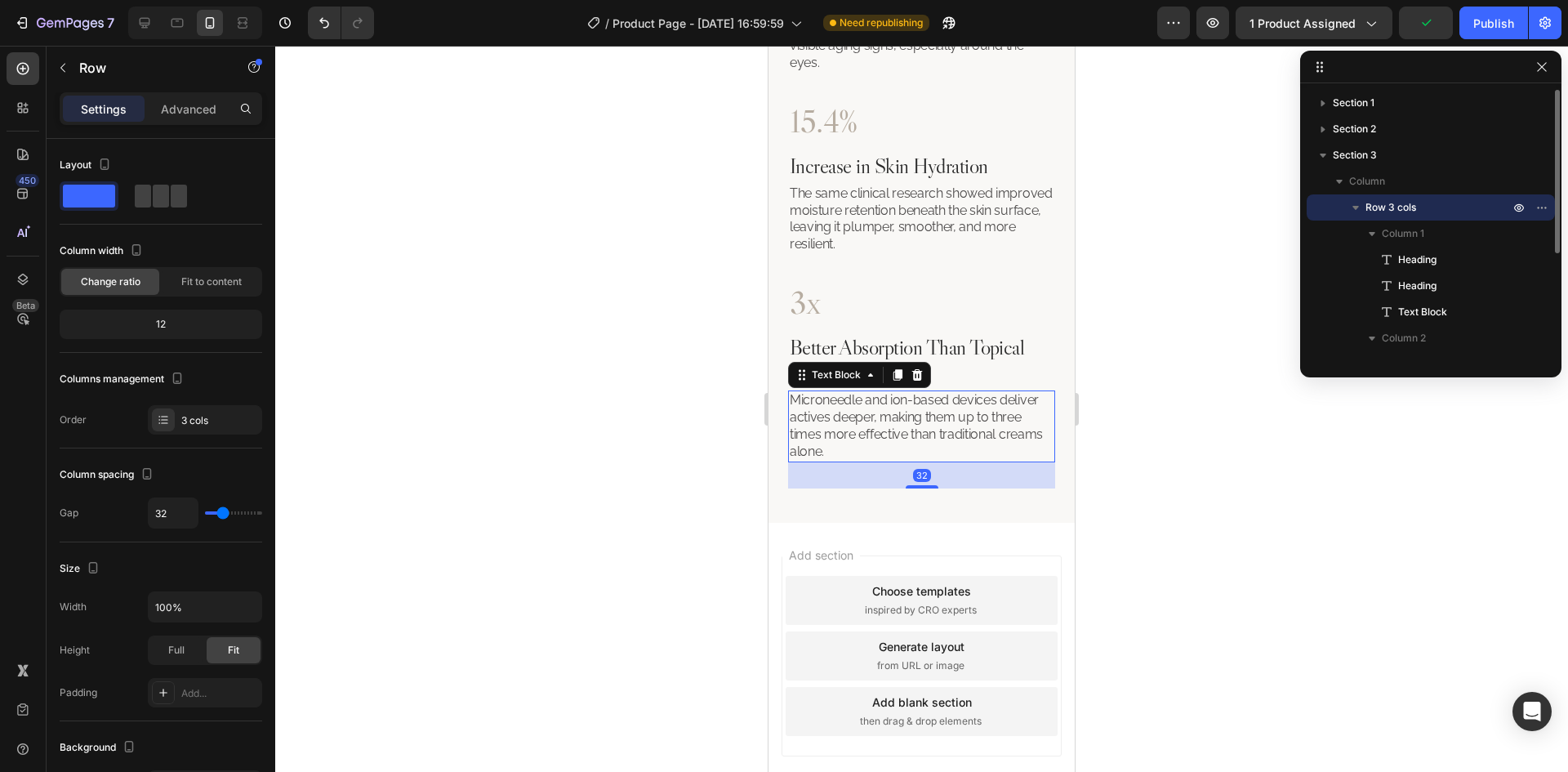
click at [927, 430] on p "Microneedle and ion-based devices deliver actives deeper, making them up to thr…" at bounding box center [921, 426] width 264 height 68
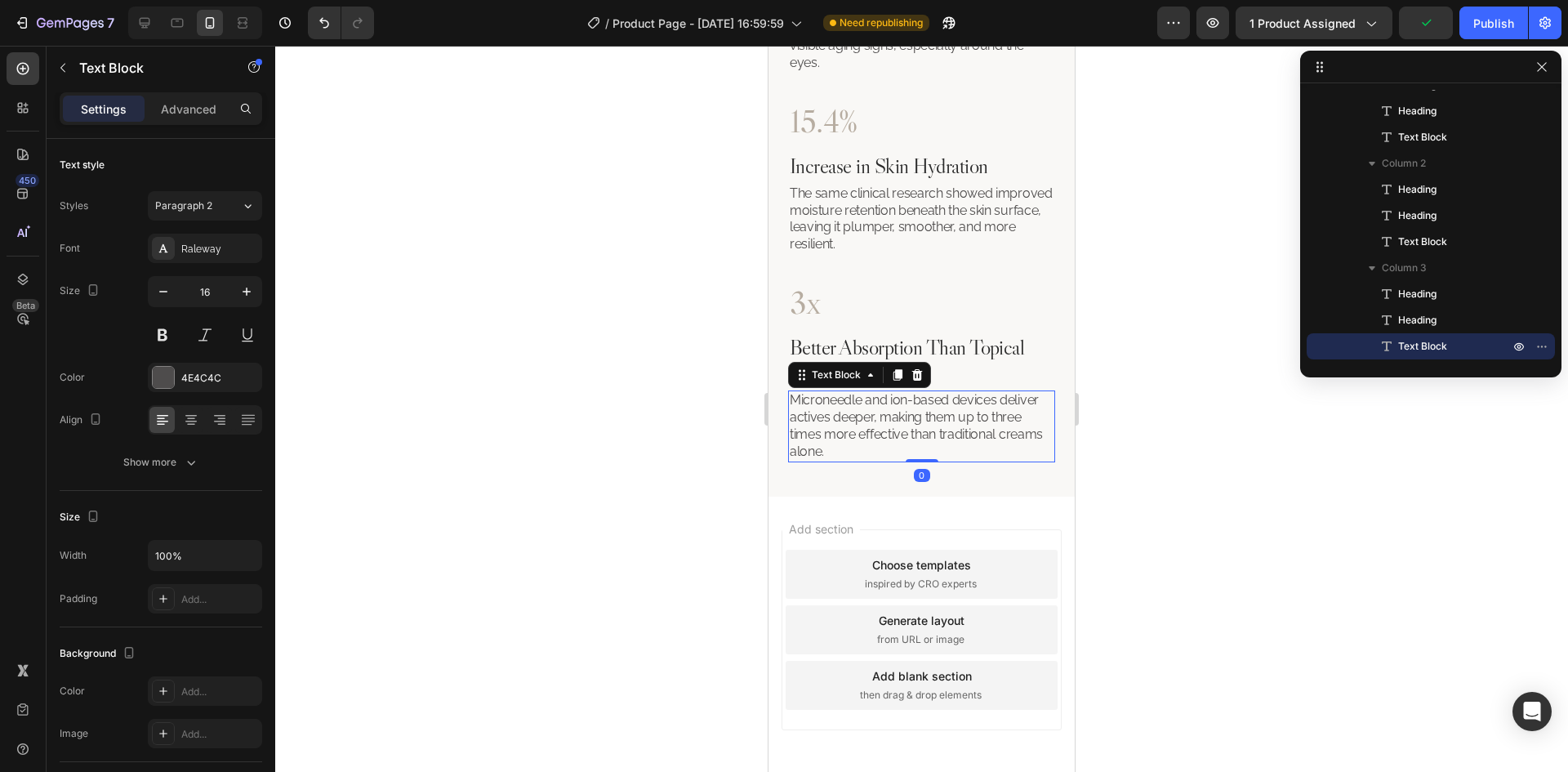
drag, startPoint x: 920, startPoint y: 487, endPoint x: 973, endPoint y: 324, distance: 171.4
click at [956, 382] on div "3x Heading Better Absorption Than Topical Serums Heading Microneedle and ion-ba…" at bounding box center [922, 371] width 267 height 181
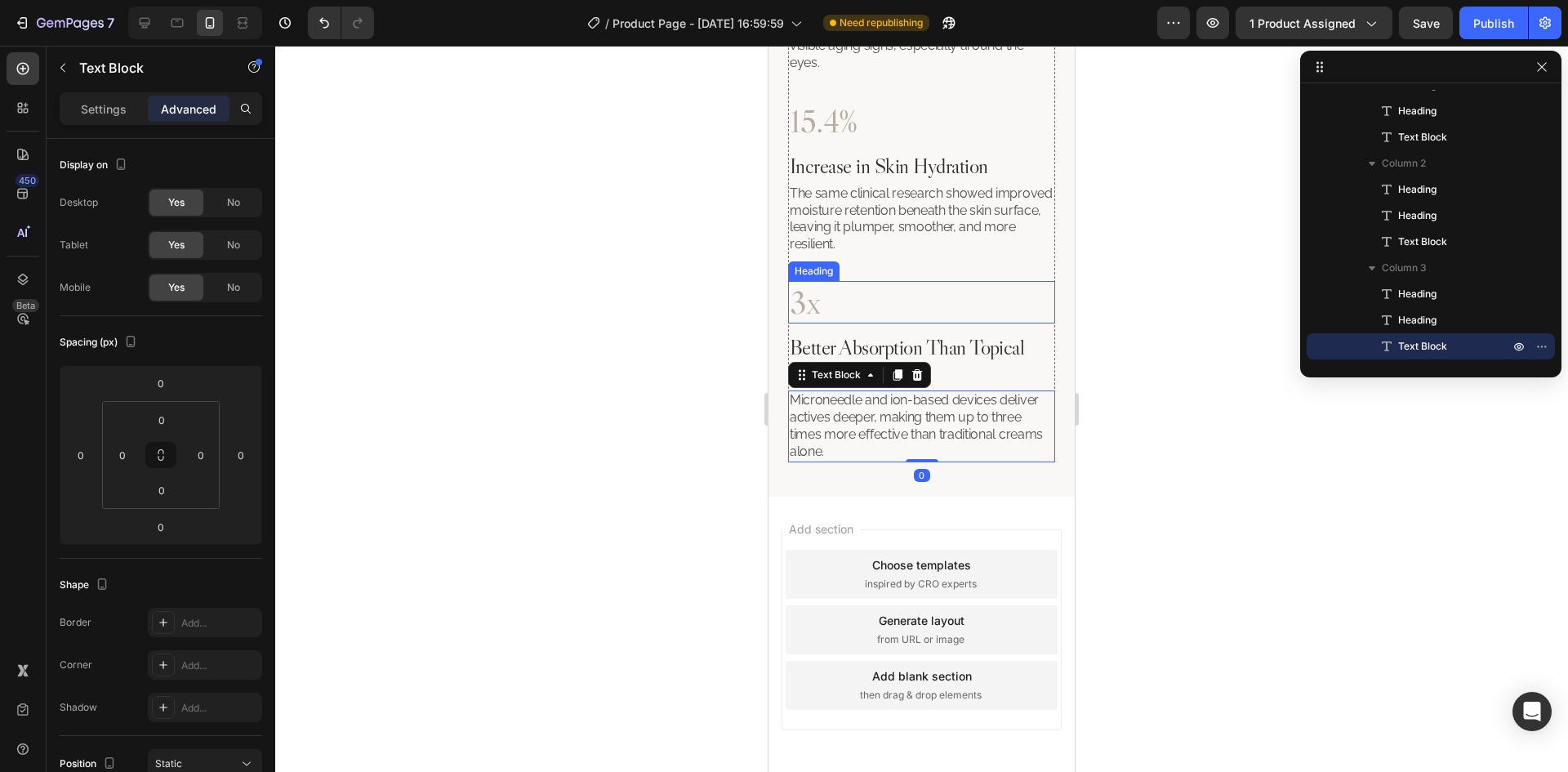
click at [969, 342] on p "Better Absorption Than Topical Serums" at bounding box center [921, 360] width 264 height 50
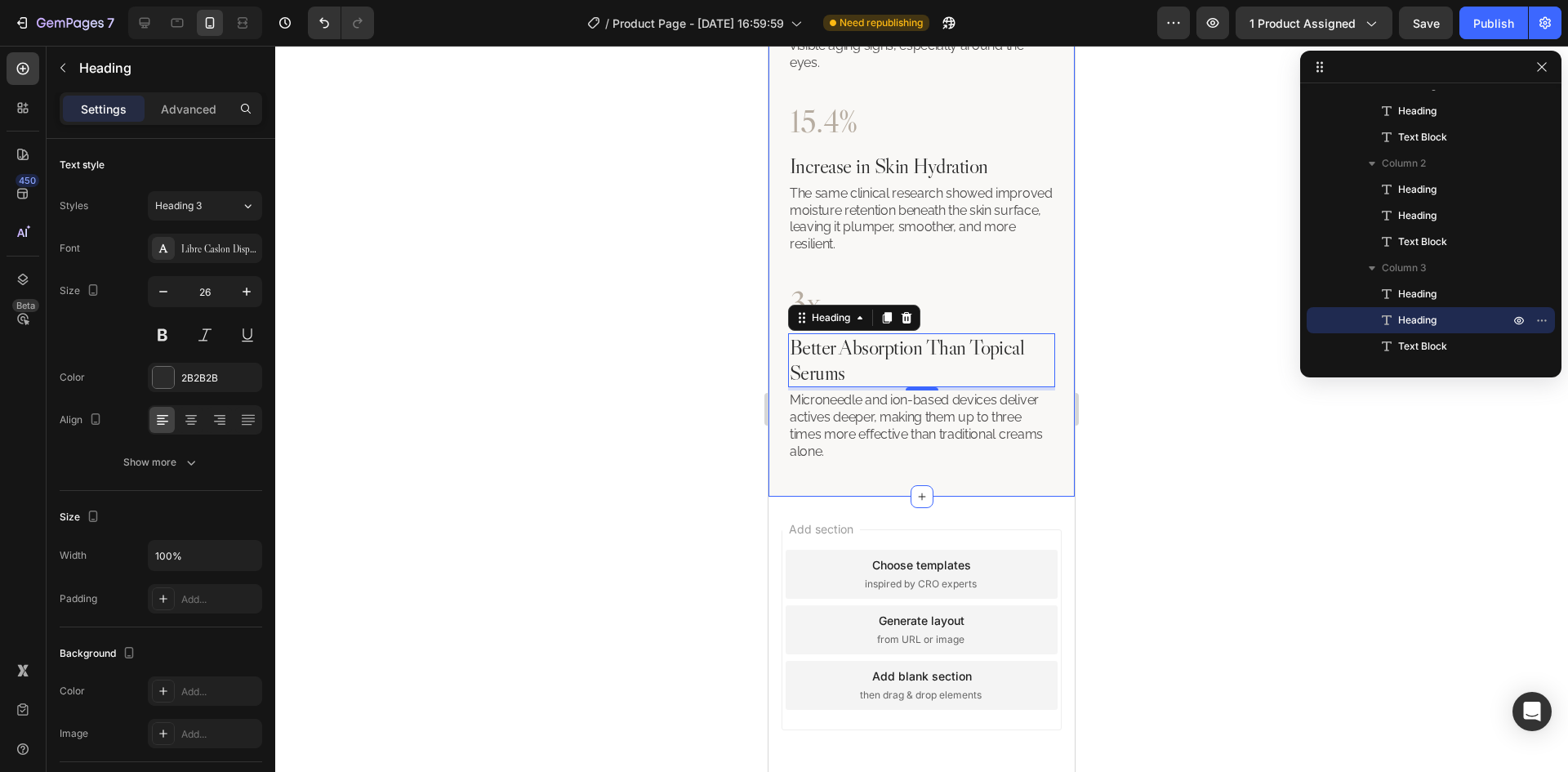
click at [1047, 328] on div "25.8% Heading Reduction in Fine Lines & Wrinkles Heading In a 12-week study wit…" at bounding box center [922, 177] width 306 height 639
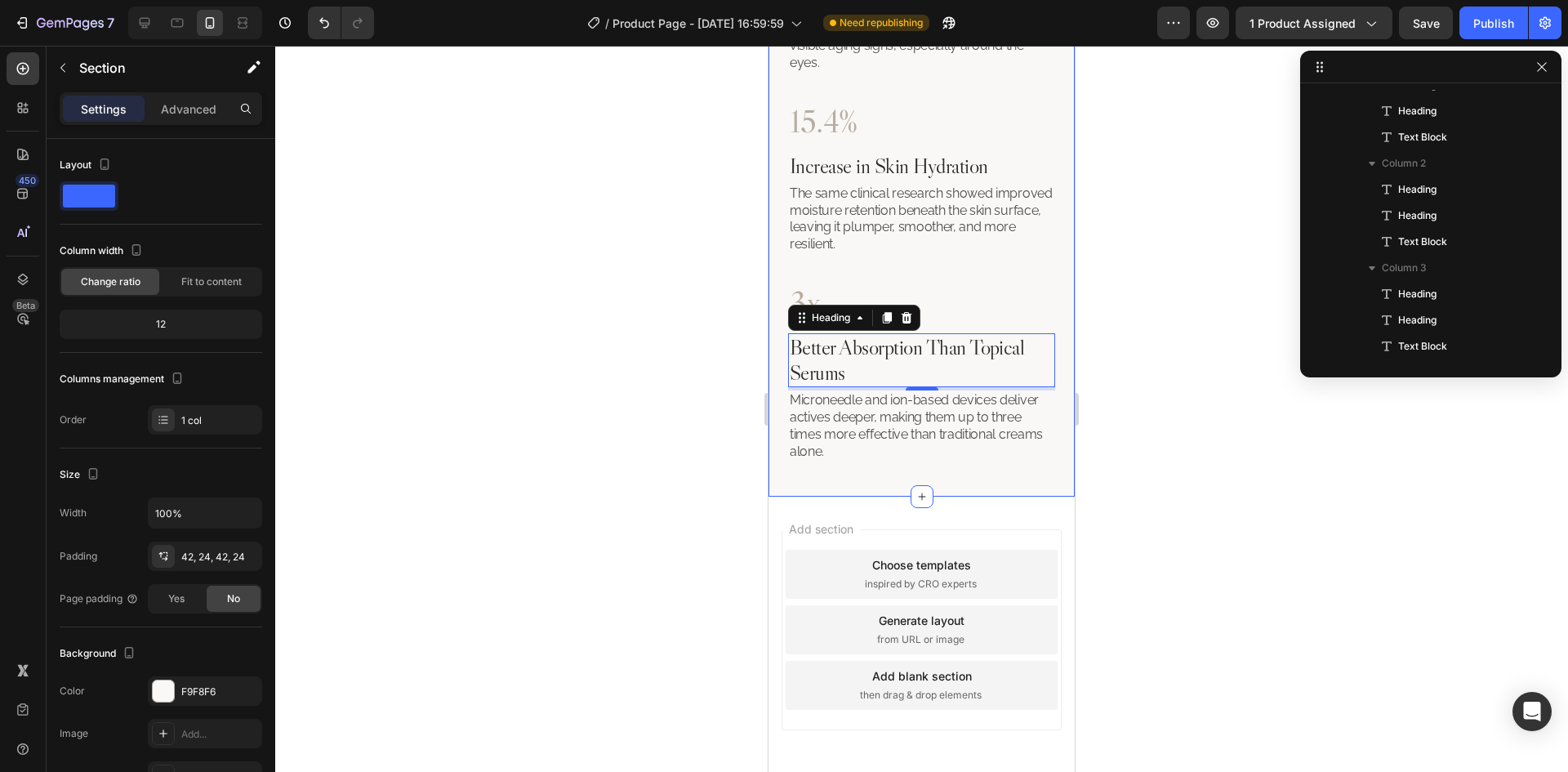
scroll to position [0, 0]
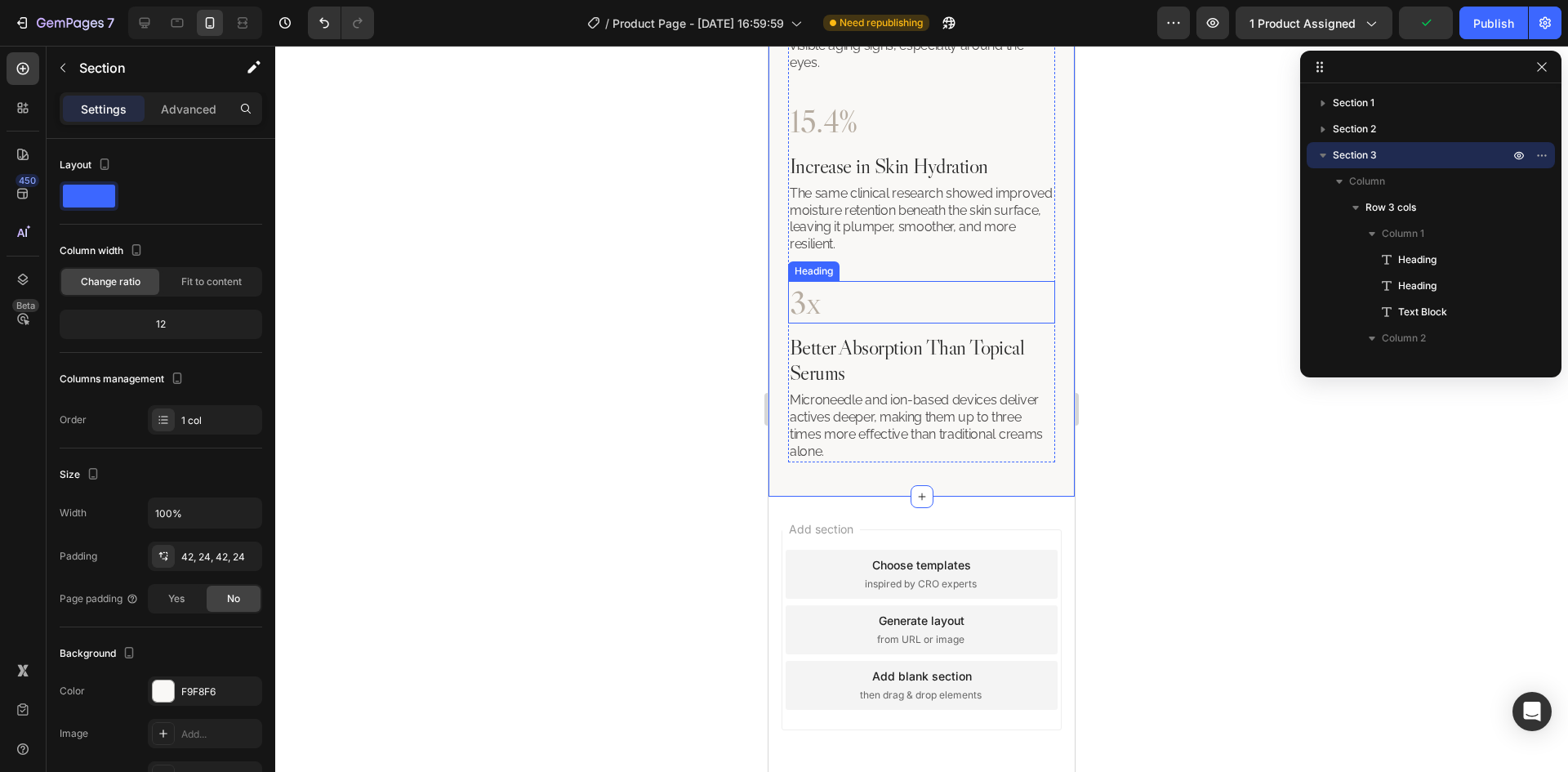
click at [902, 311] on p "3x" at bounding box center [921, 302] width 264 height 40
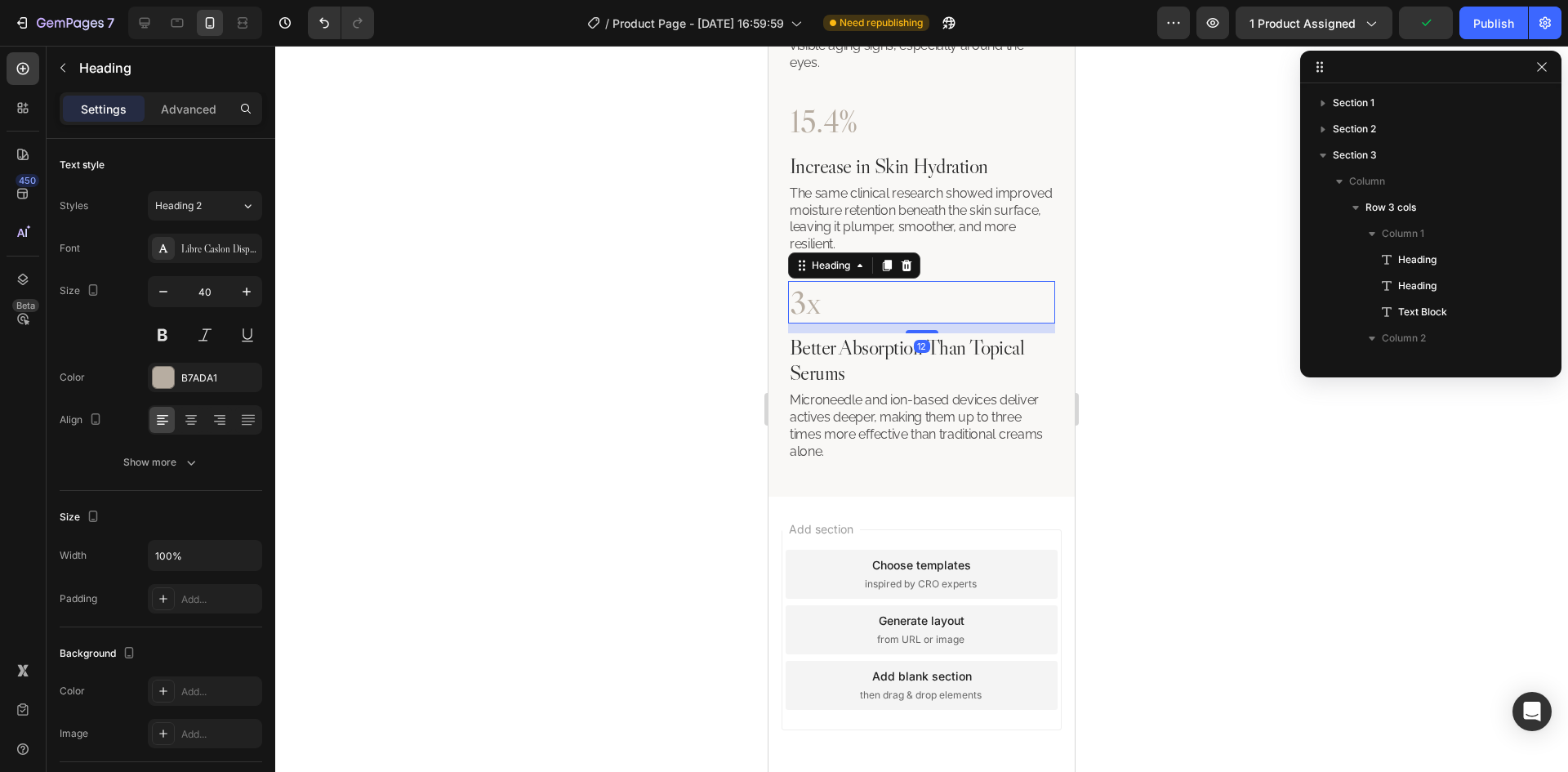
scroll to position [175, 0]
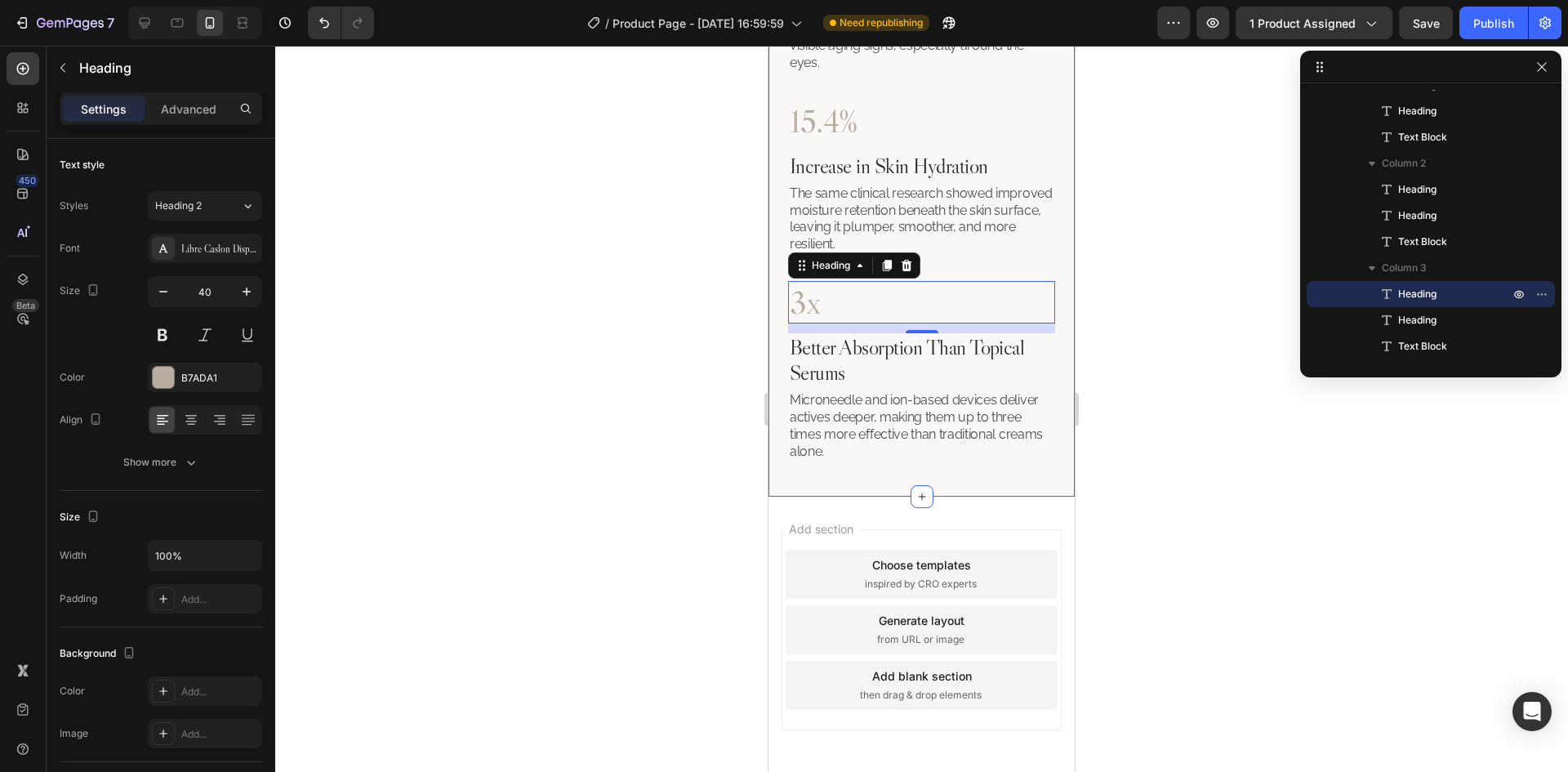
click at [1048, 315] on div "25.8% Heading Reduction in Fine Lines & Wrinkles Heading In a 12-week study wit…" at bounding box center [922, 177] width 306 height 639
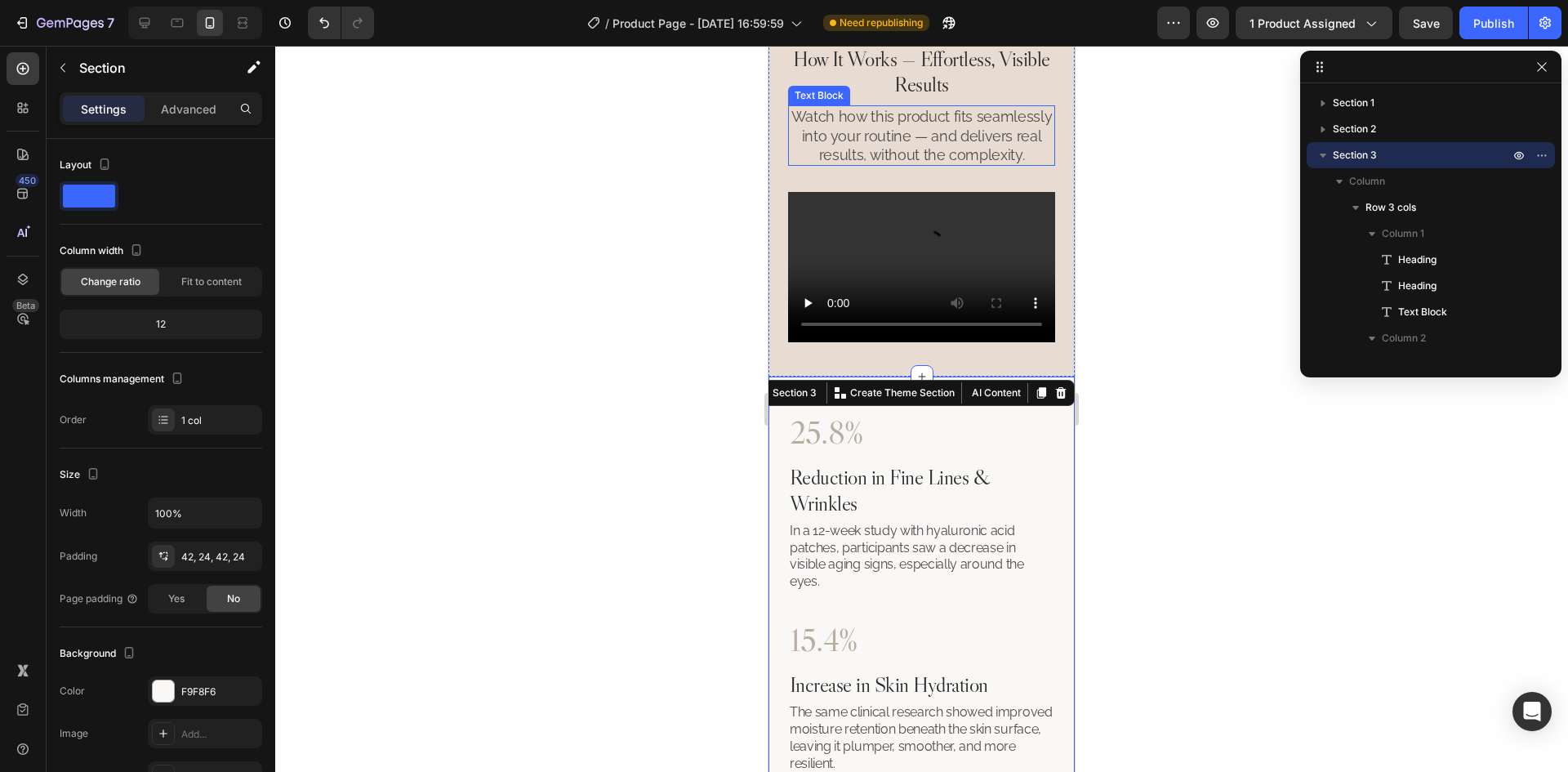
scroll to position [1254, 0]
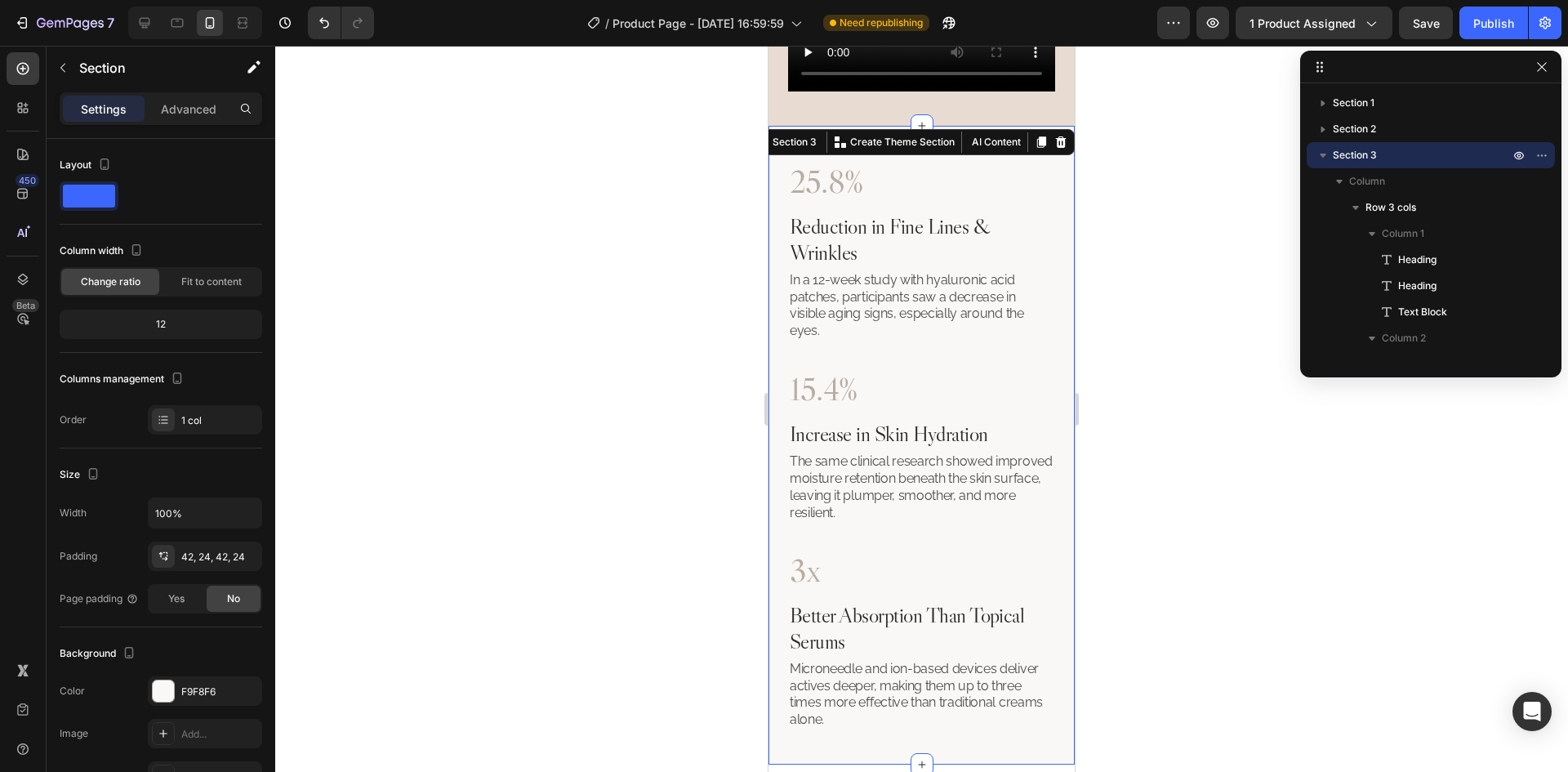
click at [1049, 470] on div "25.8% Heading Reduction in Fine Lines & Wrinkles Heading In a 12-week study wit…" at bounding box center [922, 445] width 306 height 639
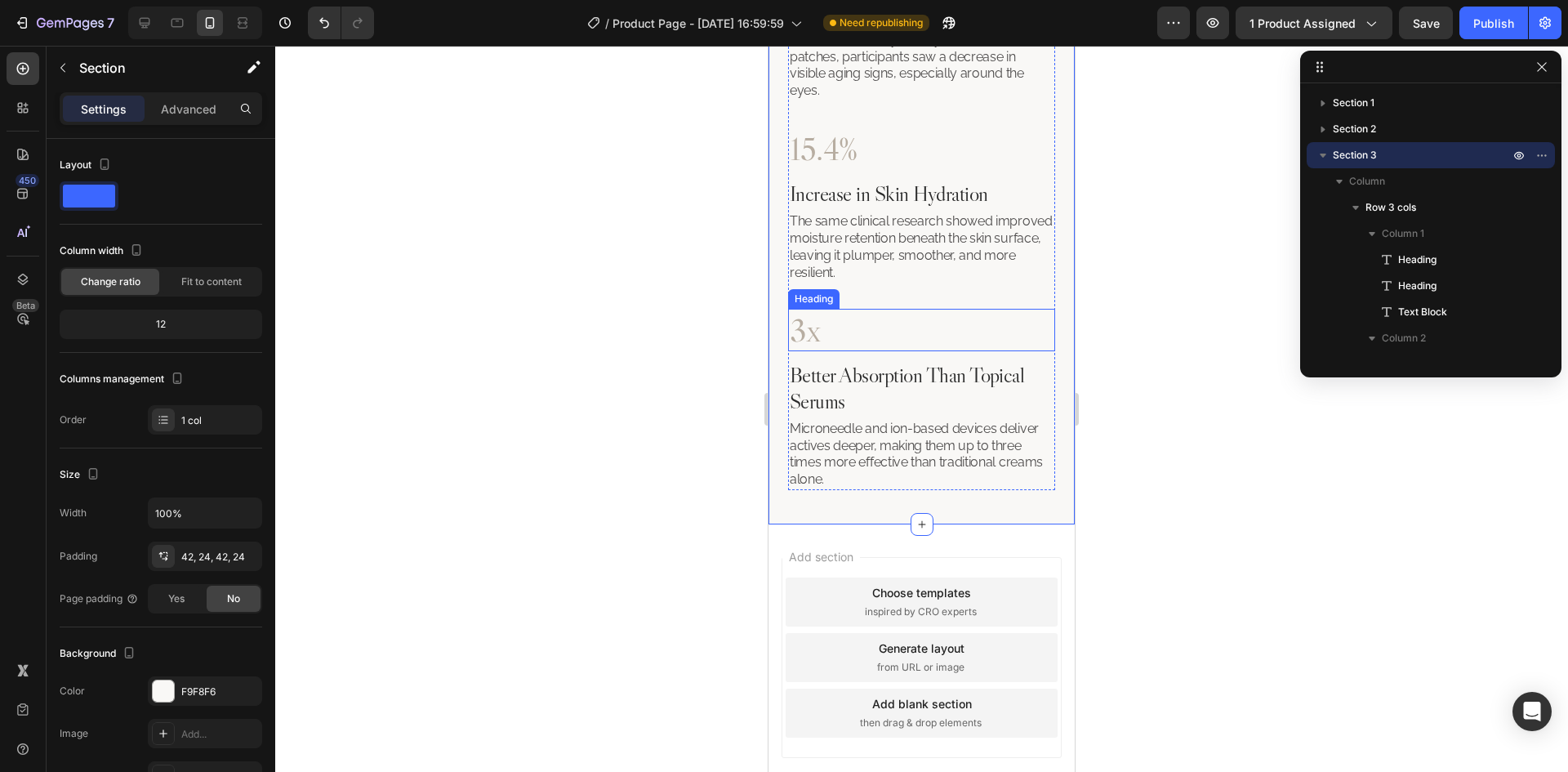
scroll to position [1605, 0]
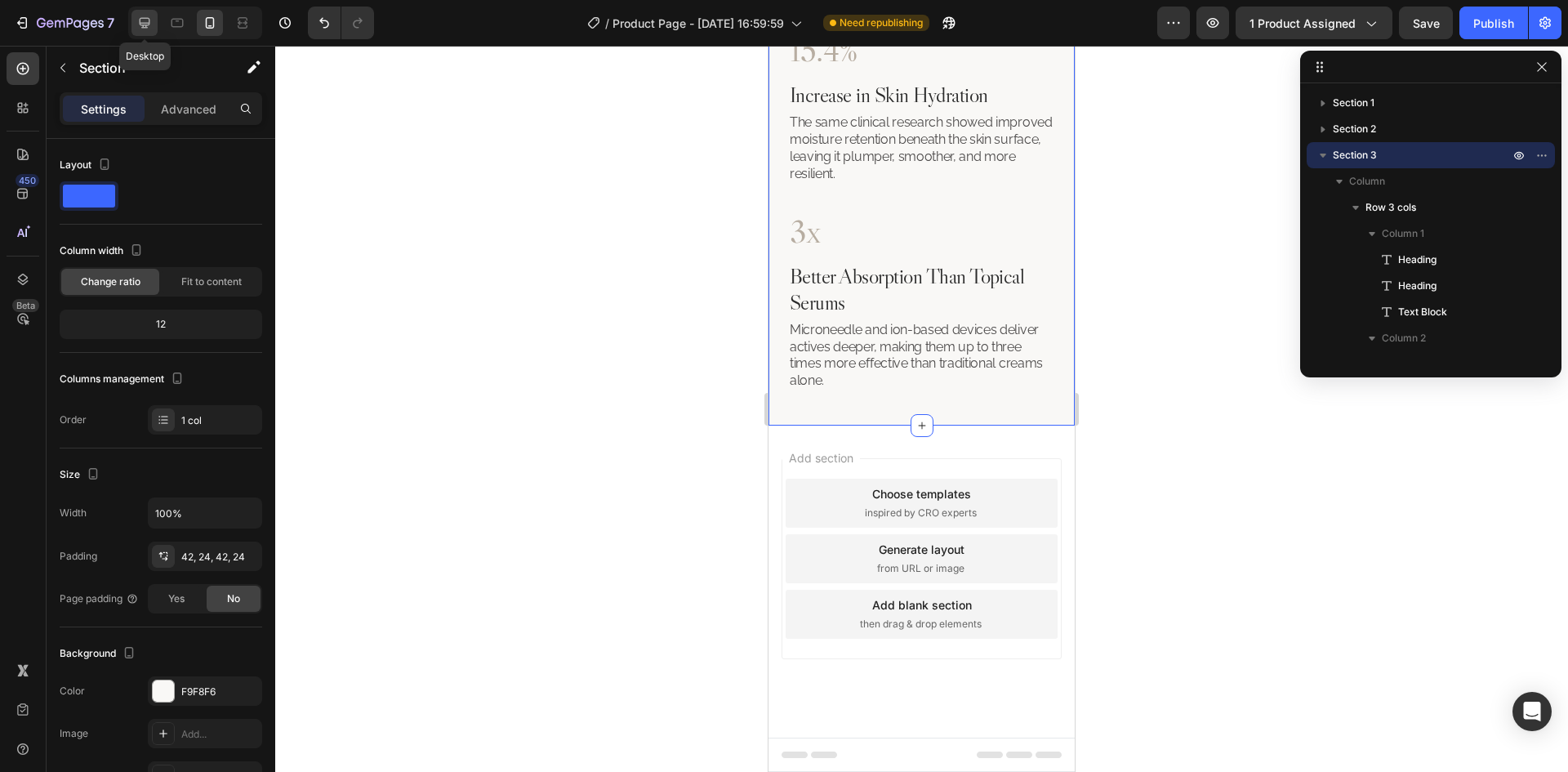
click at [139, 31] on div at bounding box center [144, 23] width 26 height 26
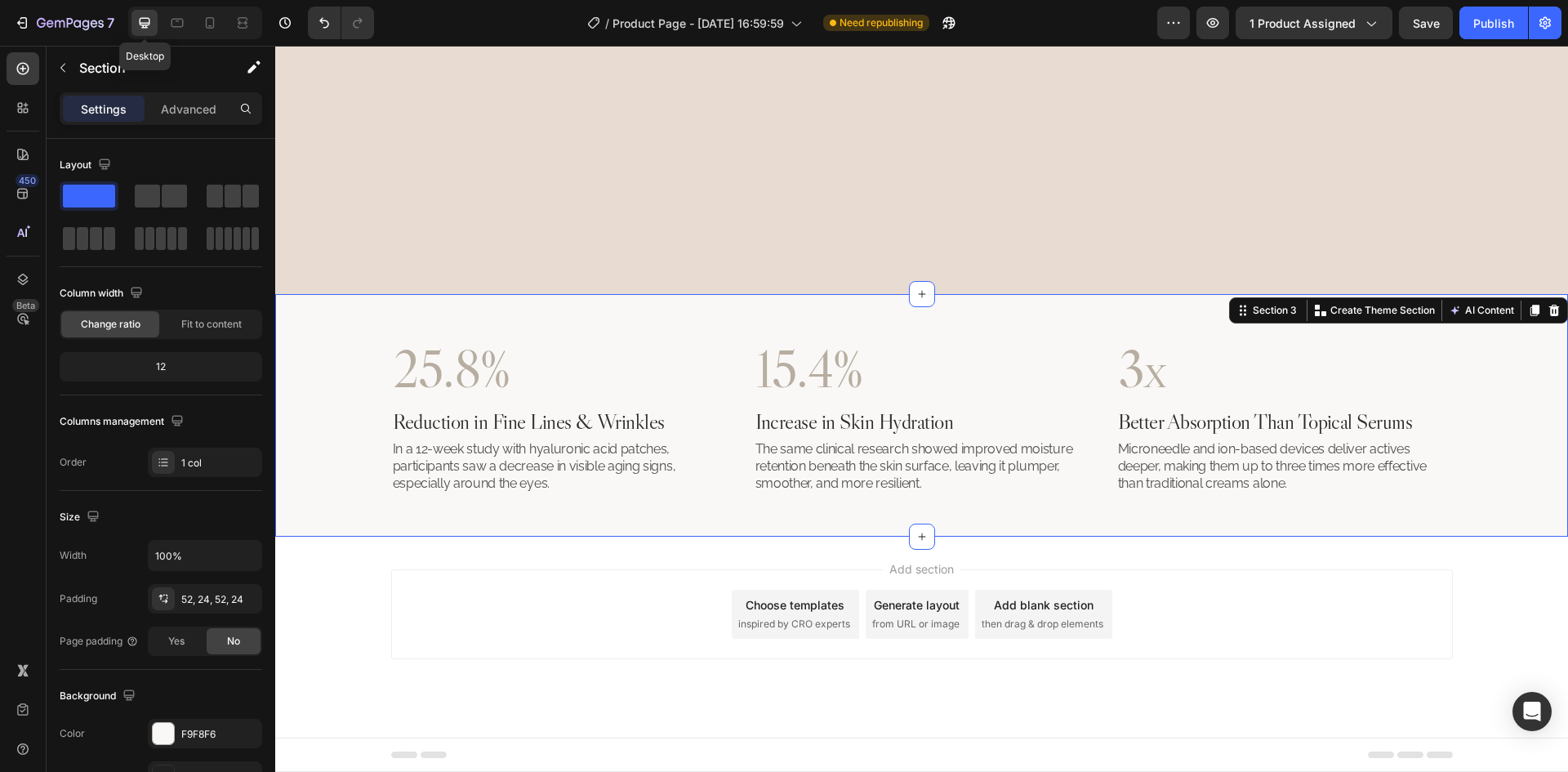
scroll to position [1278, 0]
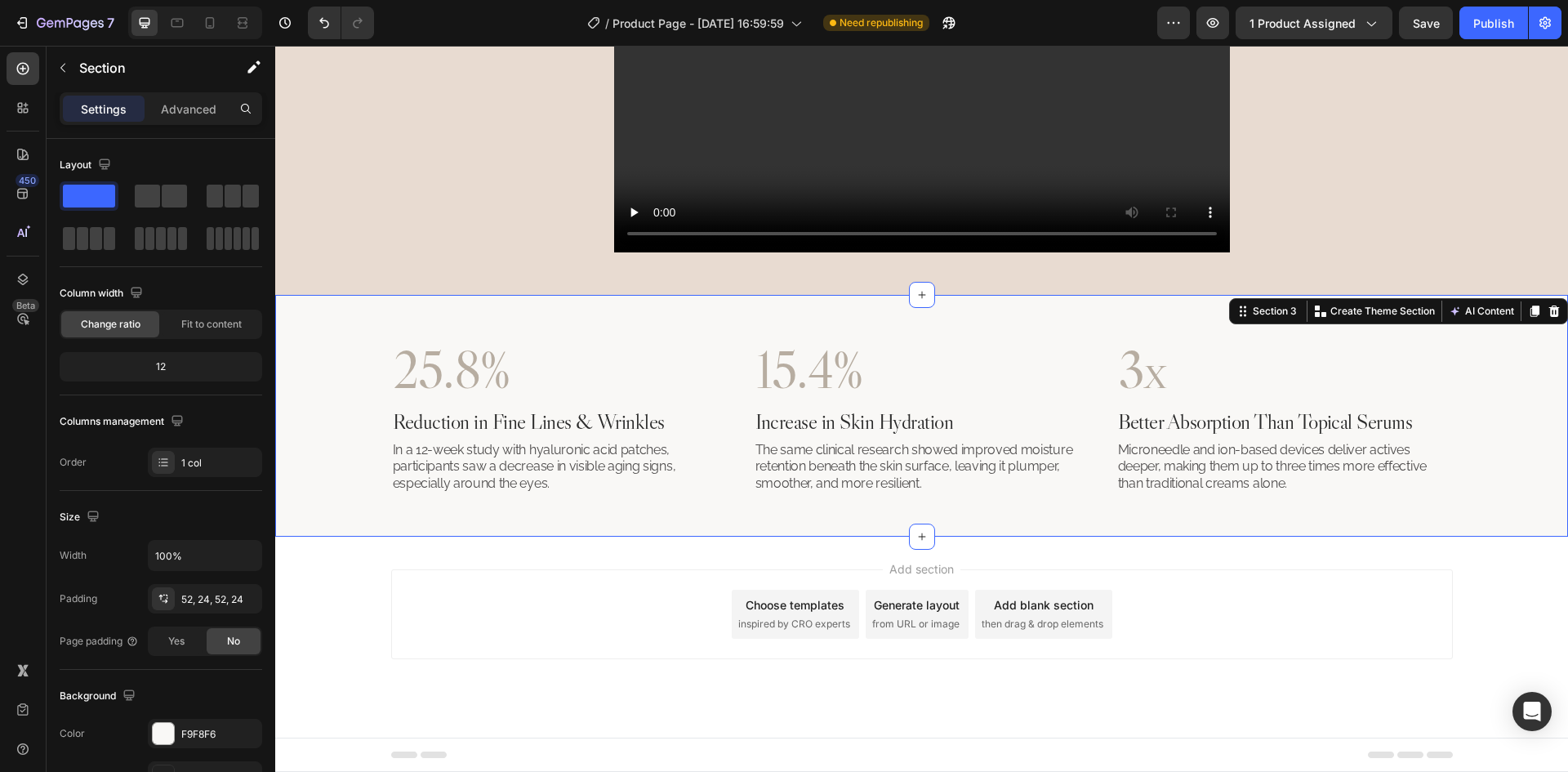
click at [847, 527] on div "25.8% Heading Reduction in Fine Lines & Wrinkles Heading In a 12-week study wit…" at bounding box center [922, 415] width 1292 height 242
click at [1057, 532] on div "25.8% Heading Reduction in Fine Lines & Wrinkles Heading In a 12-week study wit…" at bounding box center [922, 415] width 1292 height 242
click at [1527, 315] on icon at bounding box center [1533, 310] width 13 height 13
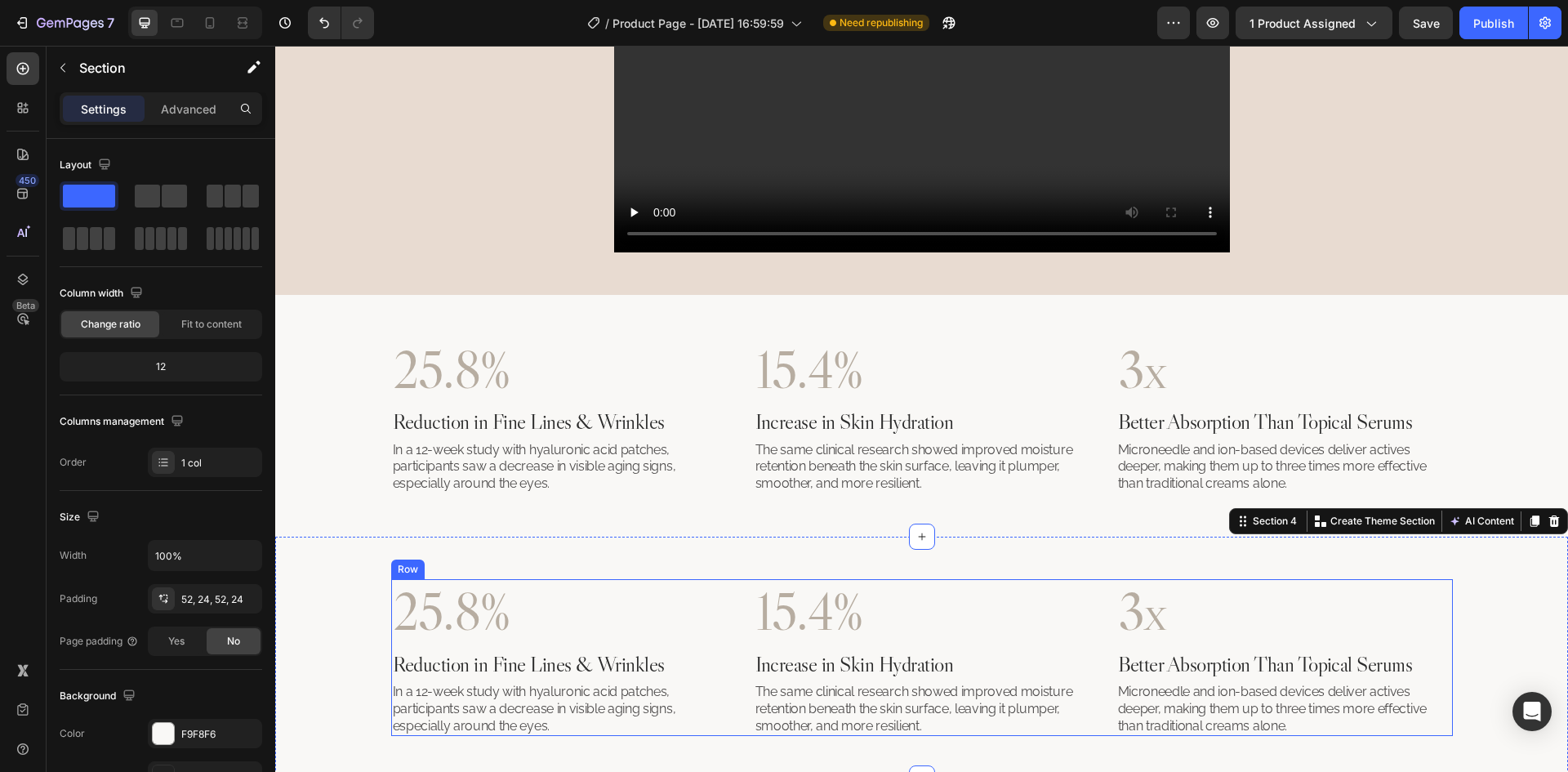
click at [1090, 660] on div "25.8% Heading Reduction in Fine Lines & Wrinkles Heading In a 12-week study wit…" at bounding box center [922, 657] width 1062 height 157
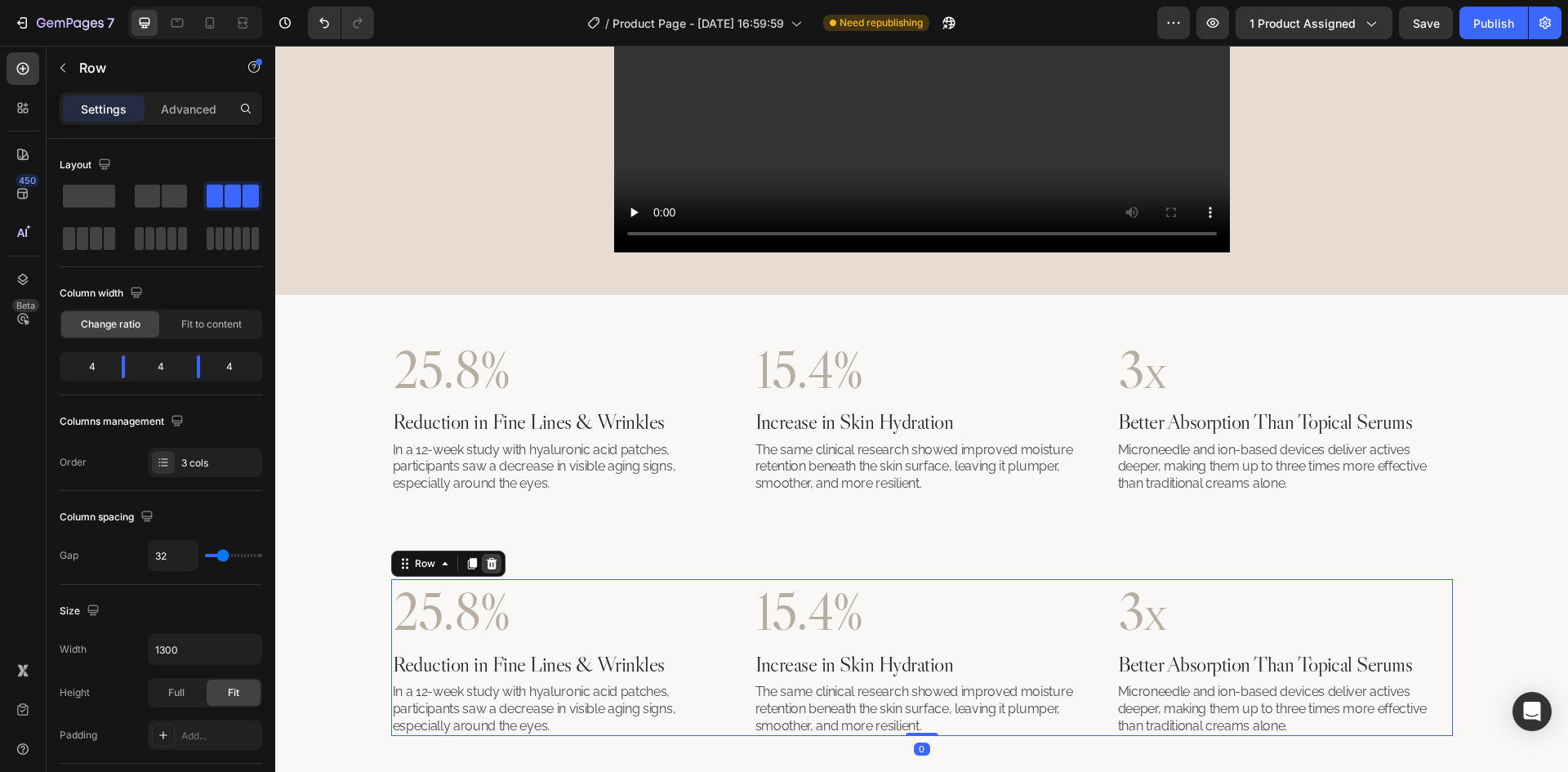
click at [486, 562] on icon at bounding box center [491, 564] width 11 height 12
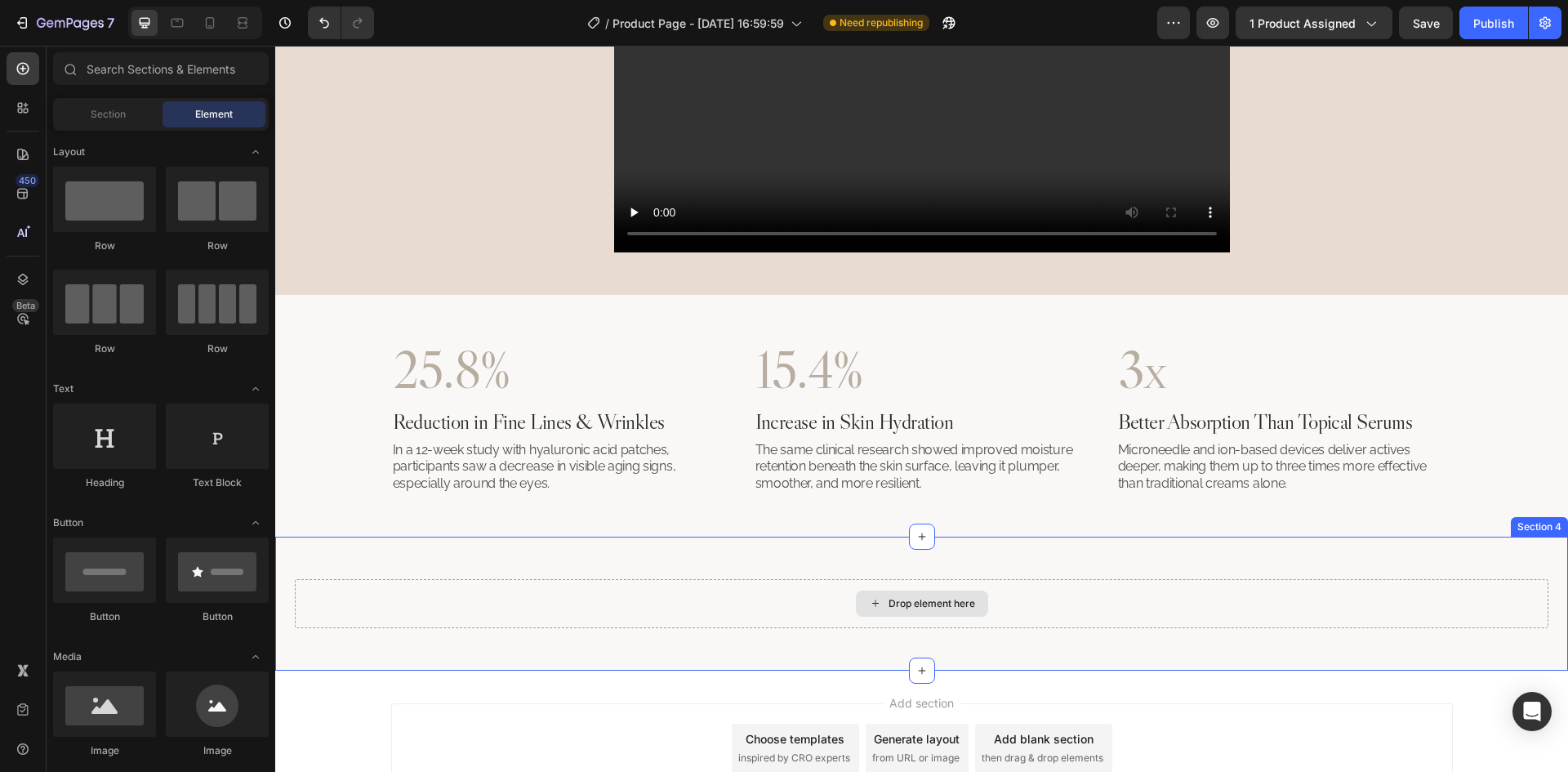
click at [723, 591] on div "Drop element here" at bounding box center [921, 604] width 1254 height 49
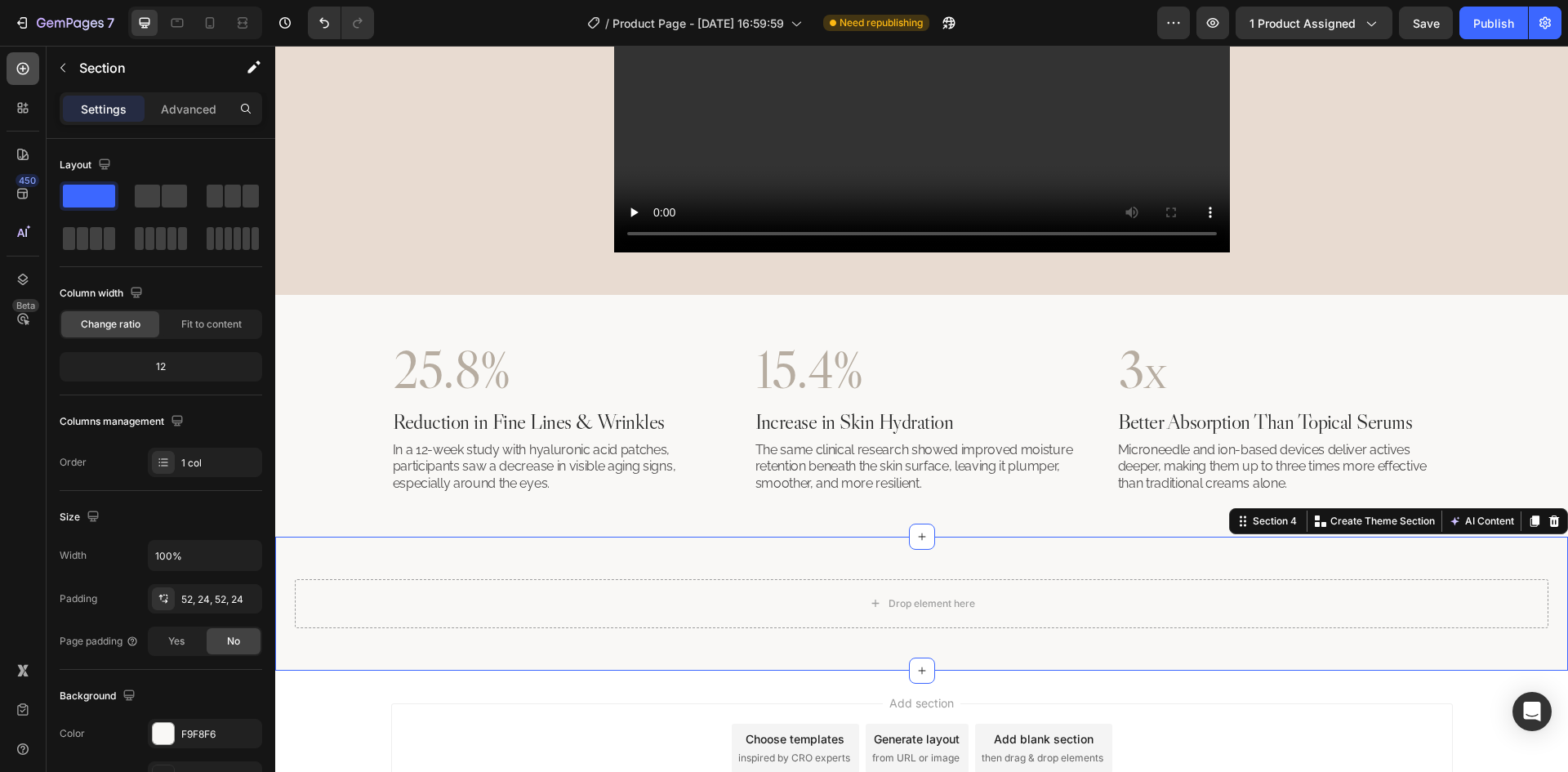
click at [25, 68] on icon at bounding box center [23, 69] width 12 height 12
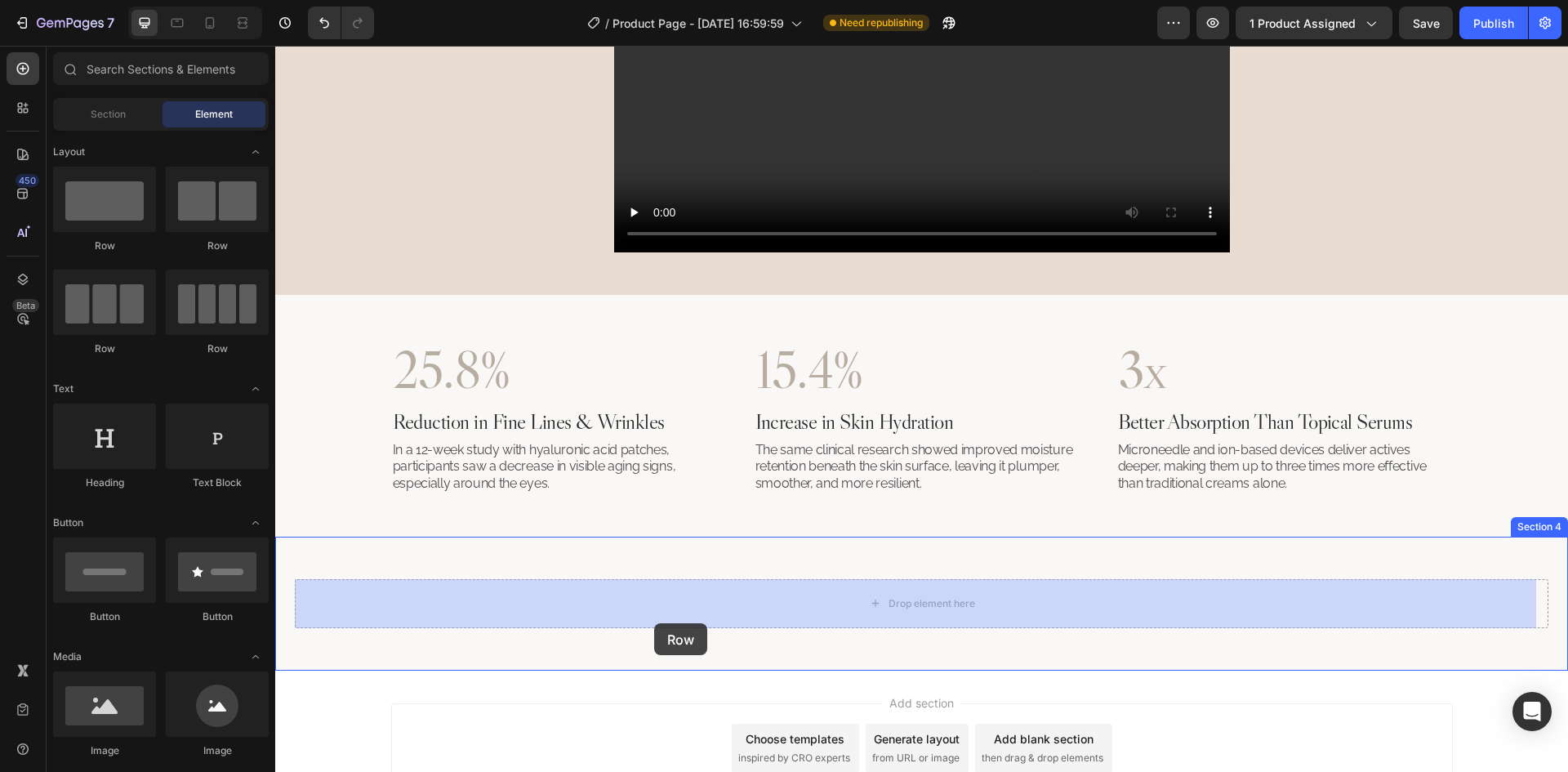
drag, startPoint x: 497, startPoint y: 266, endPoint x: 612, endPoint y: 573, distance: 327.8
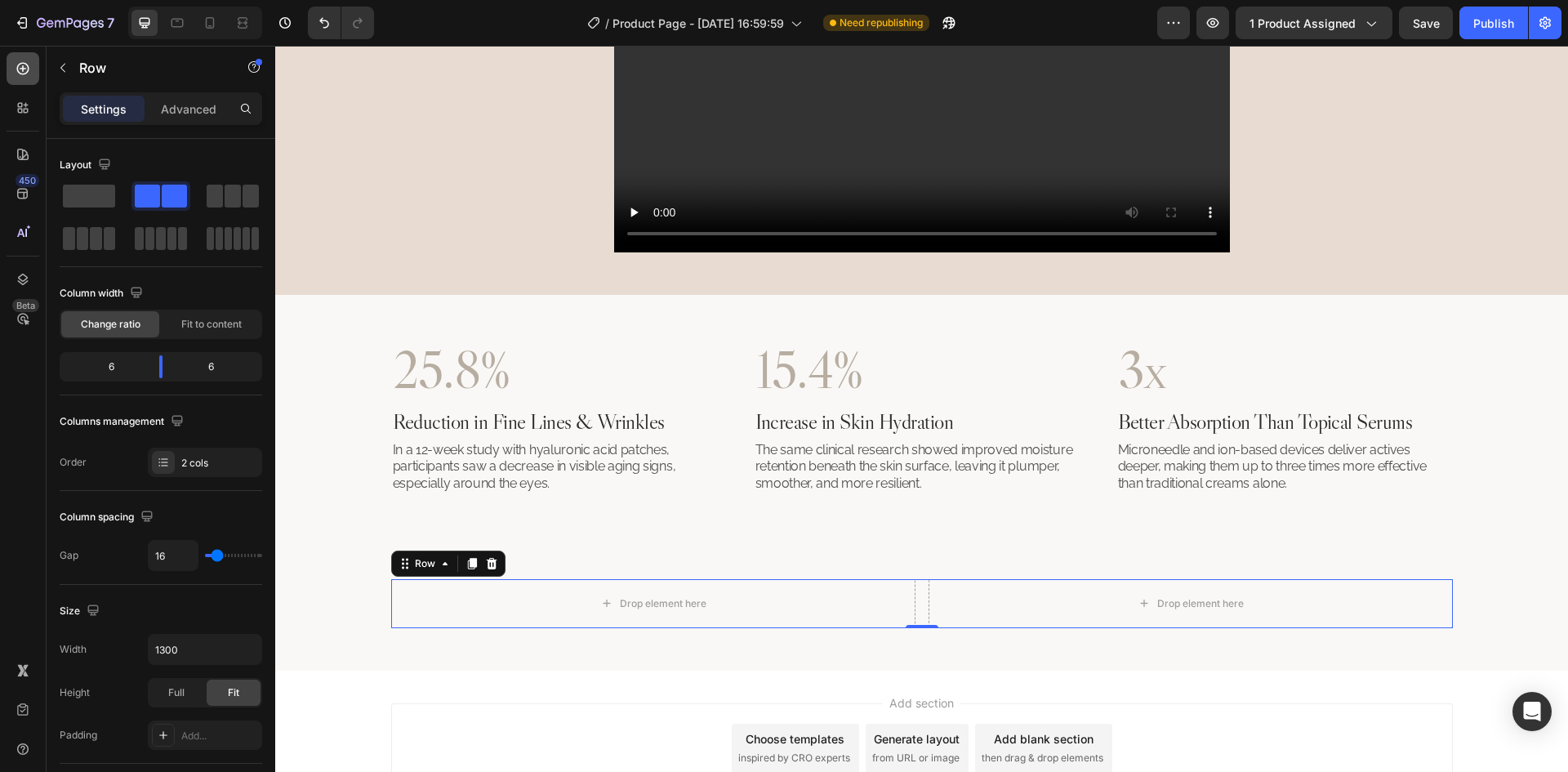
click at [27, 77] on div at bounding box center [23, 68] width 33 height 33
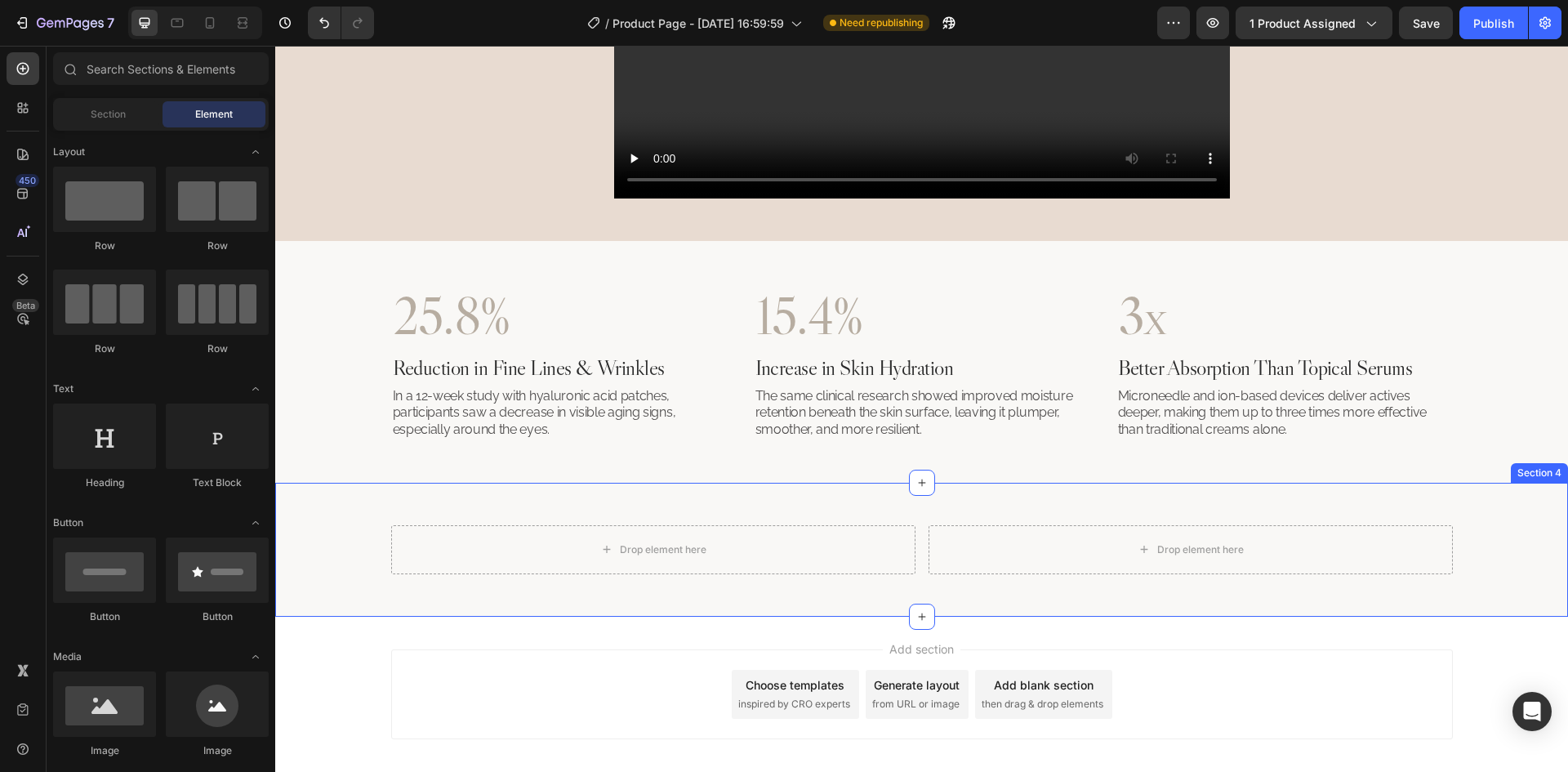
scroll to position [1359, 0]
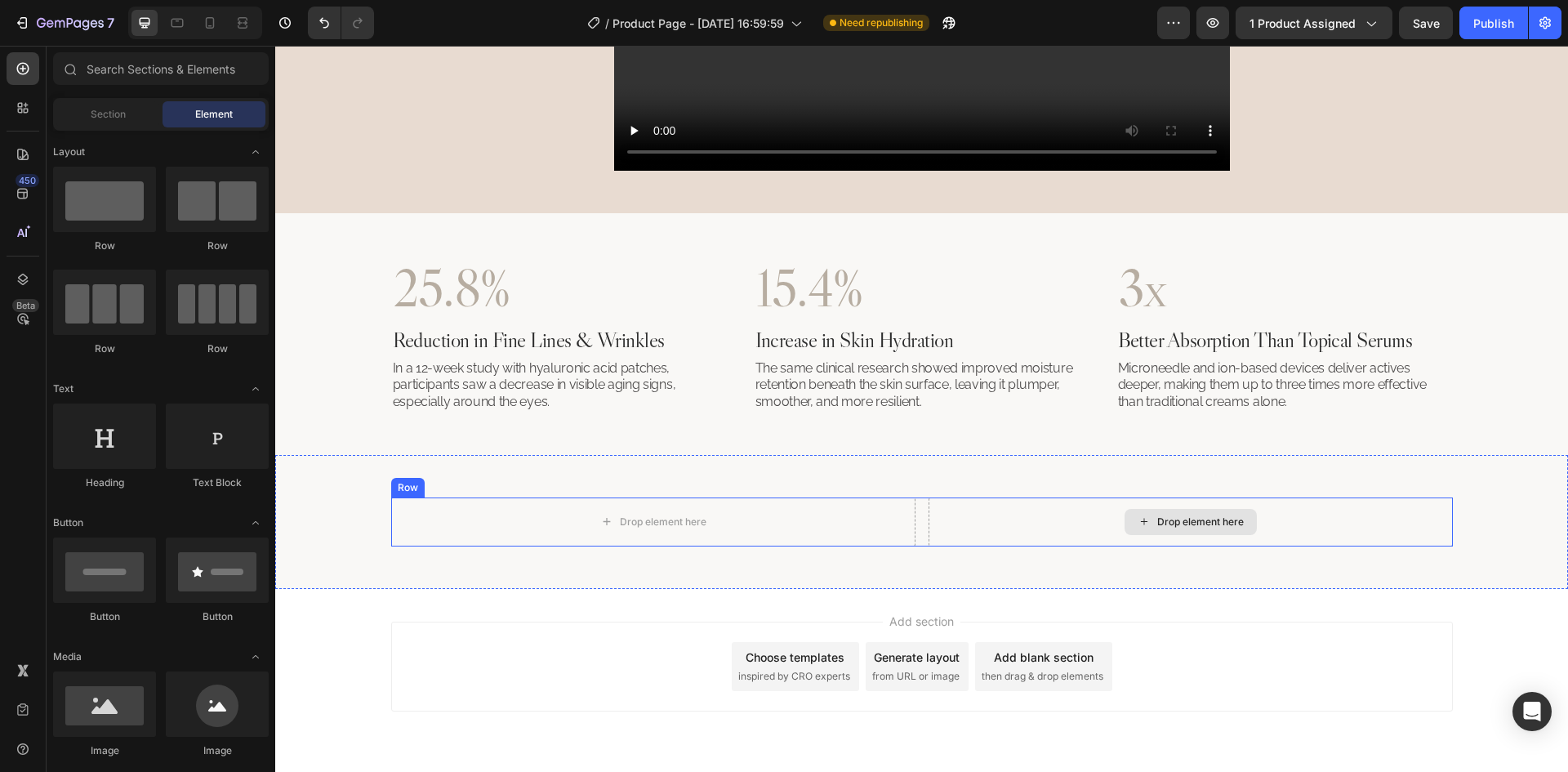
click at [929, 528] on div "Drop element here" at bounding box center [1191, 522] width 525 height 49
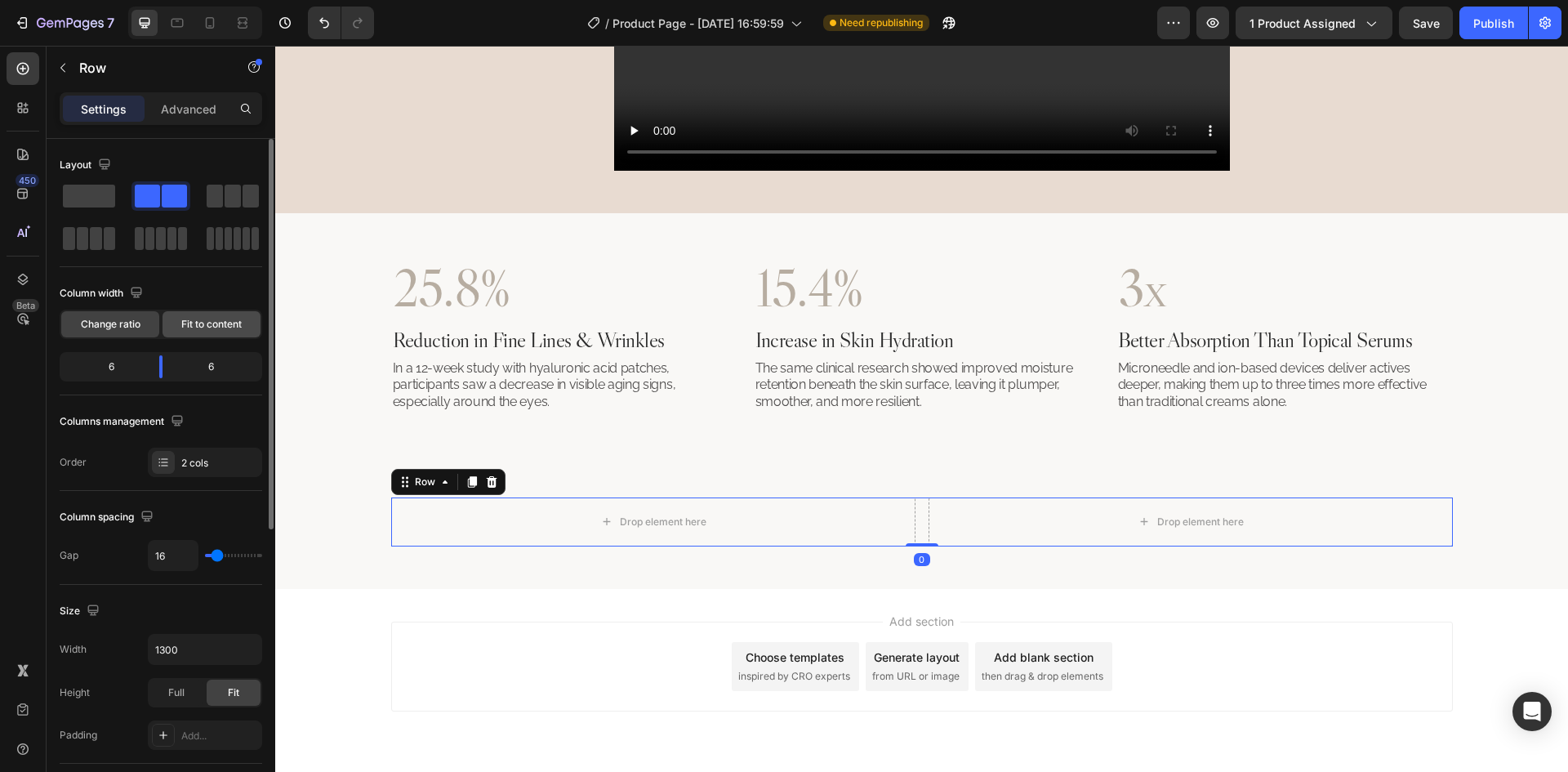
click at [209, 323] on span "Fit to content" at bounding box center [210, 324] width 60 height 15
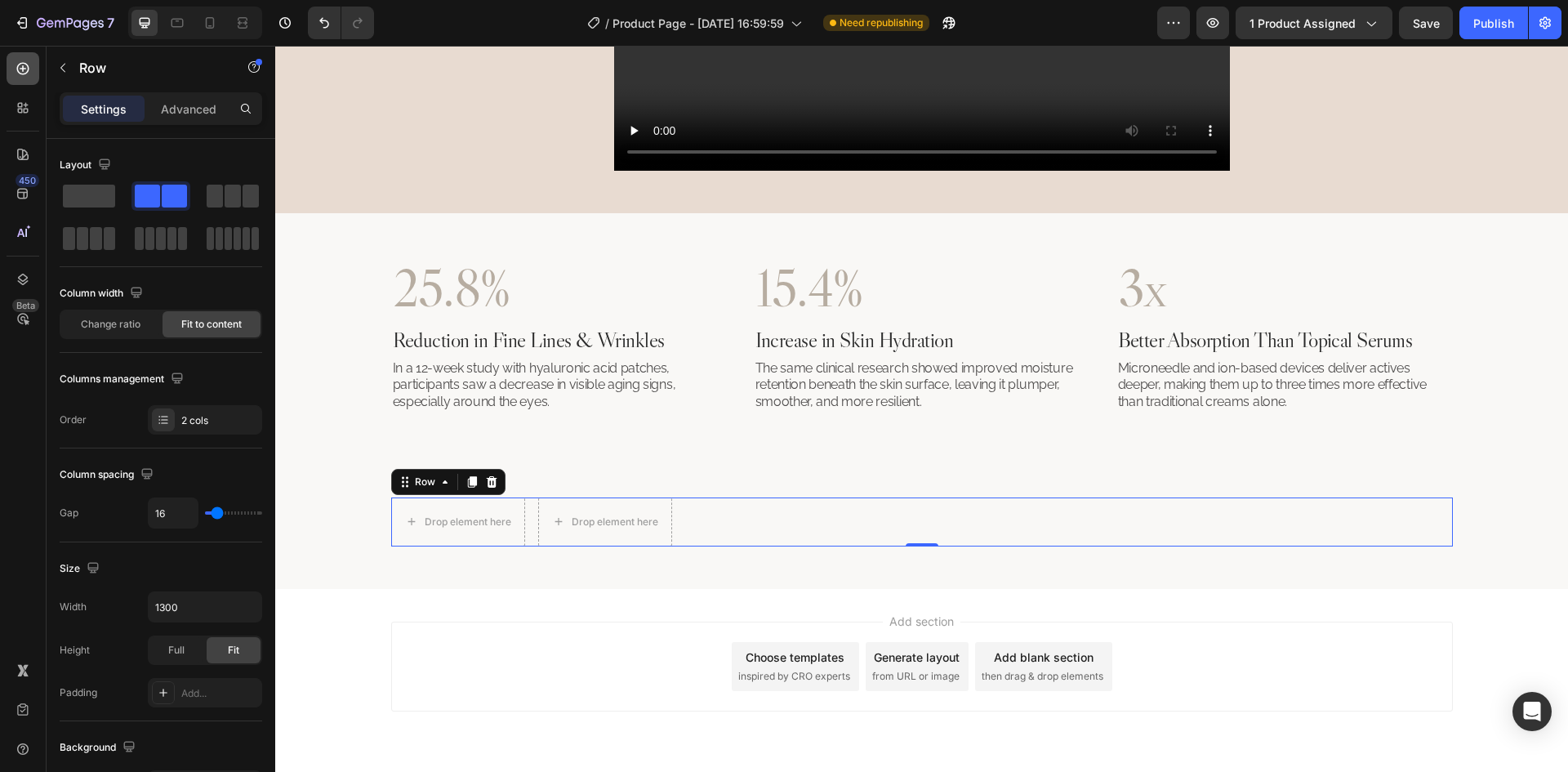
click at [28, 67] on icon at bounding box center [23, 69] width 12 height 12
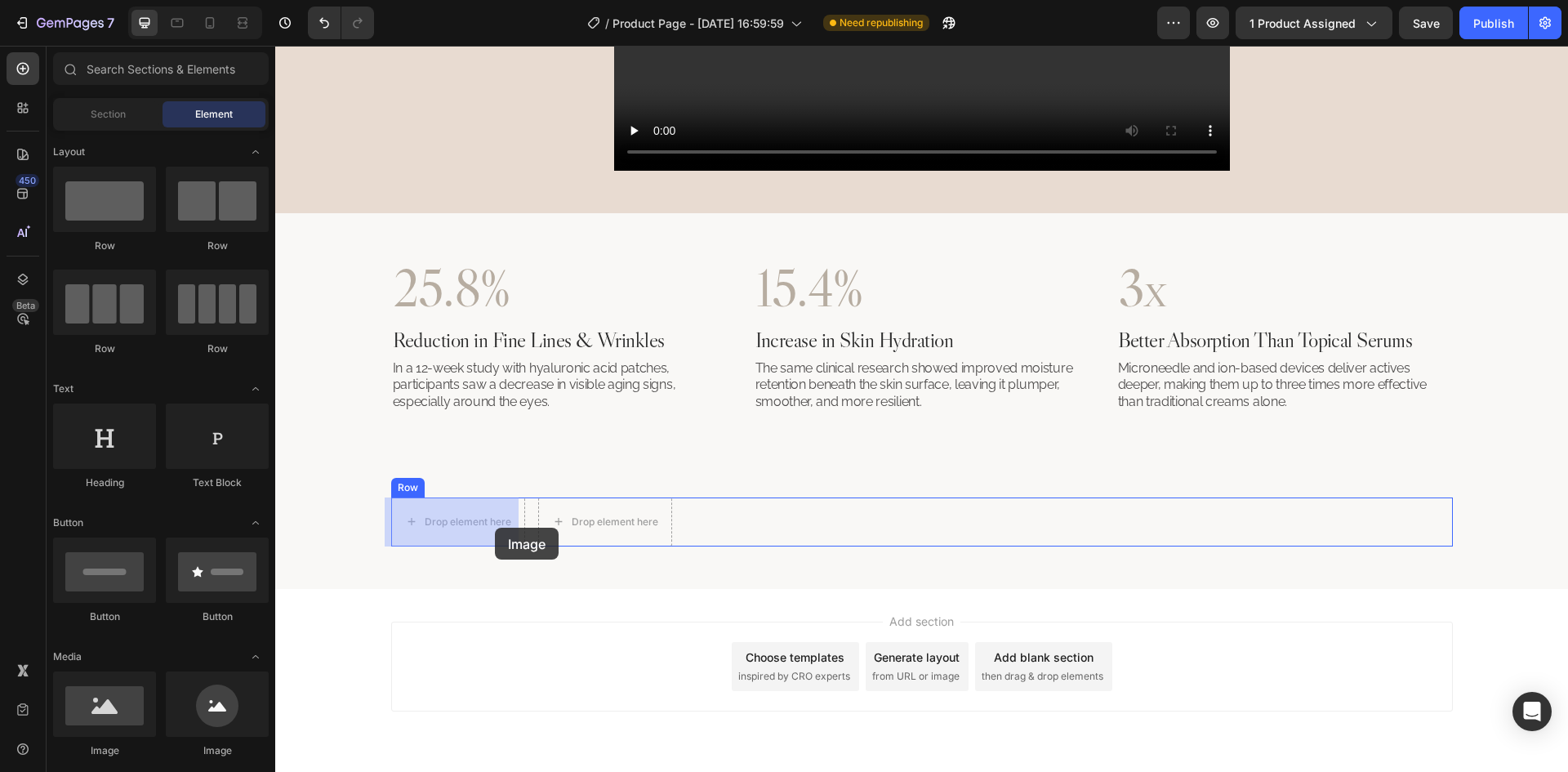
drag, startPoint x: 396, startPoint y: 752, endPoint x: 502, endPoint y: 543, distance: 234.3
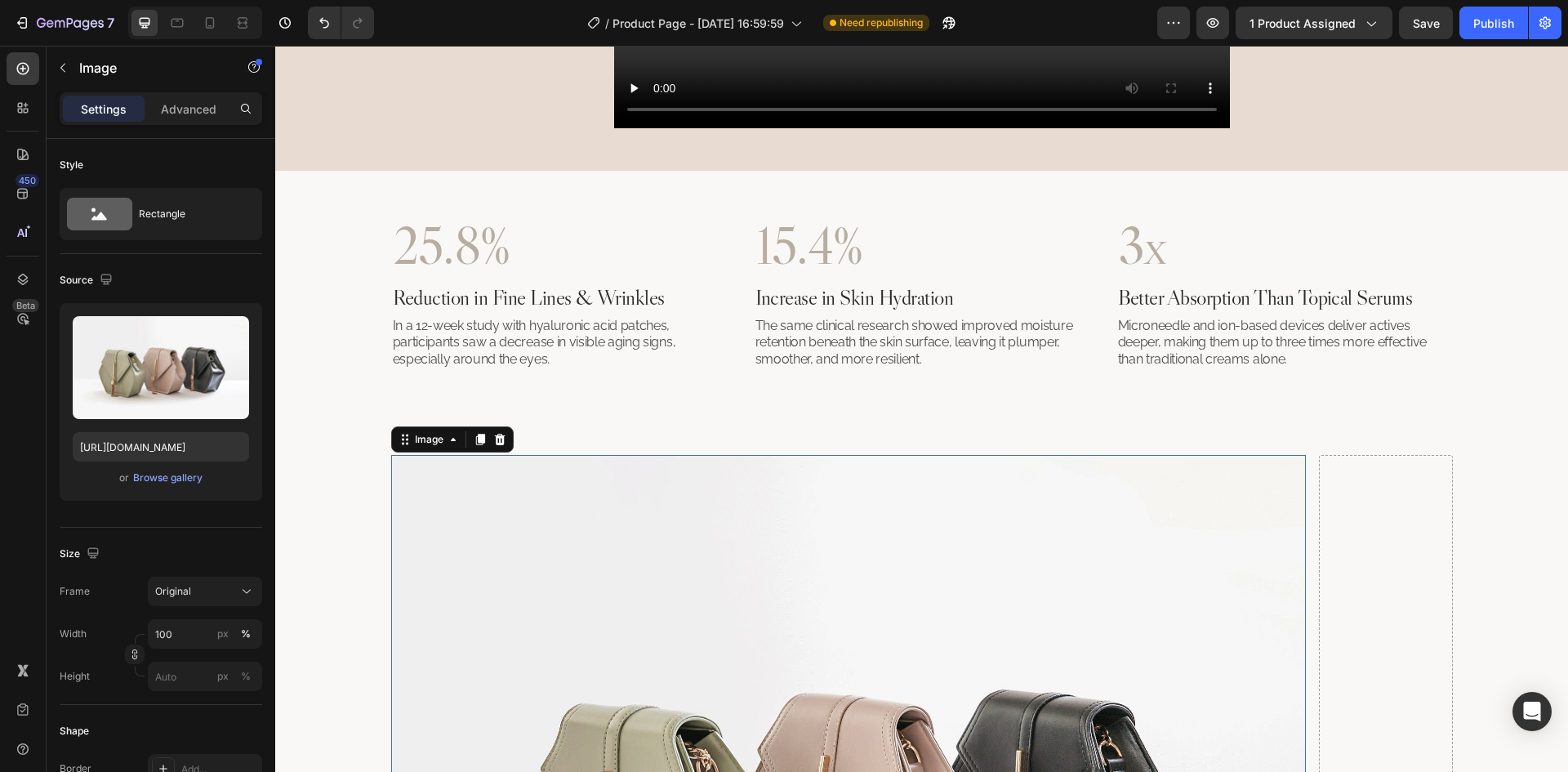
scroll to position [1441, 0]
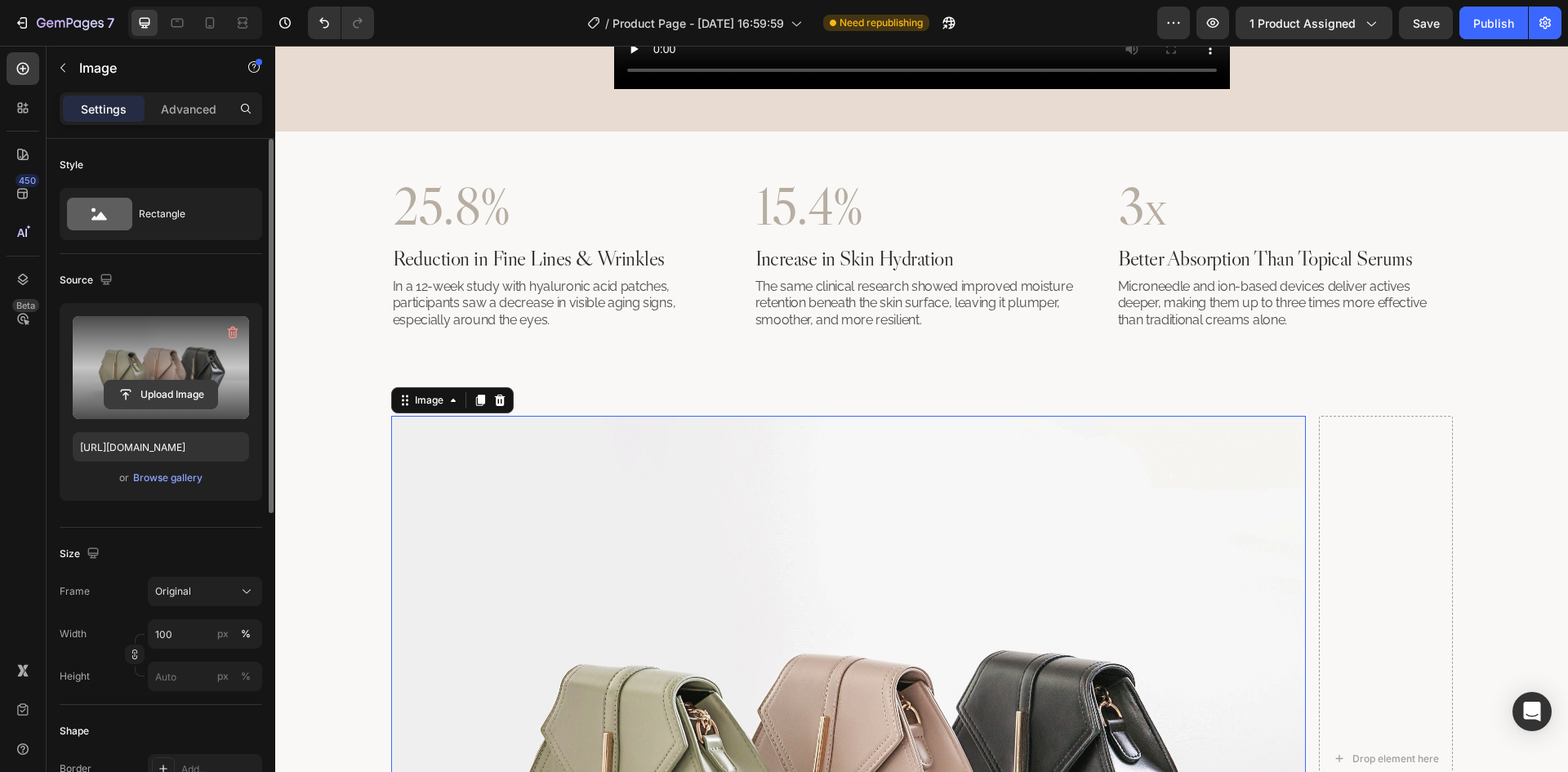
click at [148, 386] on input "file" at bounding box center [161, 394] width 113 height 28
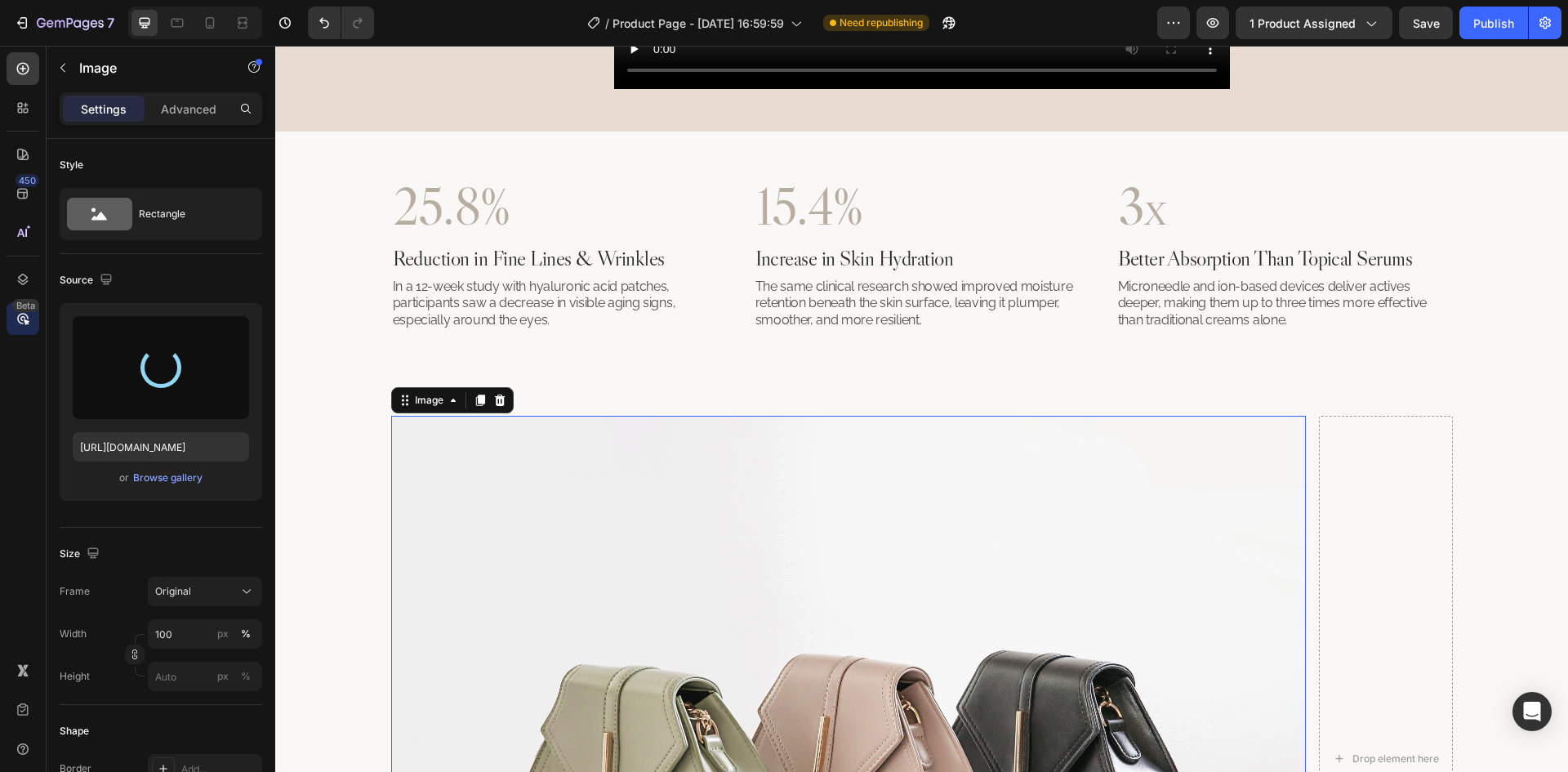
type input "[URL][DOMAIN_NAME]"
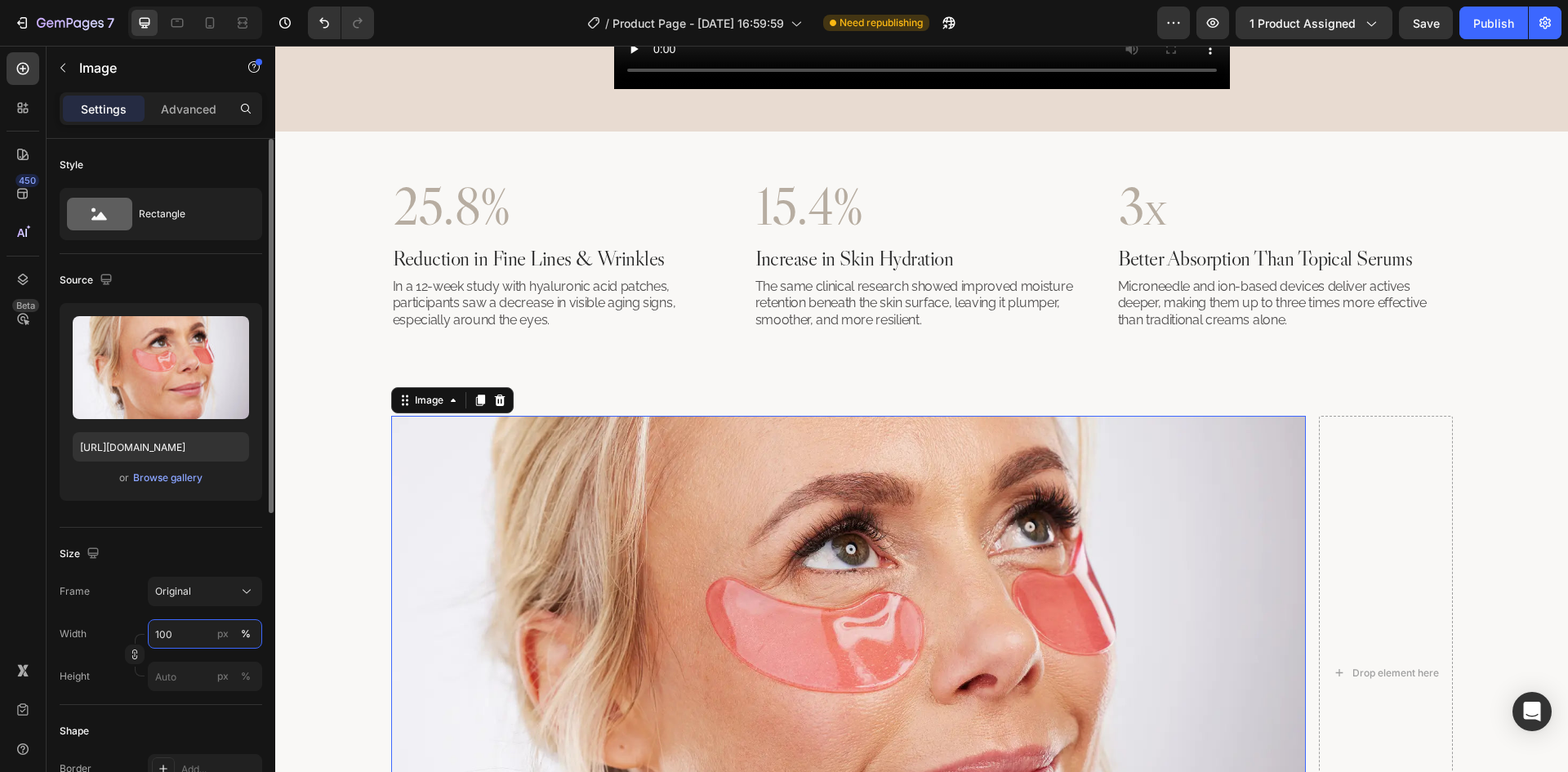
click at [191, 638] on input "100" at bounding box center [206, 635] width 115 height 30
type input "856"
click at [228, 634] on div "px" at bounding box center [223, 634] width 12 height 15
click at [217, 638] on div "px" at bounding box center [223, 634] width 12 height 15
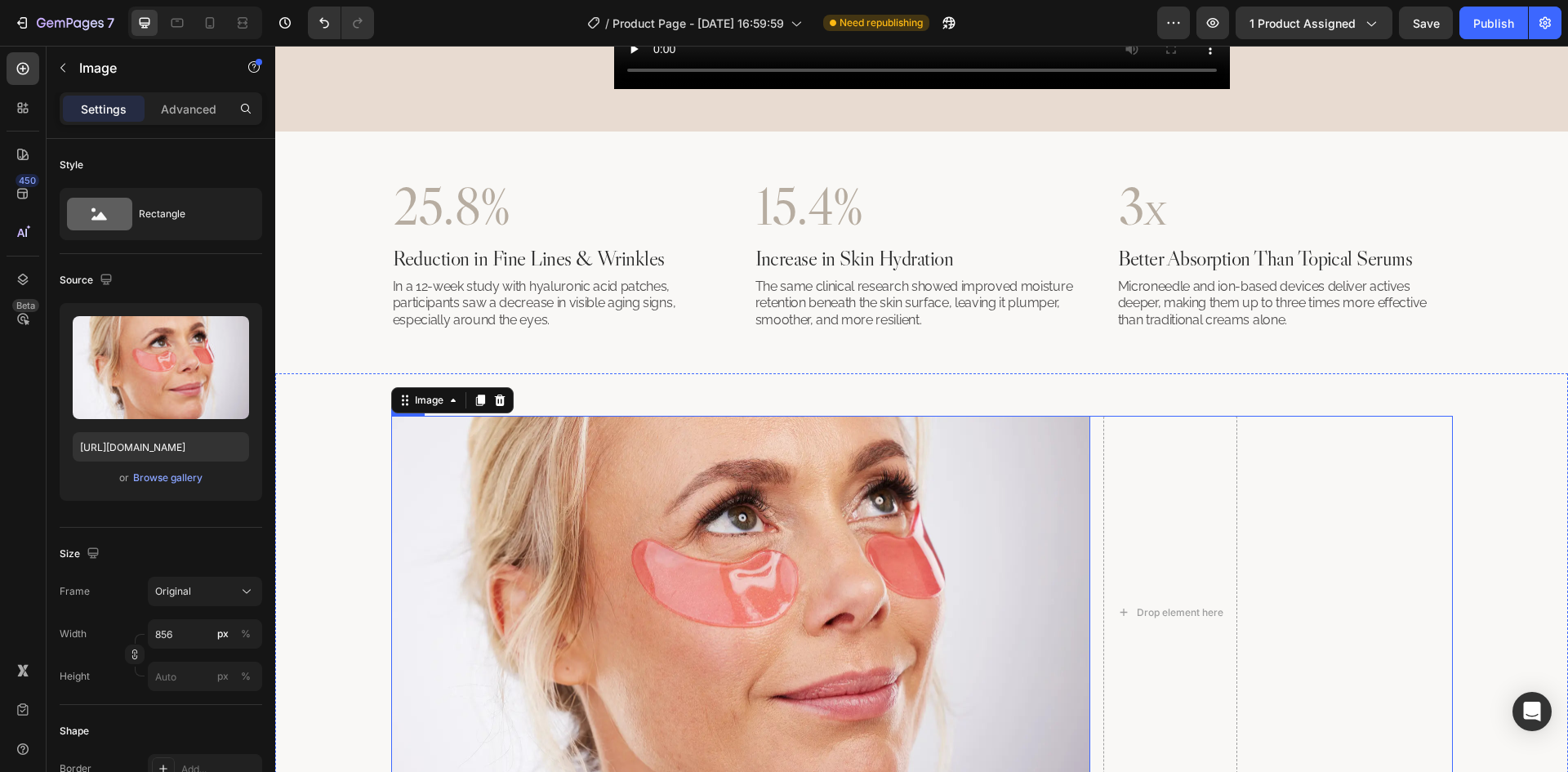
click at [1279, 546] on div "Image 0 Drop element here Row" at bounding box center [922, 613] width 1062 height 393
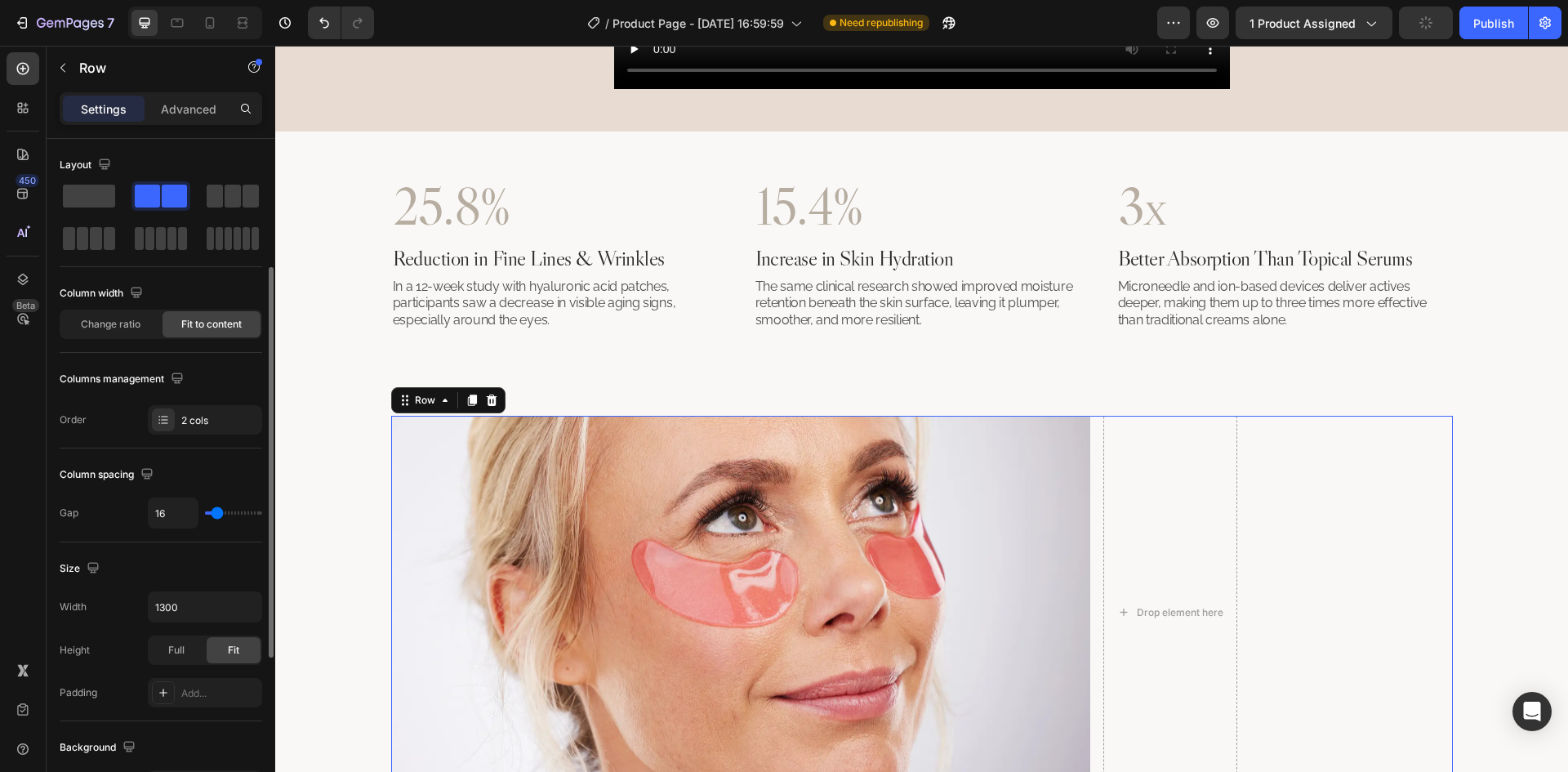
scroll to position [245, 0]
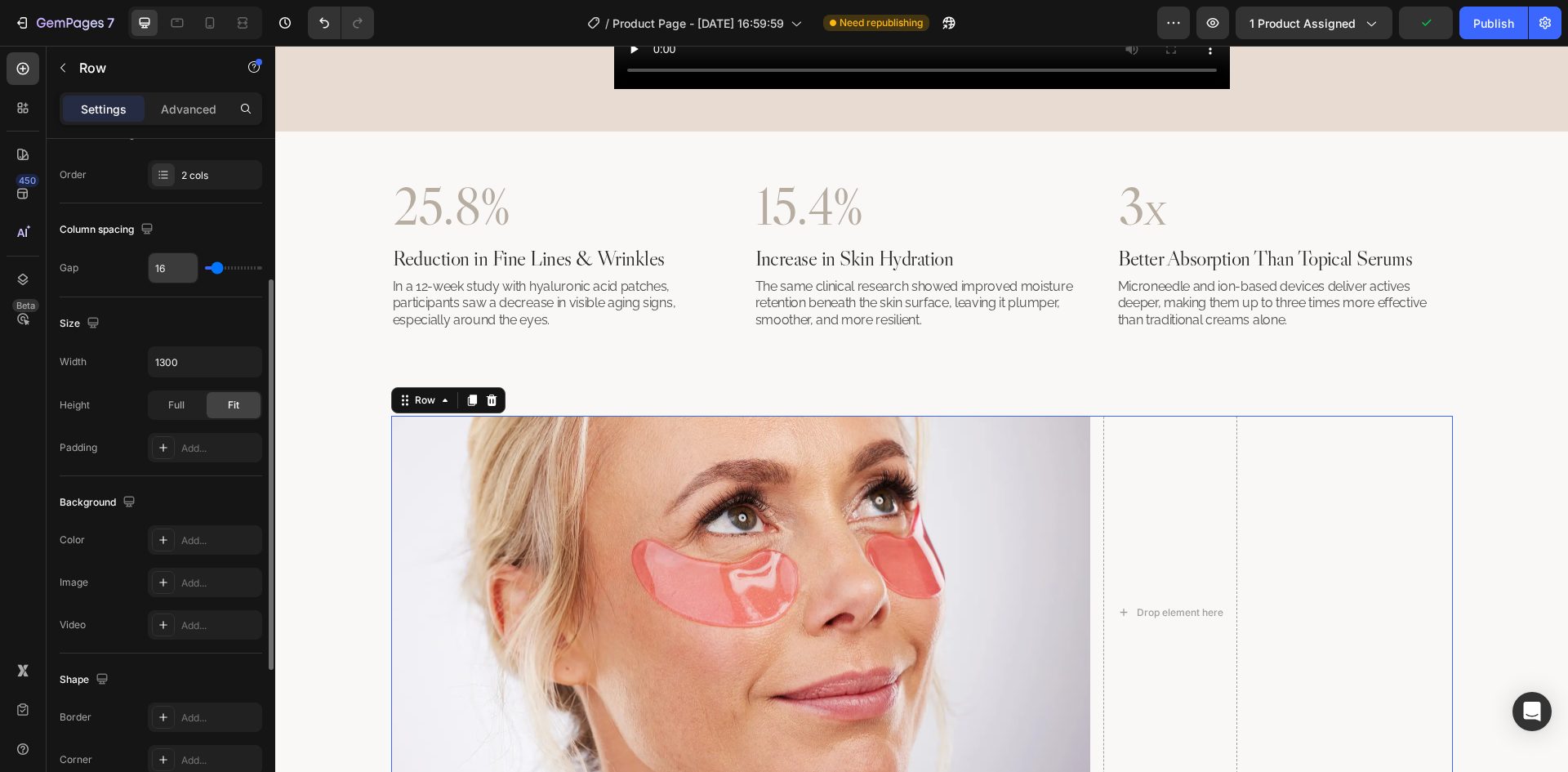
click at [180, 281] on input "16" at bounding box center [173, 268] width 49 height 30
type input "0"
click at [219, 225] on div "Column spacing" at bounding box center [160, 229] width 203 height 26
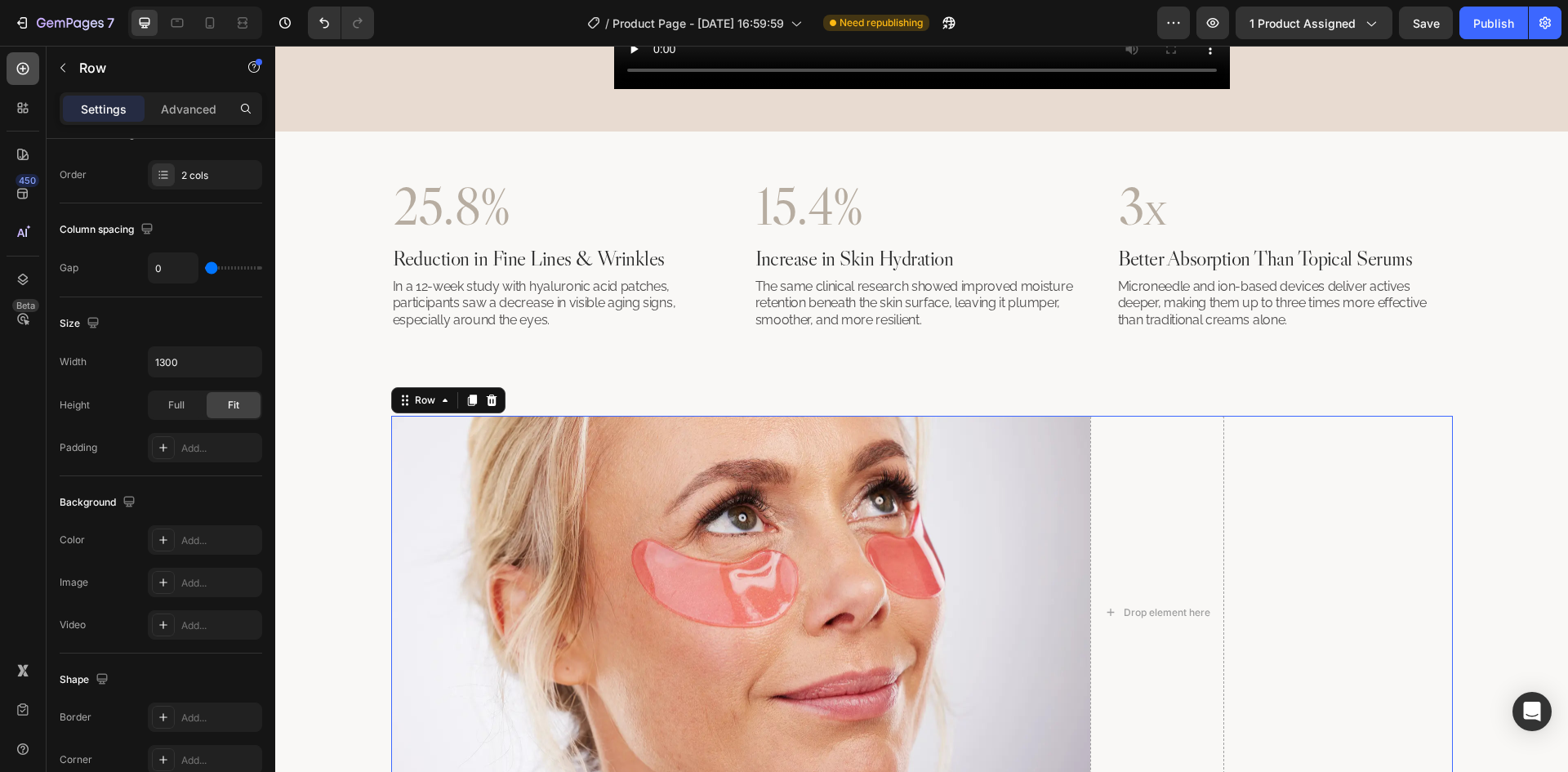
click at [27, 67] on icon at bounding box center [23, 68] width 17 height 17
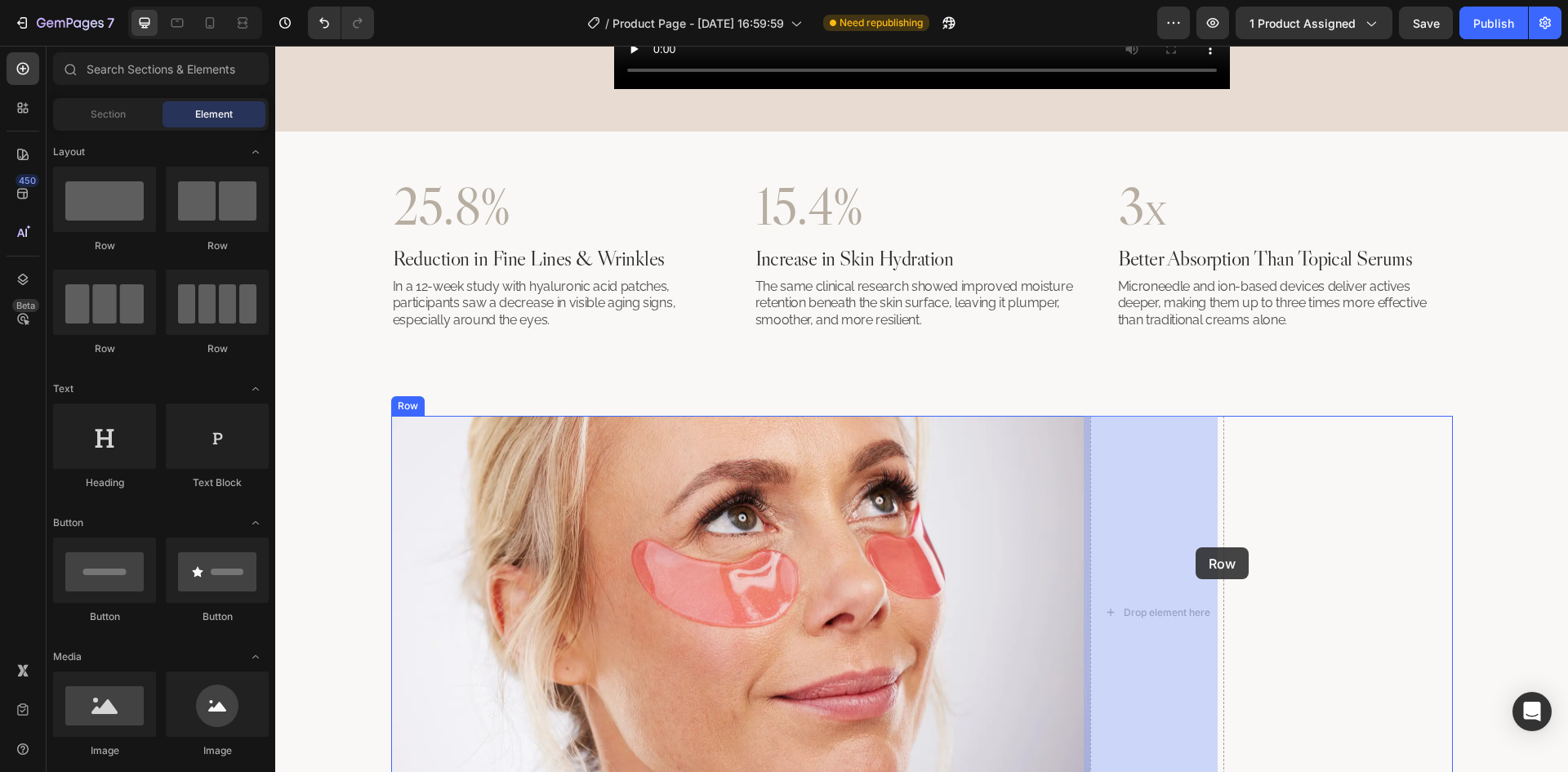
drag, startPoint x: 400, startPoint y: 257, endPoint x: 1142, endPoint y: 600, distance: 817.4
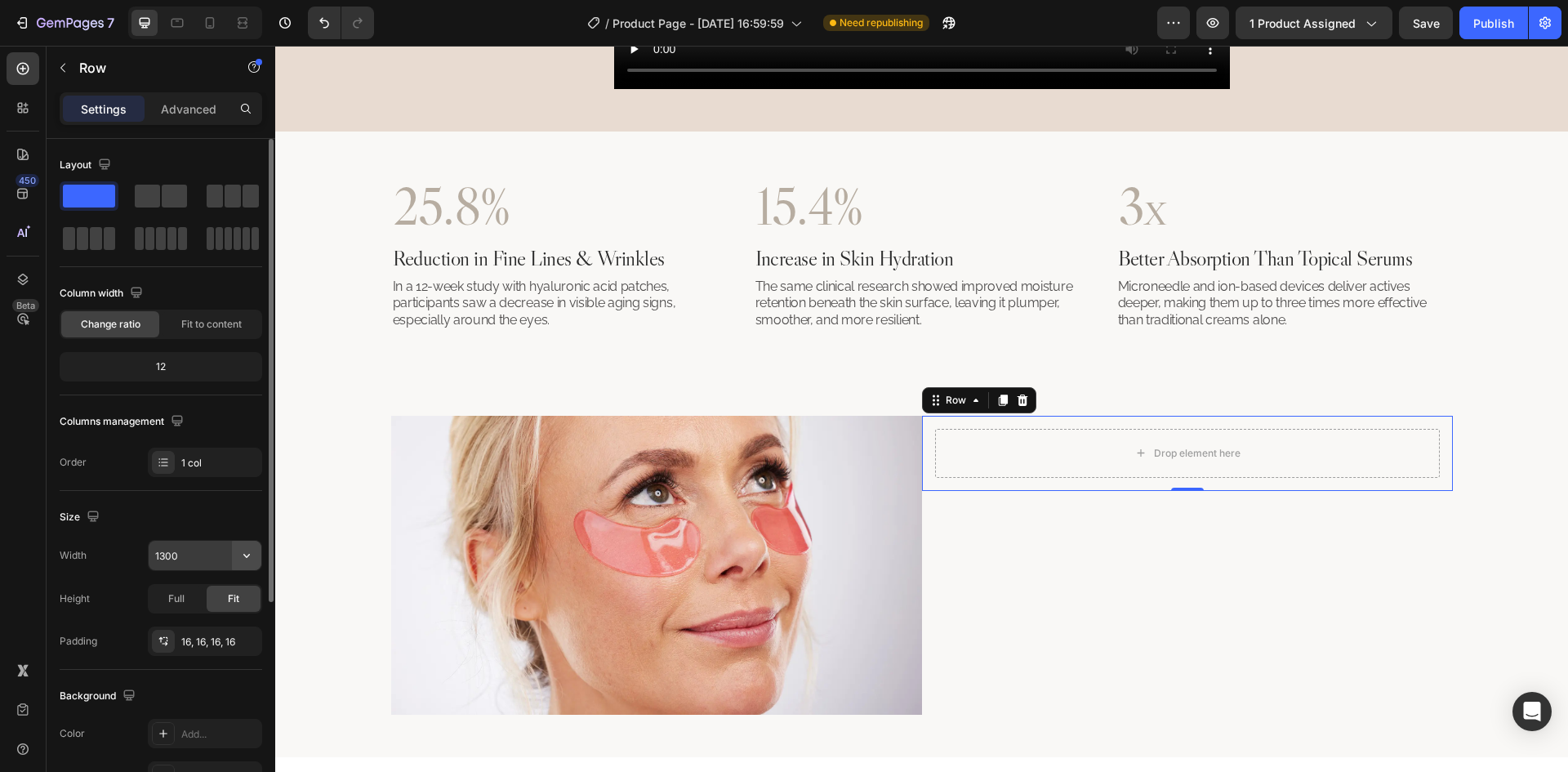
drag, startPoint x: 228, startPoint y: 567, endPoint x: 246, endPoint y: 554, distance: 22.2
click at [246, 554] on icon "button" at bounding box center [246, 556] width 17 height 17
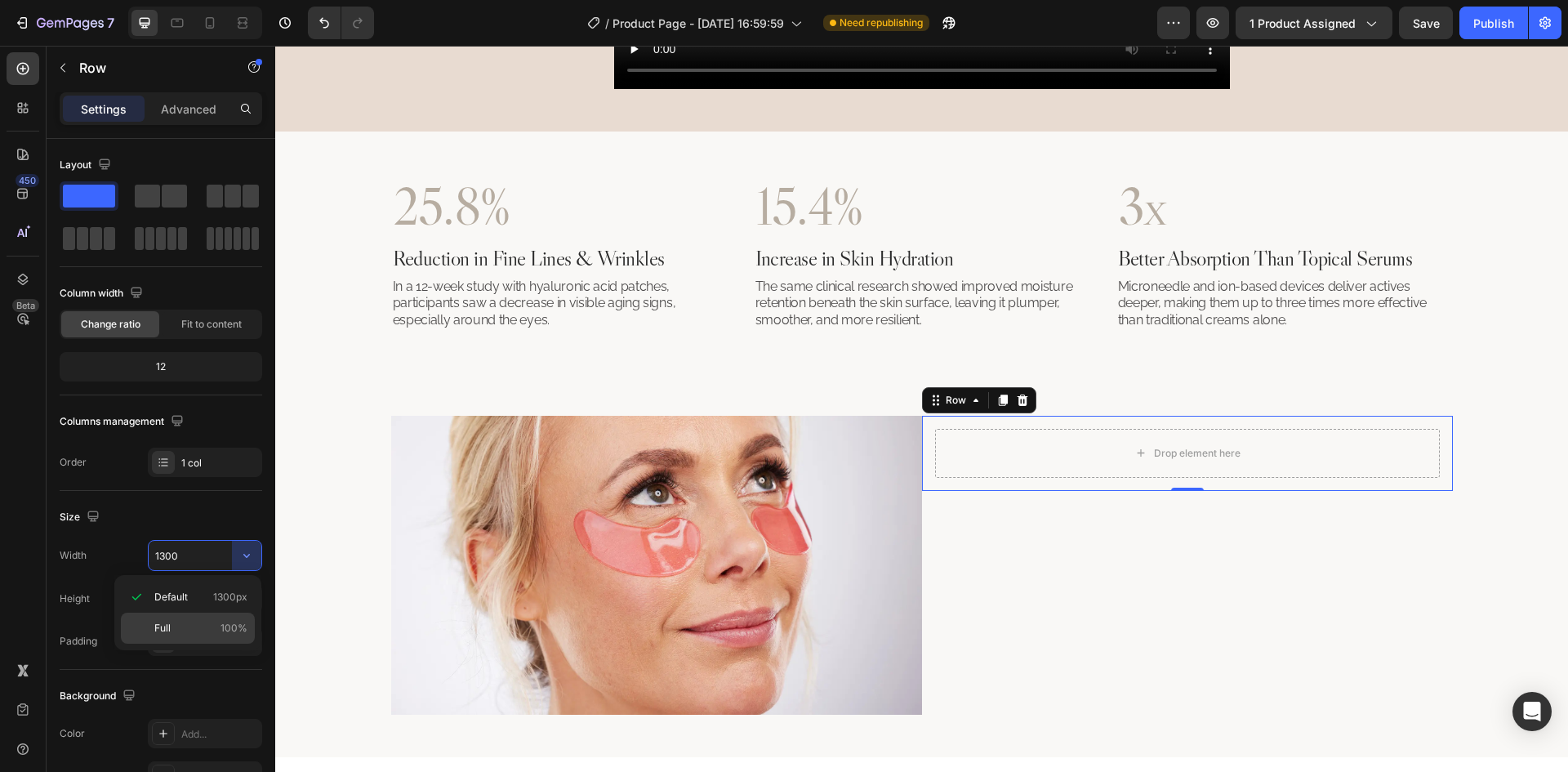
click at [226, 624] on span "100%" at bounding box center [233, 628] width 27 height 15
type input "100%"
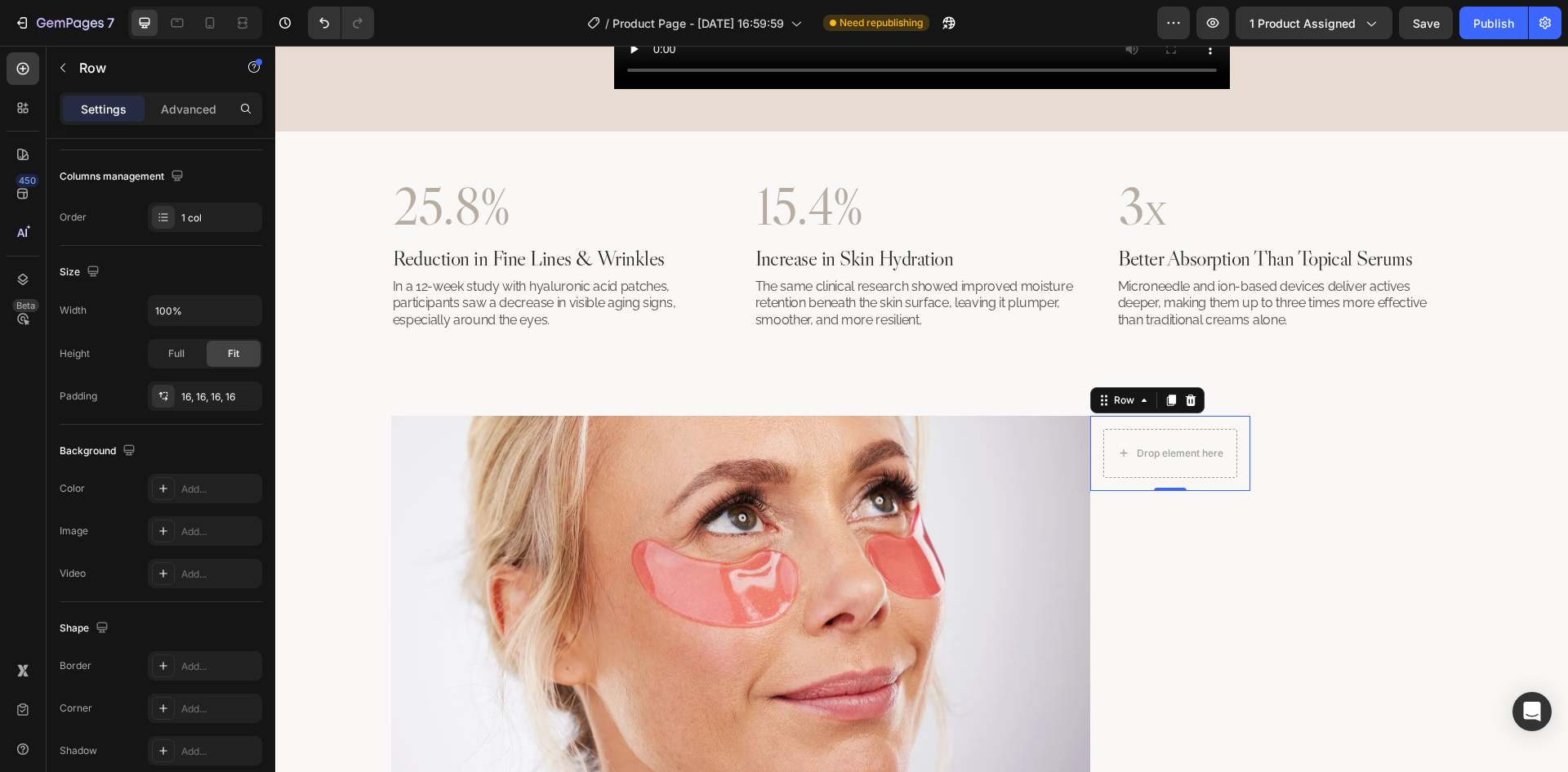
click at [1231, 482] on div "Drop element here Row 0" at bounding box center [1170, 454] width 160 height 75
click at [1232, 484] on div "Drop element here Row 0" at bounding box center [1170, 454] width 160 height 75
click at [1188, 404] on icon at bounding box center [1190, 400] width 11 height 12
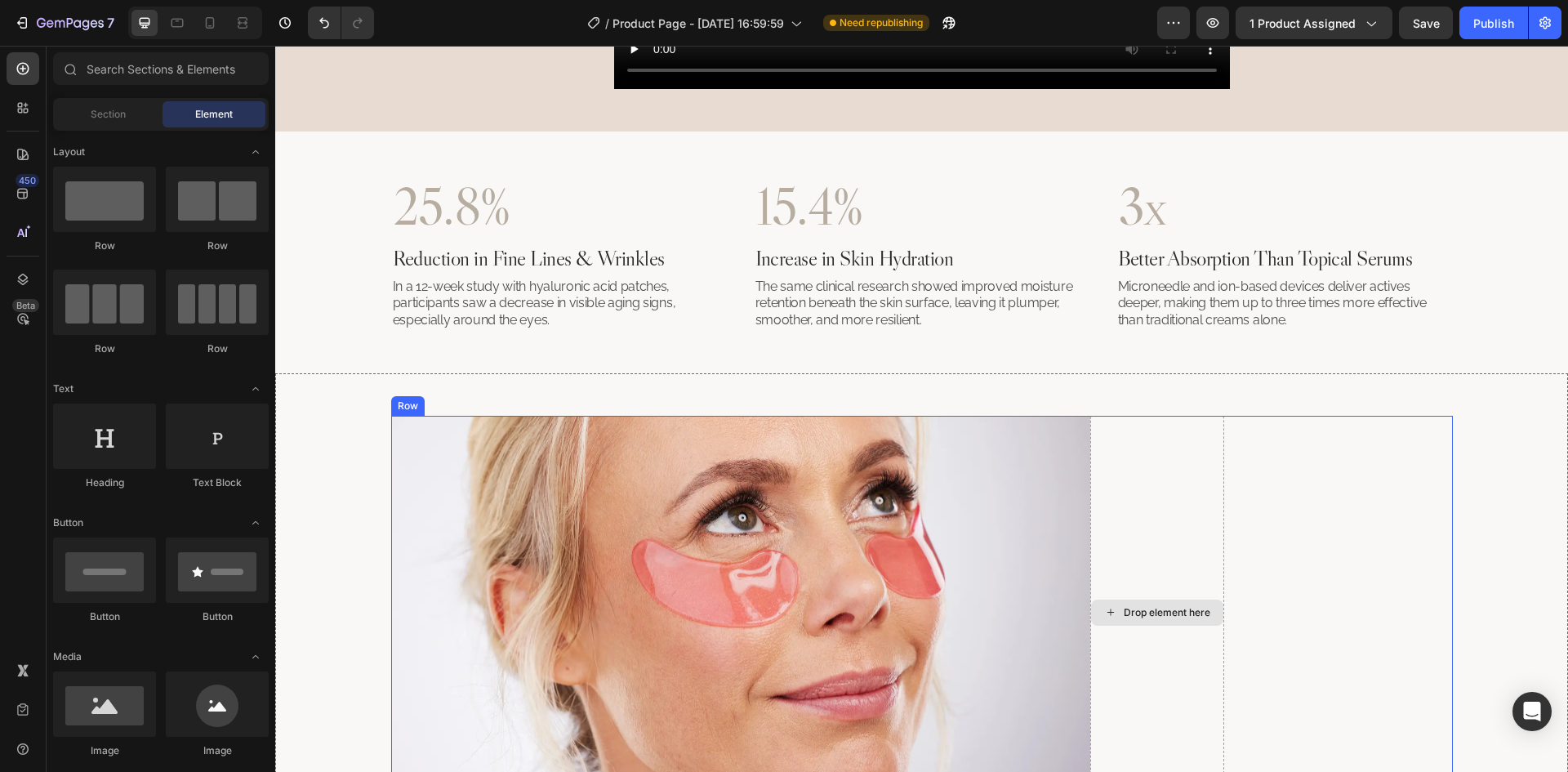
click at [1195, 563] on div "Drop element here" at bounding box center [1157, 613] width 134 height 393
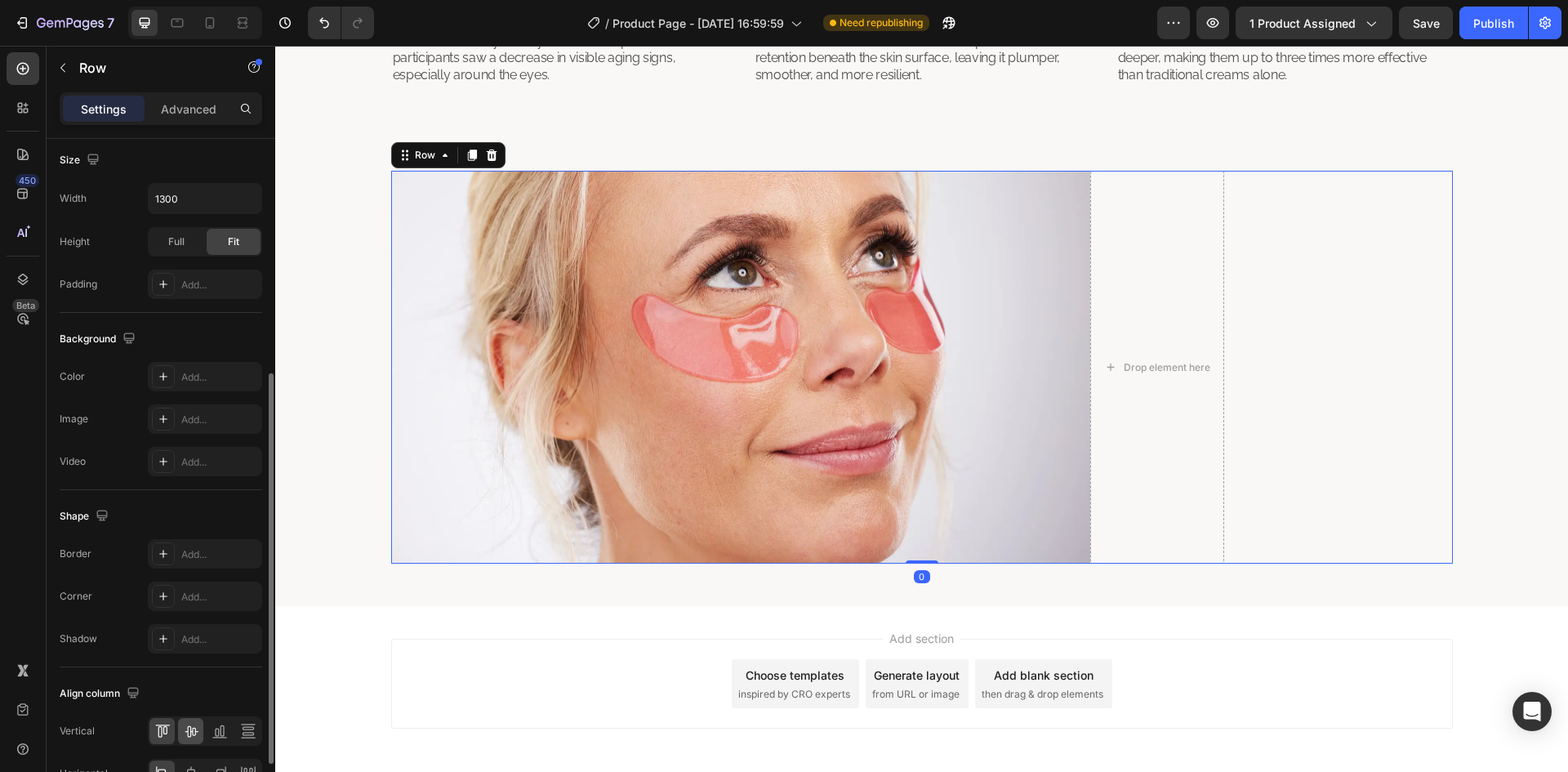
scroll to position [503, 0]
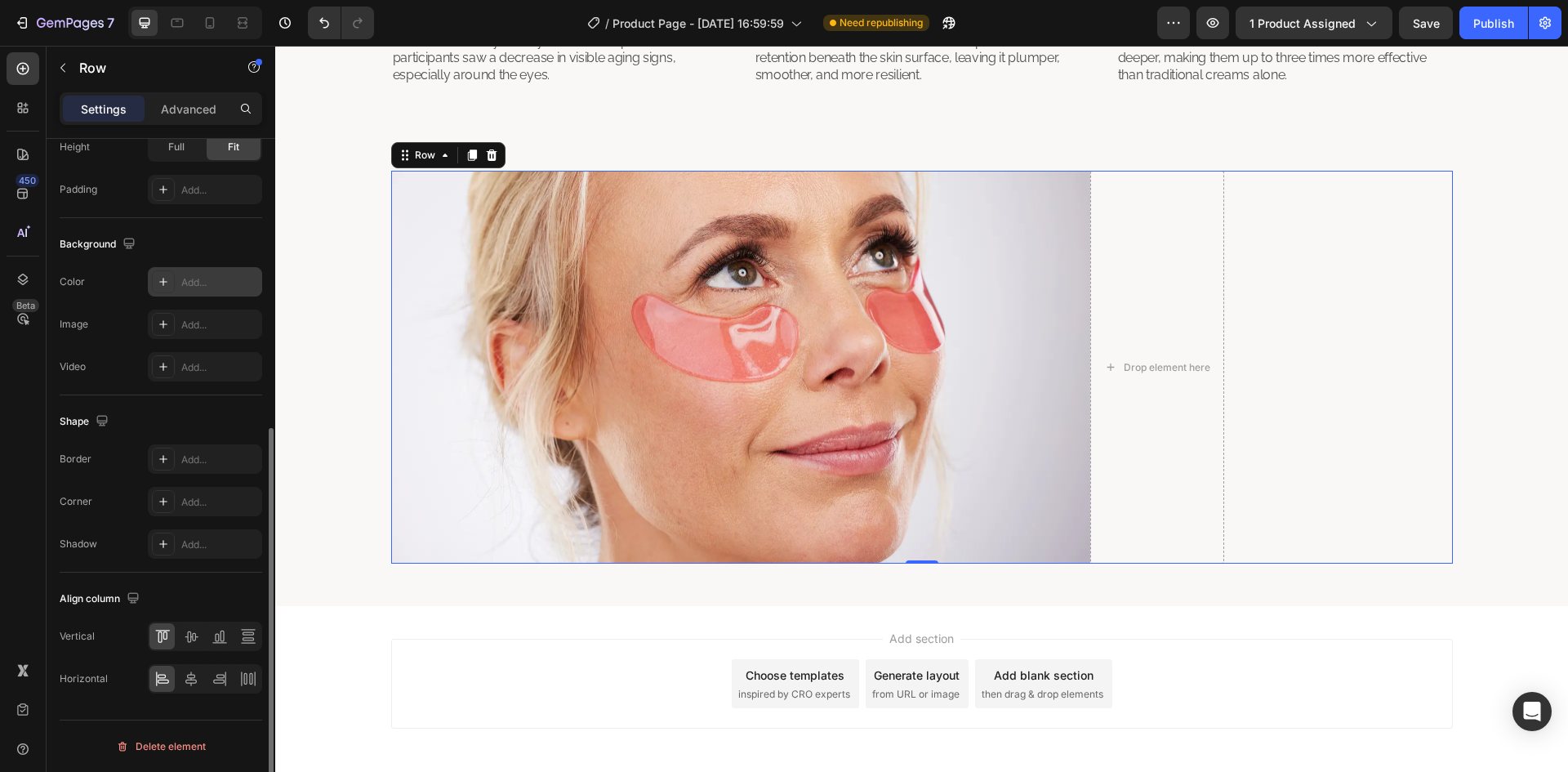
click at [202, 278] on div "Add..." at bounding box center [219, 283] width 77 height 15
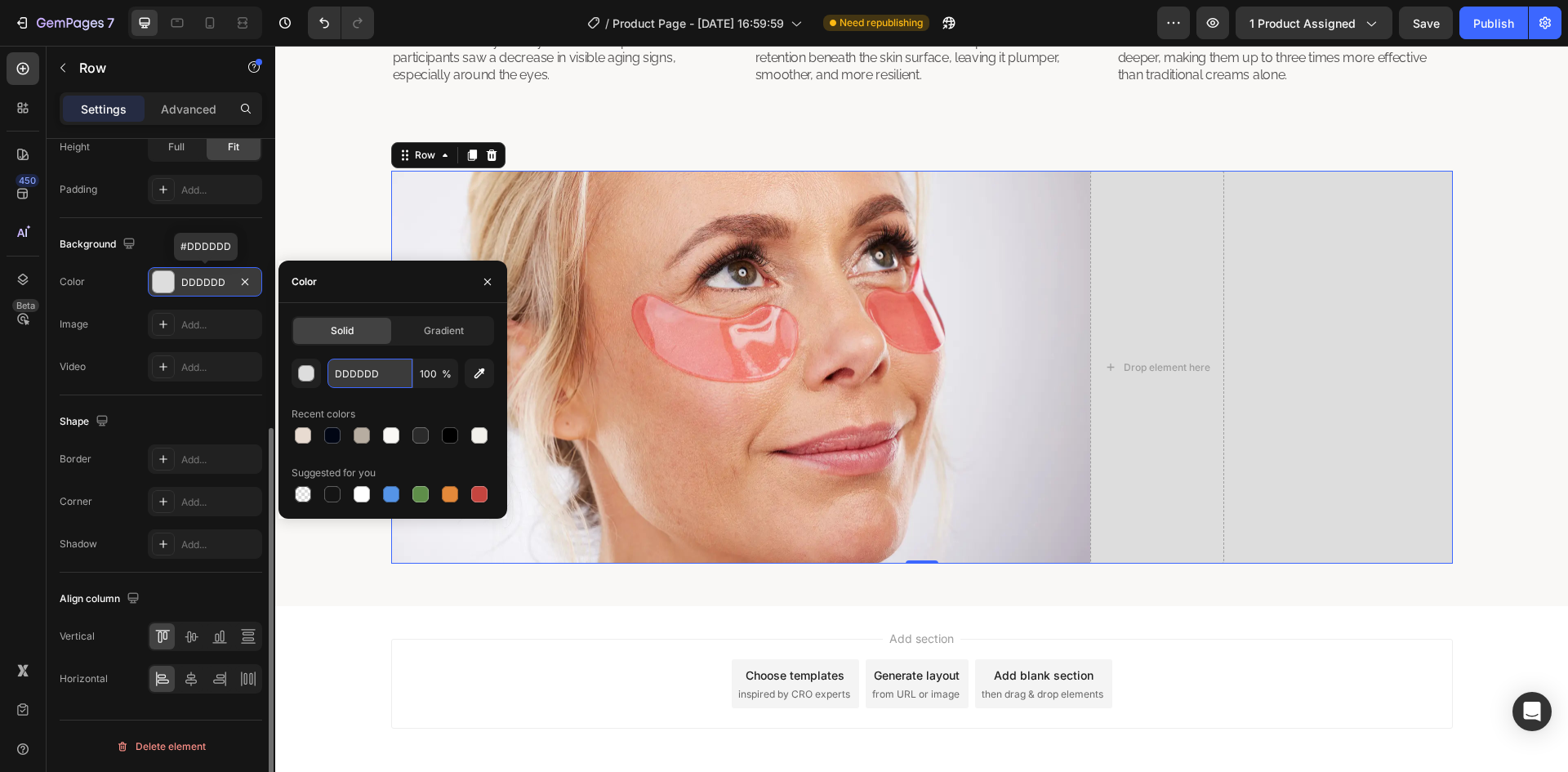
click at [396, 375] on input "DDDDDD" at bounding box center [370, 374] width 85 height 30
paste input "#DDD2C4"
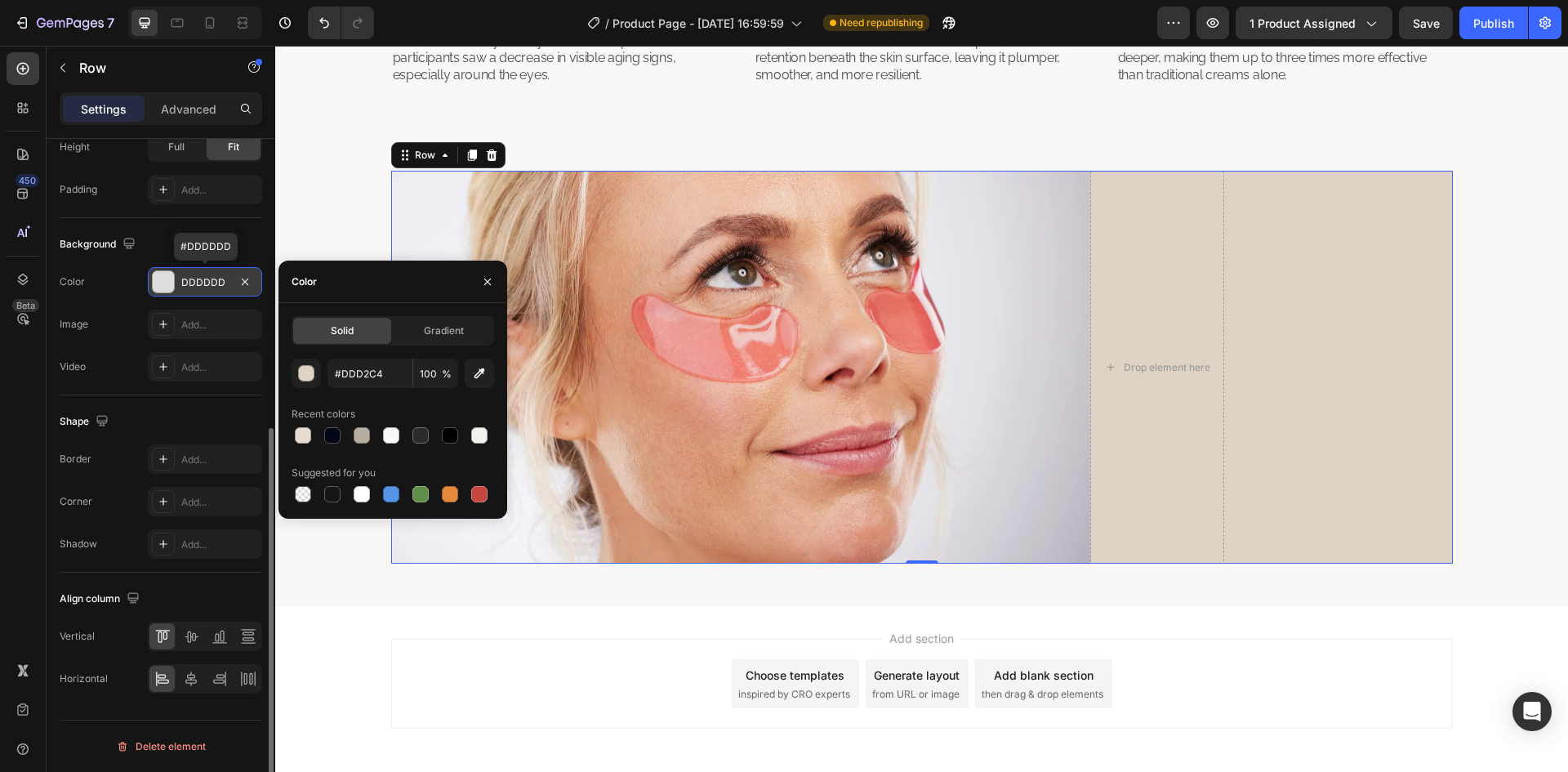
type input "DDD2C4"
click at [379, 282] on div "Color" at bounding box center [392, 282] width 228 height 43
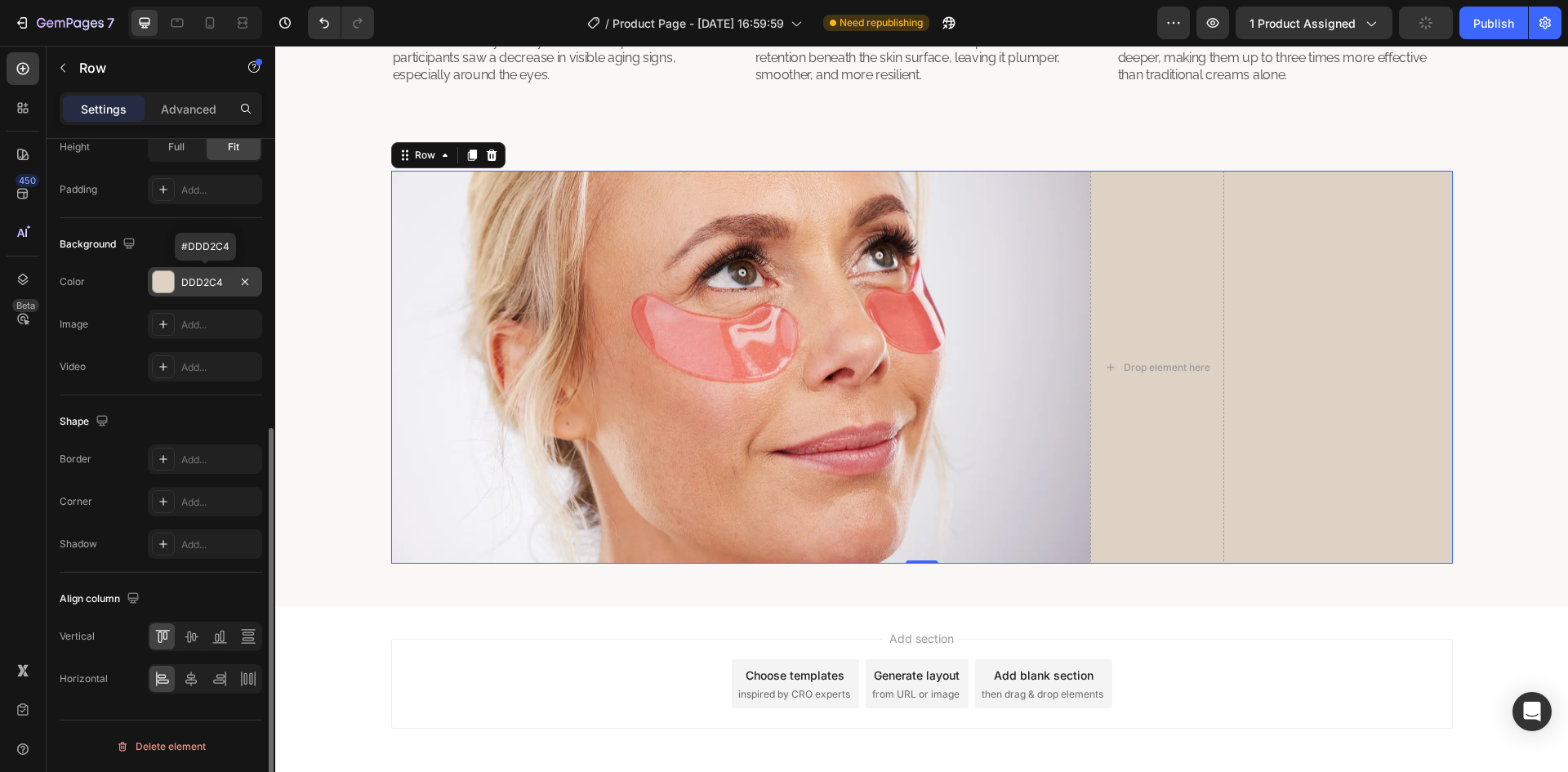
click at [256, 236] on div "Background" at bounding box center [160, 244] width 203 height 26
click at [29, 72] on icon at bounding box center [23, 68] width 17 height 17
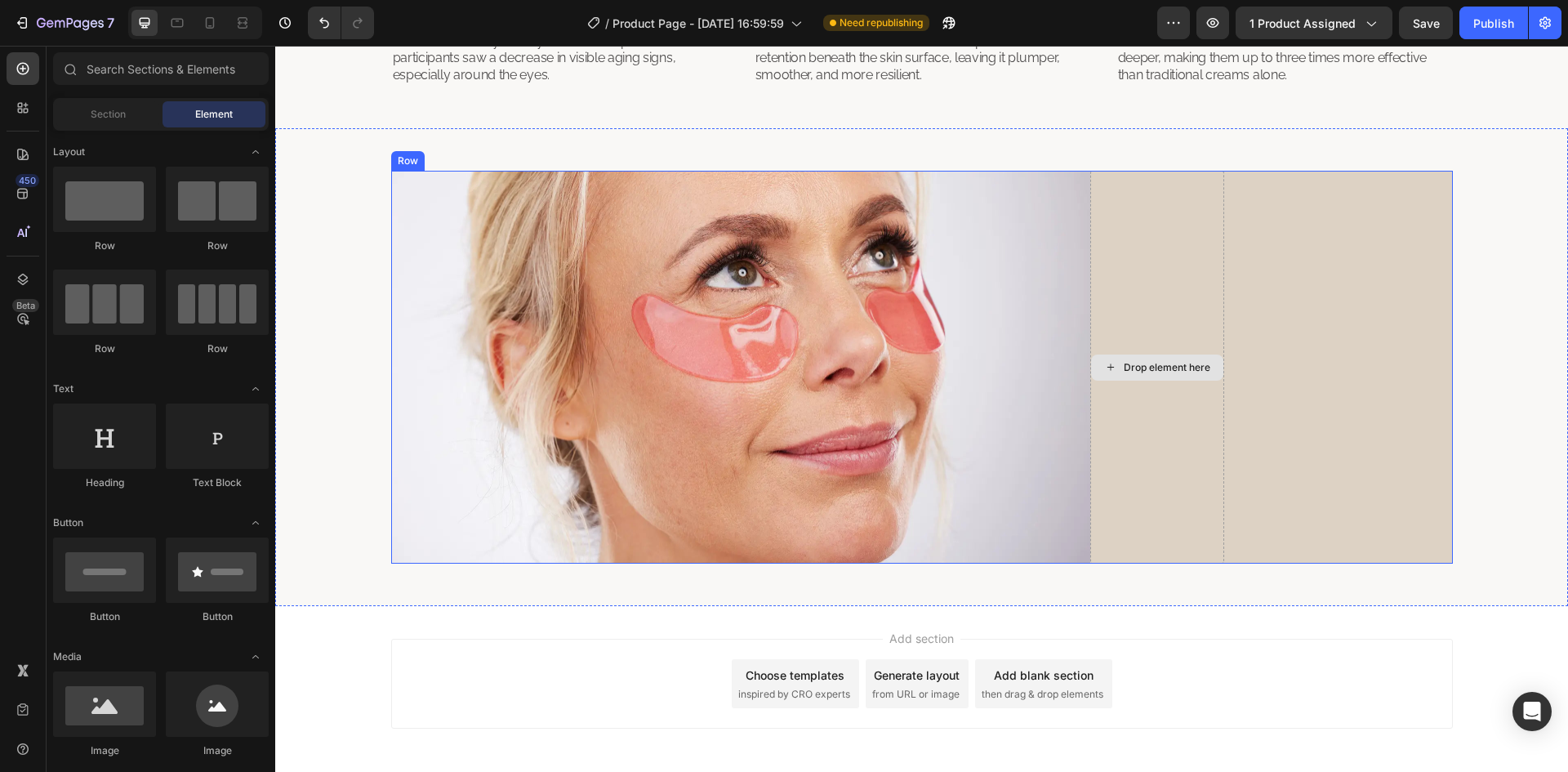
click at [1207, 381] on div "Drop element here" at bounding box center [1157, 368] width 134 height 393
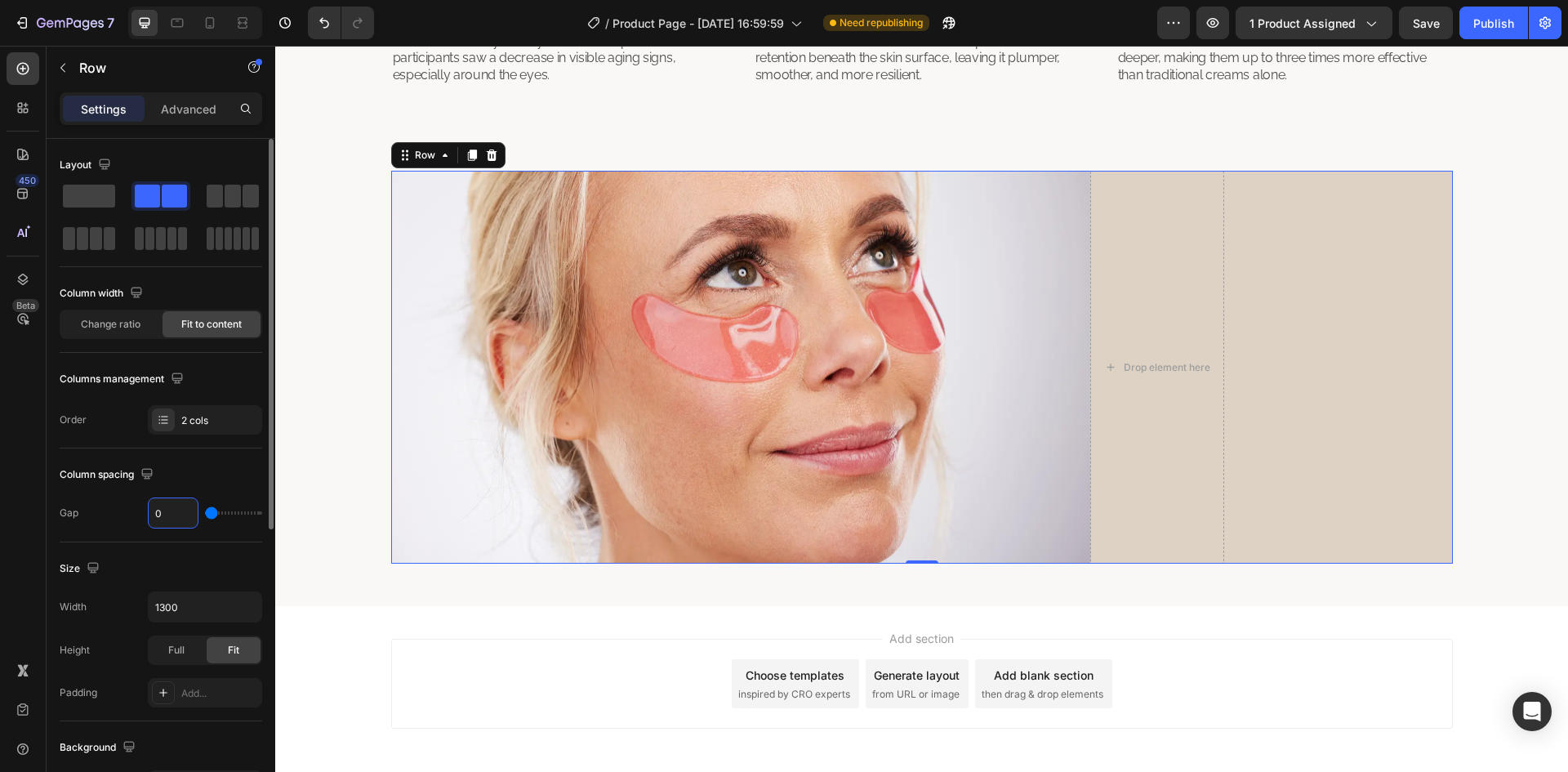
click at [177, 521] on input "0" at bounding box center [173, 513] width 49 height 30
type input "5"
type input "50"
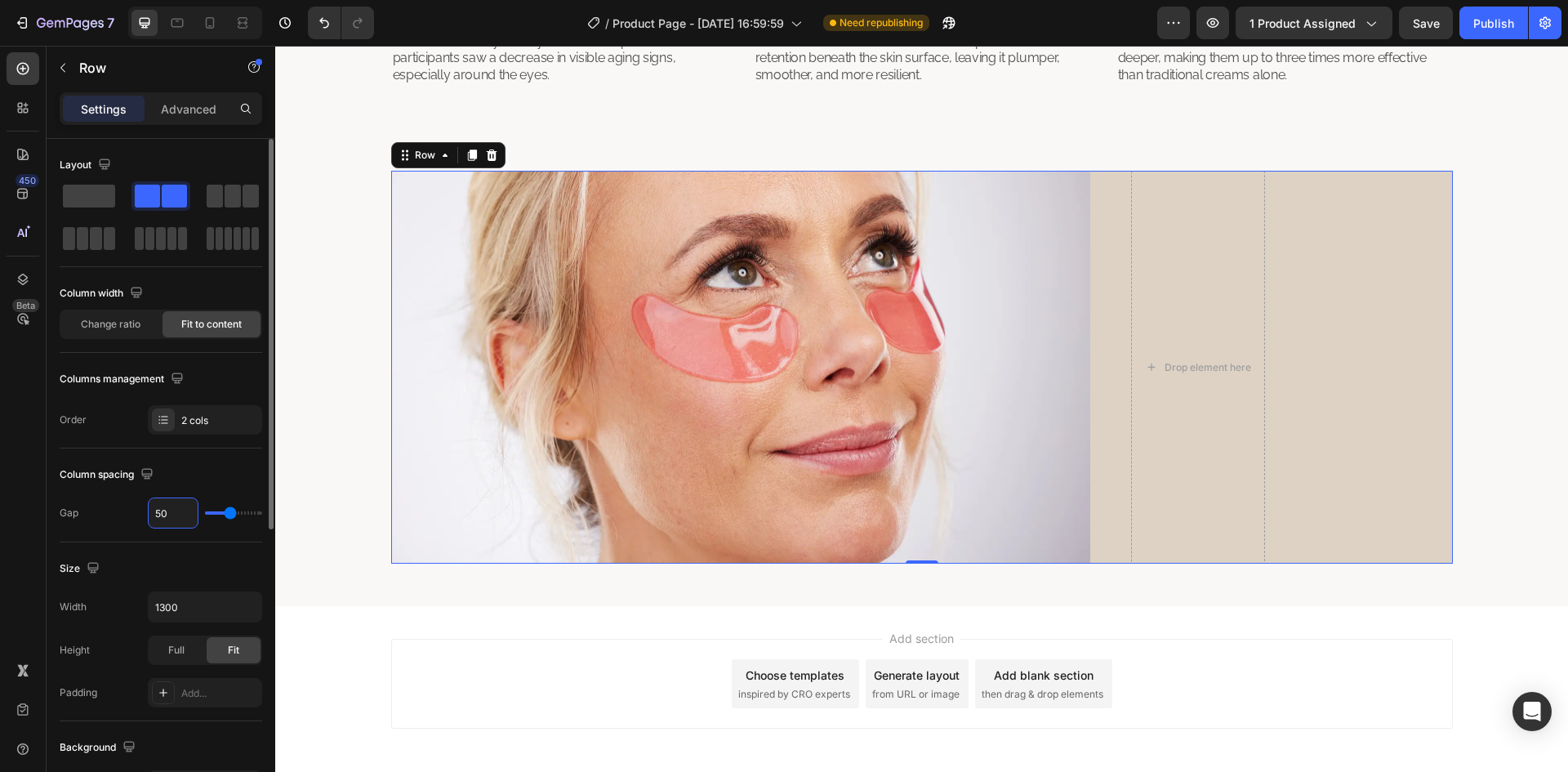
type input "50"
click at [209, 463] on div "Column spacing" at bounding box center [160, 474] width 203 height 26
click at [19, 75] on icon at bounding box center [23, 68] width 17 height 17
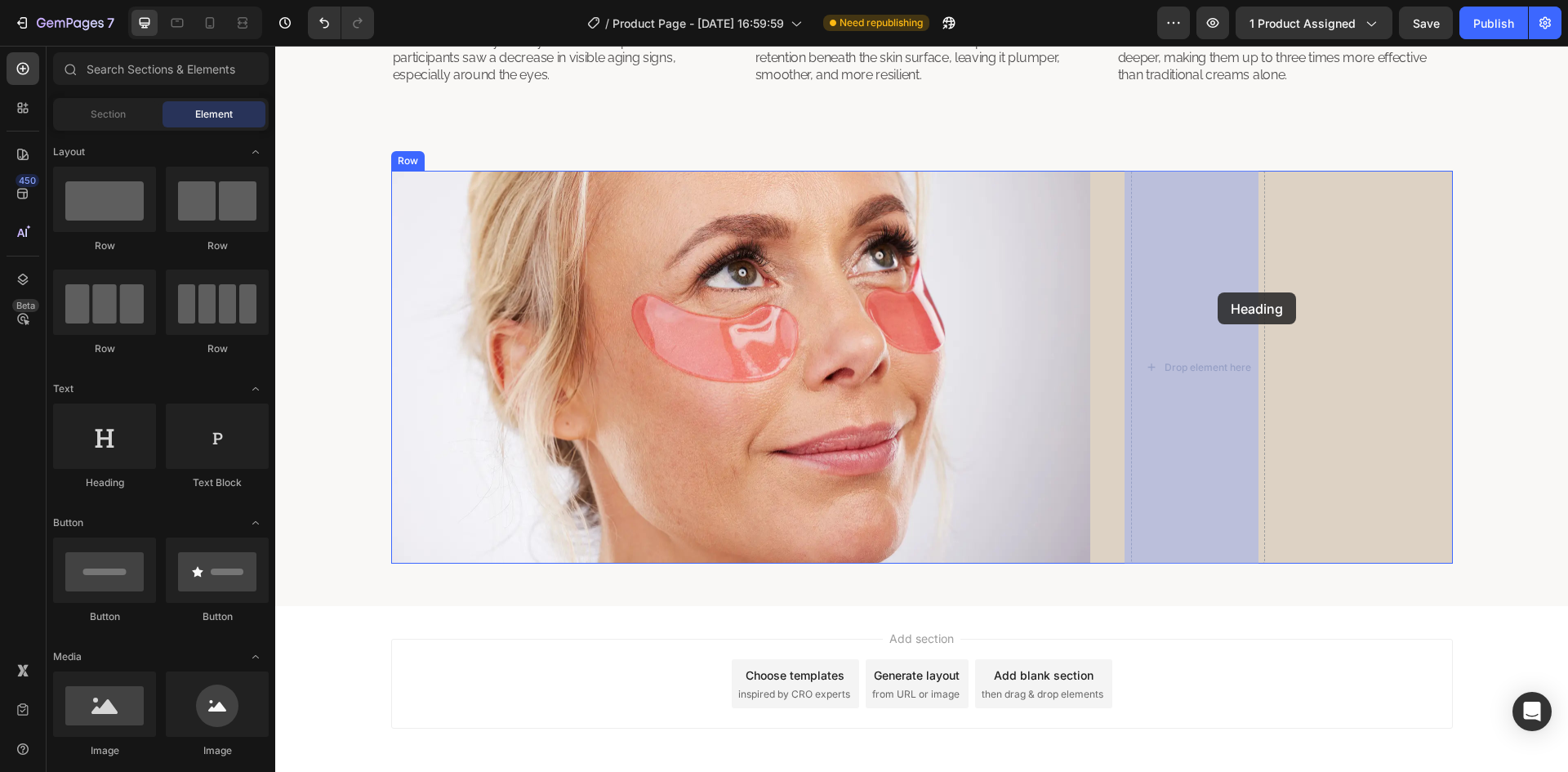
drag, startPoint x: 391, startPoint y: 487, endPoint x: 1217, endPoint y: 293, distance: 848.5
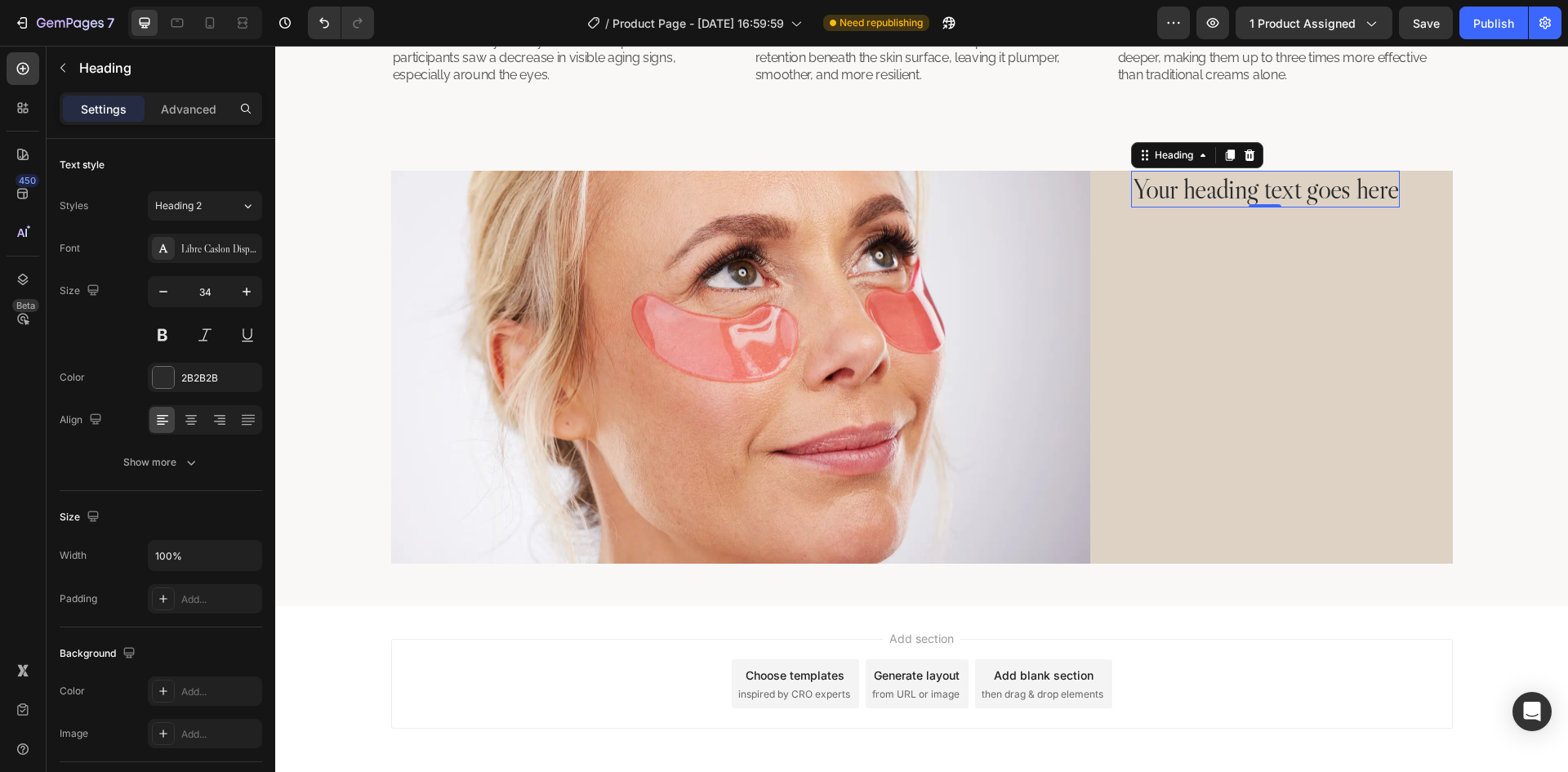
click at [1280, 194] on h2 "Your heading text goes here" at bounding box center [1266, 189] width 270 height 37
click at [1280, 194] on p "Your heading text goes here" at bounding box center [1265, 189] width 266 height 34
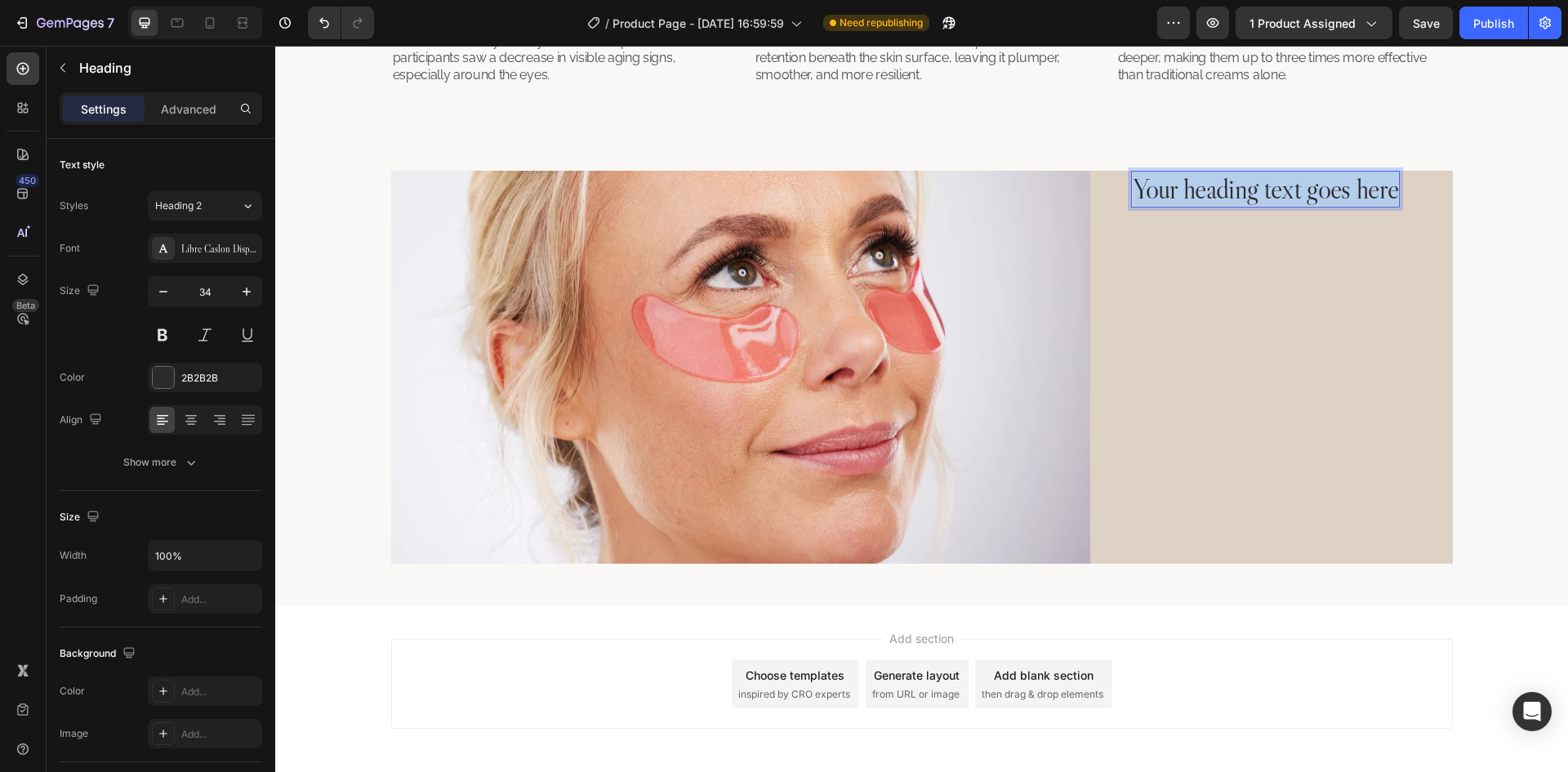
click at [1280, 194] on p "Your heading text goes here" at bounding box center [1265, 189] width 266 height 34
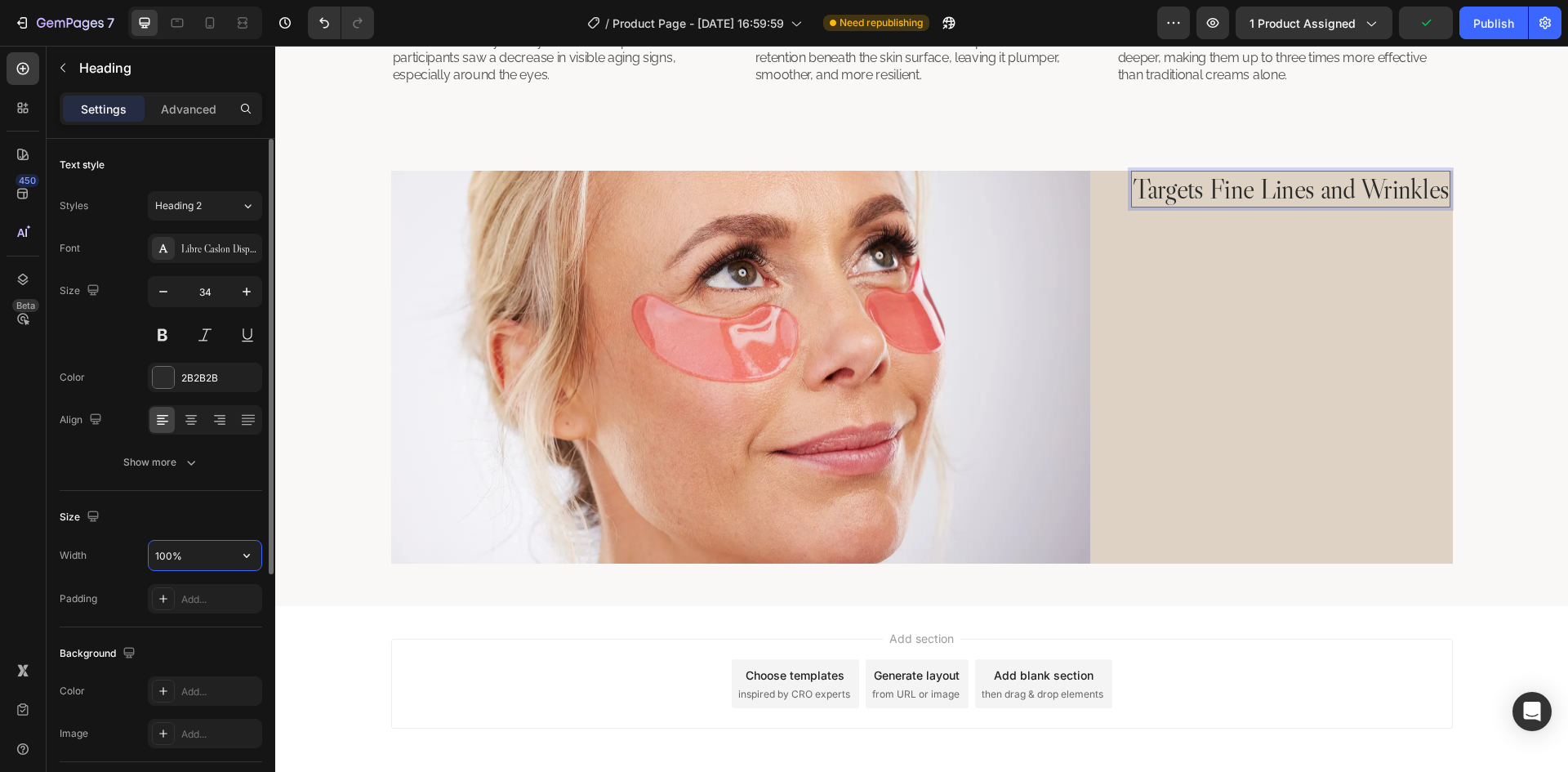
click at [206, 556] on input "100%" at bounding box center [205, 556] width 113 height 30
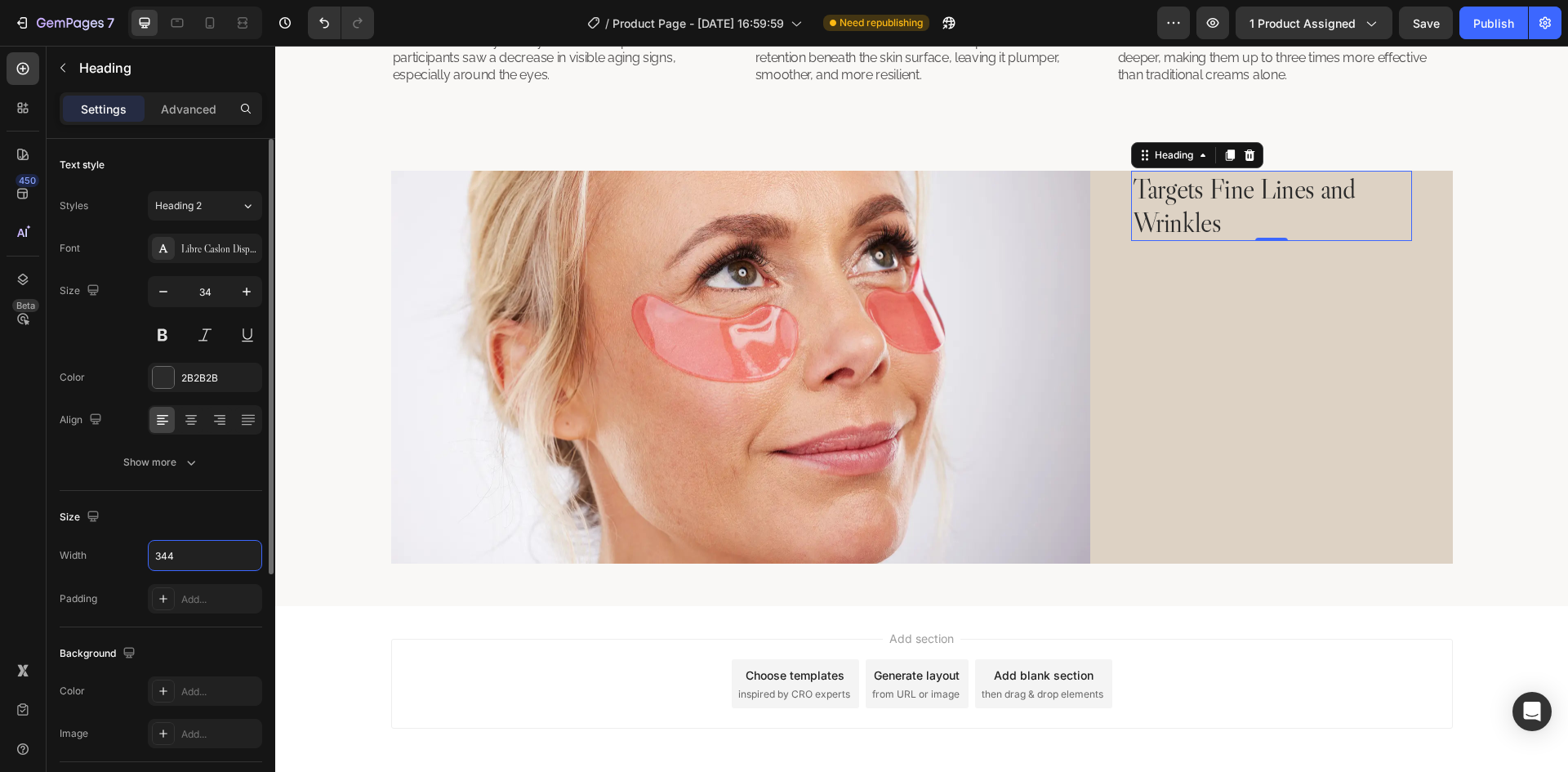
type input "344"
click at [220, 517] on div "Size" at bounding box center [160, 517] width 203 height 26
click at [197, 413] on icon at bounding box center [191, 420] width 17 height 17
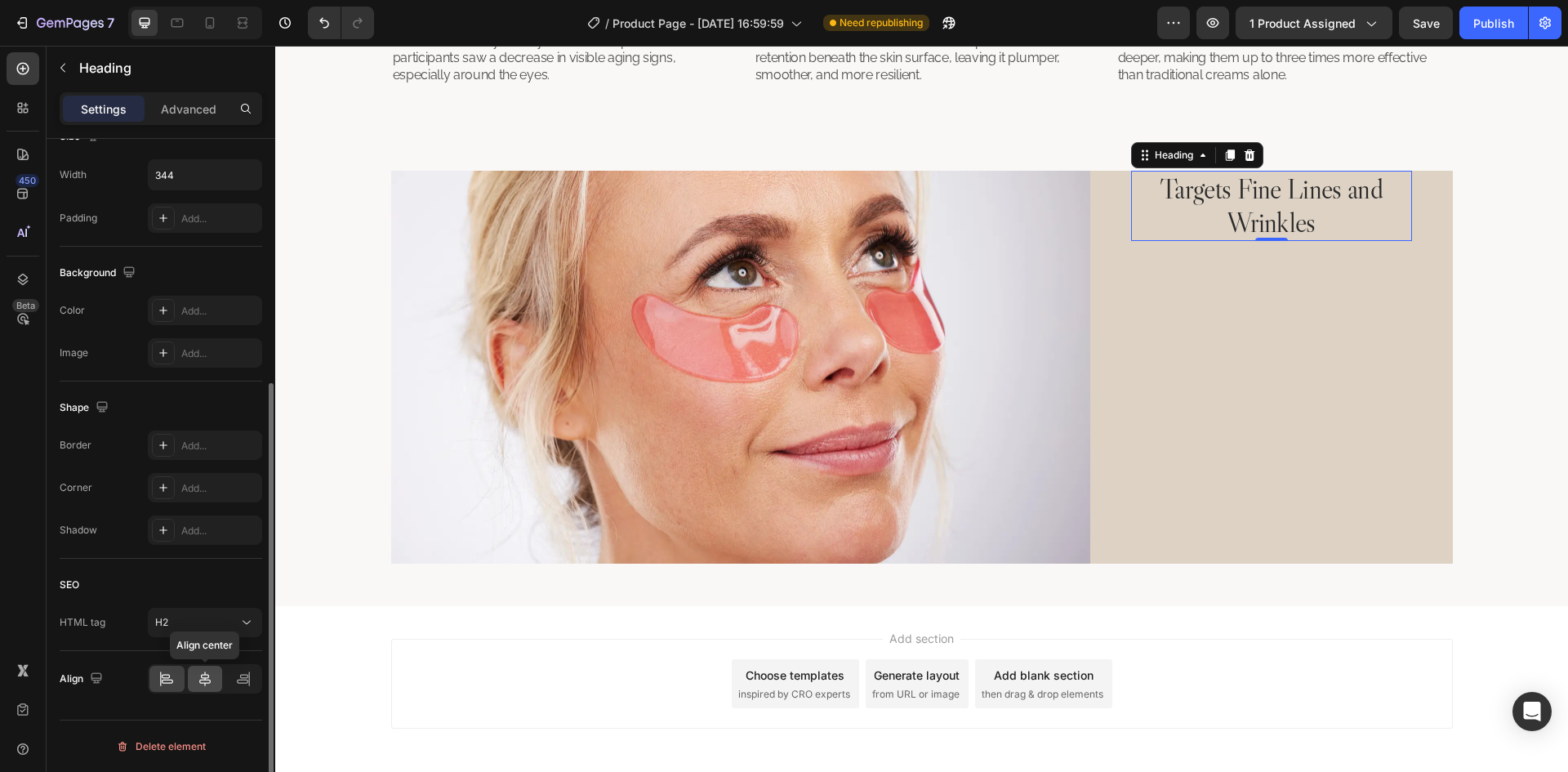
click at [209, 676] on icon at bounding box center [205, 679] width 17 height 17
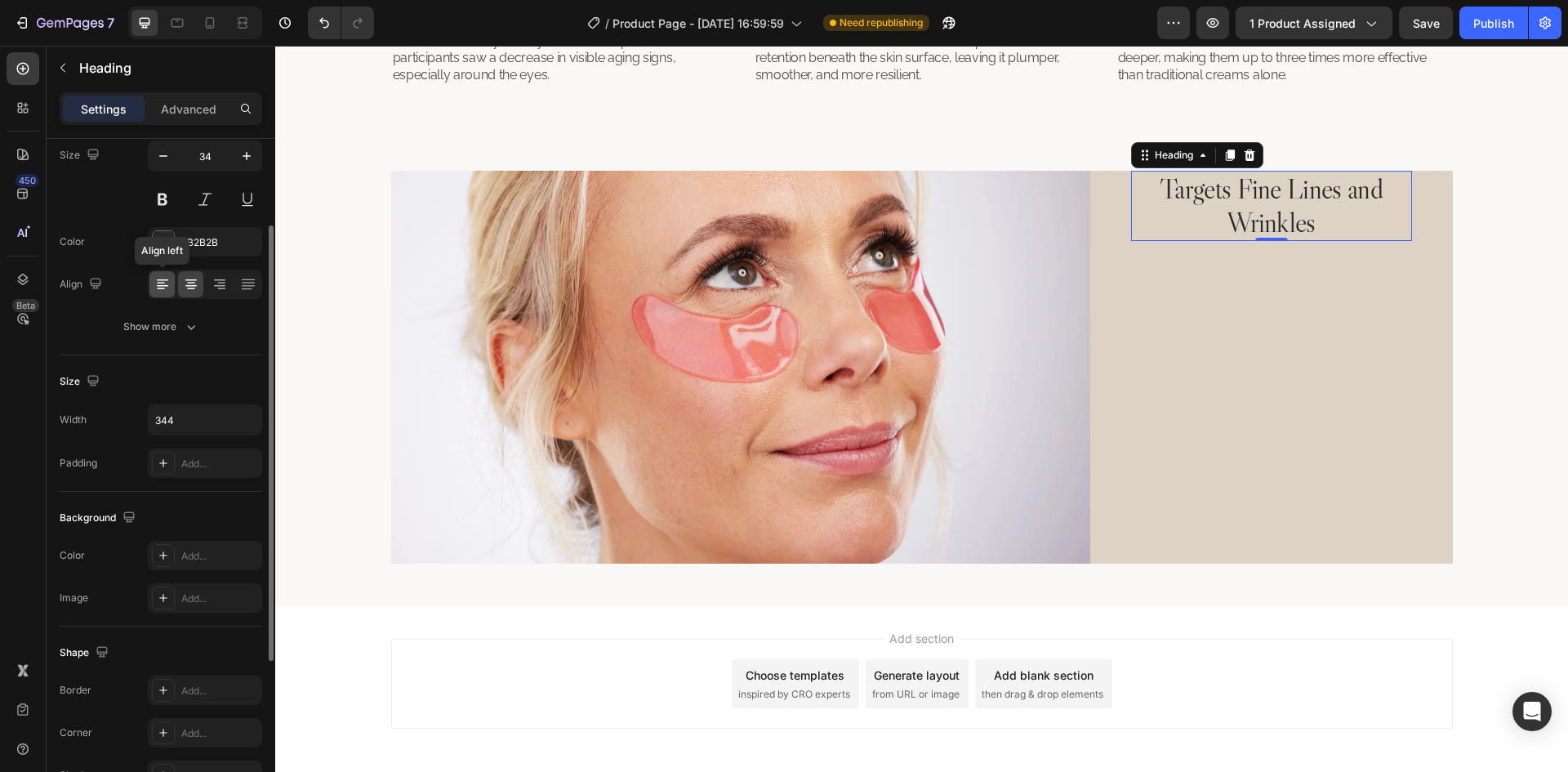
click at [152, 286] on div at bounding box center [162, 284] width 26 height 26
click at [192, 287] on icon at bounding box center [191, 284] width 17 height 17
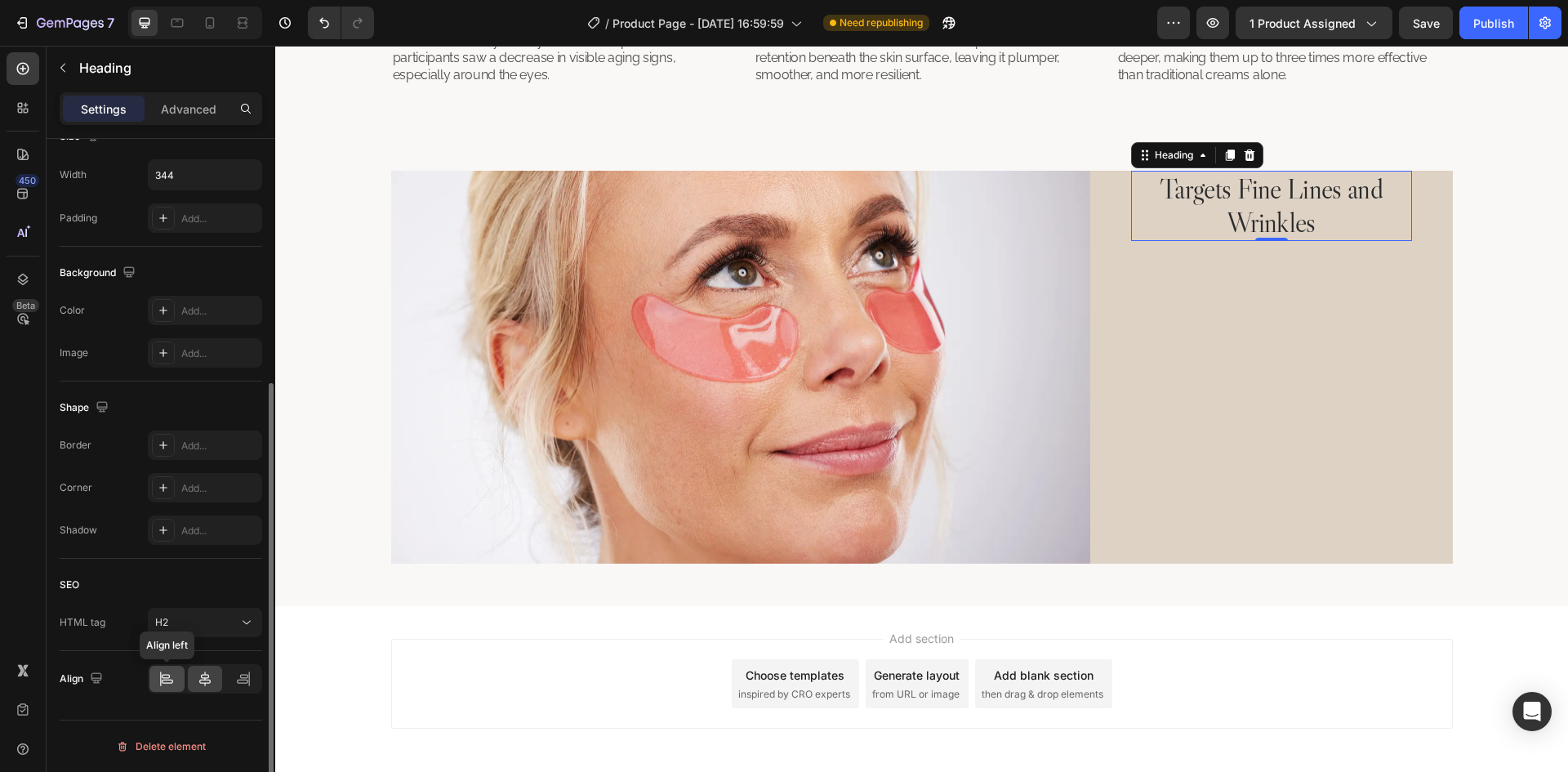
click at [172, 685] on icon at bounding box center [166, 679] width 17 height 17
click at [1270, 244] on div at bounding box center [1271, 244] width 33 height 5
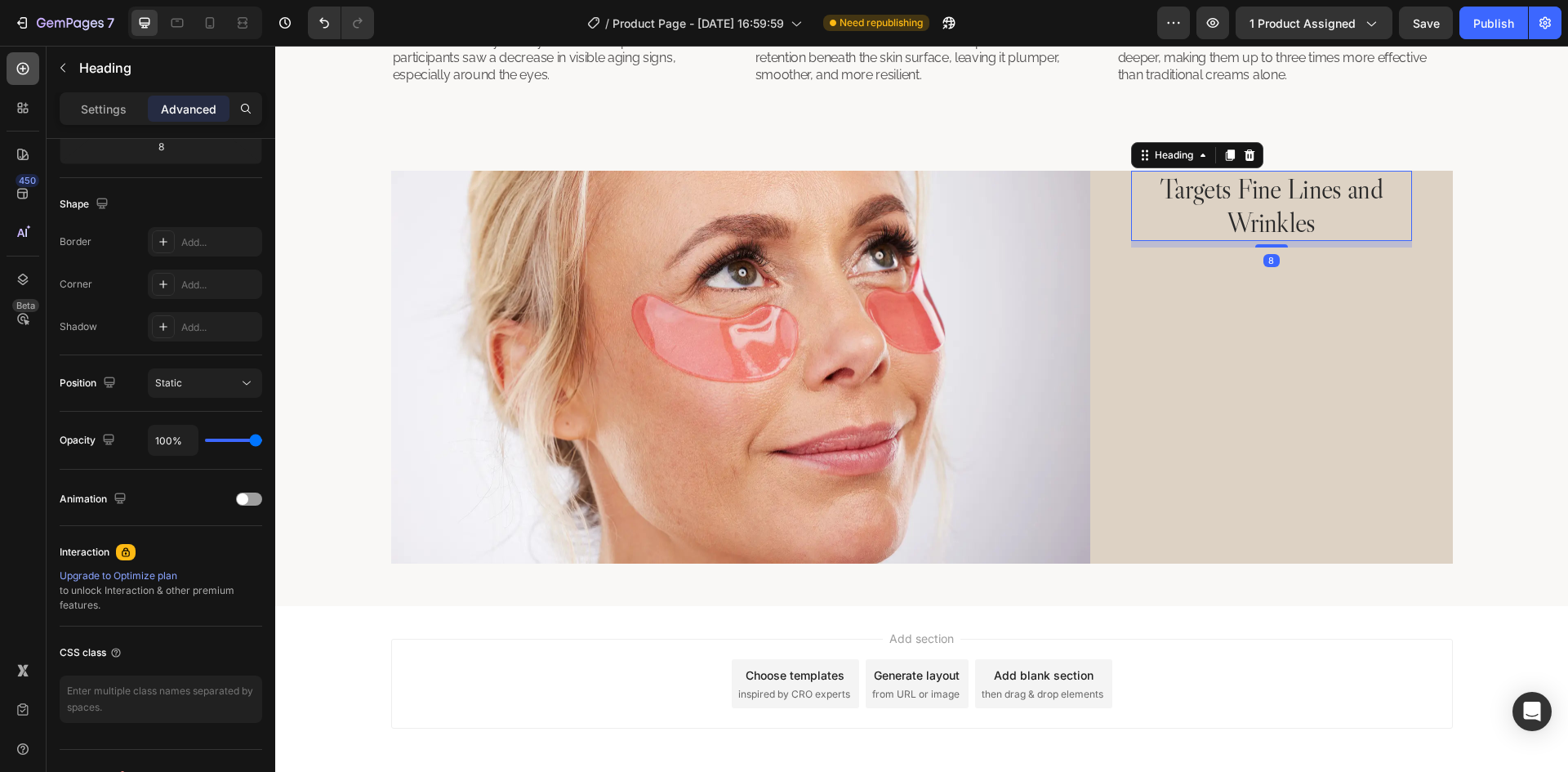
click at [29, 66] on icon at bounding box center [23, 68] width 17 height 17
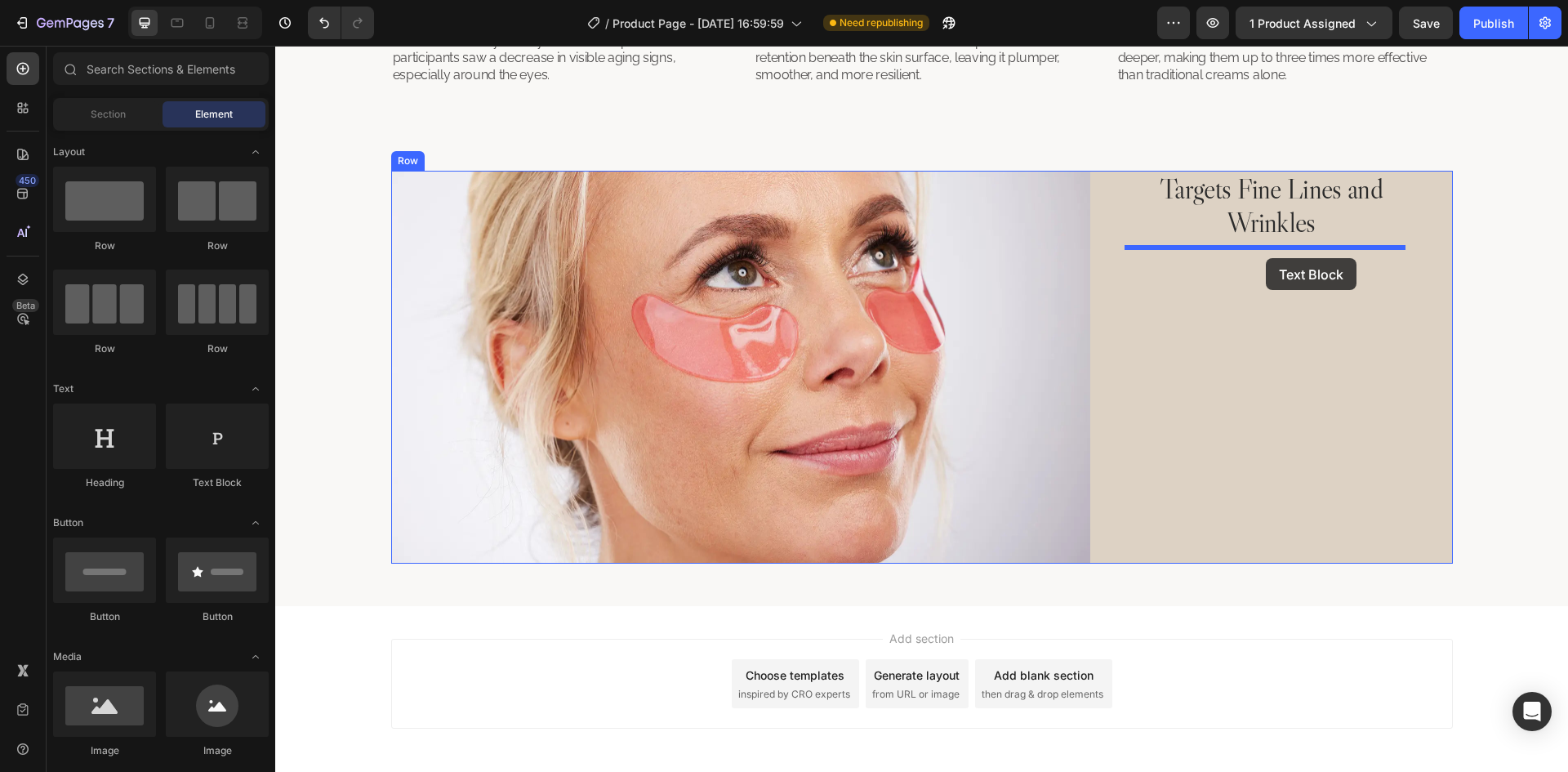
drag, startPoint x: 490, startPoint y: 486, endPoint x: 1266, endPoint y: 258, distance: 808.8
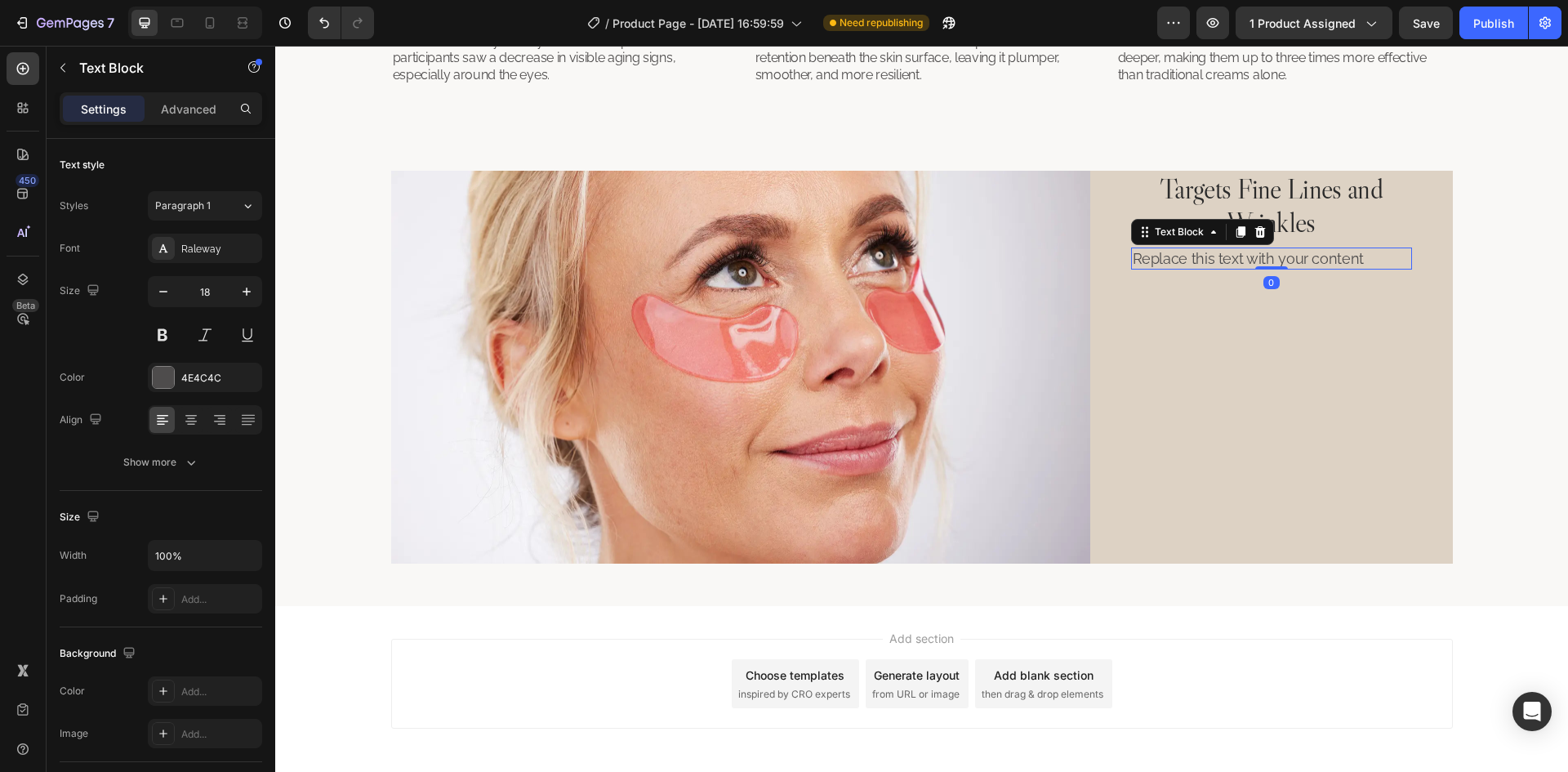
click at [1228, 258] on div "Replace this text with your content" at bounding box center [1272, 258] width 281 height 22
click at [1228, 258] on p "Replace this text with your content" at bounding box center [1271, 258] width 278 height 19
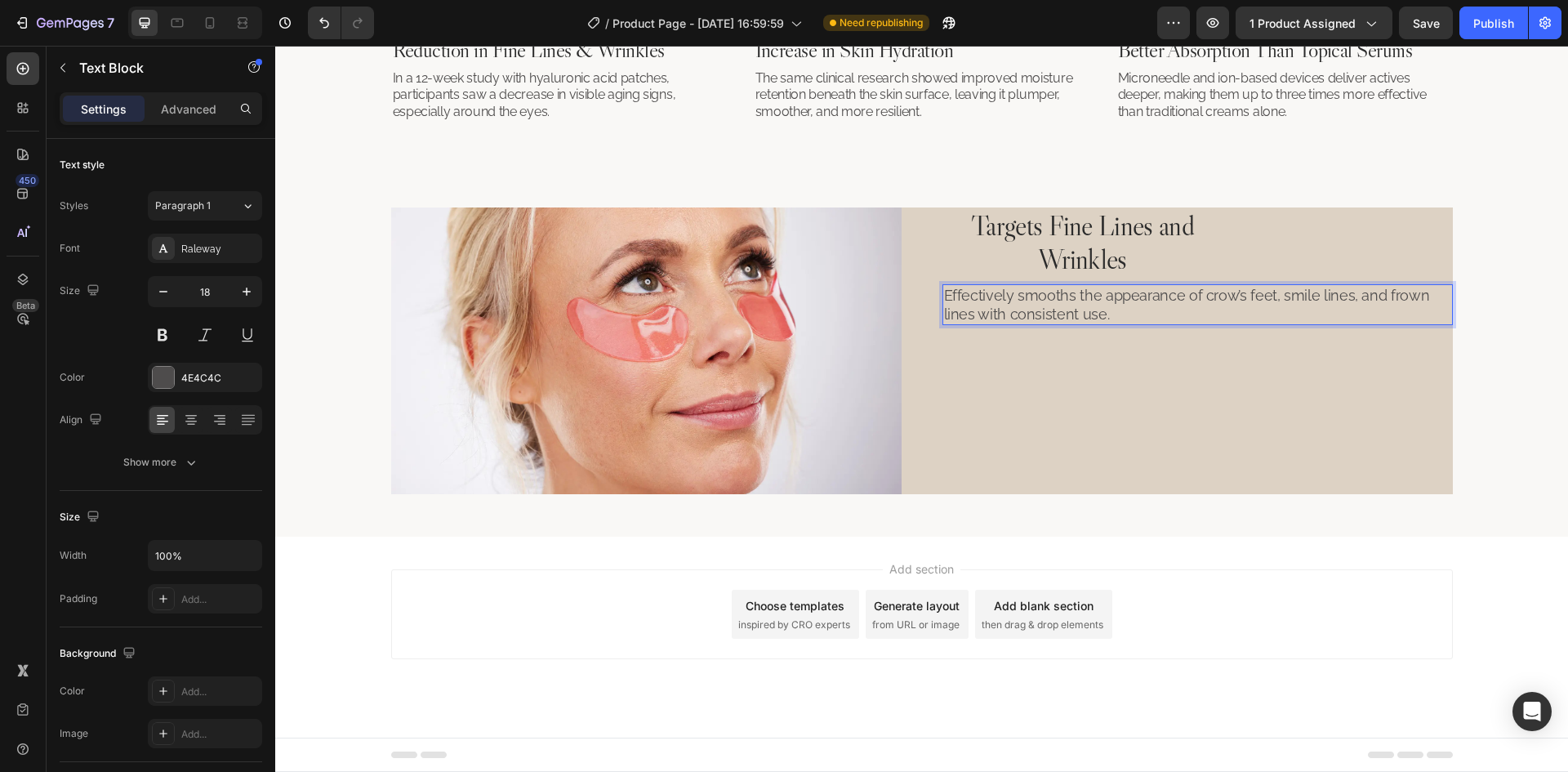
scroll to position [1651, 0]
click at [194, 561] on input "100%" at bounding box center [205, 556] width 113 height 30
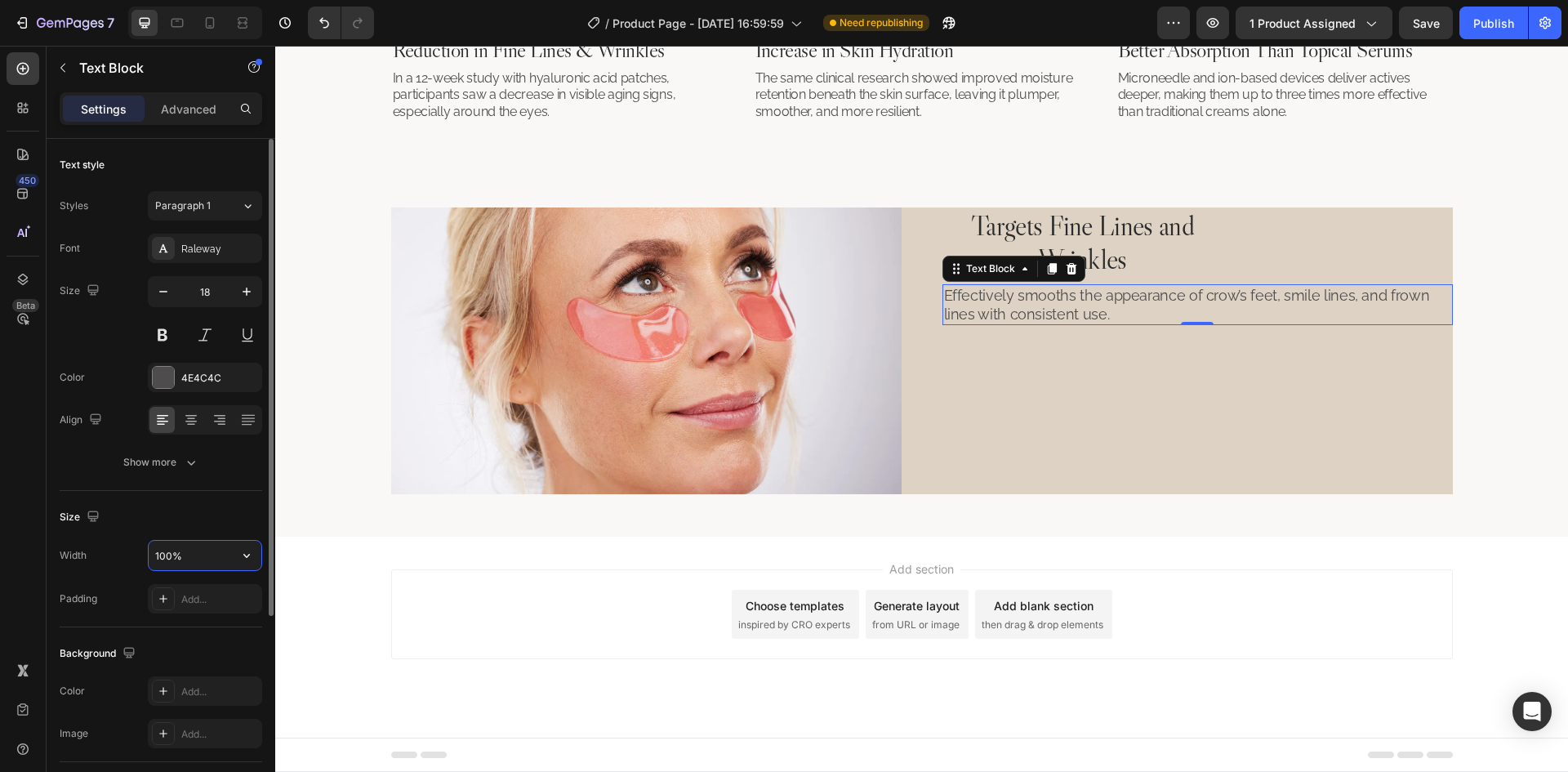
click at [194, 561] on input "100%" at bounding box center [205, 556] width 113 height 30
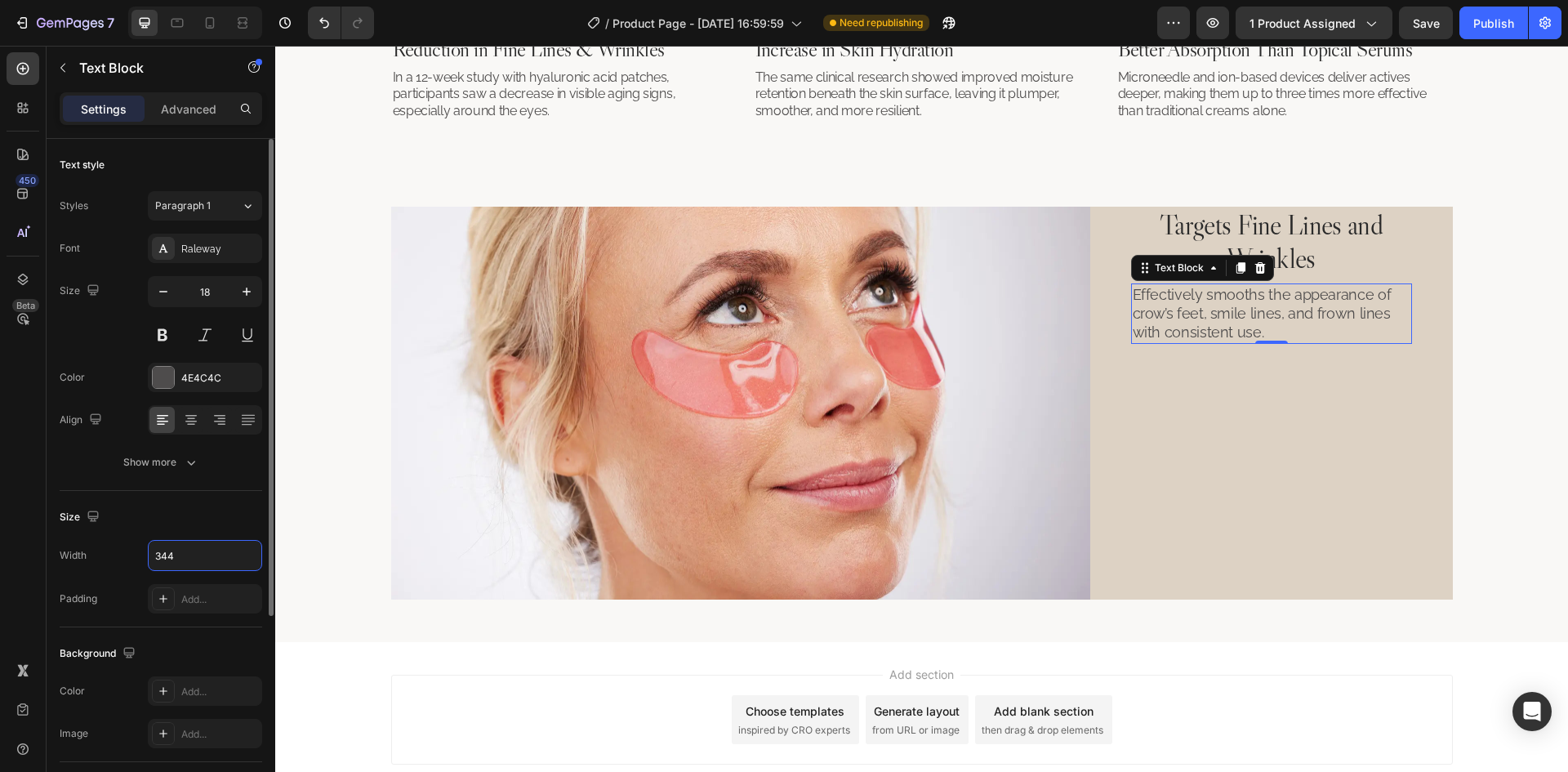
type input "344"
click at [214, 511] on div "Size" at bounding box center [160, 517] width 203 height 26
click at [196, 414] on icon at bounding box center [191, 420] width 17 height 17
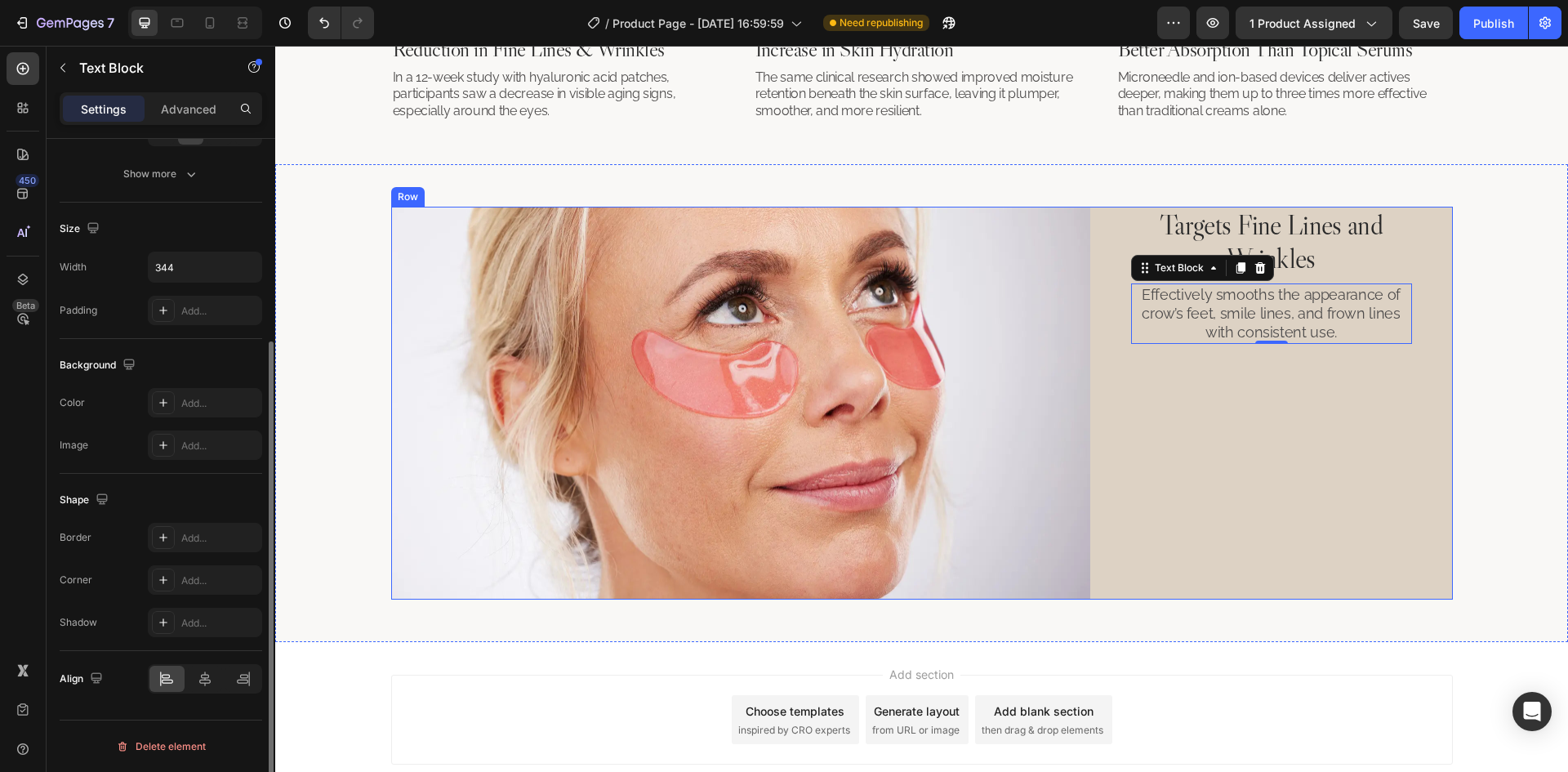
click at [1202, 477] on div "Targets Fine Lines and Wrinkles Heading Effectively smooths the appearance of c…" at bounding box center [1272, 403] width 281 height 393
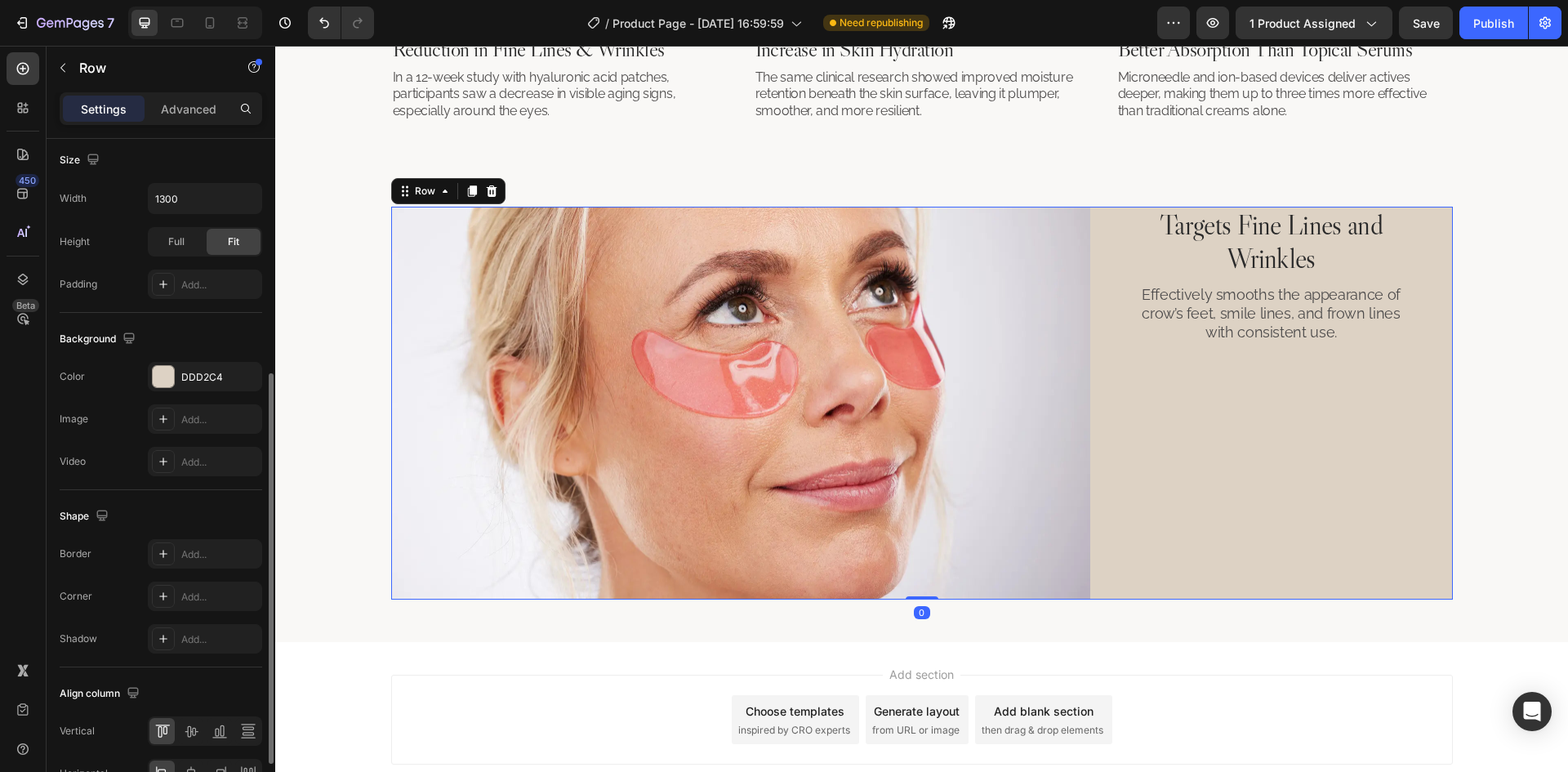
scroll to position [503, 0]
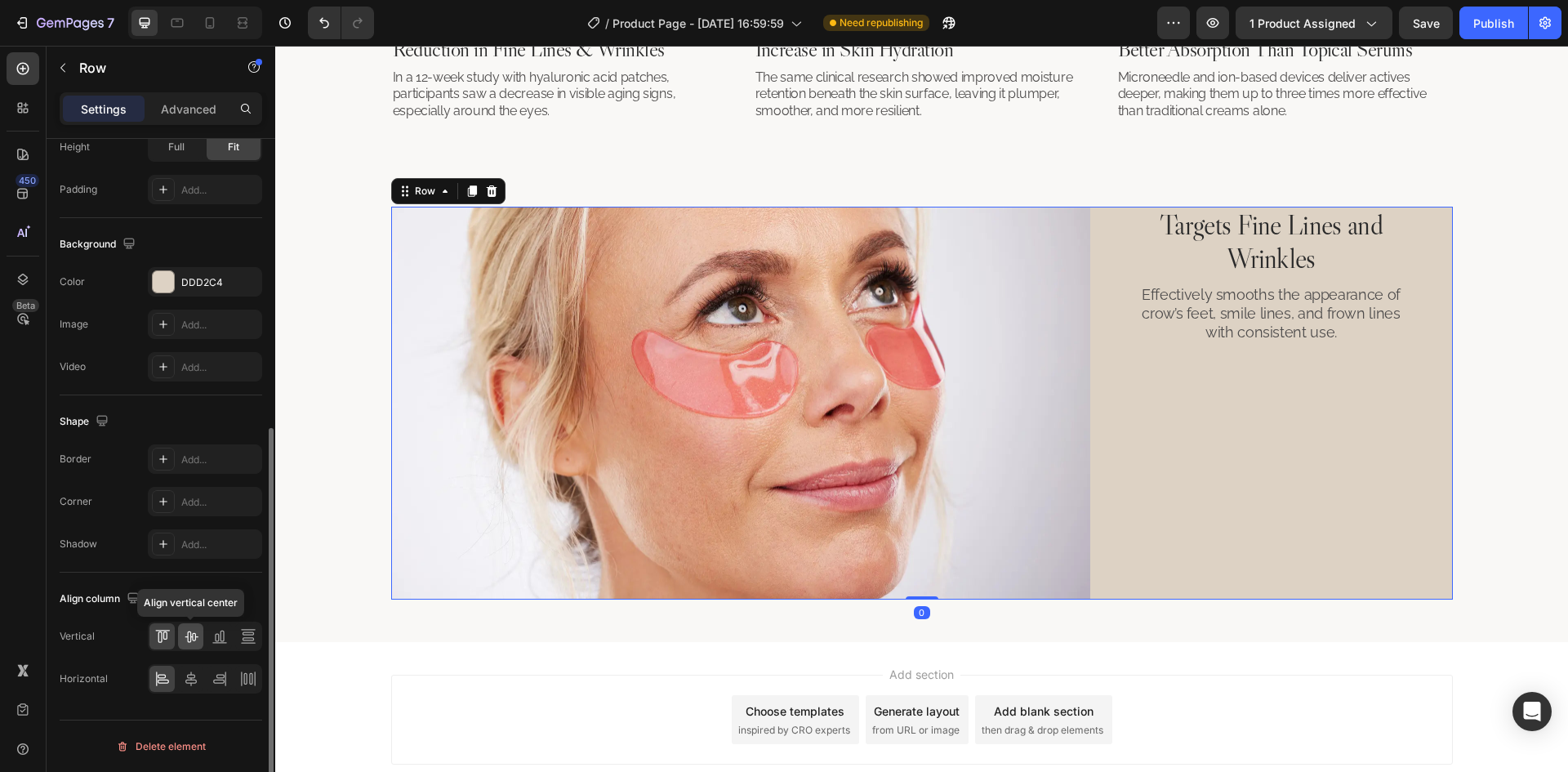
click at [195, 643] on icon at bounding box center [191, 637] width 17 height 17
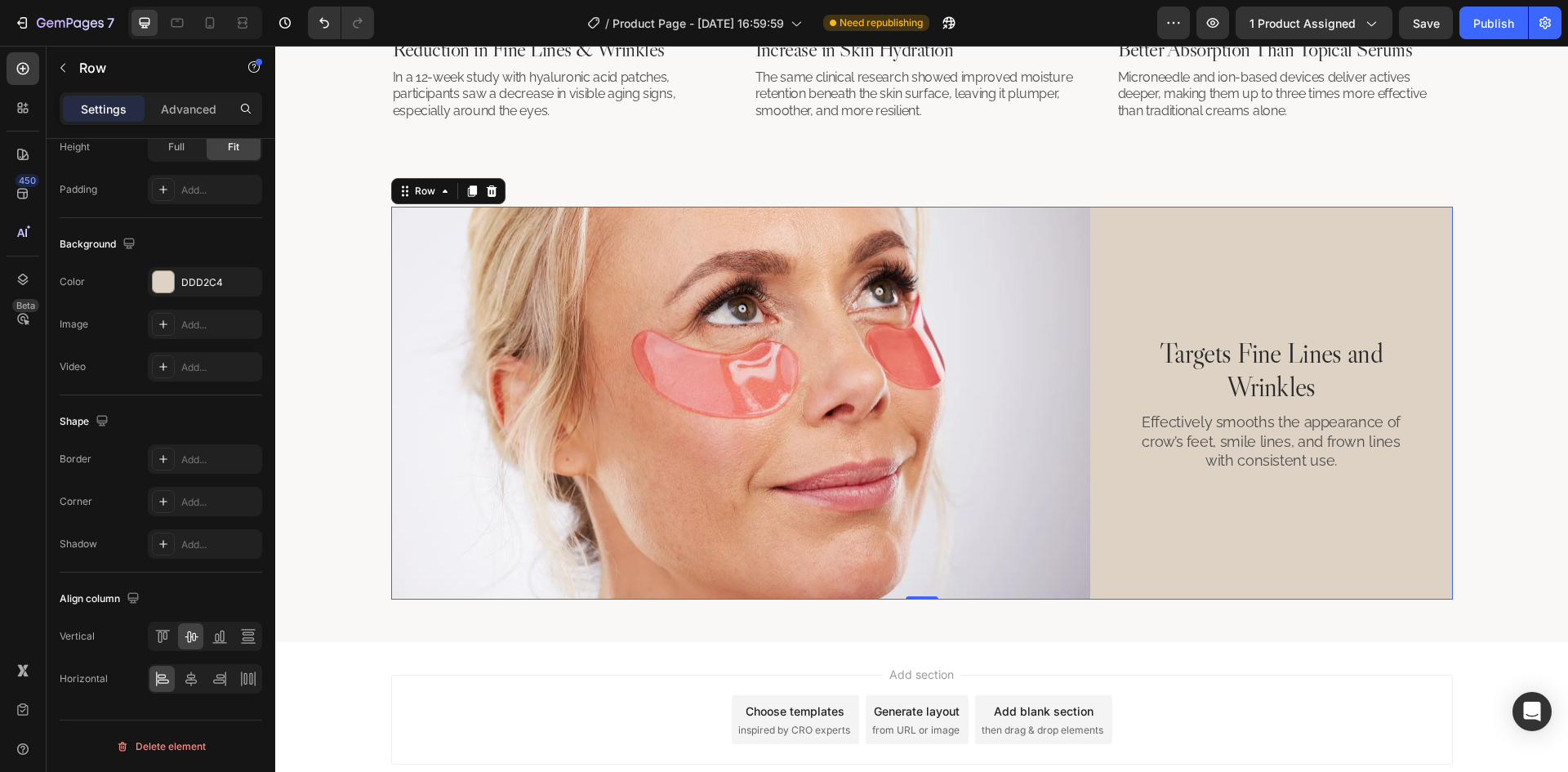
click at [1367, 273] on div "Targets Fine Lines and Wrinkles Heading Effectively smooths the appearance of c…" at bounding box center [1272, 403] width 281 height 393
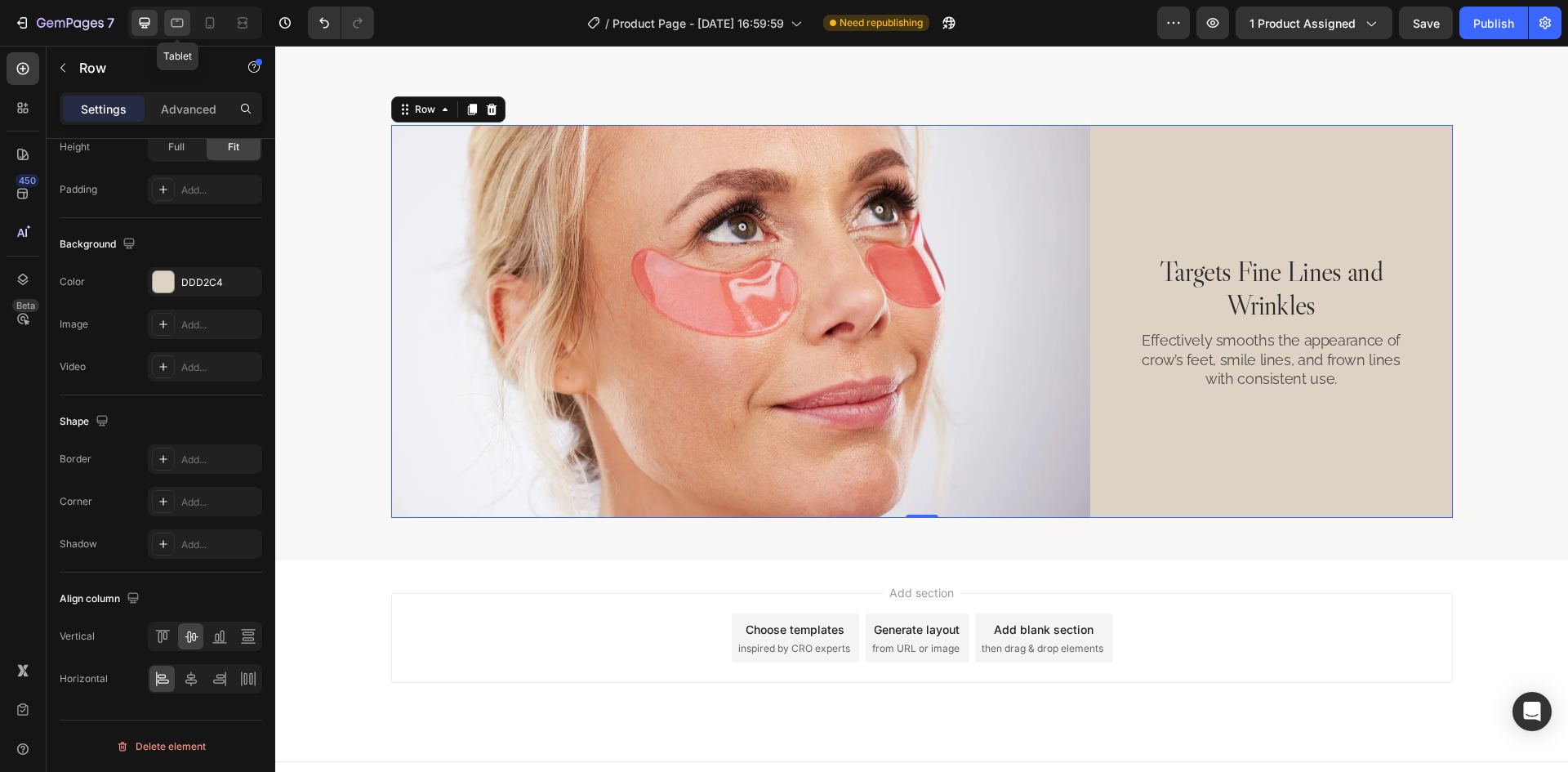
click at [173, 33] on div at bounding box center [177, 23] width 26 height 26
type input "100%"
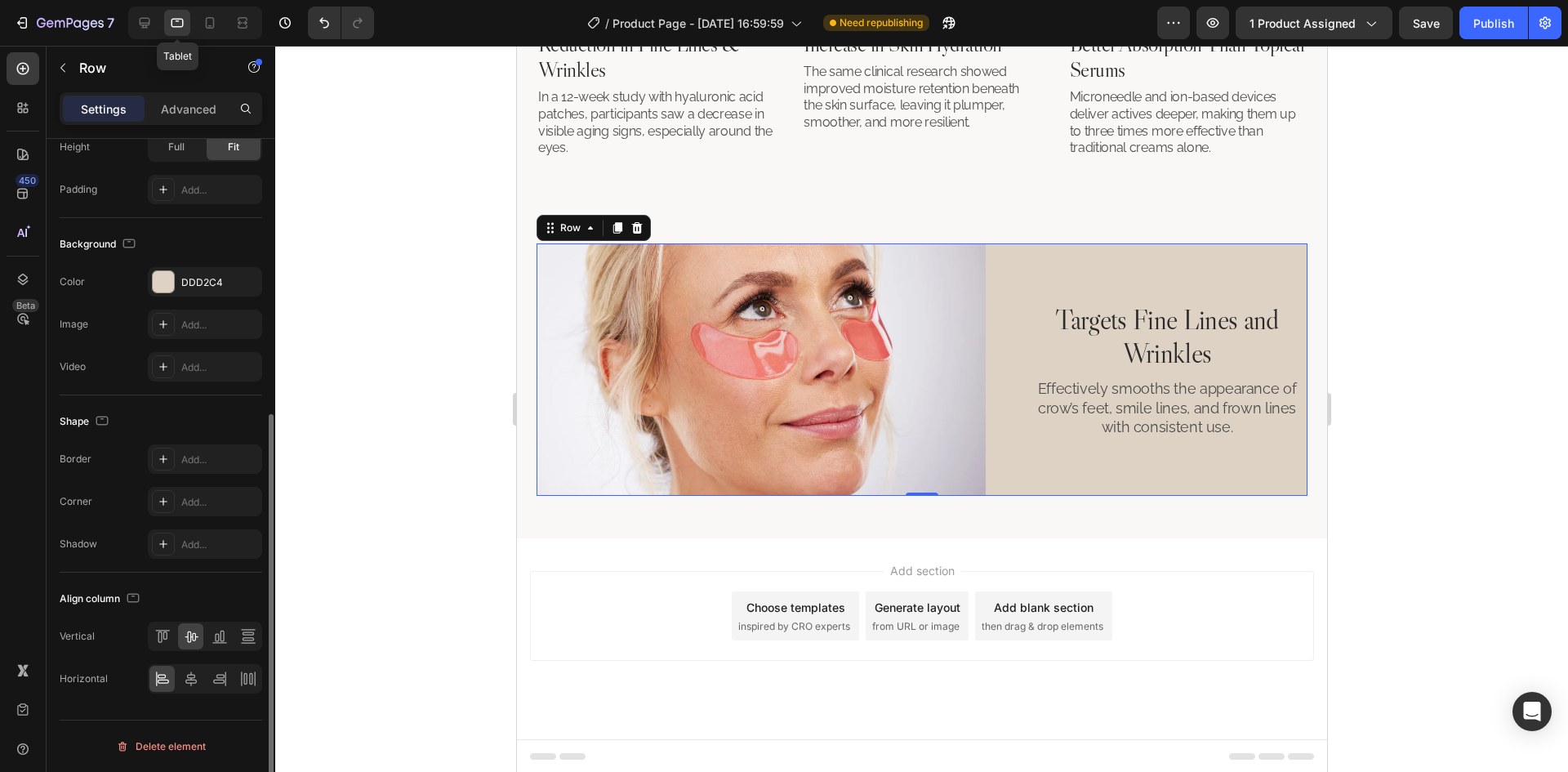
scroll to position [1627, 0]
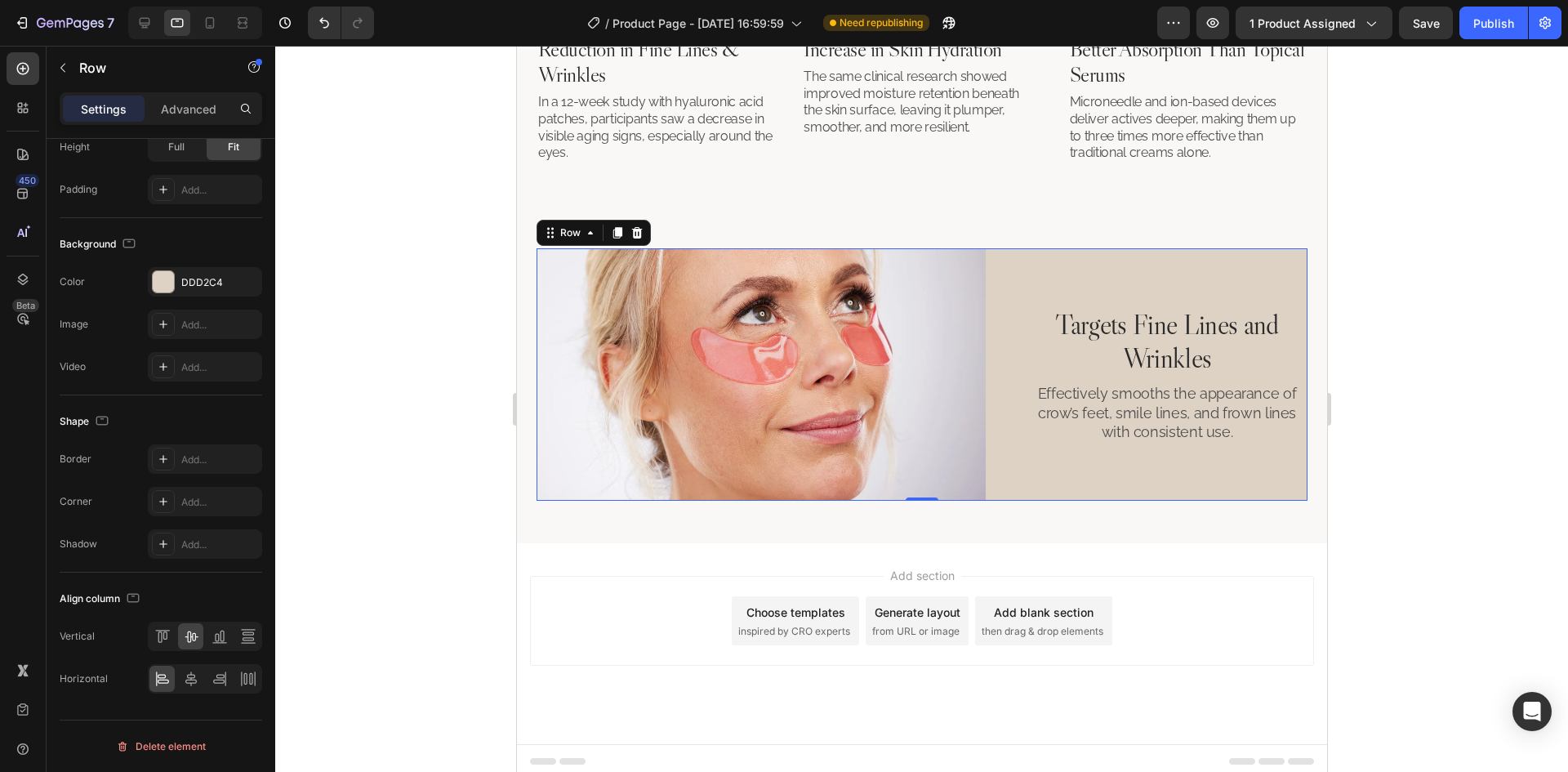
click at [1198, 426] on p "Effectively smooths the appearance of crow’s feet, smile lines, and frown lines…" at bounding box center [1166, 412] width 278 height 57
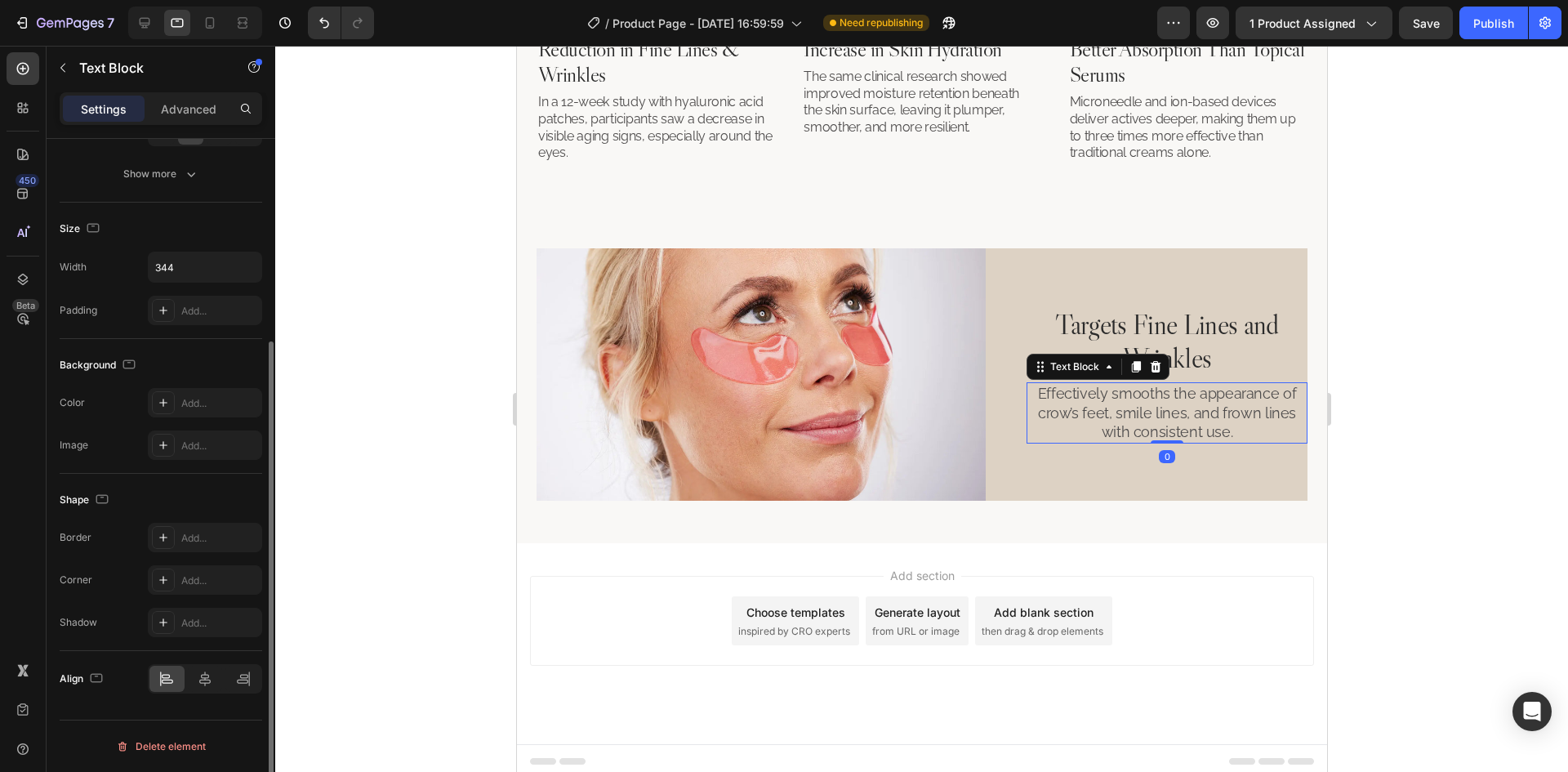
scroll to position [0, 0]
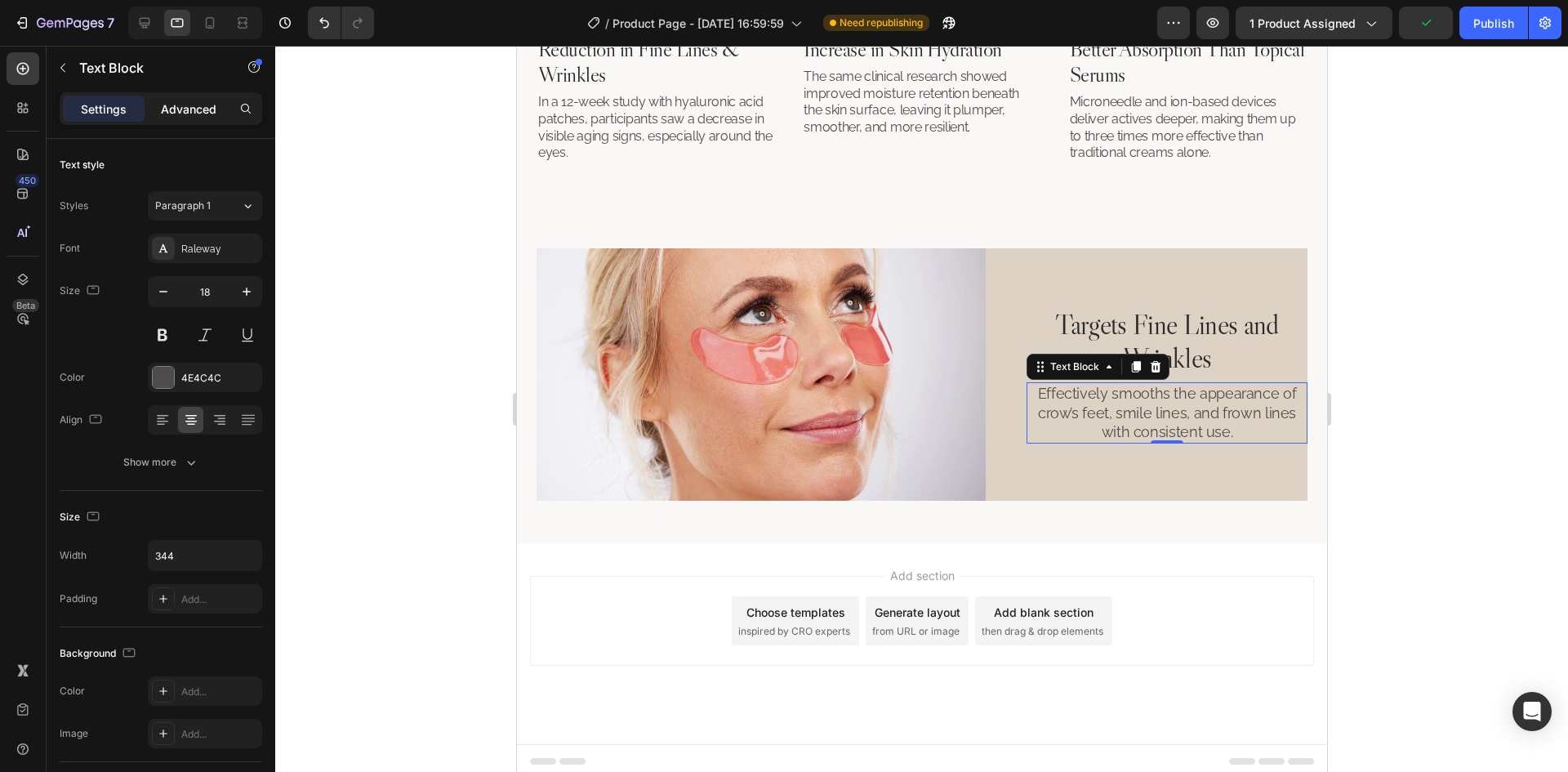
click at [191, 111] on p "Advanced" at bounding box center [189, 109] width 55 height 17
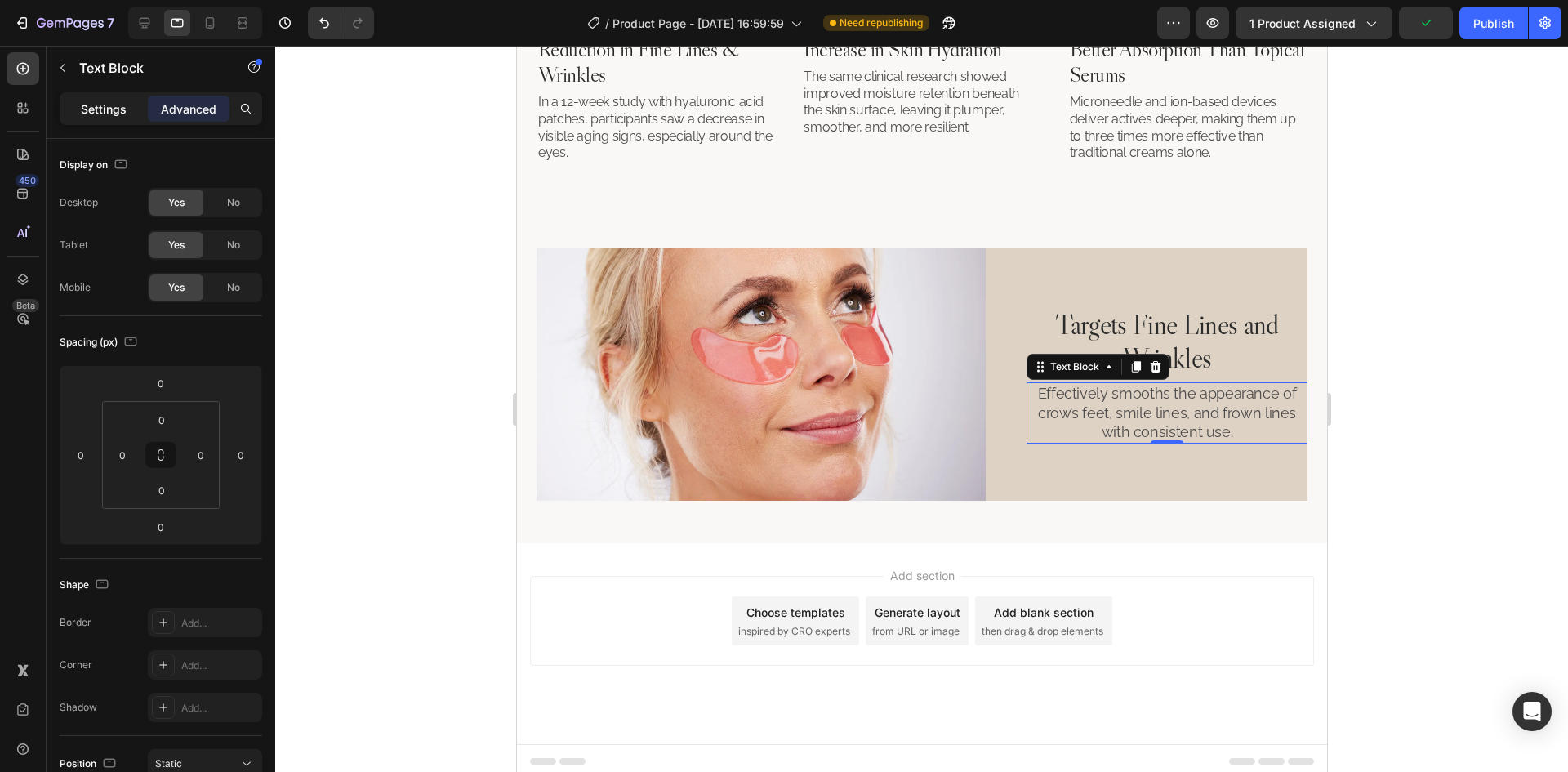
click at [101, 111] on p "Settings" at bounding box center [104, 109] width 45 height 17
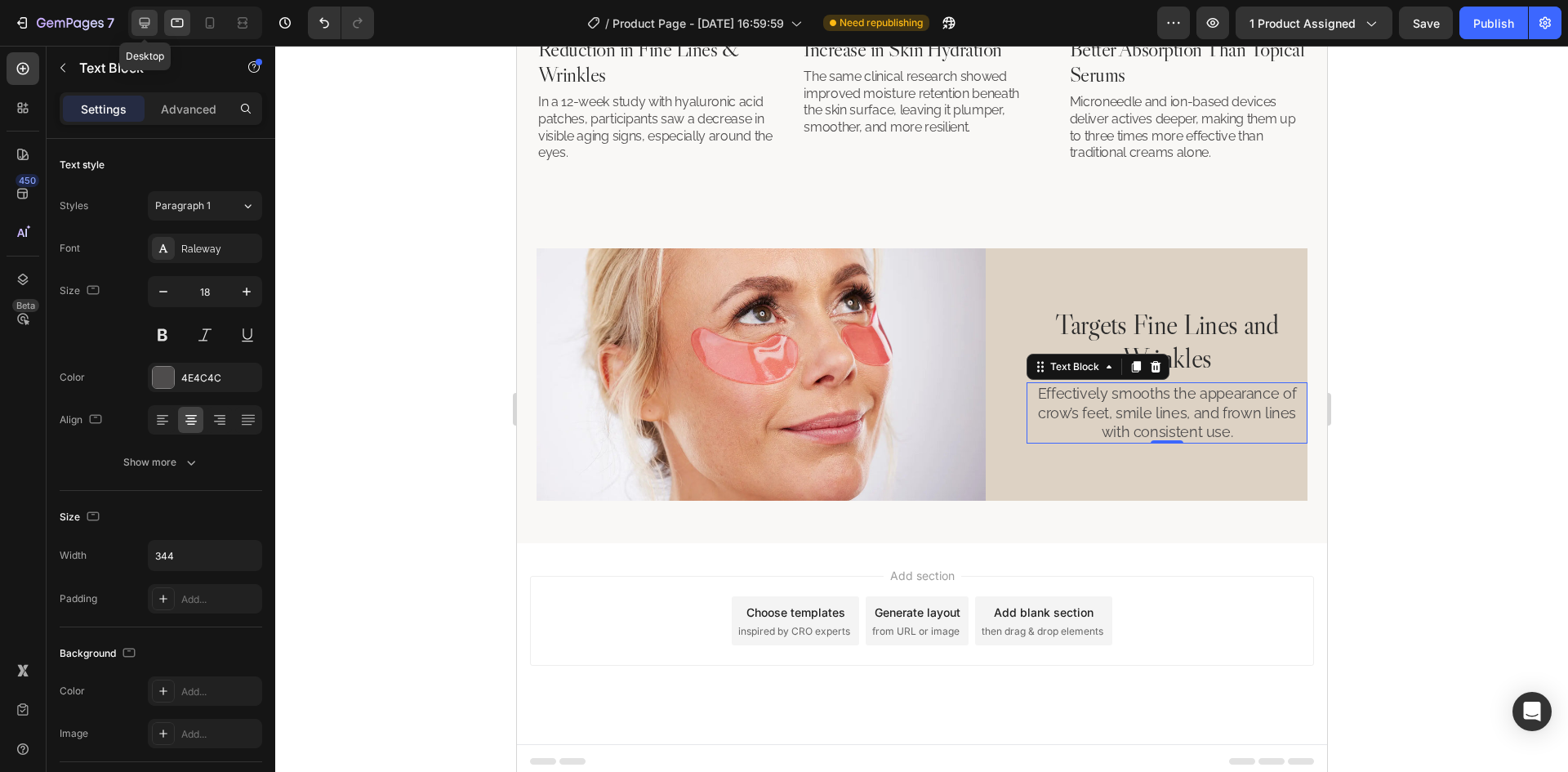
click at [152, 23] on icon at bounding box center [144, 23] width 17 height 17
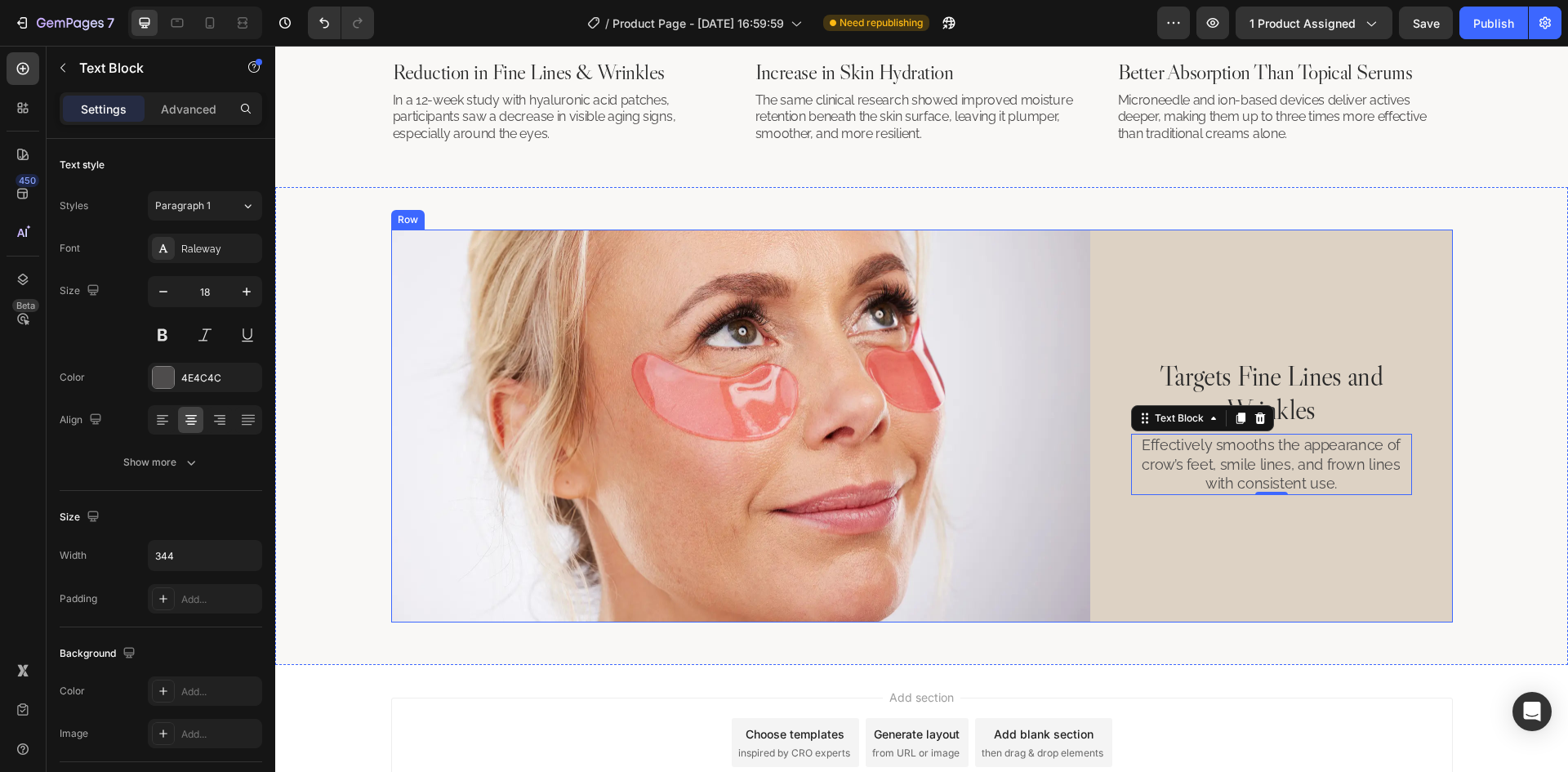
scroll to position [1756, 0]
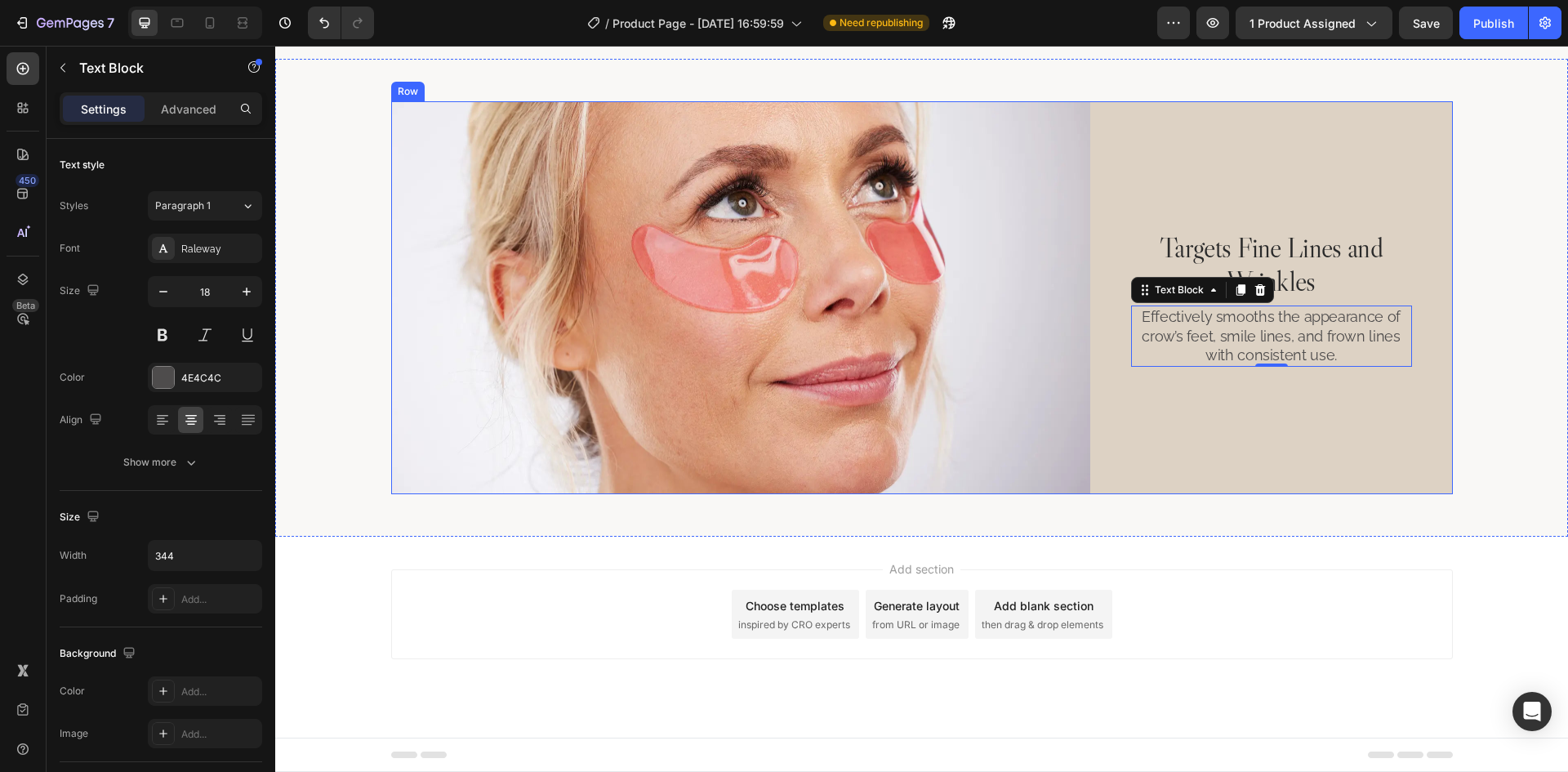
click at [1131, 438] on div "Targets Fine Lines and Wrinkles Heading Effectively smooths the appearance of c…" at bounding box center [1272, 298] width 281 height 393
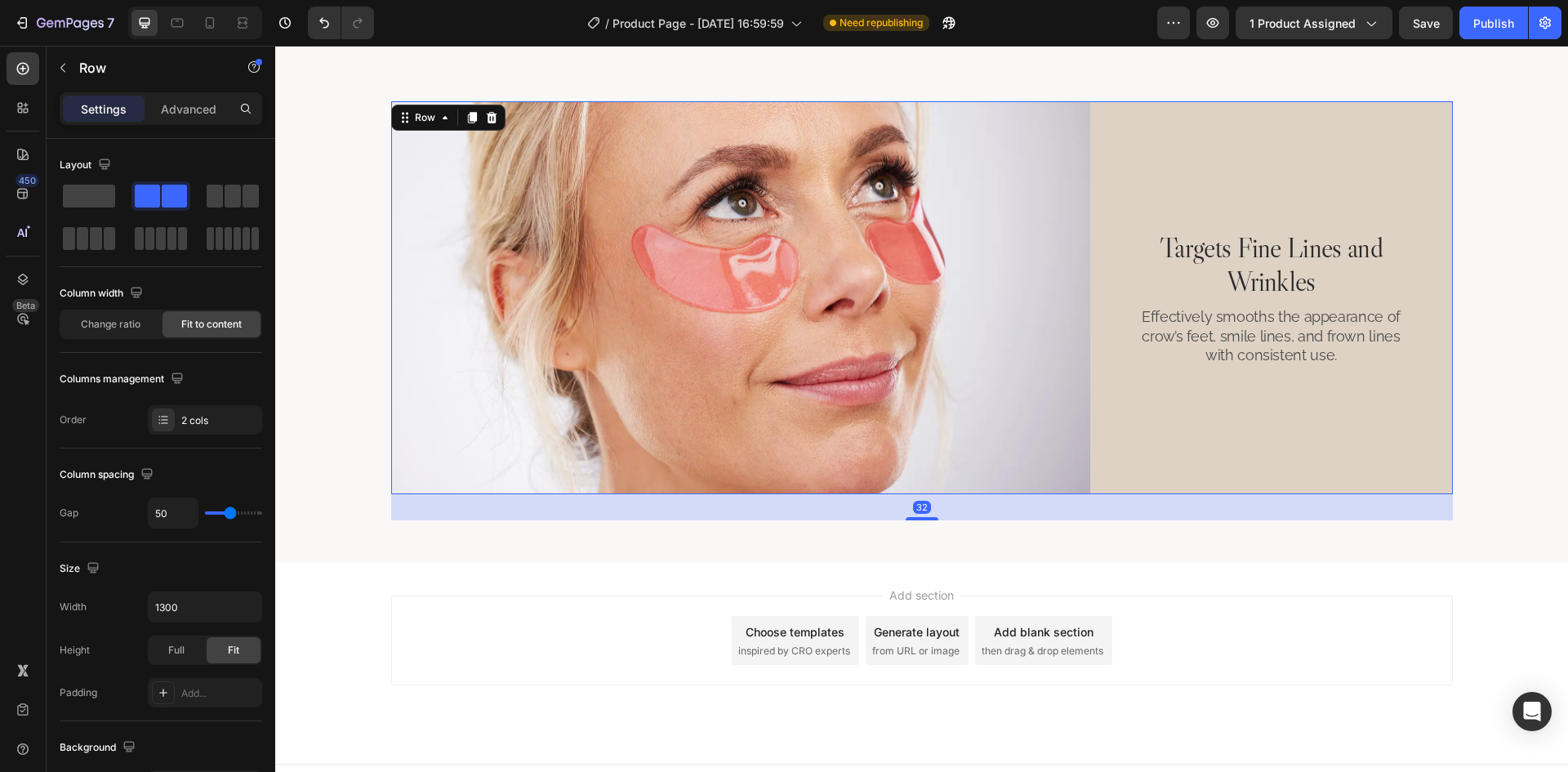
drag, startPoint x: 927, startPoint y: 492, endPoint x: 957, endPoint y: 519, distance: 40.4
click at [957, 494] on div "32" at bounding box center [922, 494] width 1062 height 0
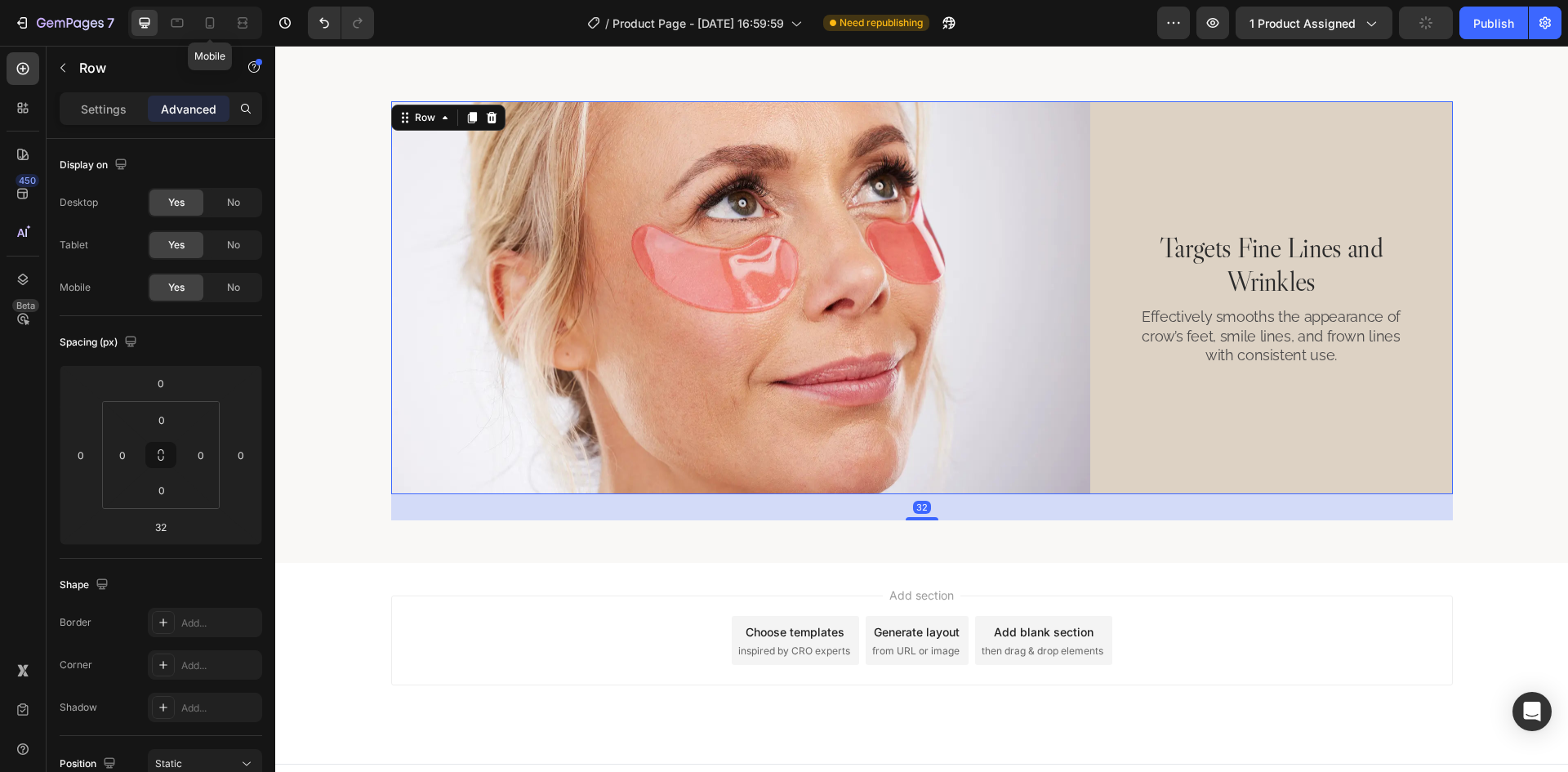
click at [208, 22] on icon at bounding box center [209, 23] width 17 height 17
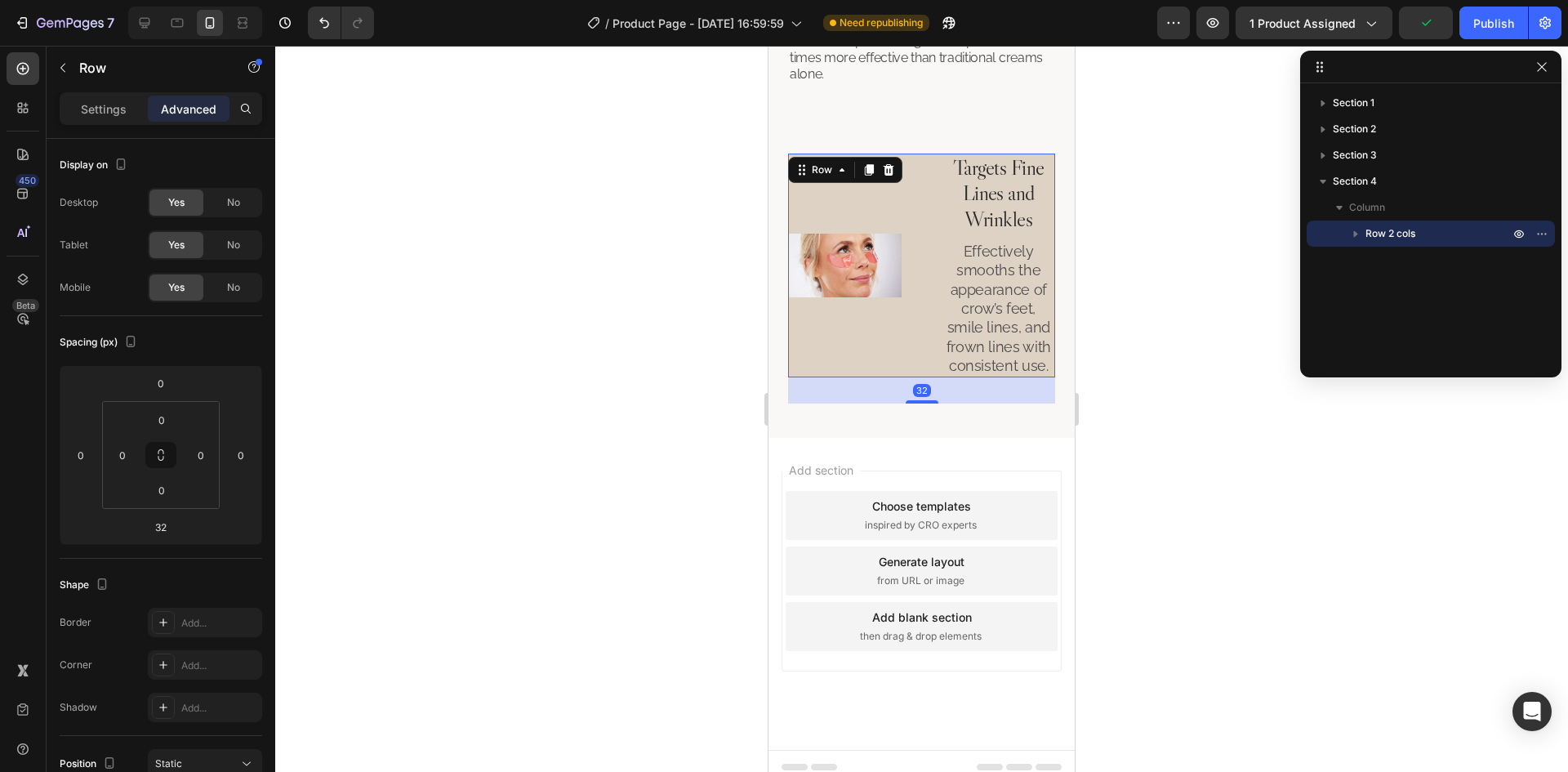
scroll to position [2071, 0]
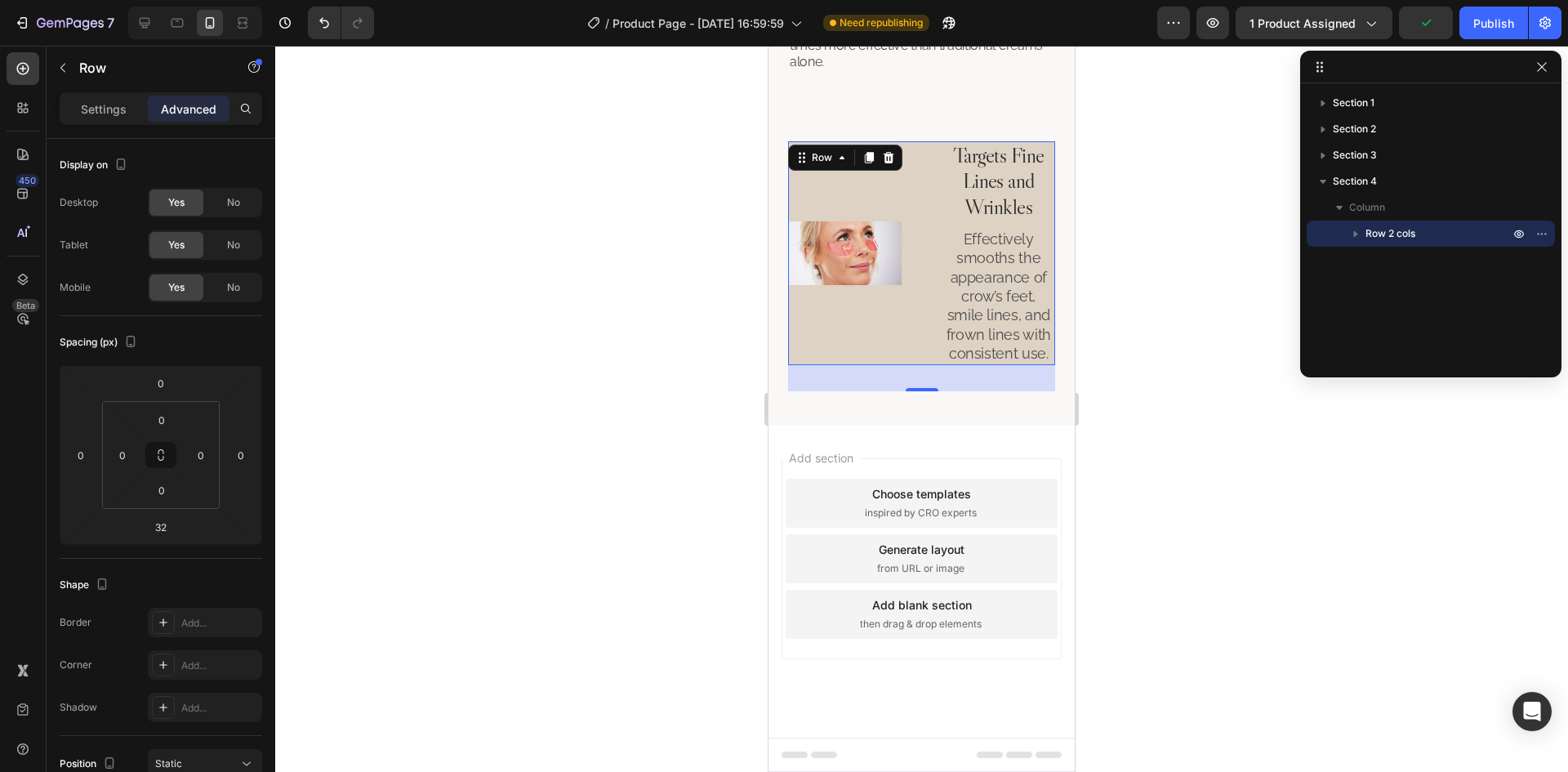
click at [902, 290] on div "Image Targets Fine Lines and Wrinkles Heading Effectively smooths the appearanc…" at bounding box center [922, 253] width 267 height 223
click at [105, 91] on div "Row" at bounding box center [139, 68] width 186 height 46
click at [105, 106] on p "Settings" at bounding box center [104, 109] width 45 height 17
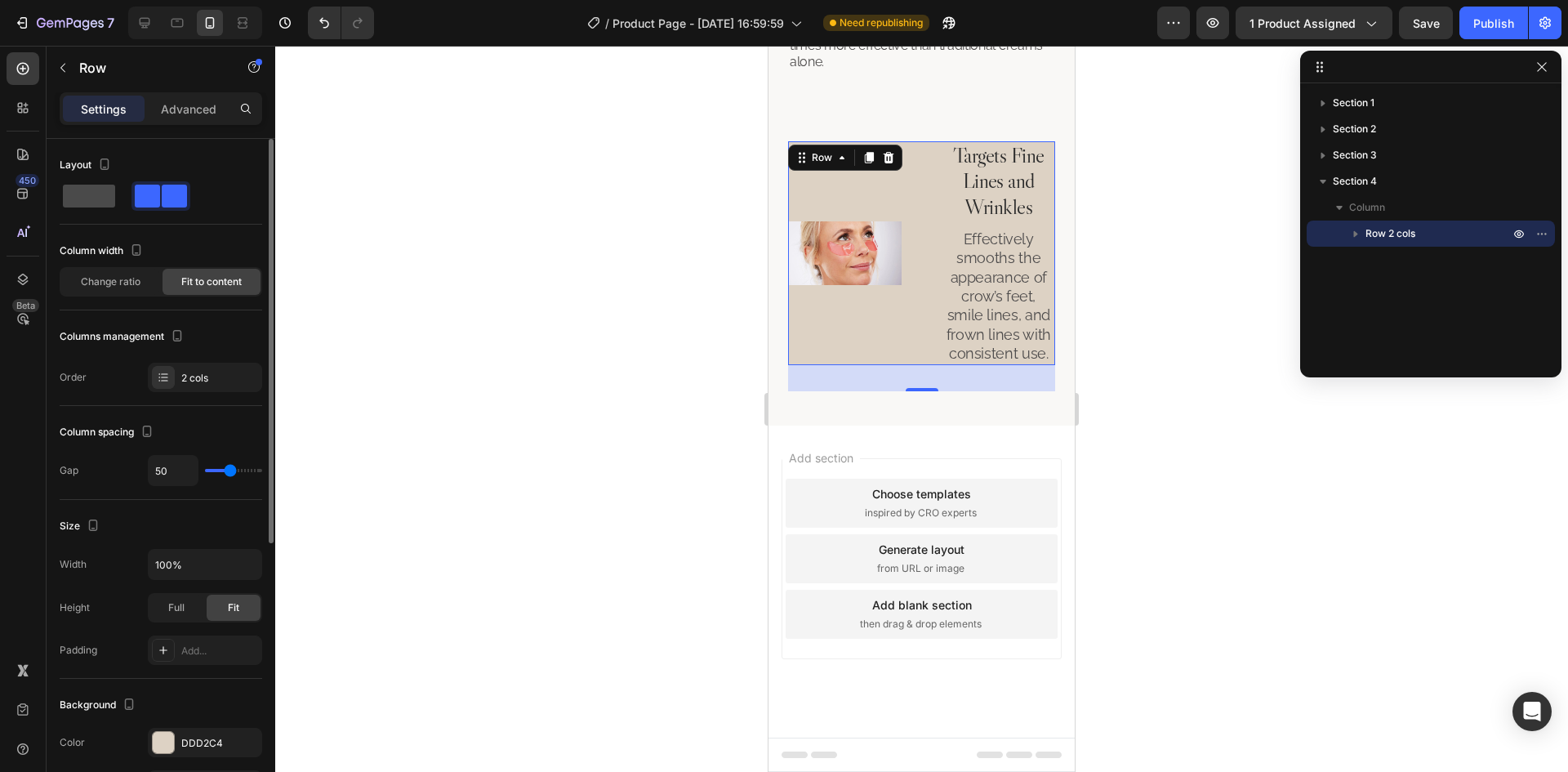
click at [92, 197] on span at bounding box center [89, 196] width 52 height 23
type input "16"
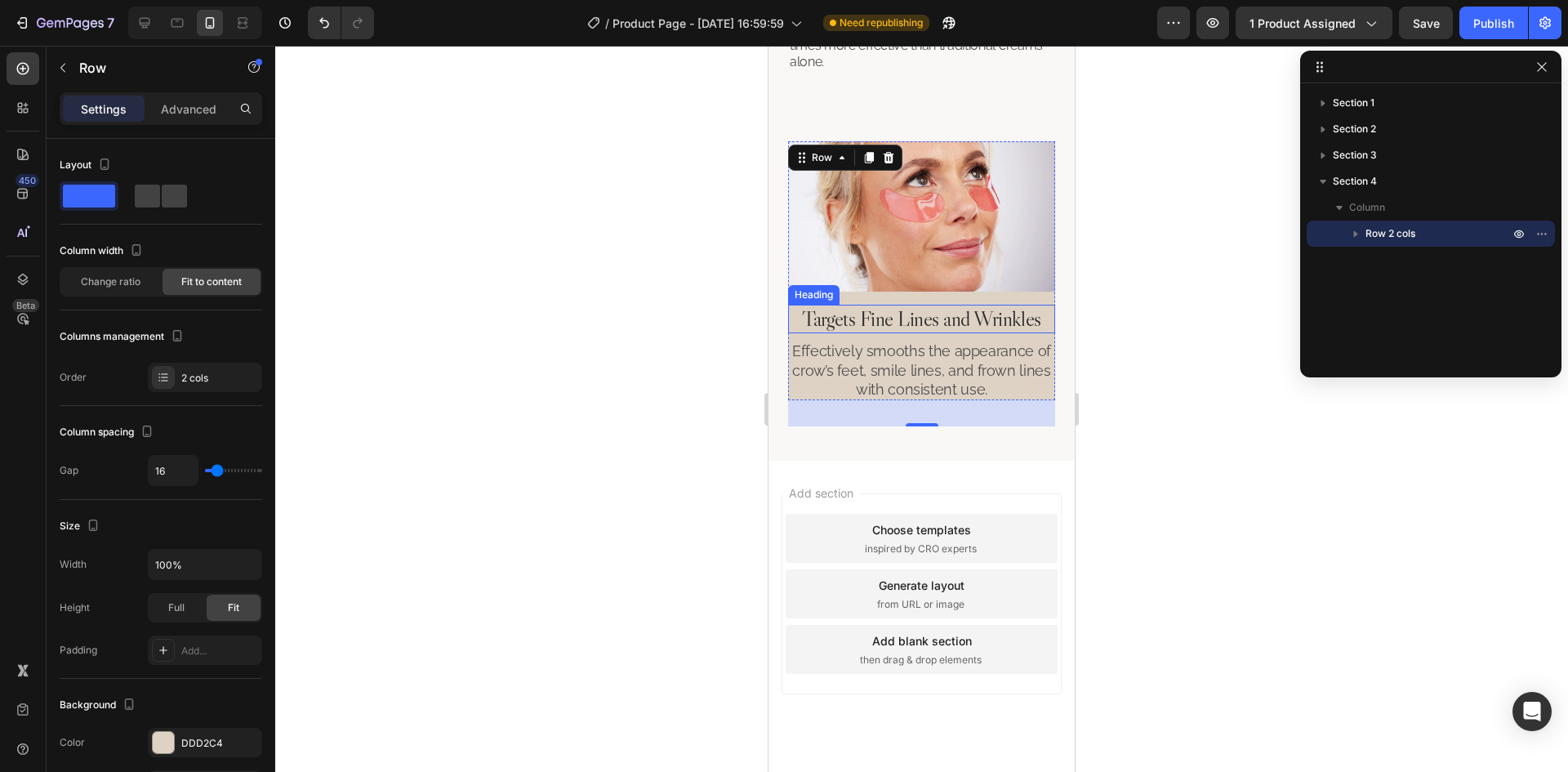
drag, startPoint x: 864, startPoint y: 311, endPoint x: 796, endPoint y: 377, distance: 94.8
click at [864, 311] on p "Targets Fine Lines and Wrinkles" at bounding box center [921, 319] width 264 height 26
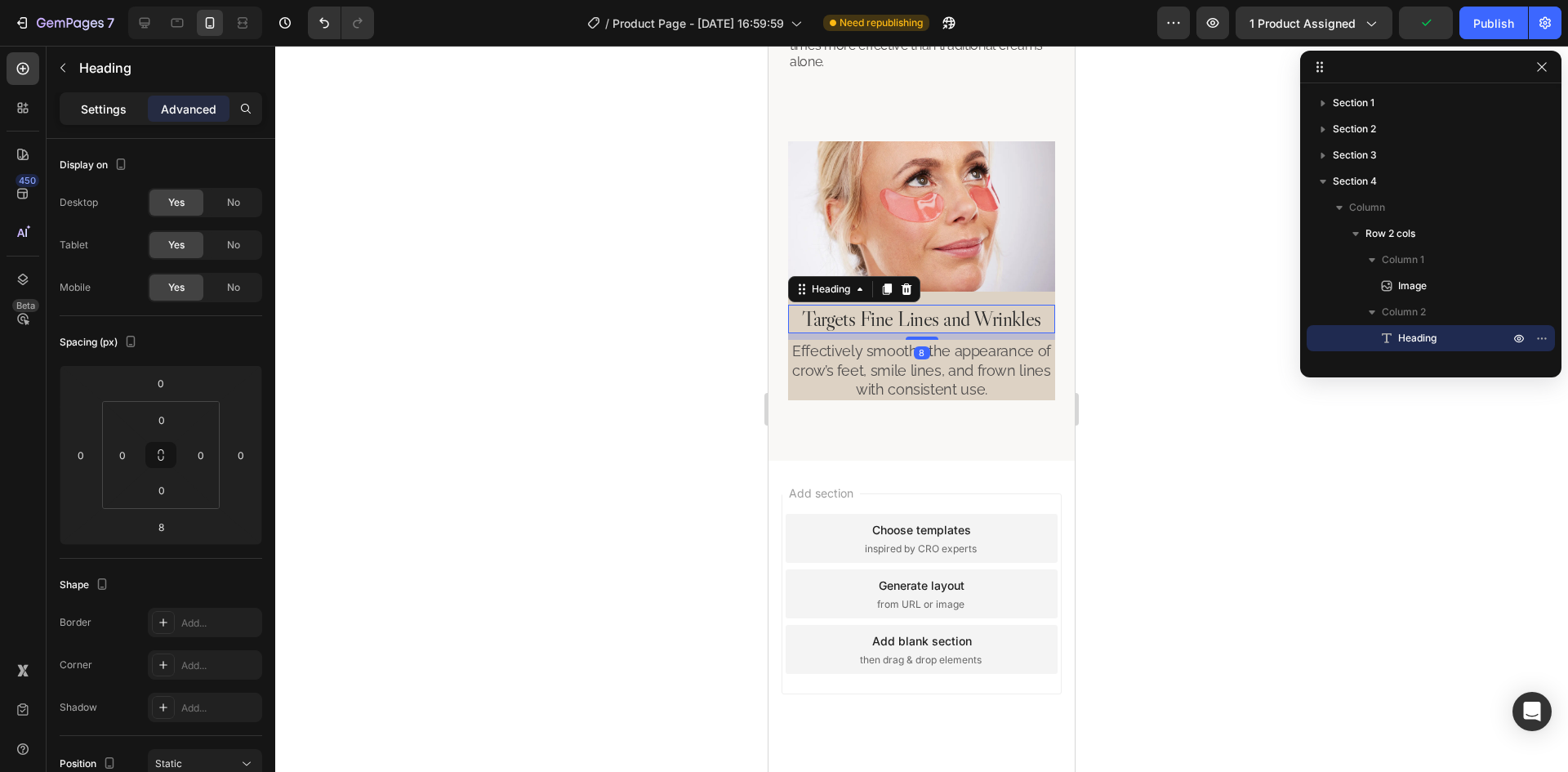
click at [103, 112] on p "Settings" at bounding box center [104, 109] width 45 height 17
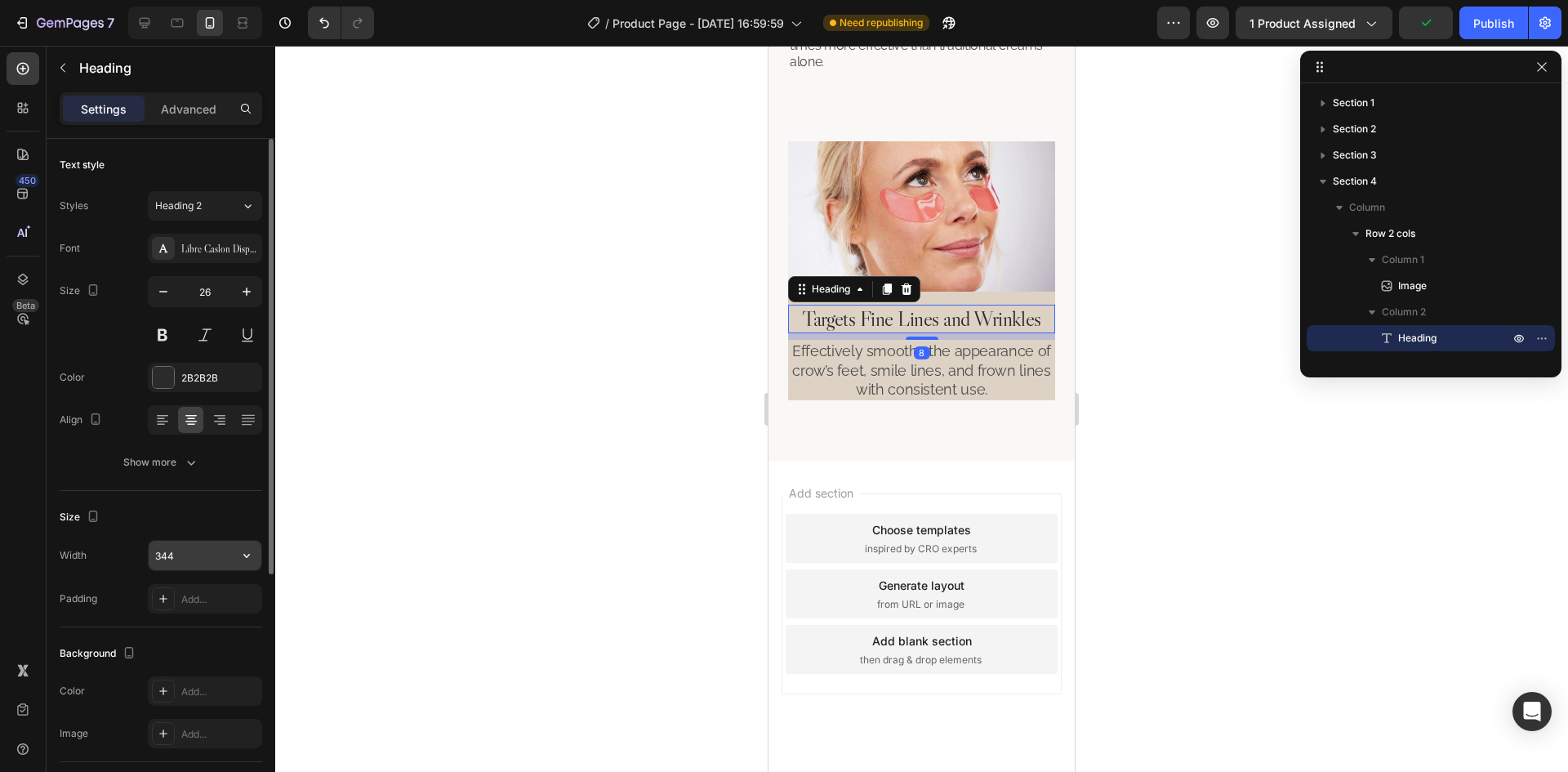
click at [190, 557] on input "344" at bounding box center [205, 556] width 113 height 30
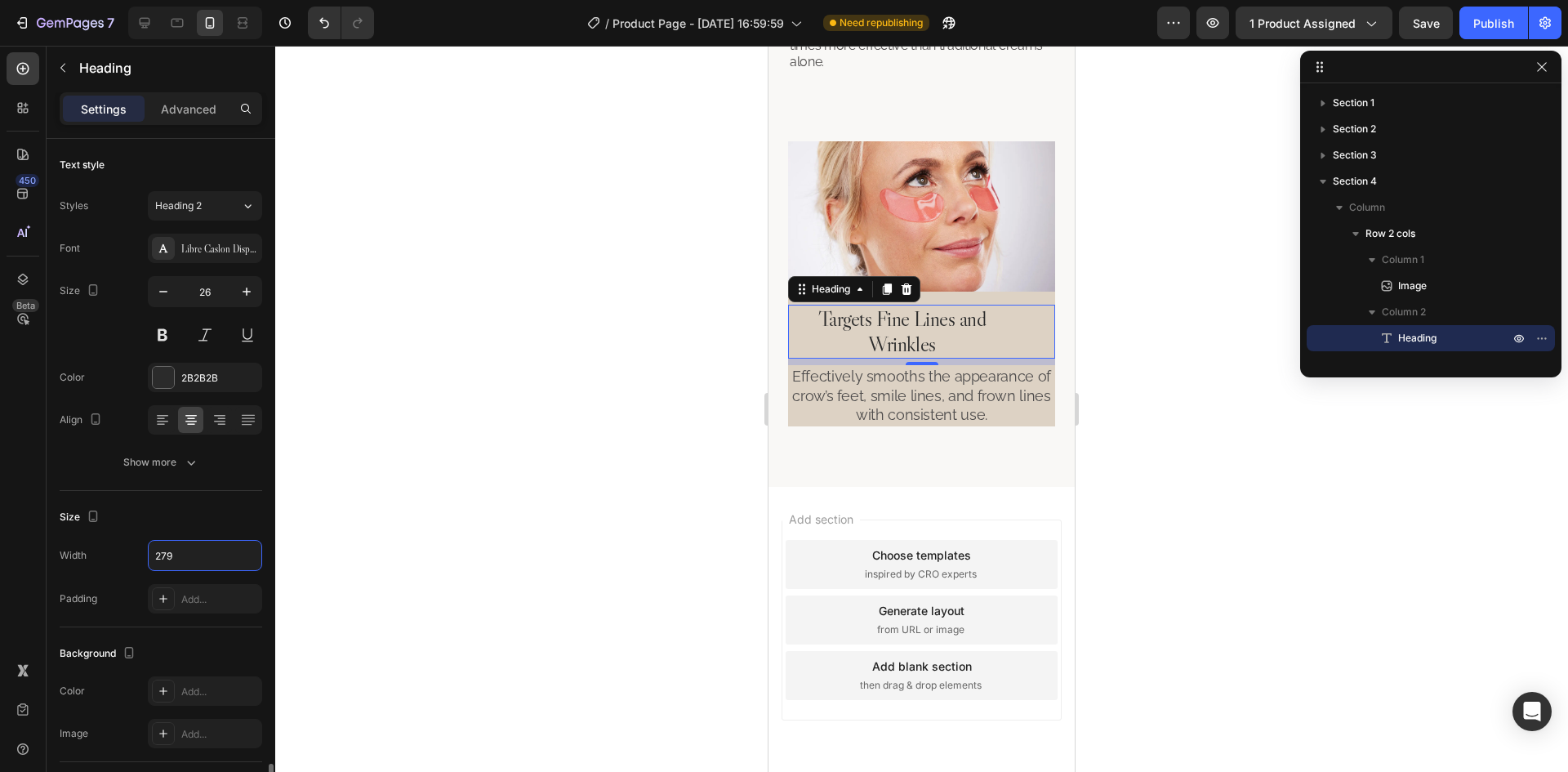
scroll to position [381, 0]
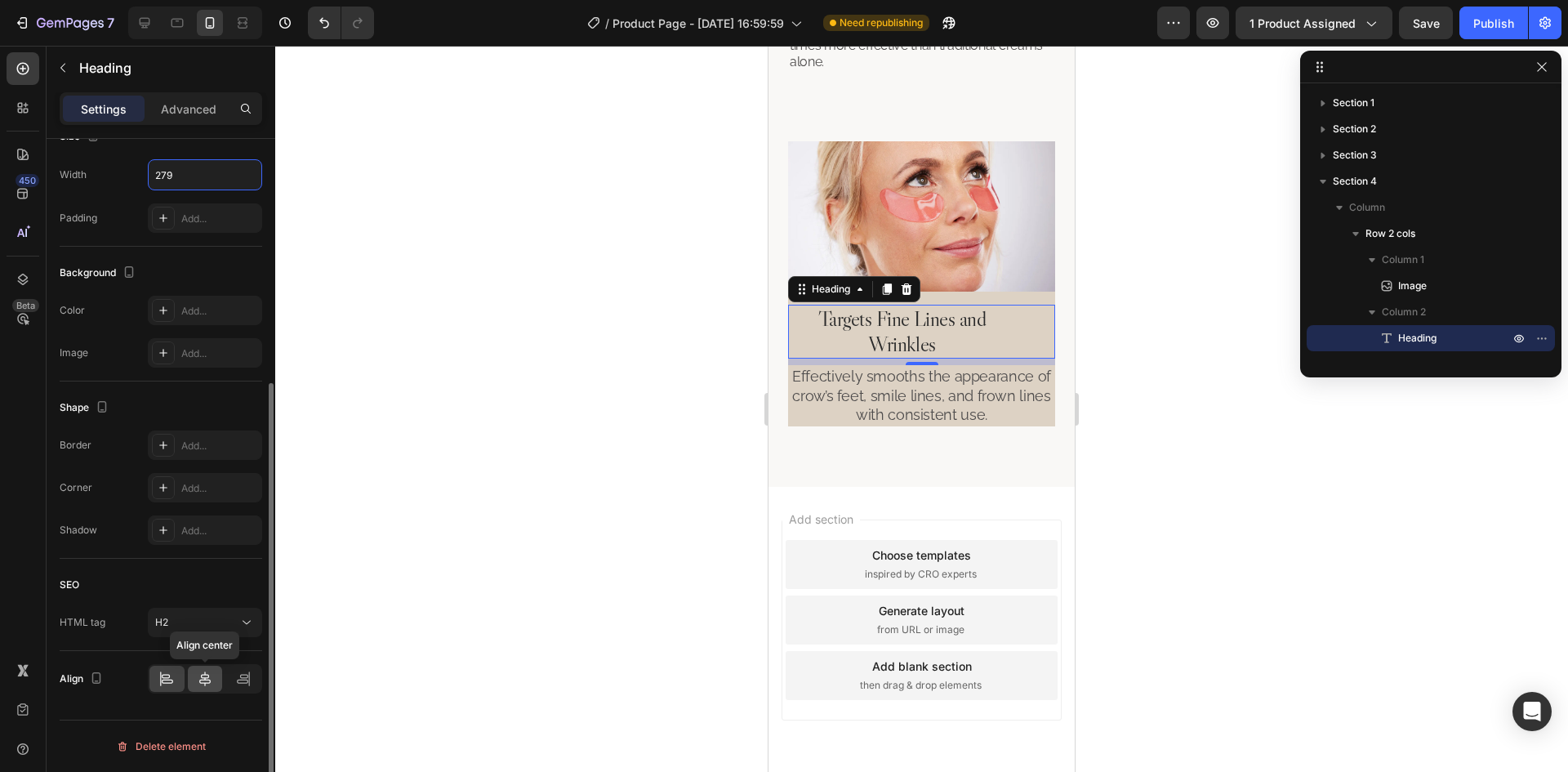
type input "279"
click at [213, 690] on div at bounding box center [206, 679] width 36 height 26
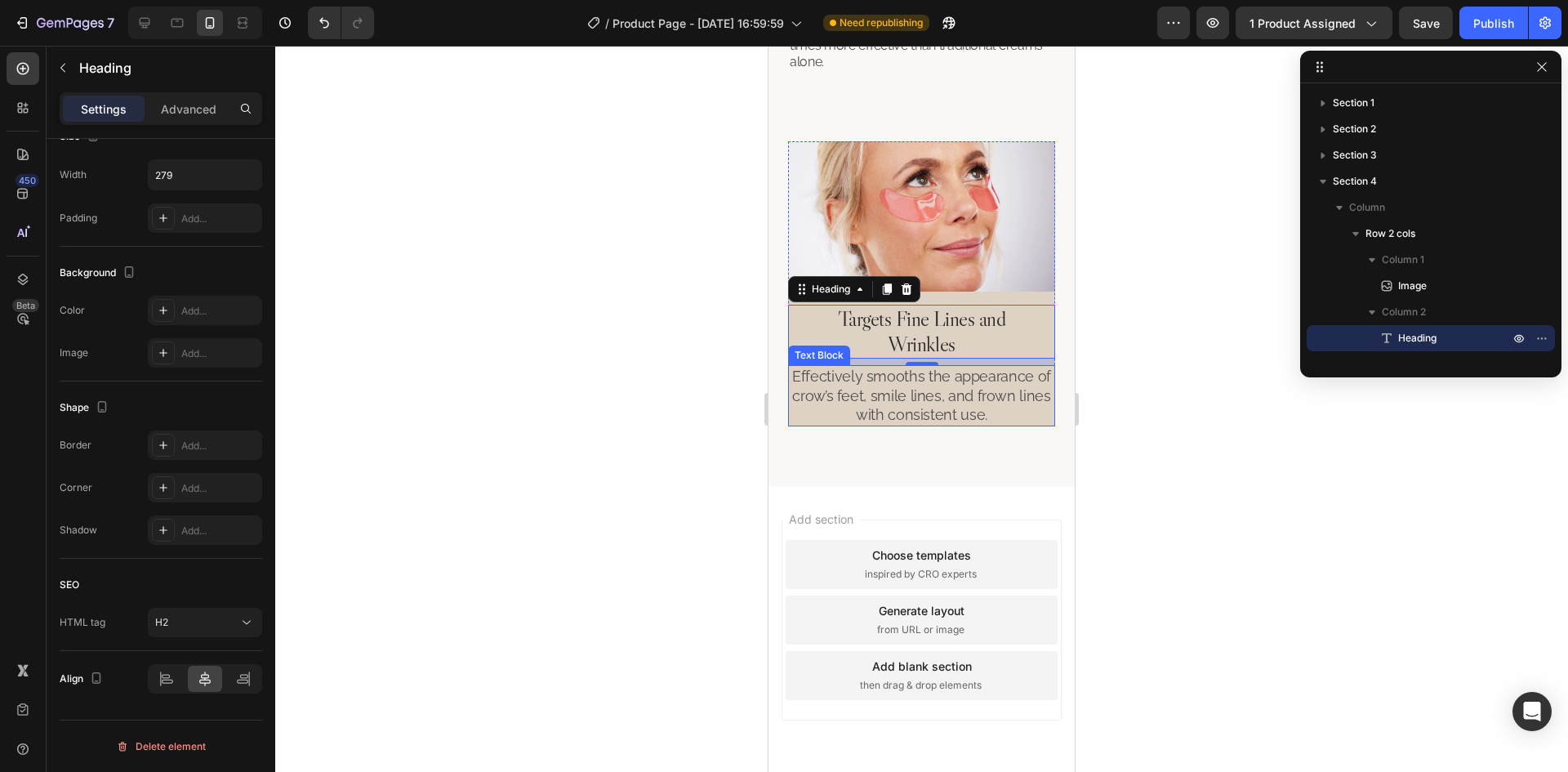
click at [923, 385] on p "Effectively smooths the appearance of crow’s feet, smile lines, and frown lines…" at bounding box center [921, 395] width 264 height 57
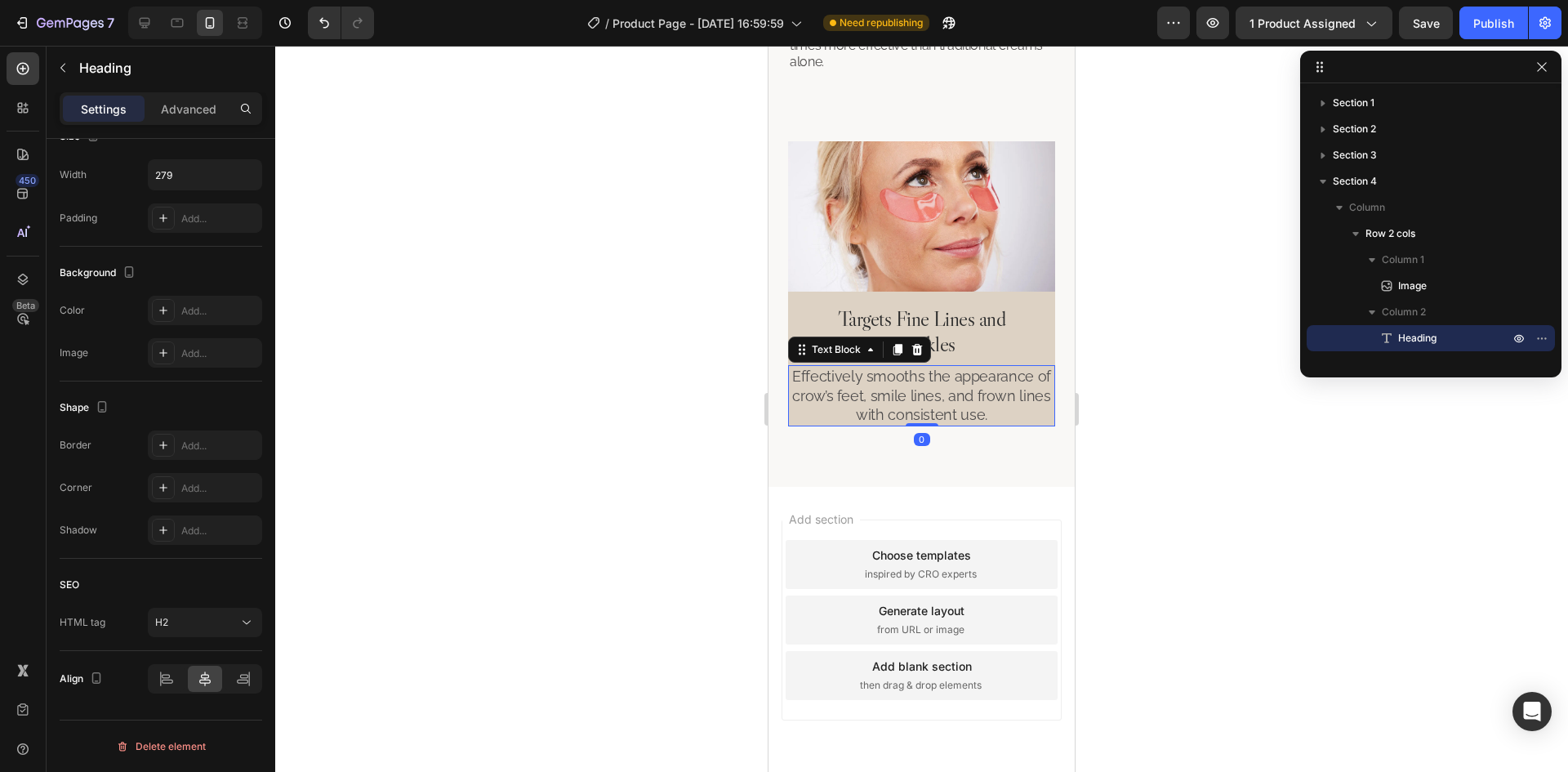
scroll to position [0, 0]
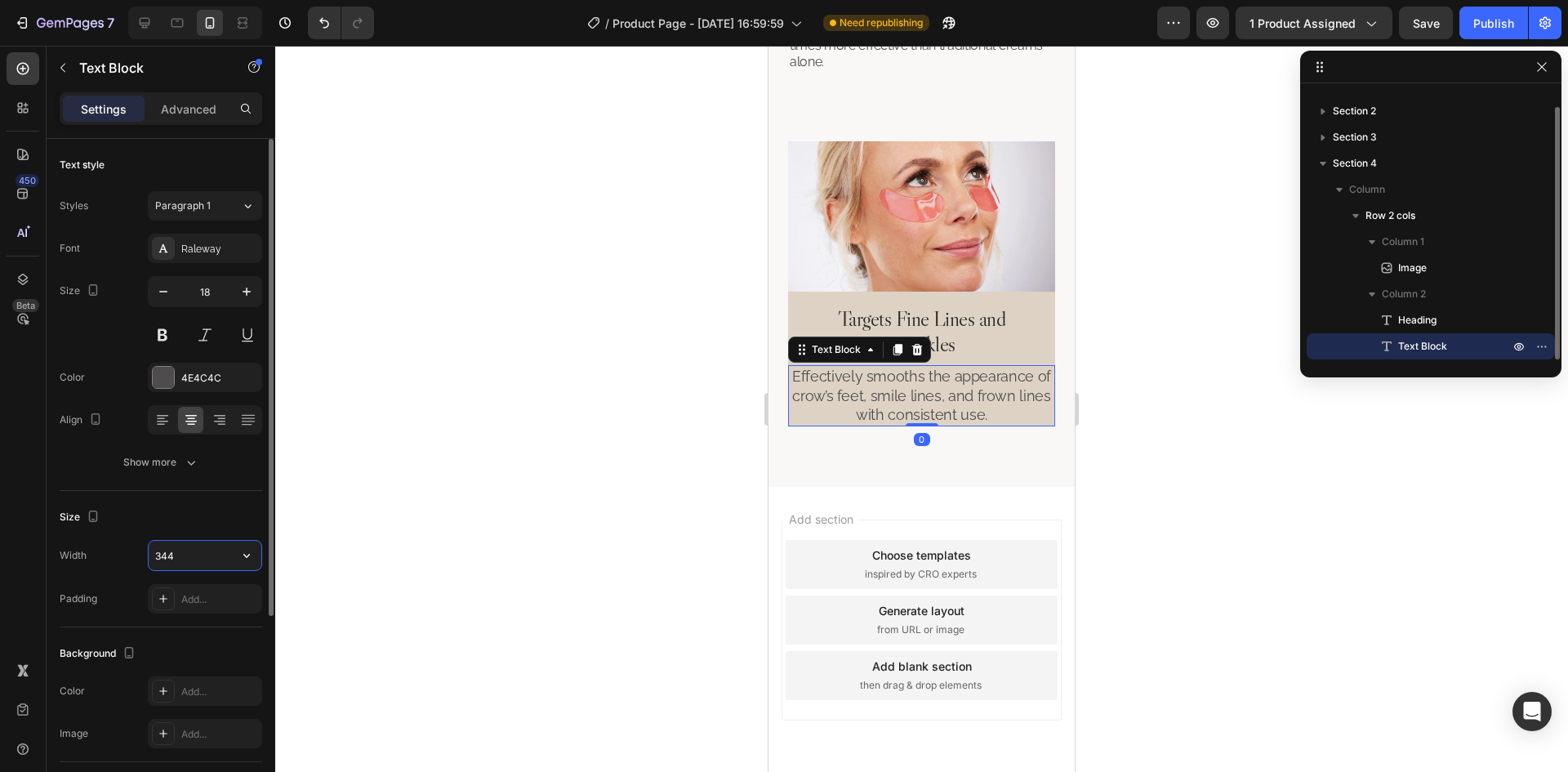
click at [205, 565] on input "344" at bounding box center [205, 556] width 113 height 30
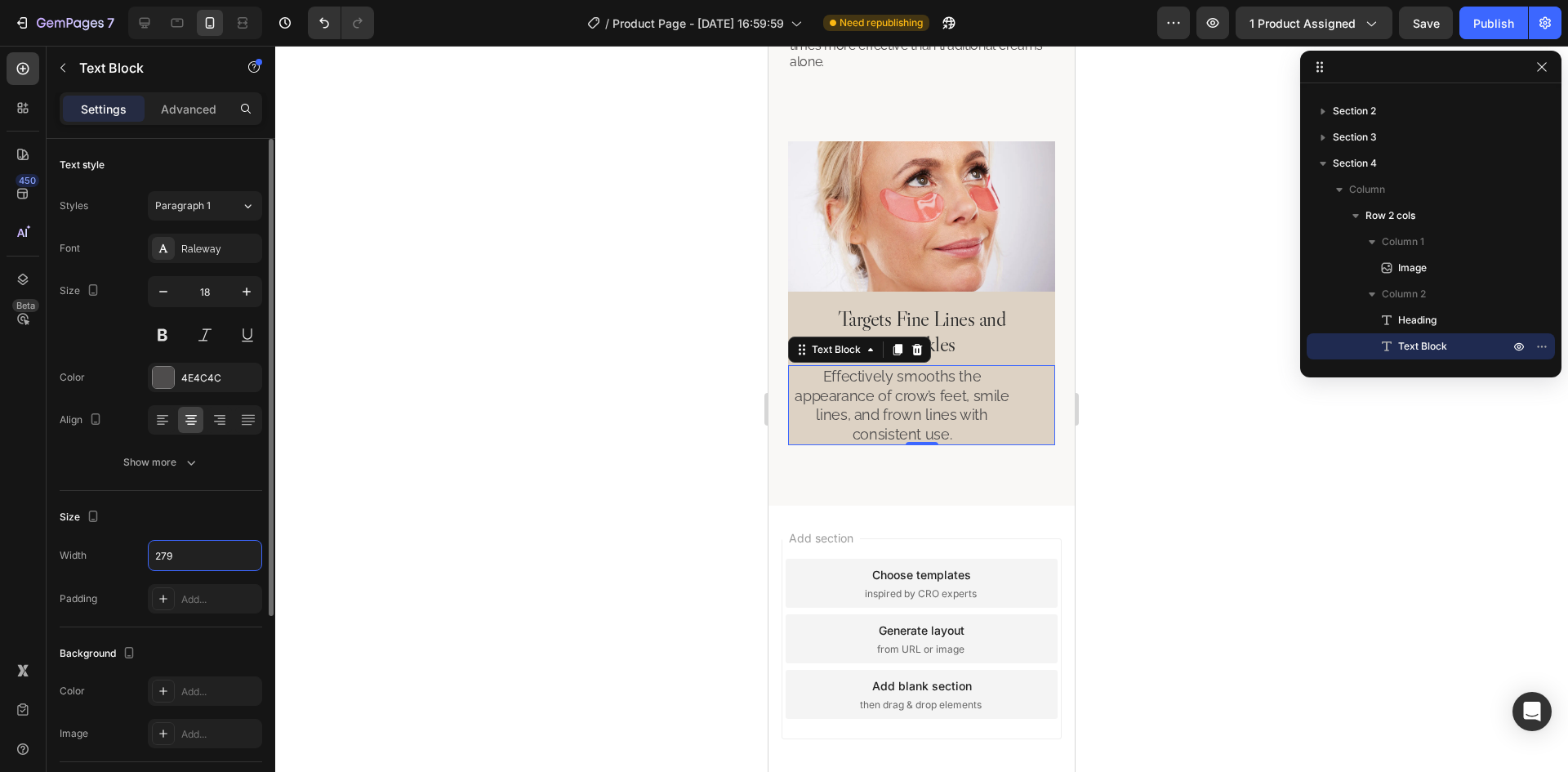
type input "279"
click at [214, 493] on div "Size Width 279 Padding Add..." at bounding box center [160, 559] width 203 height 136
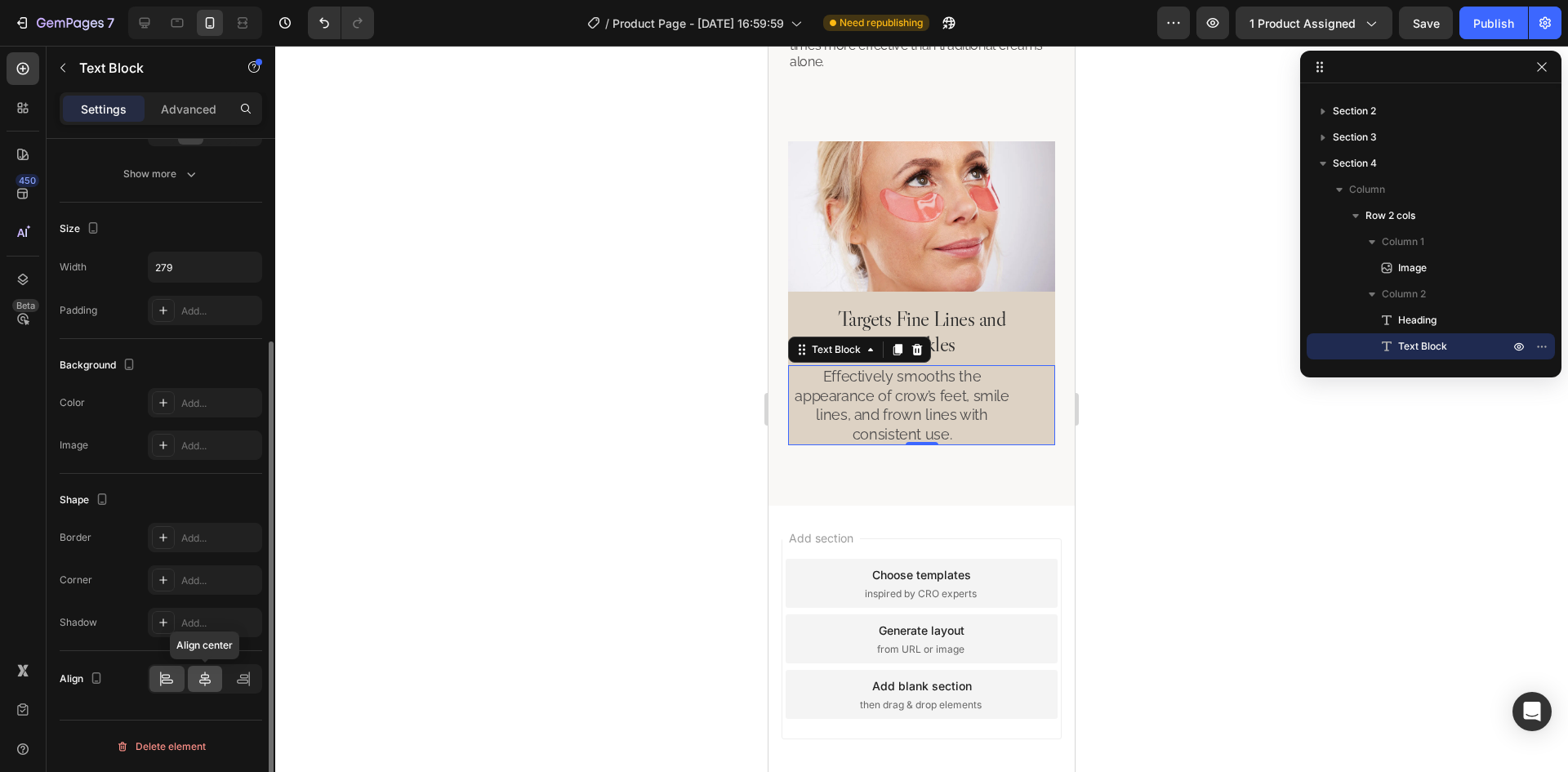
click at [218, 668] on div at bounding box center [206, 679] width 36 height 26
click at [1009, 311] on p "Targets Fine Lines and Wrinkles" at bounding box center [921, 331] width 224 height 50
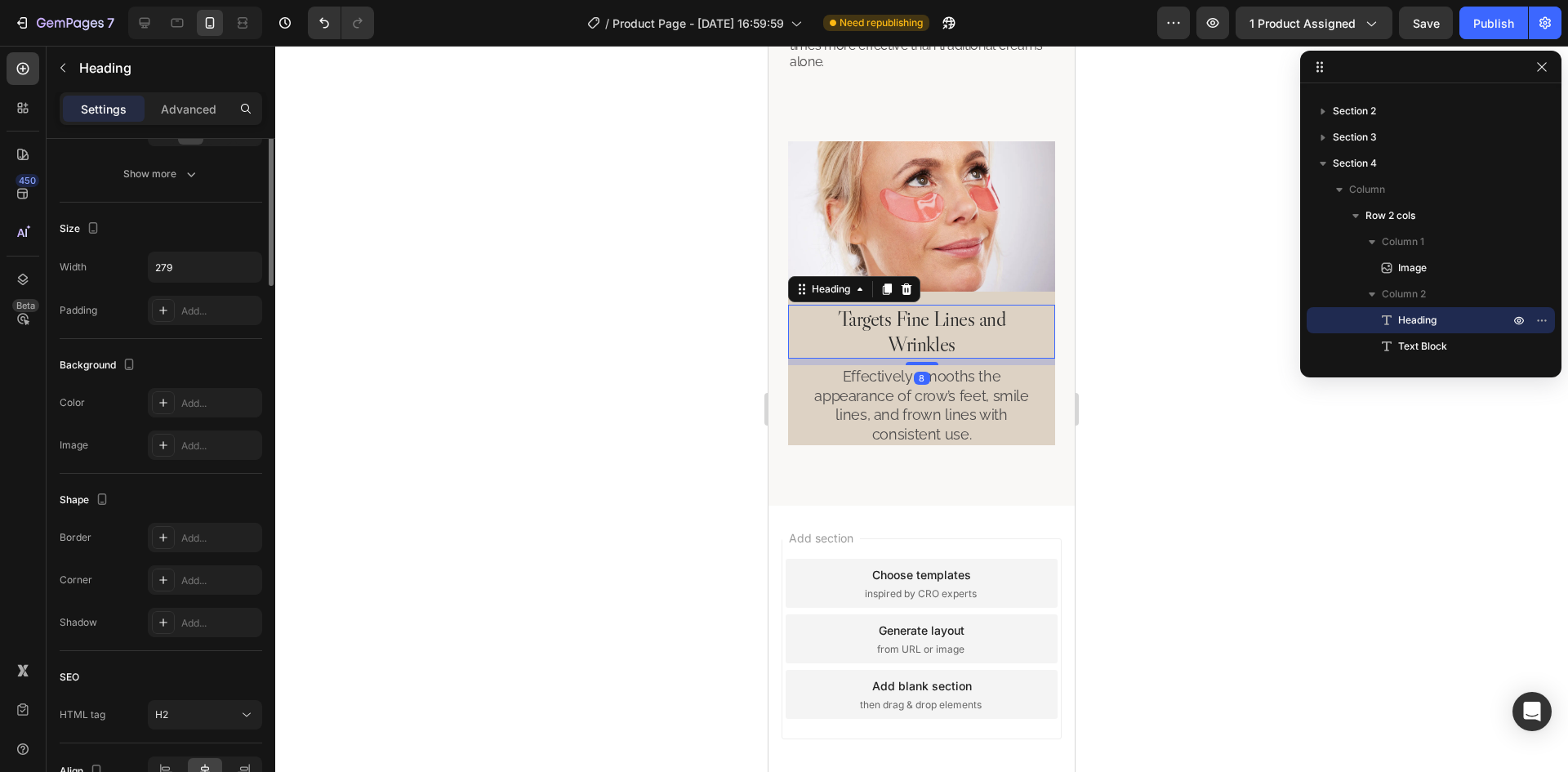
scroll to position [0, 0]
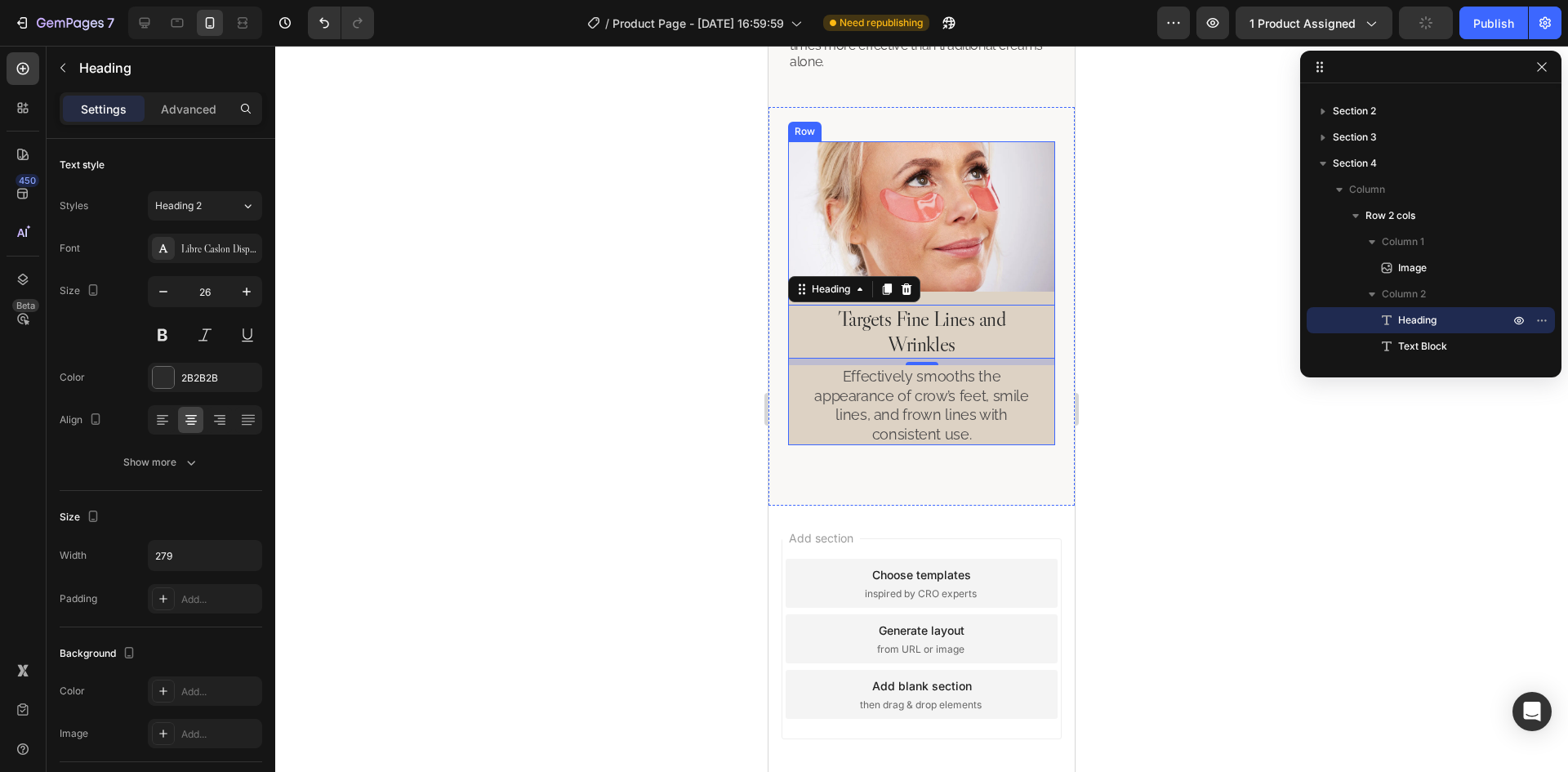
click at [964, 287] on div "Image Targets Fine Lines and Wrinkles Heading 8 Effectively smooths the appeara…" at bounding box center [922, 293] width 267 height 303
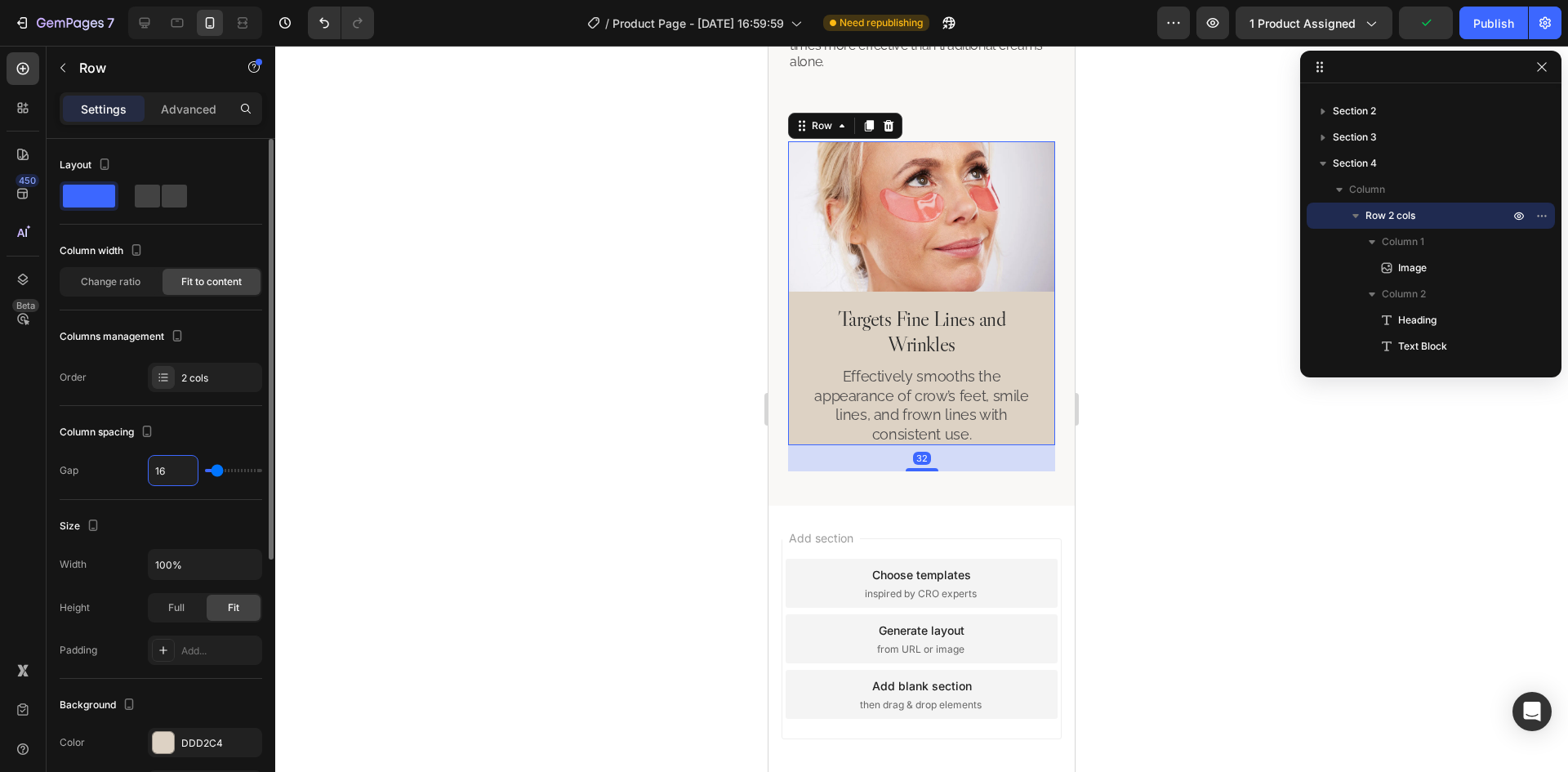
click at [172, 478] on input "16" at bounding box center [173, 471] width 49 height 30
type input "4"
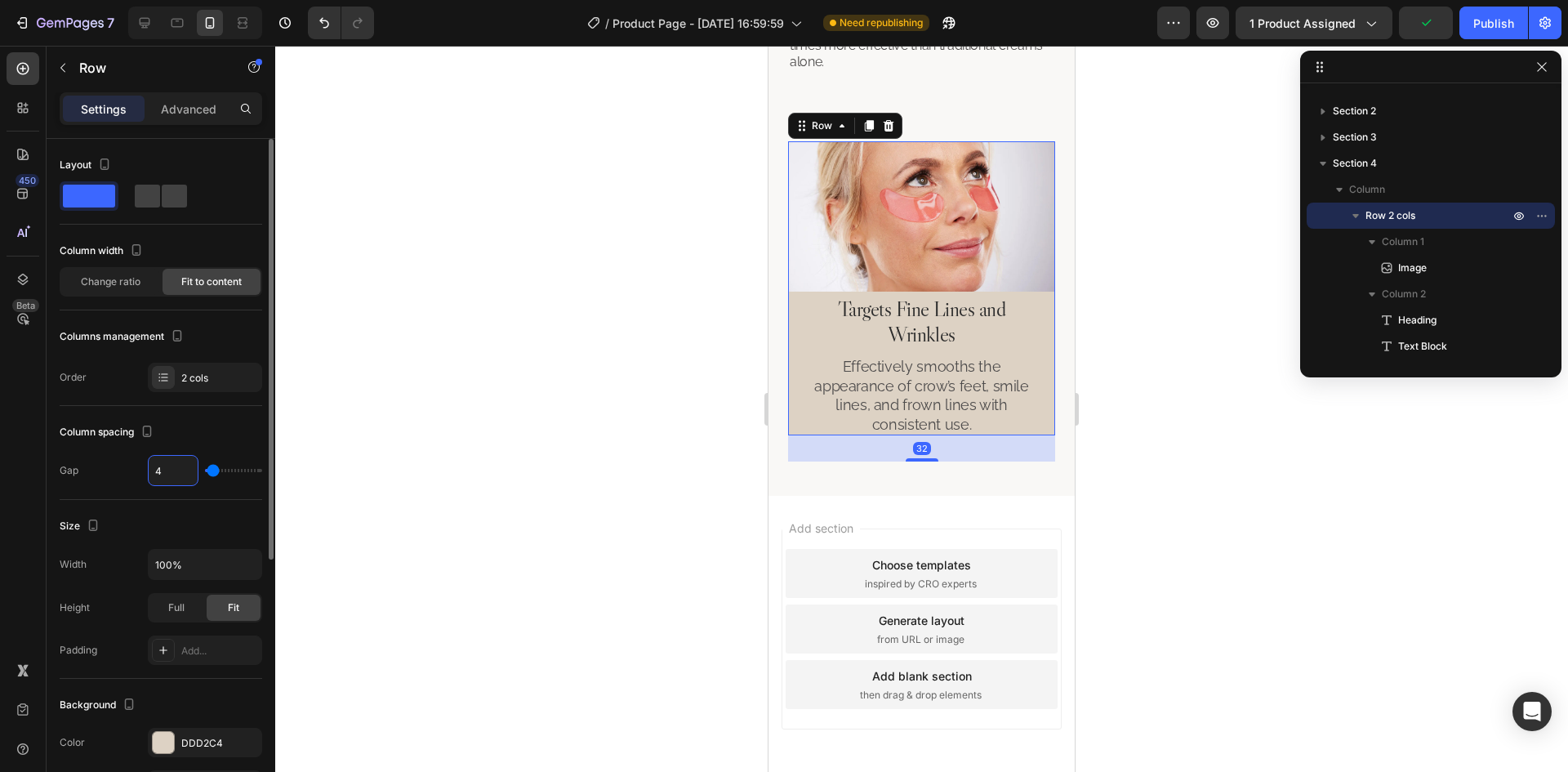
type input "41"
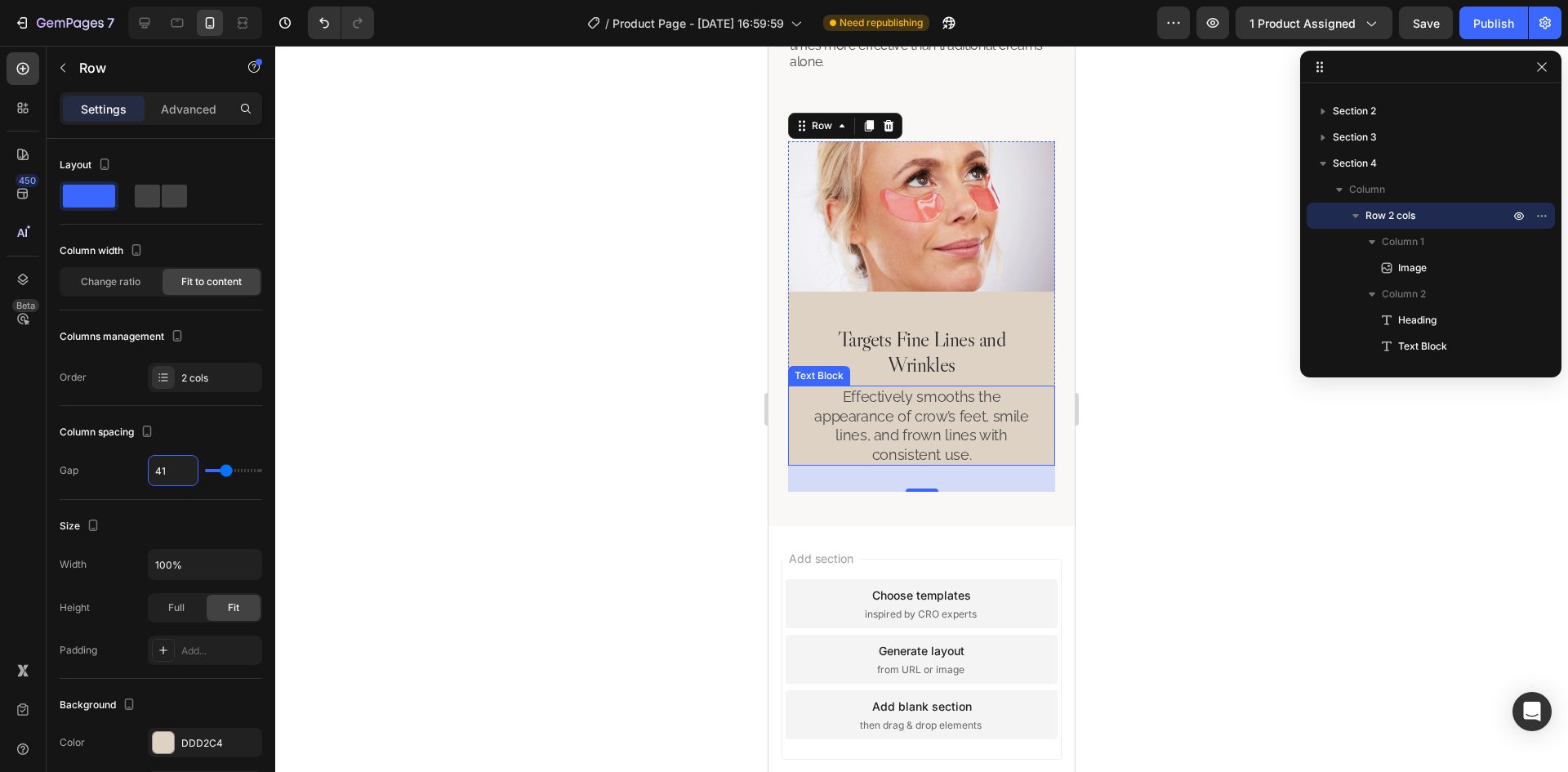
click at [958, 416] on p "Effectively smooths the appearance of crow’s feet, smile lines, and frown lines…" at bounding box center [921, 426] width 224 height 77
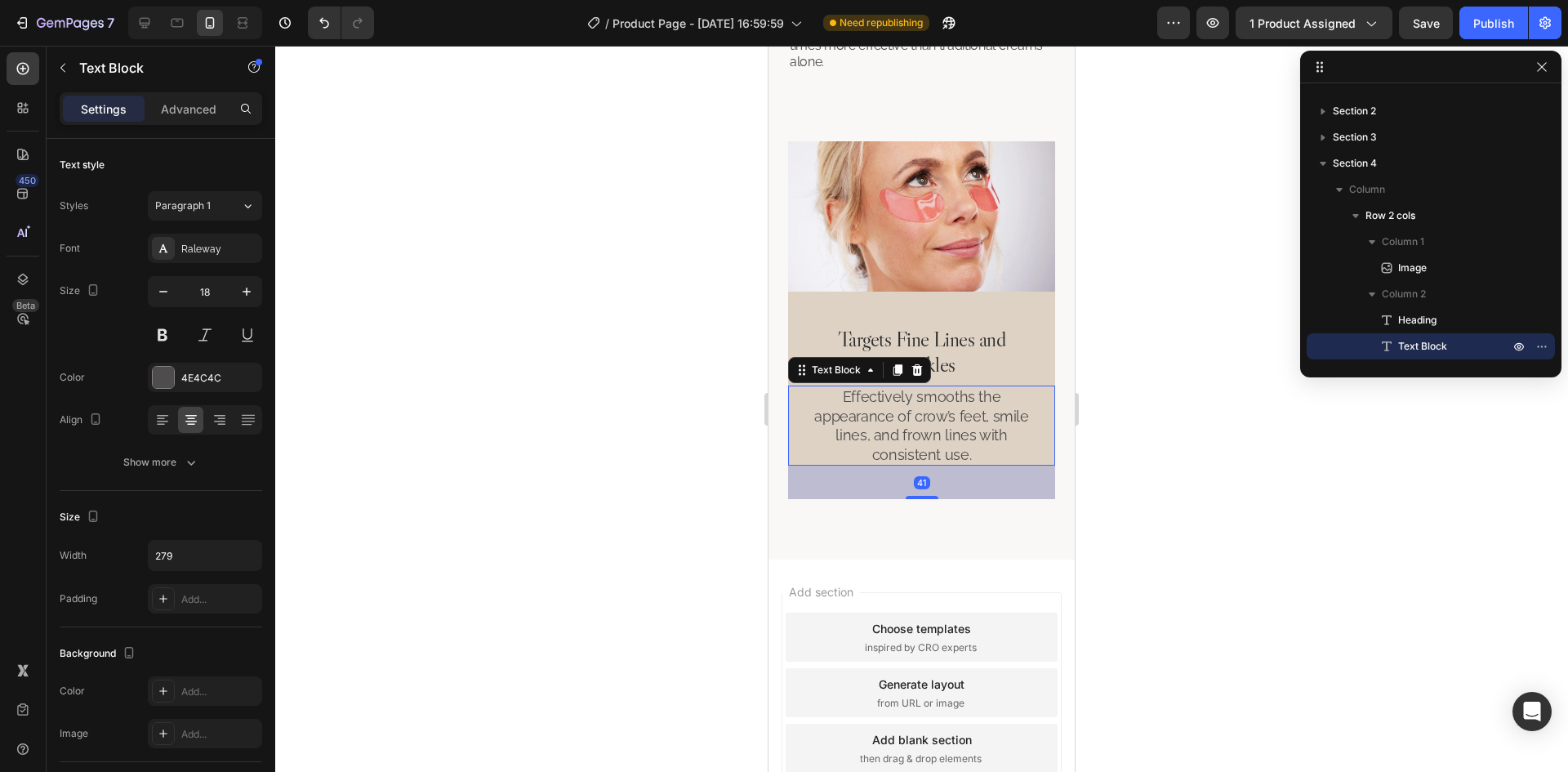
drag, startPoint x: 925, startPoint y: 458, endPoint x: 964, endPoint y: 491, distance: 51.1
click at [964, 466] on div "41" at bounding box center [922, 466] width 267 height 0
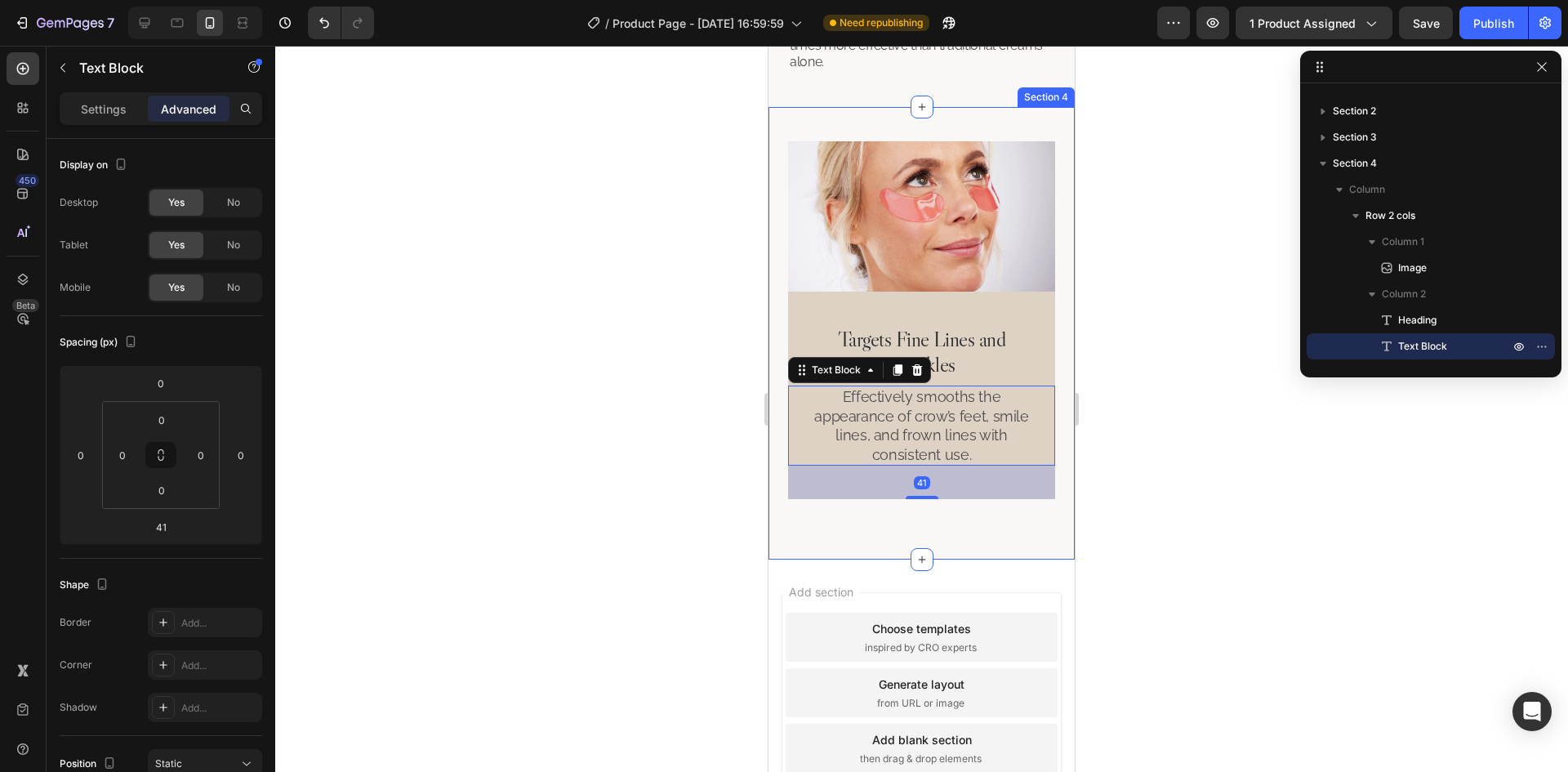
click at [995, 506] on div "Image Targets Fine Lines and Wrinkles Heading Effectively smooths the appearanc…" at bounding box center [922, 333] width 267 height 384
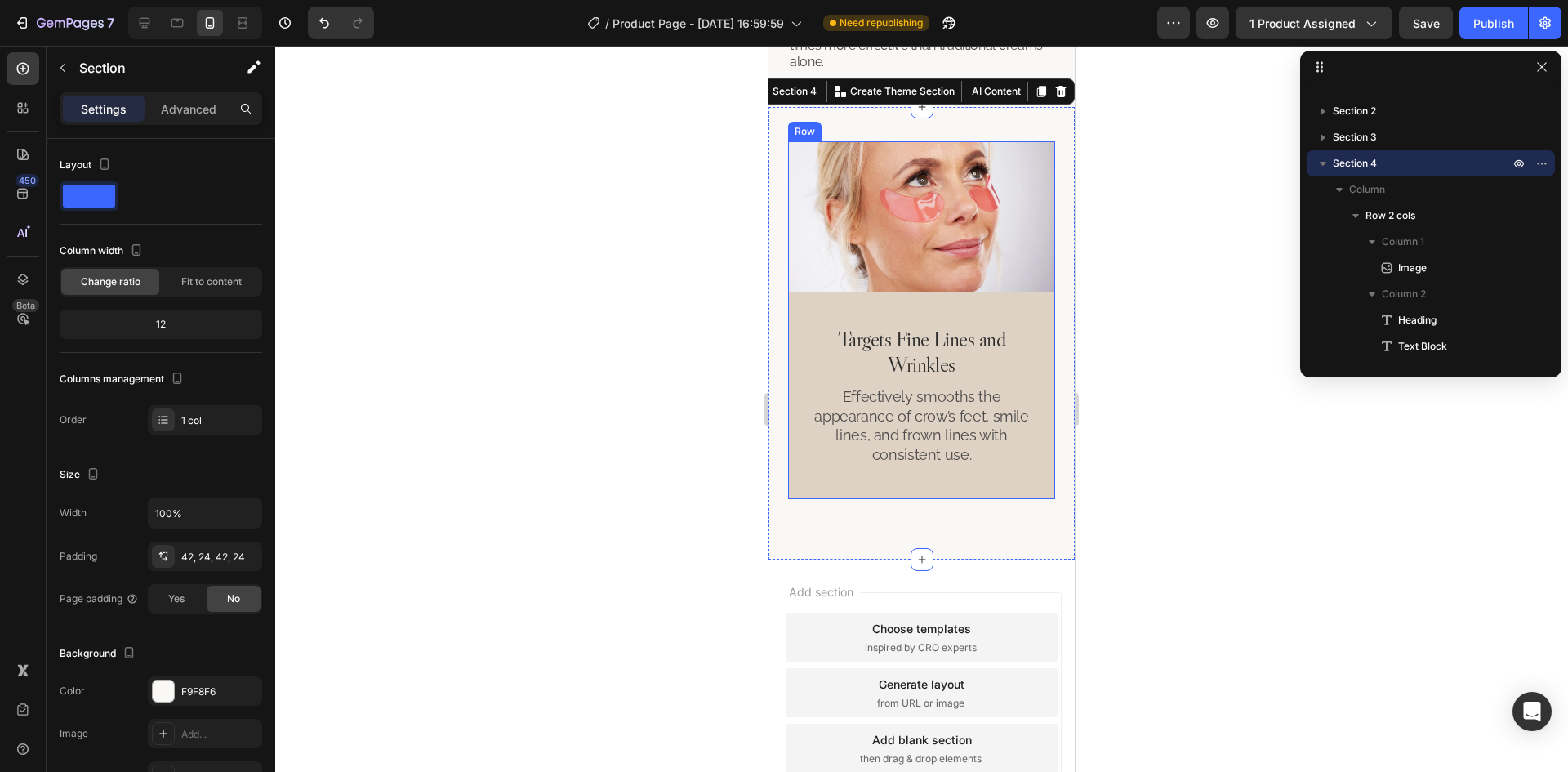
click at [1006, 476] on div "Targets Fine Lines and Wrinkles Heading Effectively smooths the appearance of c…" at bounding box center [922, 412] width 267 height 174
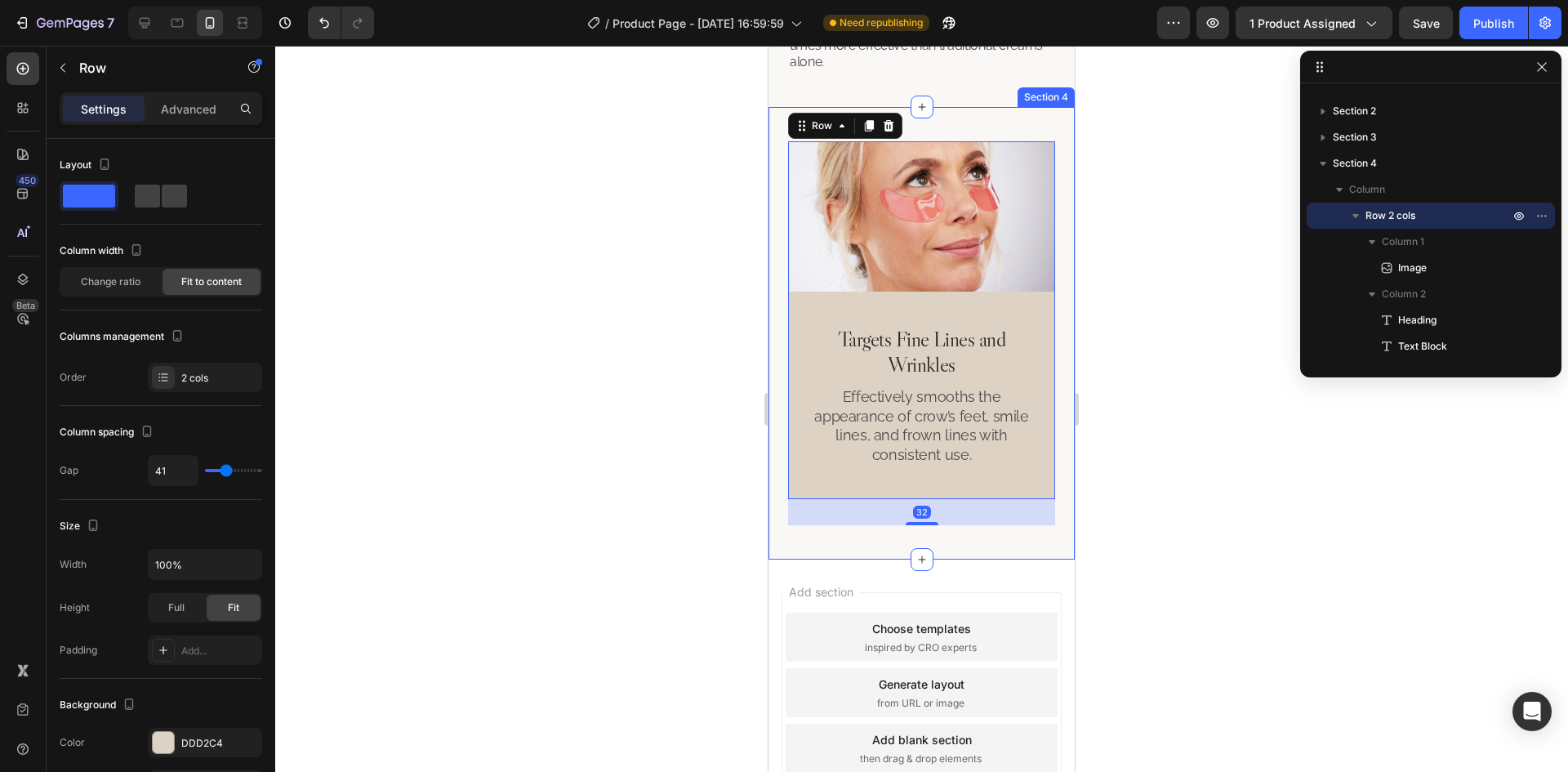
click at [1056, 388] on div "Image Targets Fine Lines and Wrinkles Heading Effectively smooths the appearanc…" at bounding box center [922, 333] width 306 height 453
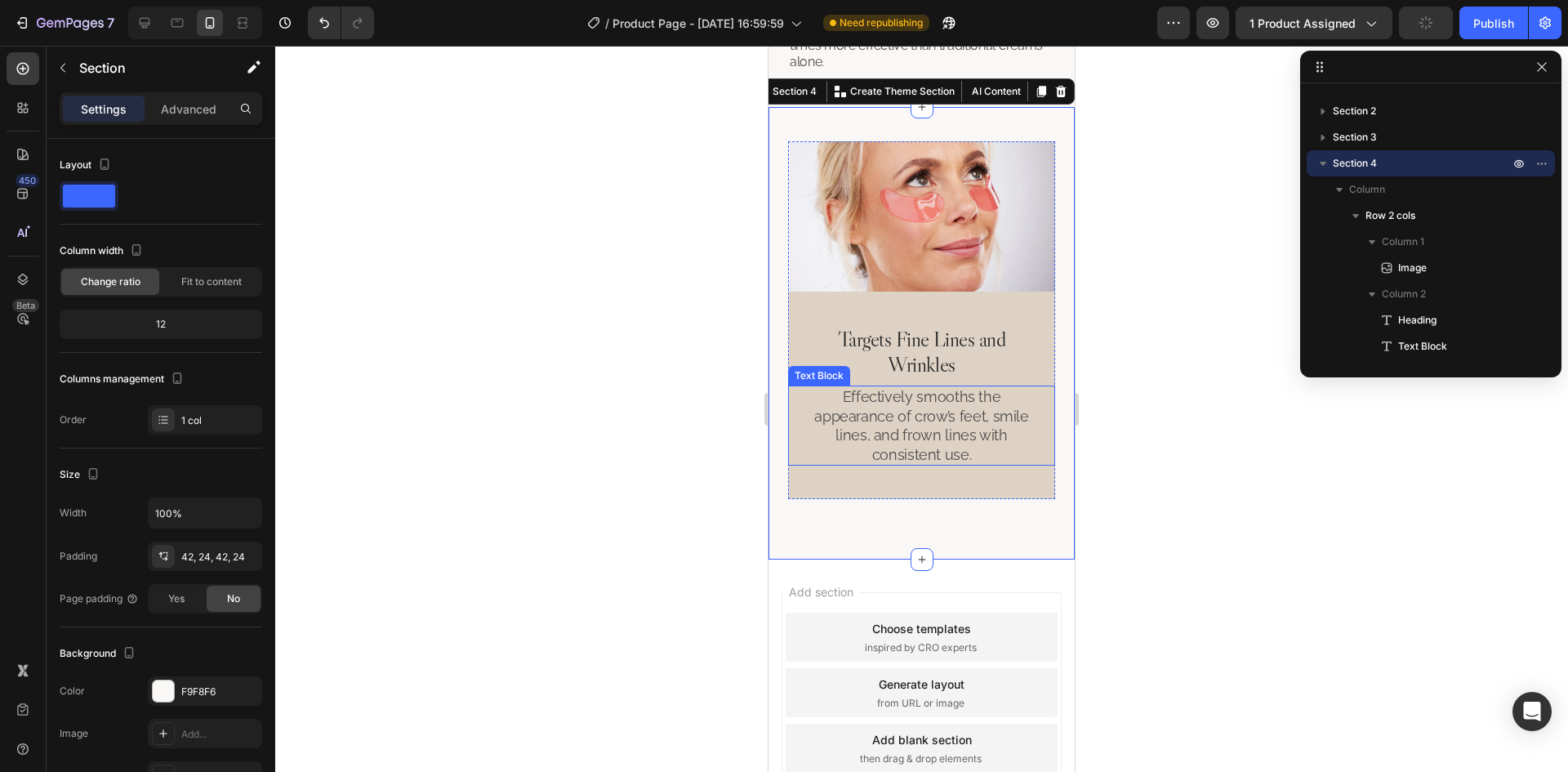
click at [1006, 419] on p "Effectively smooths the appearance of crow’s feet, smile lines, and frown lines…" at bounding box center [921, 426] width 224 height 77
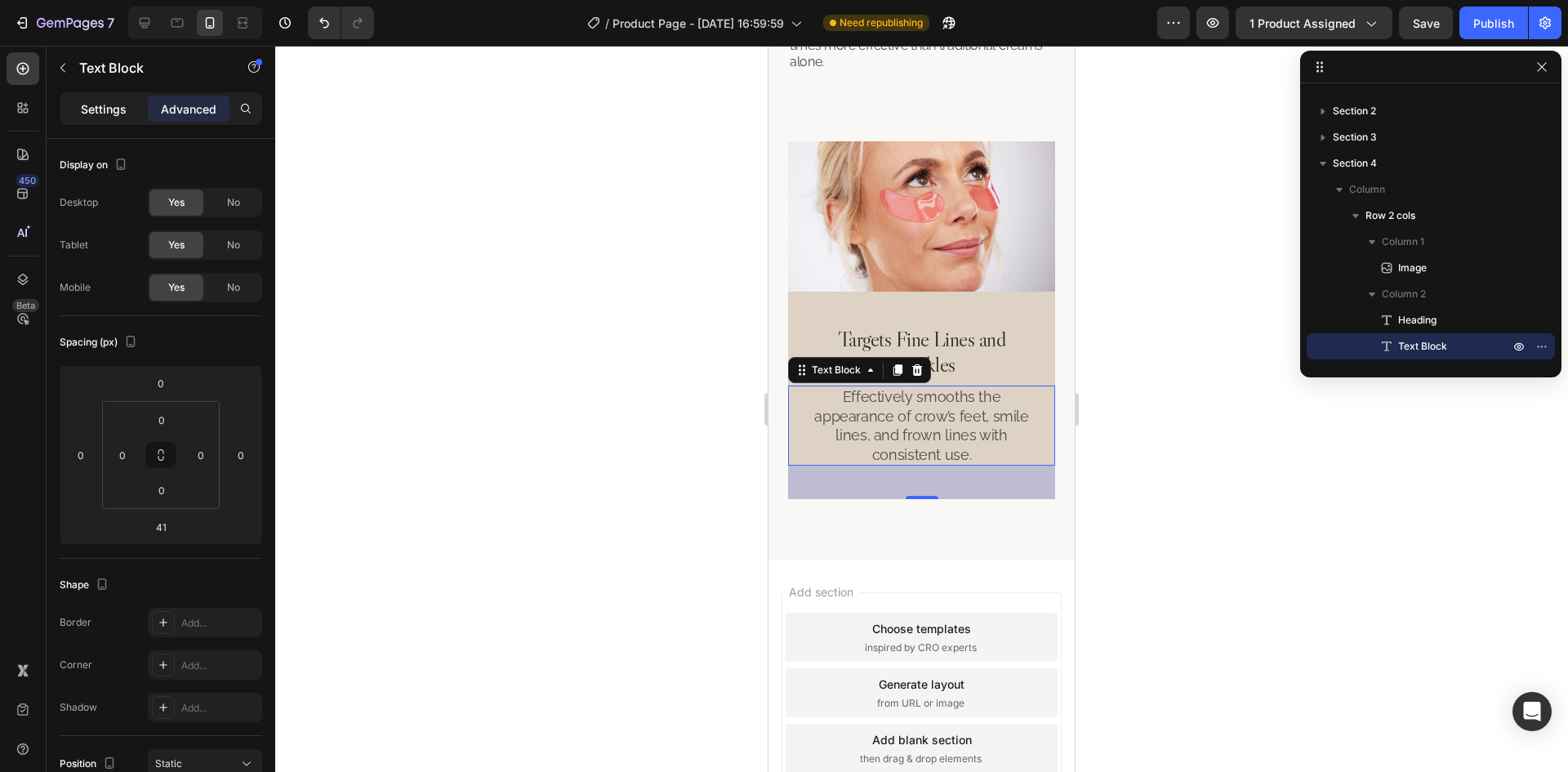
click at [107, 110] on p "Settings" at bounding box center [104, 109] width 45 height 17
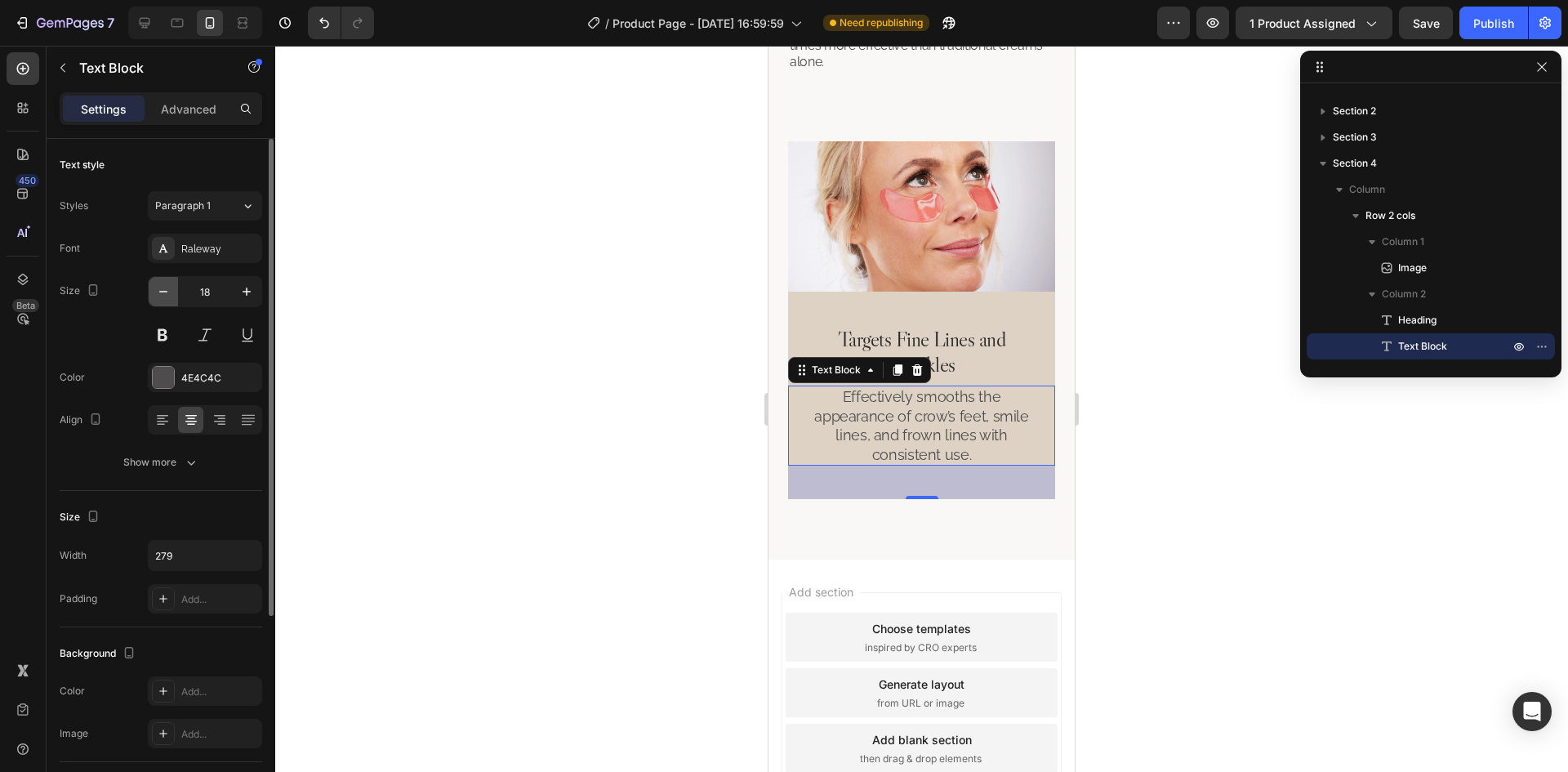
click at [158, 300] on icon "button" at bounding box center [163, 292] width 17 height 17
type input "16"
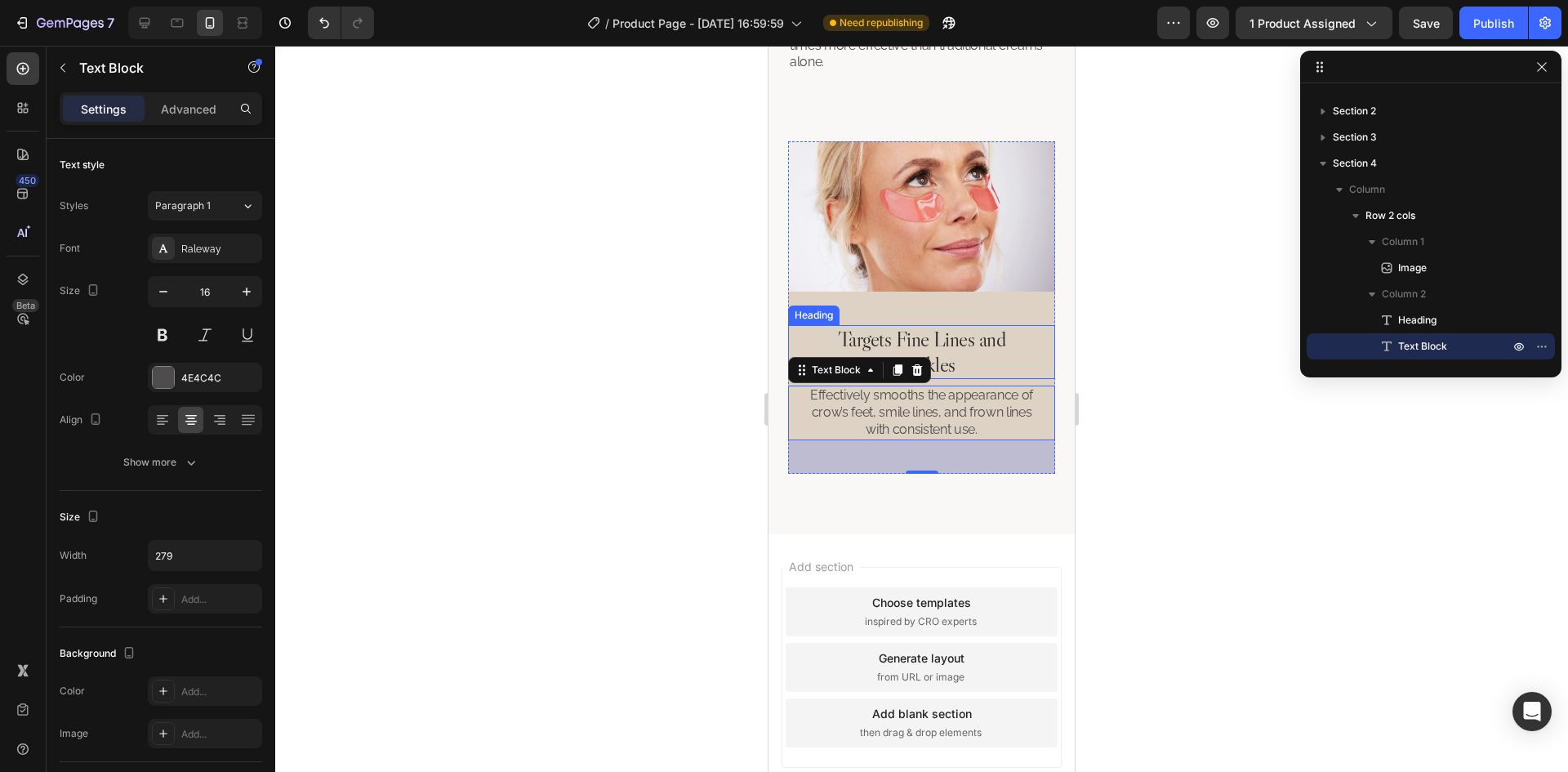
click at [940, 327] on p "Targets Fine Lines and Wrinkles" at bounding box center [921, 352] width 224 height 50
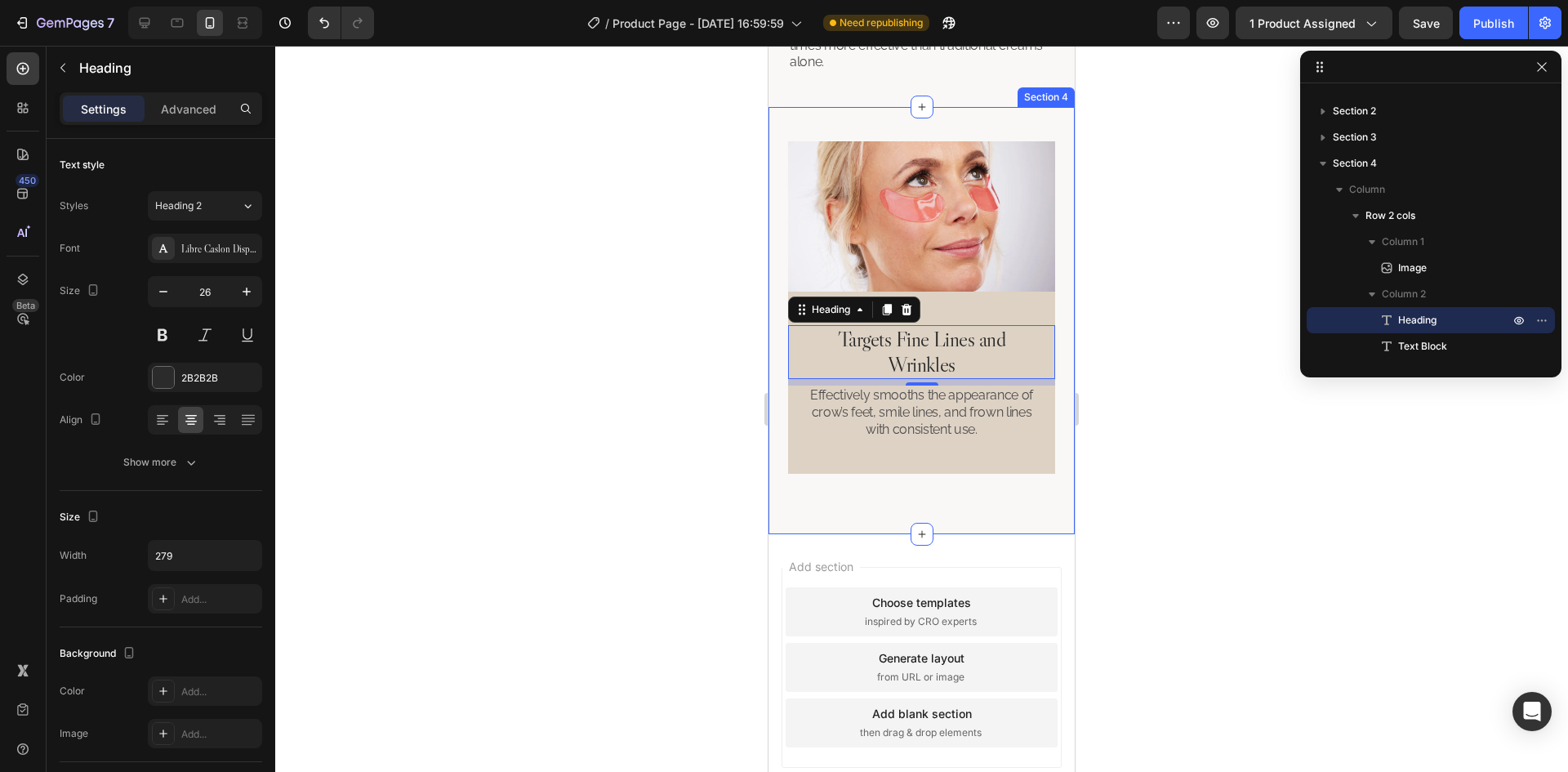
click at [1047, 410] on div "Image Targets Fine Lines and Wrinkles Heading 8 Effectively smooths the appeara…" at bounding box center [922, 320] width 306 height 427
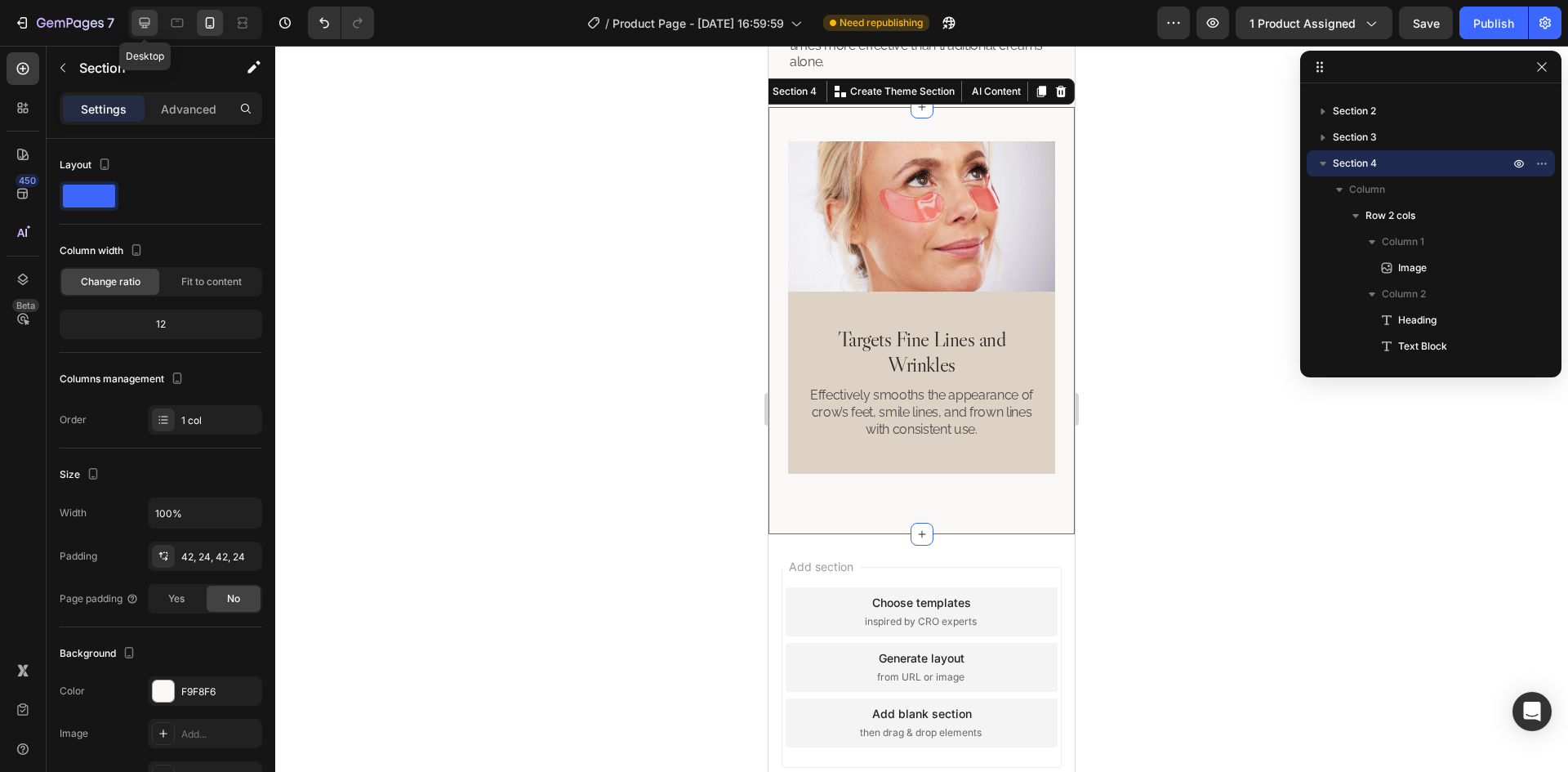
click at [143, 23] on icon at bounding box center [144, 23] width 11 height 11
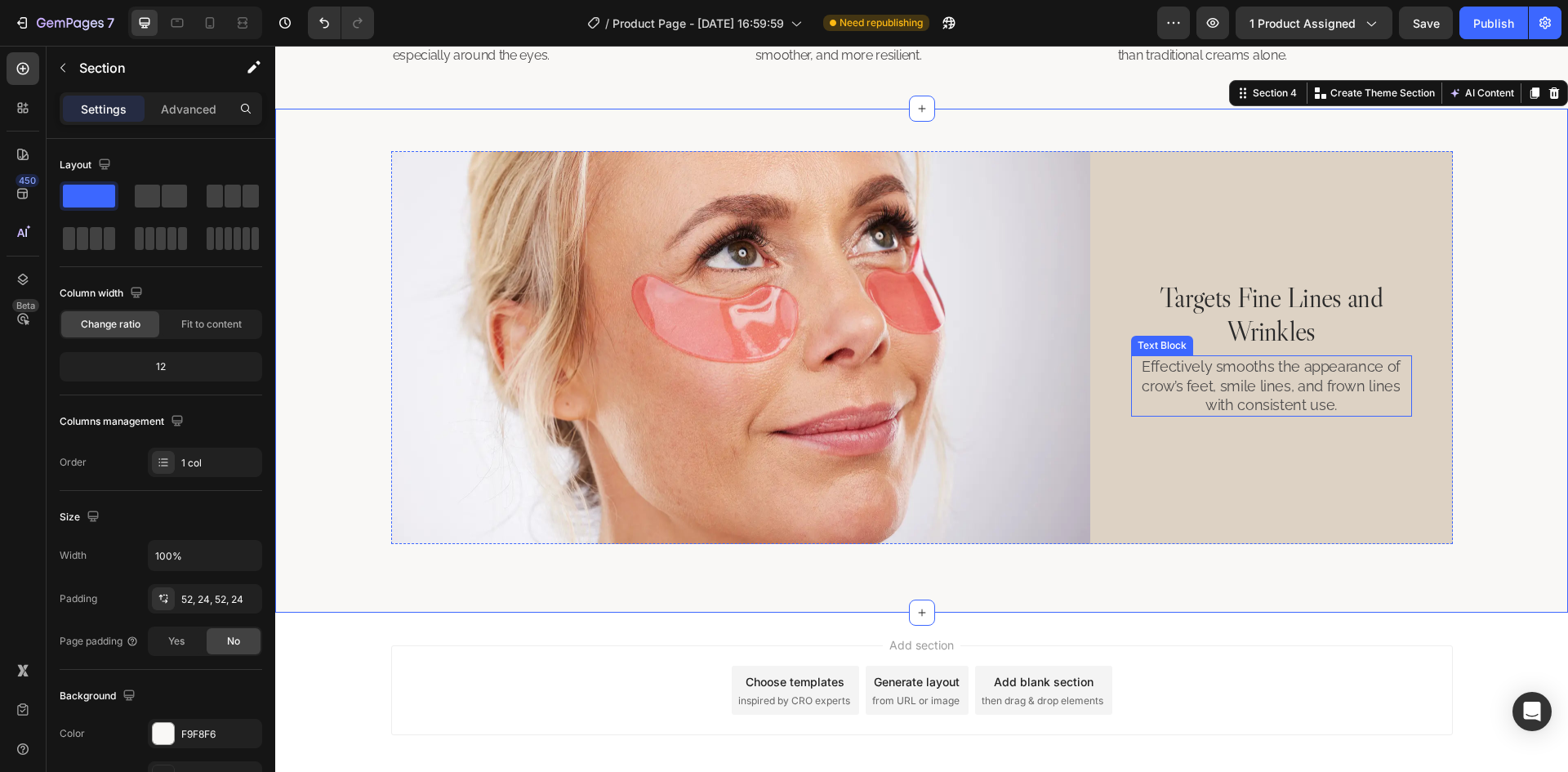
scroll to position [1712, 0]
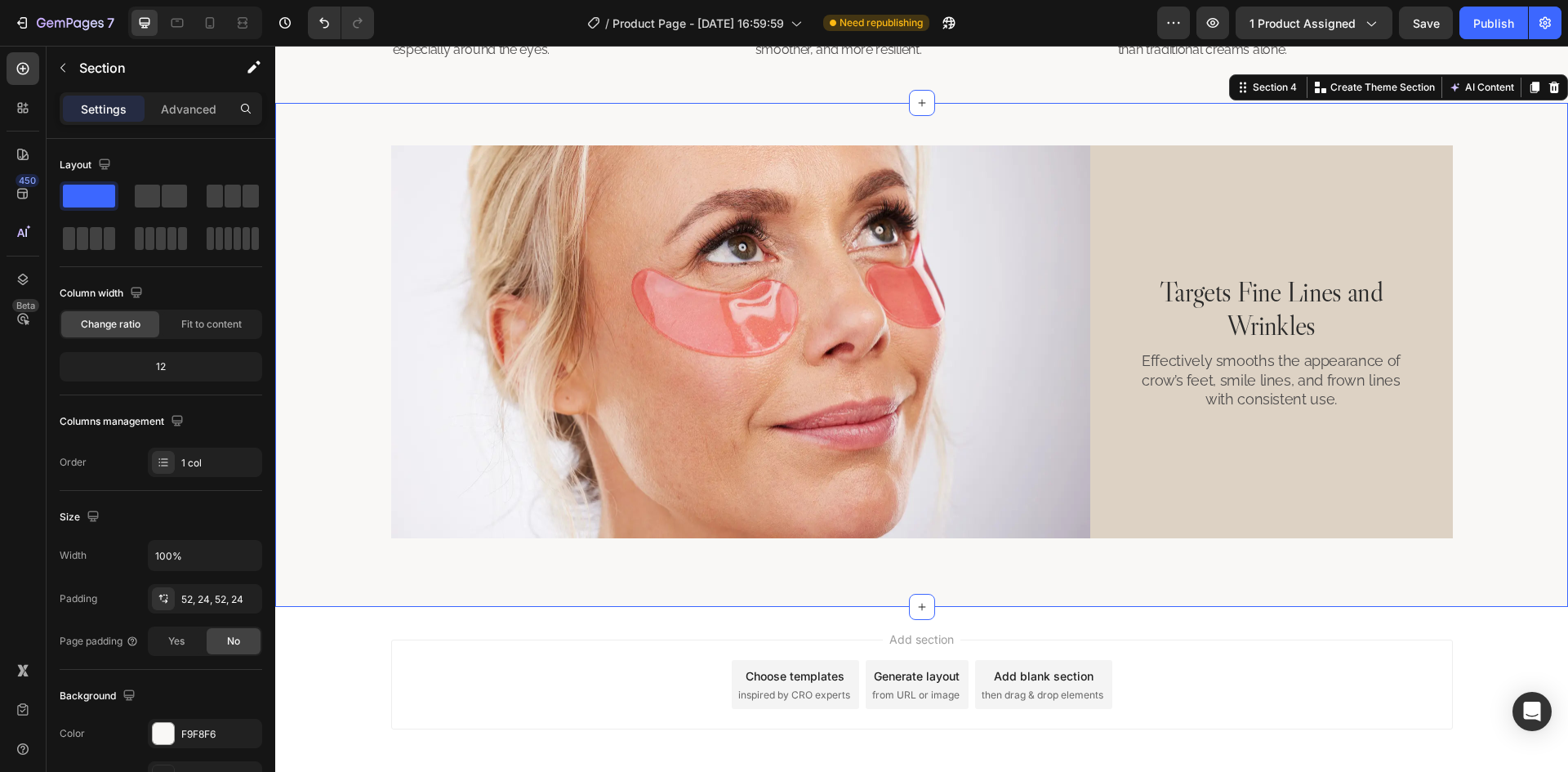
click at [1514, 319] on div "Image Targets Fine Lines and Wrinkles Heading Effectively smooths the appearanc…" at bounding box center [921, 355] width 1254 height 420
click at [1070, 505] on img at bounding box center [741, 342] width 700 height 393
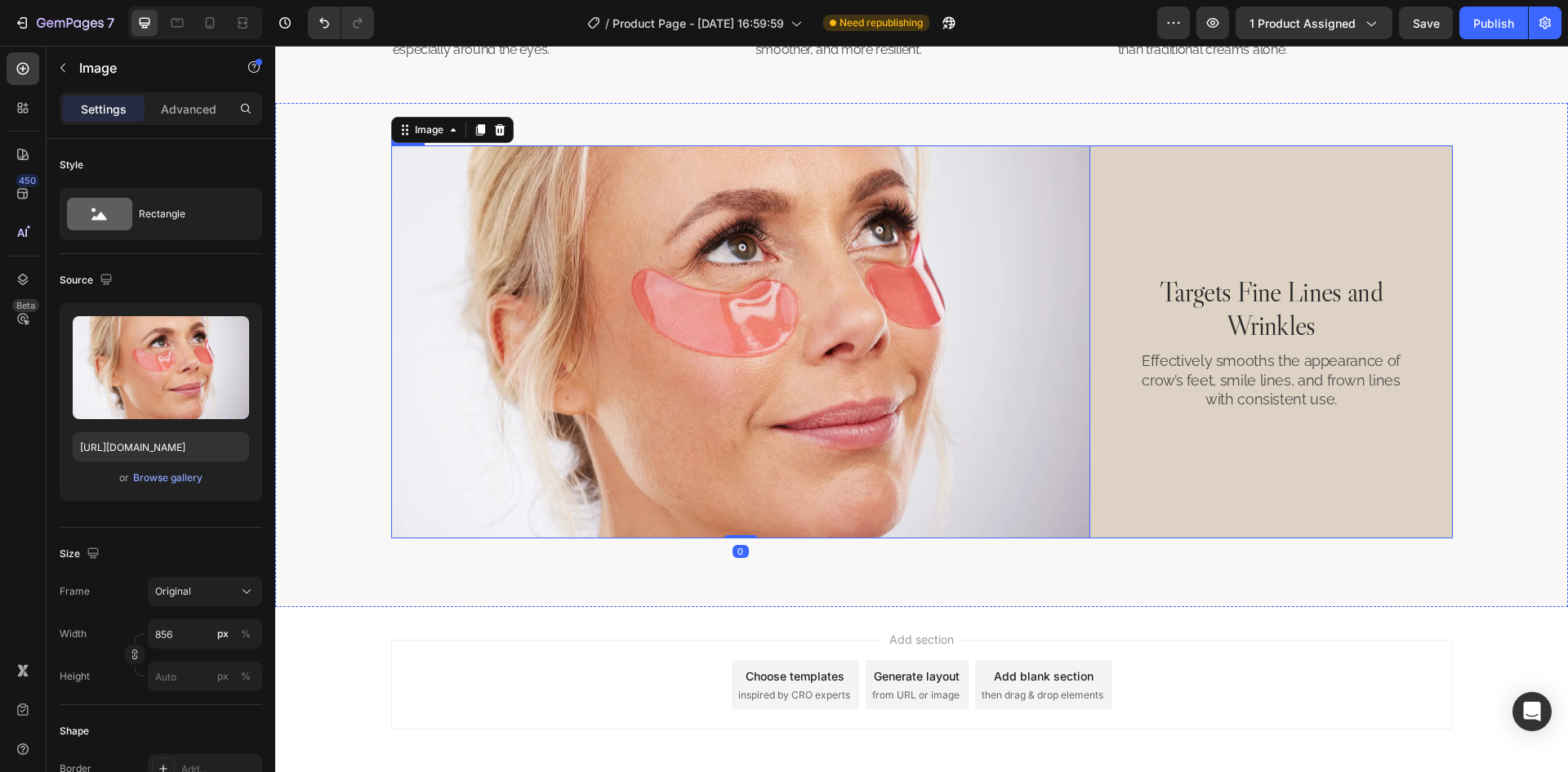
click at [1111, 517] on div "Image 0 Targets Fine Lines and Wrinkles Heading Effectively smooths the appeara…" at bounding box center [922, 342] width 1062 height 393
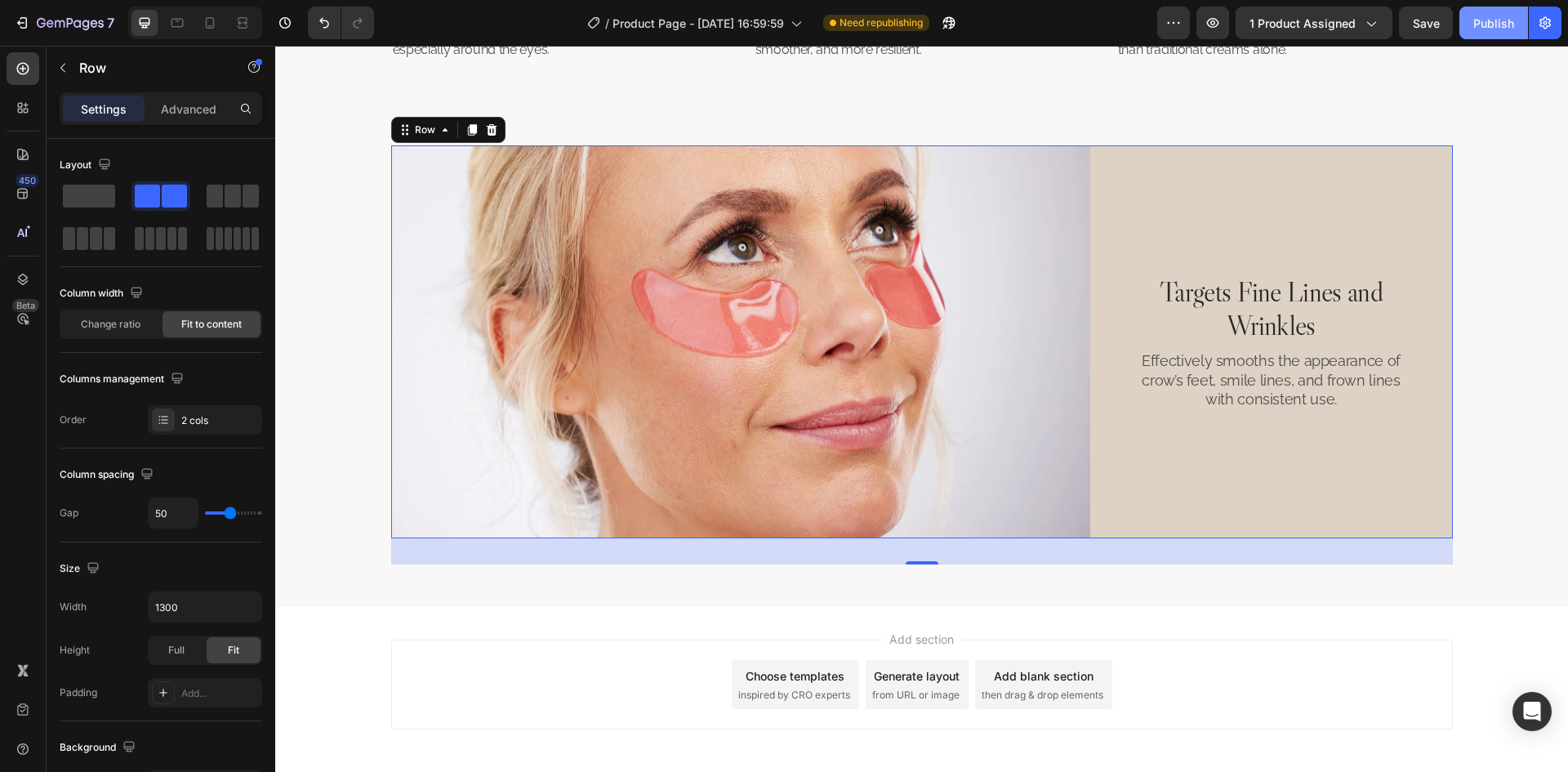
click at [1485, 31] on div "Publish" at bounding box center [1493, 23] width 41 height 17
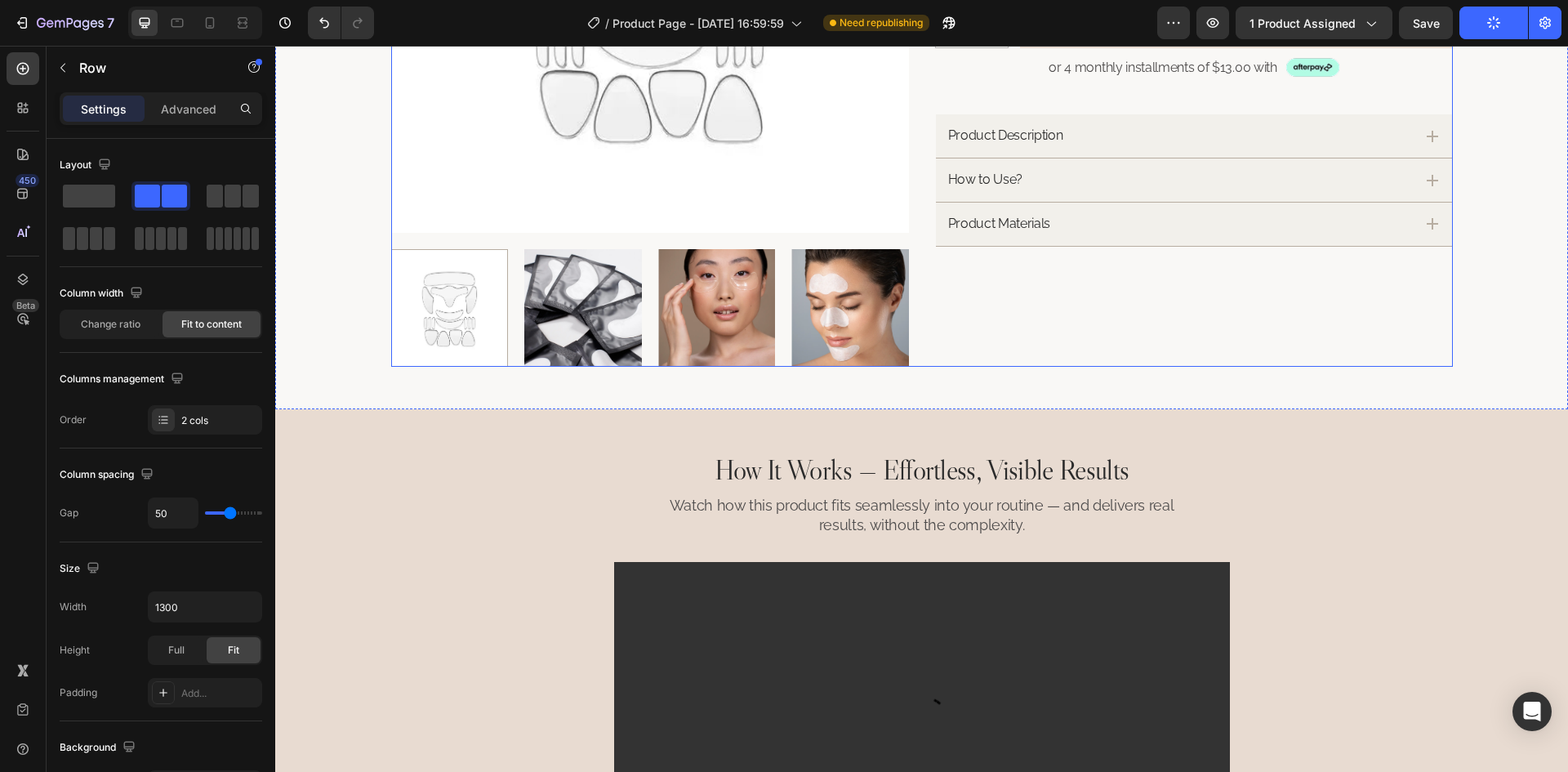
scroll to position [653, 0]
